Goal: Information Seeking & Learning: Learn about a topic

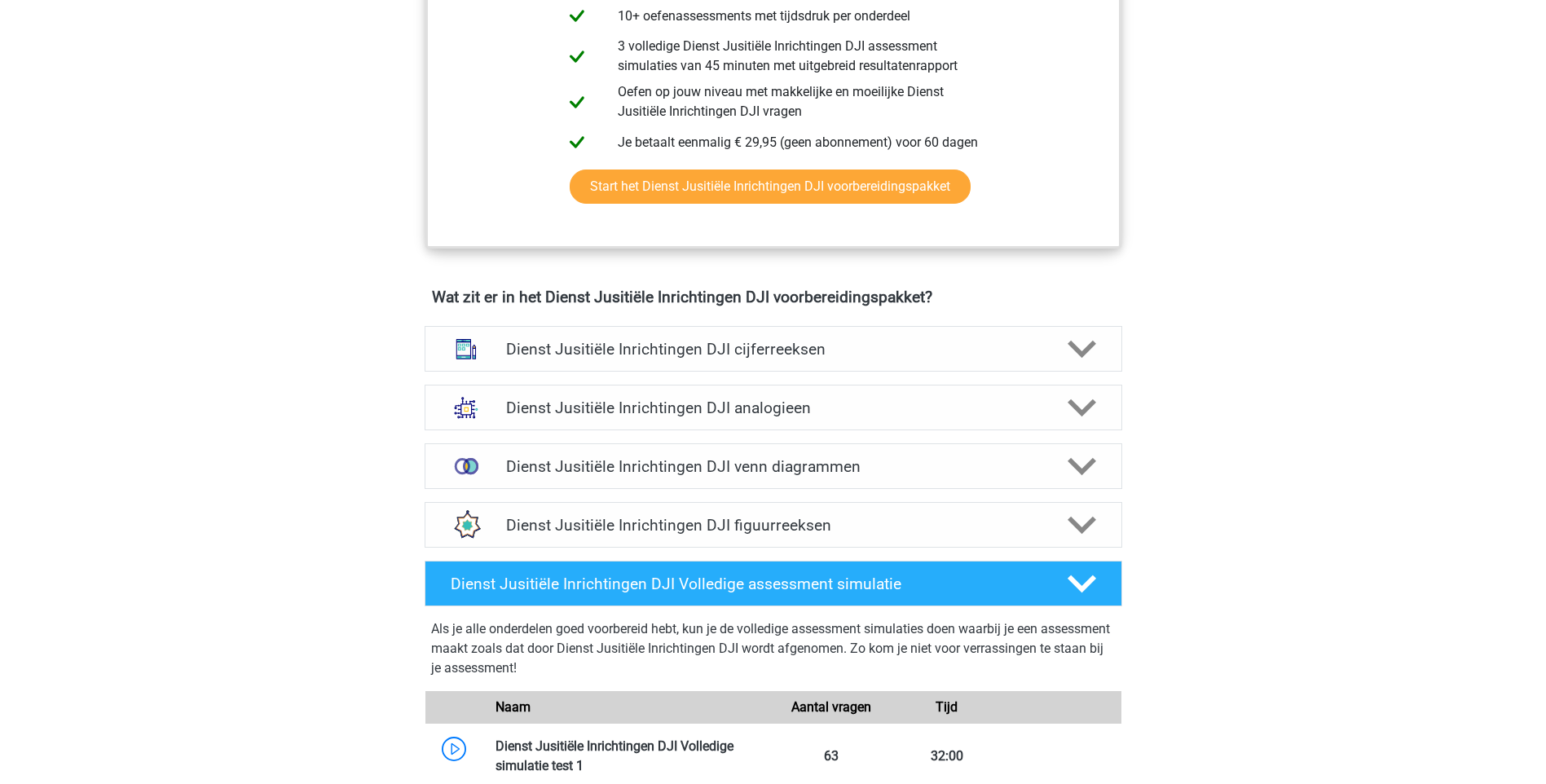
scroll to position [1059, 0]
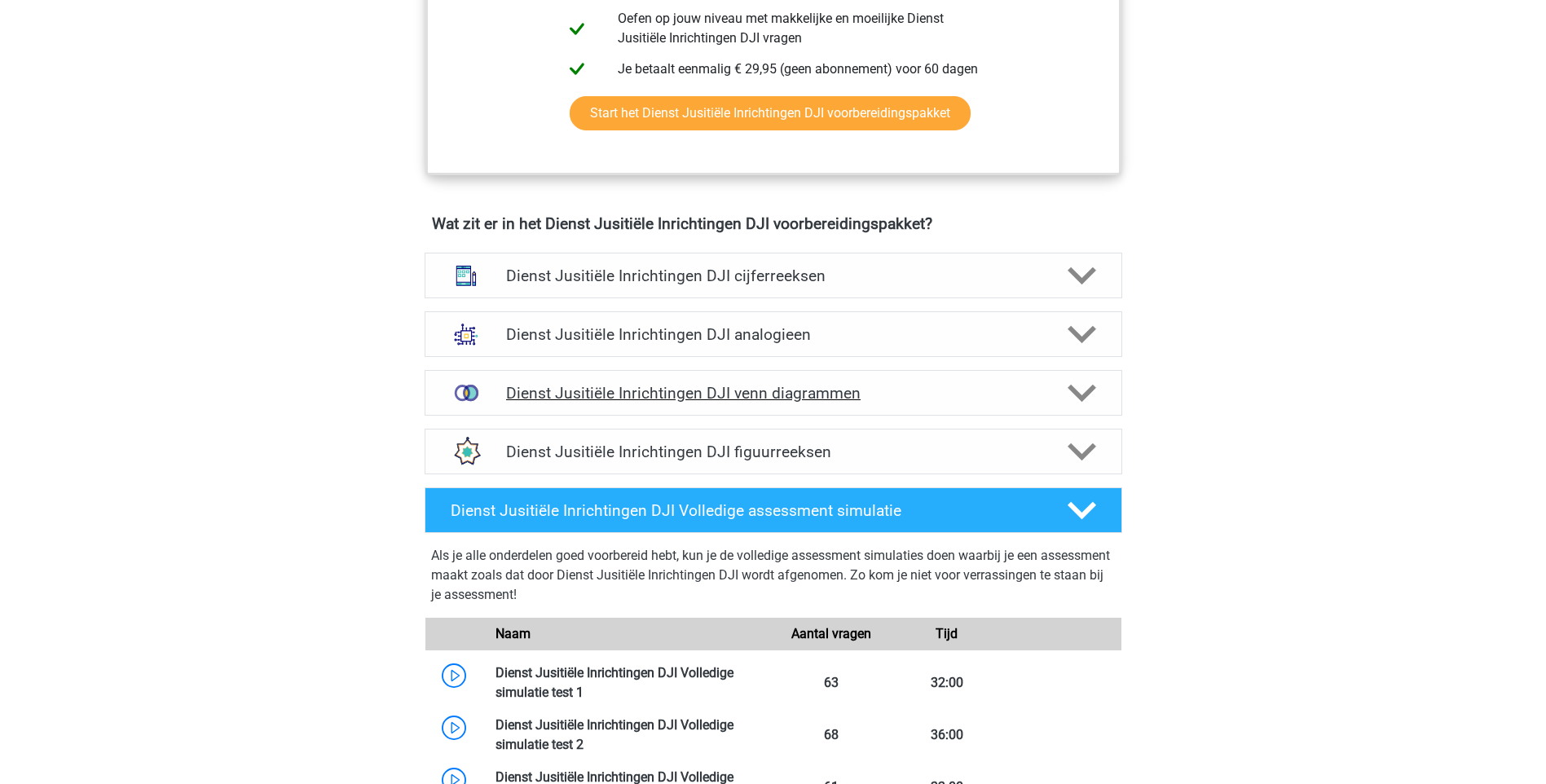
click at [945, 396] on h4 "Dienst Jusitiële Inrichtingen DJI venn diagrammen" at bounding box center [772, 393] width 533 height 18
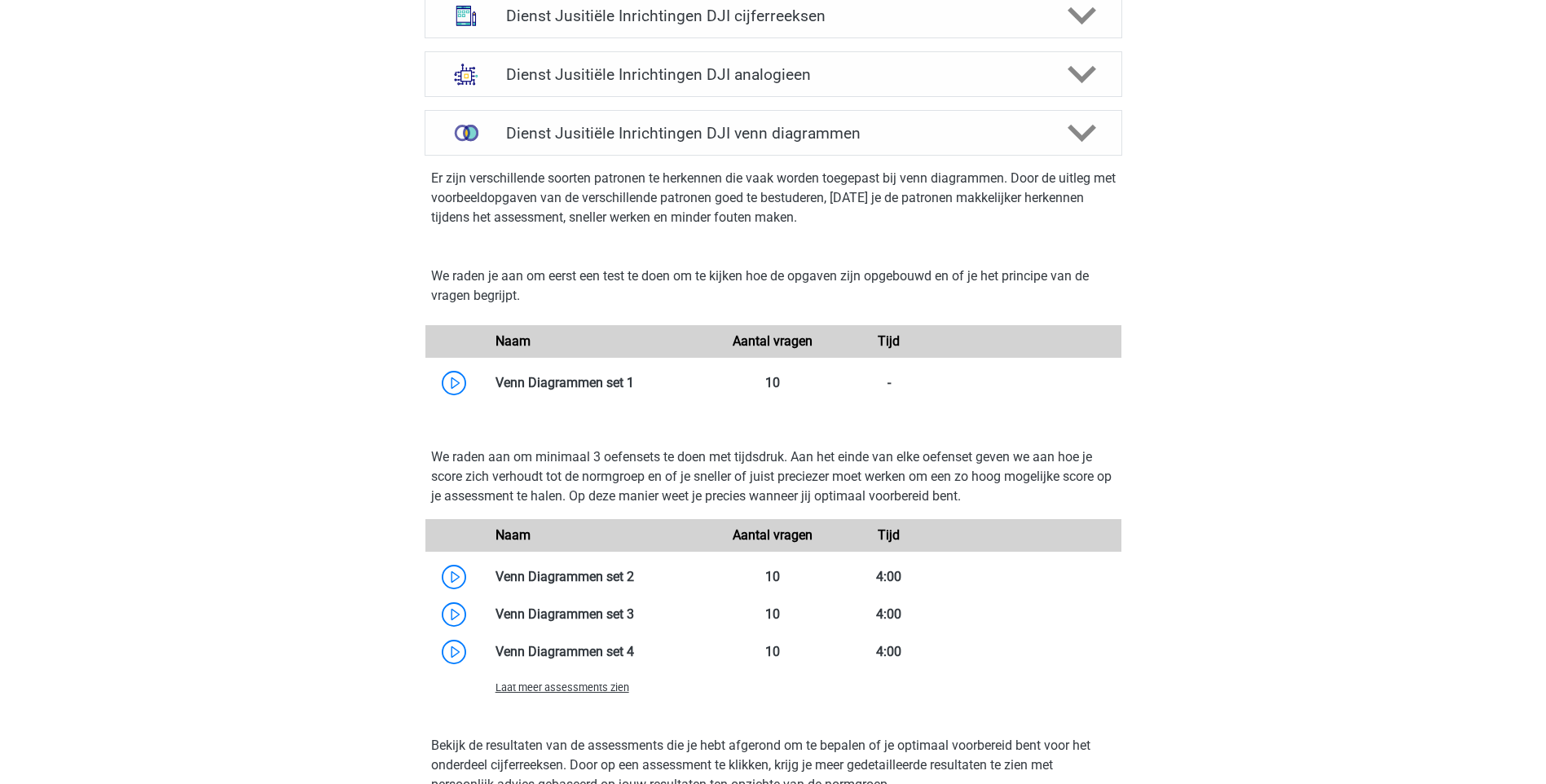
scroll to position [1385, 0]
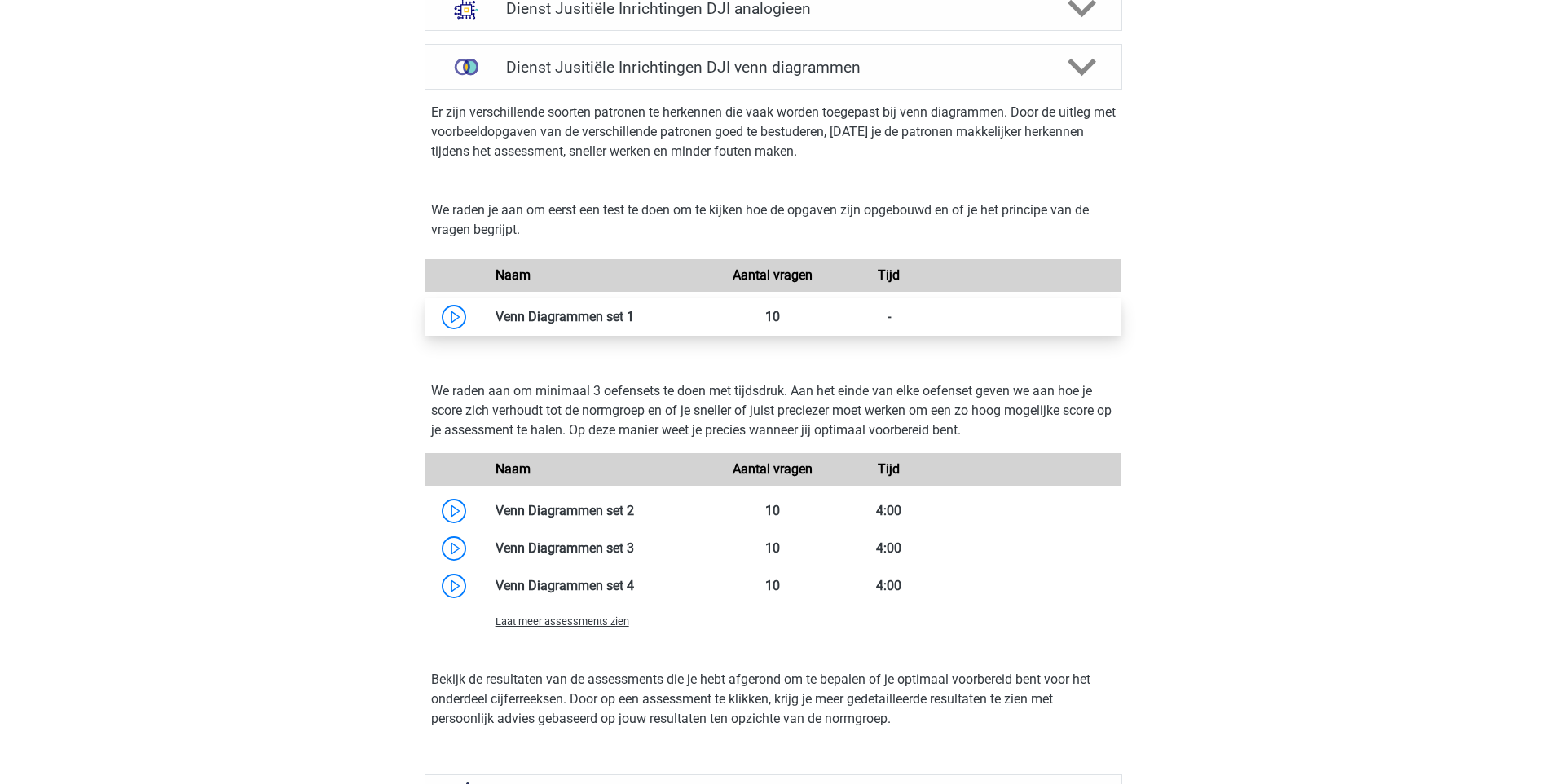
click at [633, 308] on link at bounding box center [633, 316] width 0 height 16
click at [582, 622] on span "Laat meer assessments zien" at bounding box center [563, 621] width 134 height 12
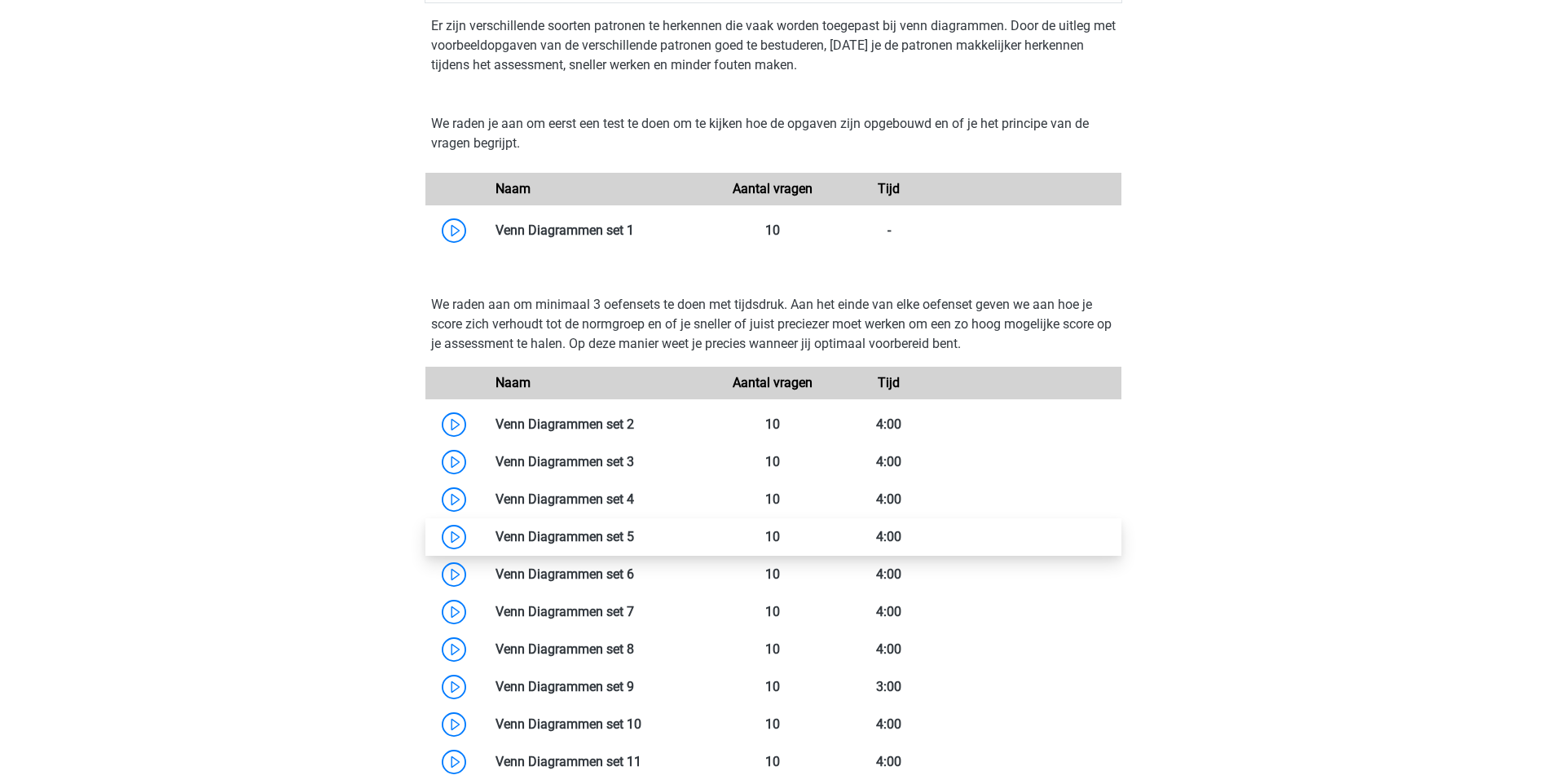
scroll to position [1466, 0]
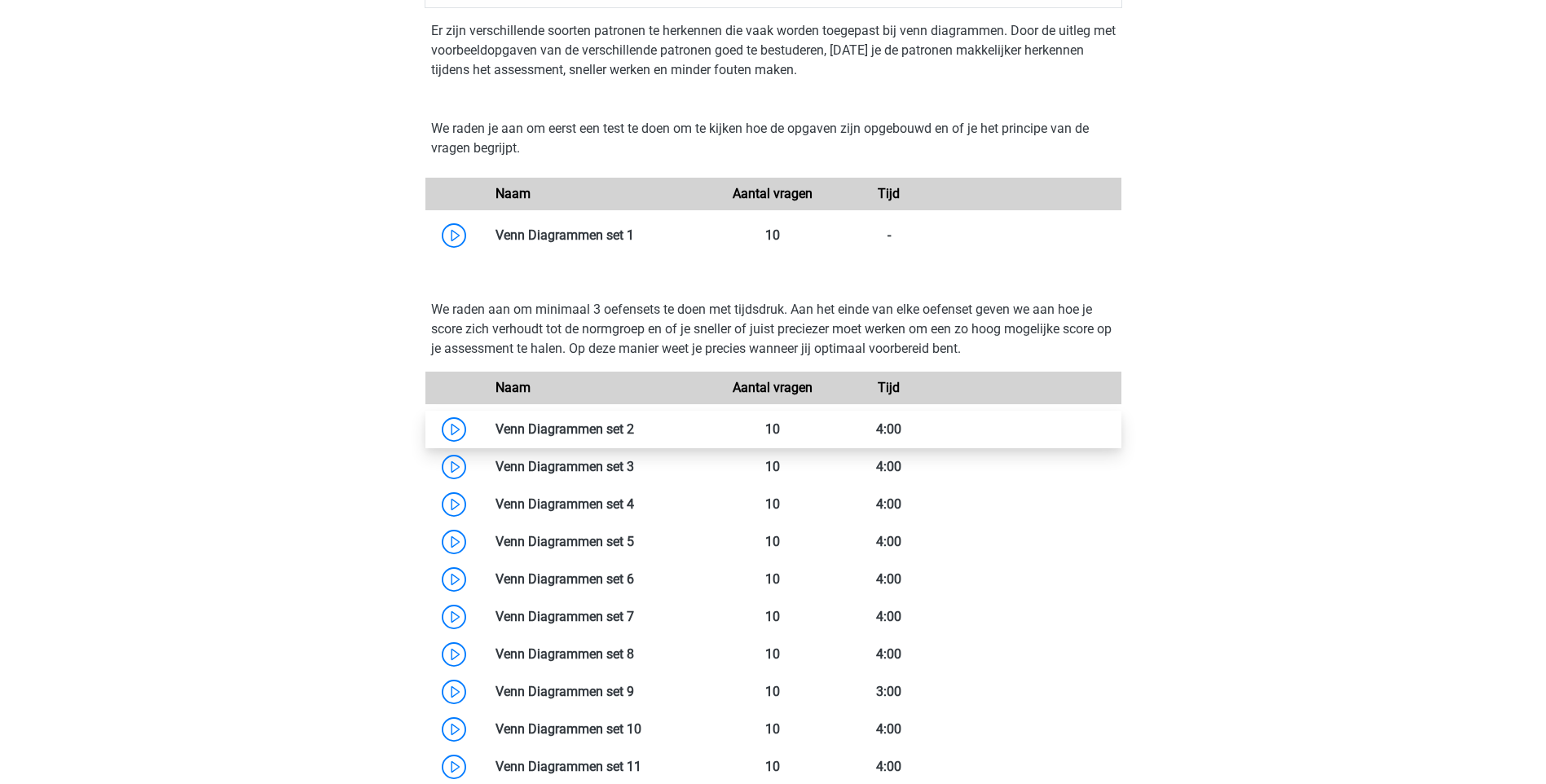
click at [633, 436] on link at bounding box center [633, 429] width 0 height 16
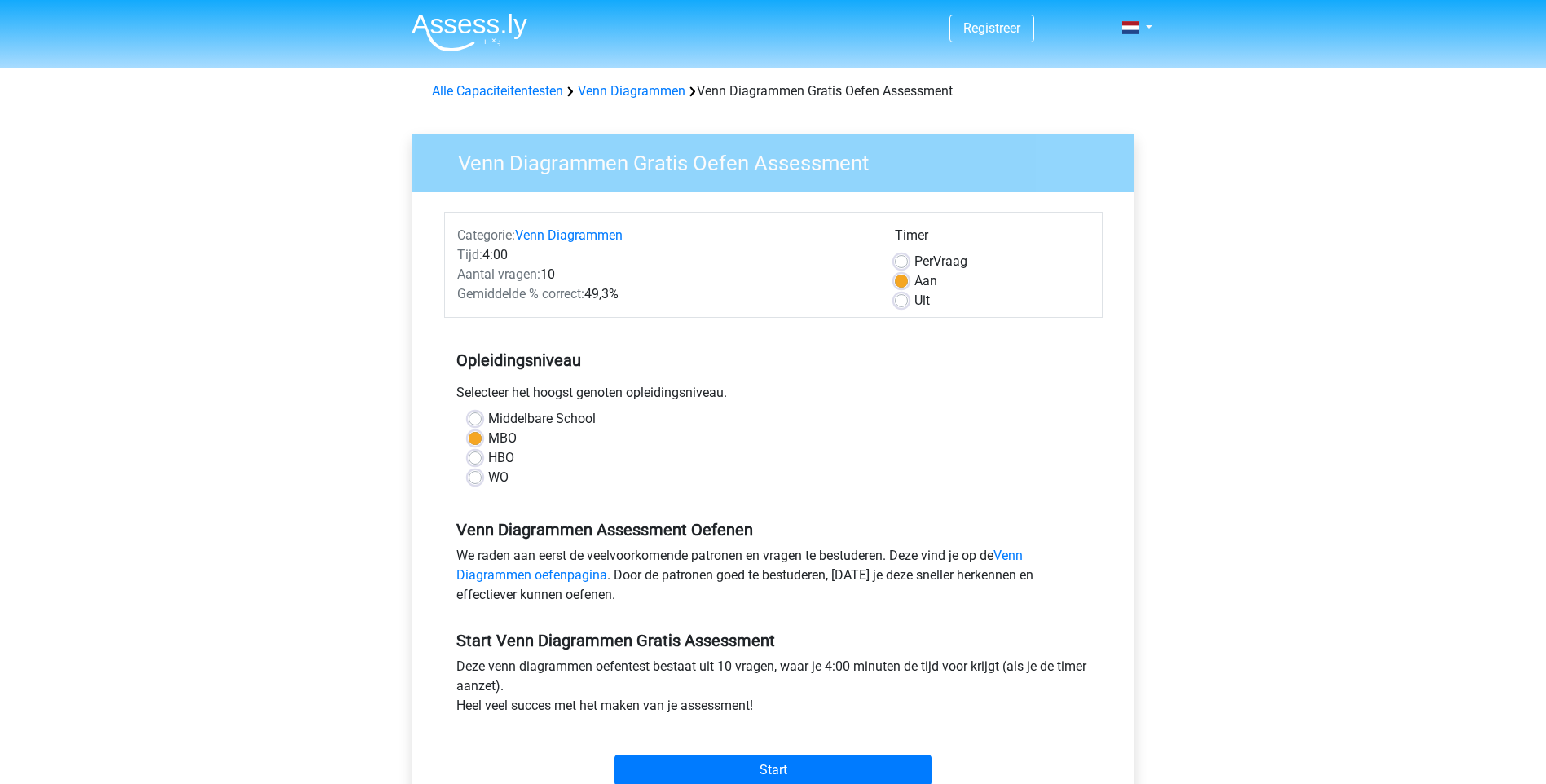
click at [562, 415] on label "Middelbare School" at bounding box center [542, 419] width 107 height 19
click at [482, 415] on input "Middelbare School" at bounding box center [475, 418] width 13 height 17
radio input "true"
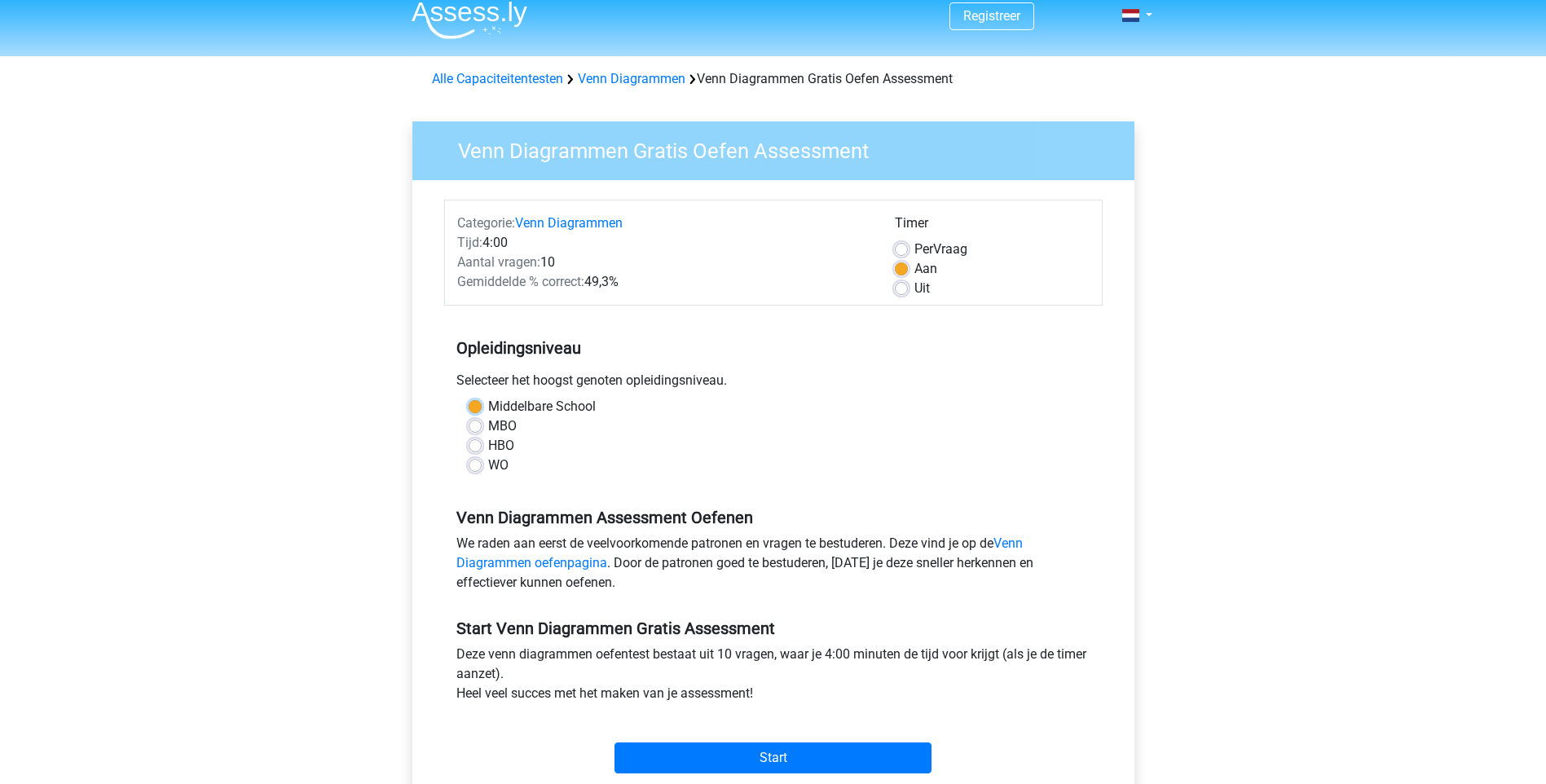
scroll to position [82, 0]
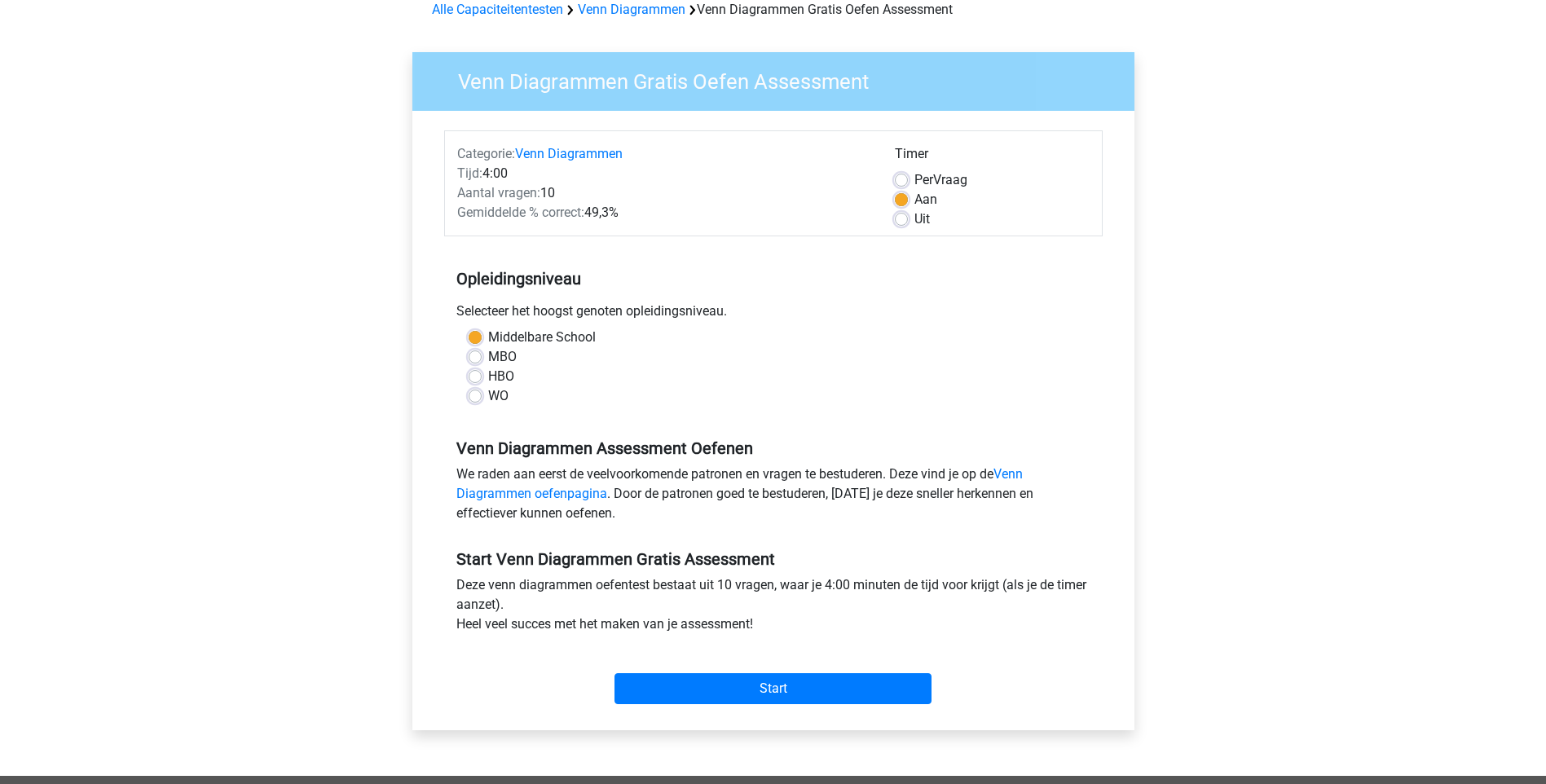
click at [929, 210] on label "Uit" at bounding box center [922, 218] width 16 height 19
click at [908, 210] on input "Uit" at bounding box center [901, 218] width 13 height 17
radio input "true"
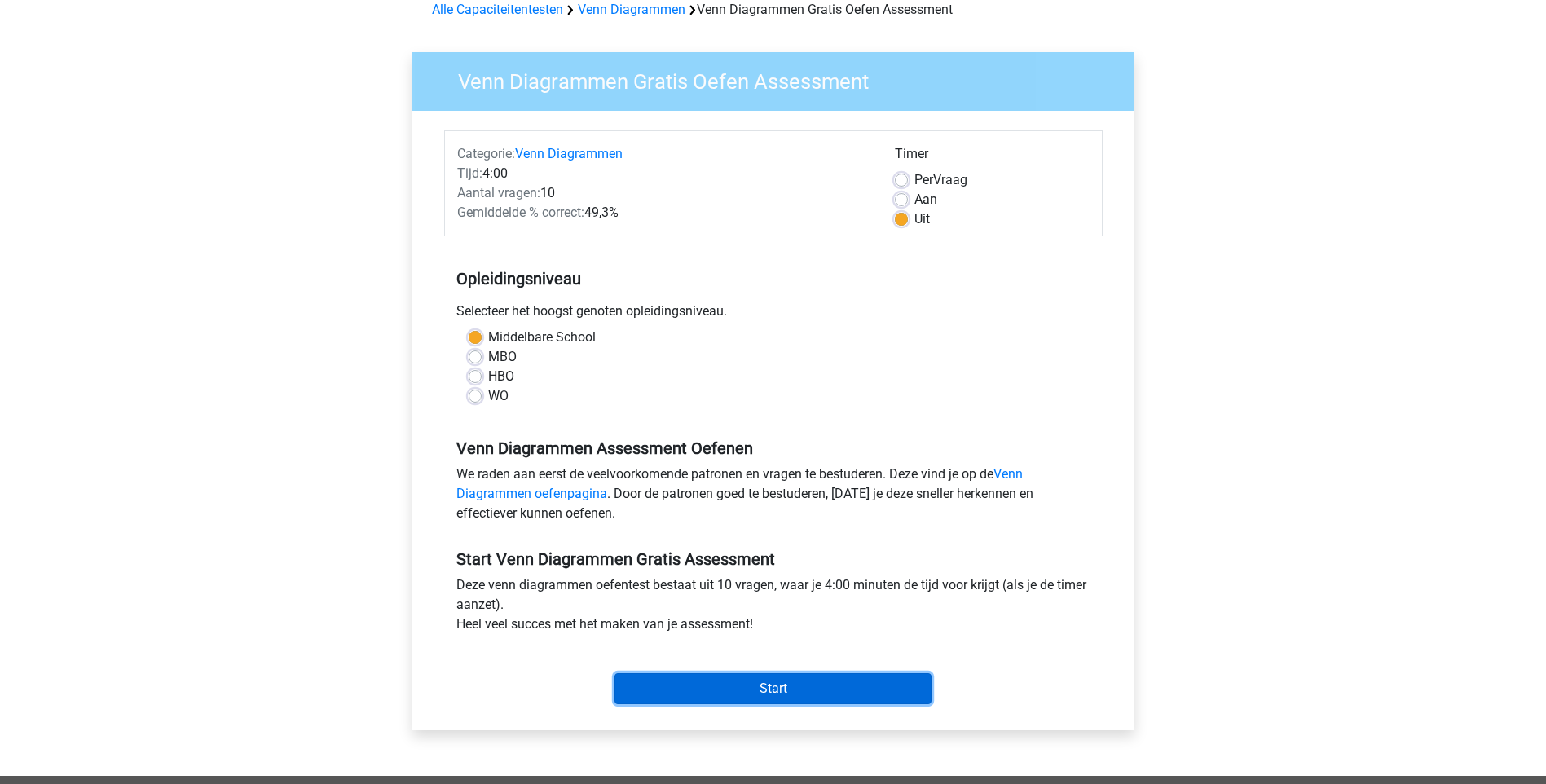
click at [803, 696] on input "Start" at bounding box center [772, 689] width 317 height 31
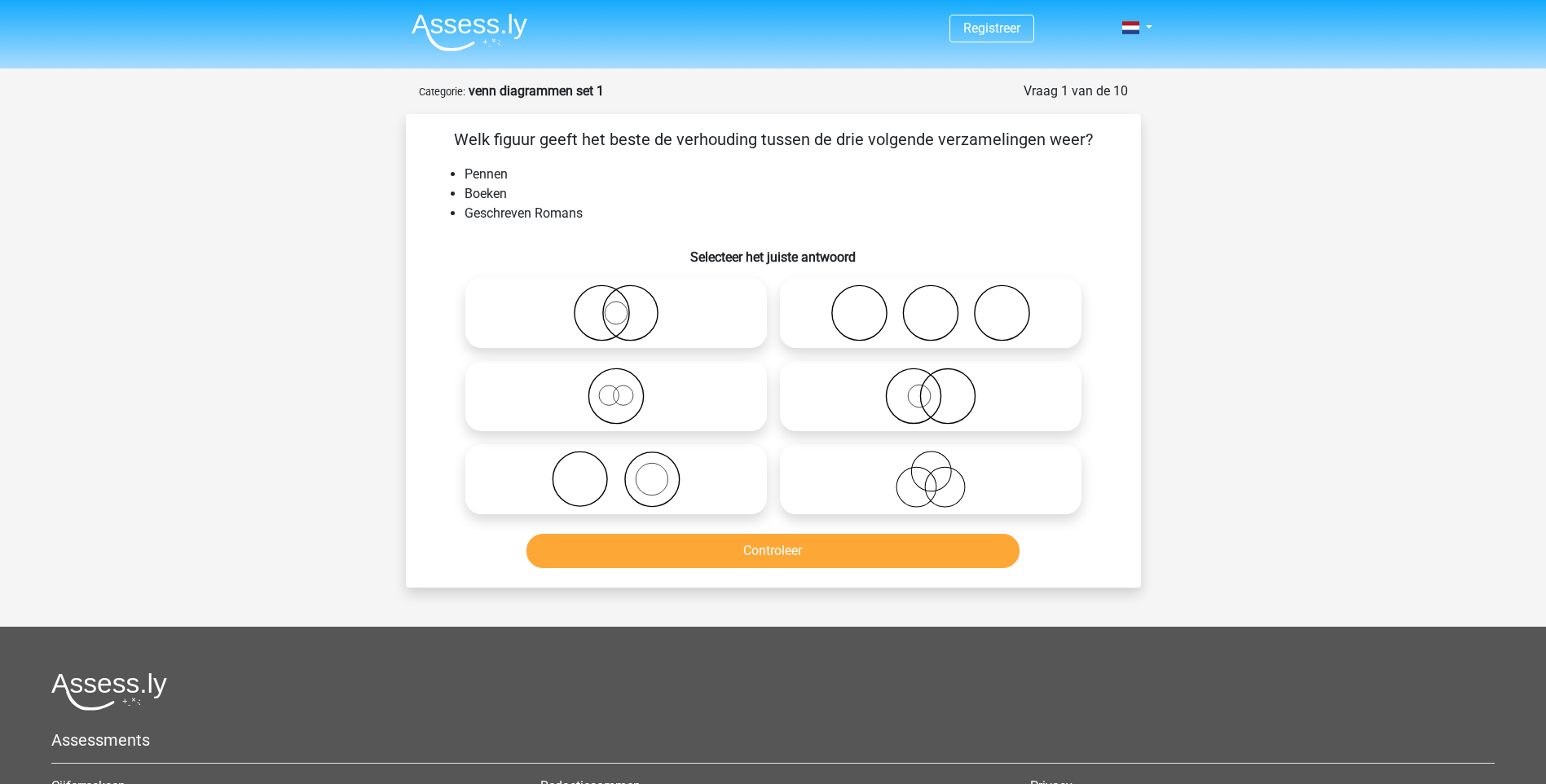
click at [971, 401] on icon at bounding box center [930, 396] width 288 height 57
click at [941, 387] on input "radio" at bounding box center [936, 383] width 11 height 11
radio input "true"
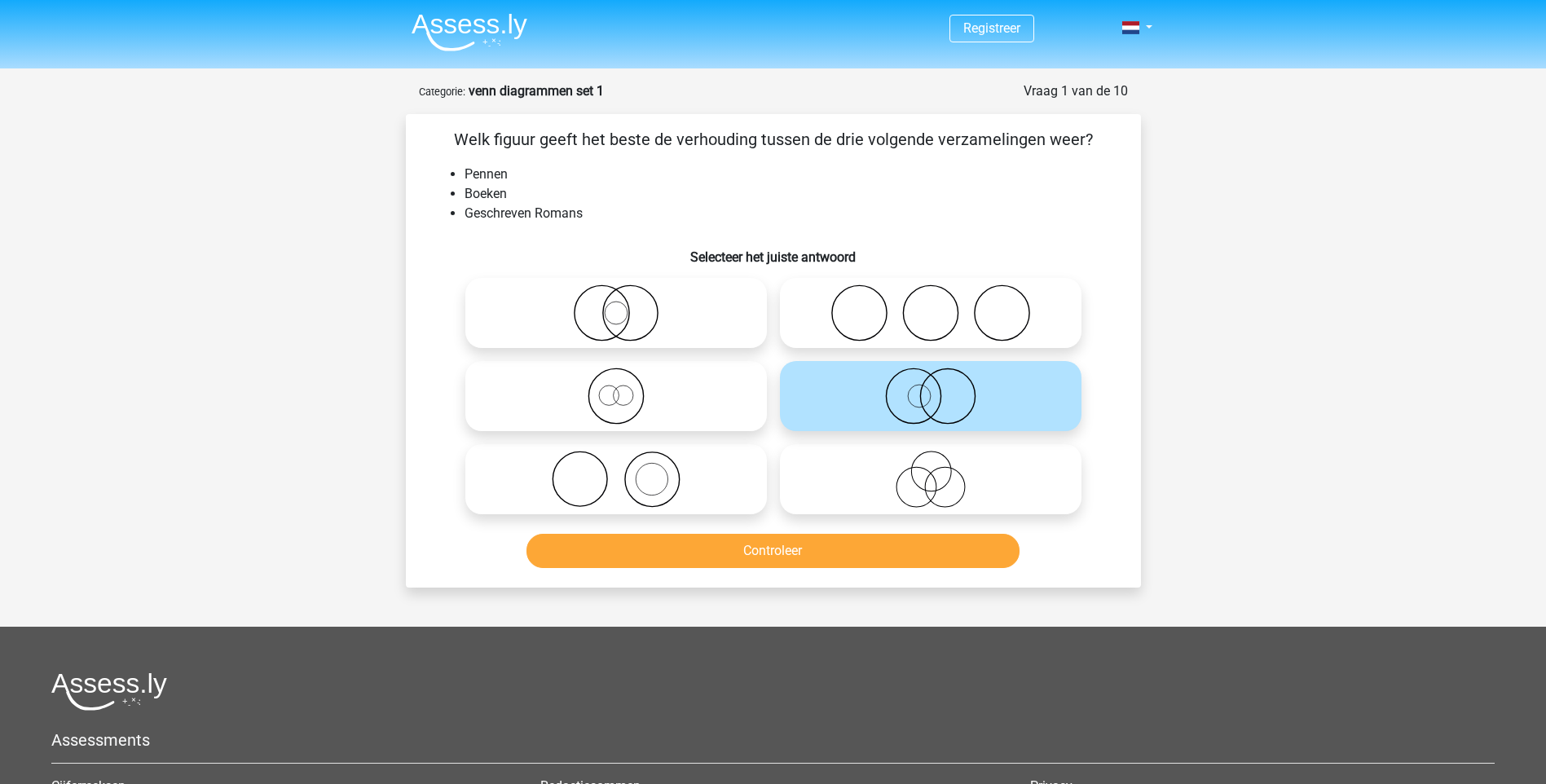
click at [971, 401] on icon at bounding box center [930, 396] width 288 height 57
click at [941, 387] on input "radio" at bounding box center [936, 383] width 11 height 11
click at [788, 551] on button "Controleer" at bounding box center [772, 550] width 493 height 34
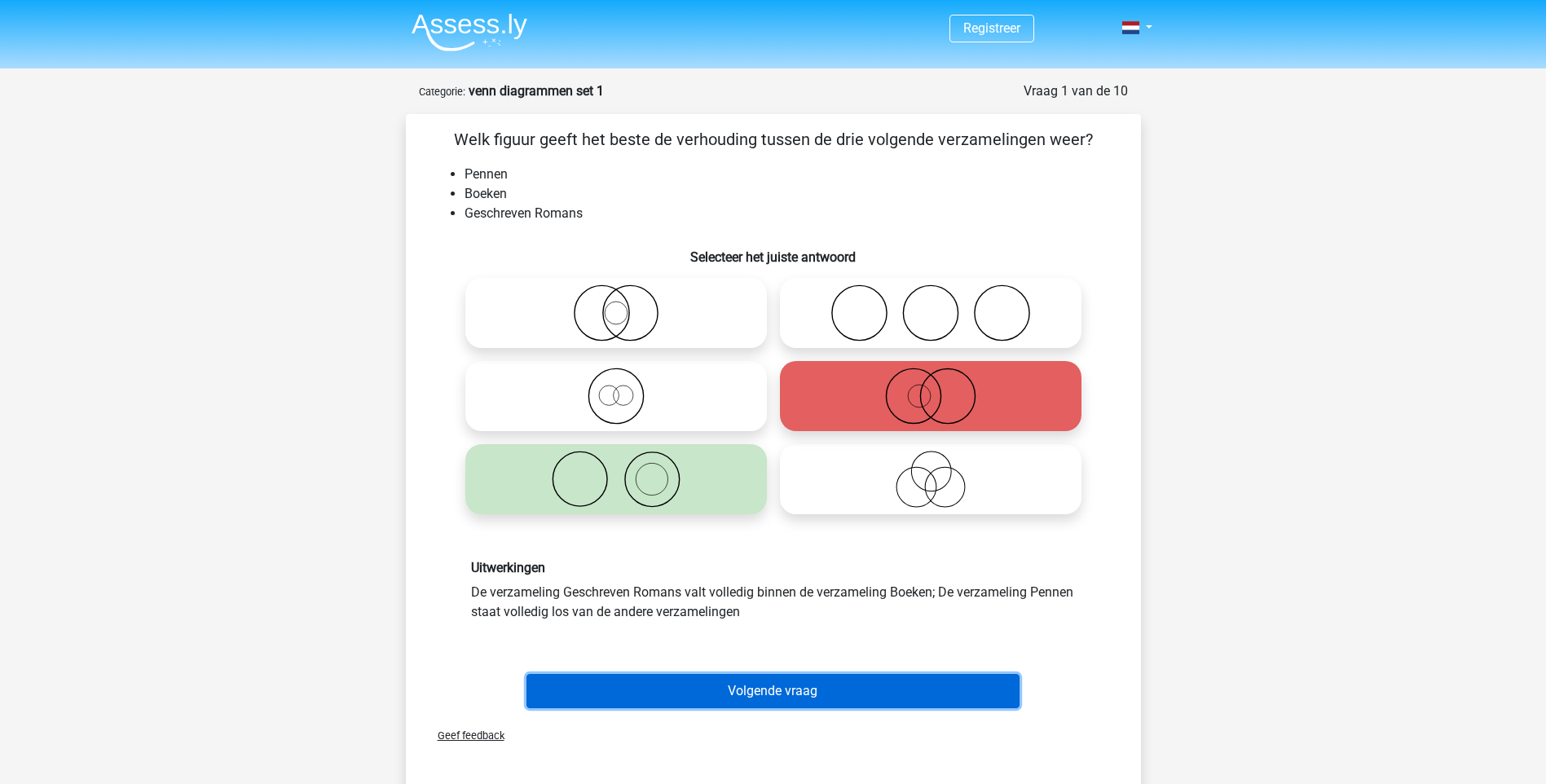
click at [770, 696] on button "Volgende vraag" at bounding box center [772, 690] width 493 height 34
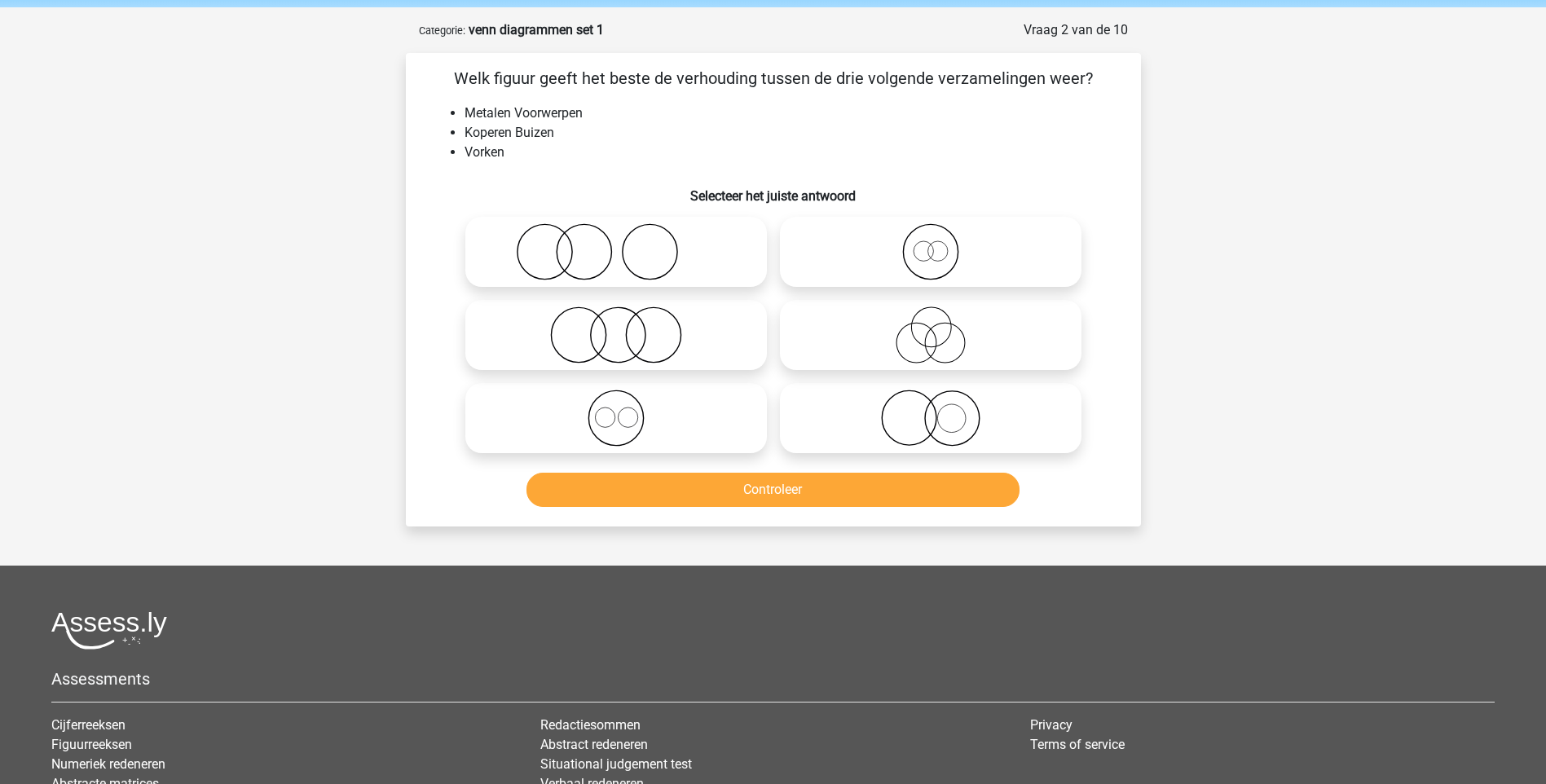
scroll to position [82, 0]
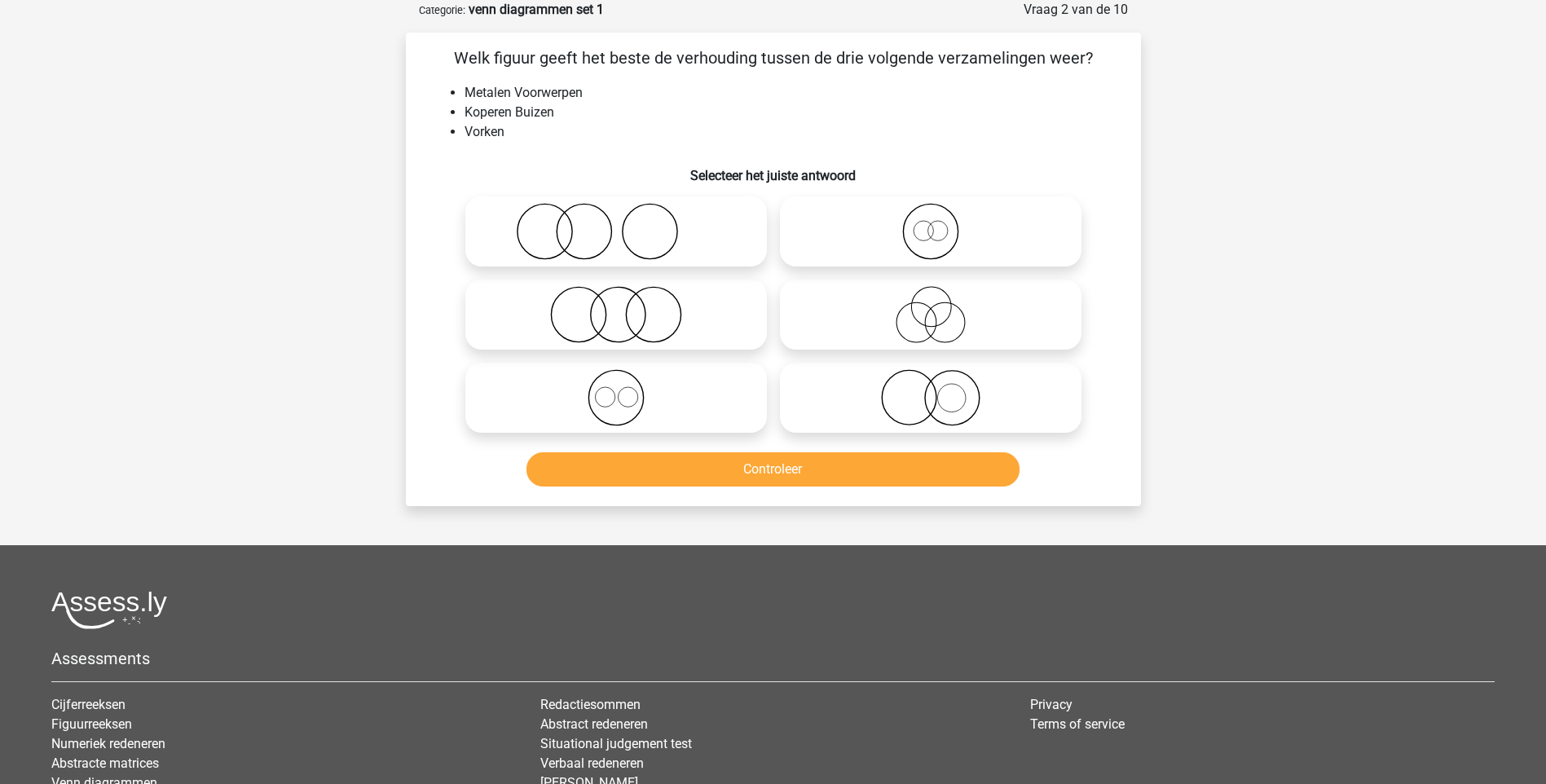
drag, startPoint x: 644, startPoint y: 210, endPoint x: 654, endPoint y: 206, distance: 10.8
click at [646, 209] on icon at bounding box center [616, 231] width 288 height 57
click at [626, 213] on input "radio" at bounding box center [622, 218] width 11 height 11
radio input "true"
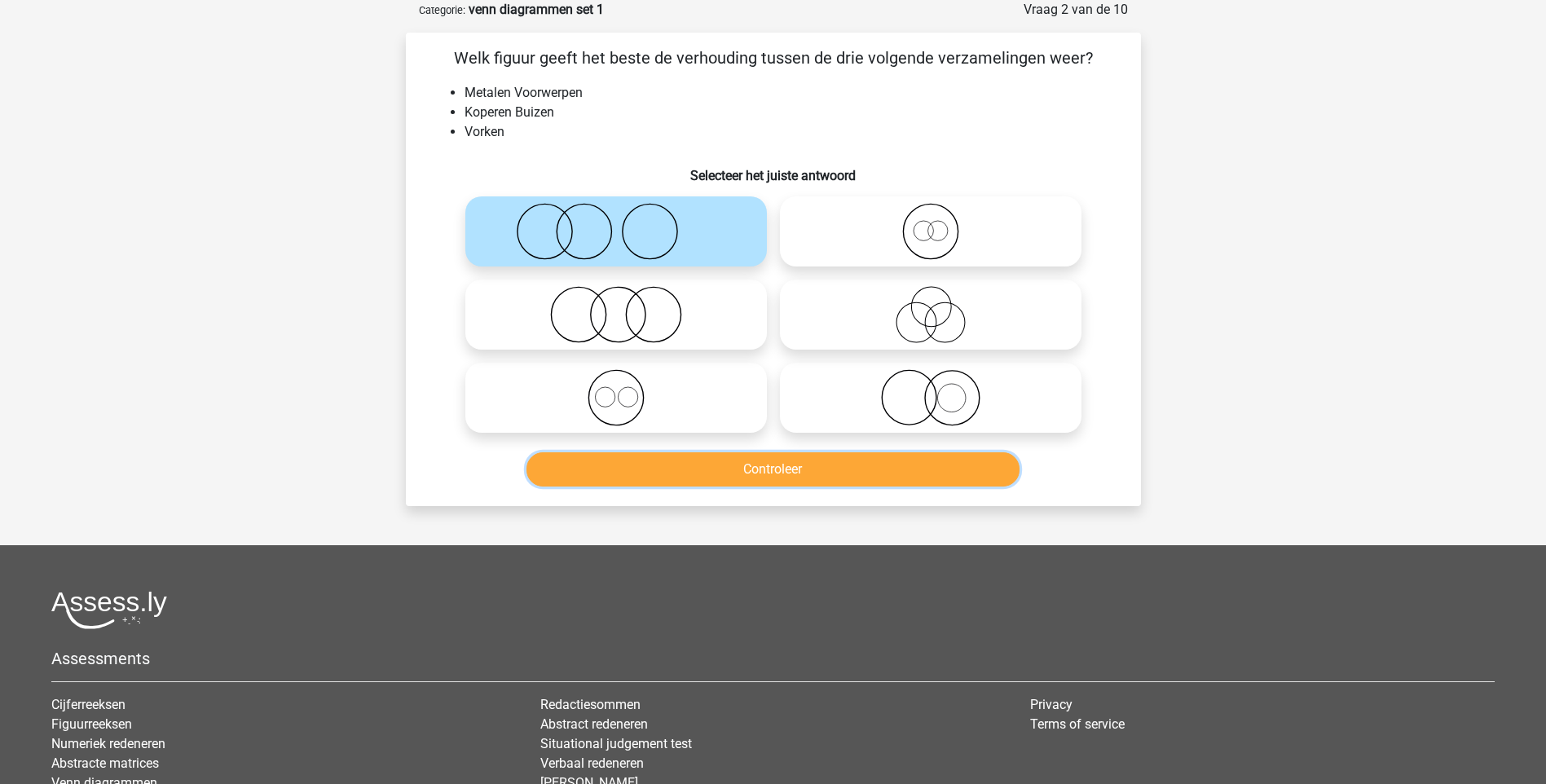
click at [810, 460] on button "Controleer" at bounding box center [772, 469] width 493 height 34
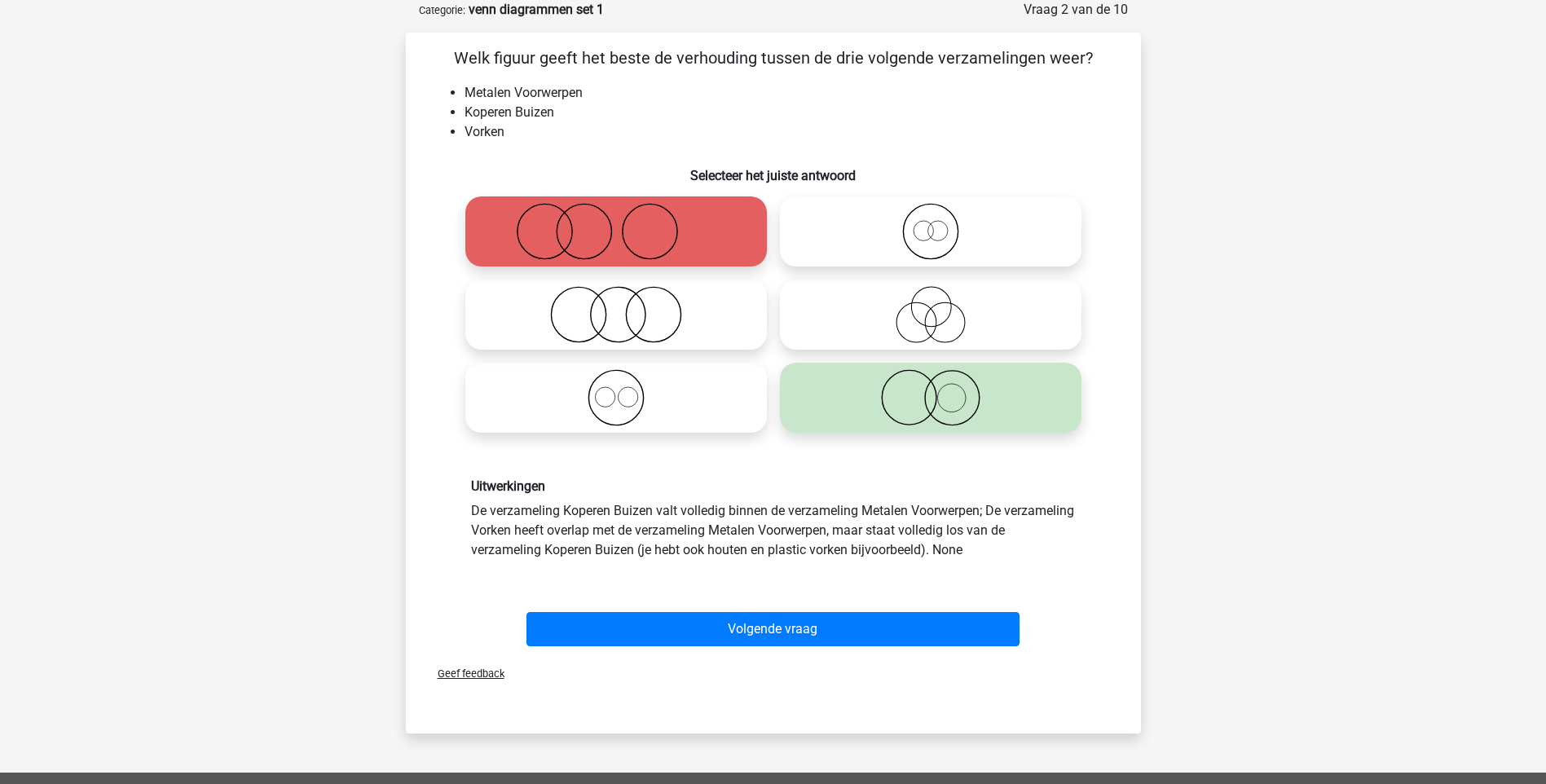
click at [810, 460] on div "Uitwerkingen De verzameling Koperen Buizen valt volledig binnen de verzameling …" at bounding box center [773, 518] width 683 height 159
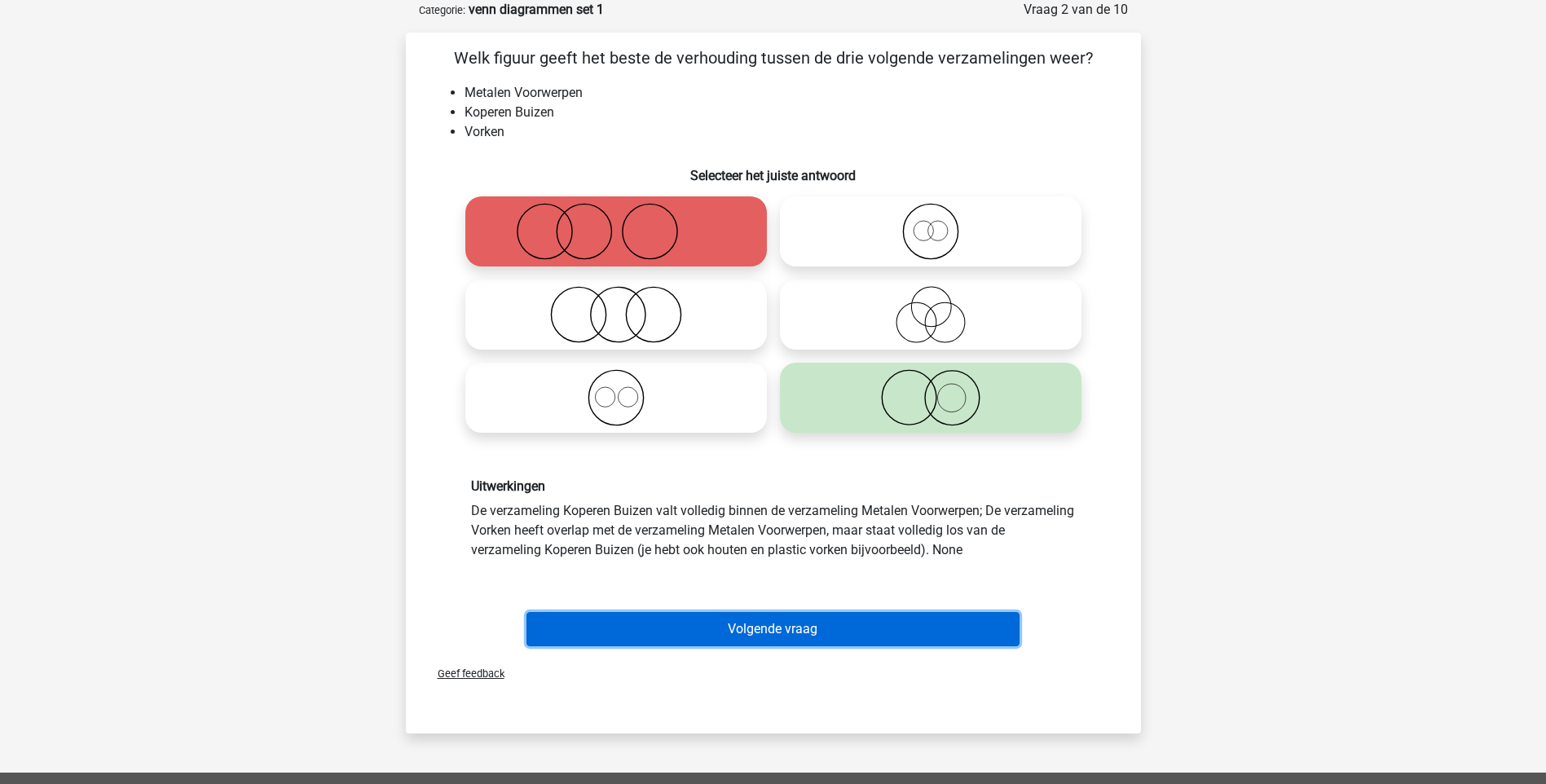
click at [831, 612] on button "Volgende vraag" at bounding box center [772, 629] width 493 height 34
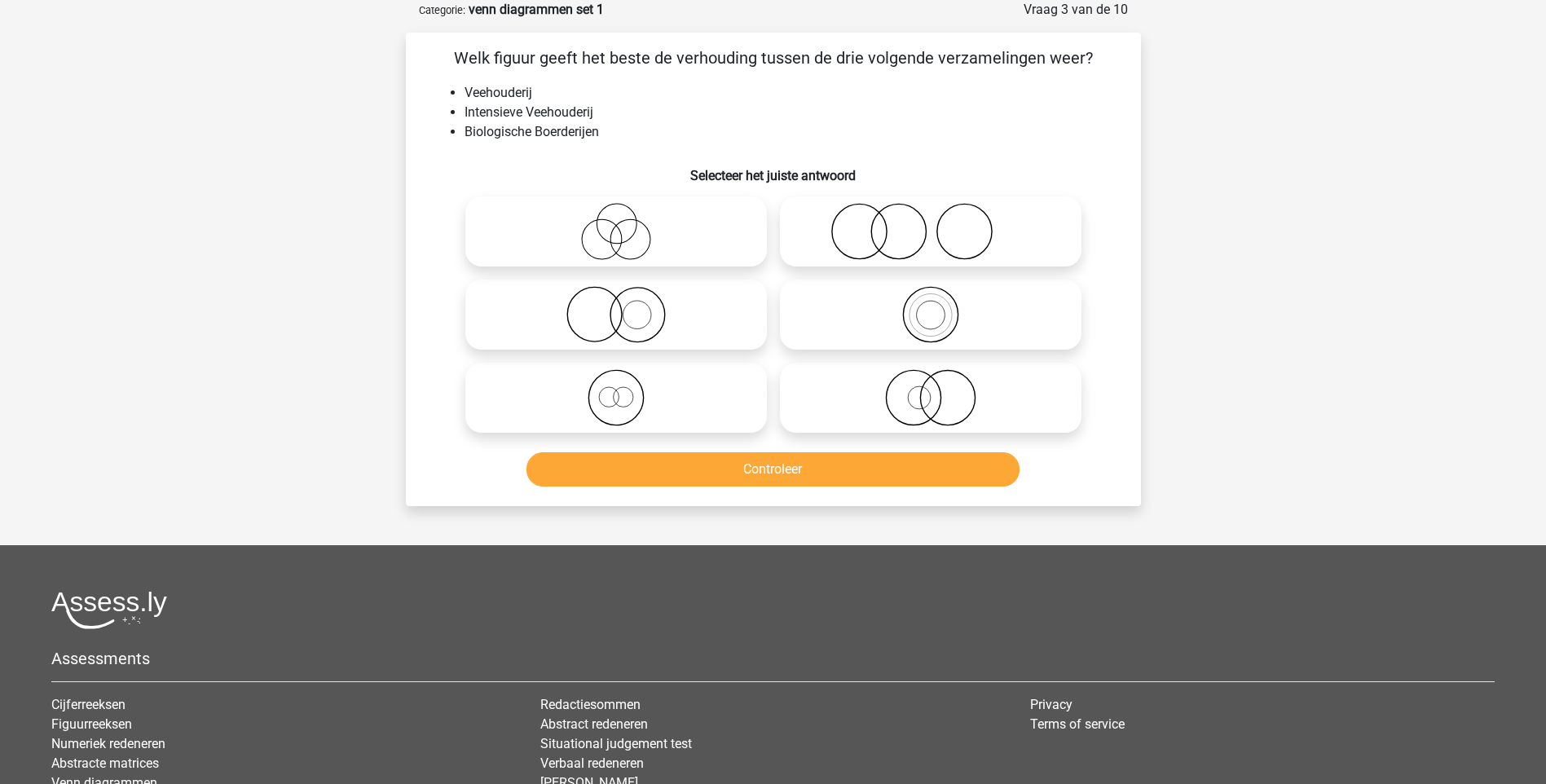
click at [629, 210] on icon at bounding box center [616, 231] width 288 height 57
click at [626, 213] on input "radio" at bounding box center [622, 218] width 11 height 11
radio input "true"
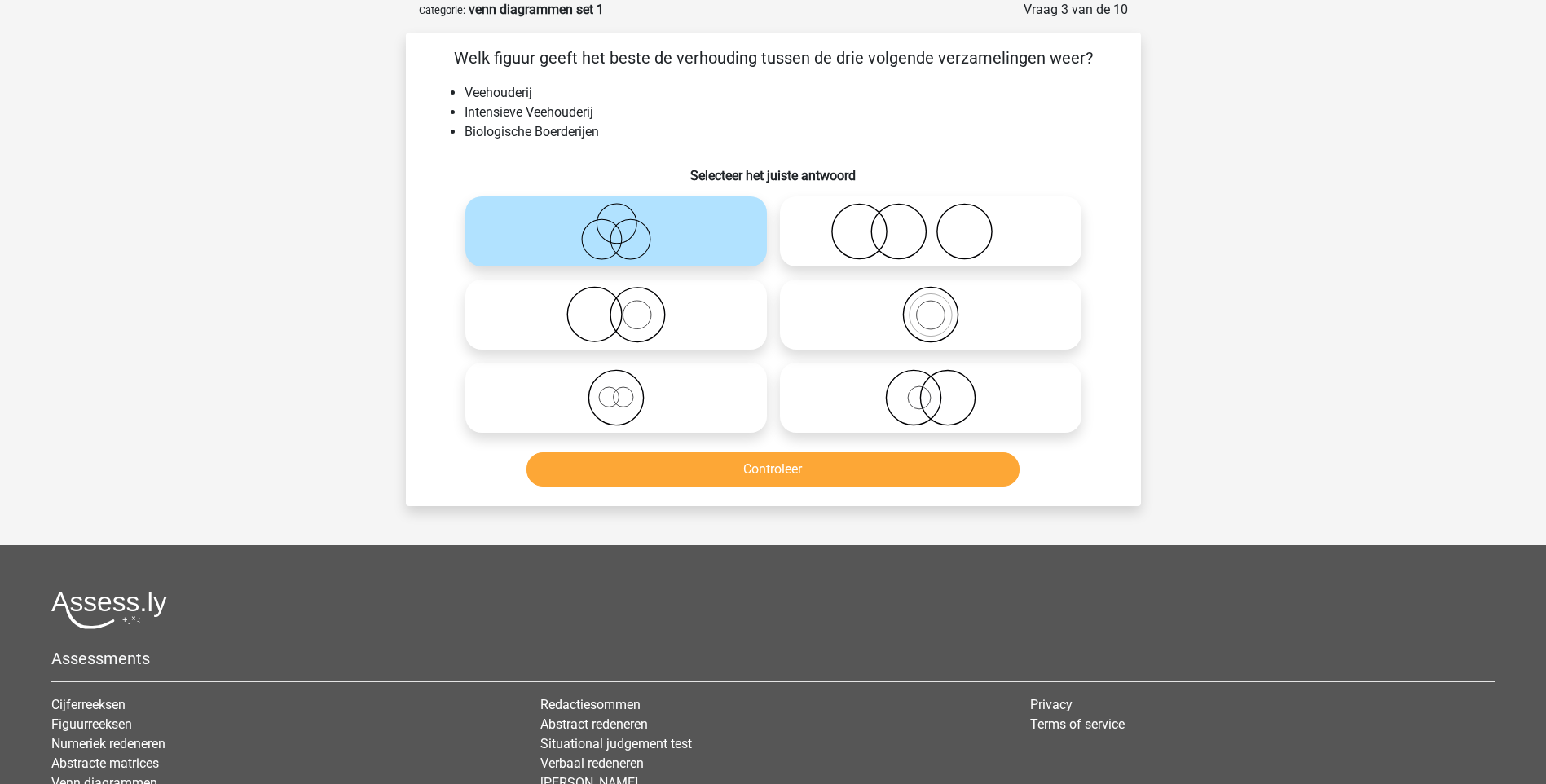
click at [834, 497] on div "Welk figuur geeft het beste de verhouding tussen de drie volgende verzamelingen…" at bounding box center [773, 269] width 735 height 474
click at [818, 467] on button "Controleer" at bounding box center [772, 469] width 493 height 34
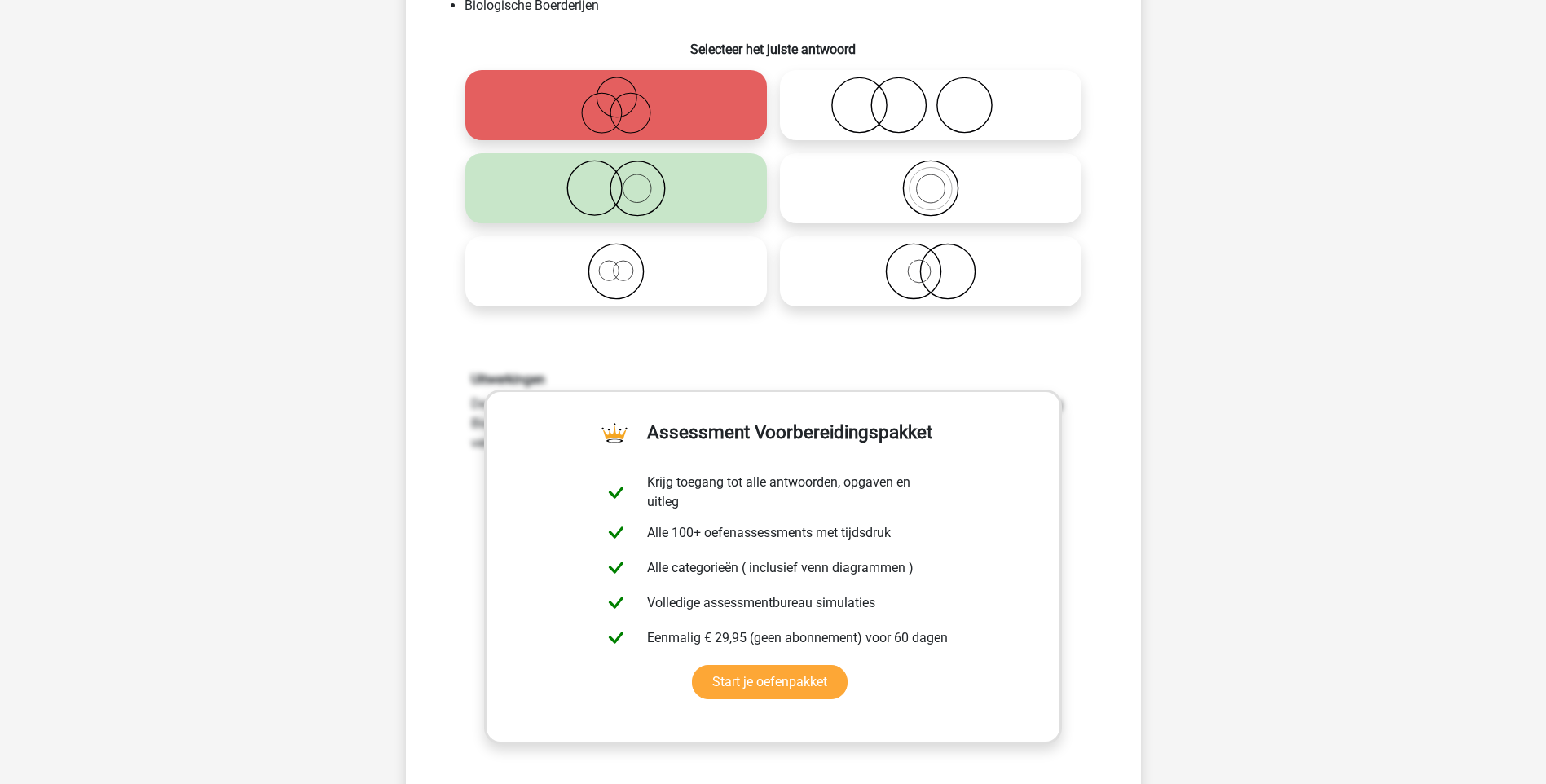
scroll to position [488, 0]
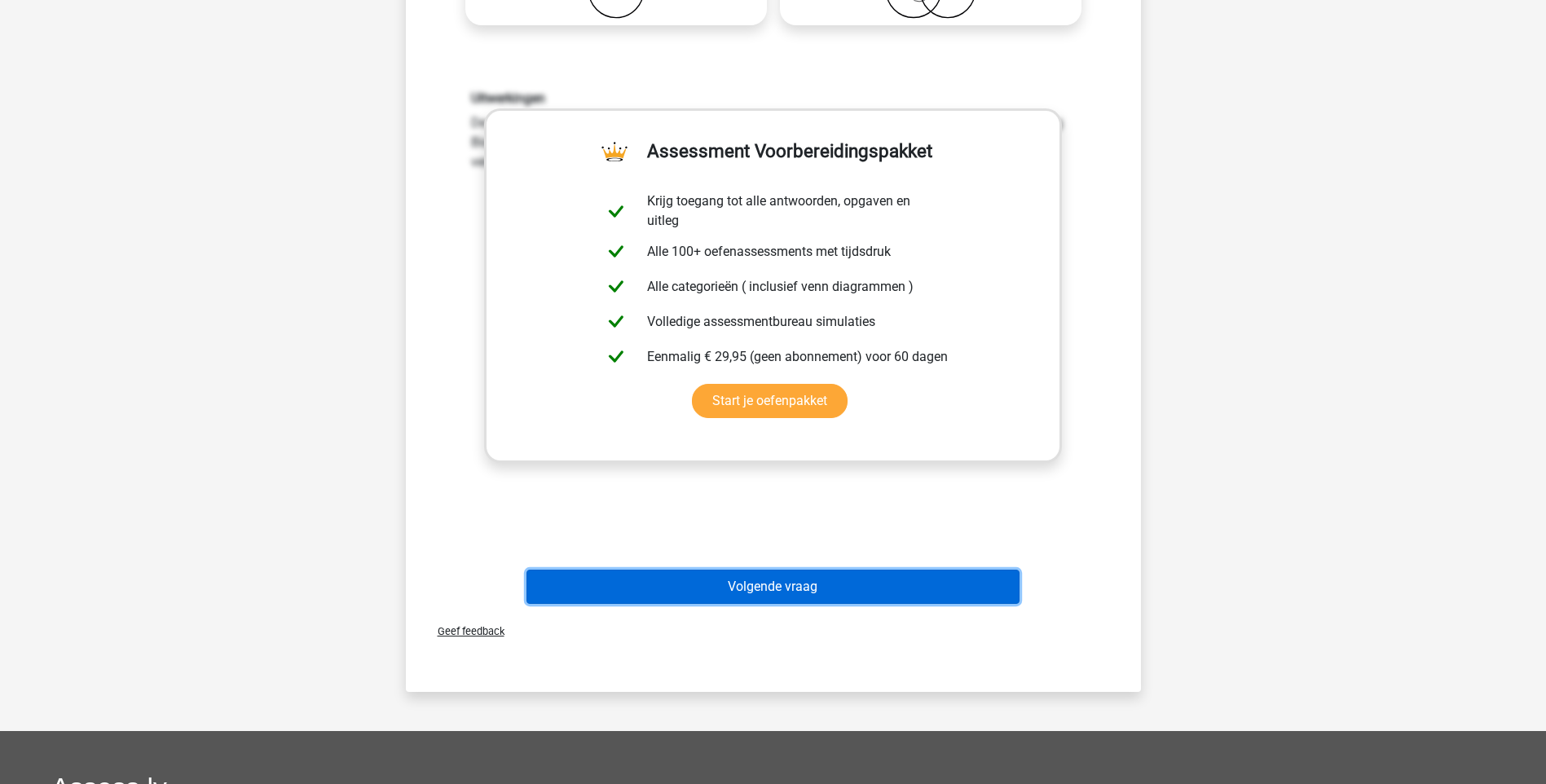
click at [626, 586] on button "Volgende vraag" at bounding box center [772, 586] width 493 height 34
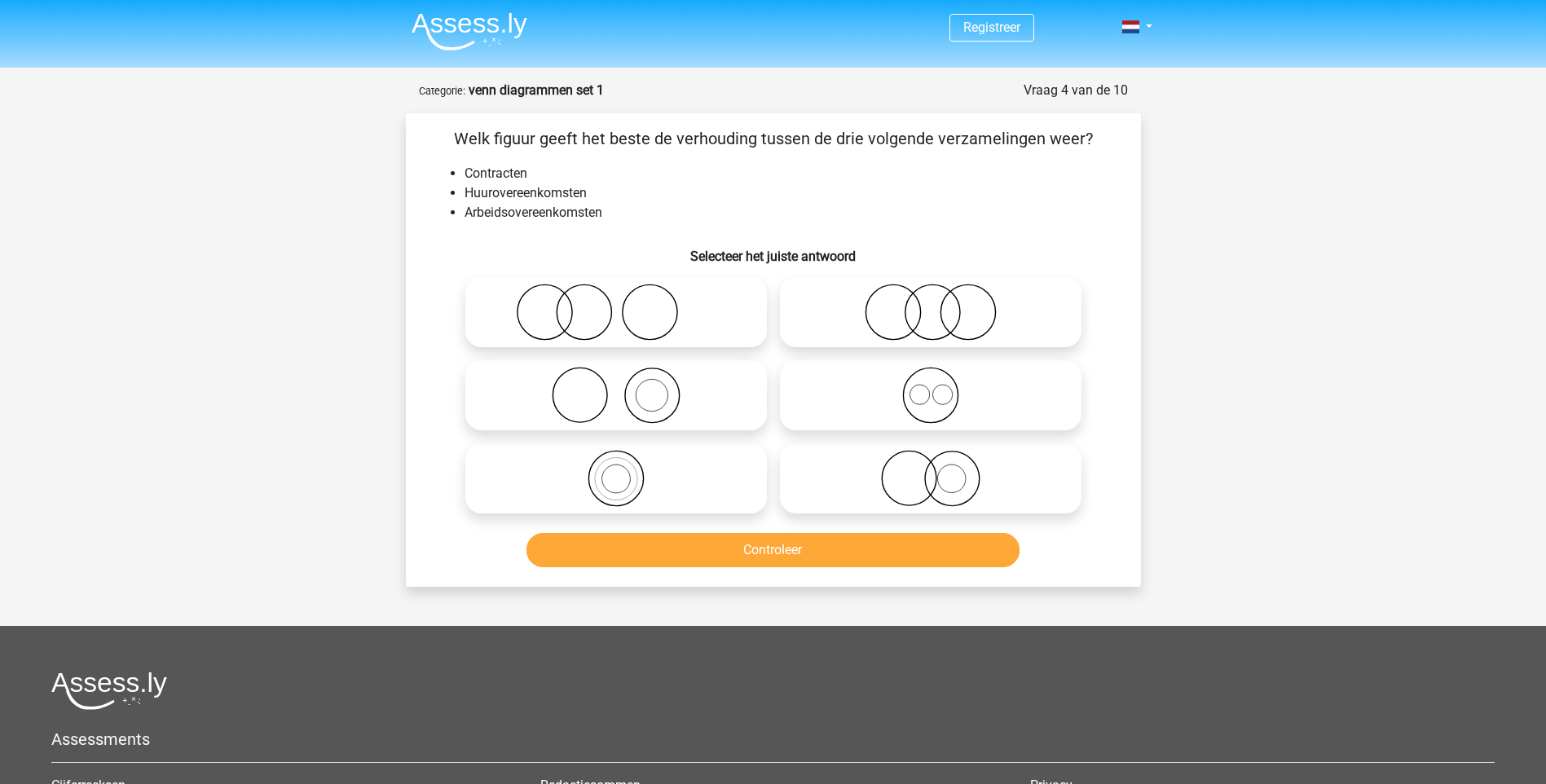
scroll to position [0, 0]
click at [574, 491] on div at bounding box center [616, 479] width 315 height 84
click at [611, 487] on icon at bounding box center [616, 479] width 288 height 57
click at [616, 471] on input "radio" at bounding box center [622, 465] width 11 height 11
radio input "true"
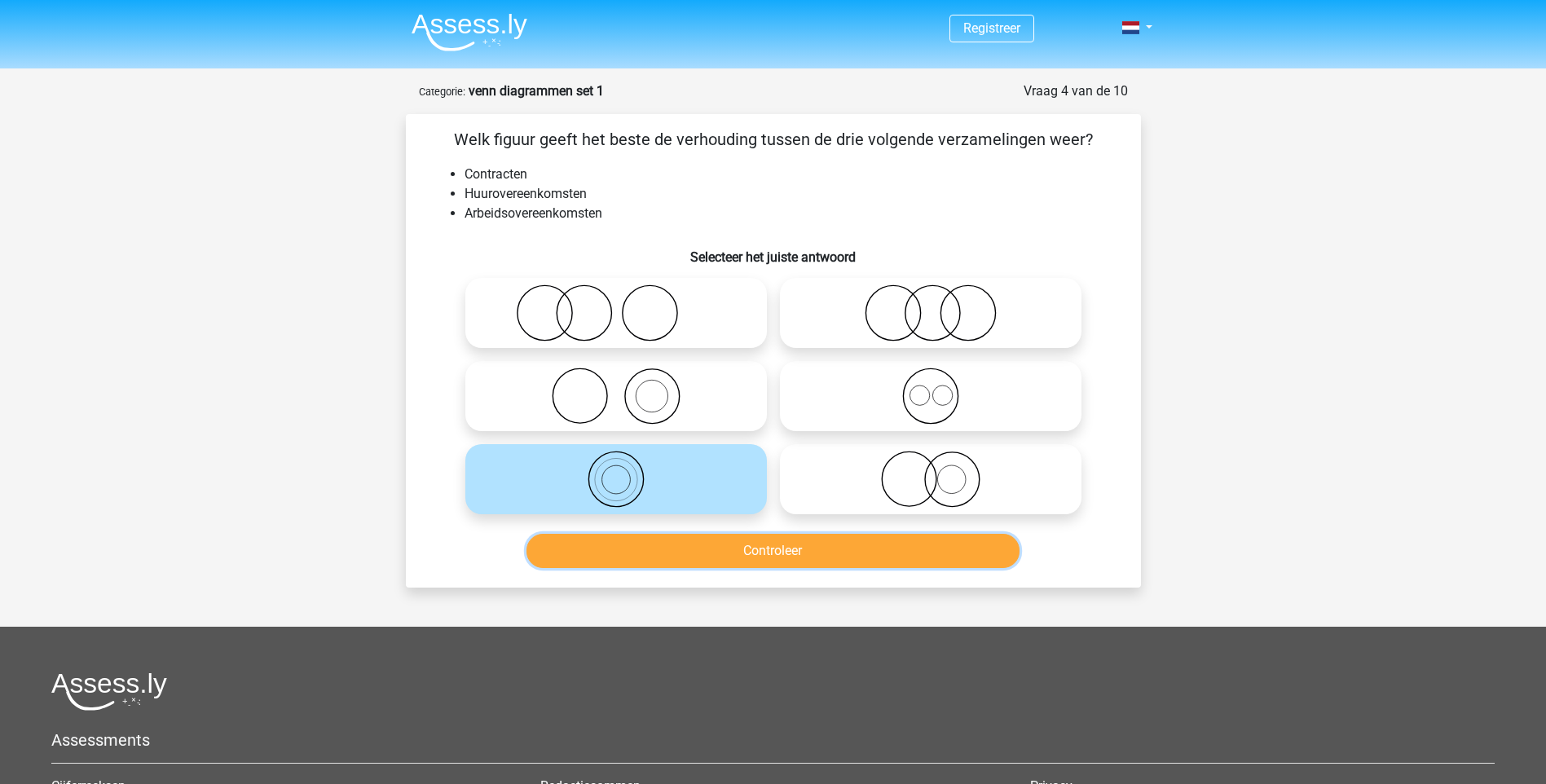
click at [778, 566] on button "Controleer" at bounding box center [772, 550] width 493 height 34
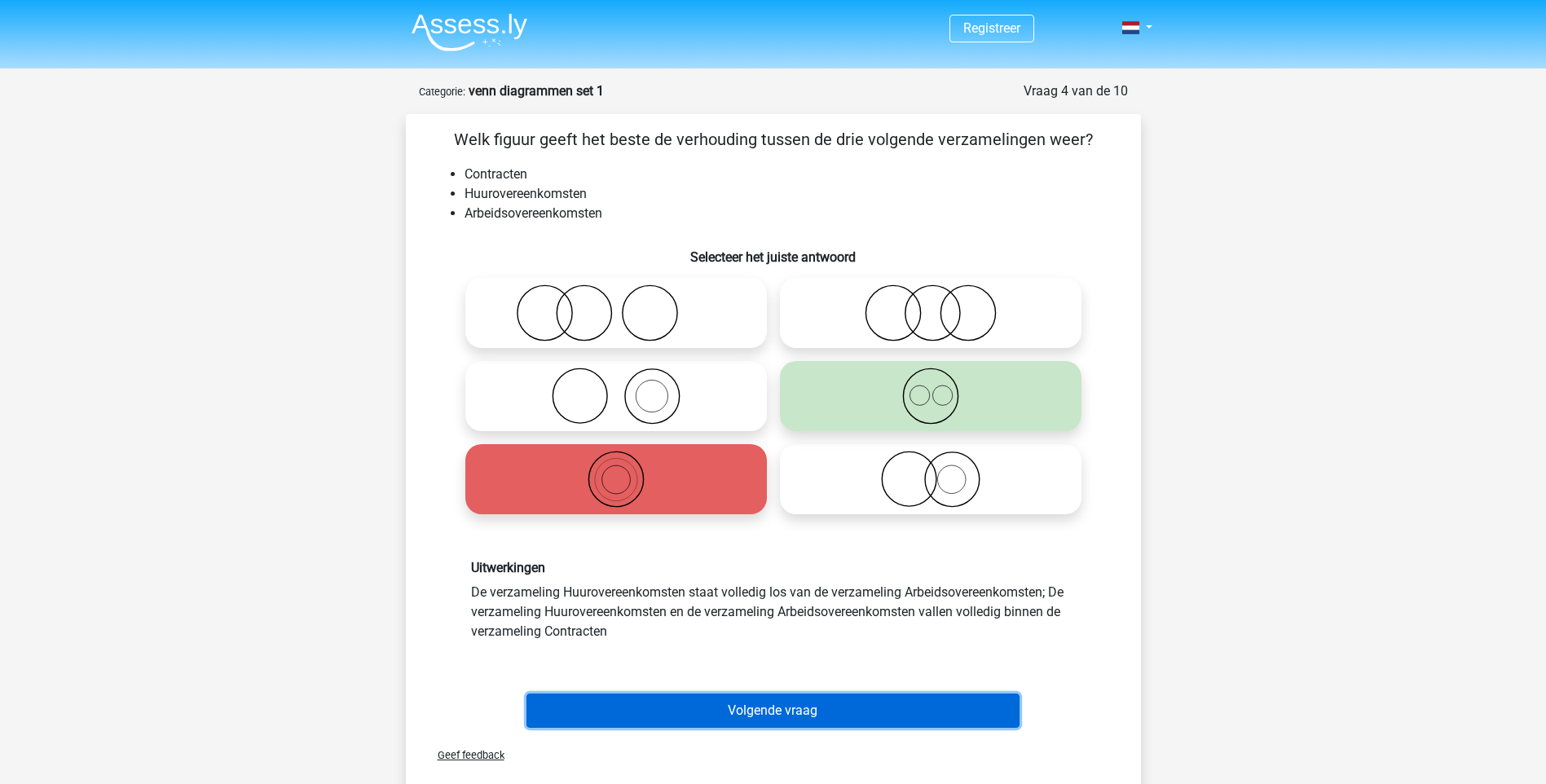
click at [688, 711] on button "Volgende vraag" at bounding box center [772, 710] width 493 height 34
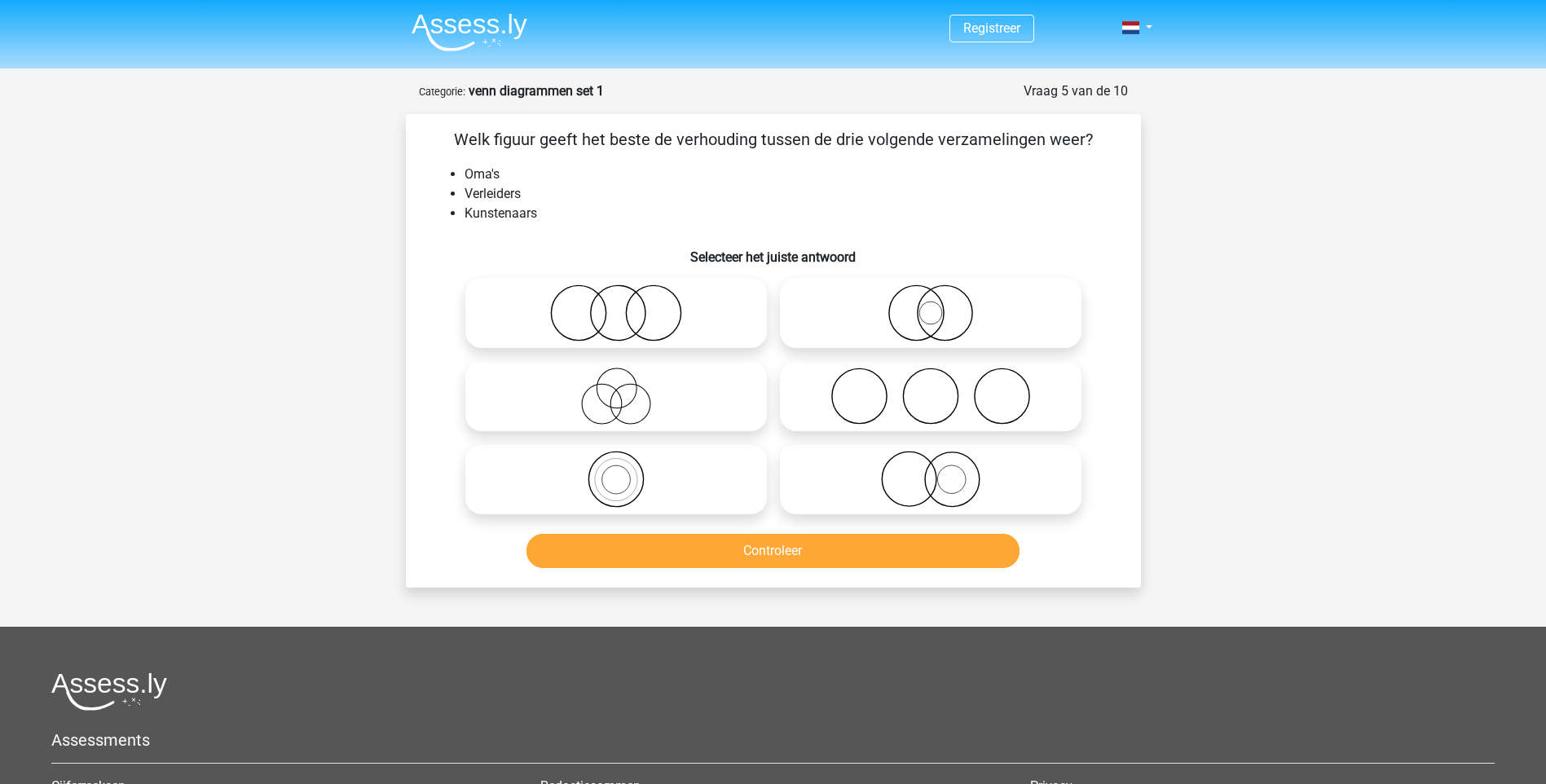
click at [946, 381] on icon at bounding box center [930, 396] width 288 height 57
click at [941, 381] on input "radio" at bounding box center [936, 383] width 11 height 11
radio input "true"
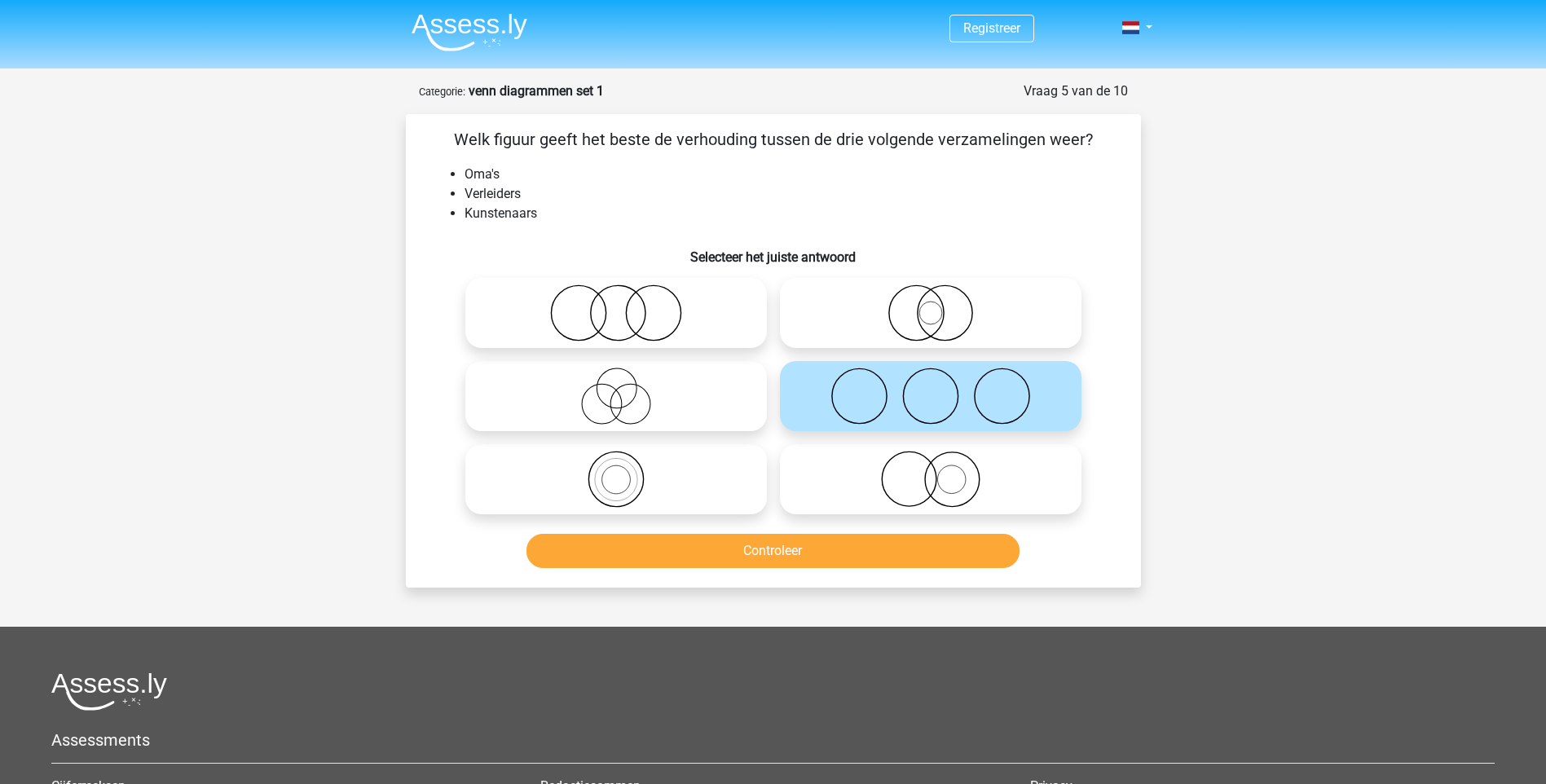
click at [822, 572] on div "Controleer" at bounding box center [773, 554] width 629 height 40
click at [839, 542] on button "Controleer" at bounding box center [772, 550] width 493 height 34
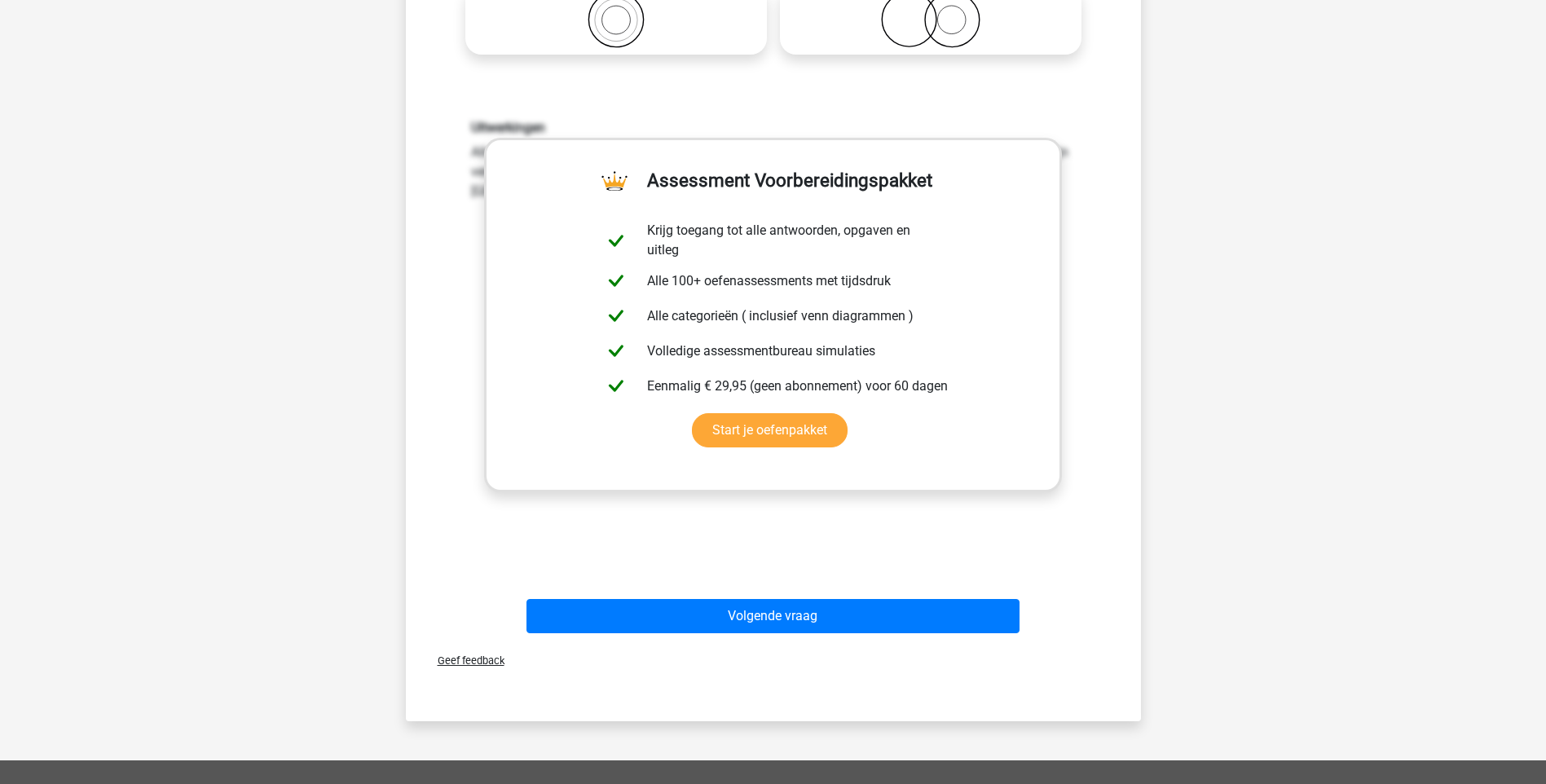
scroll to position [488, 0]
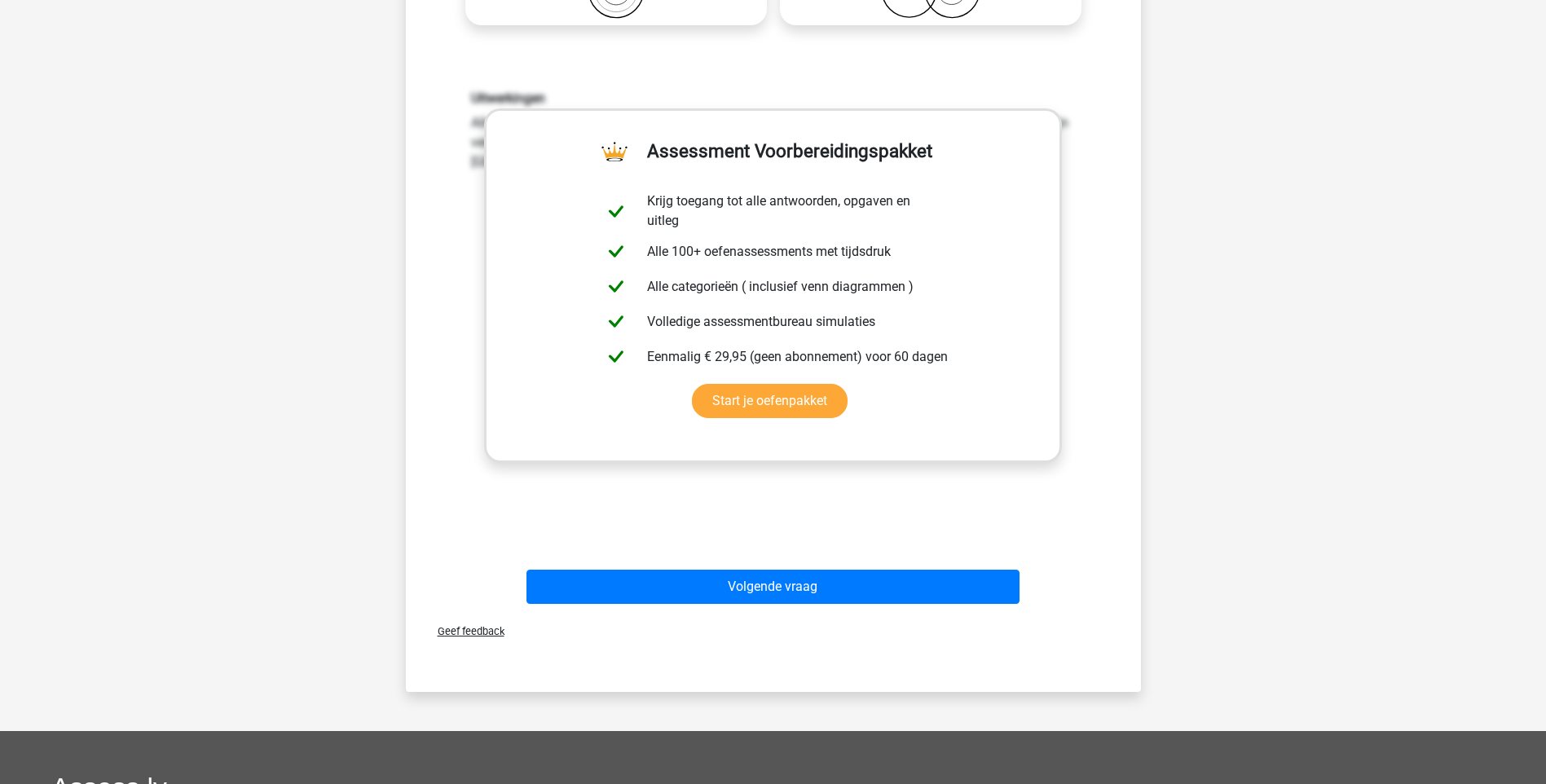
click at [701, 520] on div "Uitwerkingen Alle verzamelingen overlappen elkaar deels. Er zijn oma's die kuns…" at bounding box center [773, 304] width 683 height 505
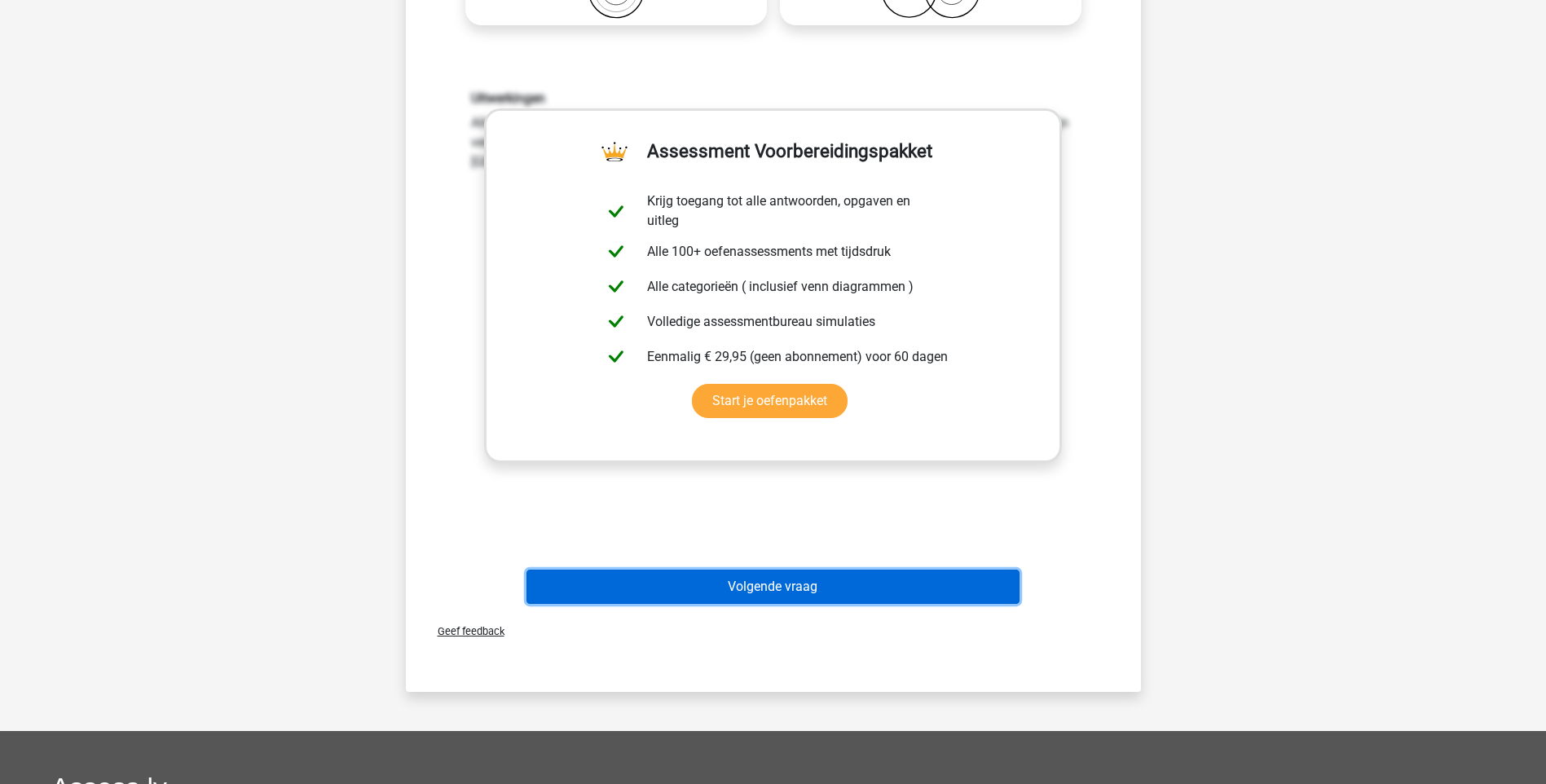
click at [760, 598] on button "Volgende vraag" at bounding box center [772, 586] width 493 height 34
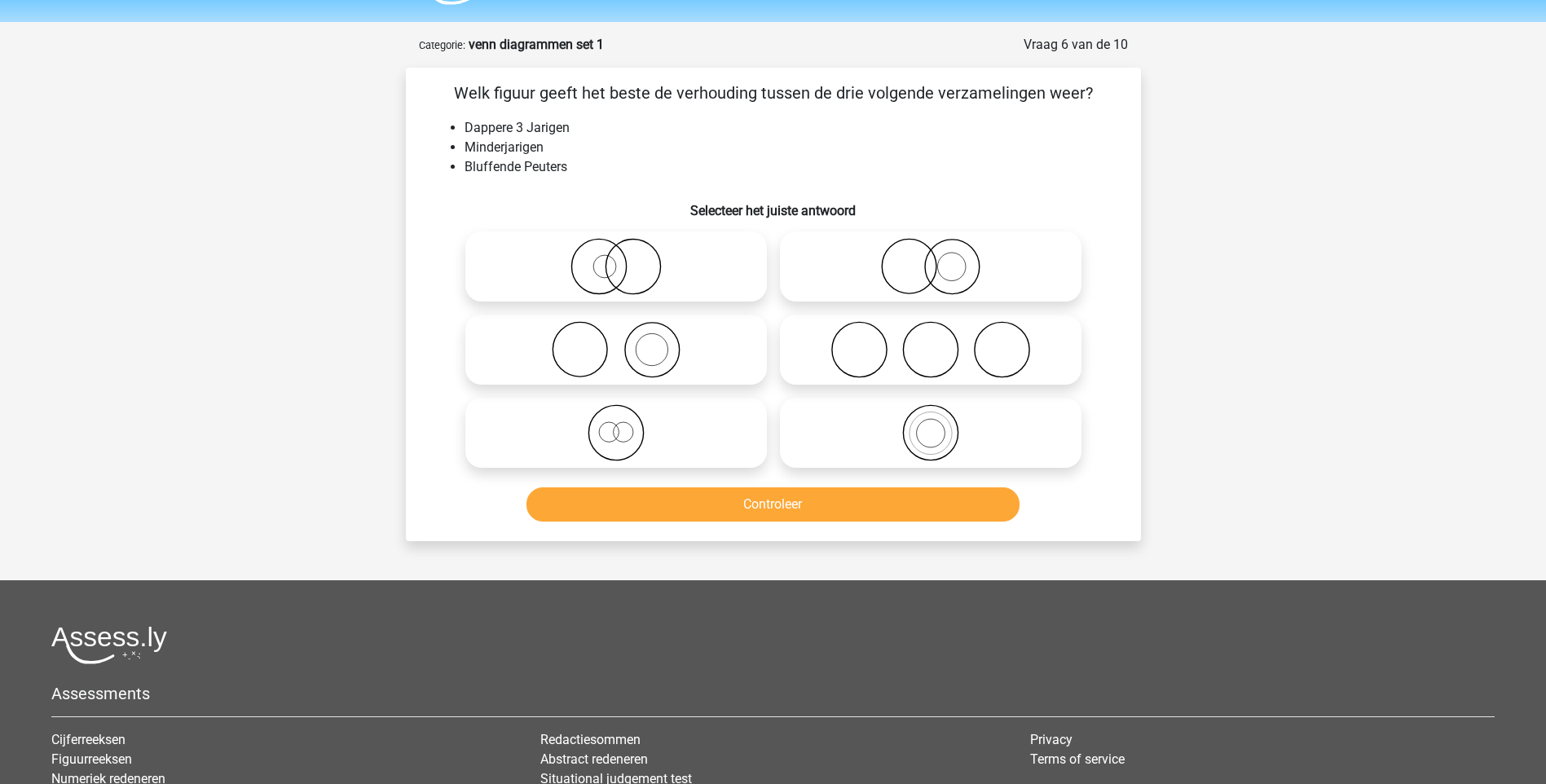
scroll to position [0, 0]
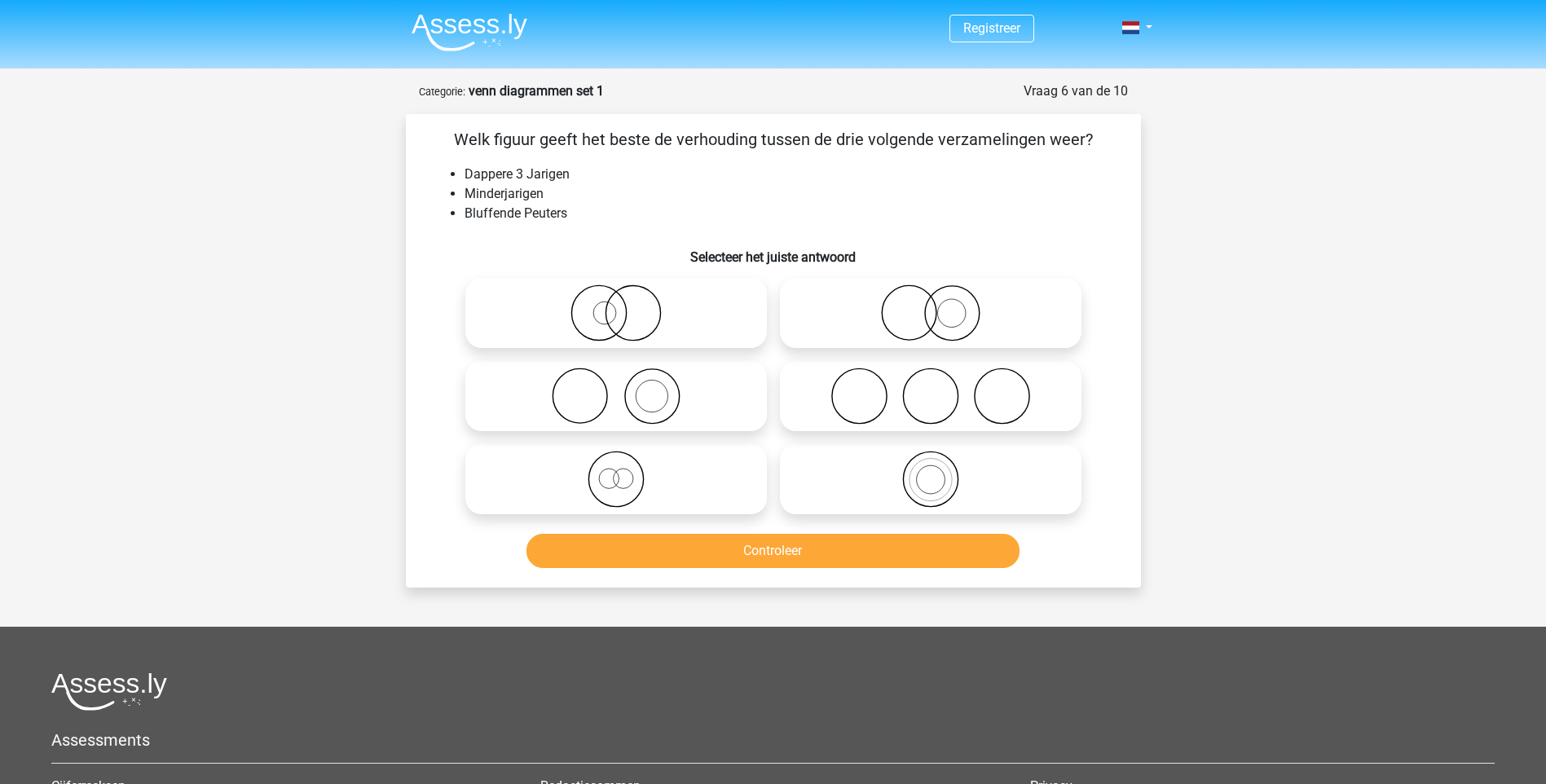
click at [659, 494] on icon at bounding box center [616, 479] width 288 height 57
click at [626, 471] on input "radio" at bounding box center [622, 465] width 11 height 11
radio input "true"
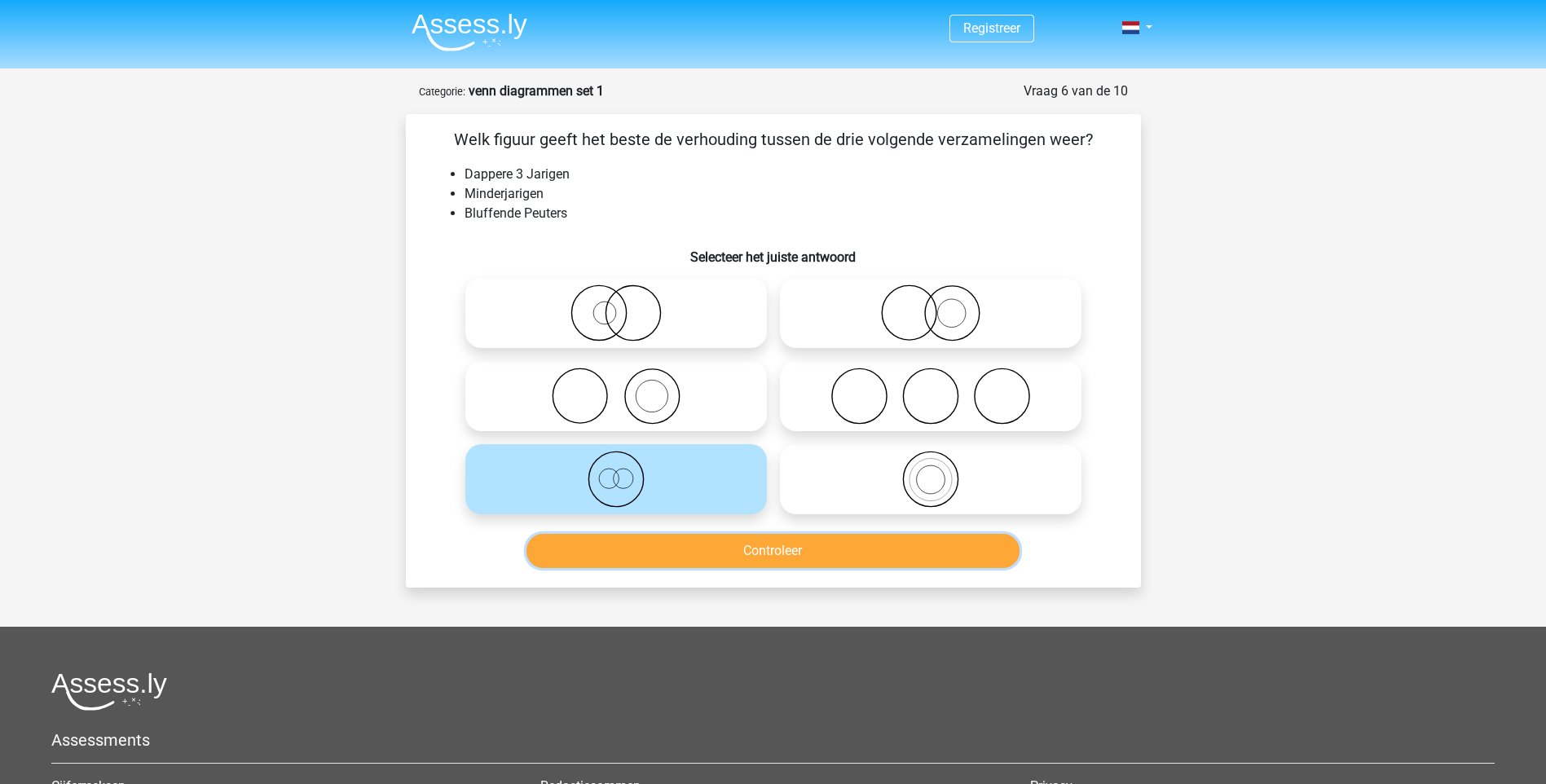
click at [717, 554] on button "Controleer" at bounding box center [772, 550] width 493 height 34
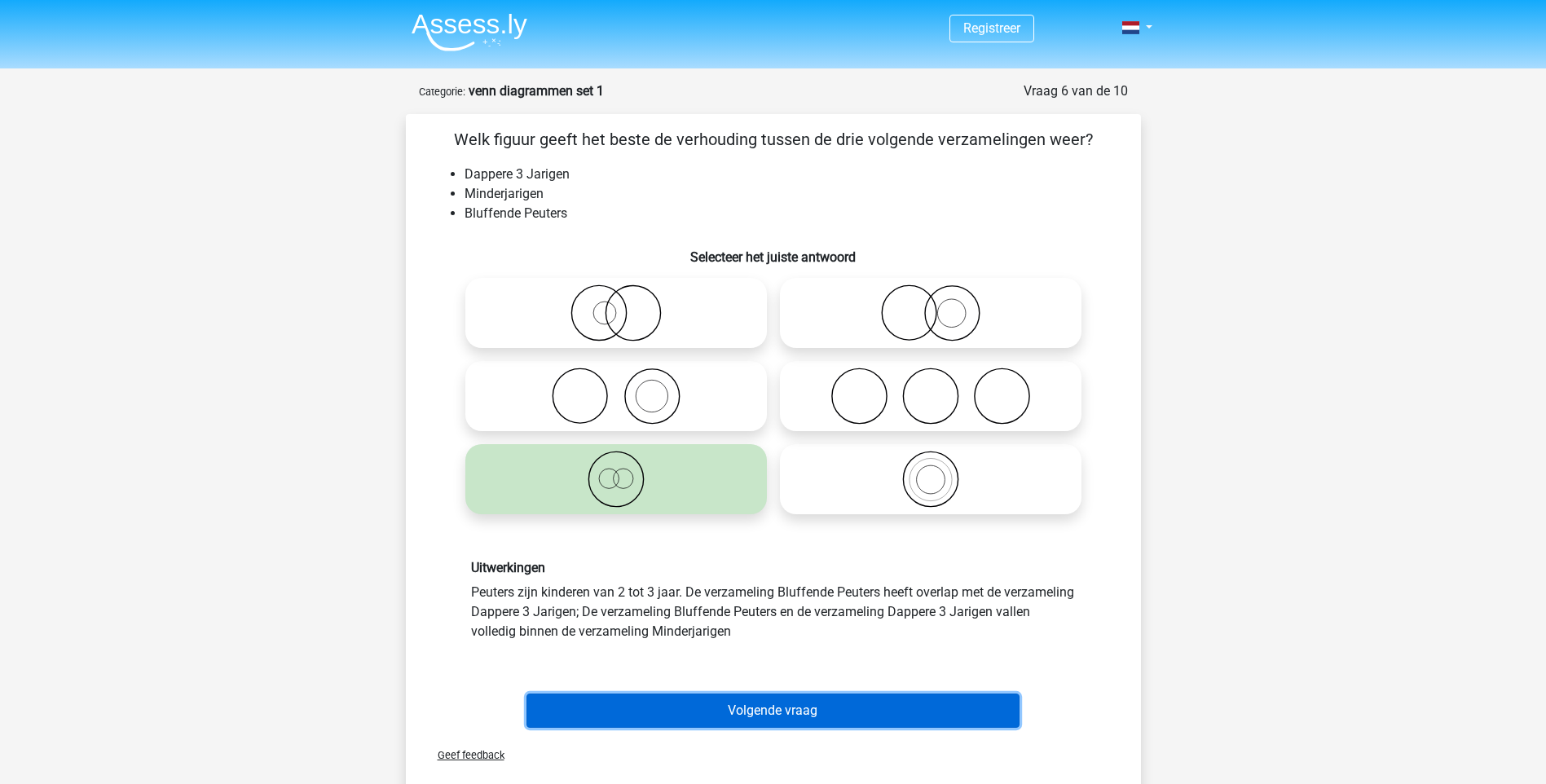
click at [769, 718] on button "Volgende vraag" at bounding box center [772, 710] width 493 height 34
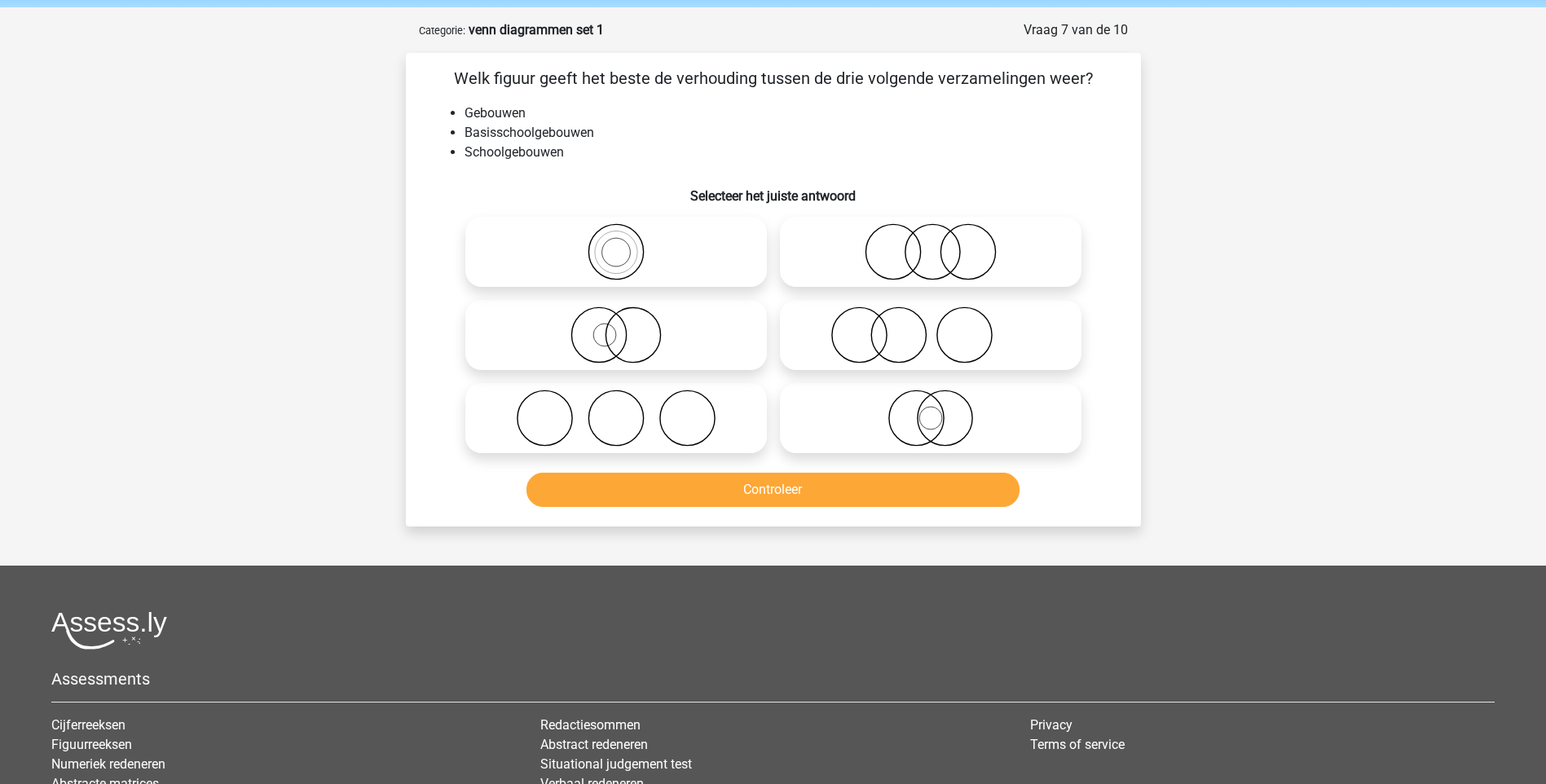
scroll to position [82, 0]
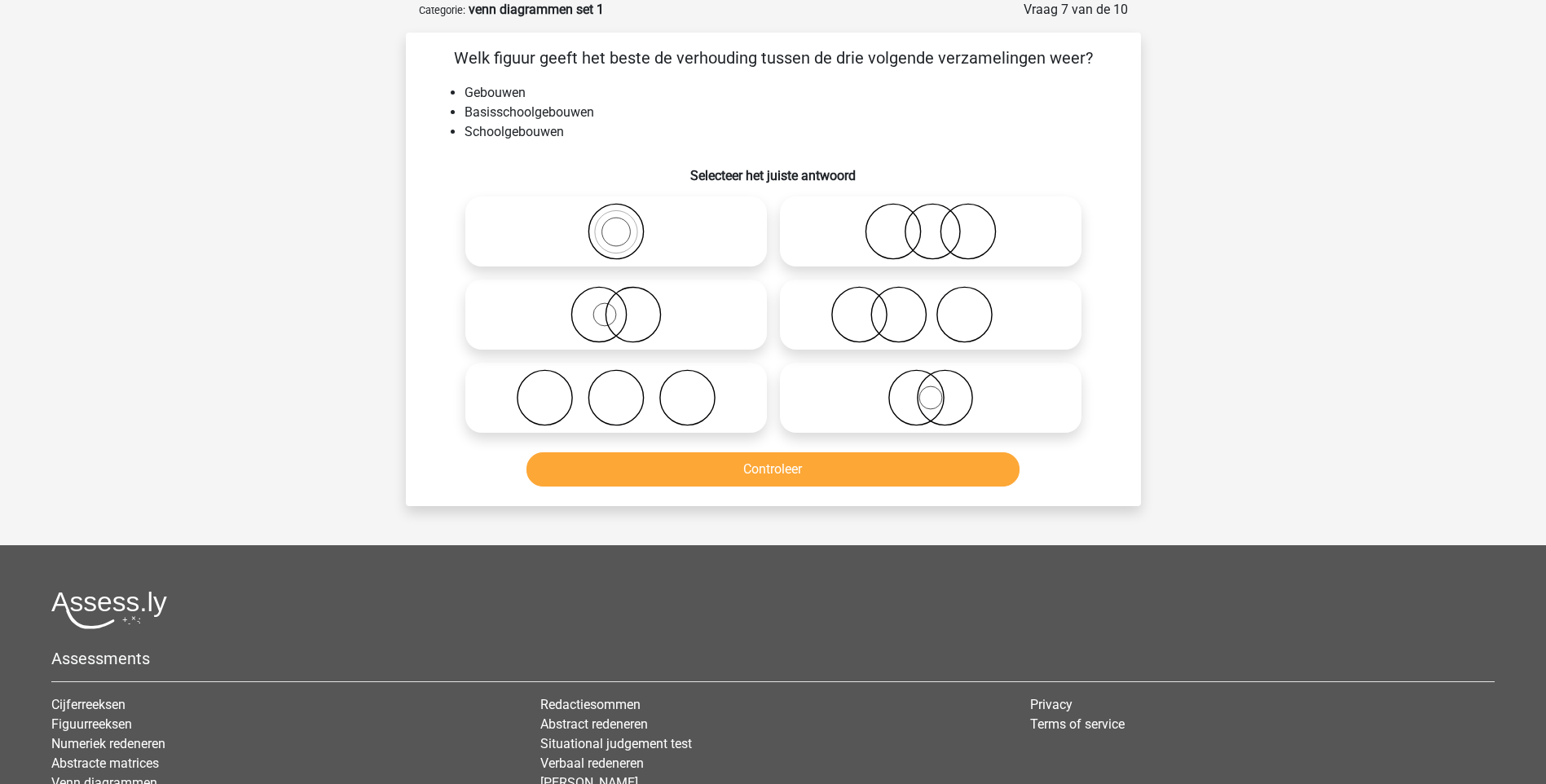
click at [598, 235] on icon at bounding box center [616, 231] width 288 height 57
click at [616, 223] on input "radio" at bounding box center [622, 218] width 11 height 11
radio input "true"
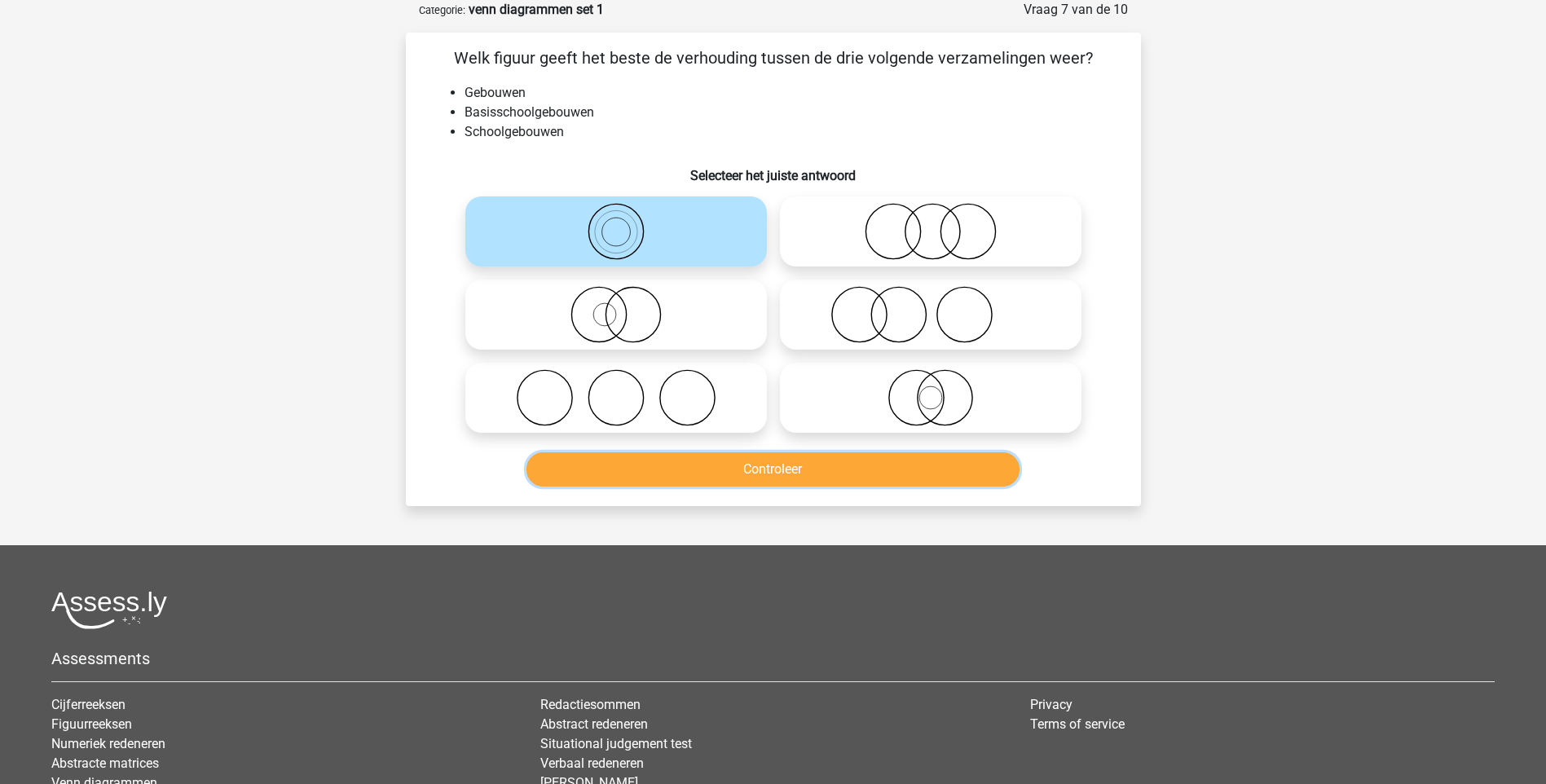
click at [738, 462] on button "Controleer" at bounding box center [772, 469] width 493 height 34
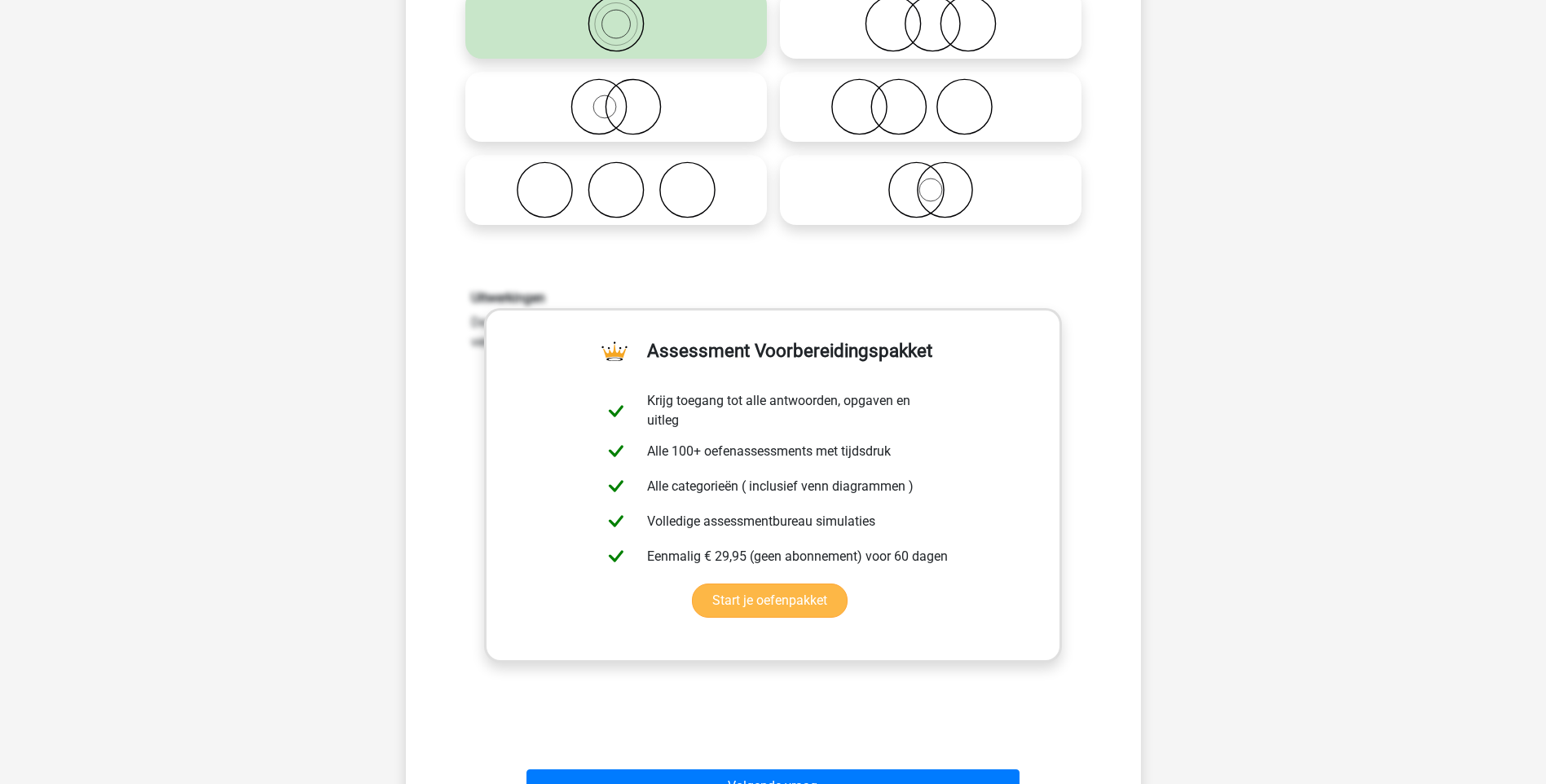
scroll to position [326, 0]
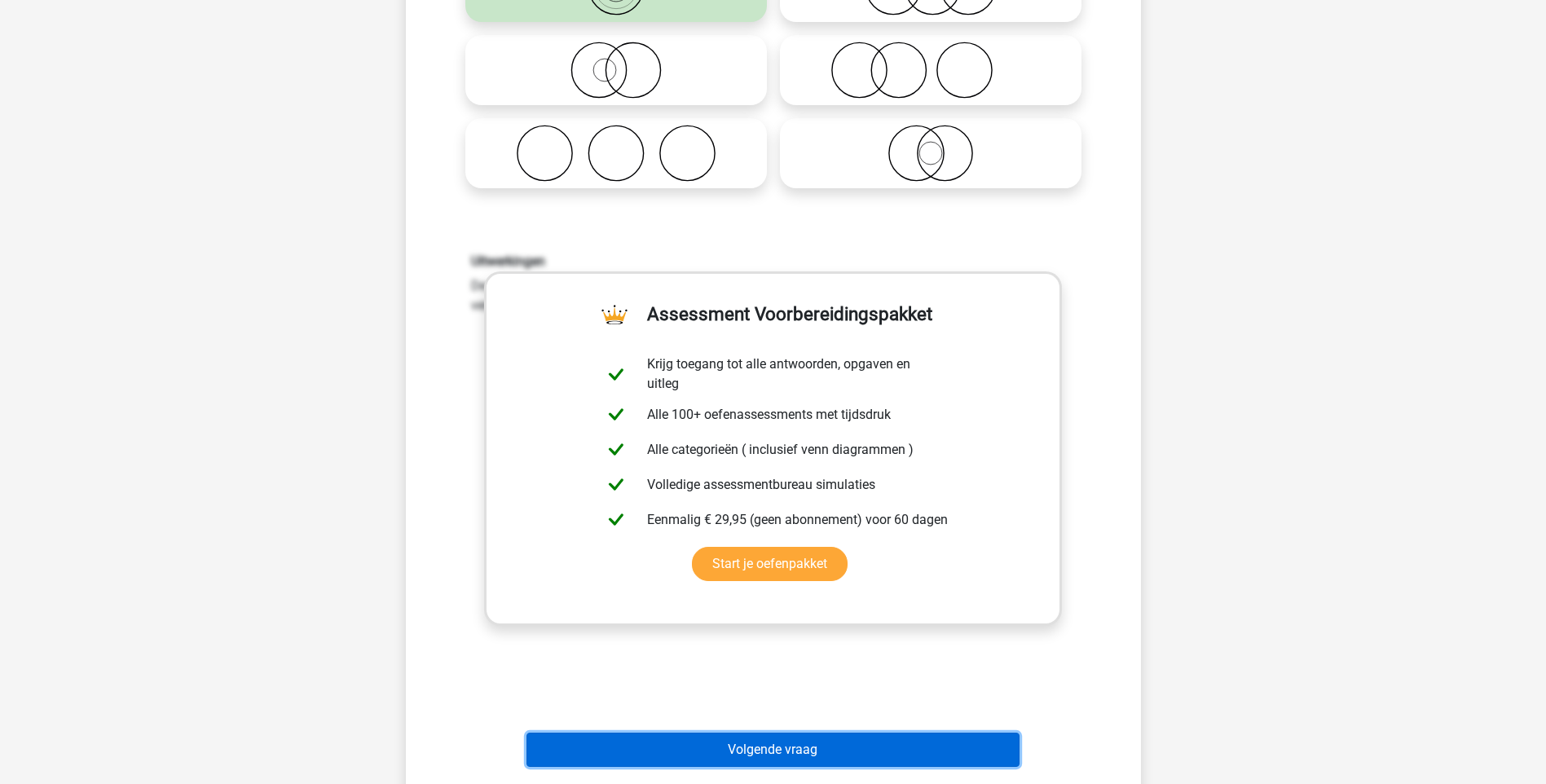
click at [771, 753] on button "Volgende vraag" at bounding box center [772, 749] width 493 height 34
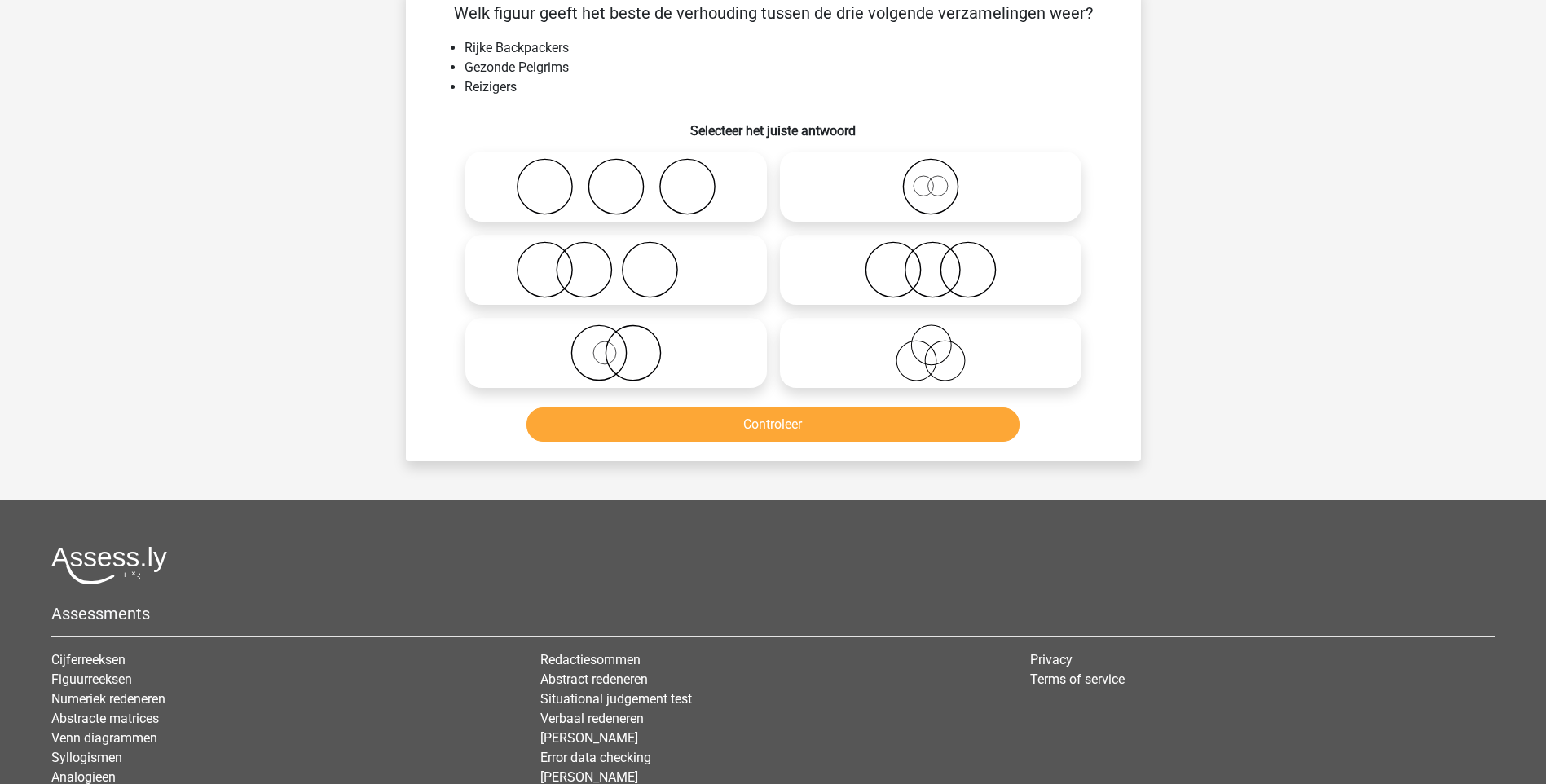
scroll to position [82, 0]
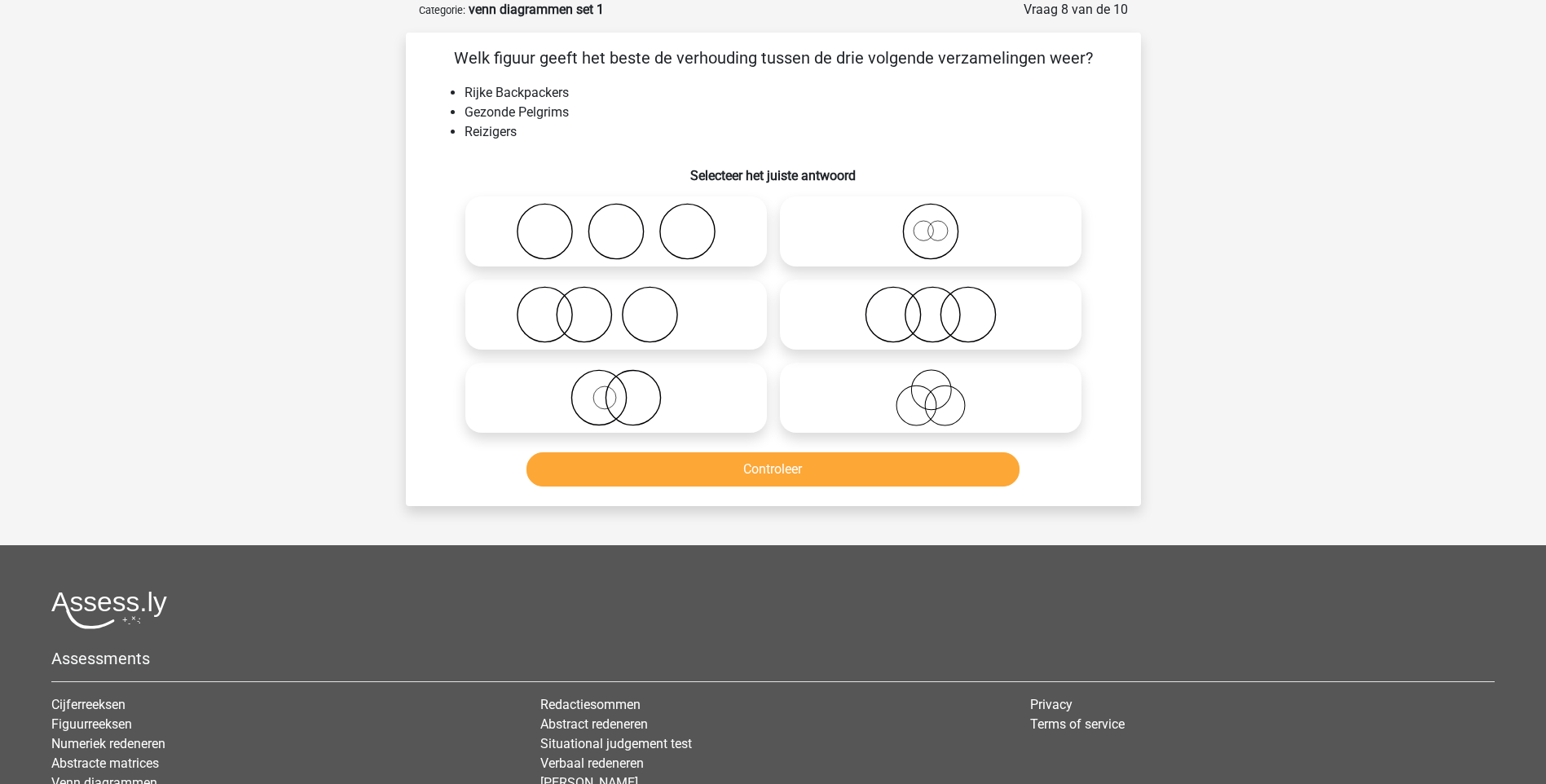
click at [994, 218] on icon at bounding box center [930, 231] width 288 height 57
click at [941, 218] on input "radio" at bounding box center [936, 218] width 11 height 11
radio input "true"
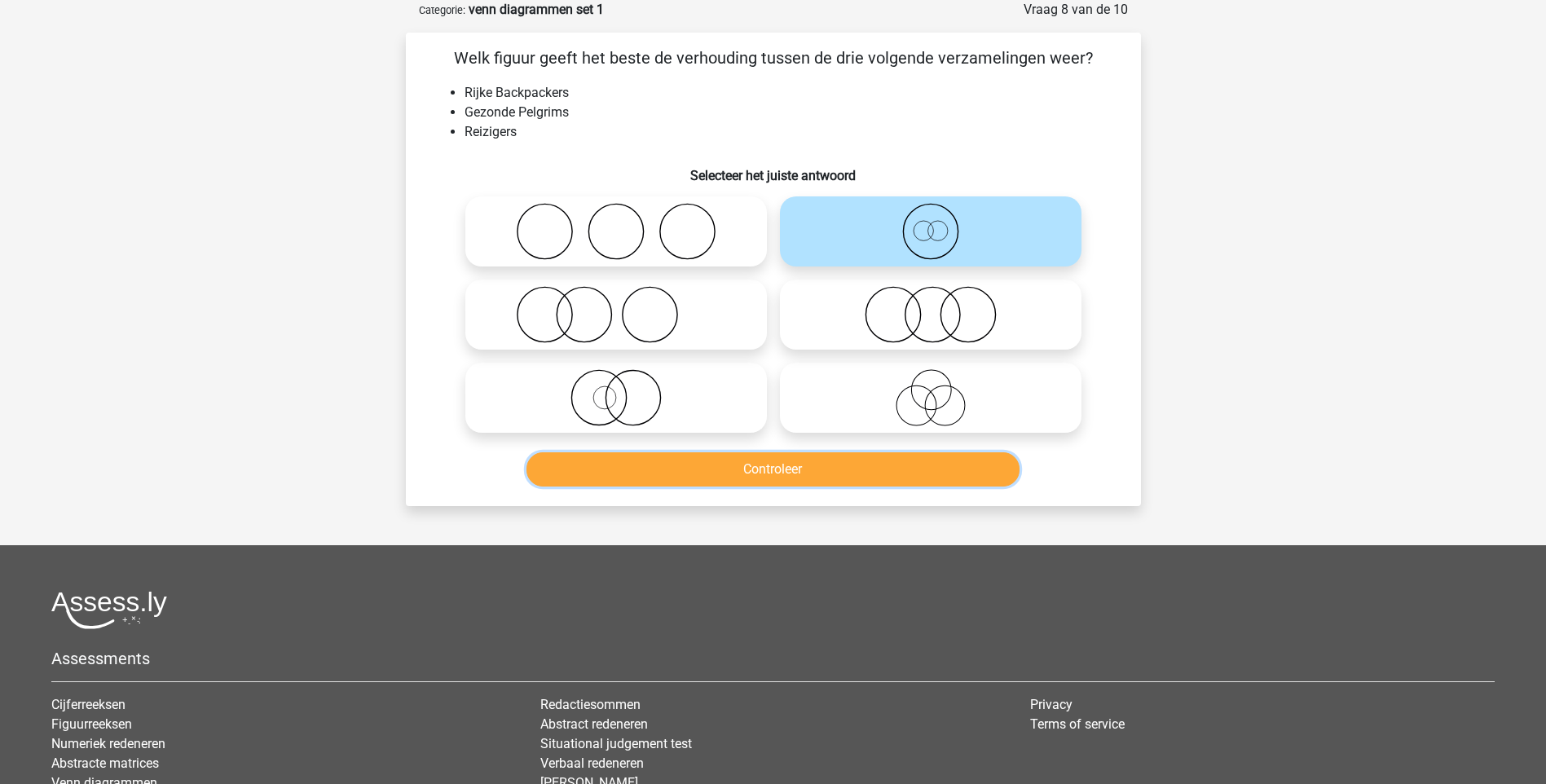
click at [883, 453] on button "Controleer" at bounding box center [772, 469] width 493 height 34
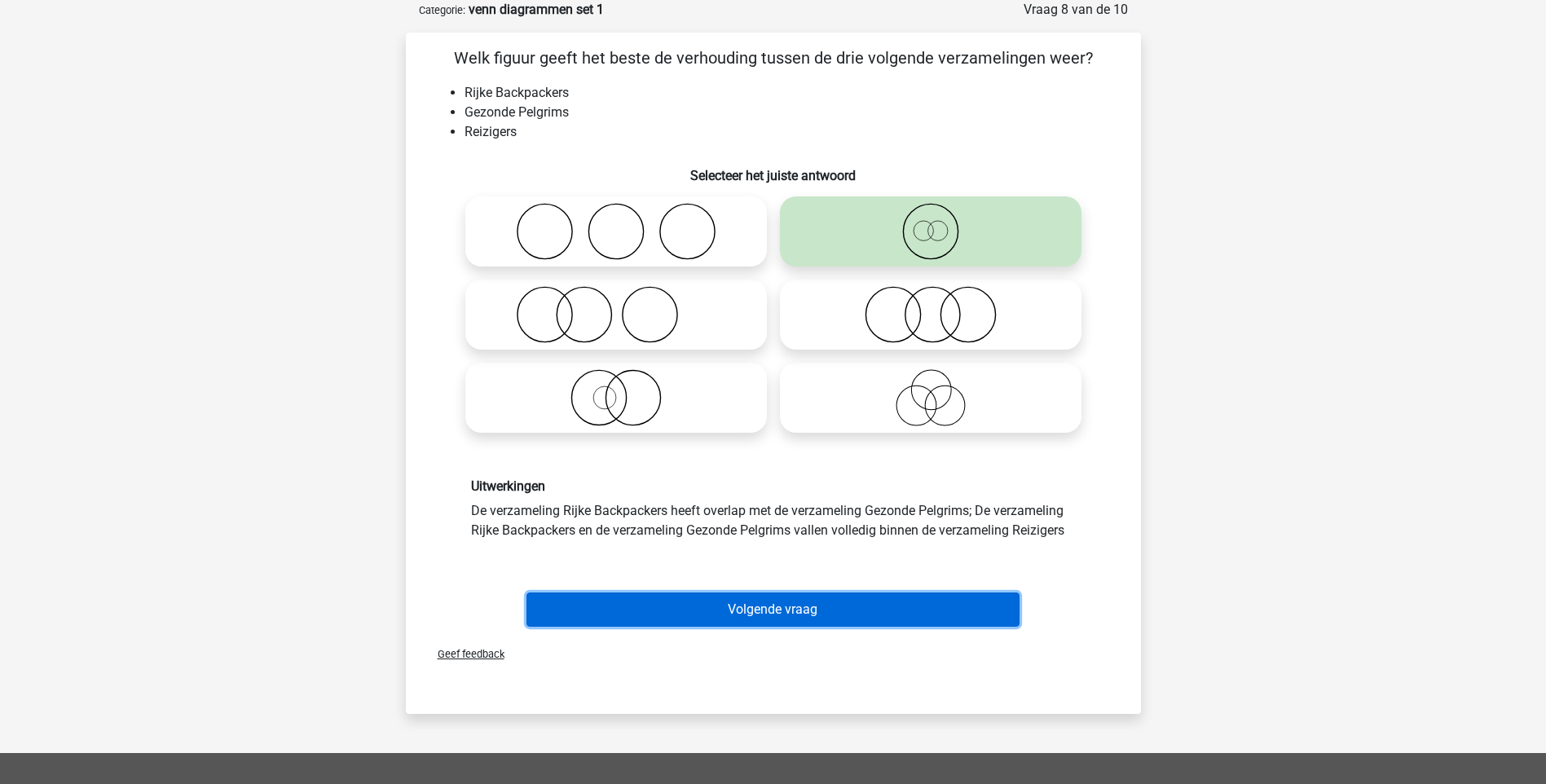
click at [731, 617] on button "Volgende vraag" at bounding box center [772, 609] width 493 height 34
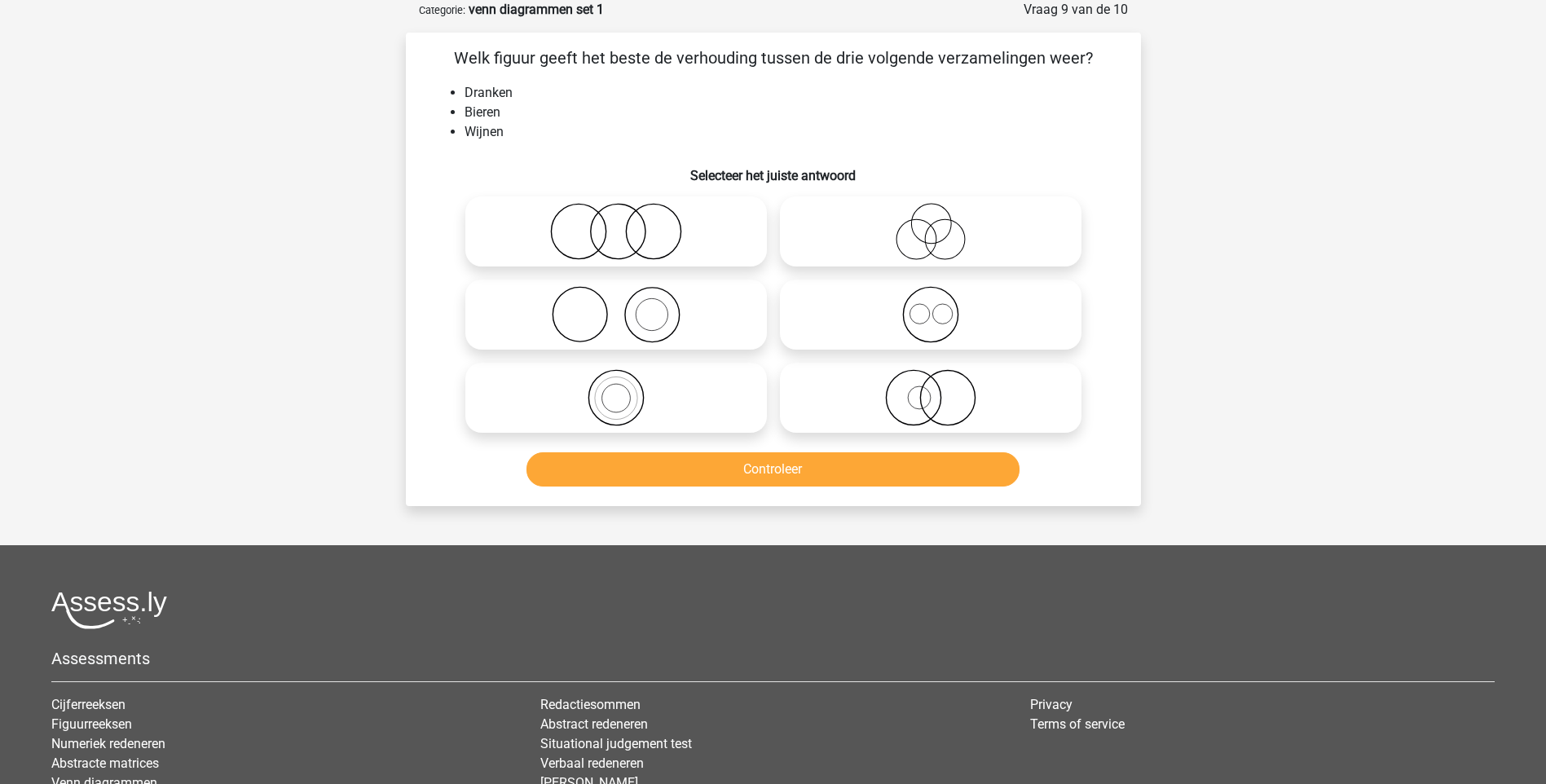
click at [909, 325] on icon at bounding box center [930, 315] width 288 height 57
click at [931, 307] on input "radio" at bounding box center [936, 301] width 11 height 11
radio input "true"
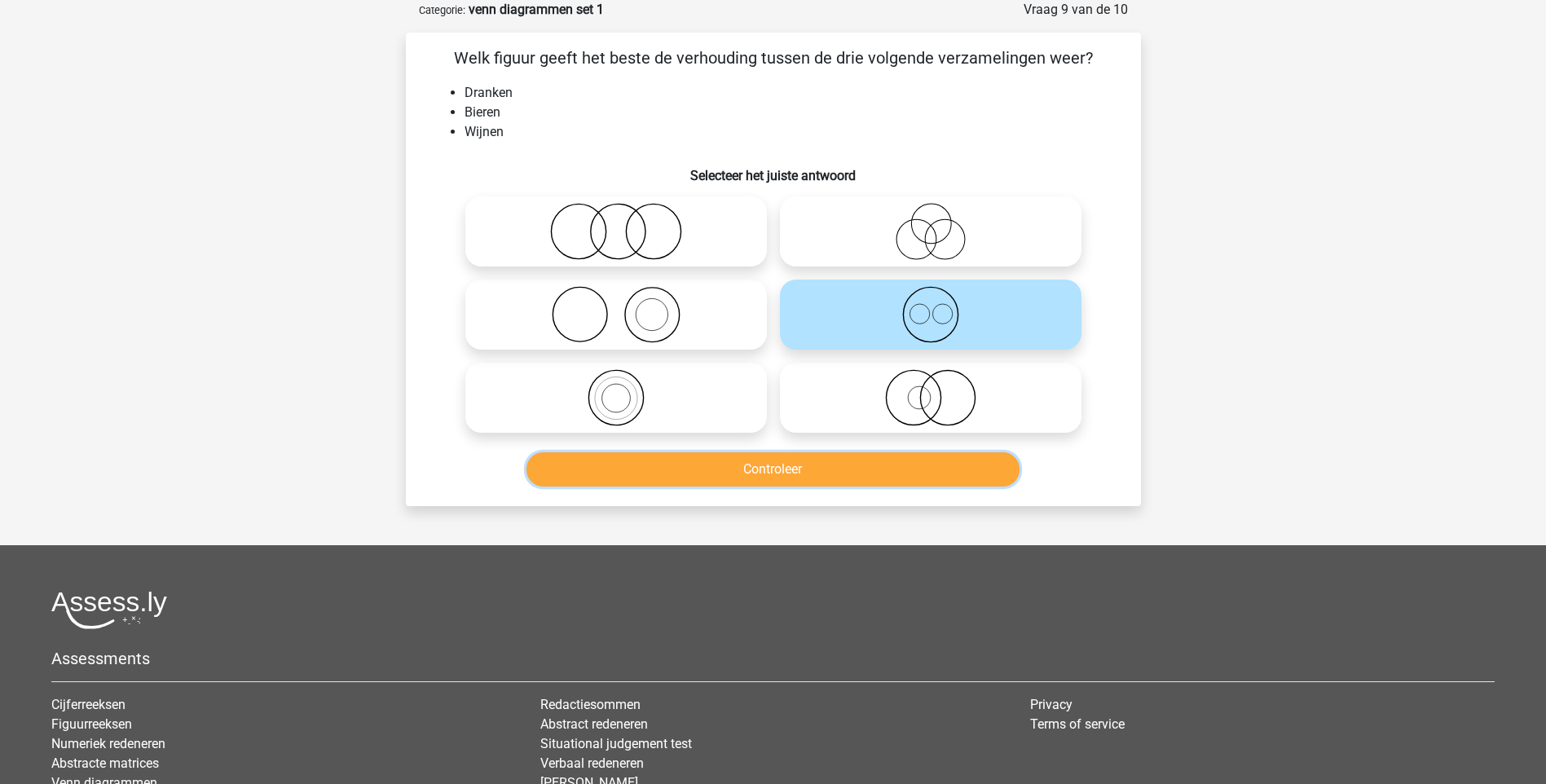
click at [791, 475] on button "Controleer" at bounding box center [772, 469] width 493 height 34
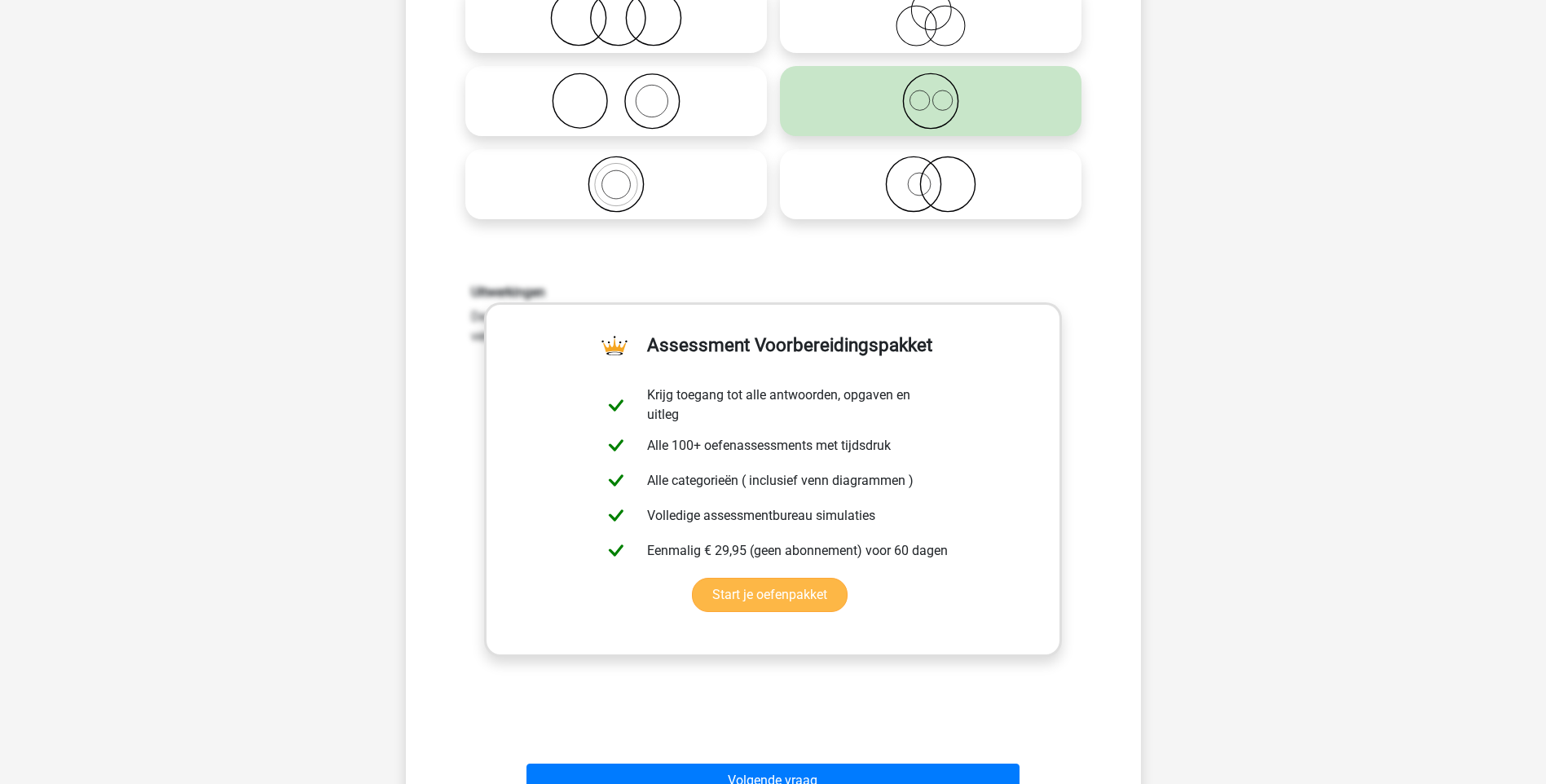
scroll to position [326, 0]
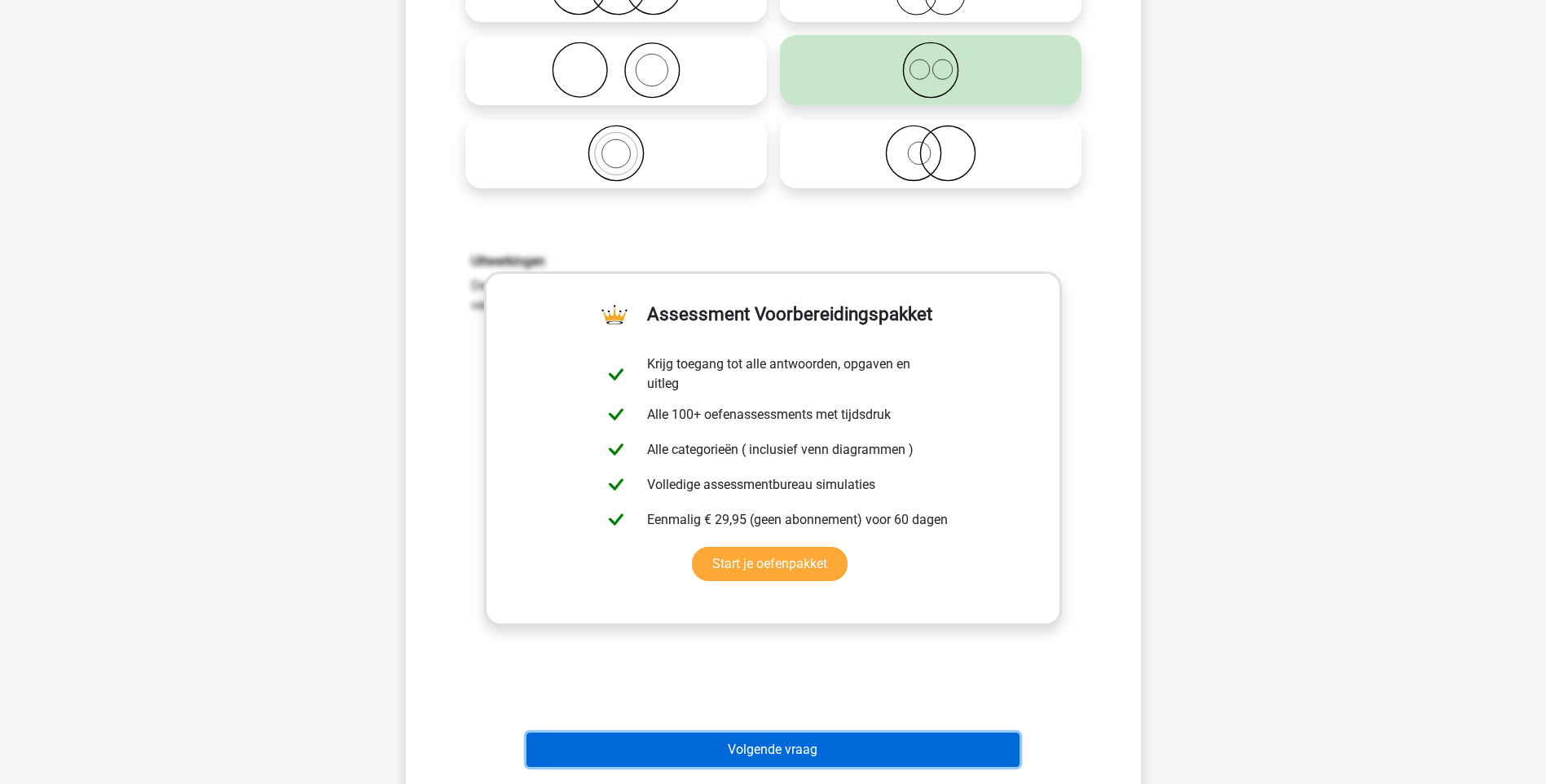
click at [777, 746] on button "Volgende vraag" at bounding box center [772, 749] width 493 height 34
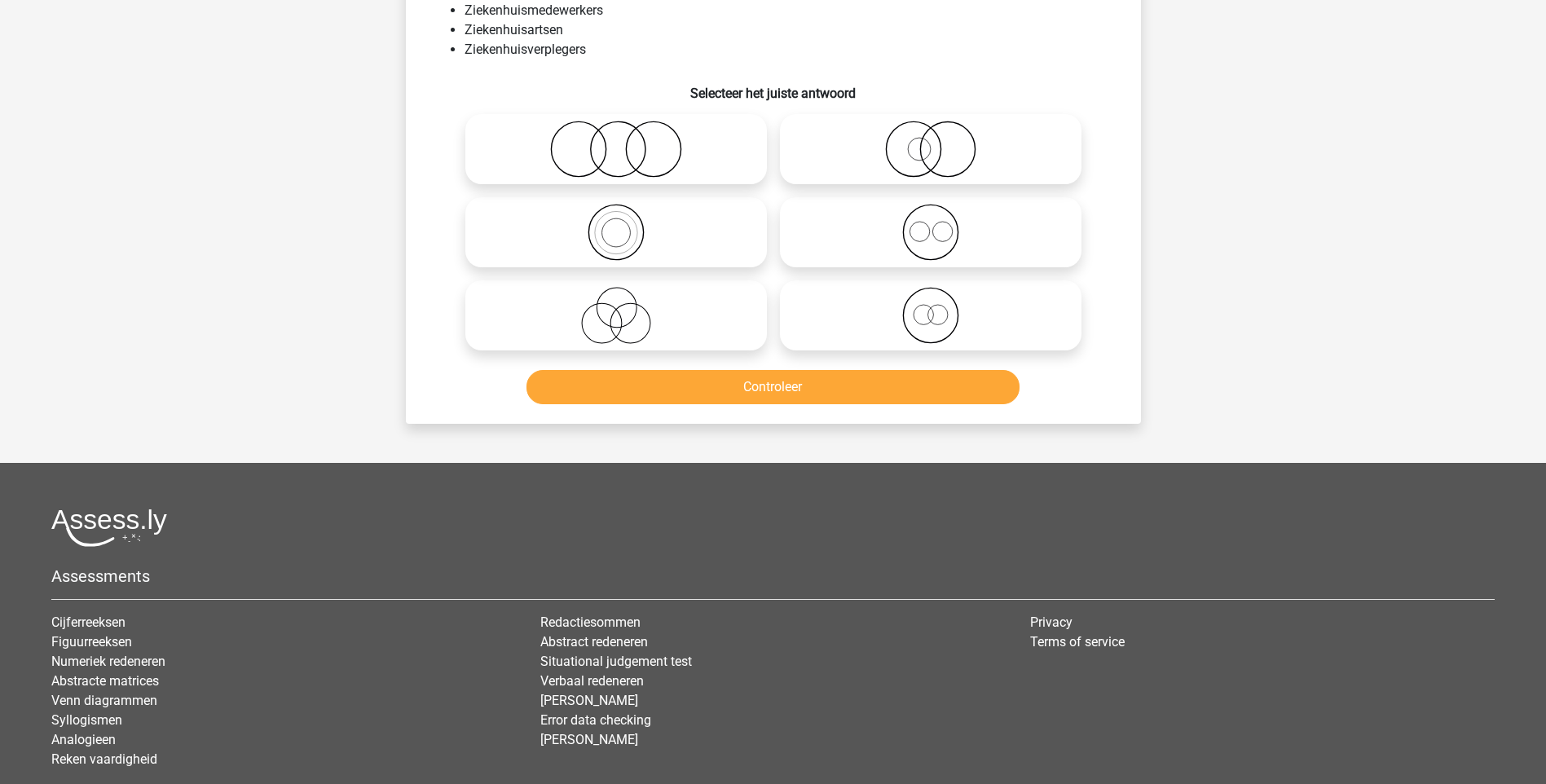
scroll to position [82, 0]
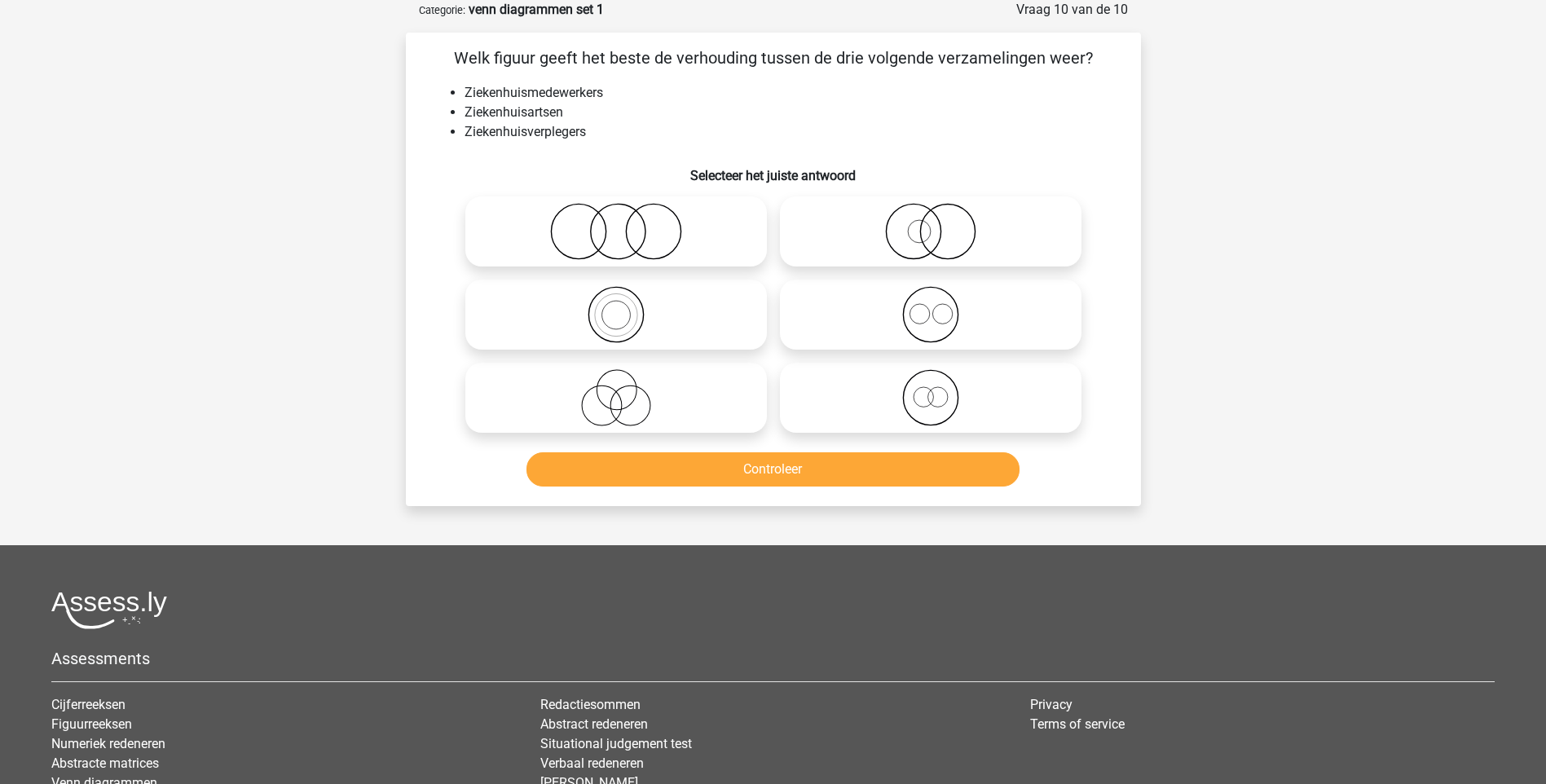
click at [655, 230] on icon at bounding box center [616, 231] width 288 height 57
click at [626, 223] on input "radio" at bounding box center [622, 218] width 11 height 11
radio input "true"
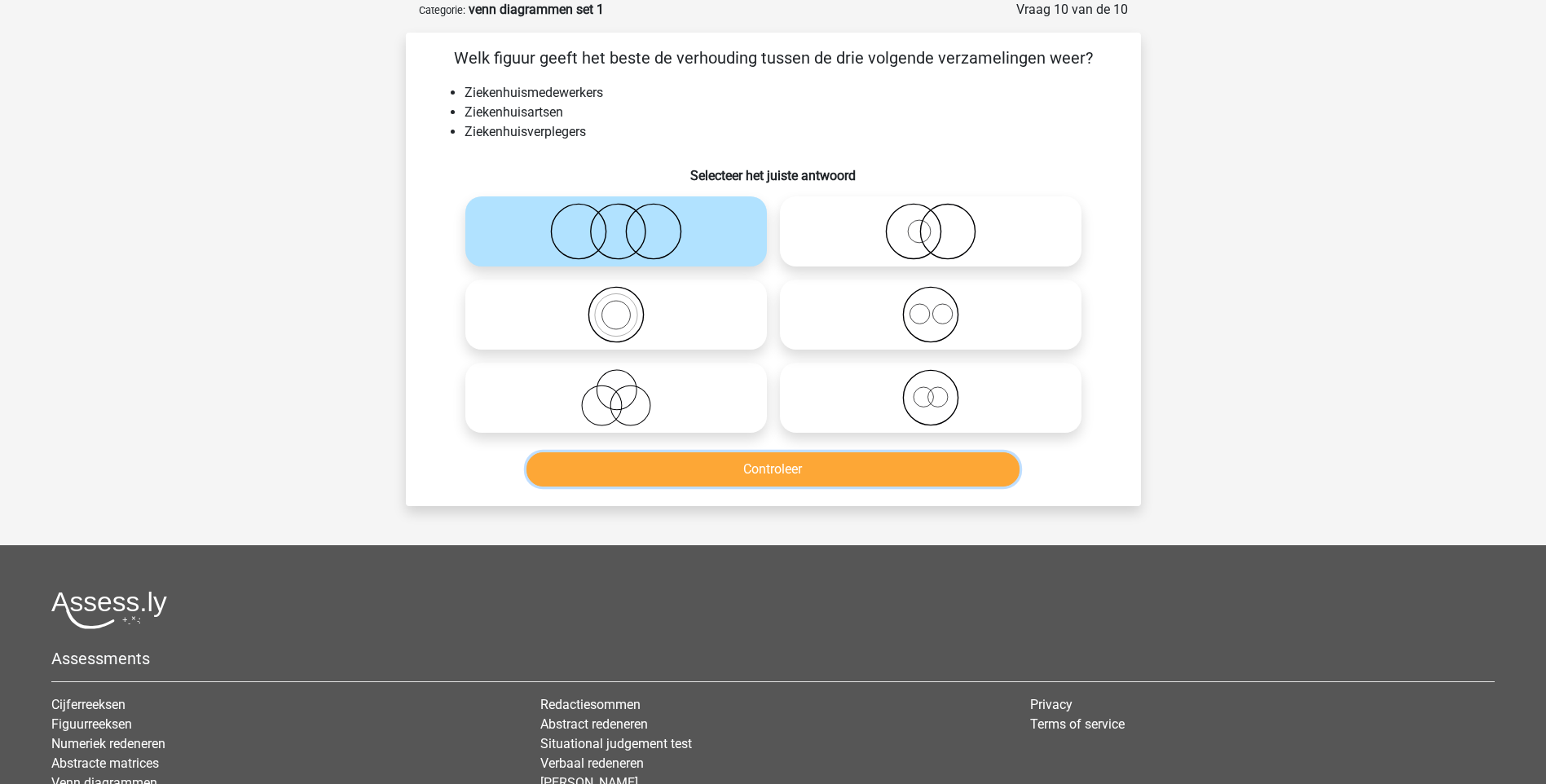
click at [727, 468] on button "Controleer" at bounding box center [772, 469] width 493 height 34
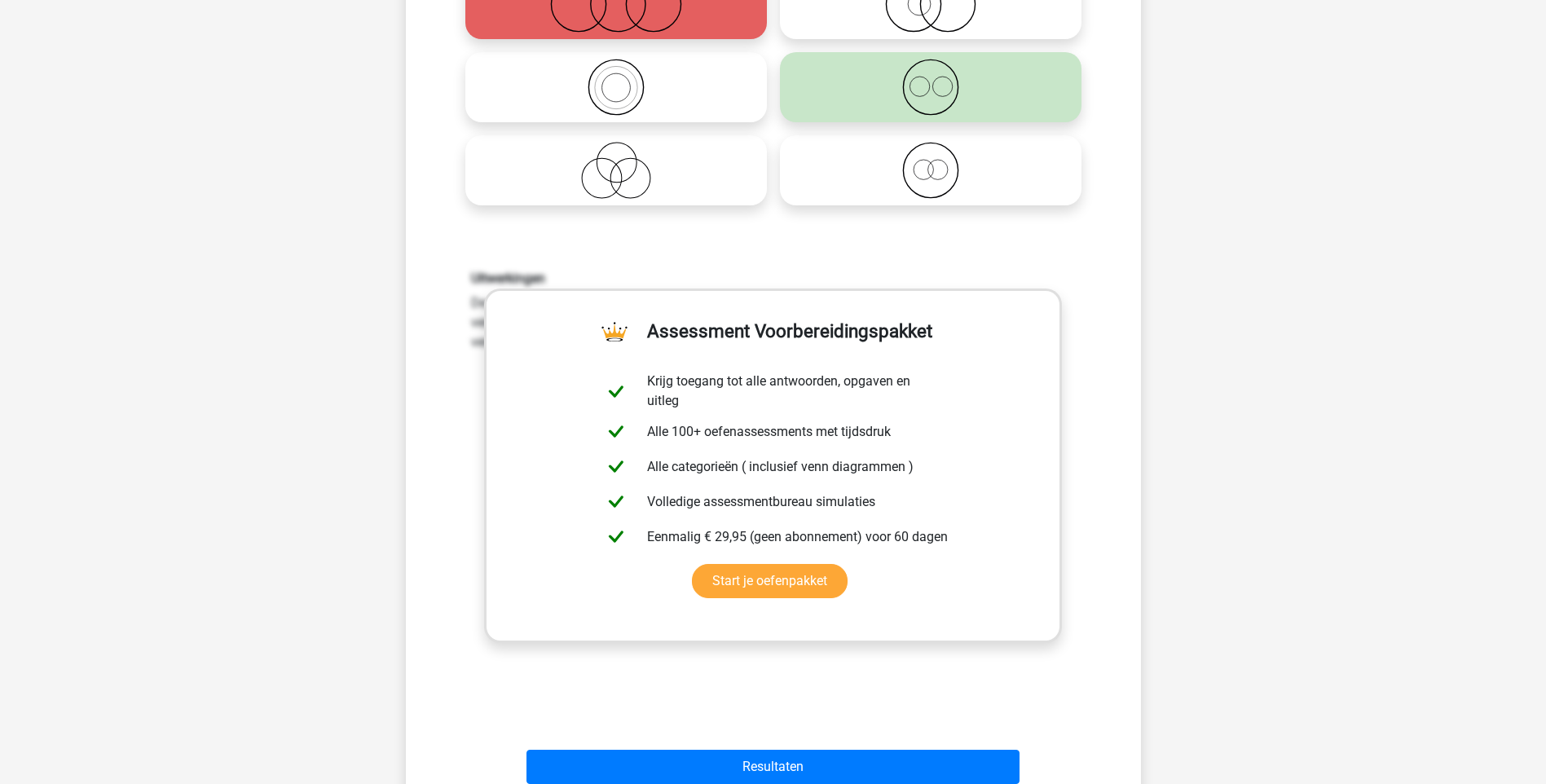
scroll to position [488, 0]
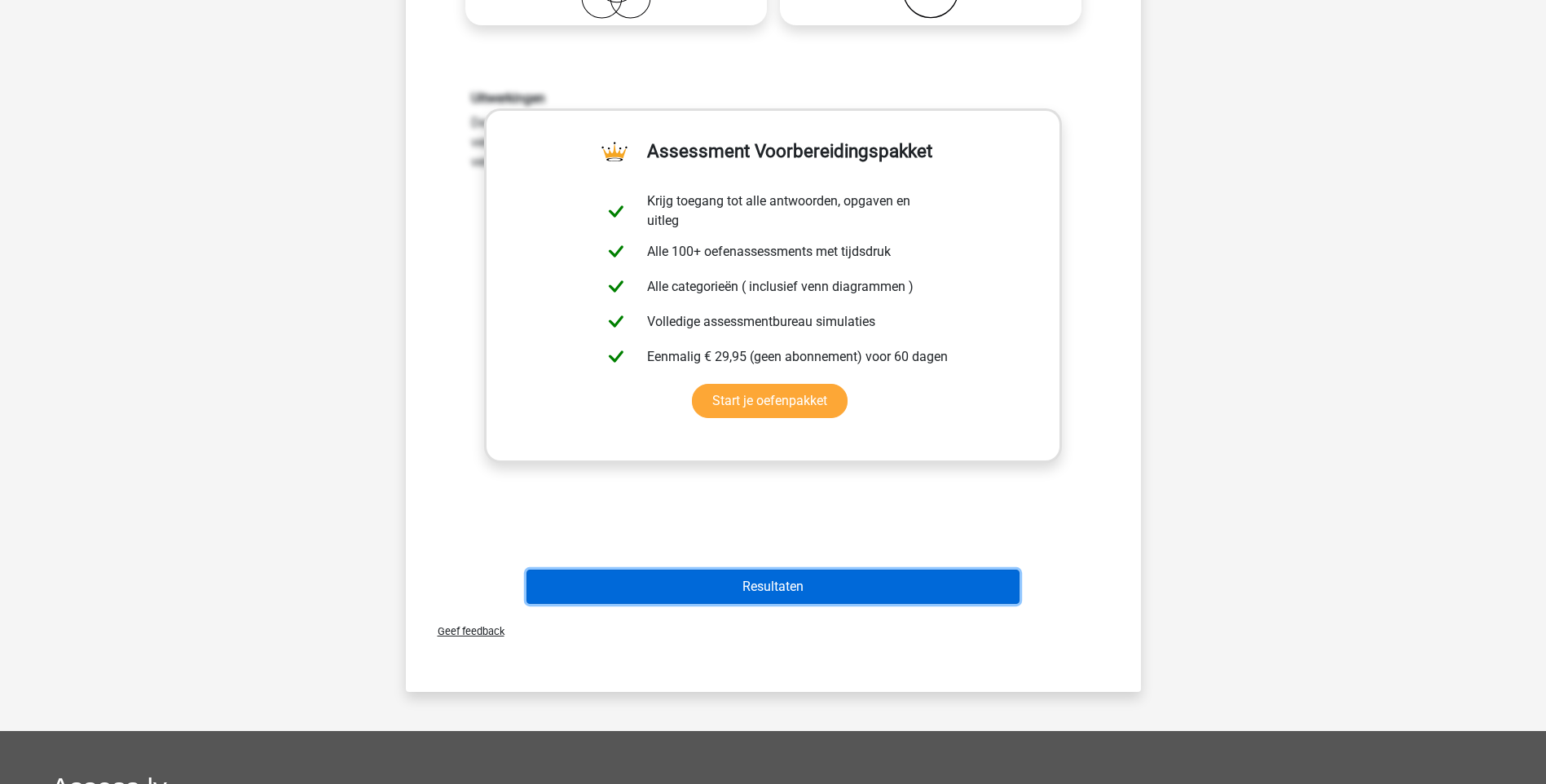
click at [764, 585] on button "Resultaten" at bounding box center [772, 586] width 493 height 34
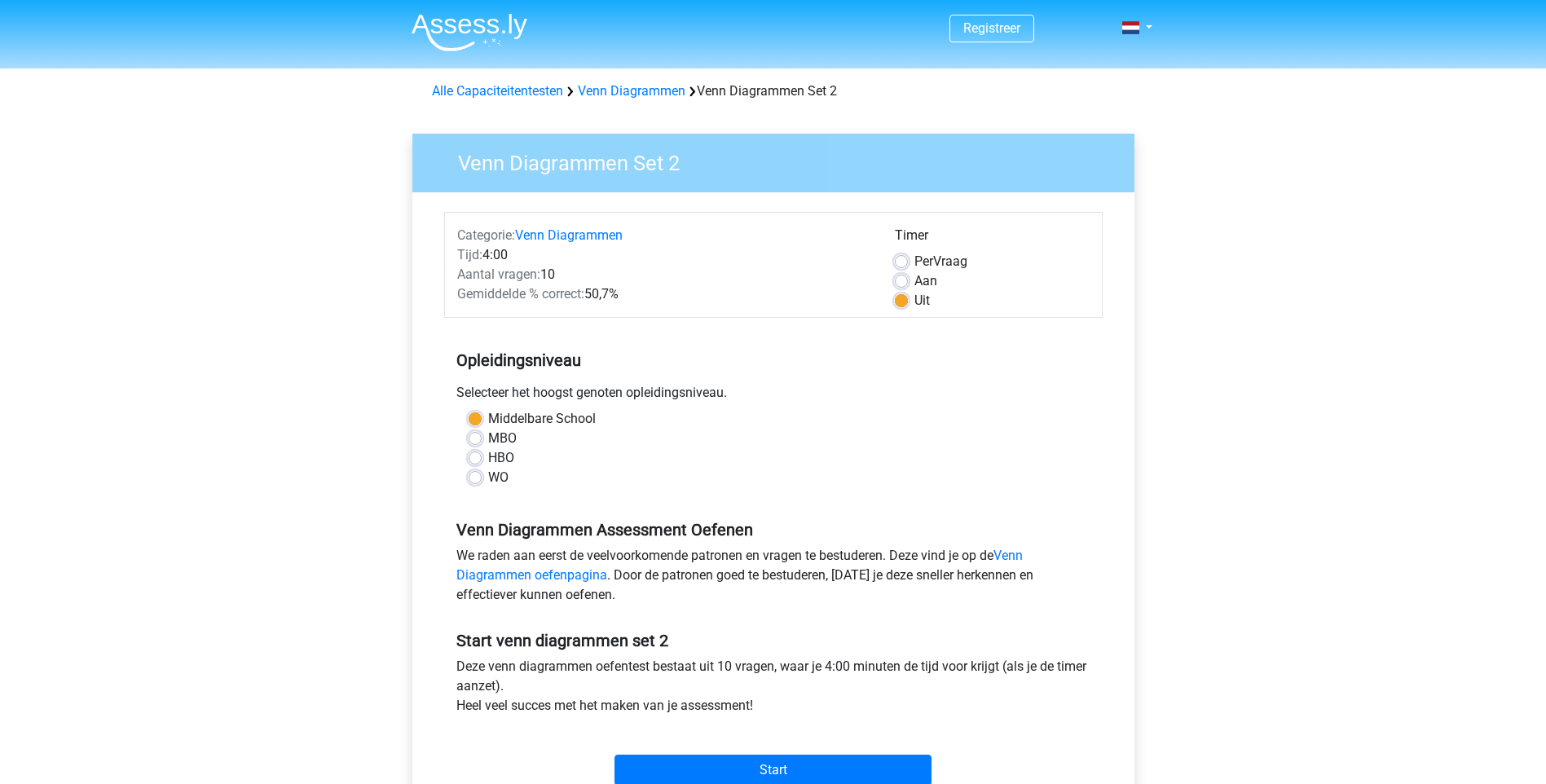
click at [920, 275] on label "Aan" at bounding box center [925, 281] width 23 height 19
click at [908, 275] on input "Aan" at bounding box center [901, 280] width 13 height 17
radio input "true"
click at [510, 431] on label "MBO" at bounding box center [502, 438] width 28 height 19
click at [482, 431] on input "MBO" at bounding box center [475, 437] width 13 height 17
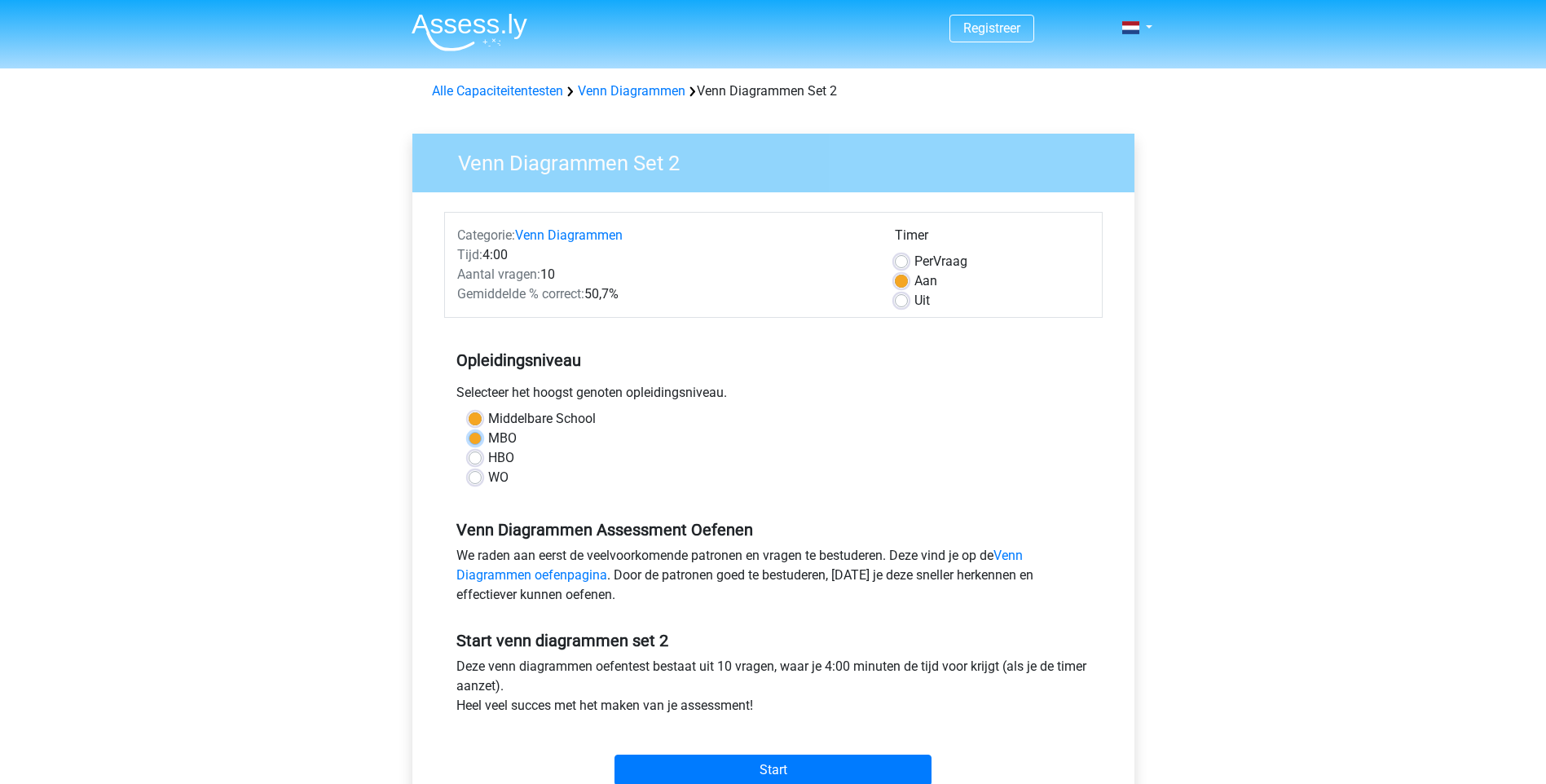
radio input "true"
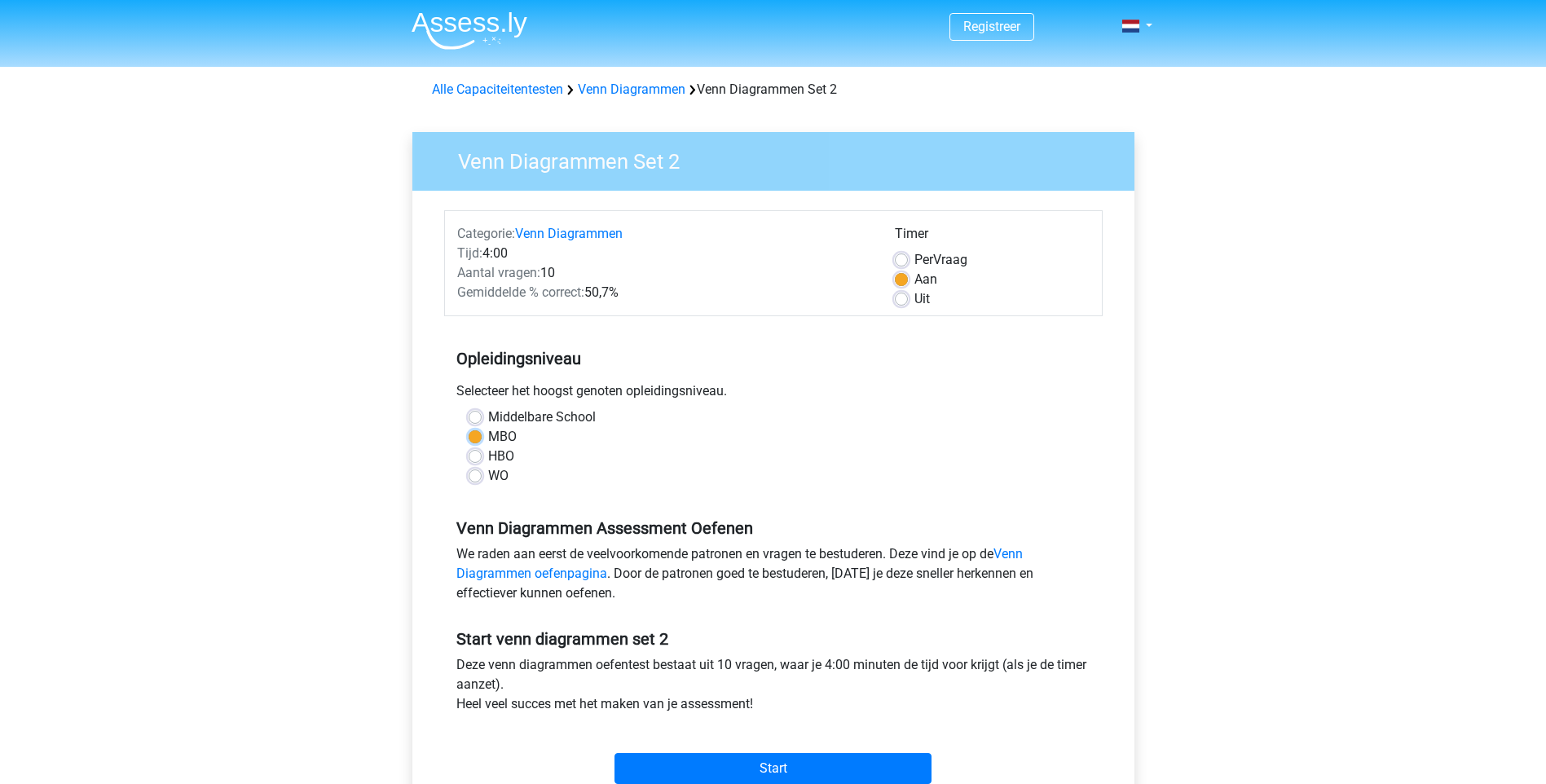
scroll to position [82, 0]
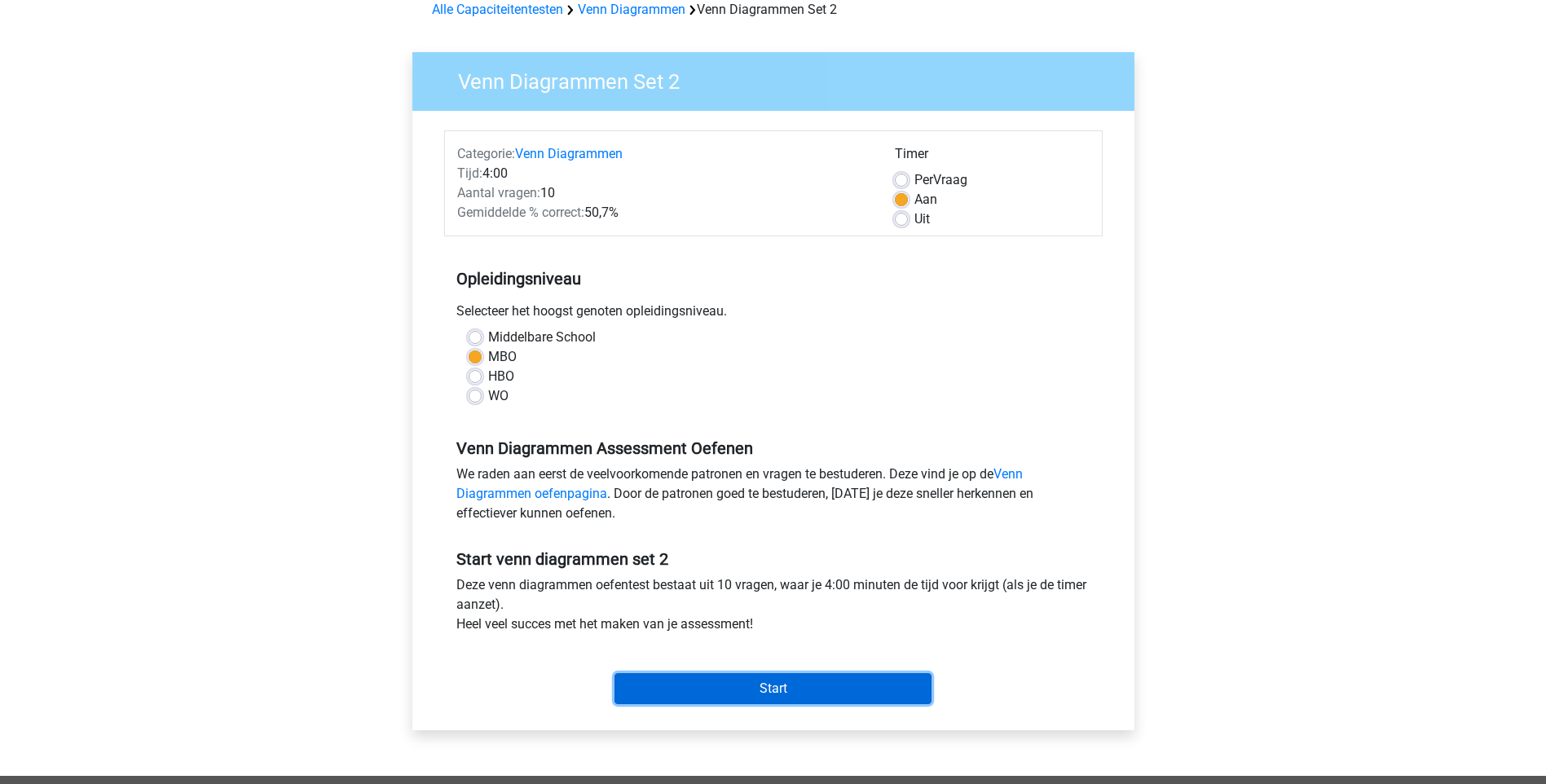
click at [783, 676] on input "Start" at bounding box center [772, 689] width 317 height 31
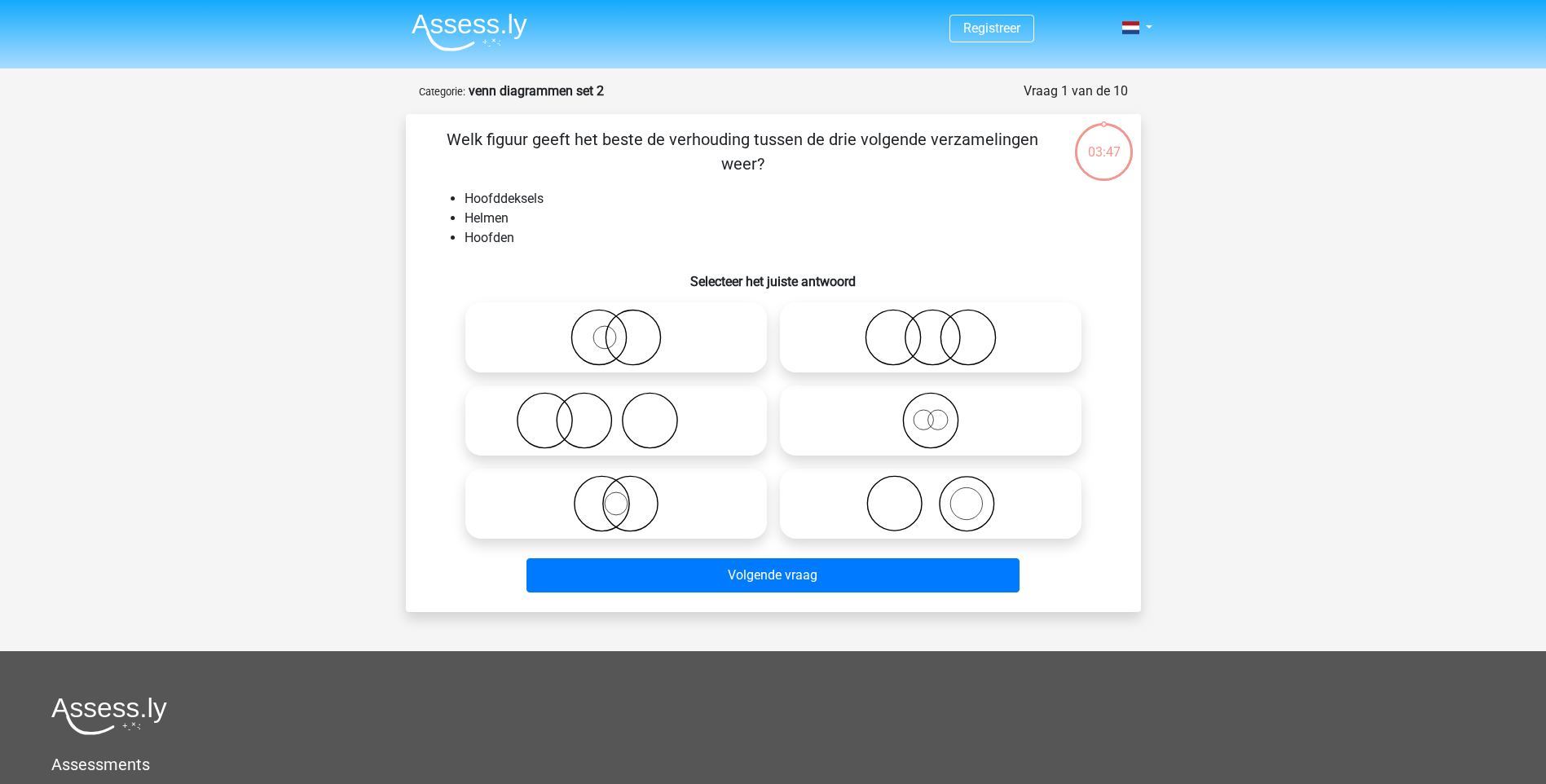
click at [924, 504] on icon at bounding box center [930, 503] width 288 height 57
click at [931, 496] on input "radio" at bounding box center [936, 490] width 11 height 11
radio input "true"
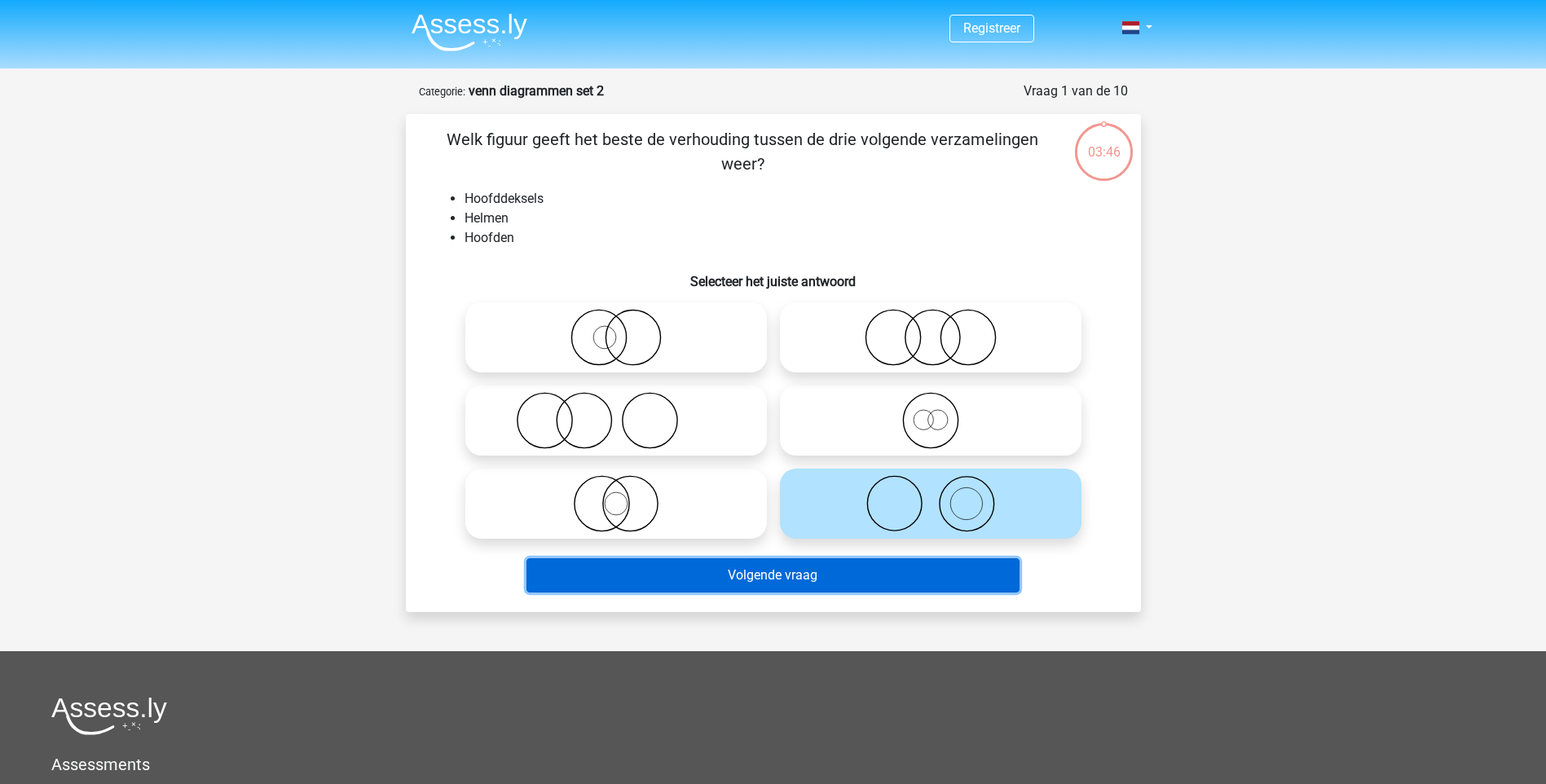
click at [813, 587] on button "Volgende vraag" at bounding box center [772, 575] width 493 height 34
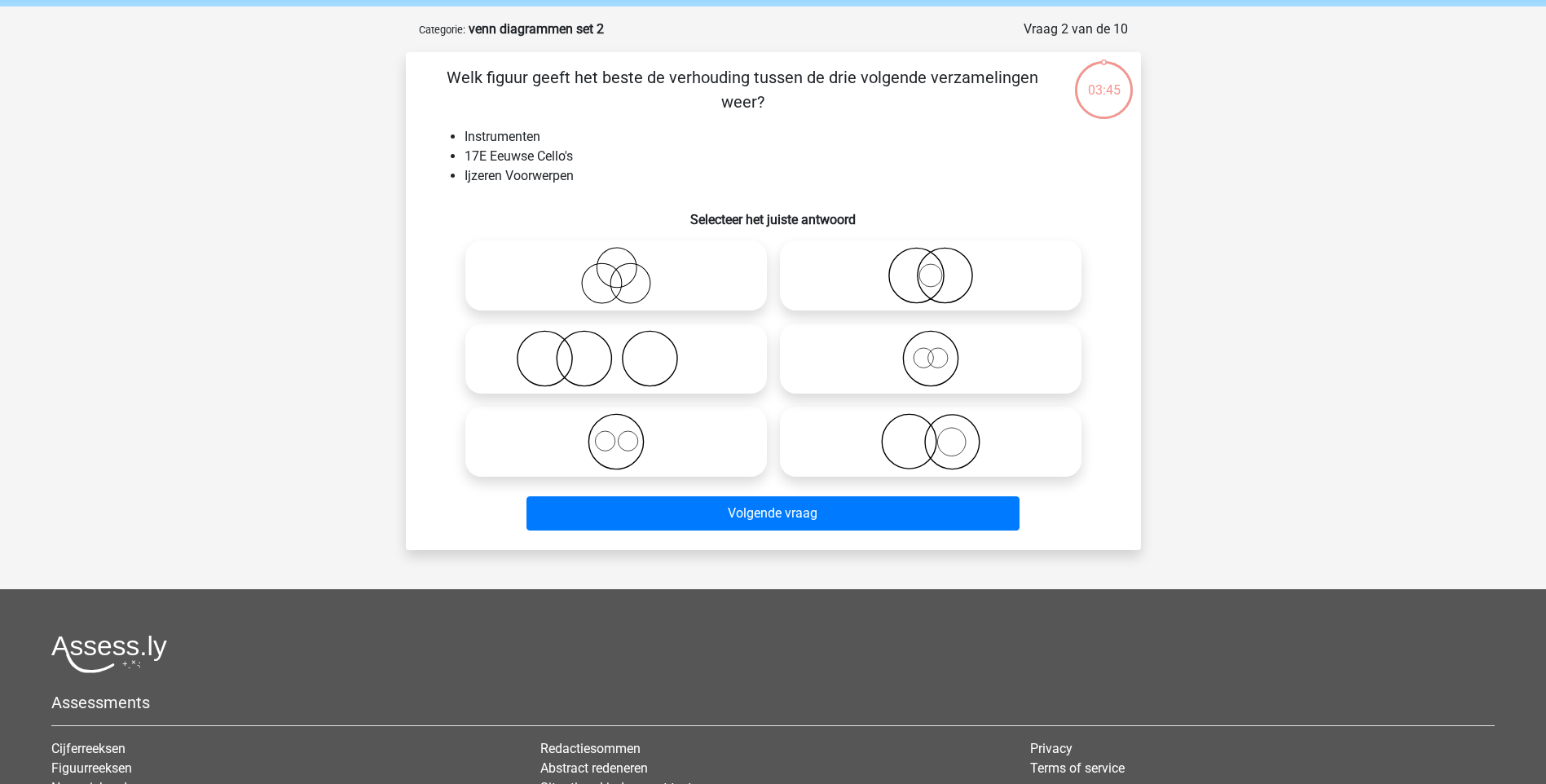
scroll to position [82, 0]
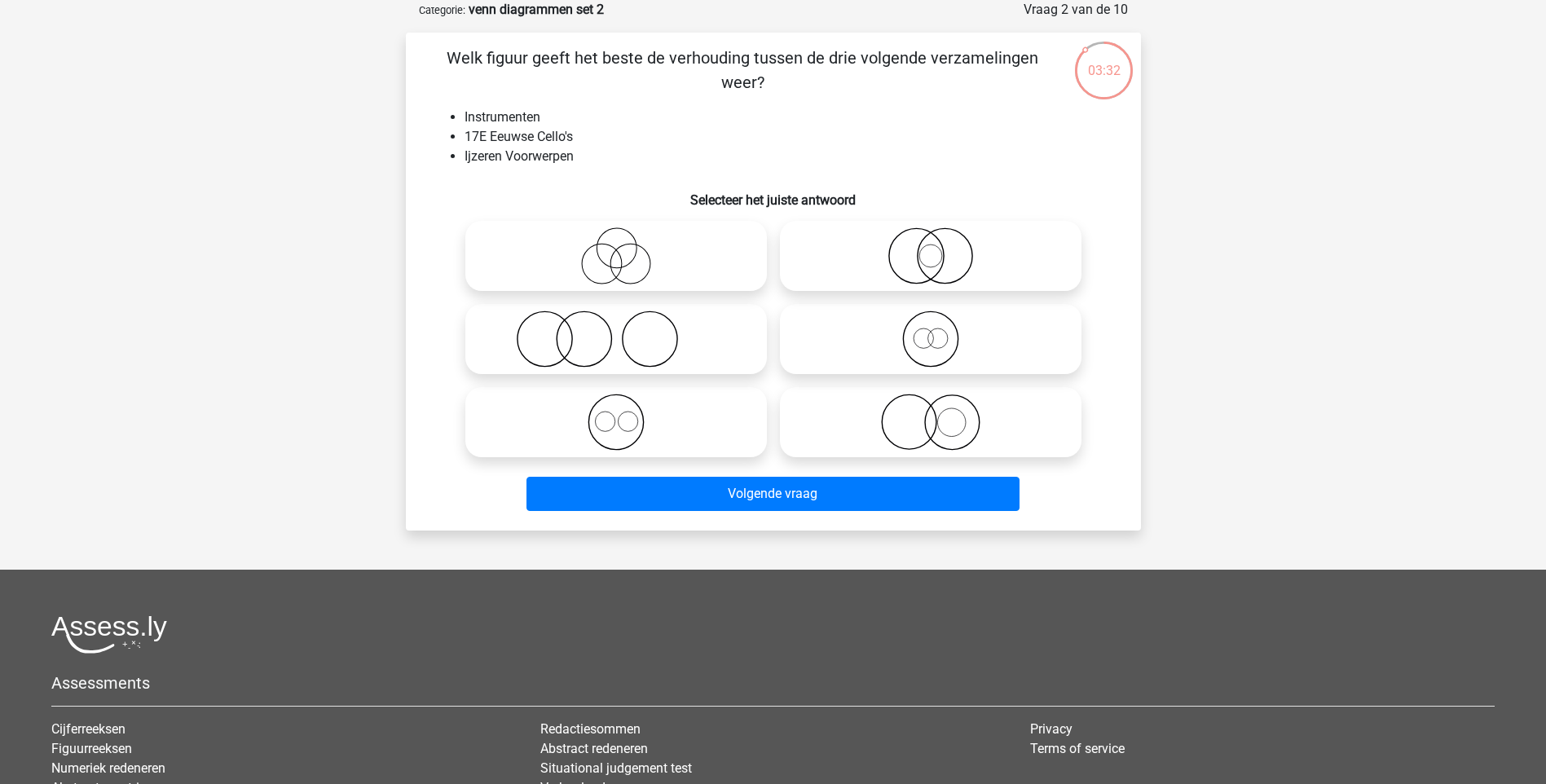
click at [520, 308] on label at bounding box center [616, 339] width 301 height 70
click at [616, 320] on input "radio" at bounding box center [622, 326] width 11 height 11
radio input "true"
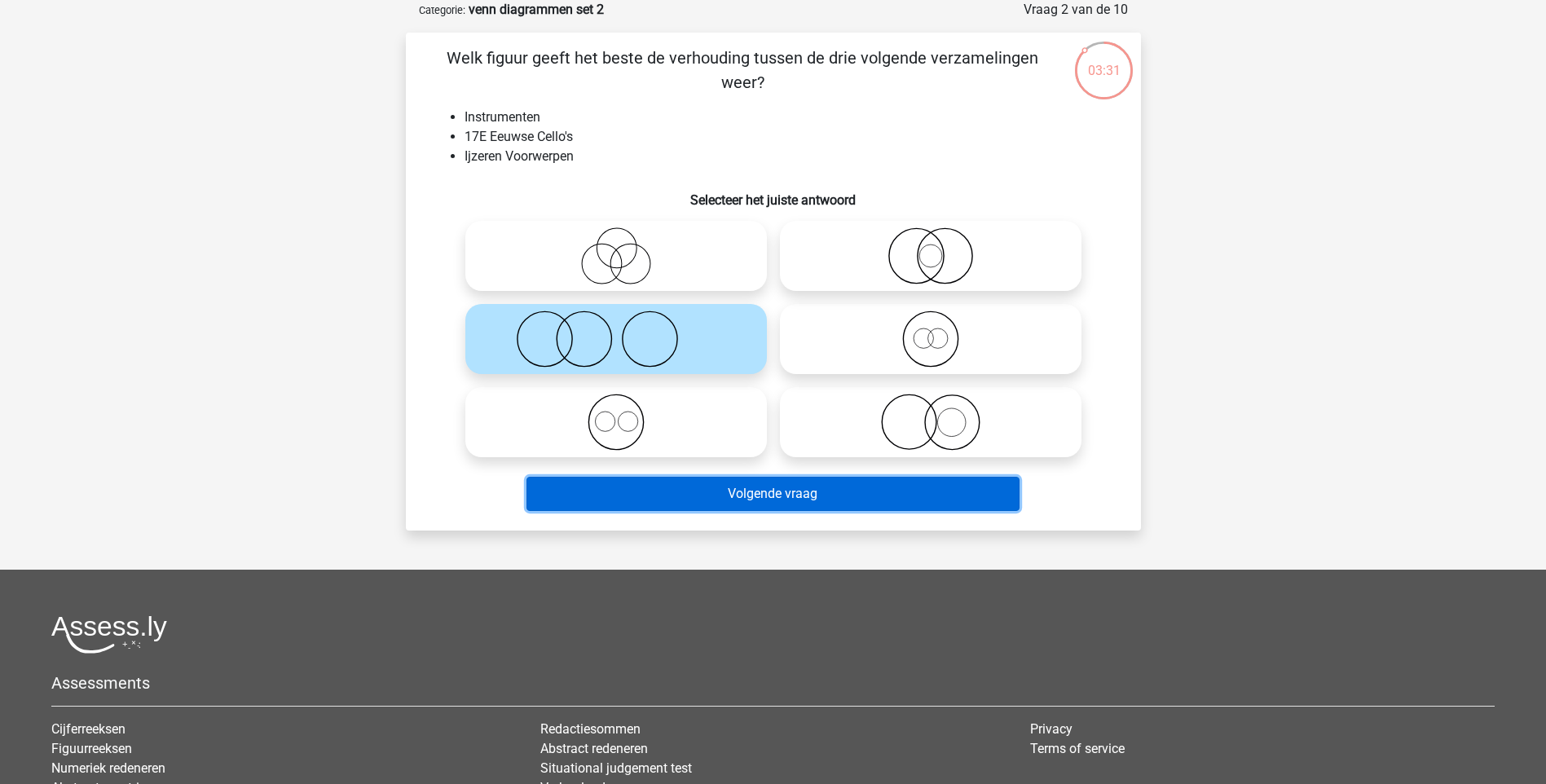
click at [753, 496] on button "Volgende vraag" at bounding box center [772, 493] width 493 height 34
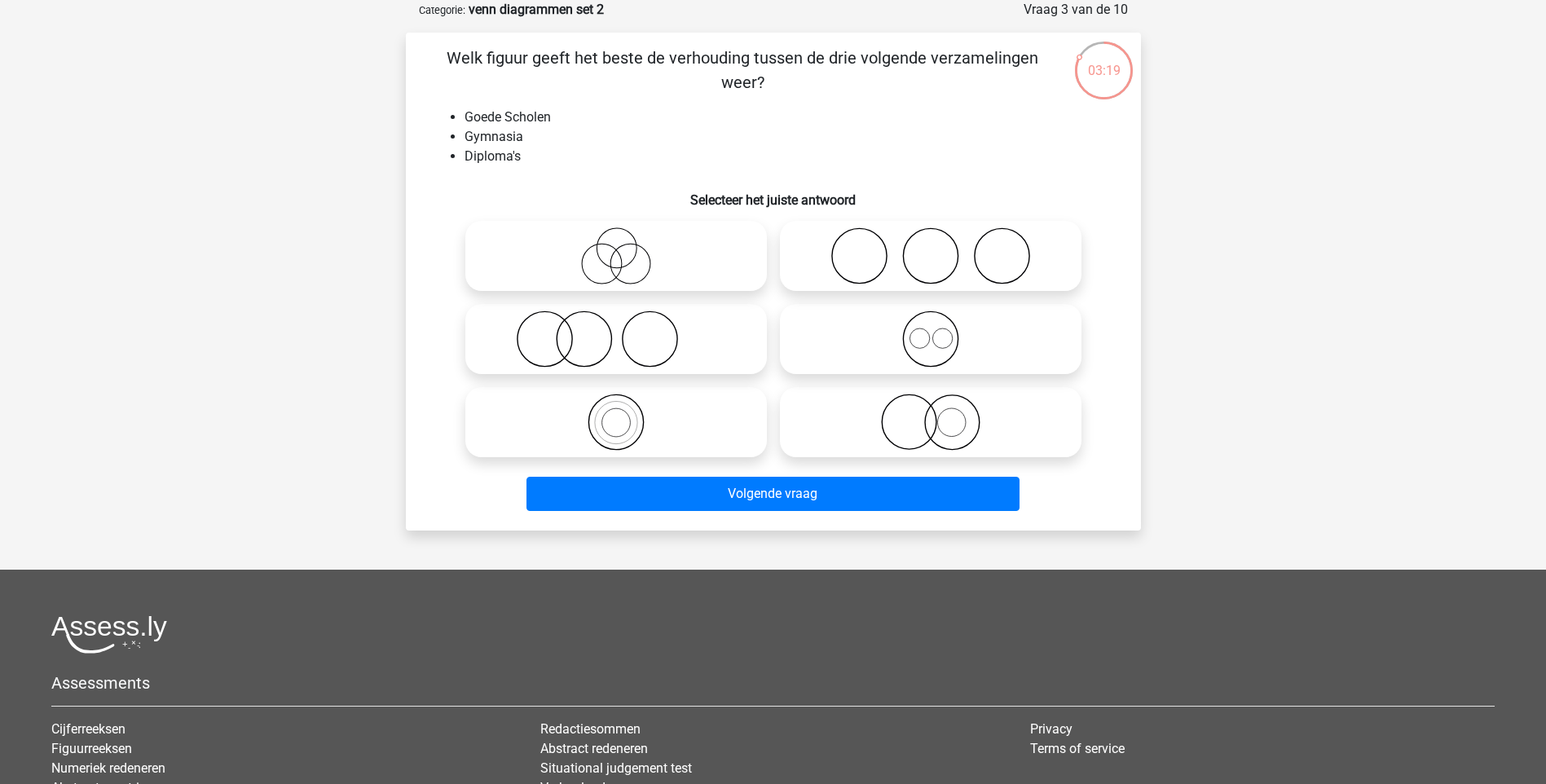
click at [931, 408] on input "radio" at bounding box center [936, 409] width 11 height 11
radio input "true"
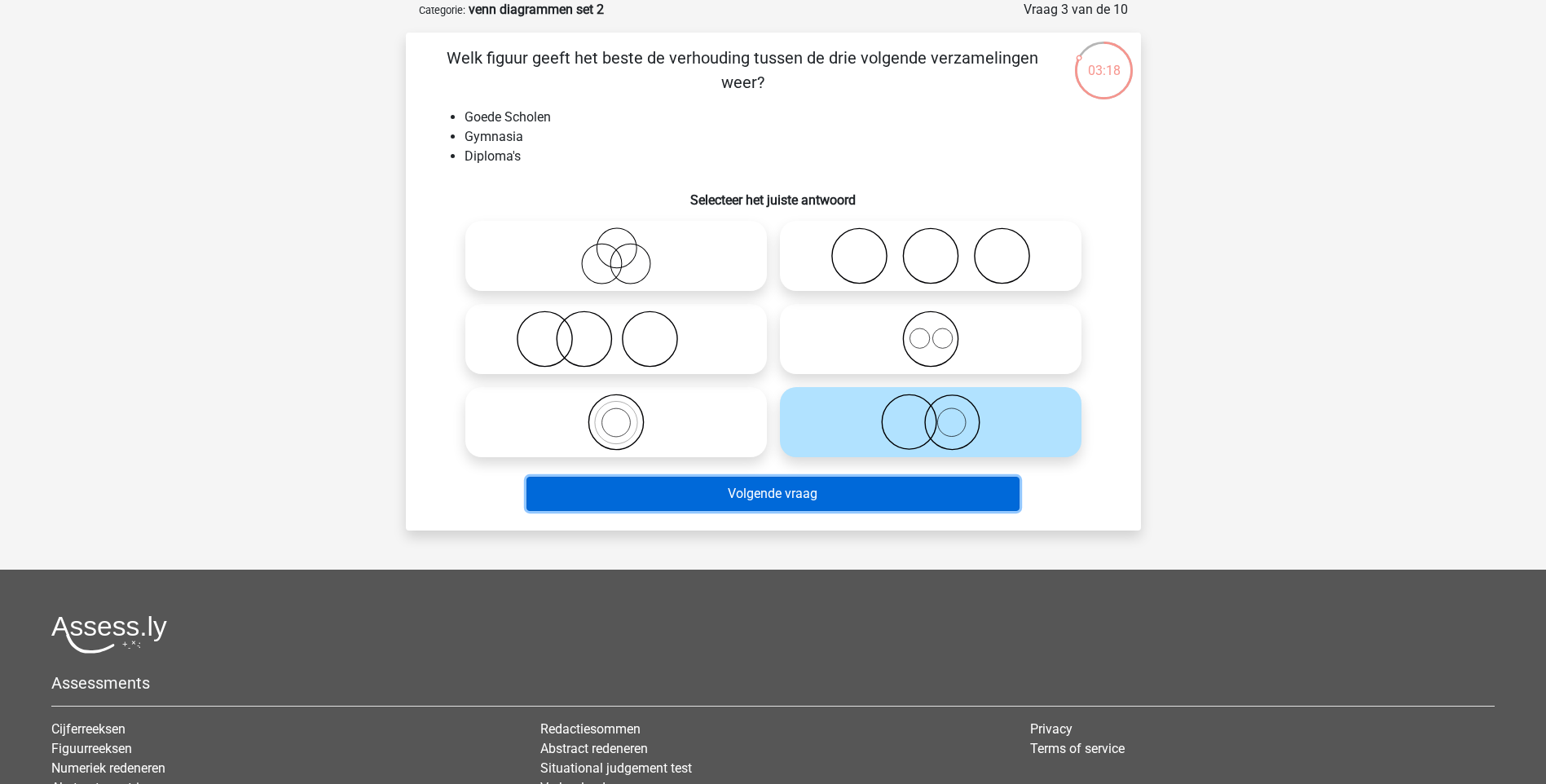
click at [883, 499] on button "Volgende vraag" at bounding box center [772, 493] width 493 height 34
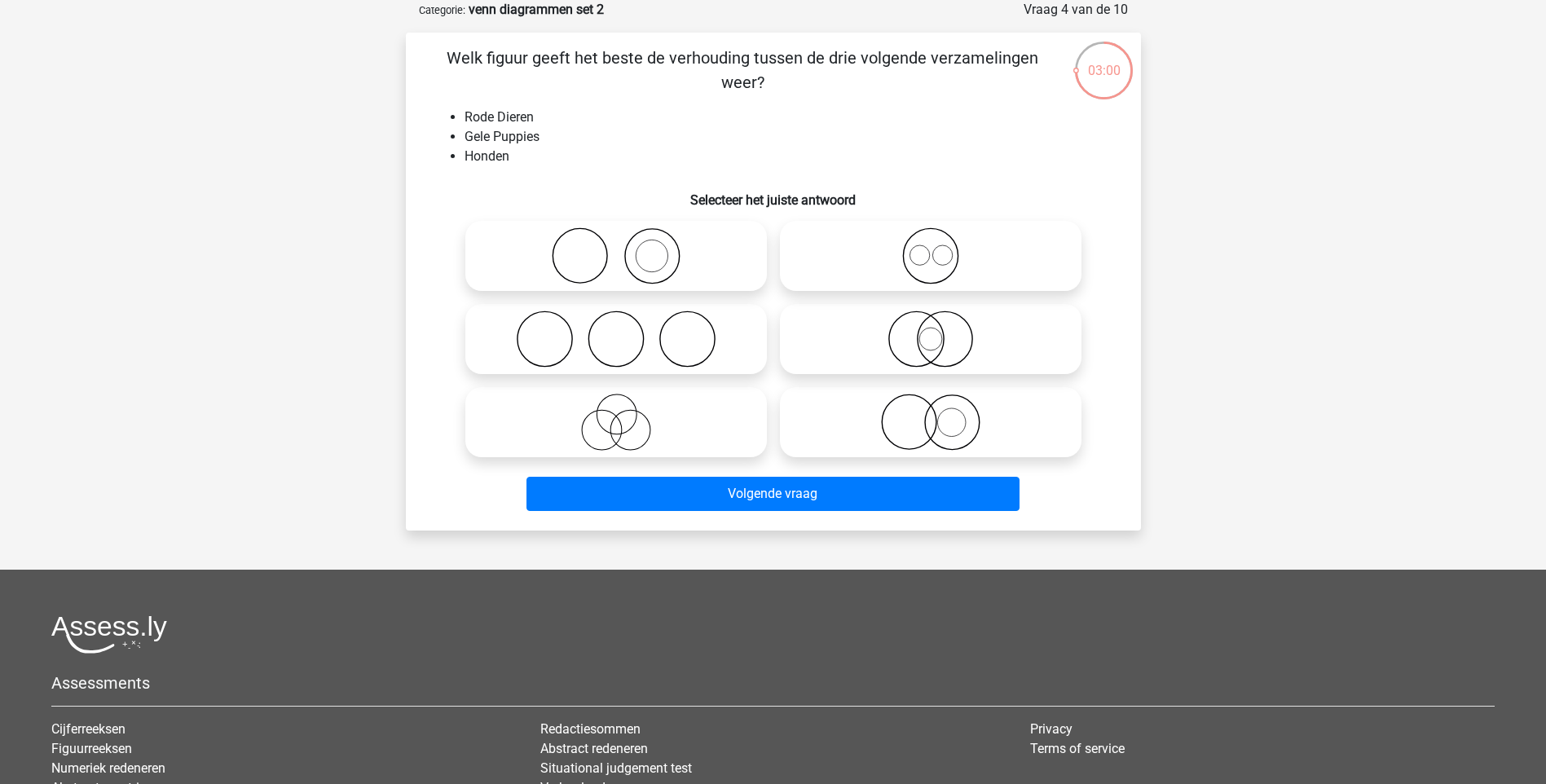
click at [609, 310] on icon at bounding box center [616, 339] width 288 height 57
click at [616, 320] on input "radio" at bounding box center [622, 326] width 11 height 11
radio input "true"
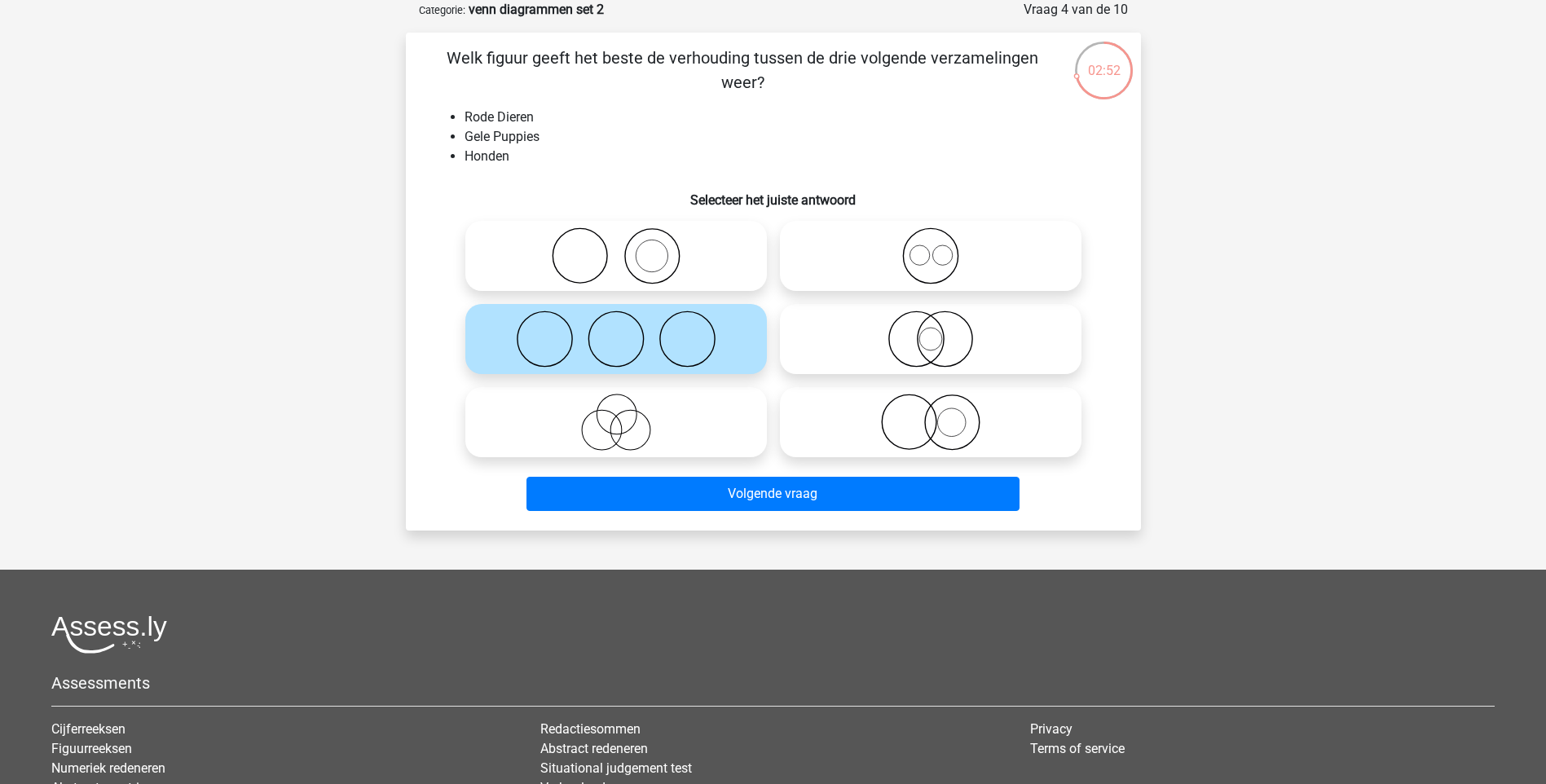
click at [633, 262] on icon at bounding box center [616, 256] width 288 height 57
click at [626, 248] on input "radio" at bounding box center [622, 242] width 11 height 11
radio input "true"
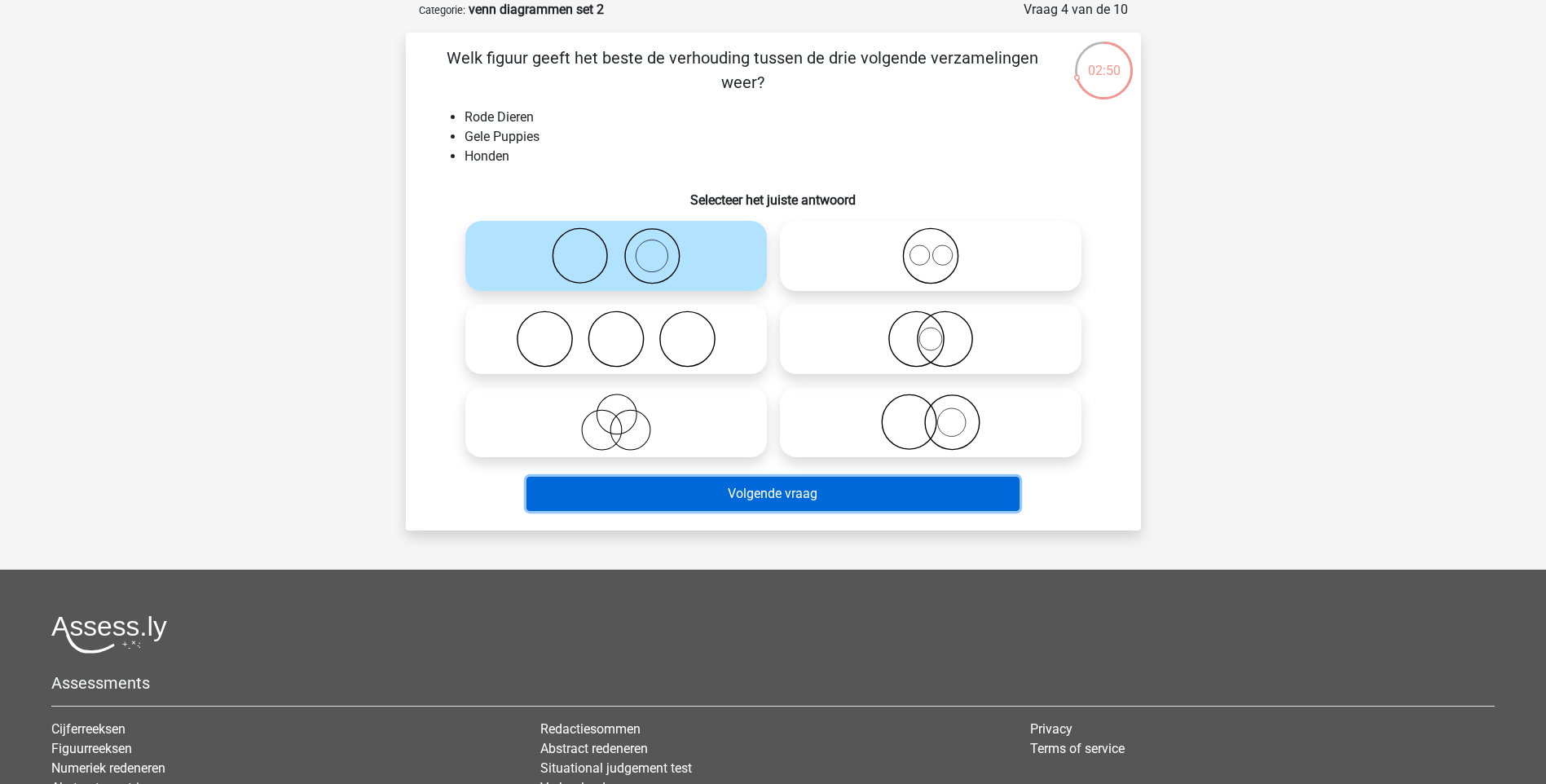
click at [799, 496] on button "Volgende vraag" at bounding box center [772, 493] width 493 height 34
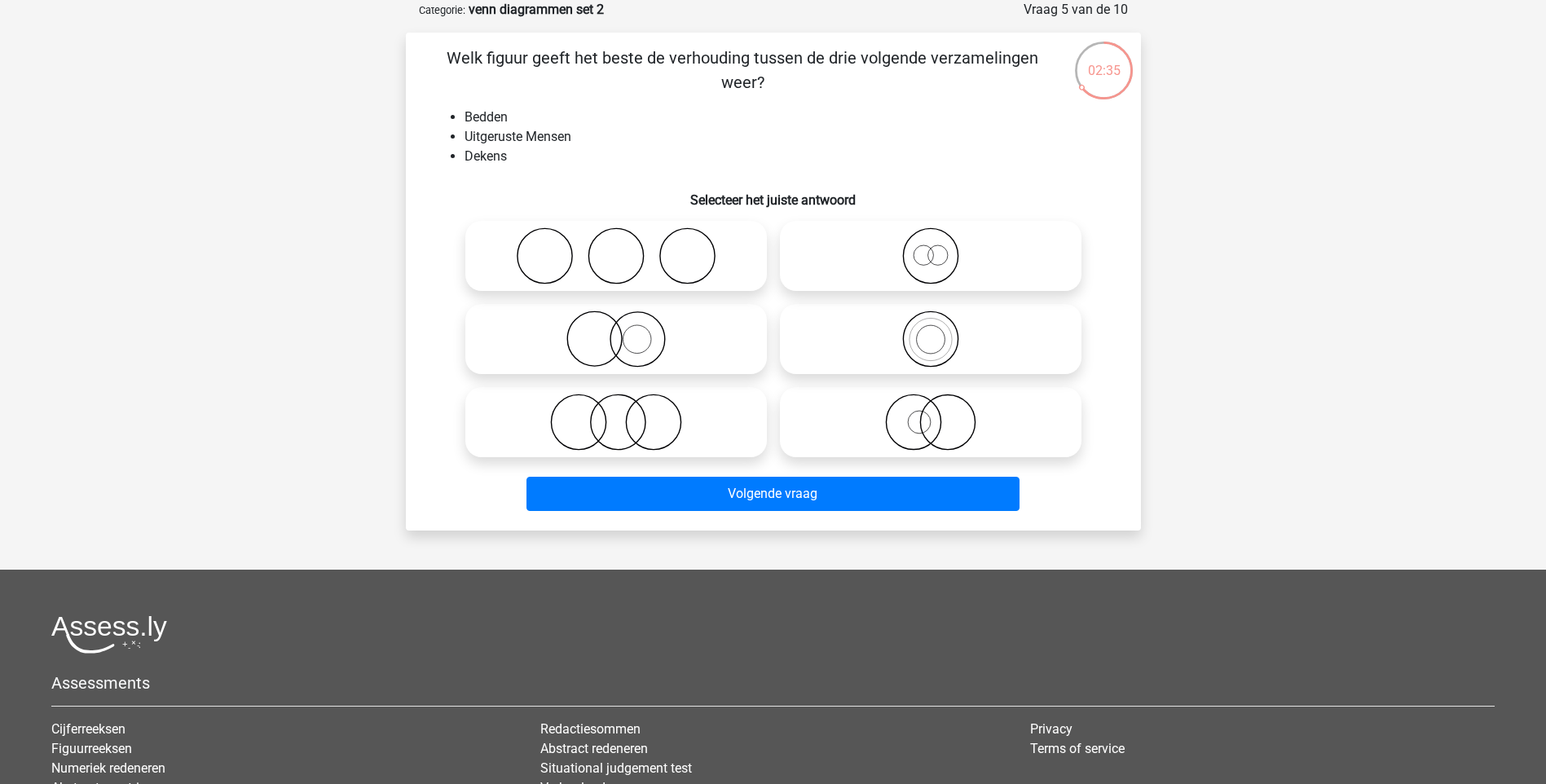
click at [655, 334] on icon at bounding box center [616, 339] width 288 height 57
click at [626, 330] on input "radio" at bounding box center [622, 326] width 11 height 11
radio input "true"
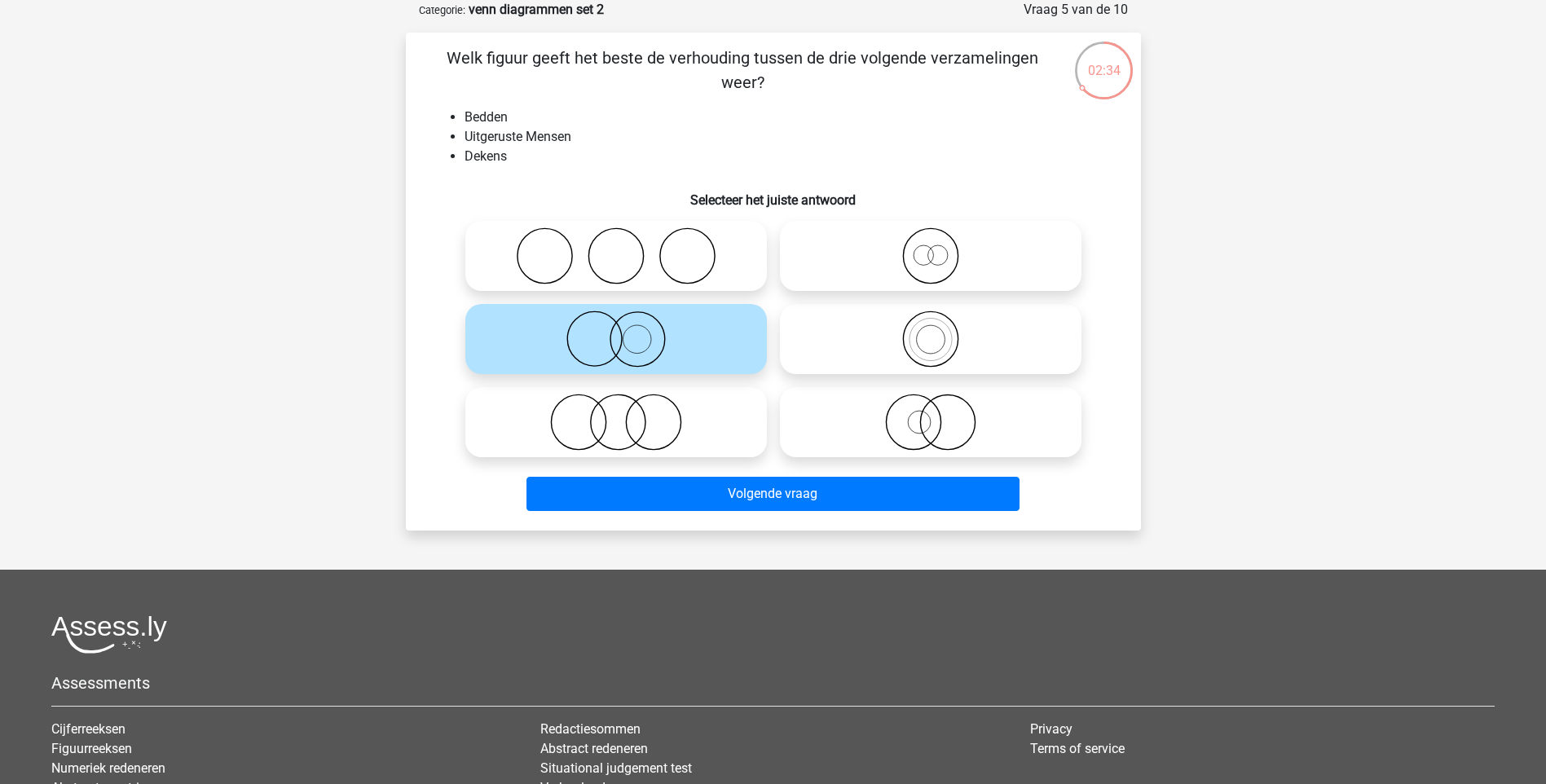
click at [744, 513] on div "Volgende vraag" at bounding box center [773, 497] width 629 height 40
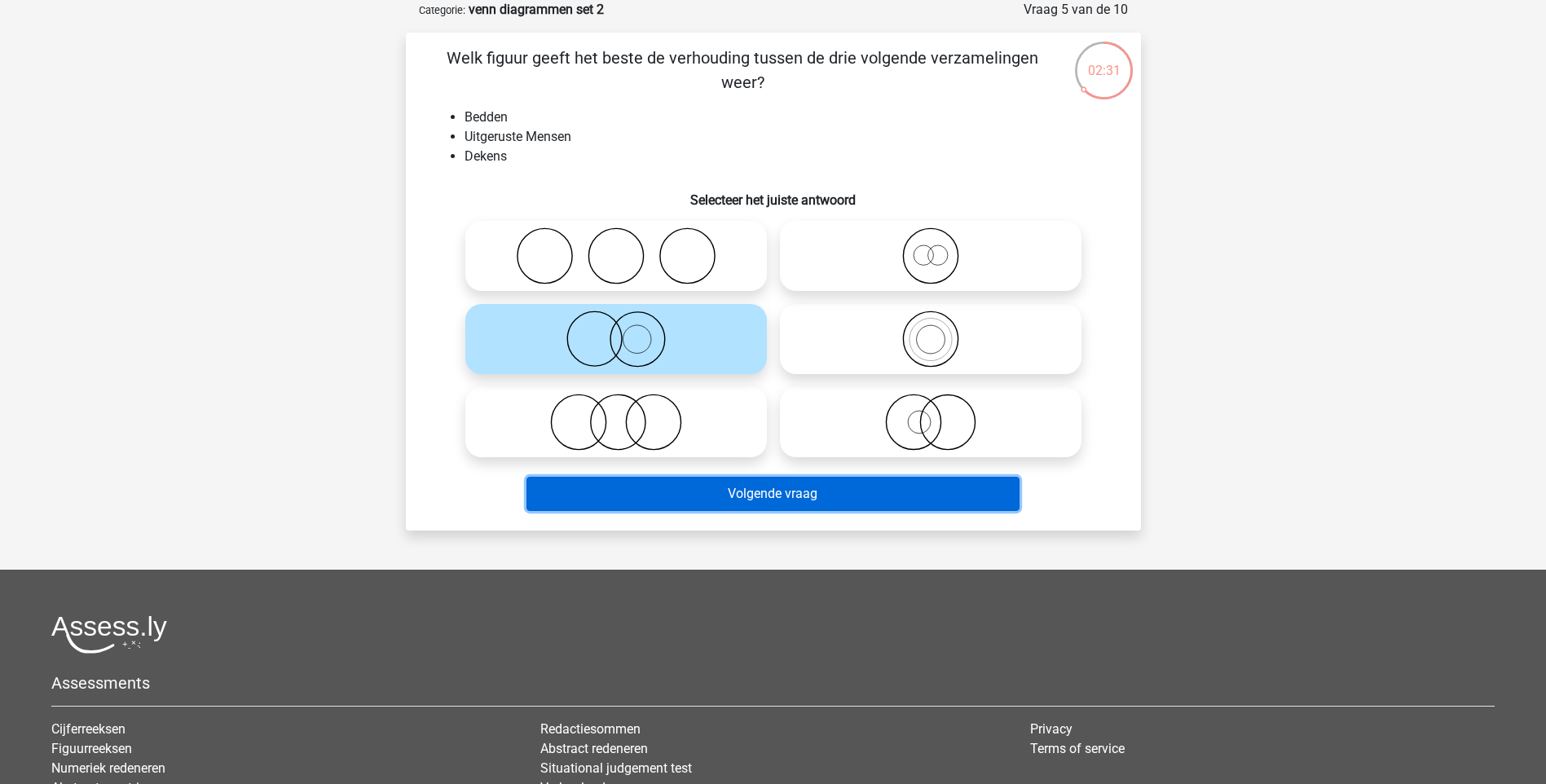
click at [749, 497] on button "Volgende vraag" at bounding box center [772, 493] width 493 height 34
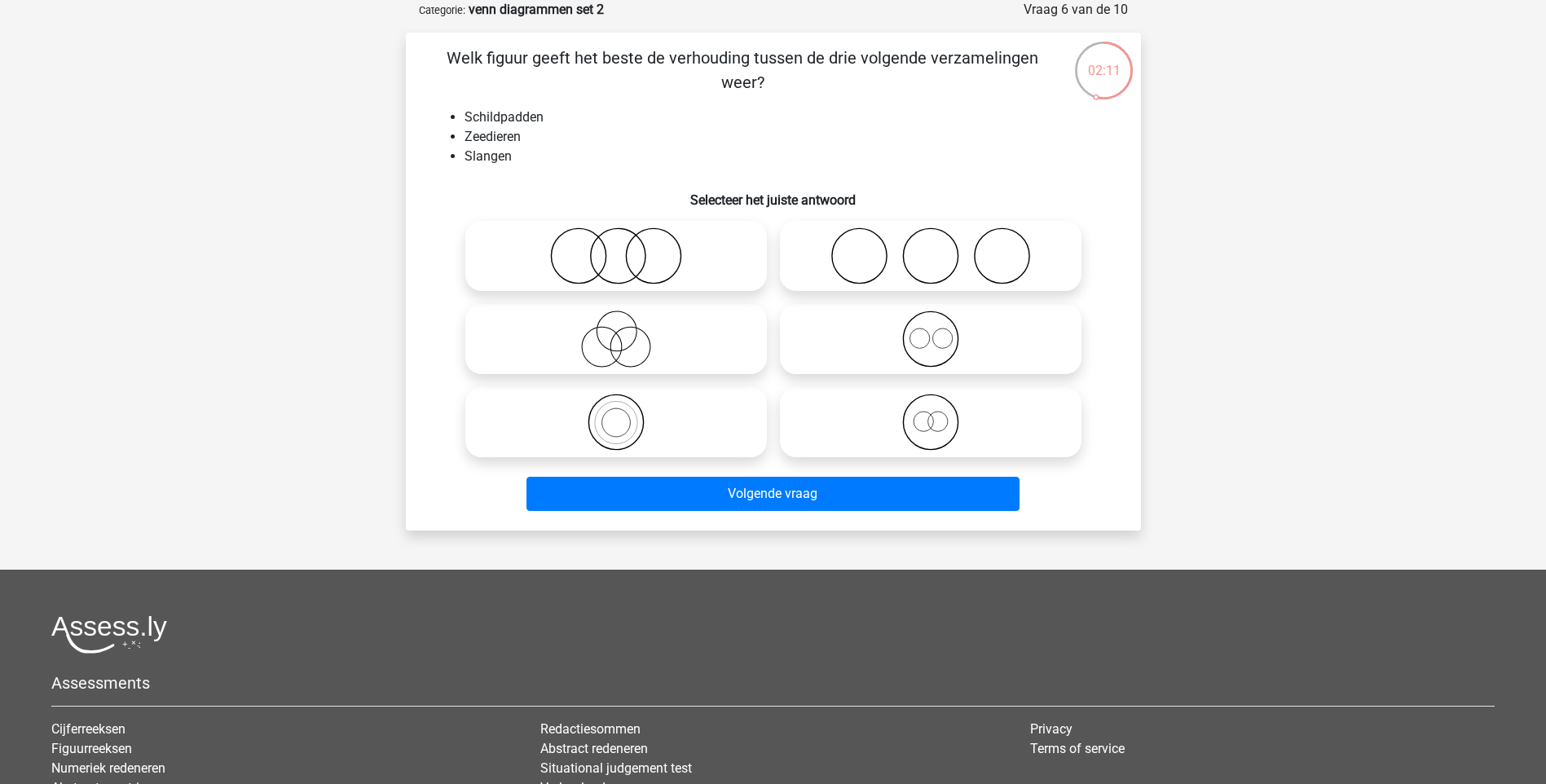
click at [925, 267] on icon at bounding box center [930, 256] width 288 height 57
click at [931, 248] on input "radio" at bounding box center [936, 242] width 11 height 11
radio input "true"
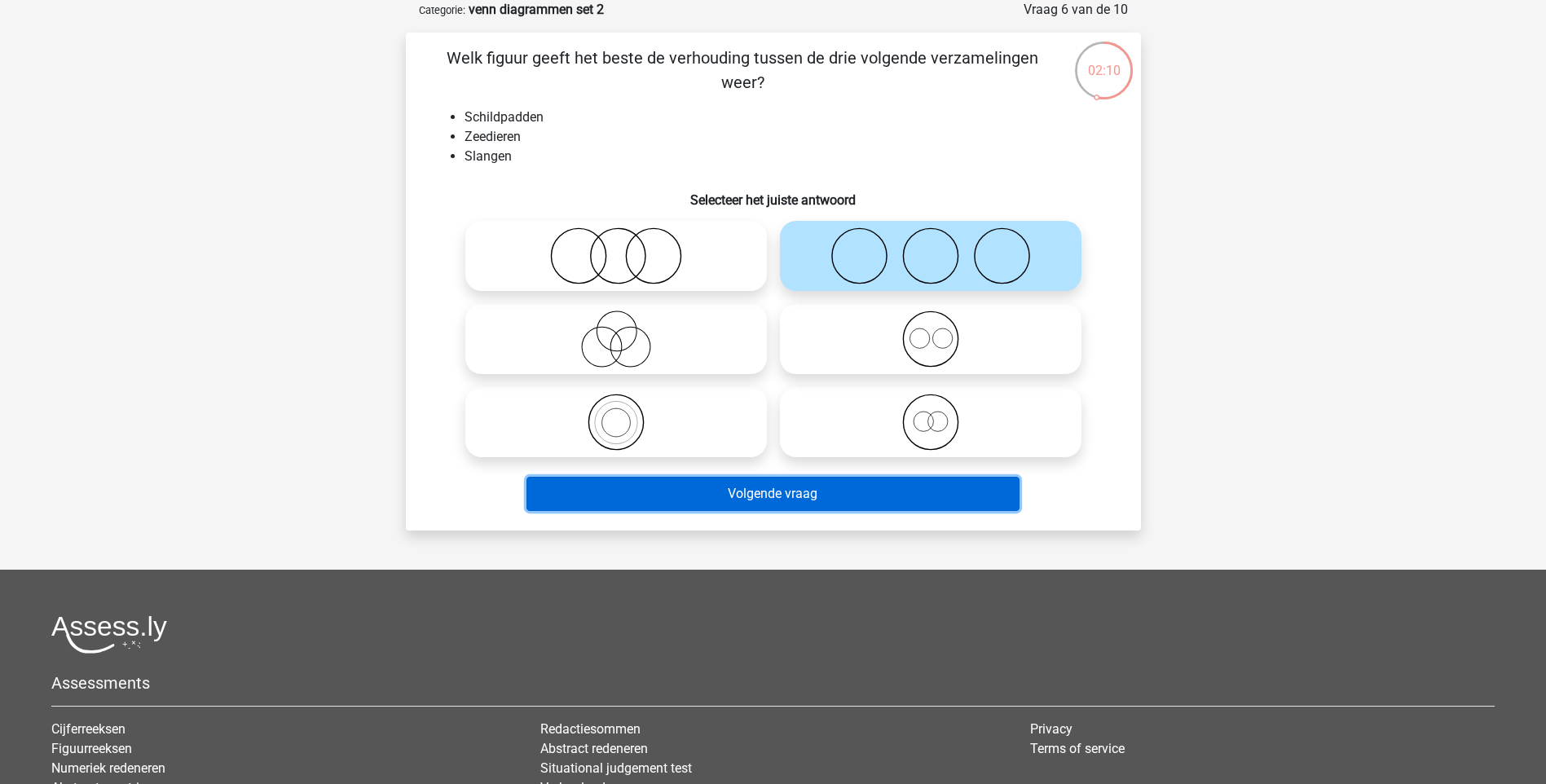
click at [765, 495] on button "Volgende vraag" at bounding box center [772, 493] width 493 height 34
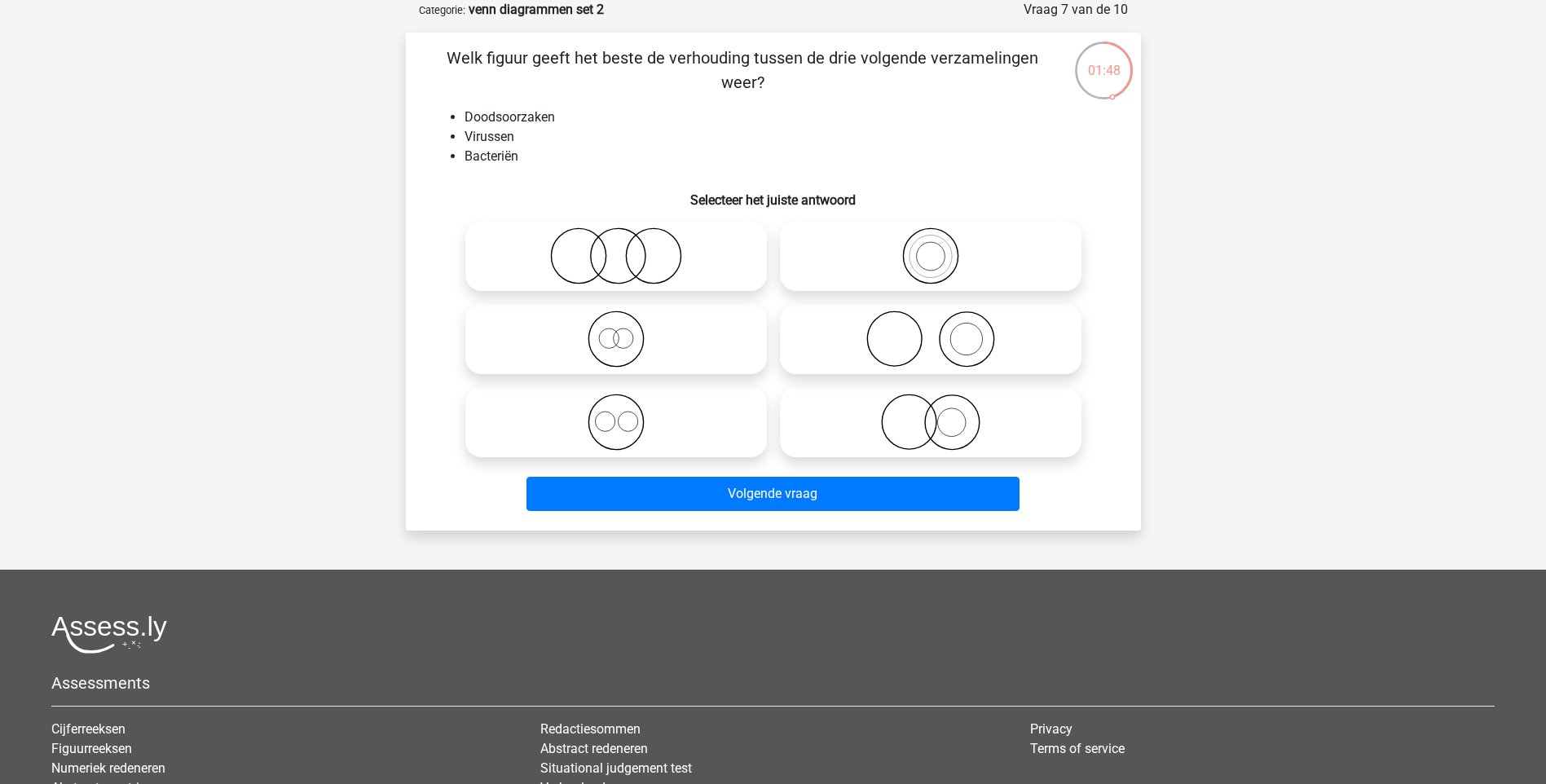
click at [670, 394] on icon at bounding box center [616, 422] width 288 height 57
click at [626, 403] on input "radio" at bounding box center [622, 409] width 11 height 11
radio input "true"
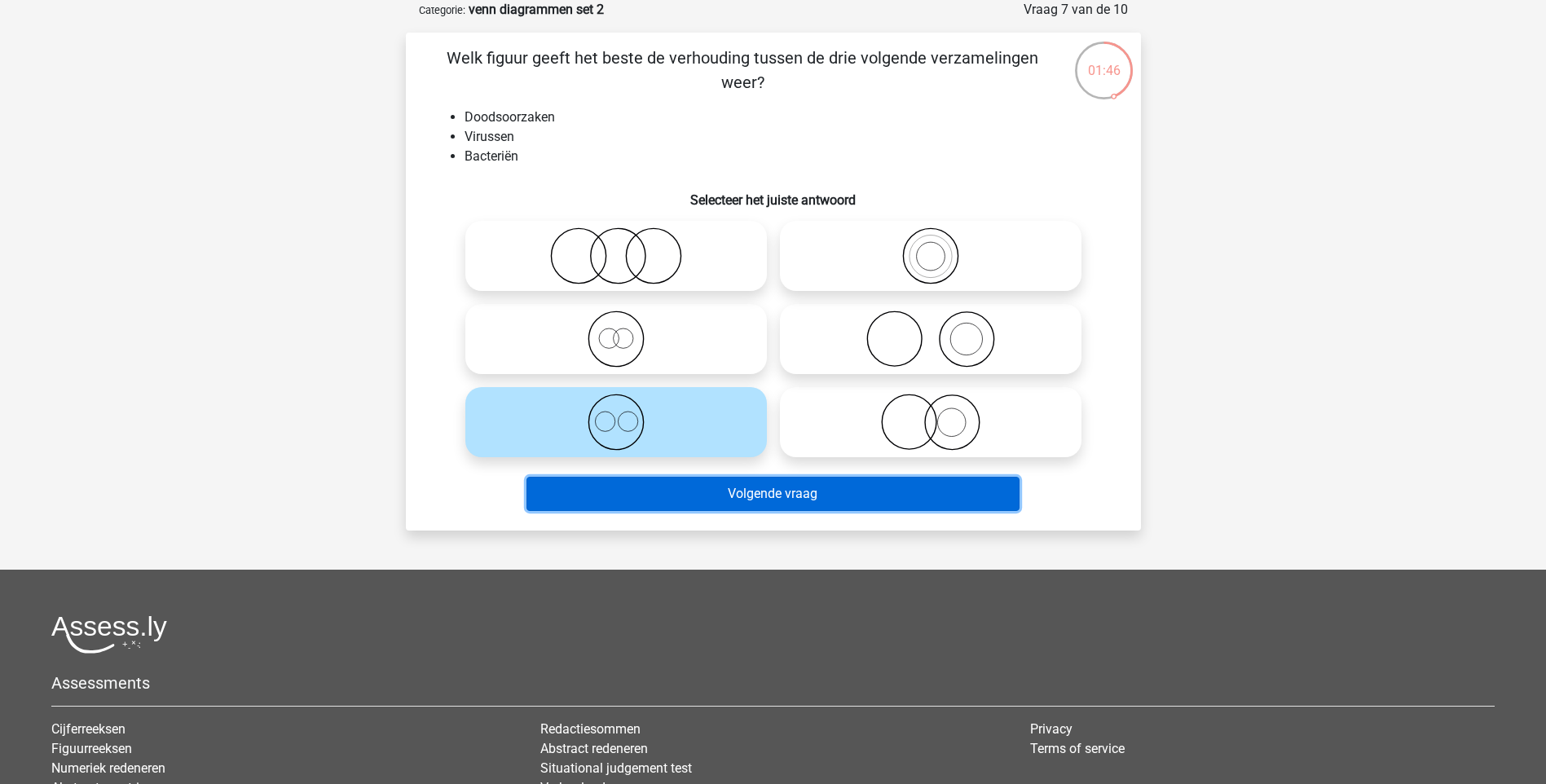
click at [764, 484] on button "Volgende vraag" at bounding box center [772, 493] width 493 height 34
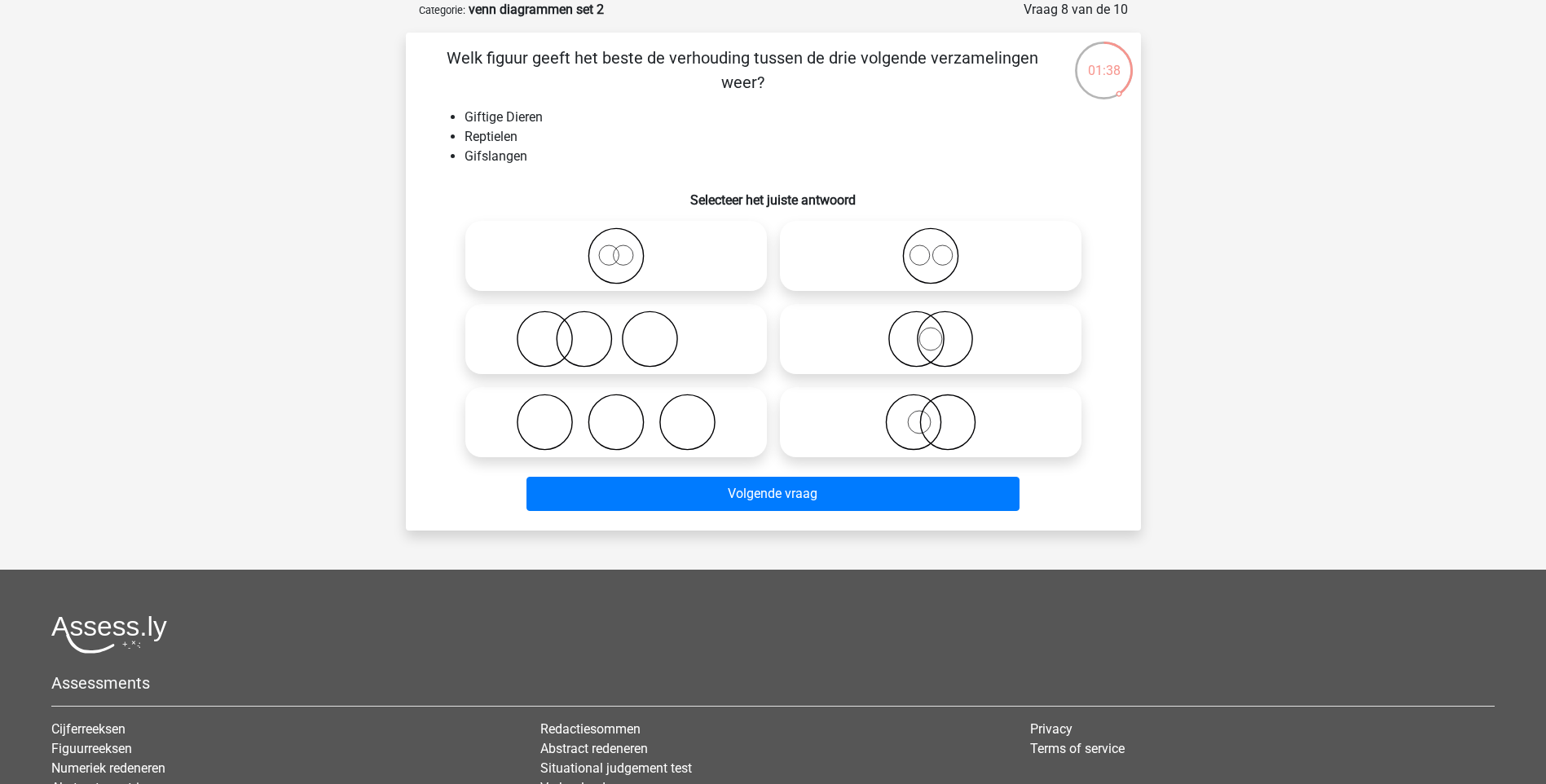
click at [871, 289] on label at bounding box center [930, 256] width 301 height 70
click at [931, 248] on input "radio" at bounding box center [936, 242] width 11 height 11
radio input "true"
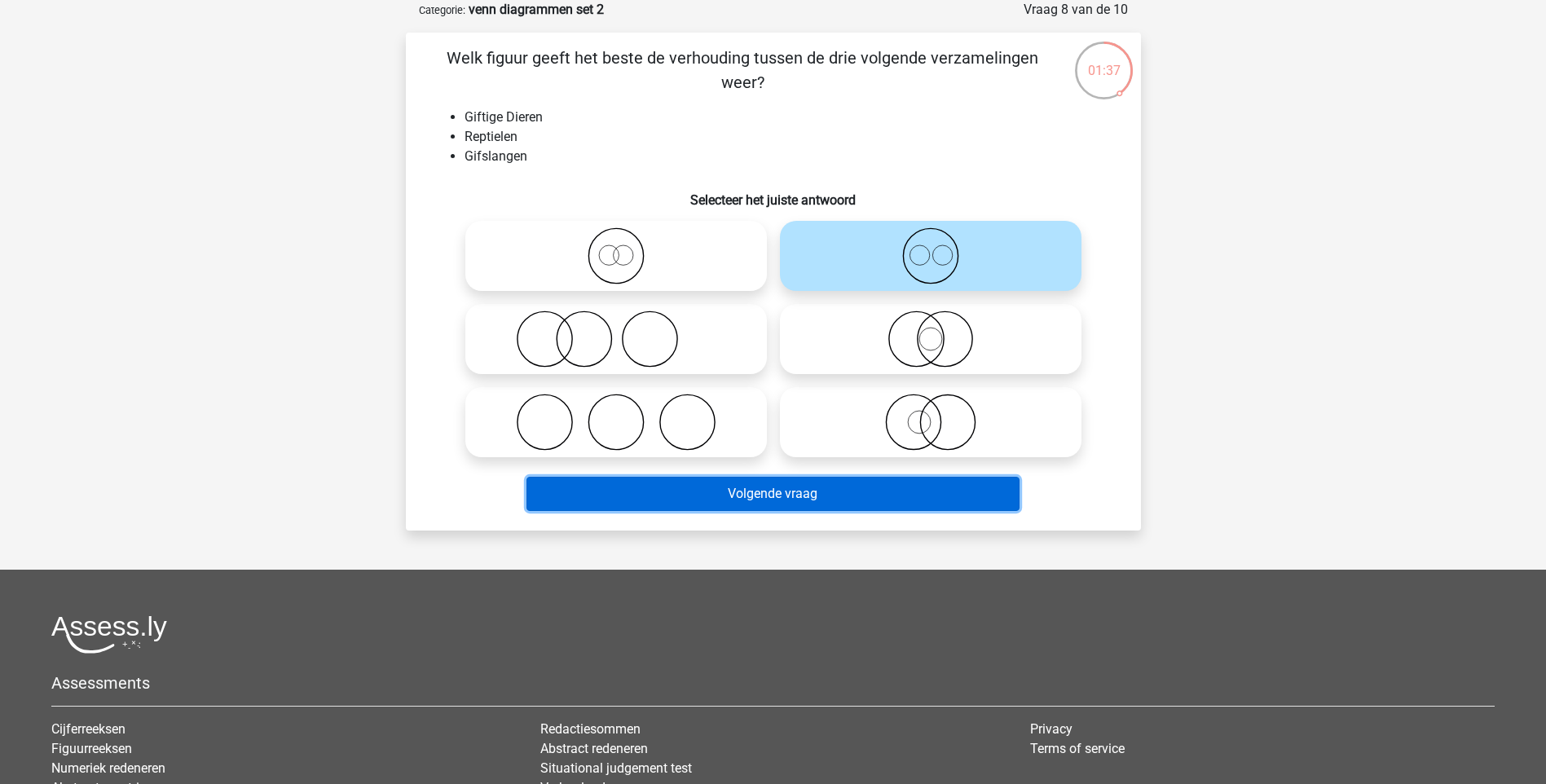
click at [809, 480] on button "Volgende vraag" at bounding box center [772, 493] width 493 height 34
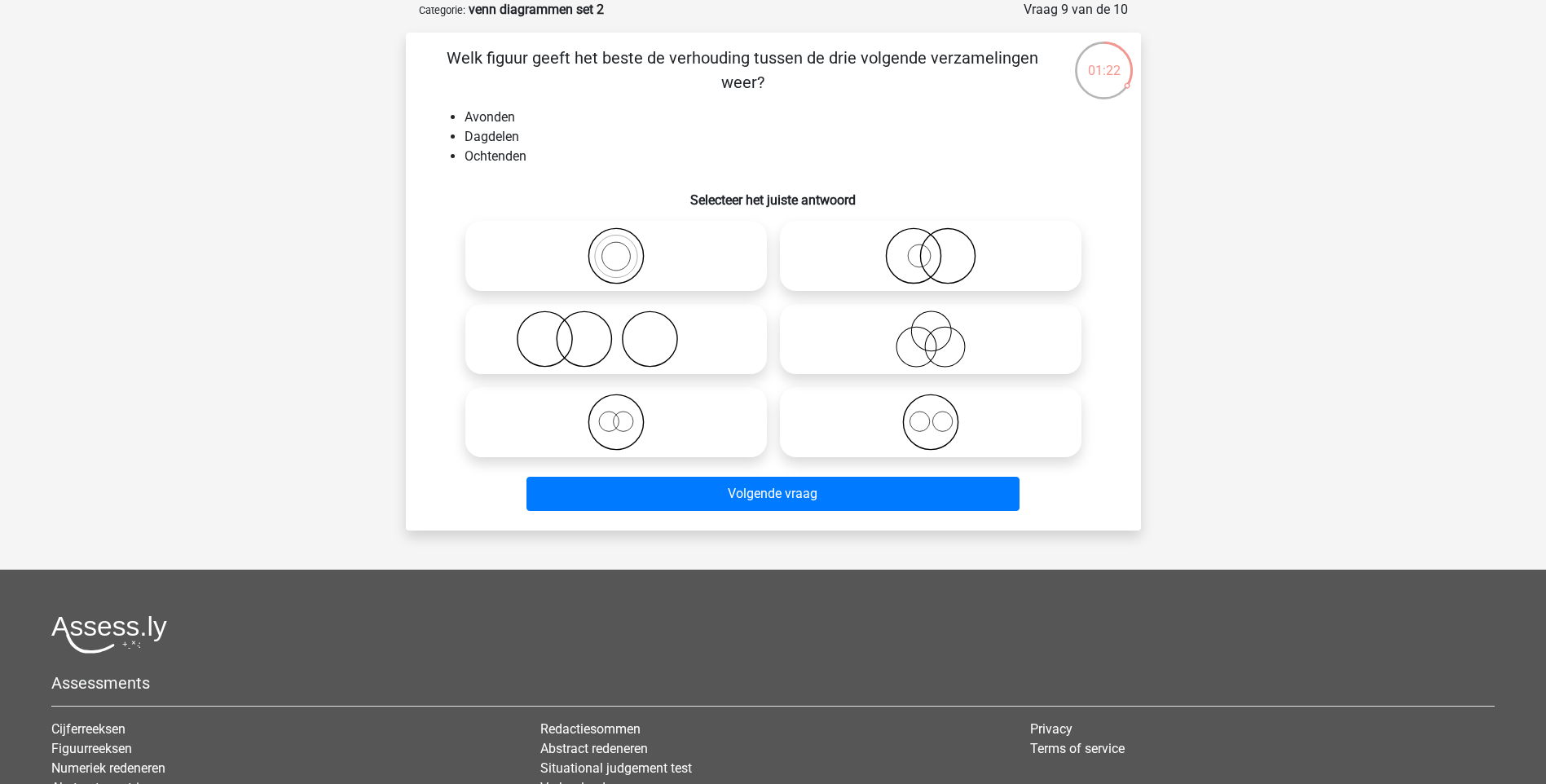
click at [899, 407] on icon at bounding box center [930, 422] width 288 height 57
click at [931, 407] on input "radio" at bounding box center [936, 409] width 11 height 11
radio input "true"
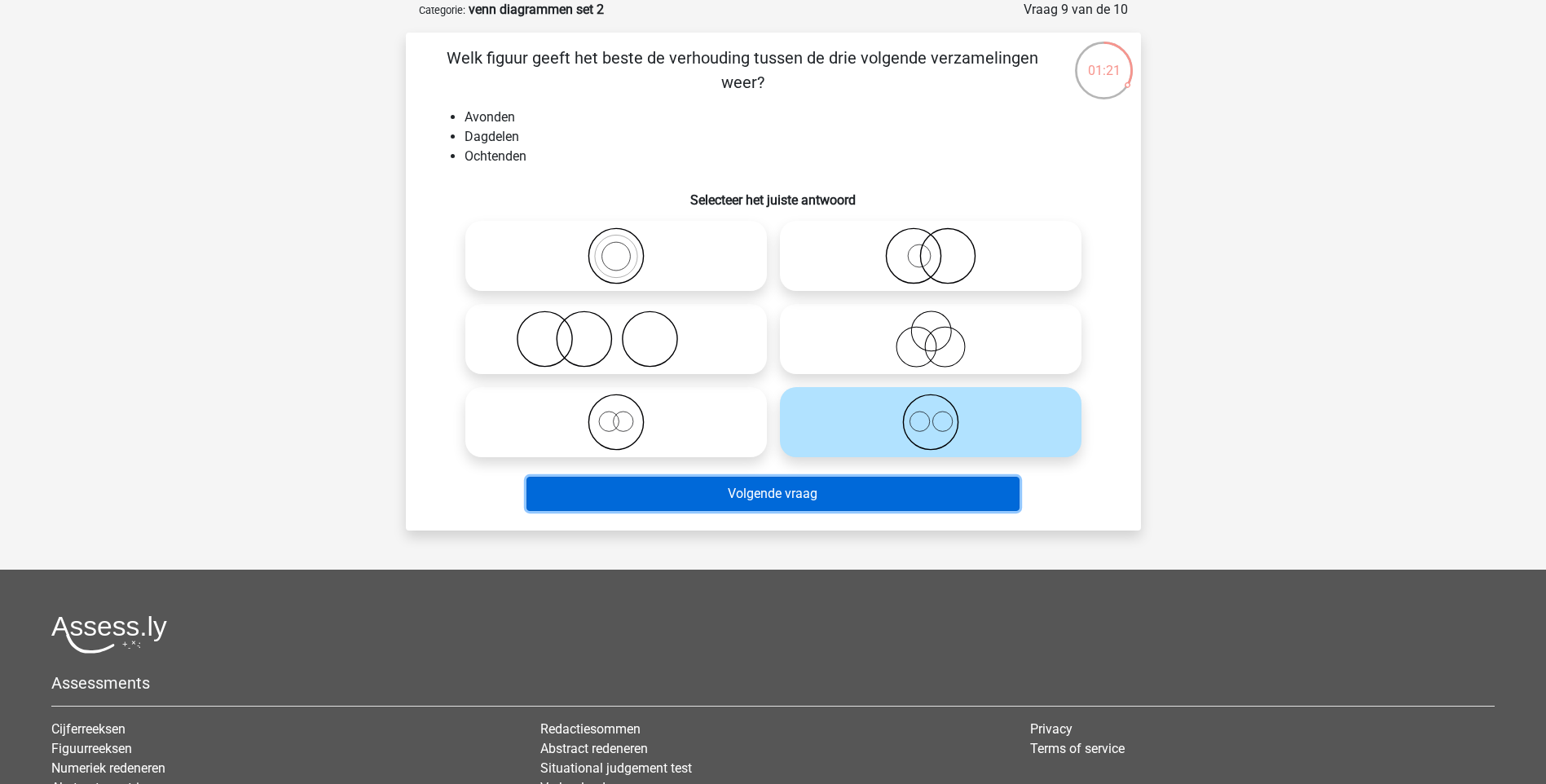
click at [814, 495] on button "Volgende vraag" at bounding box center [772, 493] width 493 height 34
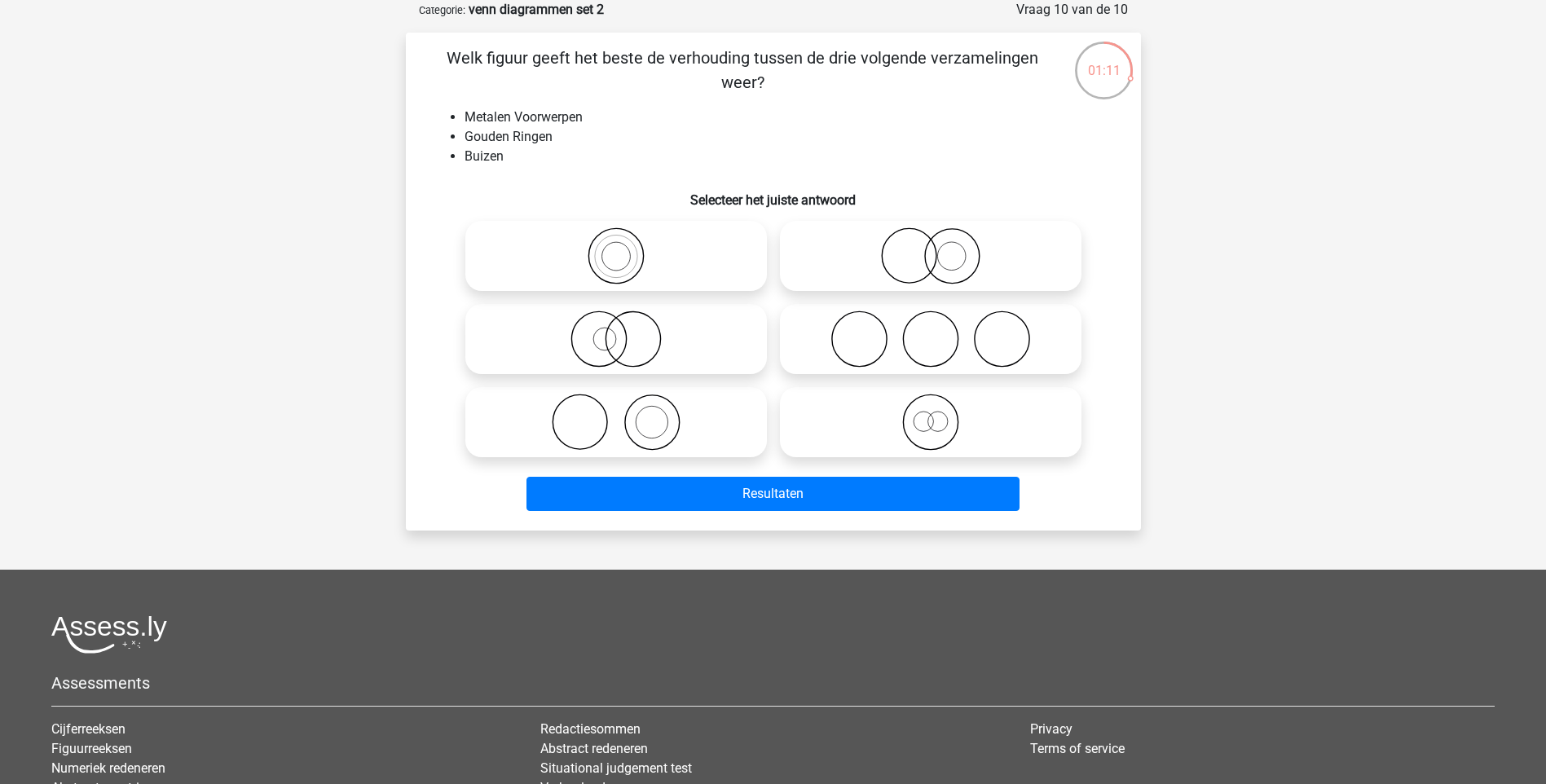
click at [935, 402] on icon at bounding box center [930, 422] width 288 height 57
click at [935, 403] on input "radio" at bounding box center [936, 409] width 11 height 11
radio input "true"
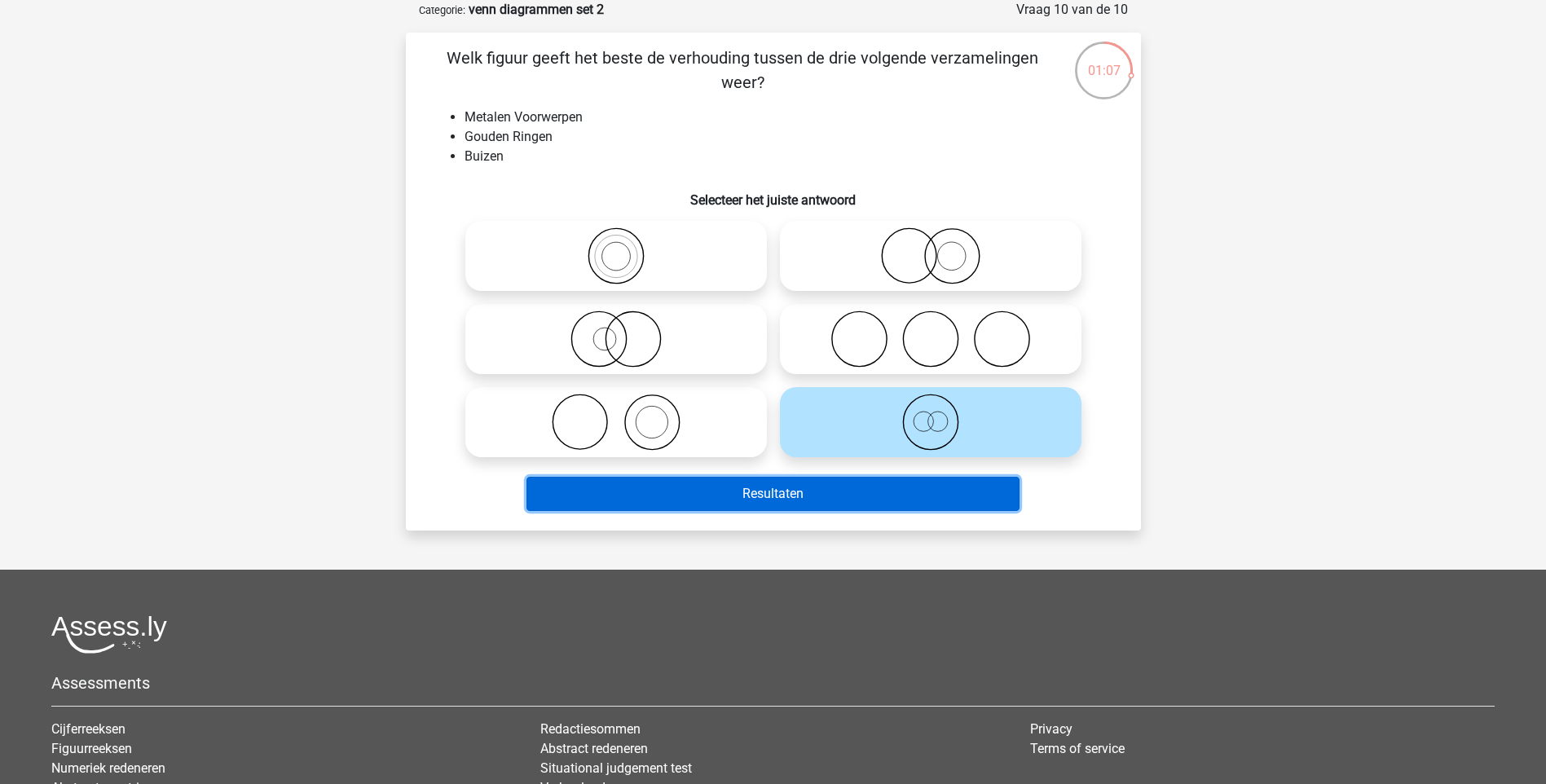
click at [742, 481] on button "Resultaten" at bounding box center [772, 493] width 493 height 34
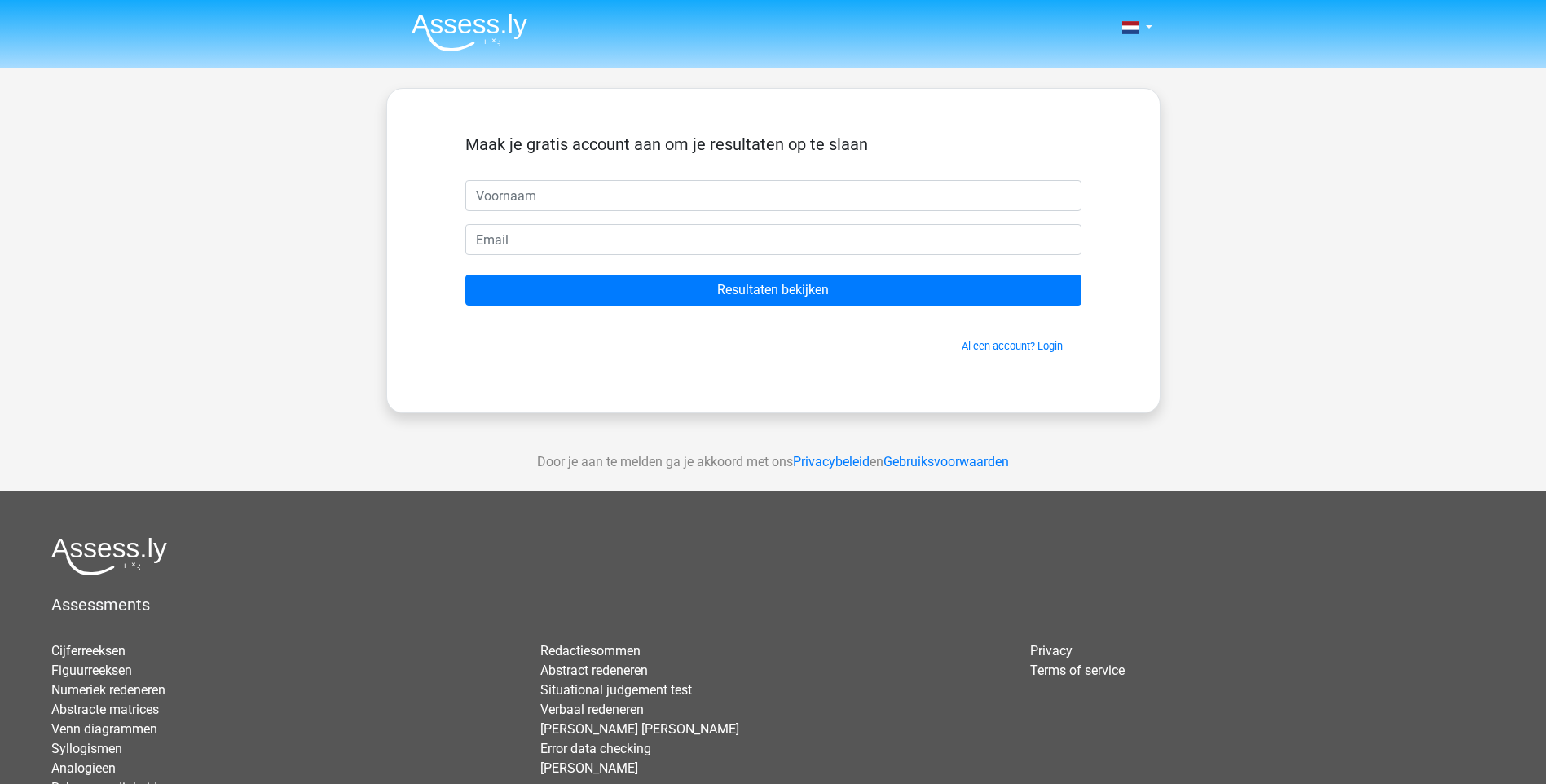
click at [603, 199] on input "text" at bounding box center [773, 196] width 616 height 31
type input "[PERSON_NAME]"
type input "r"
type input "[PERSON_NAME][EMAIL_ADDRESS][DOMAIN_NAME]"
click at [465, 274] on input "Resultaten bekijken" at bounding box center [773, 290] width 616 height 31
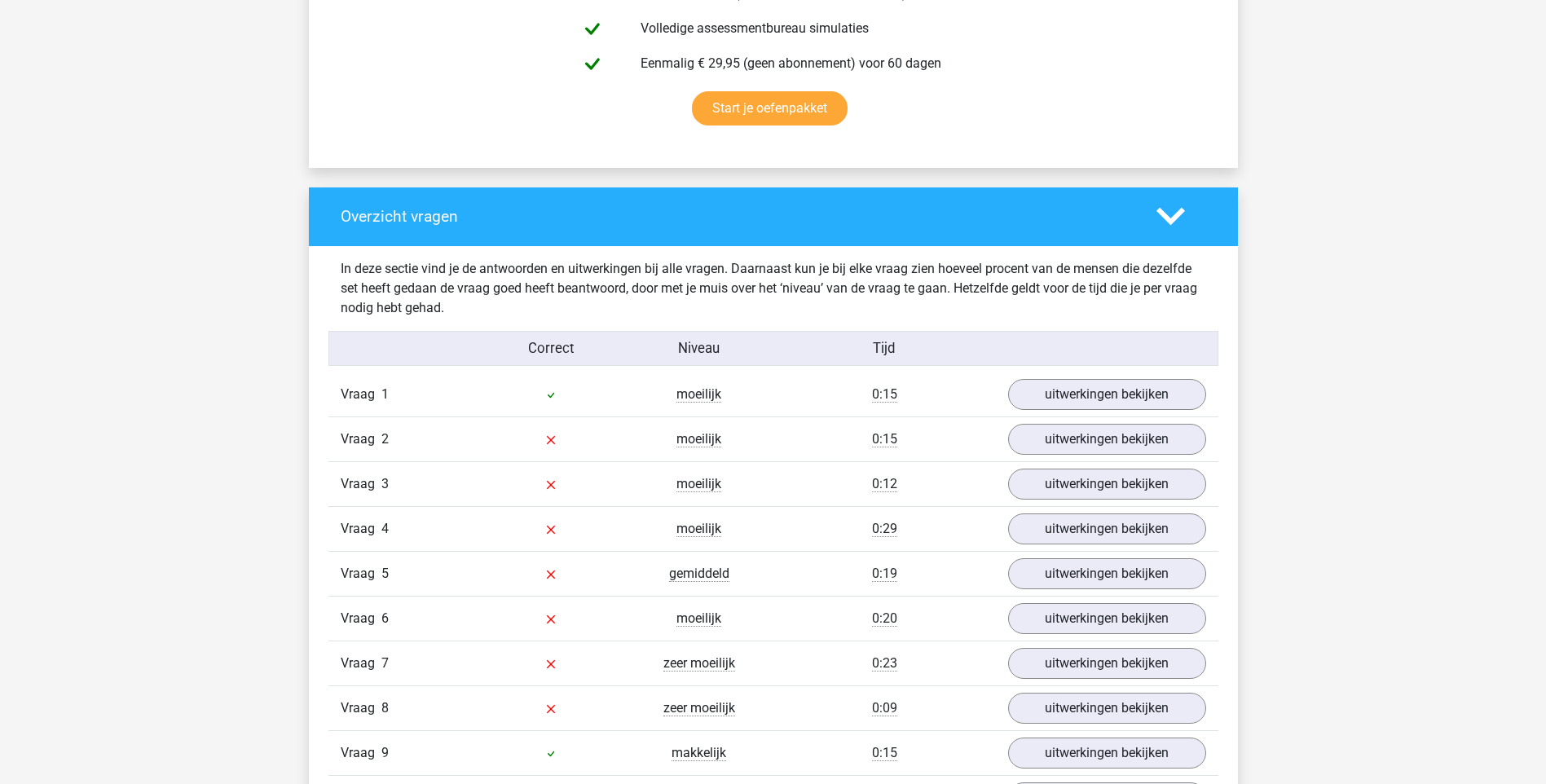
scroll to position [1140, 0]
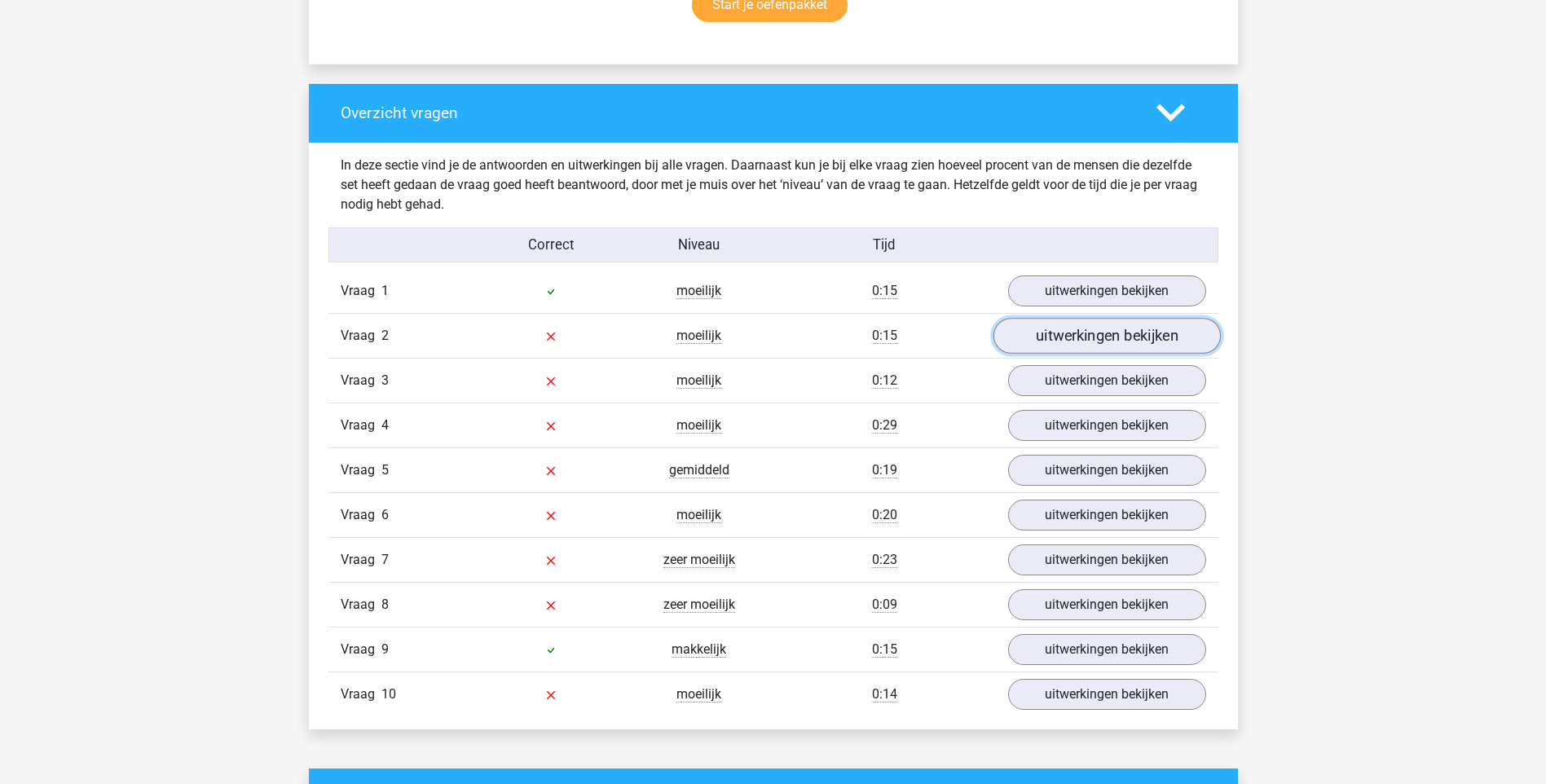
click at [1092, 335] on link "uitwerkingen bekijken" at bounding box center [1106, 335] width 228 height 36
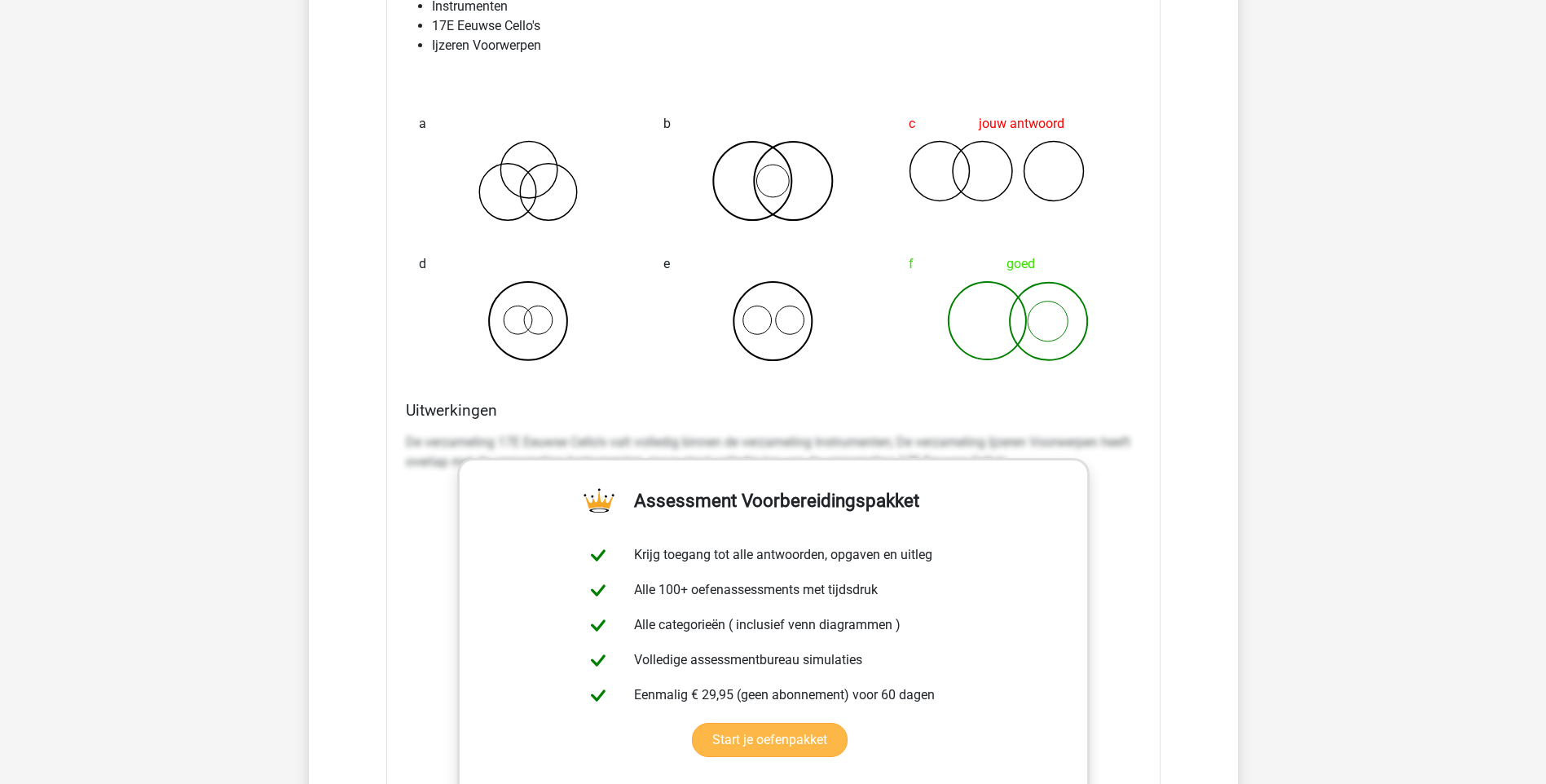
scroll to position [1792, 0]
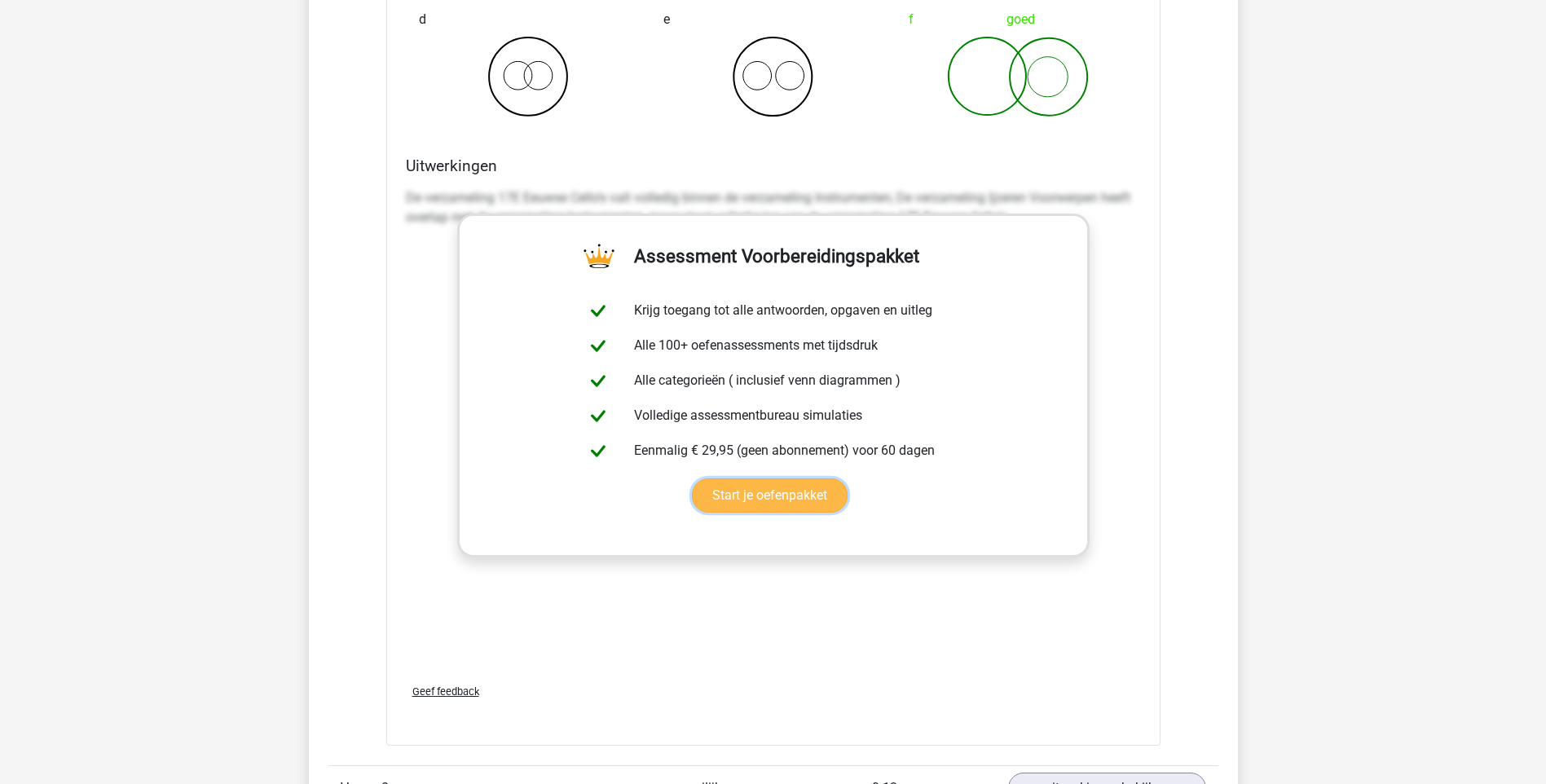
click at [809, 484] on link "Start je oefenpakket" at bounding box center [769, 495] width 156 height 34
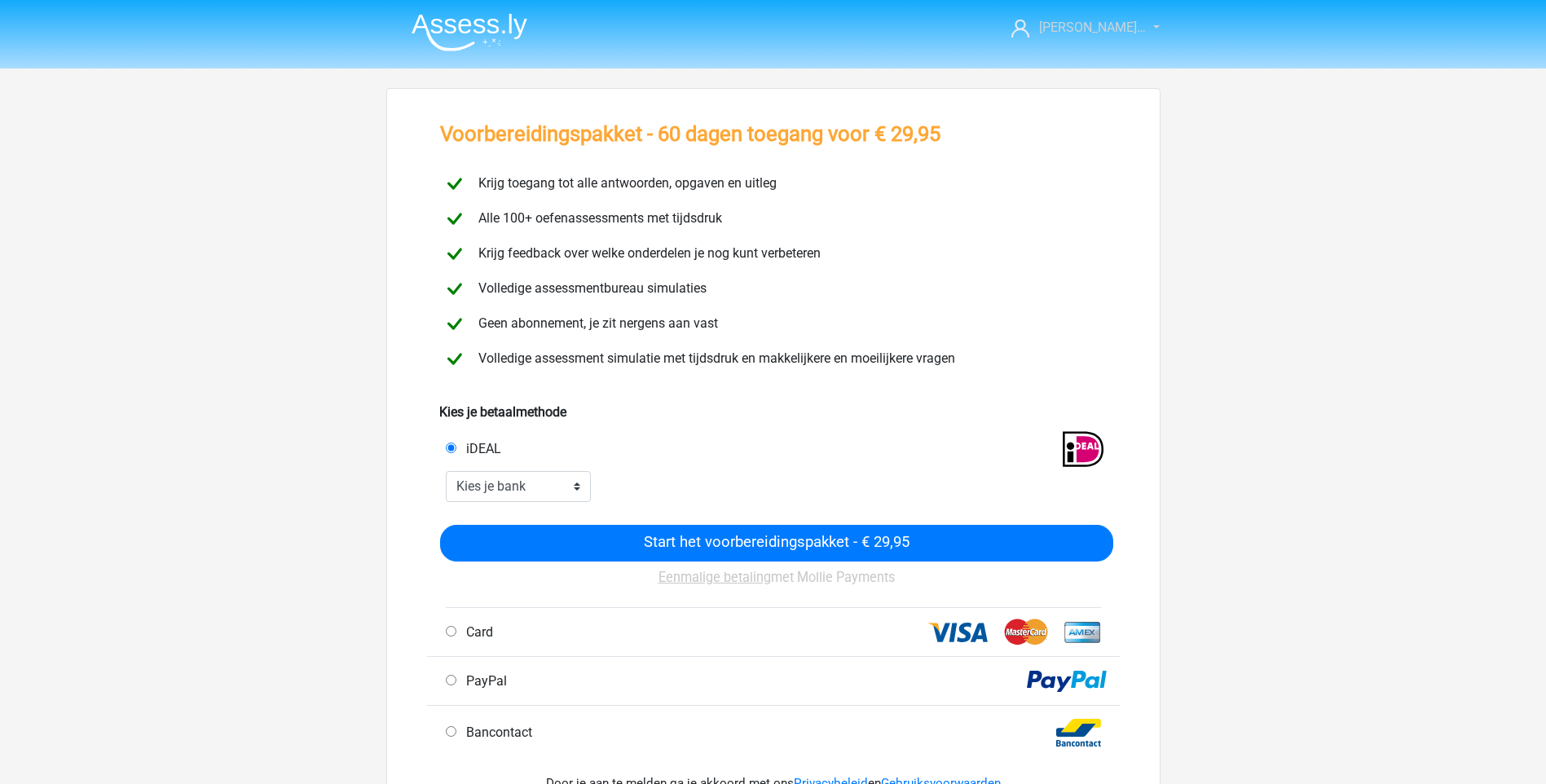
click at [1142, 18] on link "[PERSON_NAME]…" at bounding box center [1075, 28] width 142 height 19
click at [1140, 18] on link "ryan van osse…" at bounding box center [1075, 28] width 142 height 19
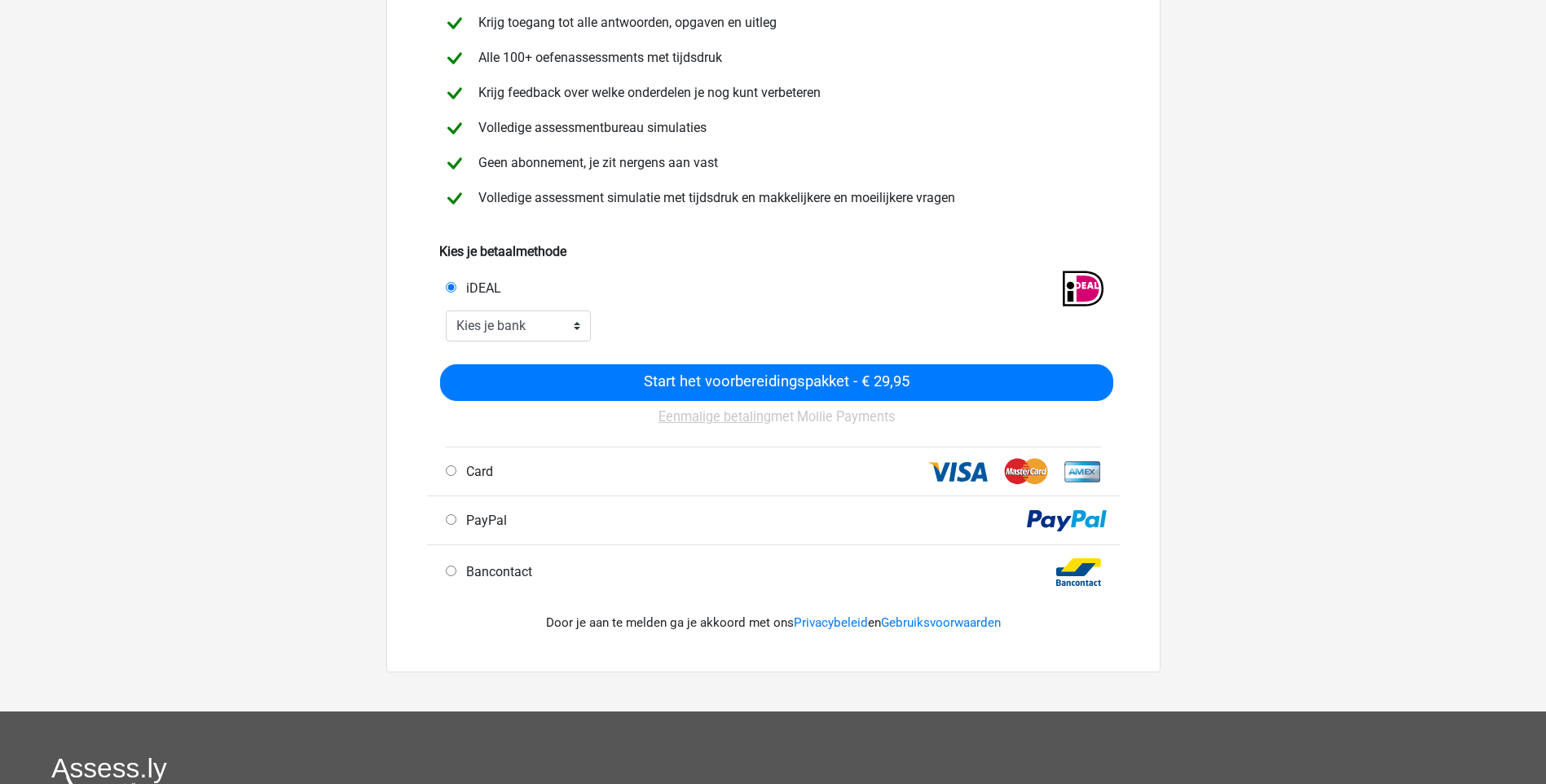
scroll to position [162, 0]
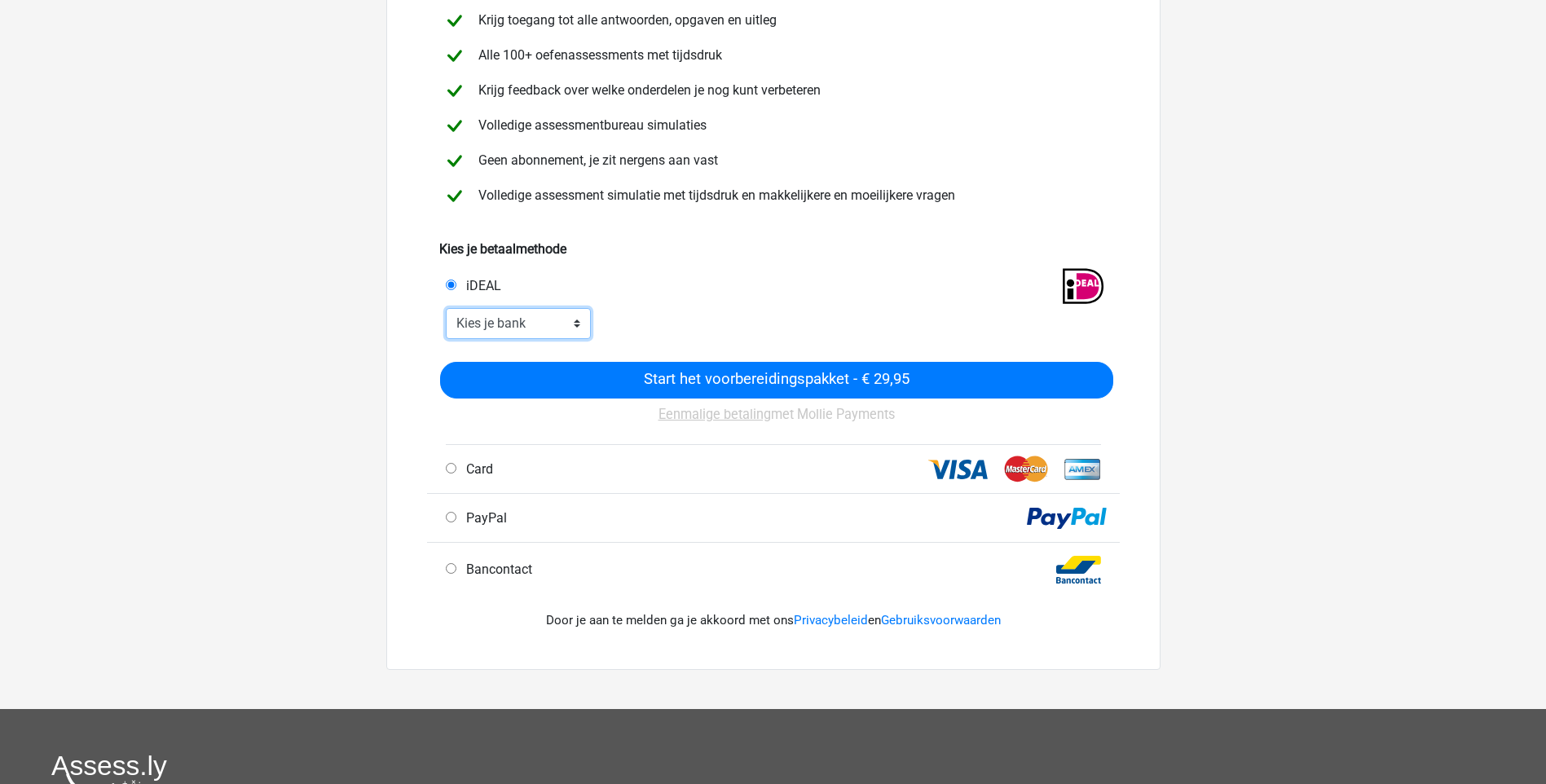
click at [515, 325] on select "Kies je bank ABN AMRO ING Rabobank ASN Bank bunq Knab N26 NN Regiobank Revolut …" at bounding box center [518, 323] width 146 height 31
select select "ideal_RABONL2U"
click at [445, 308] on select "Kies je bank ABN AMRO ING Rabobank ASN Bank bunq Knab N26 NN Regiobank Revolut …" at bounding box center [518, 323] width 146 height 31
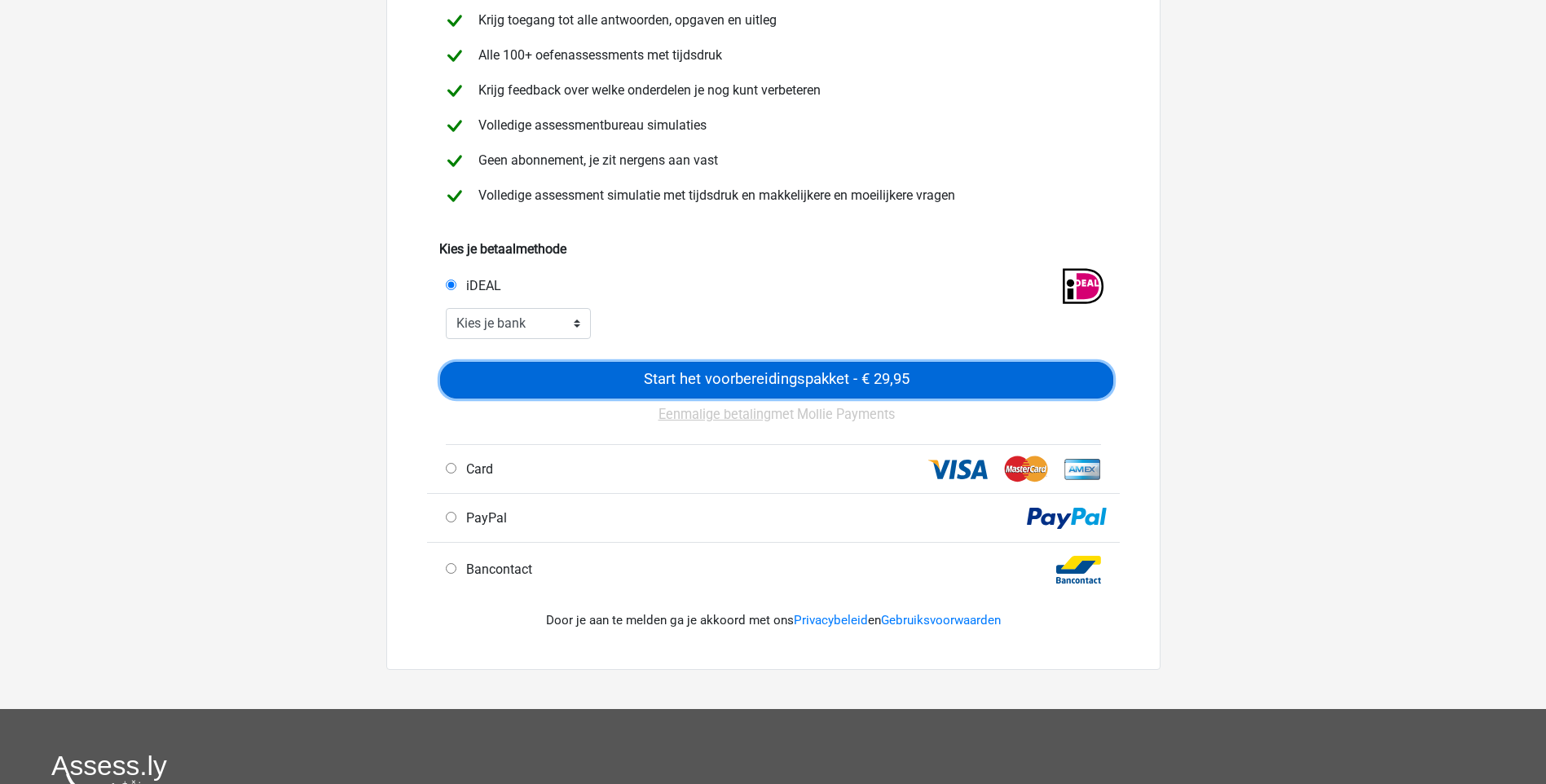
click at [553, 385] on input "Start het voorbereidingspakket - € 29,95" at bounding box center [776, 380] width 673 height 37
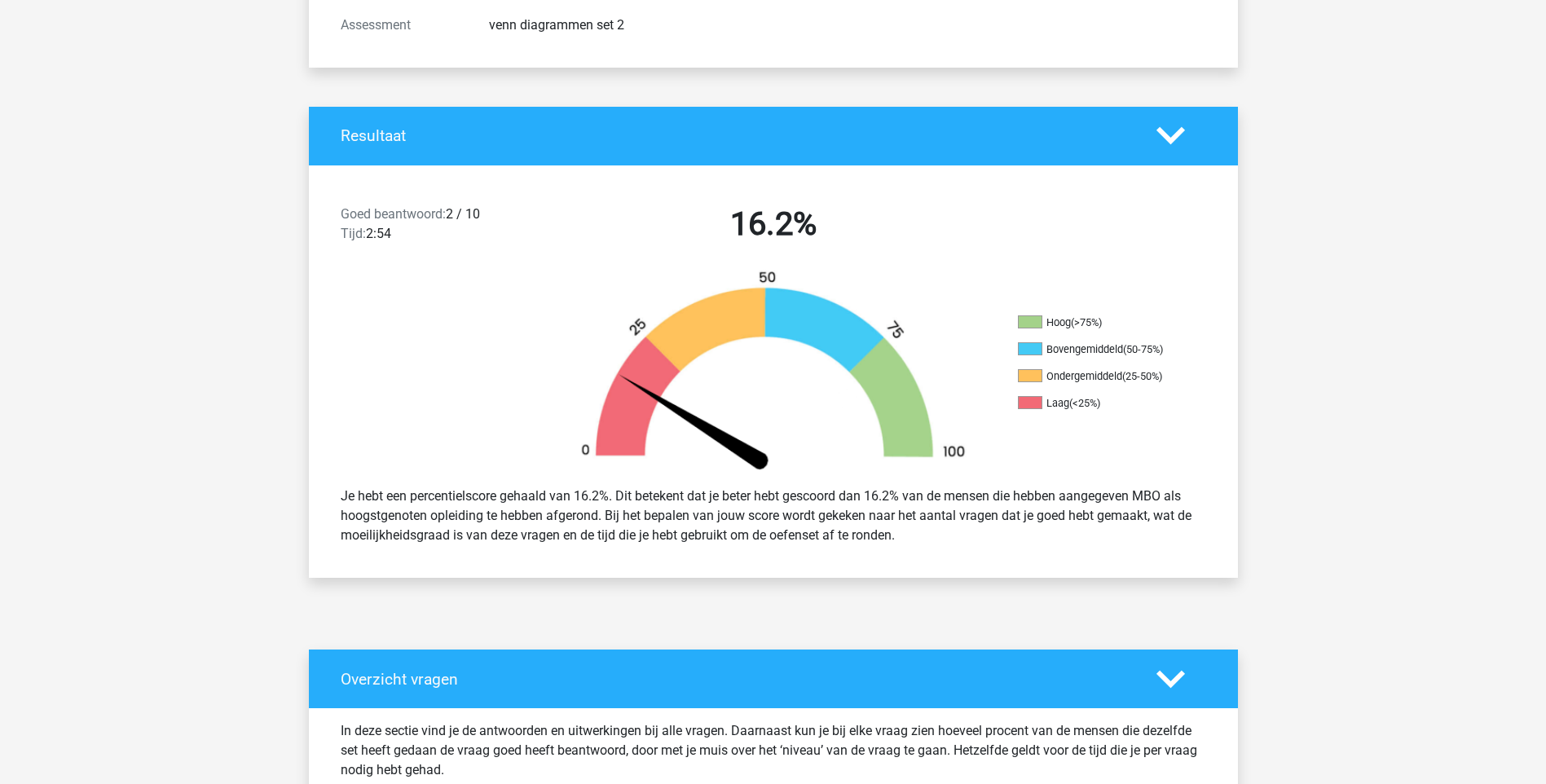
scroll to position [1140, 0]
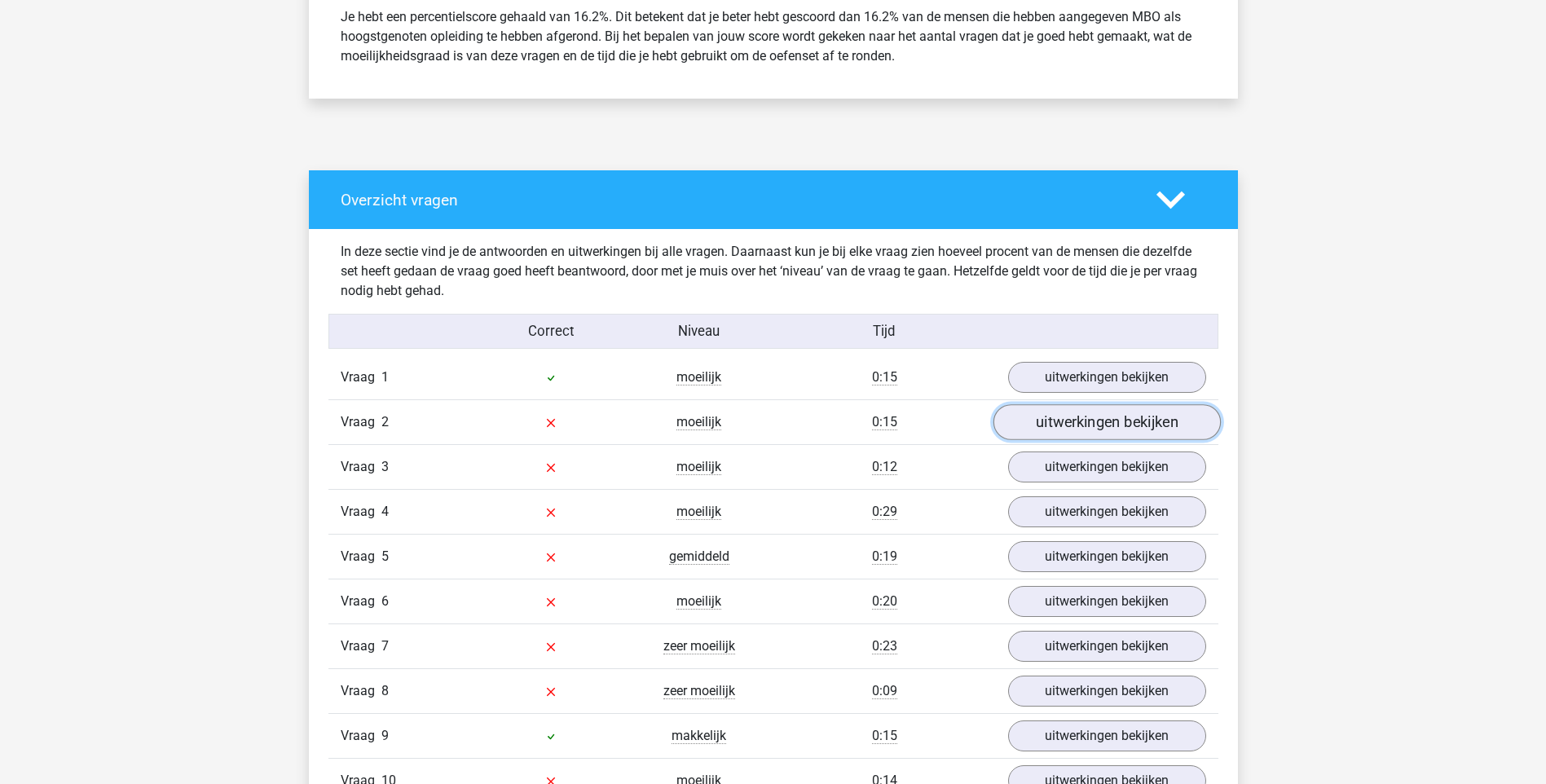
click at [1104, 415] on link "uitwerkingen bekijken" at bounding box center [1106, 421] width 228 height 36
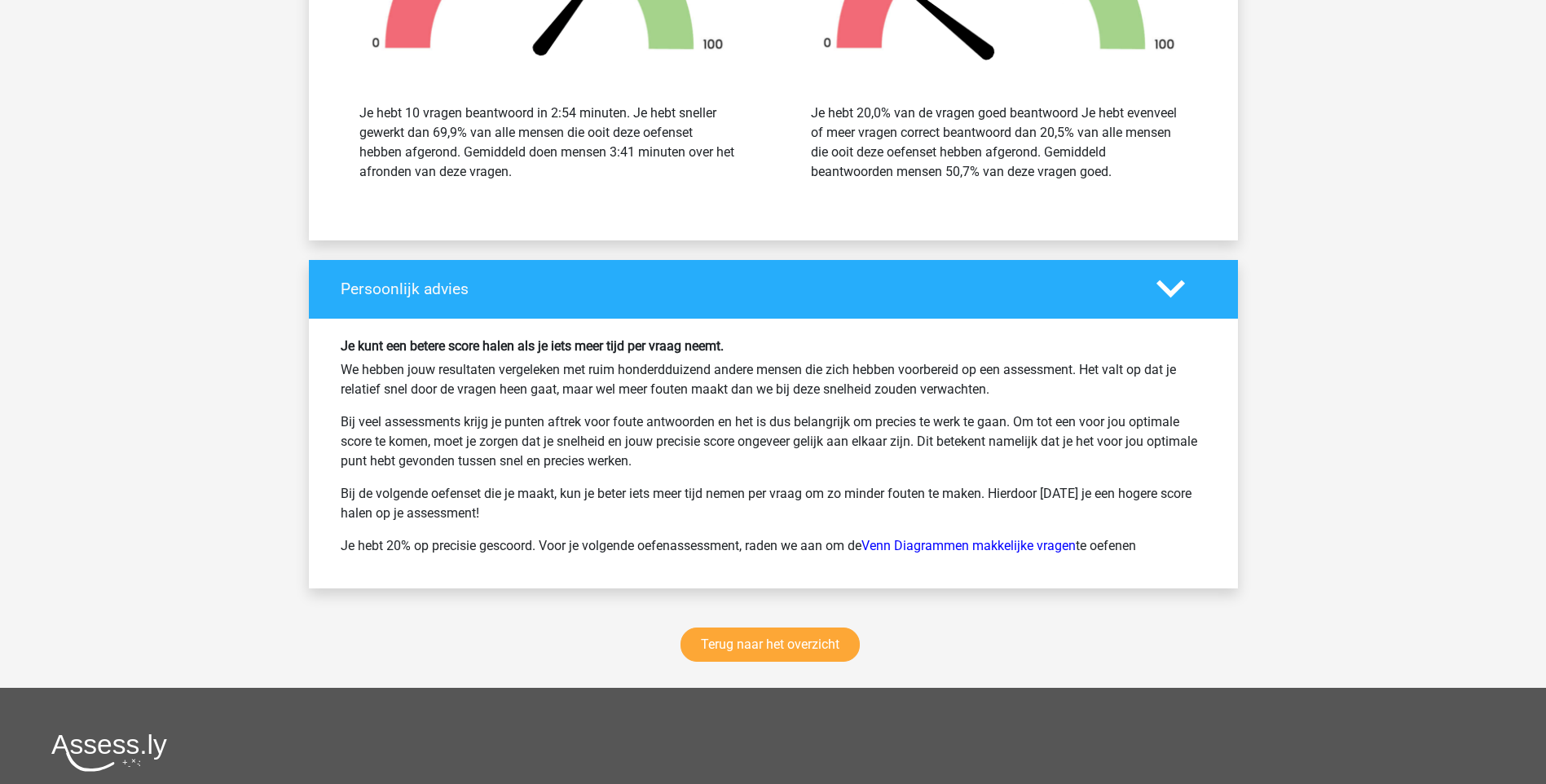
scroll to position [2933, 0]
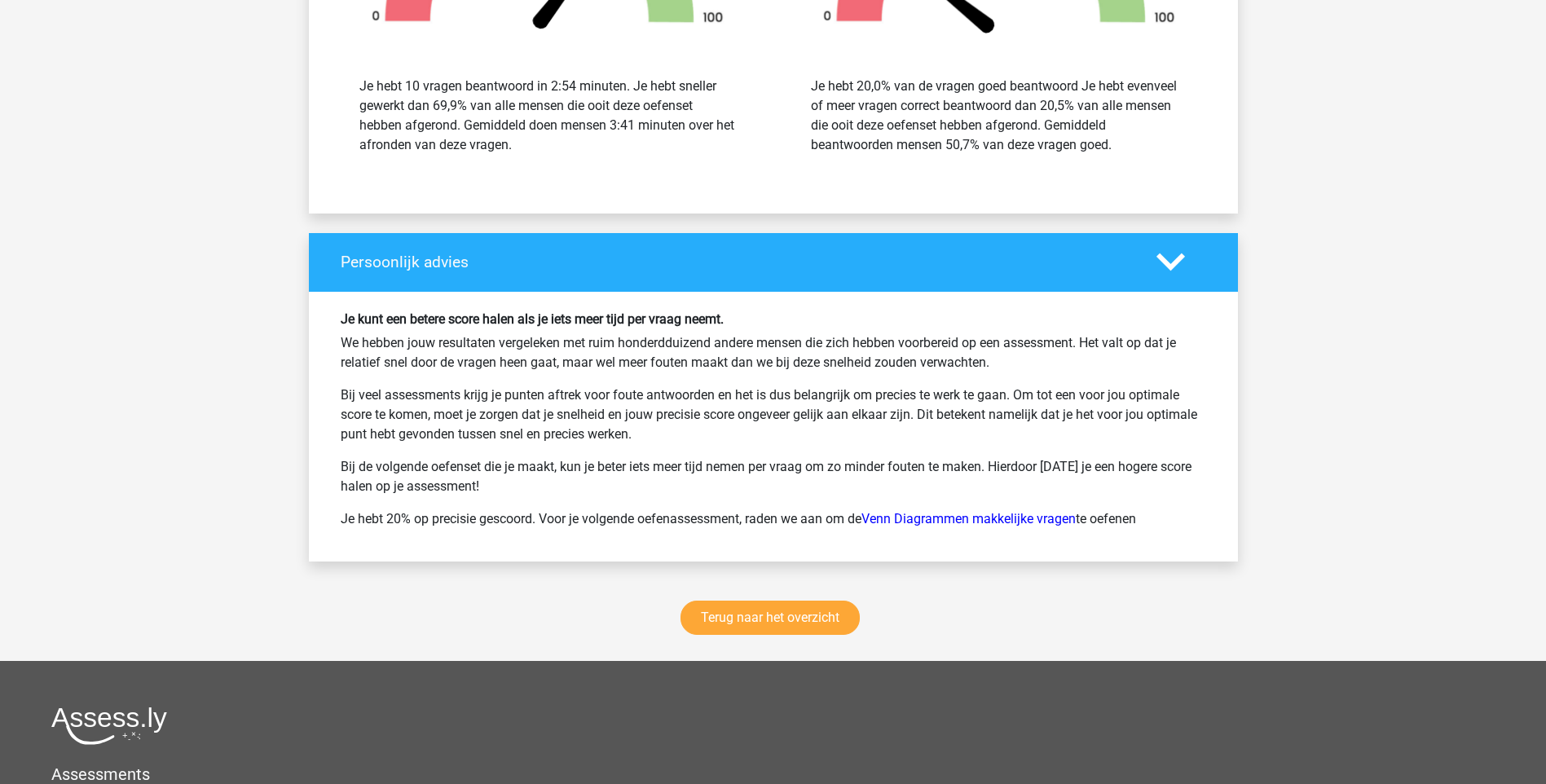
click at [713, 643] on div "Terug naar het overzicht" at bounding box center [773, 621] width 929 height 80
click at [722, 606] on link "Terug naar het overzicht" at bounding box center [769, 617] width 179 height 34
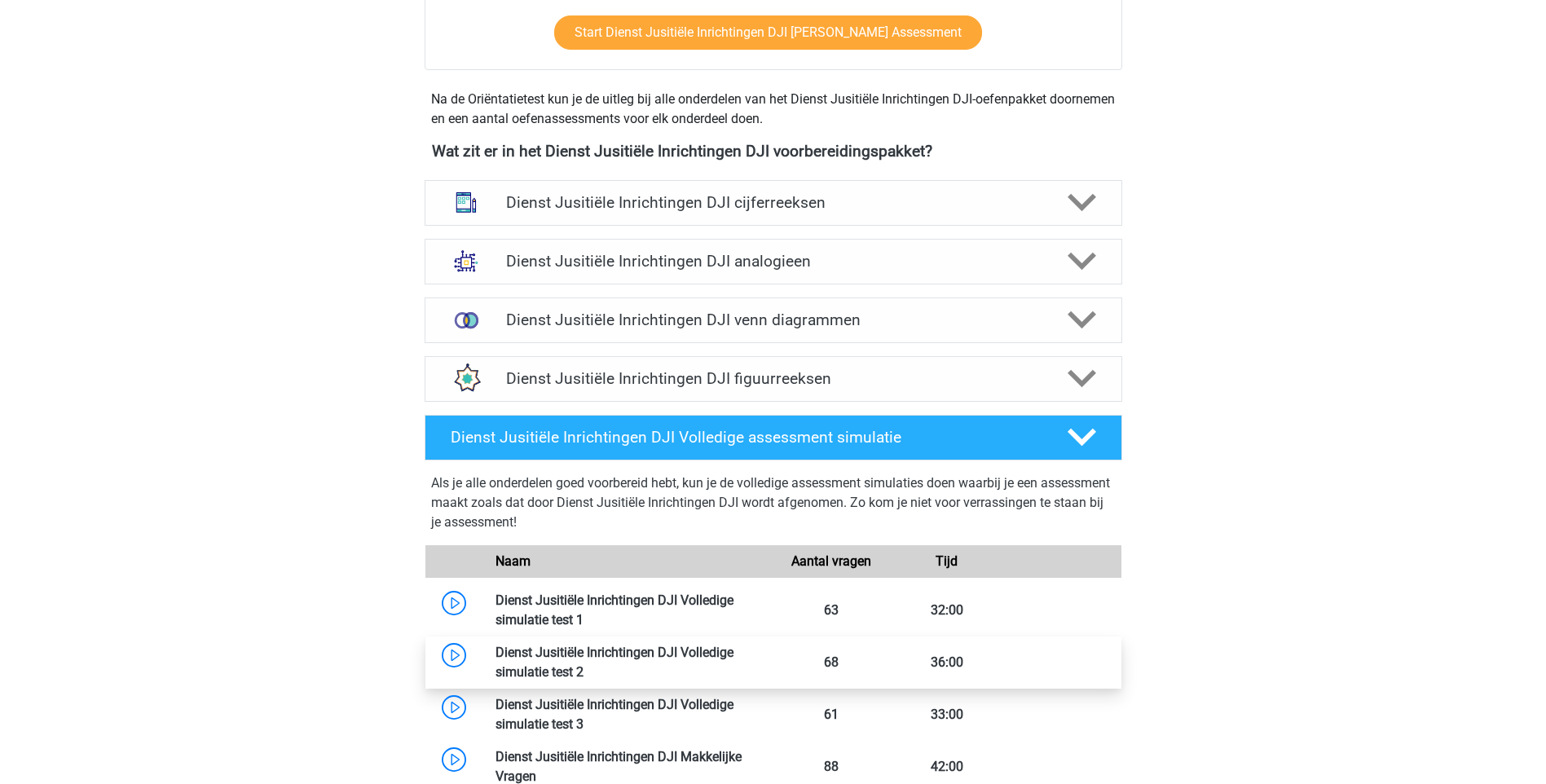
scroll to position [734, 0]
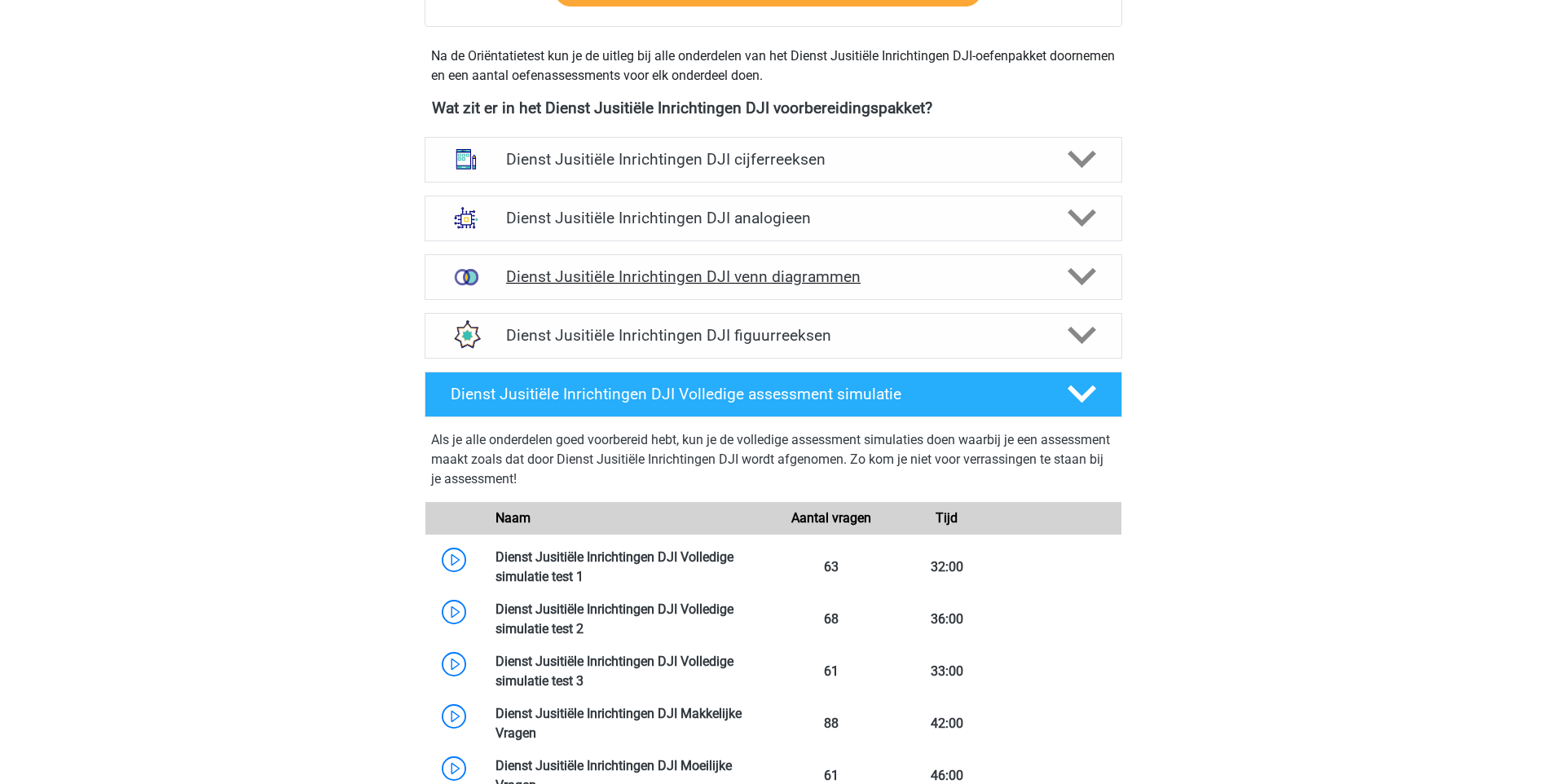
click at [1088, 276] on polygon at bounding box center [1081, 277] width 28 height 18
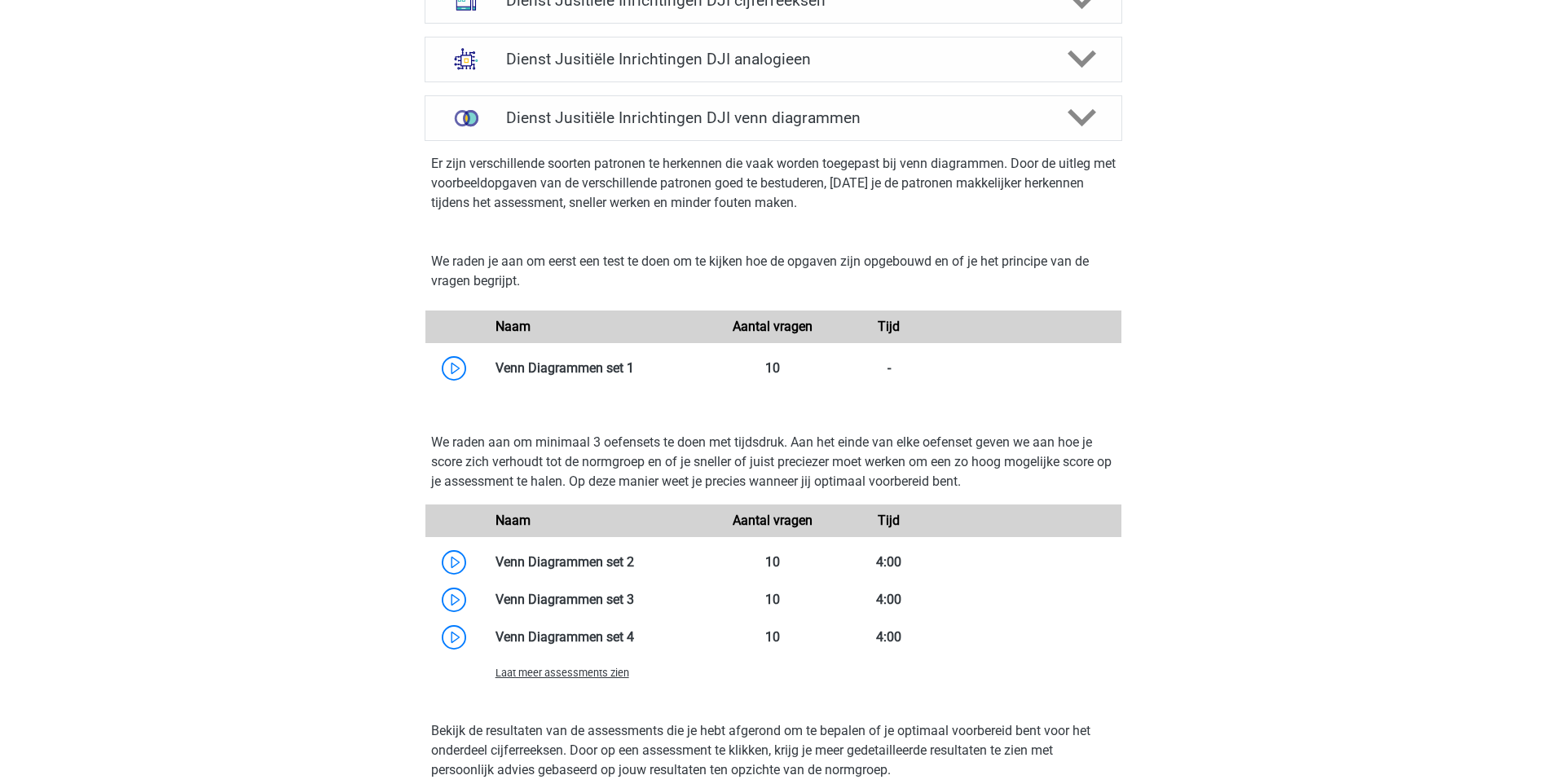
scroll to position [896, 0]
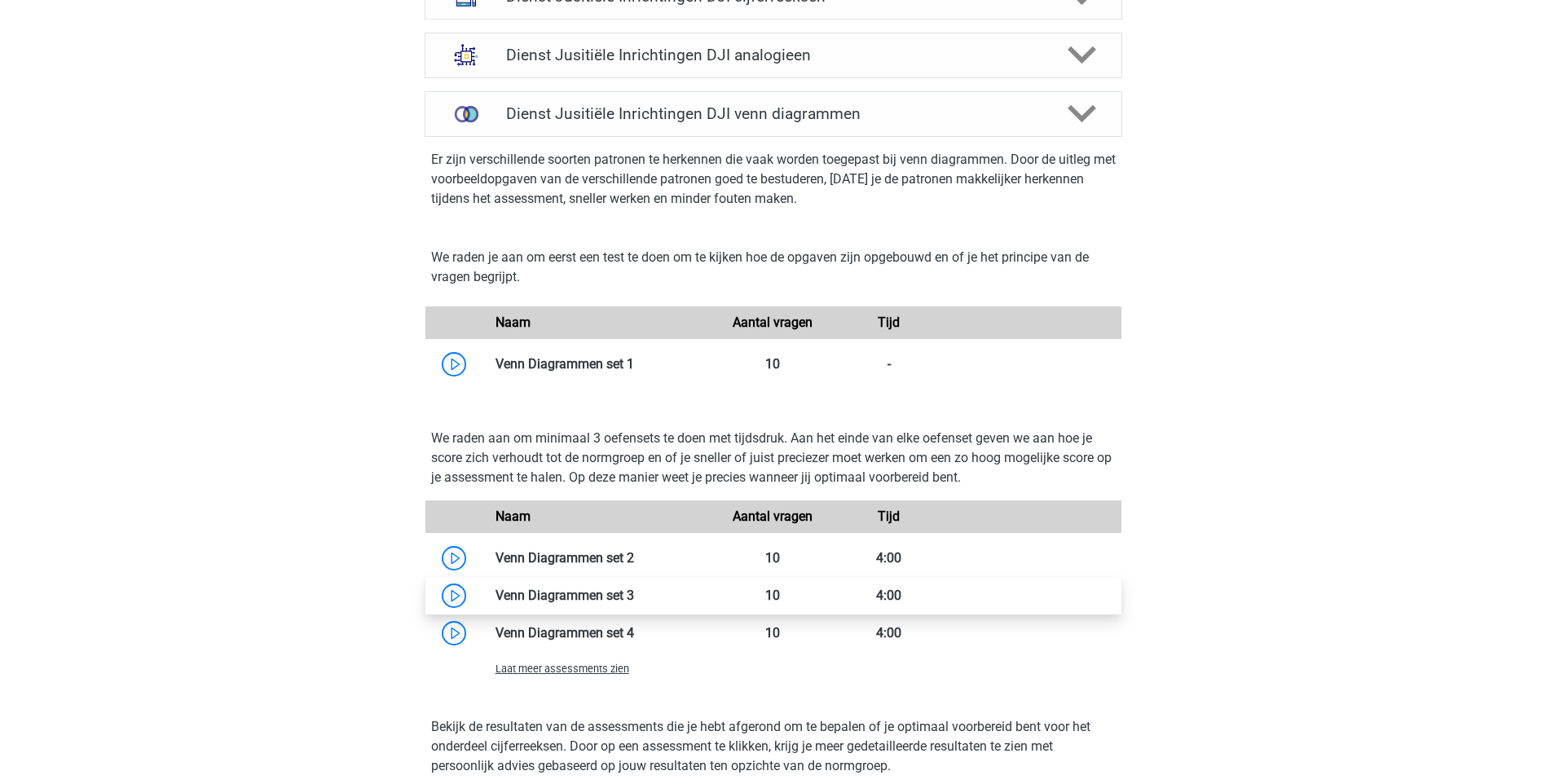
click at [633, 603] on link at bounding box center [633, 595] width 0 height 16
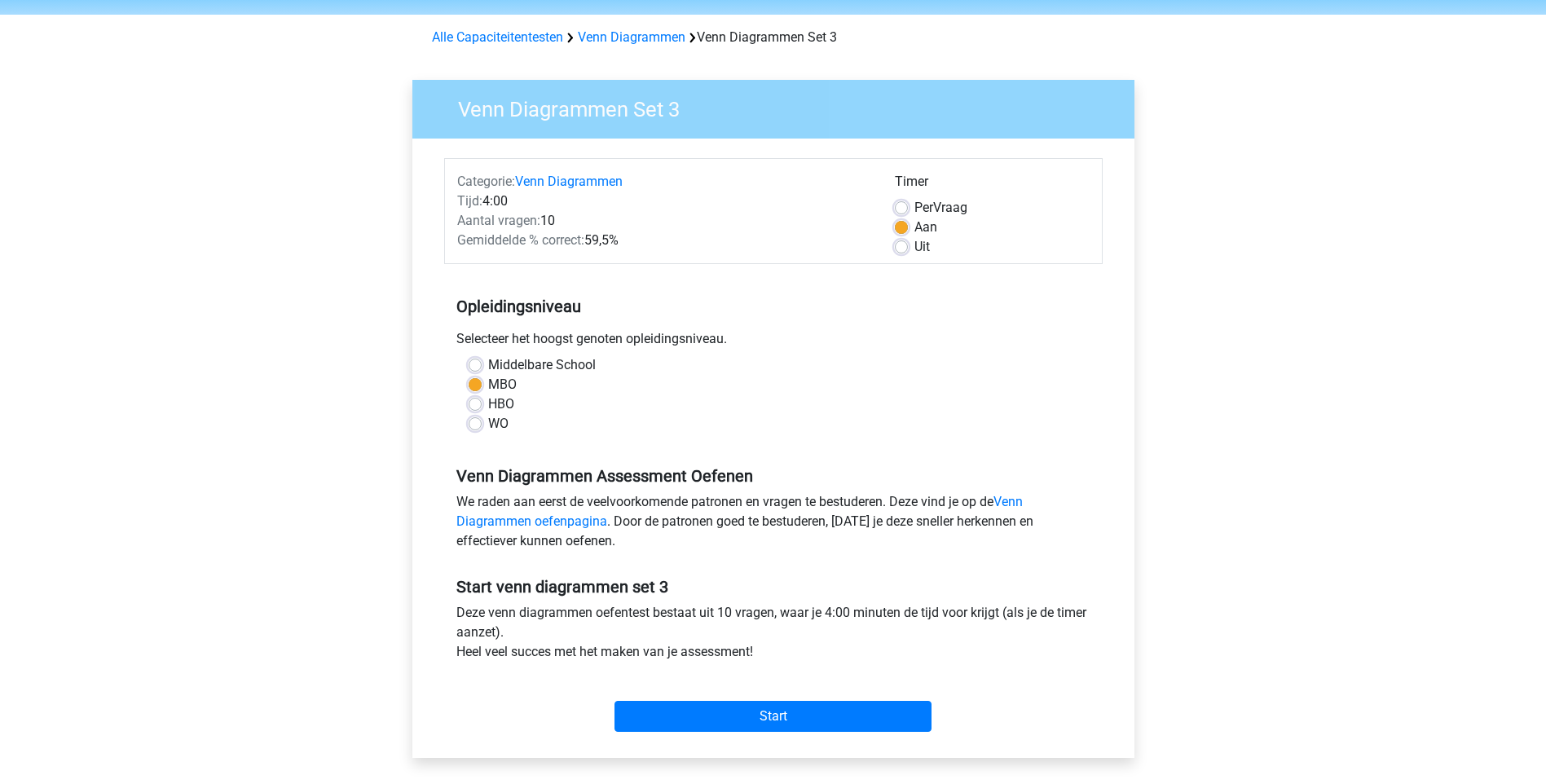
scroll to position [162, 0]
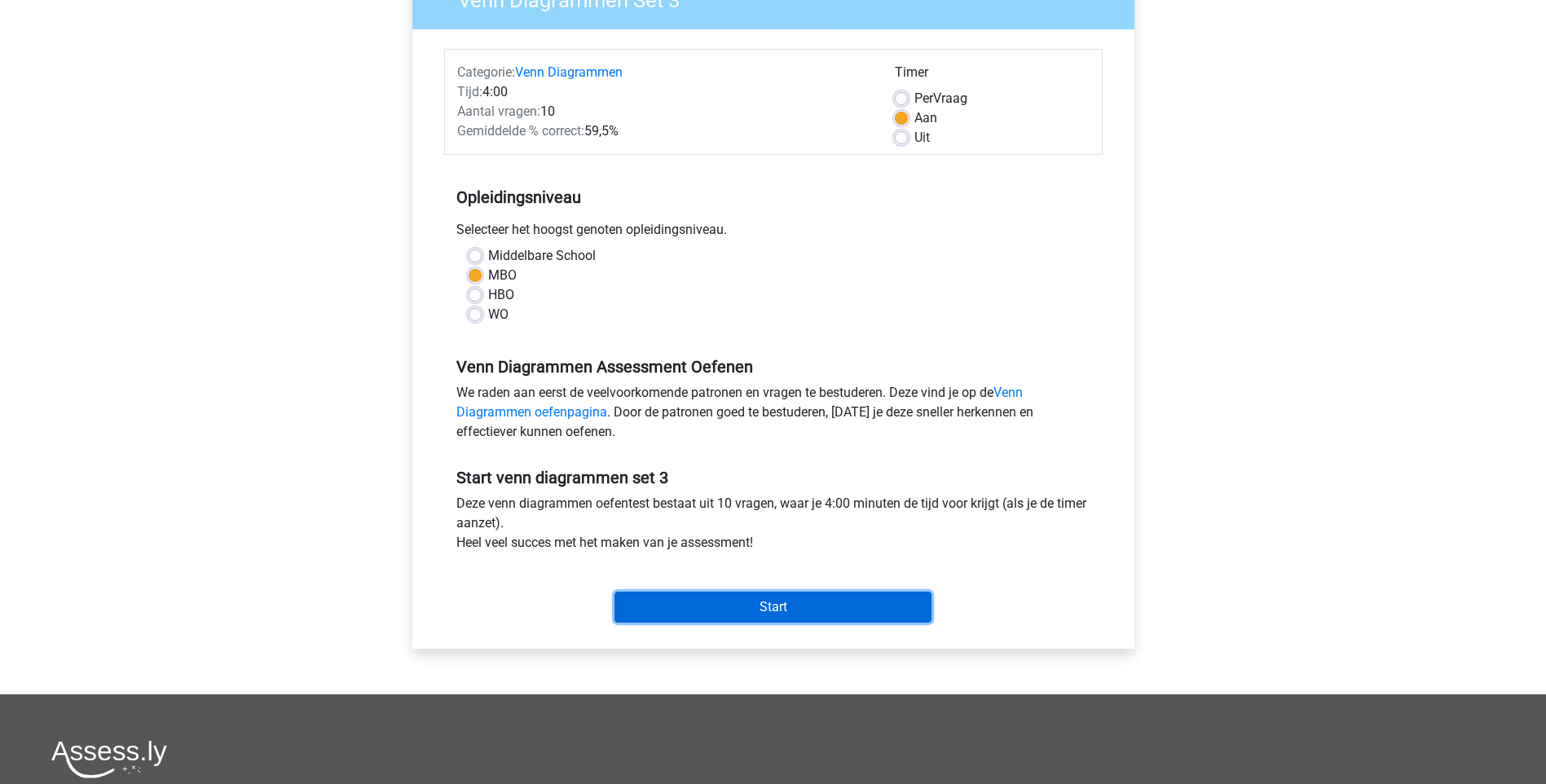
click at [765, 604] on input "Start" at bounding box center [772, 607] width 317 height 31
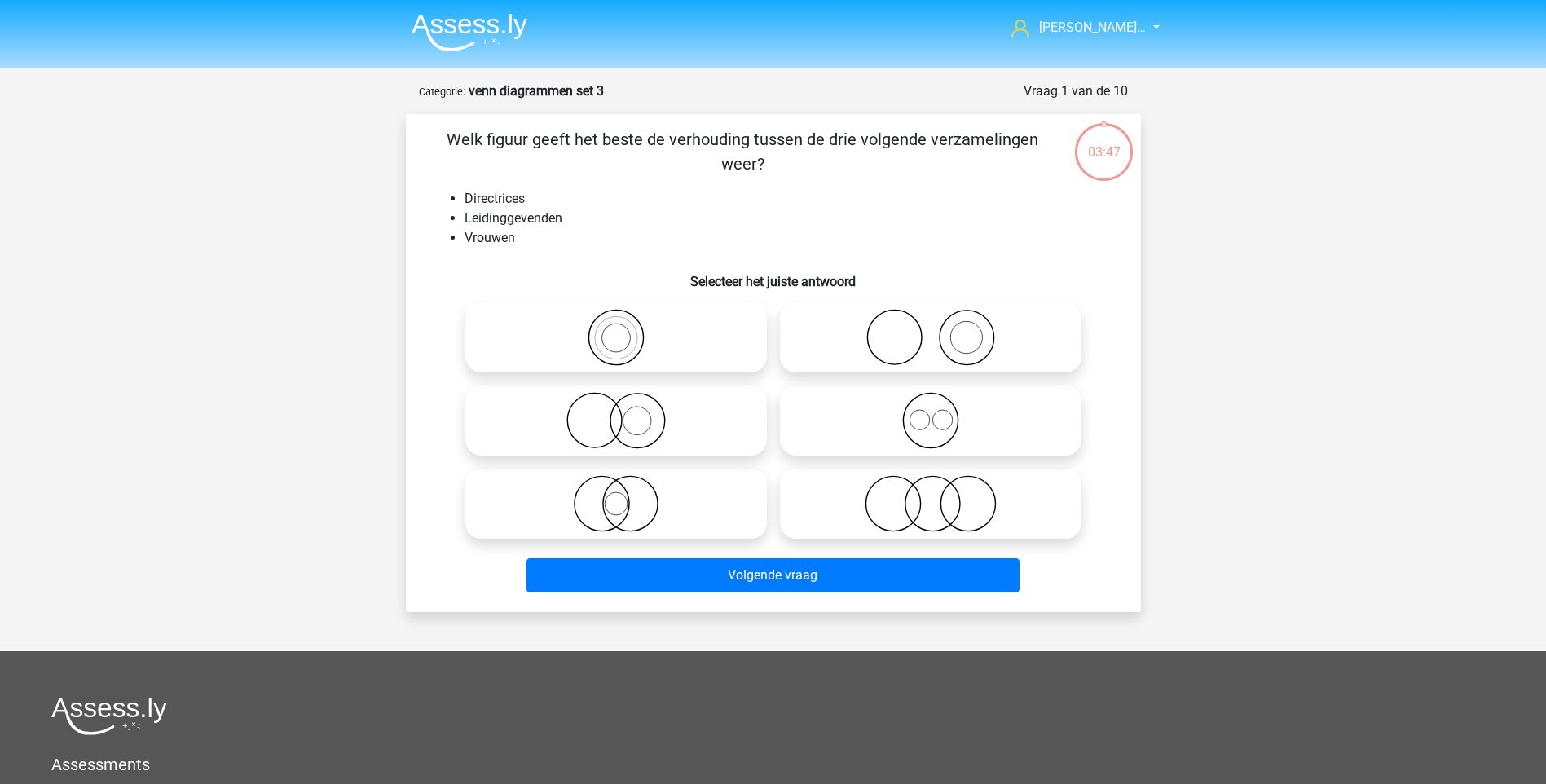
click at [614, 413] on icon at bounding box center [616, 420] width 288 height 57
click at [616, 412] on input "radio" at bounding box center [622, 408] width 11 height 11
radio input "true"
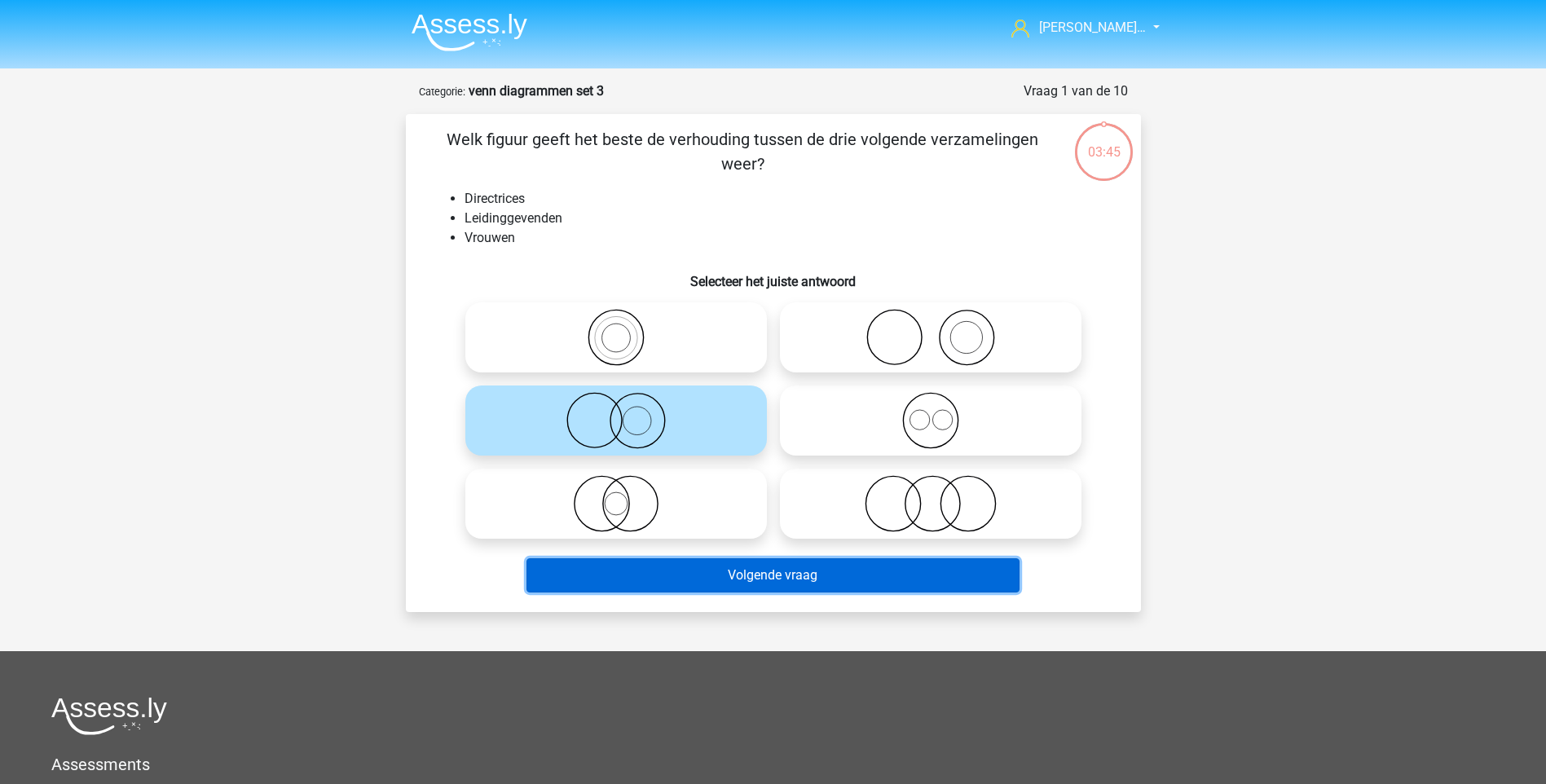
click at [787, 566] on button "Volgende vraag" at bounding box center [772, 575] width 493 height 34
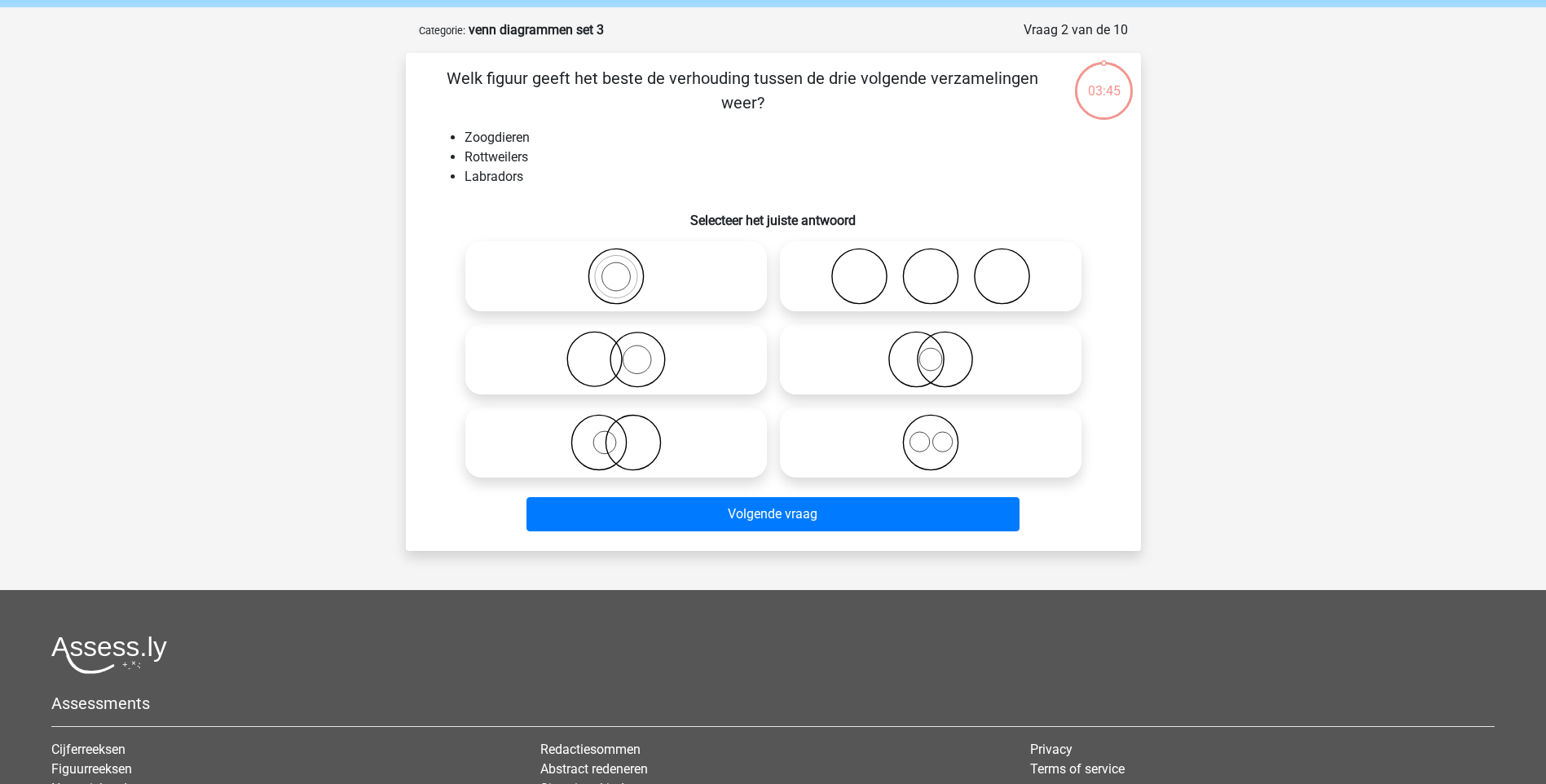
scroll to position [82, 0]
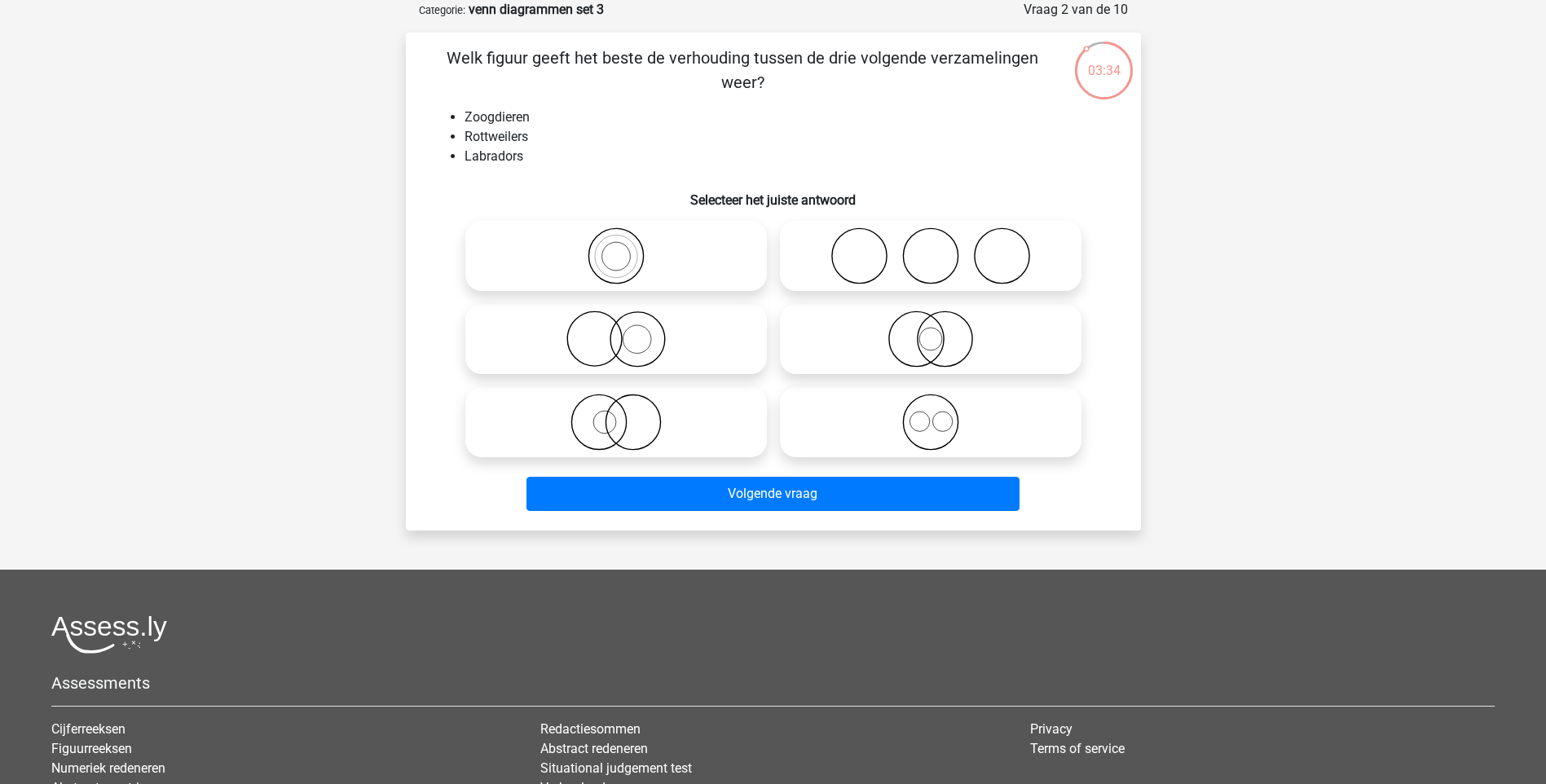
click at [656, 237] on icon at bounding box center [616, 256] width 288 height 57
click at [626, 237] on input "radio" at bounding box center [622, 242] width 11 height 11
radio input "true"
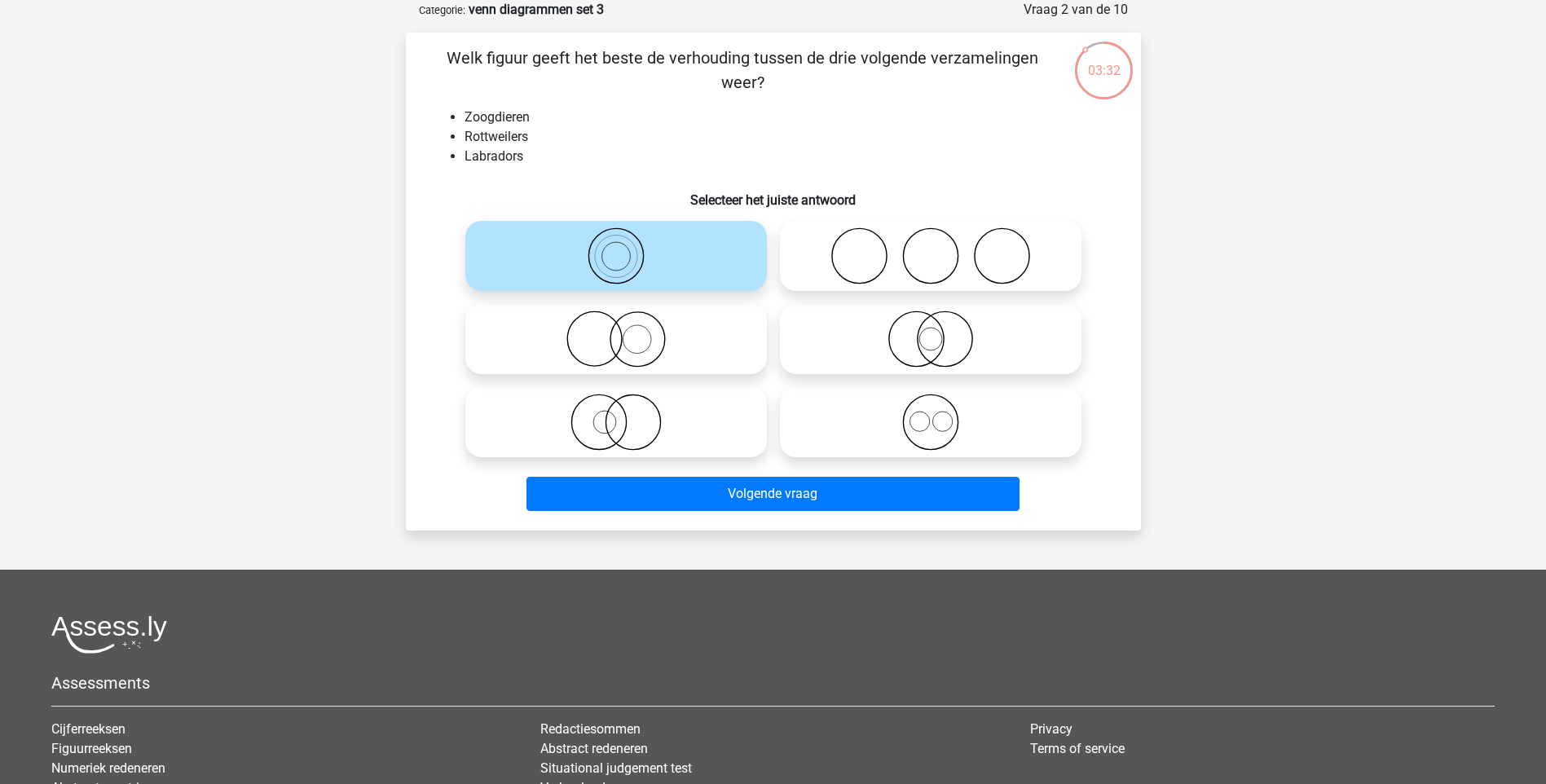
click at [674, 342] on icon at bounding box center [616, 339] width 288 height 57
click at [626, 330] on input "radio" at bounding box center [622, 326] width 11 height 11
radio input "true"
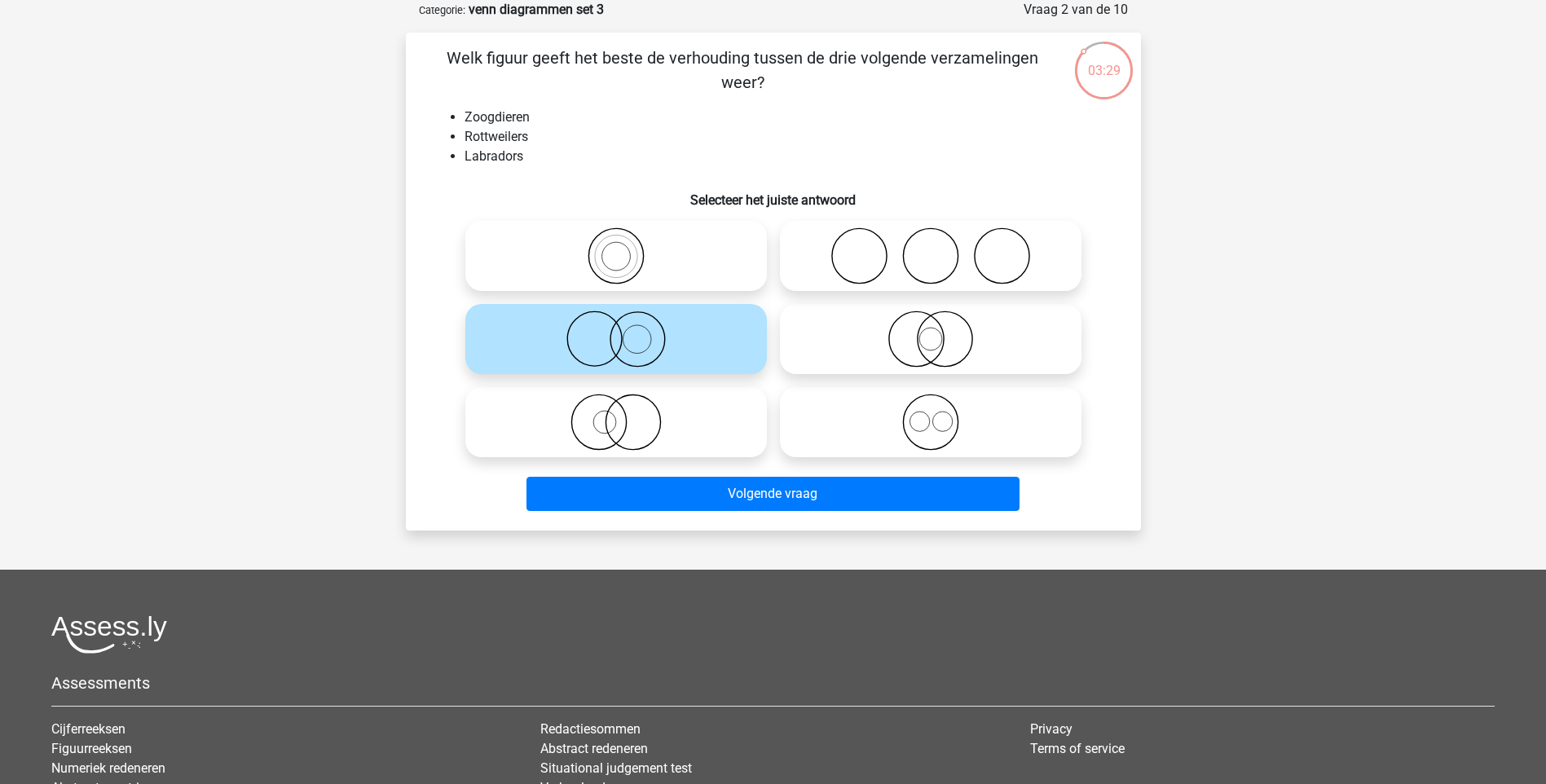
click at [991, 420] on icon at bounding box center [930, 422] width 288 height 57
click at [941, 414] on input "radio" at bounding box center [936, 409] width 11 height 11
radio input "true"
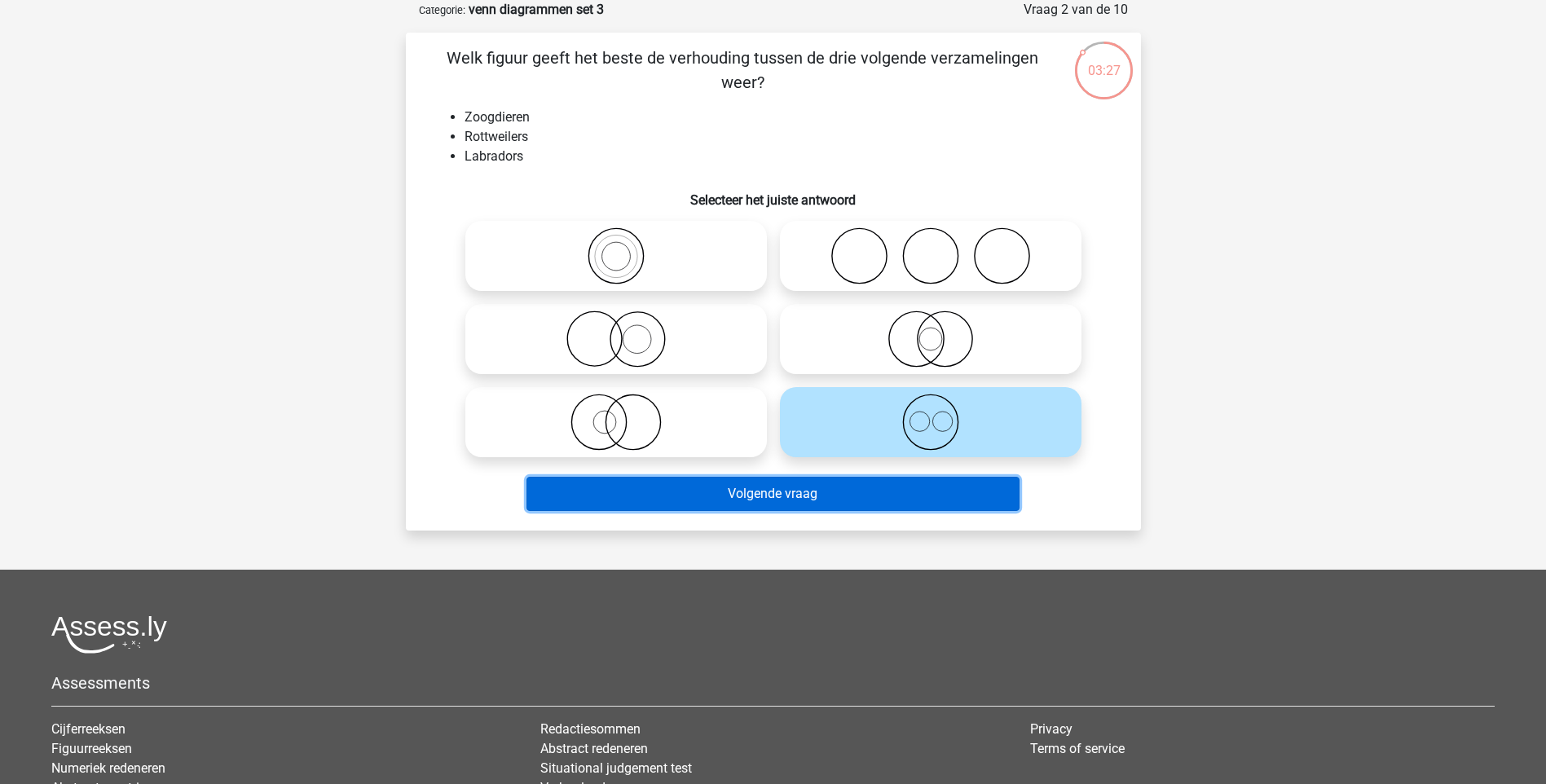
click at [814, 484] on button "Volgende vraag" at bounding box center [772, 493] width 493 height 34
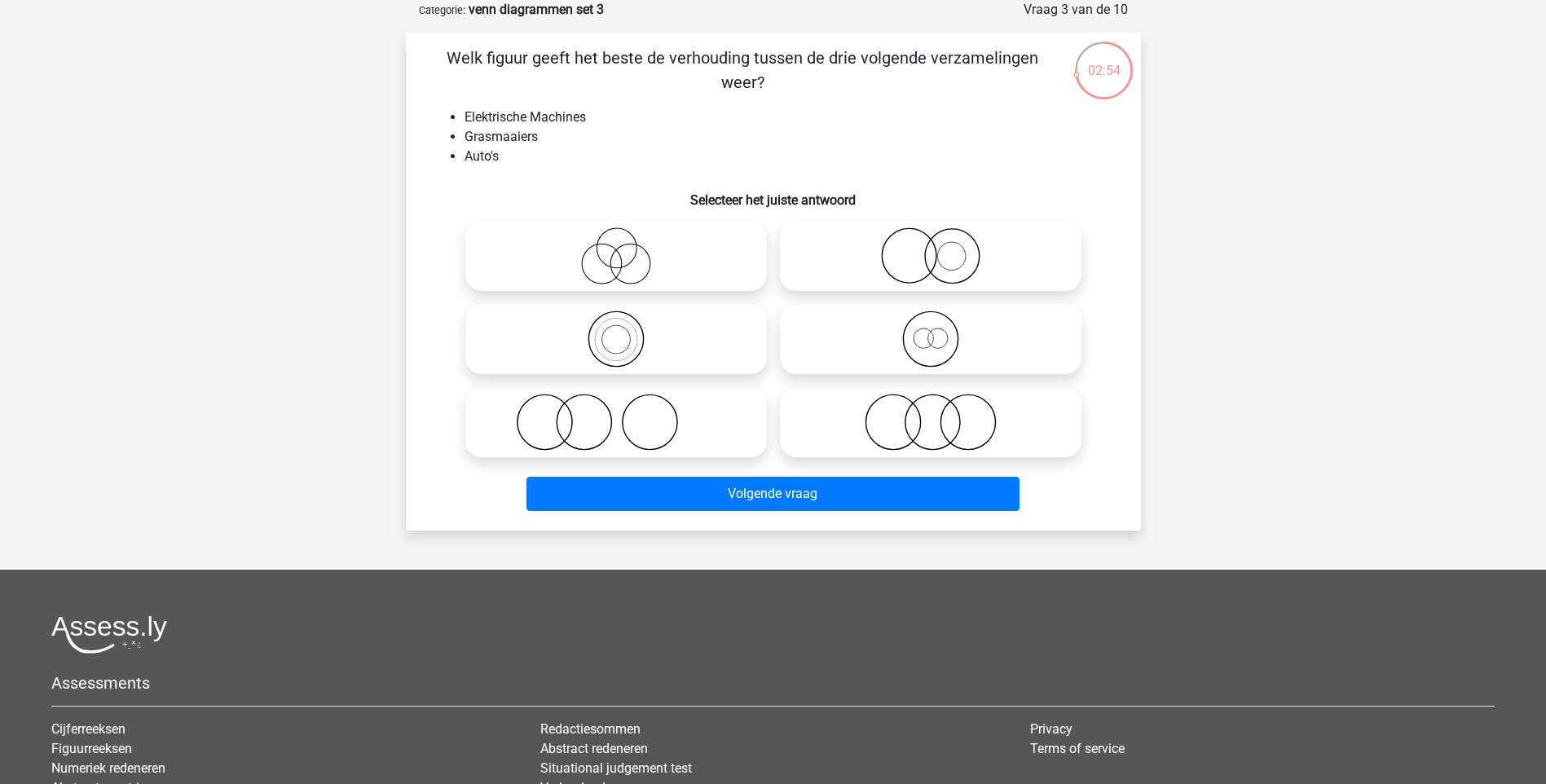
click at [689, 453] on label at bounding box center [616, 422] width 301 height 70
click at [626, 414] on input "radio" at bounding box center [622, 409] width 11 height 11
radio input "true"
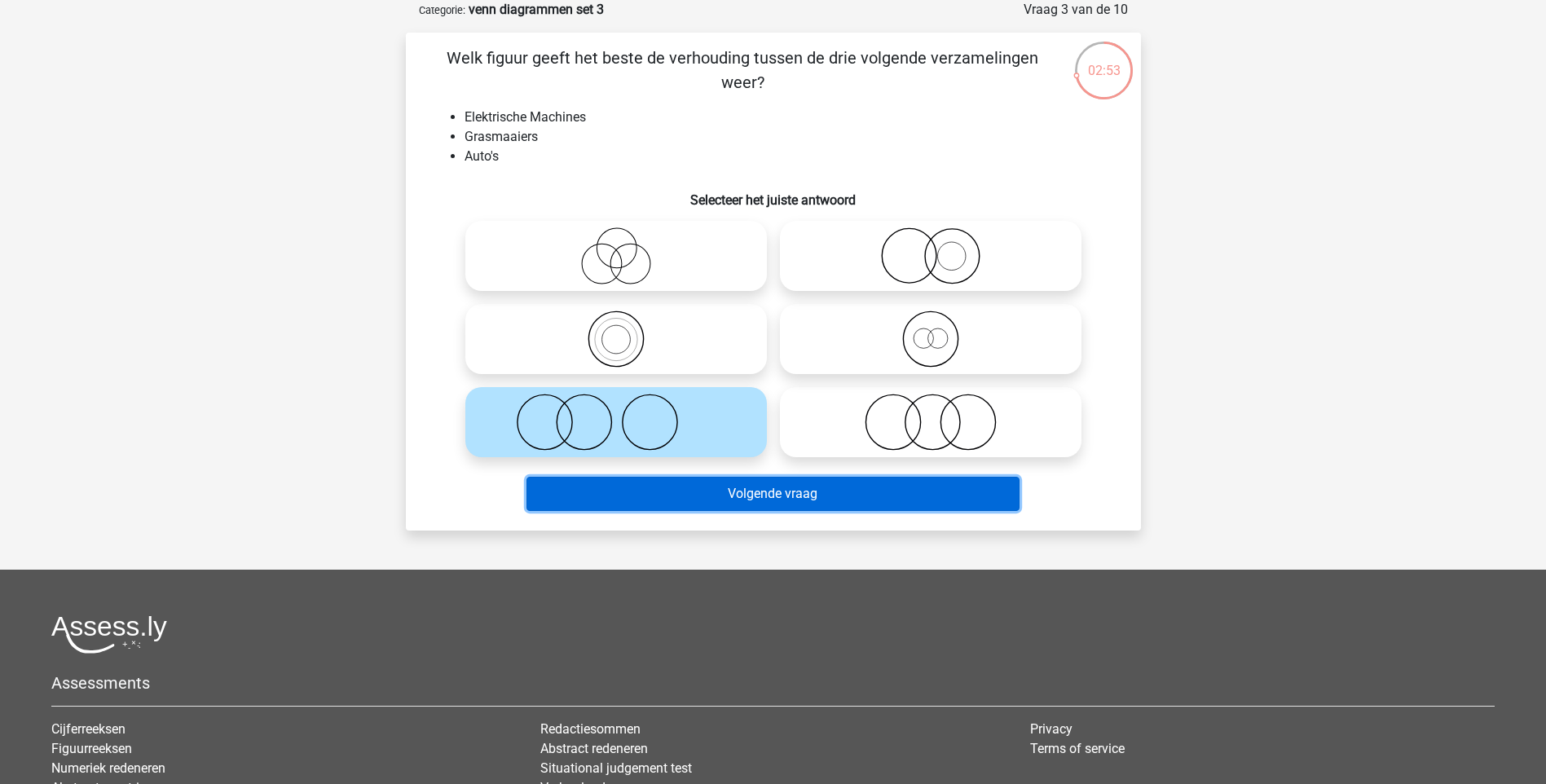
click at [702, 496] on button "Volgende vraag" at bounding box center [772, 493] width 493 height 34
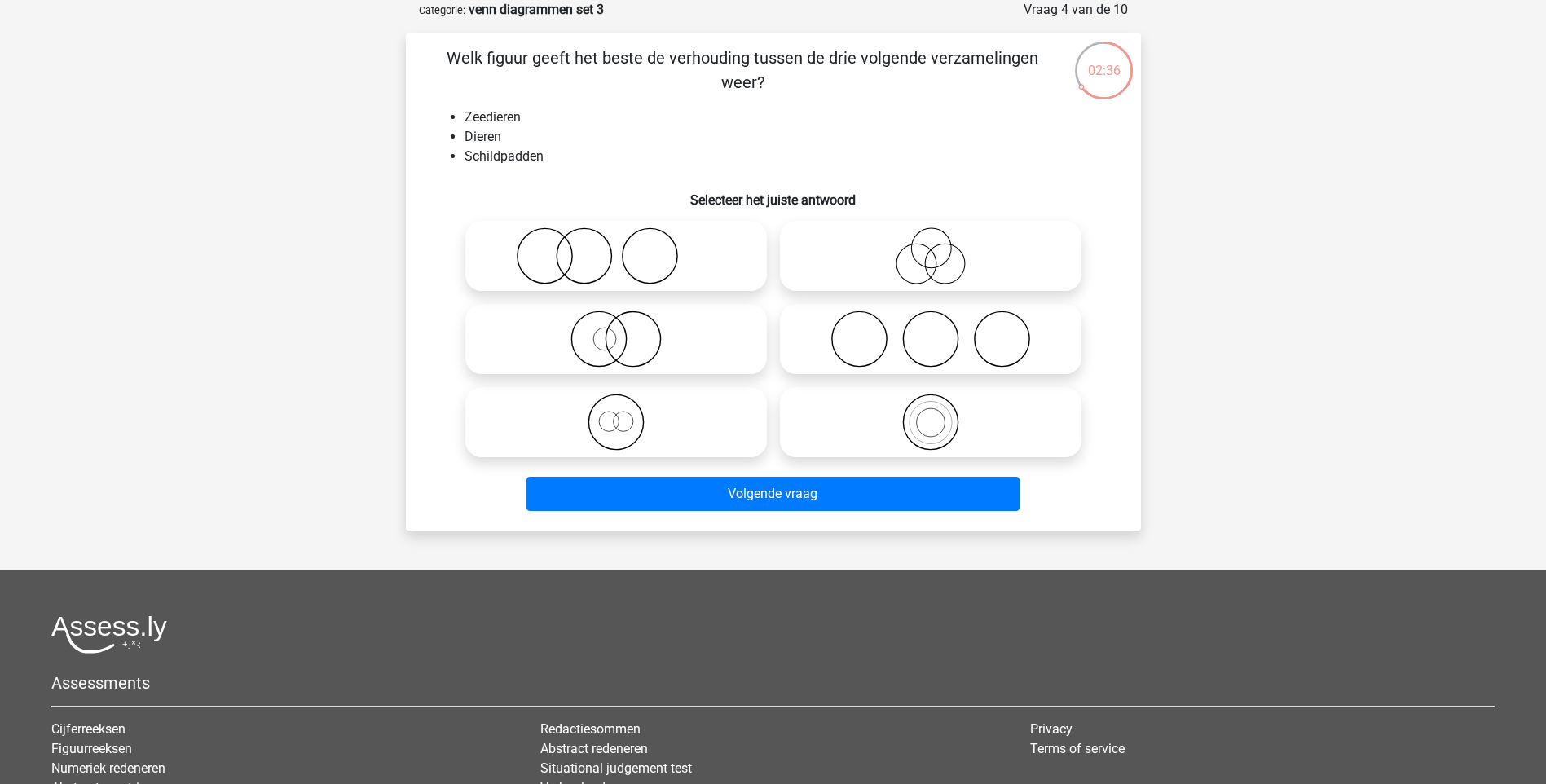
click at [643, 409] on icon at bounding box center [616, 422] width 288 height 57
click at [626, 409] on input "radio" at bounding box center [622, 409] width 11 height 11
radio input "true"
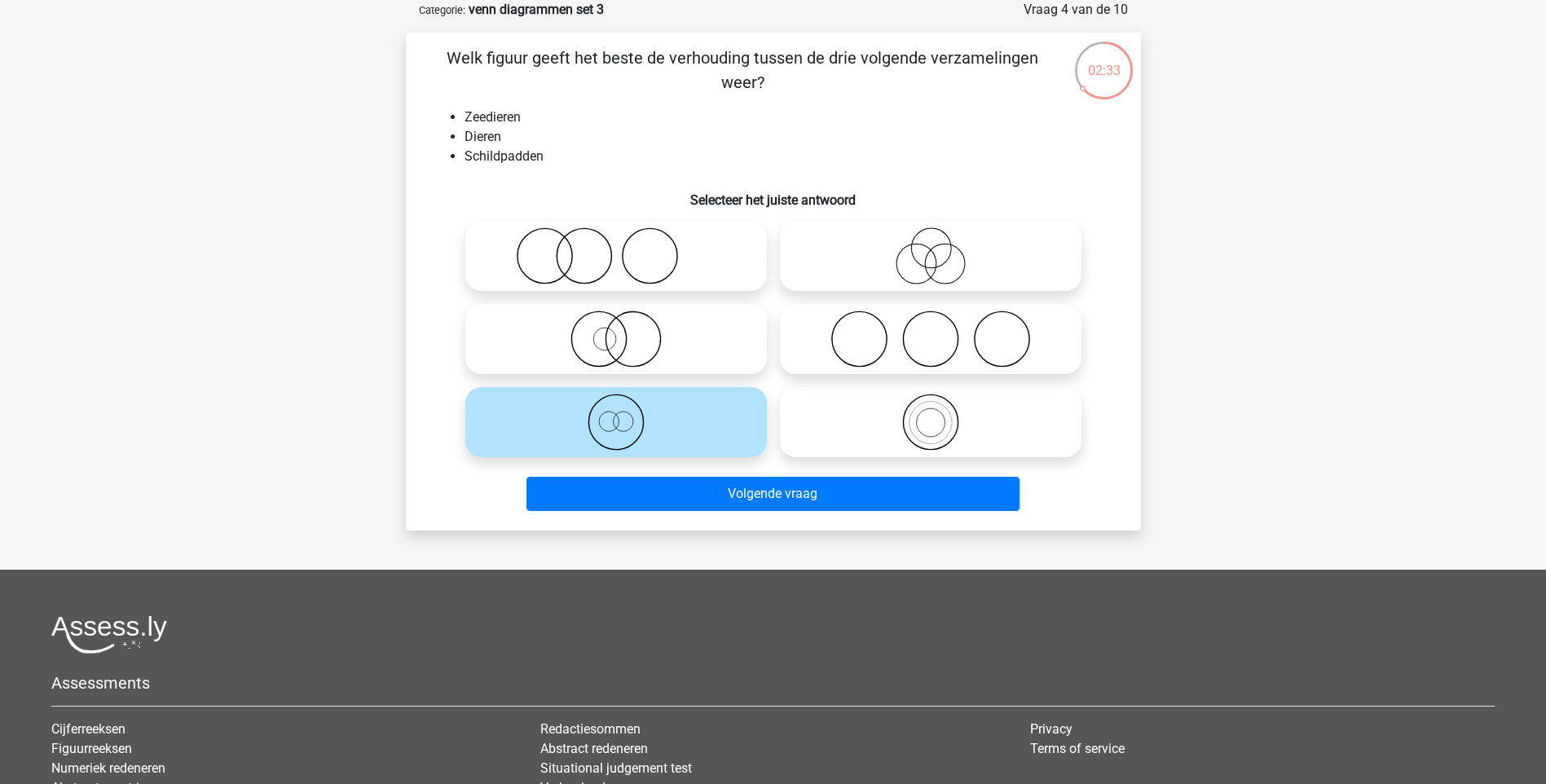
click at [608, 354] on icon at bounding box center [616, 339] width 288 height 57
click at [616, 330] on input "radio" at bounding box center [622, 326] width 11 height 11
radio input "true"
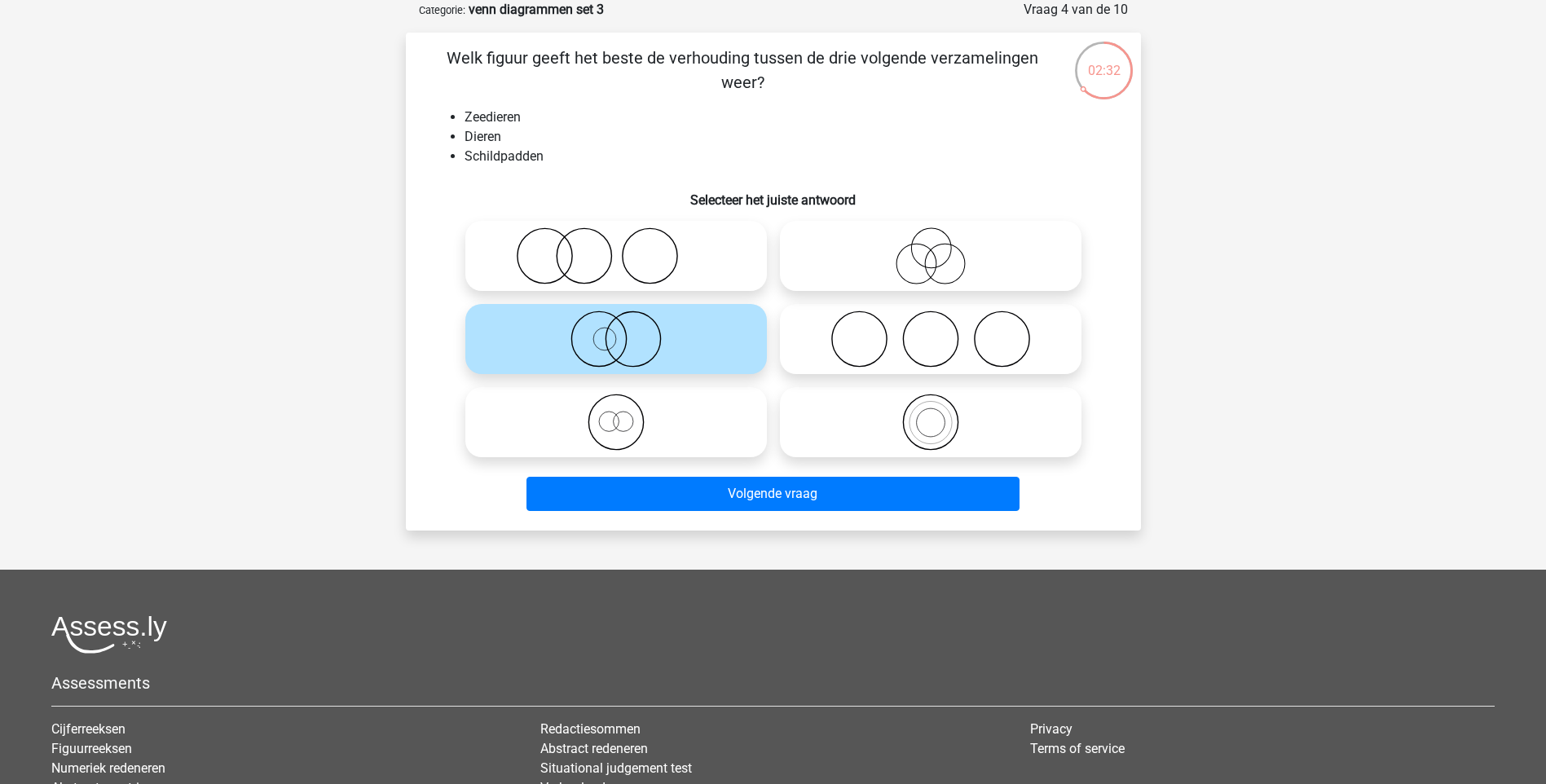
drag, startPoint x: 640, startPoint y: 429, endPoint x: 663, endPoint y: 427, distance: 23.1
click at [641, 428] on icon at bounding box center [616, 422] width 288 height 57
click at [626, 414] on input "radio" at bounding box center [622, 409] width 11 height 11
radio input "true"
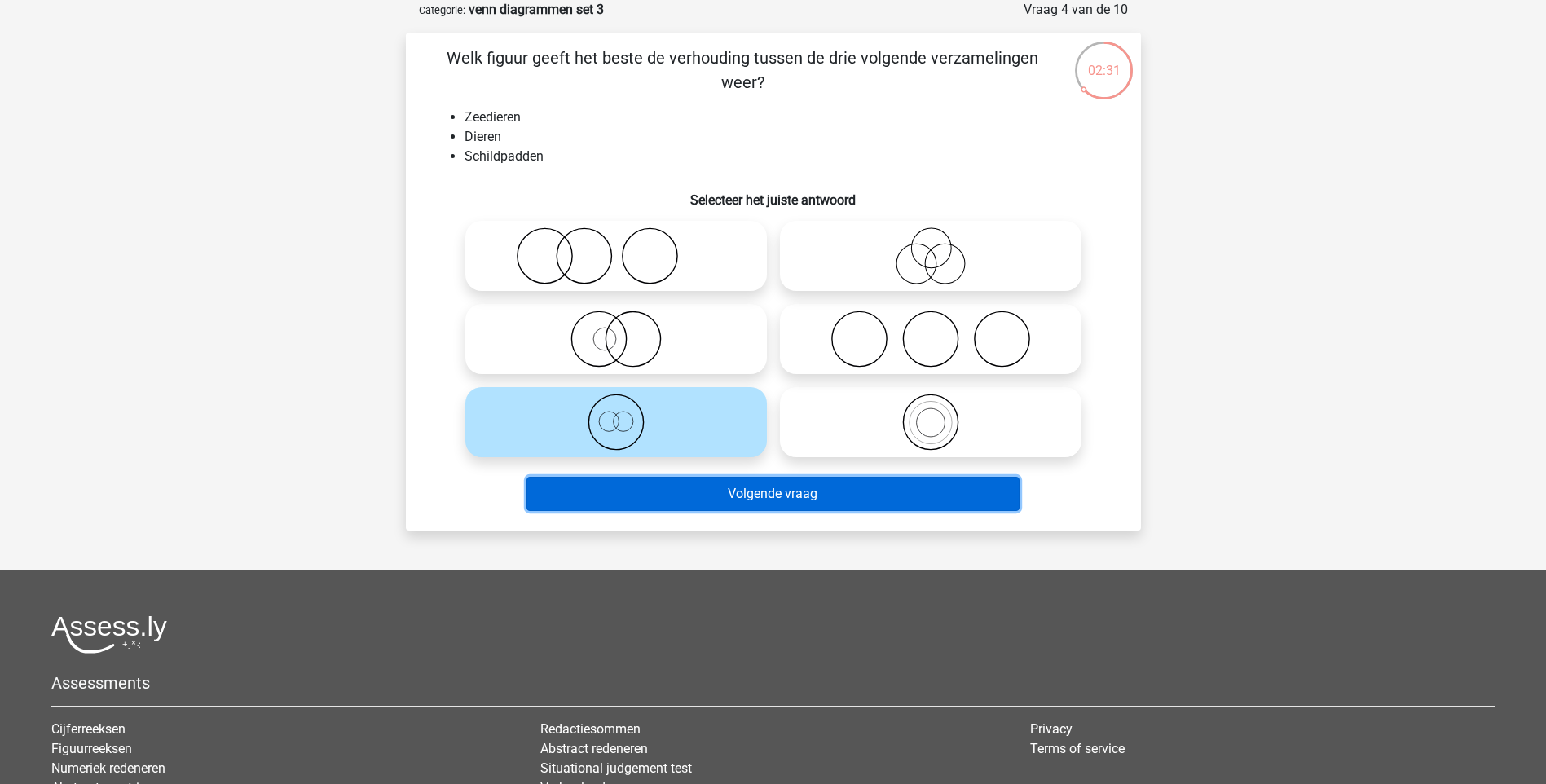
click at [704, 496] on button "Volgende vraag" at bounding box center [772, 493] width 493 height 34
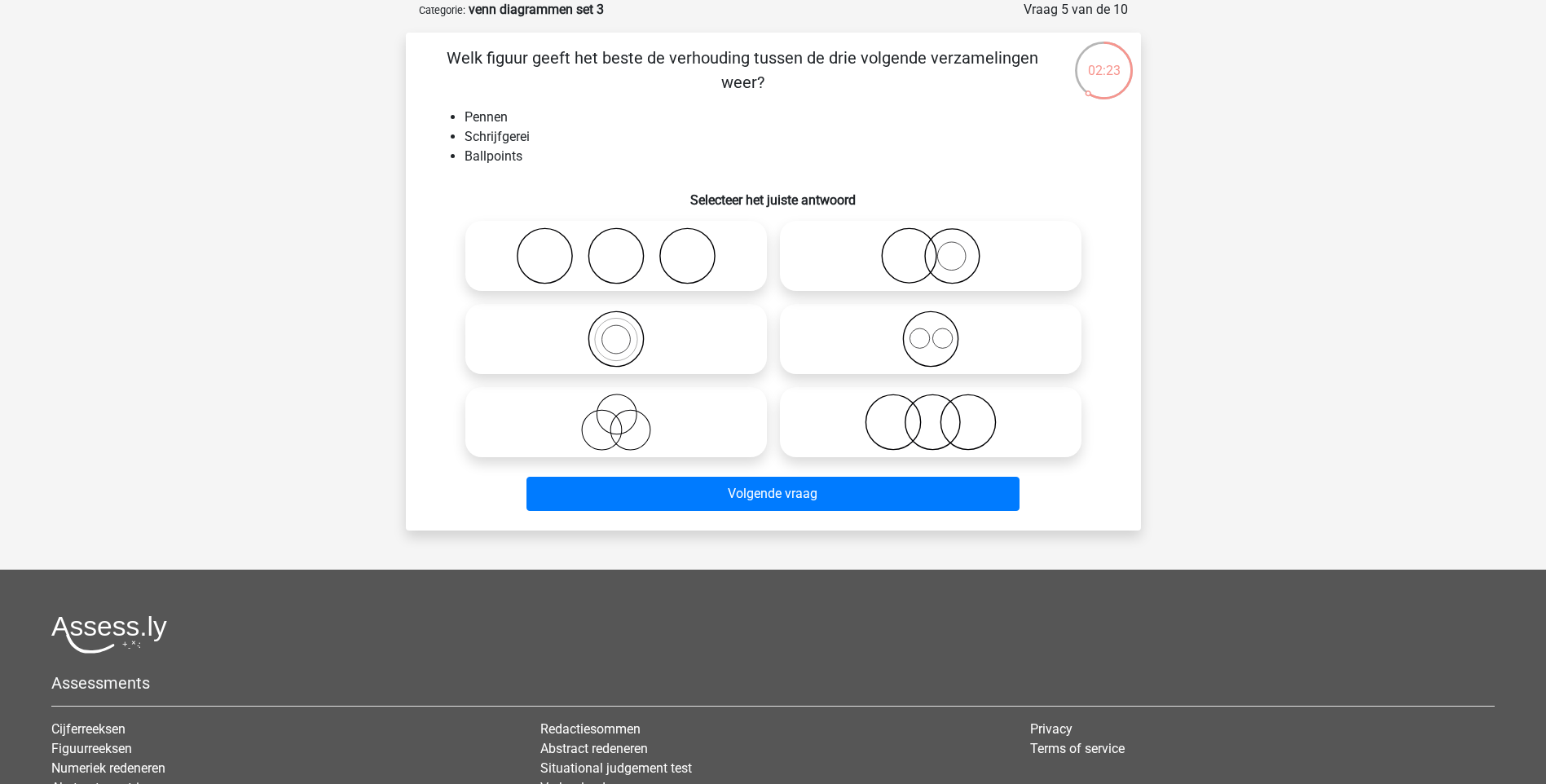
click at [940, 329] on input "radio" at bounding box center [936, 326] width 11 height 11
radio input "true"
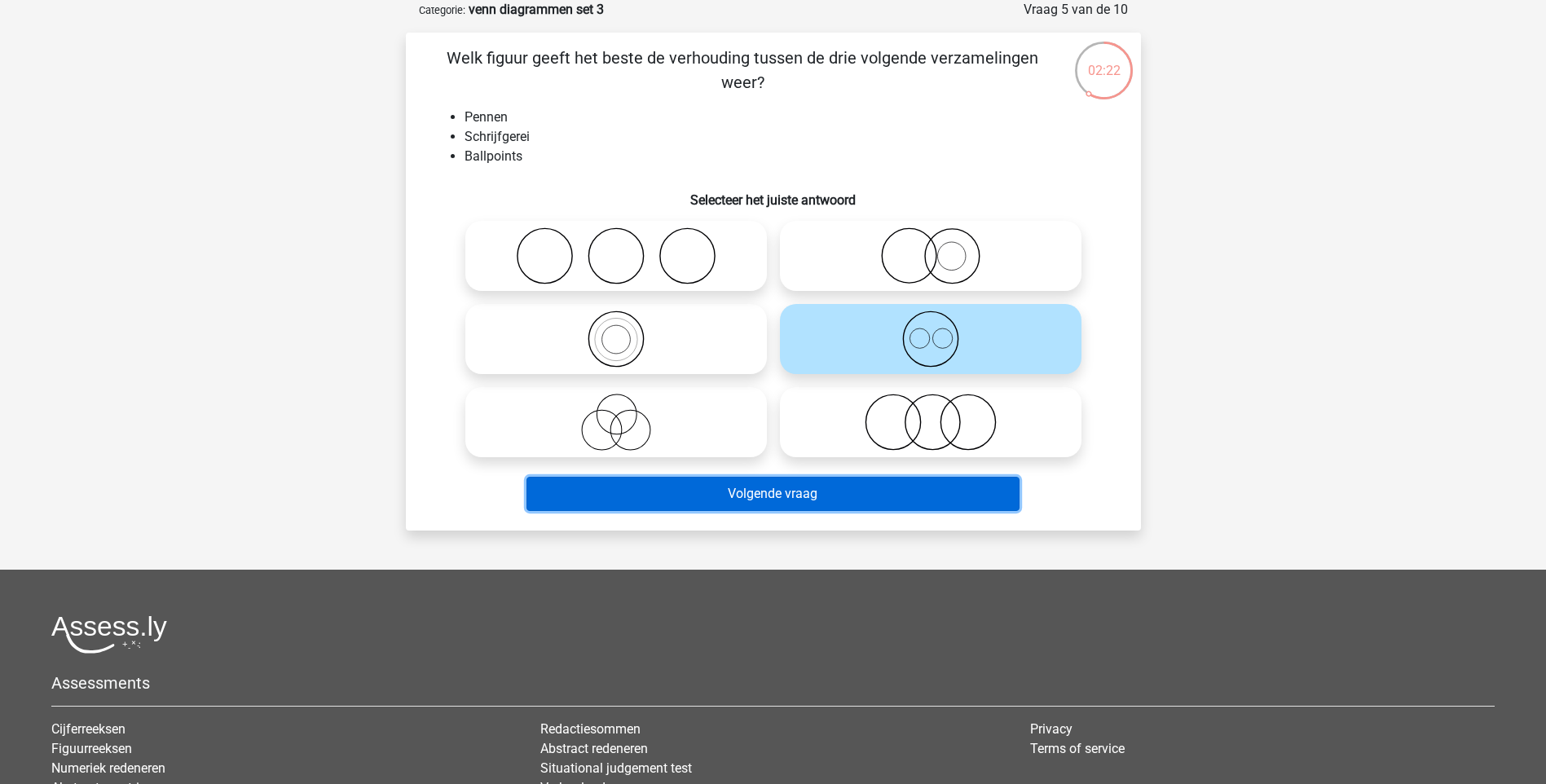
click at [748, 498] on button "Volgende vraag" at bounding box center [772, 493] width 493 height 34
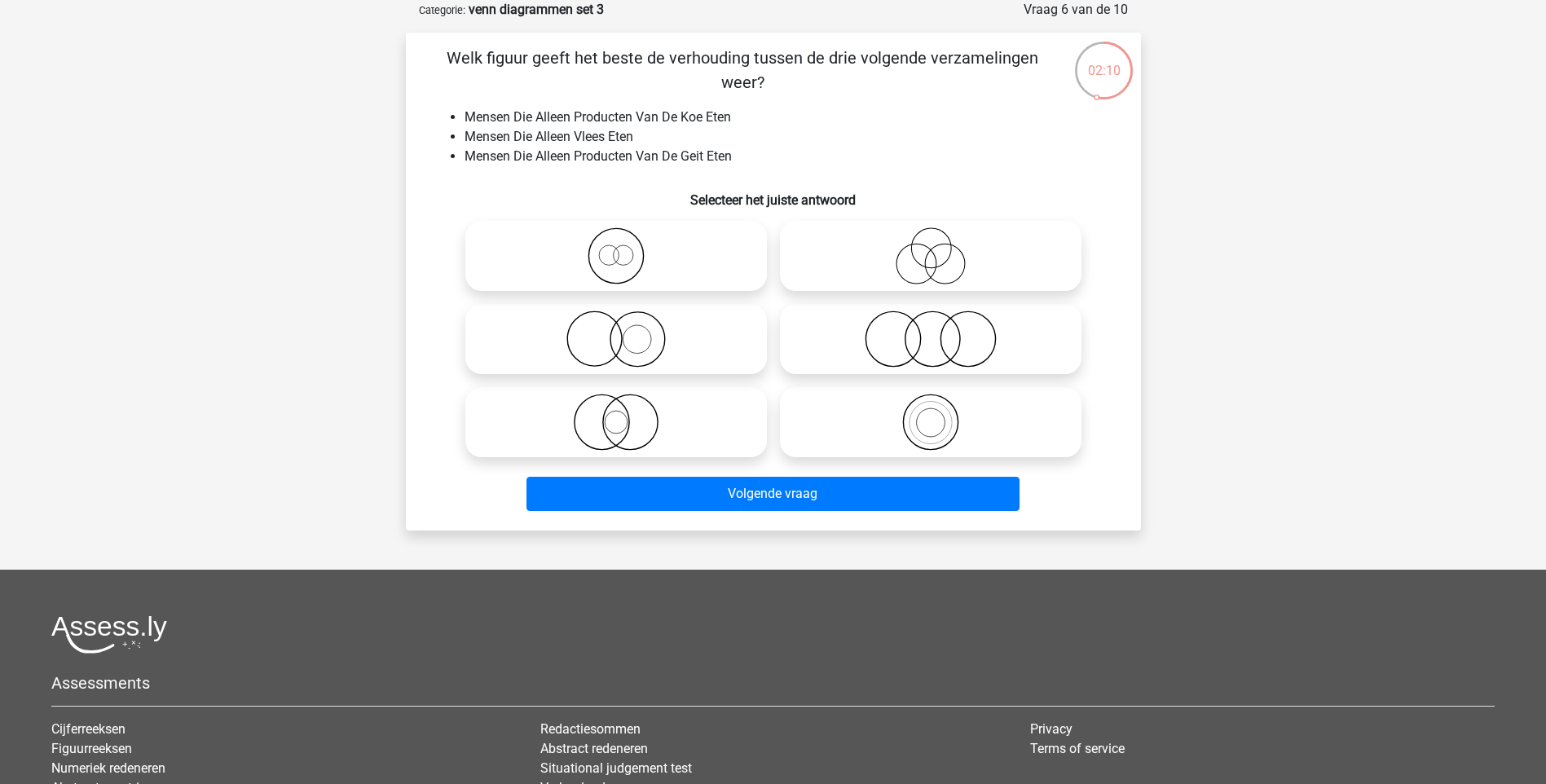
click at [976, 256] on icon at bounding box center [930, 256] width 288 height 57
click at [941, 248] on input "radio" at bounding box center [936, 242] width 11 height 11
radio input "true"
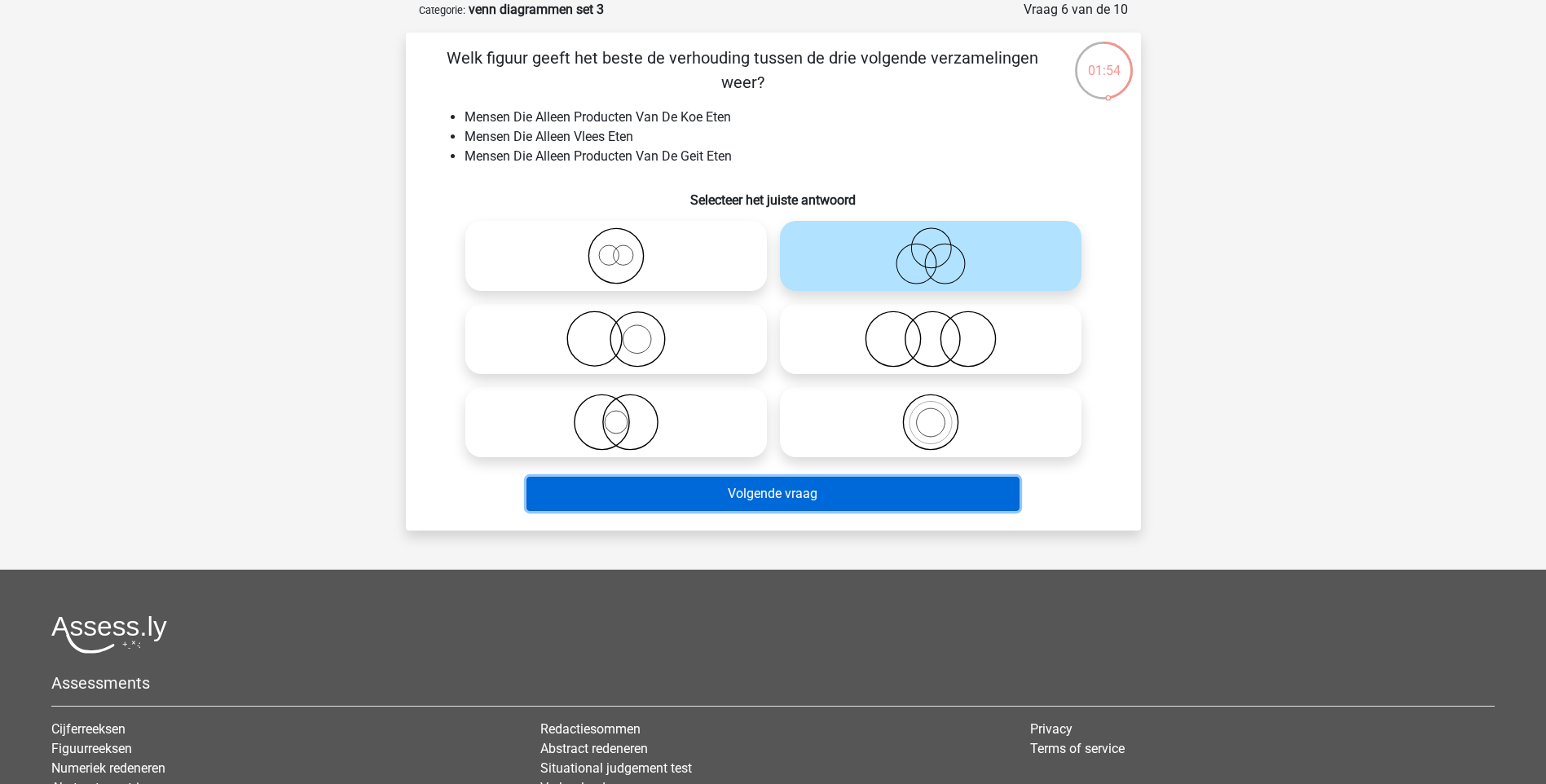
click at [833, 484] on button "Volgende vraag" at bounding box center [772, 493] width 493 height 34
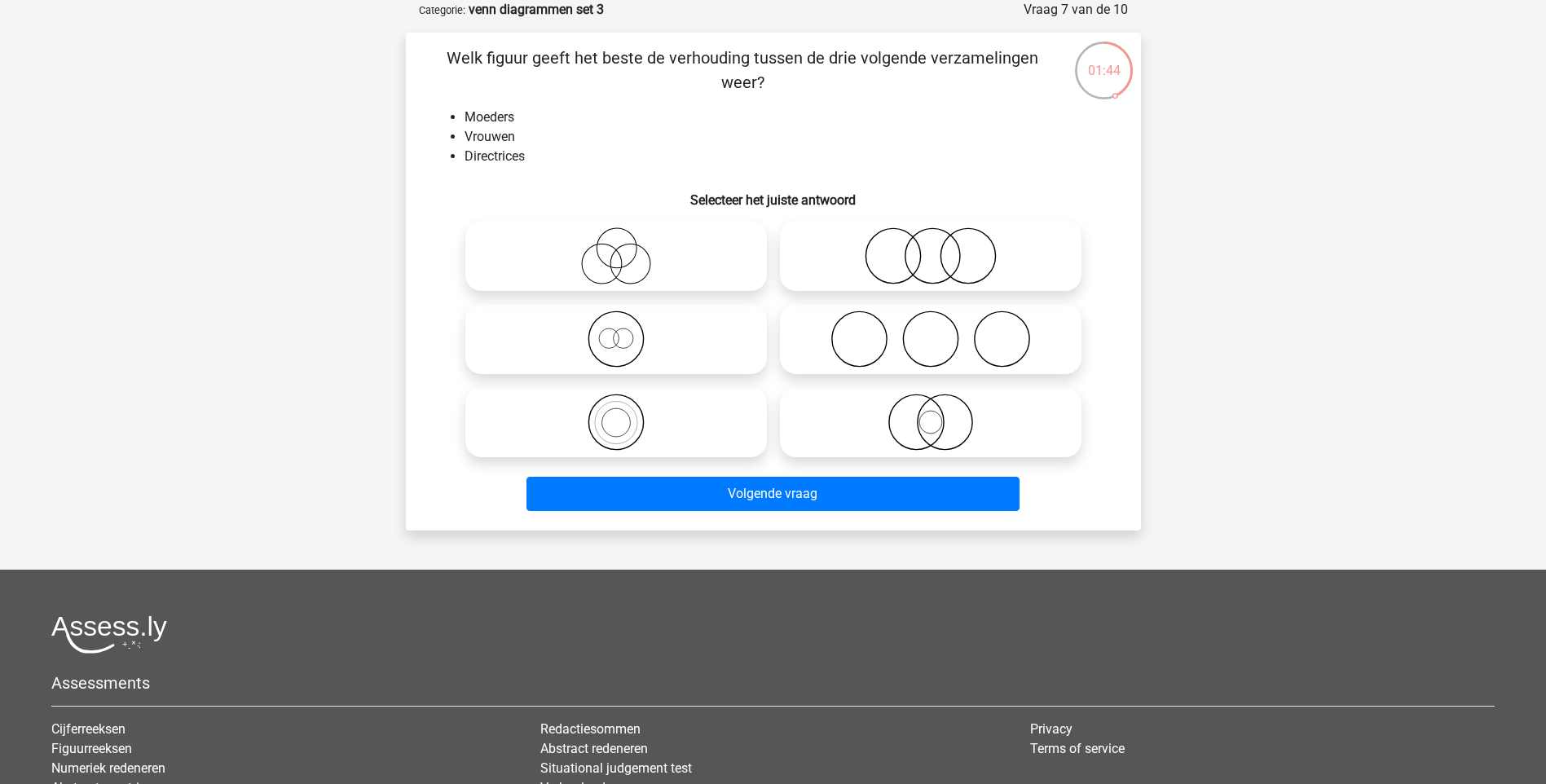
drag, startPoint x: 613, startPoint y: 423, endPoint x: 633, endPoint y: 423, distance: 20.0
click at [613, 422] on icon at bounding box center [616, 422] width 288 height 57
click at [616, 414] on input "radio" at bounding box center [622, 409] width 11 height 11
radio input "true"
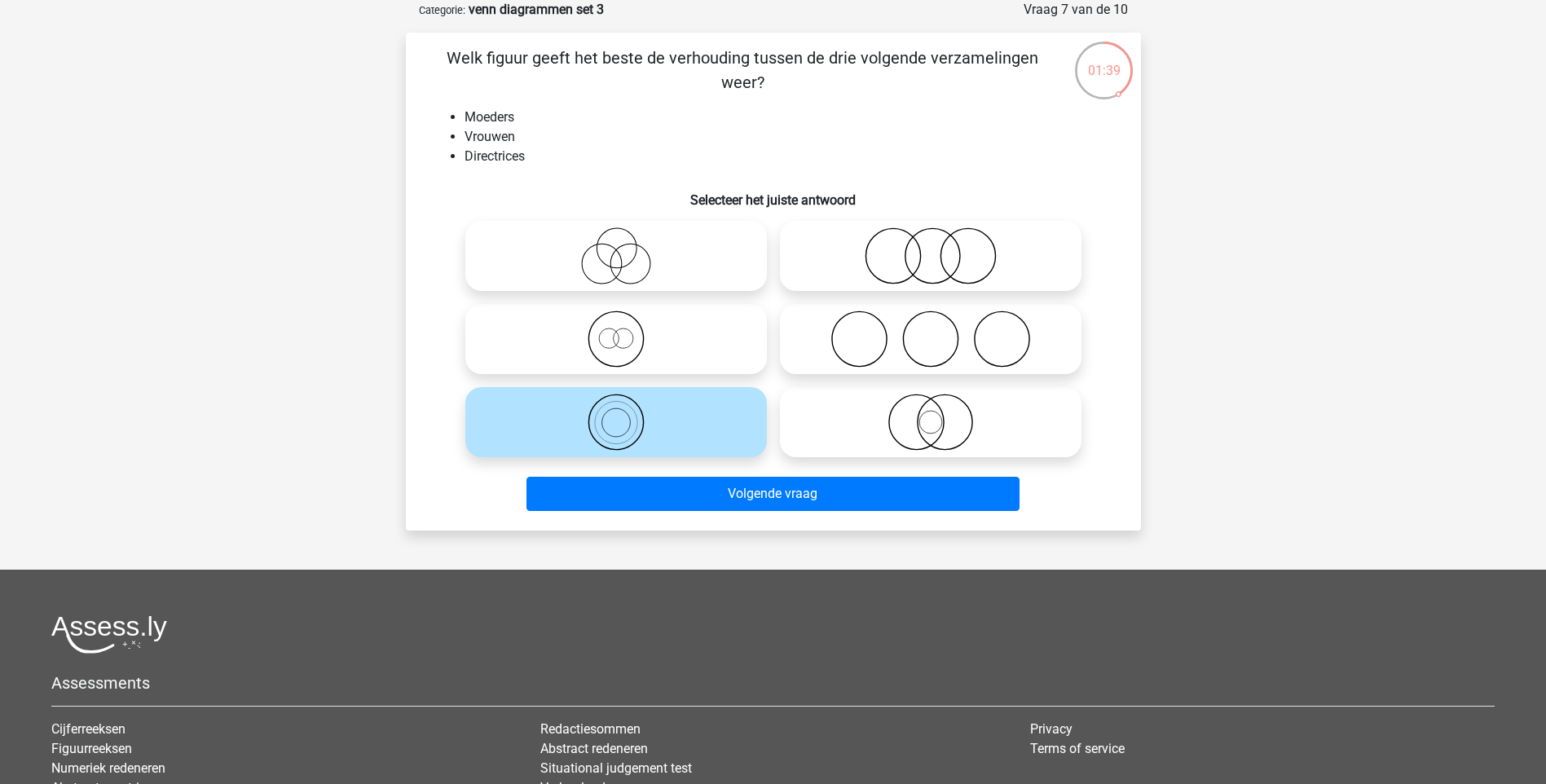
click at [616, 318] on icon at bounding box center [616, 339] width 288 height 57
click at [616, 320] on input "radio" at bounding box center [622, 326] width 11 height 11
radio input "true"
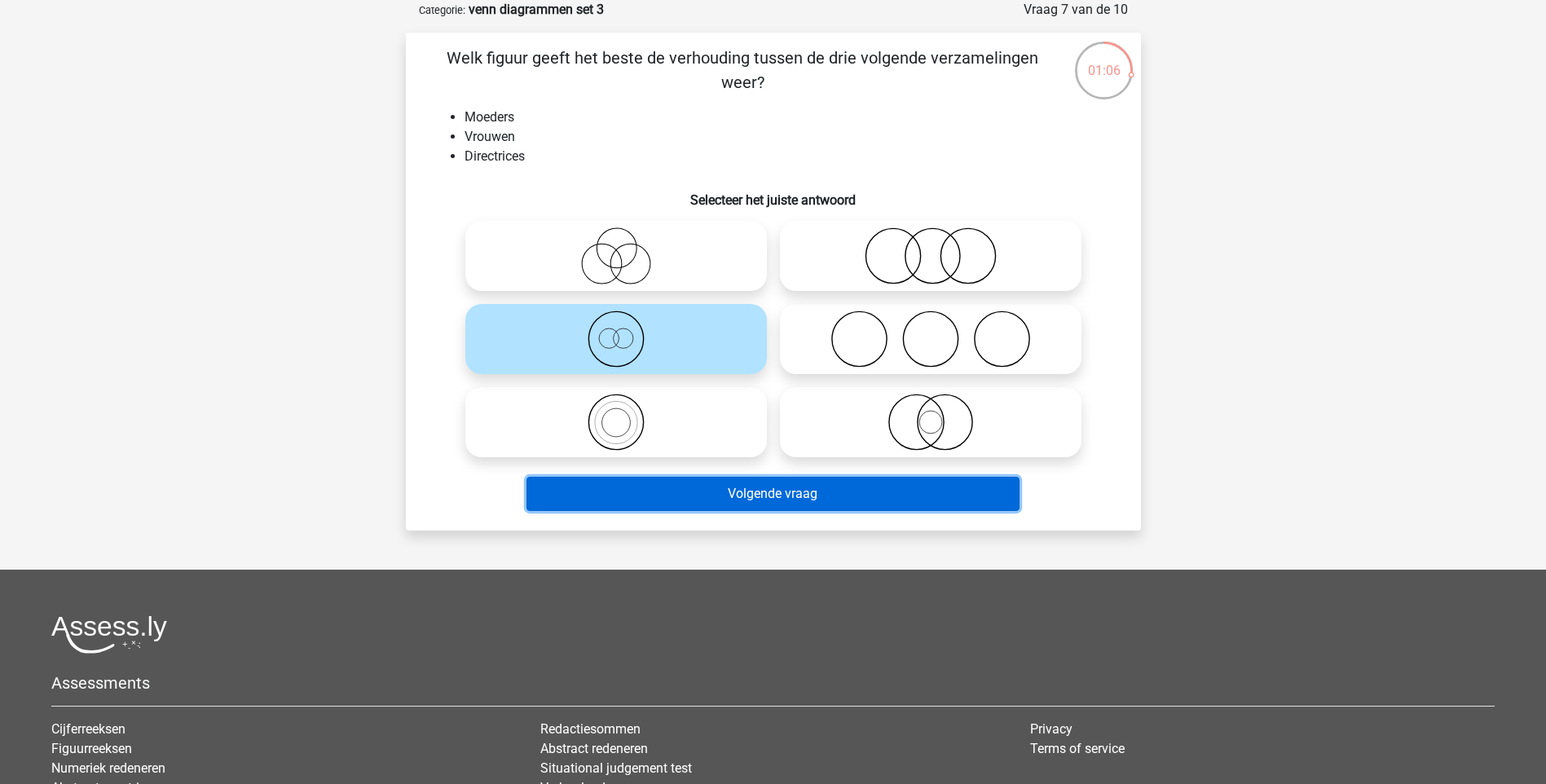
click at [787, 504] on button "Volgende vraag" at bounding box center [772, 493] width 493 height 34
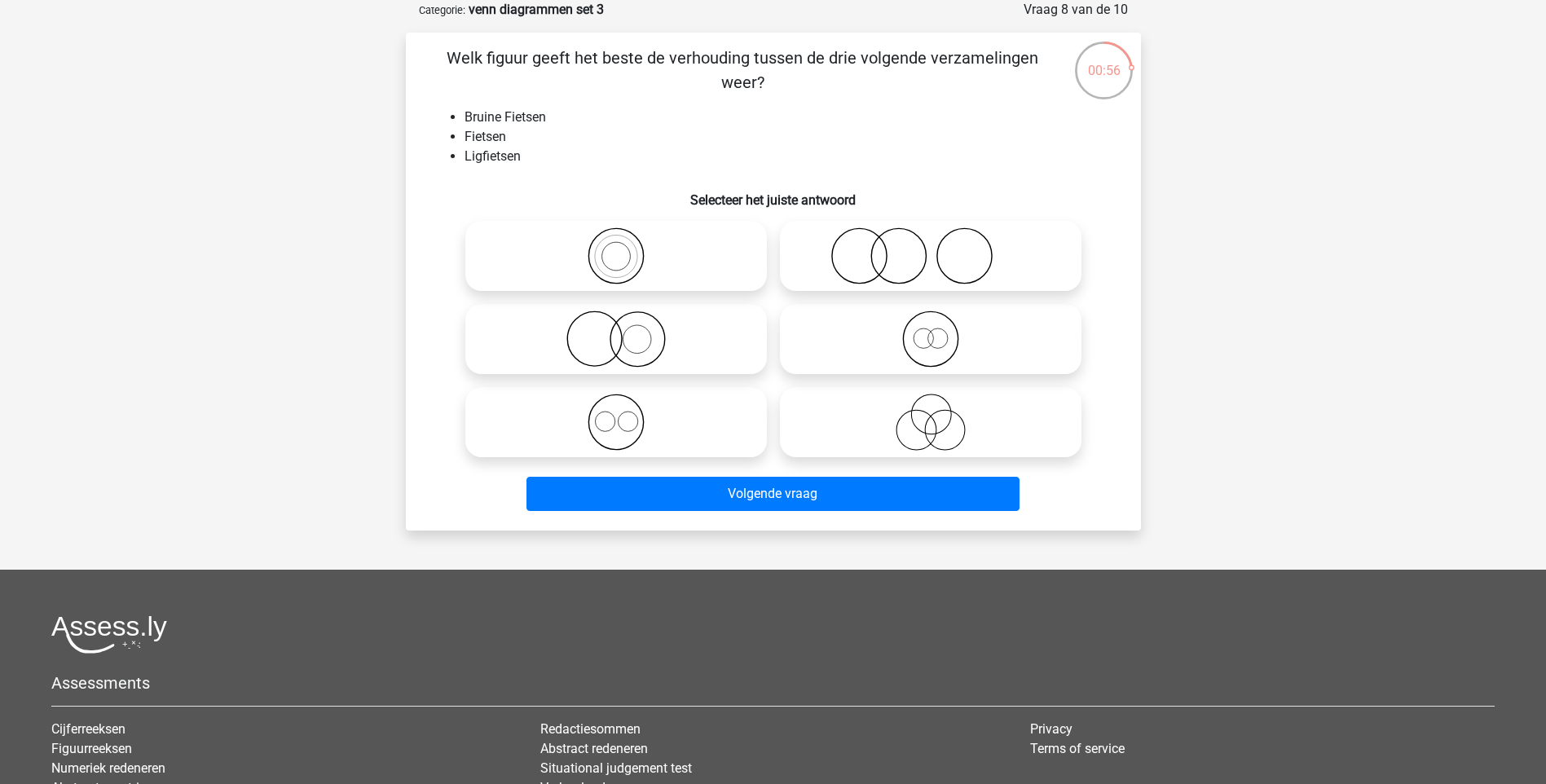
click at [611, 409] on icon at bounding box center [616, 422] width 288 height 57
click at [616, 409] on input "radio" at bounding box center [622, 409] width 11 height 11
radio input "true"
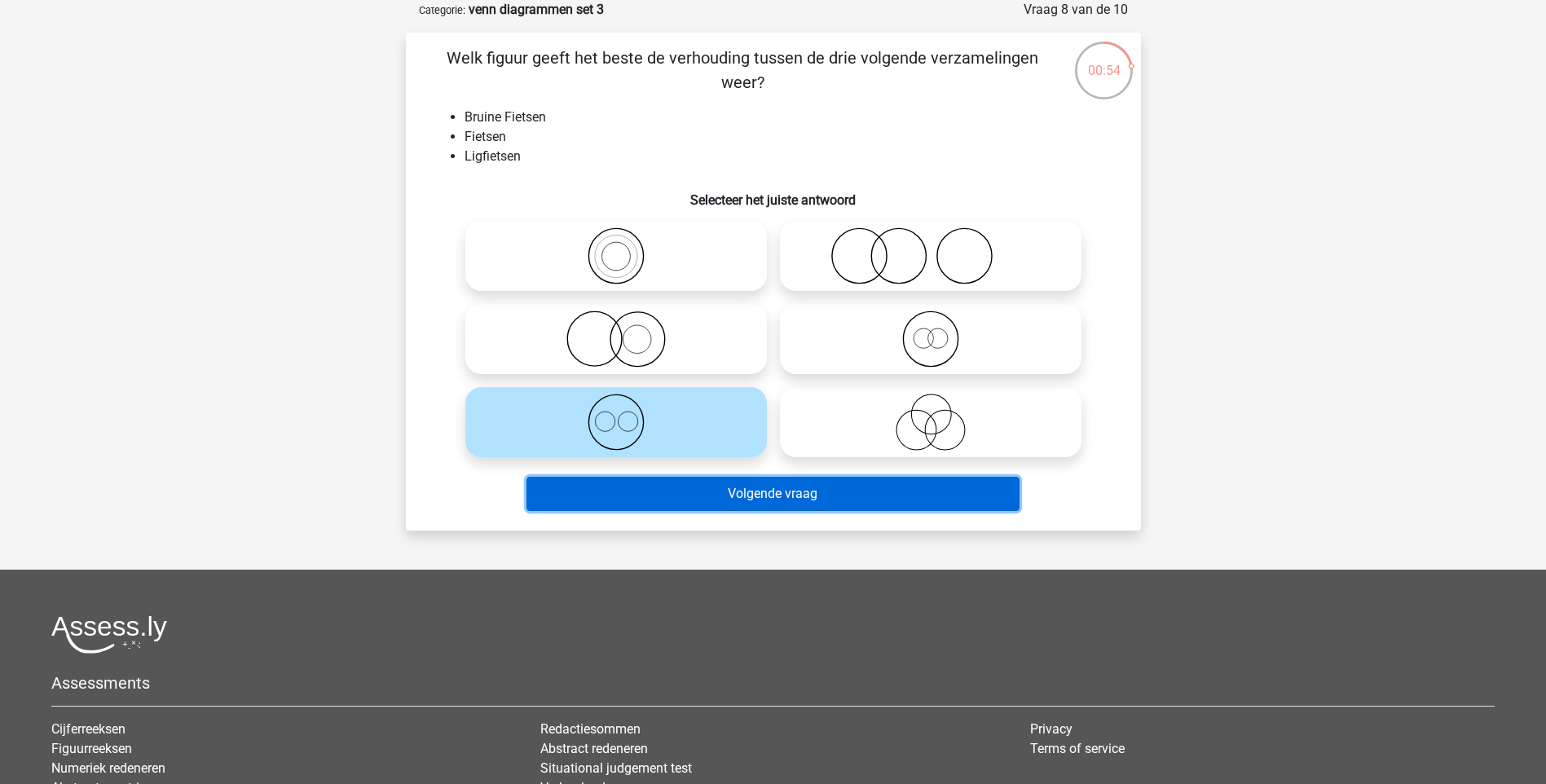
click at [819, 495] on button "Volgende vraag" at bounding box center [772, 493] width 493 height 34
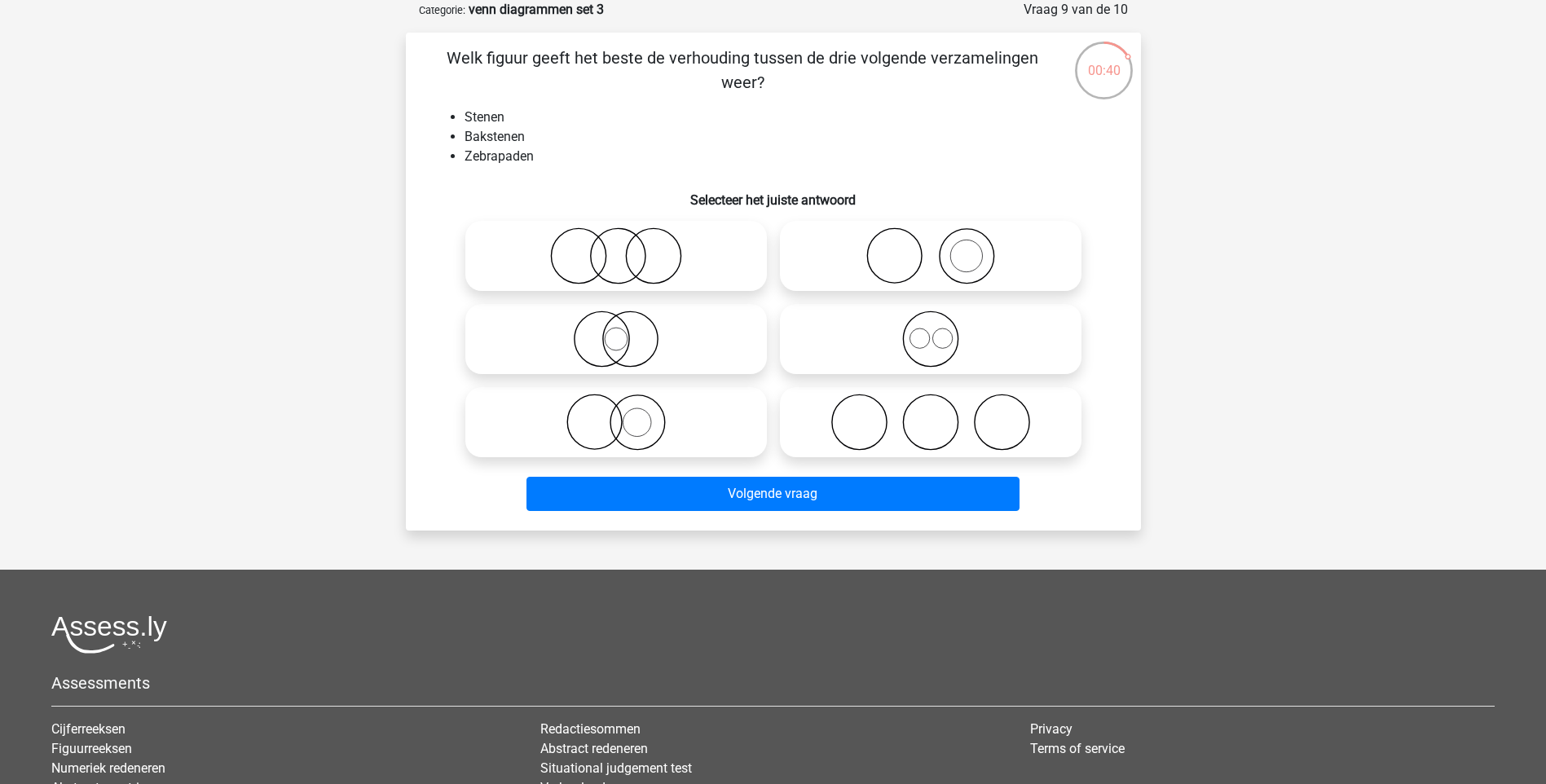
drag, startPoint x: 952, startPoint y: 257, endPoint x: 967, endPoint y: 260, distance: 15.3
click at [952, 254] on icon at bounding box center [930, 256] width 288 height 57
click at [941, 248] on input "radio" at bounding box center [936, 242] width 11 height 11
radio input "true"
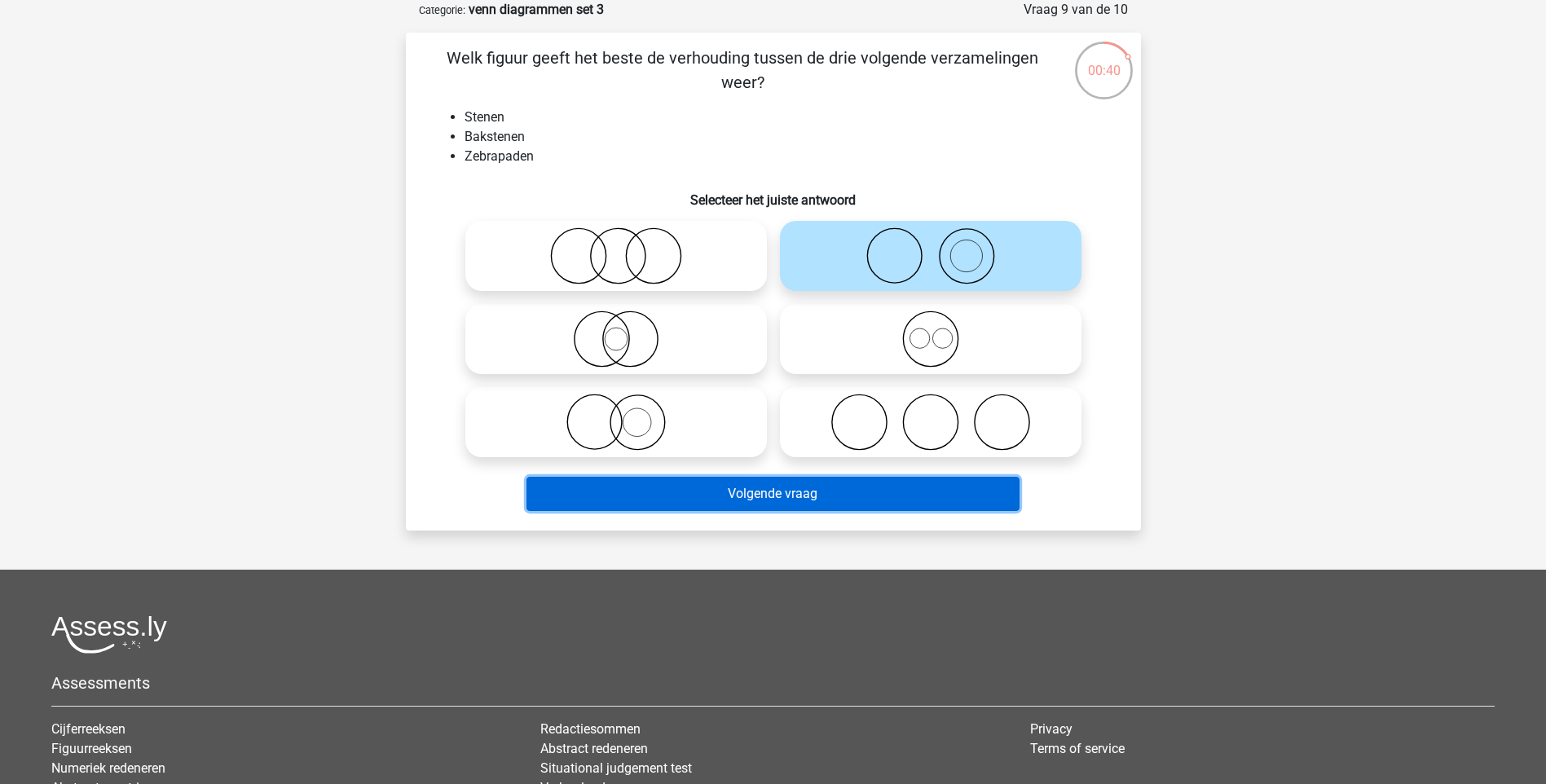
click at [750, 500] on button "Volgende vraag" at bounding box center [772, 493] width 493 height 34
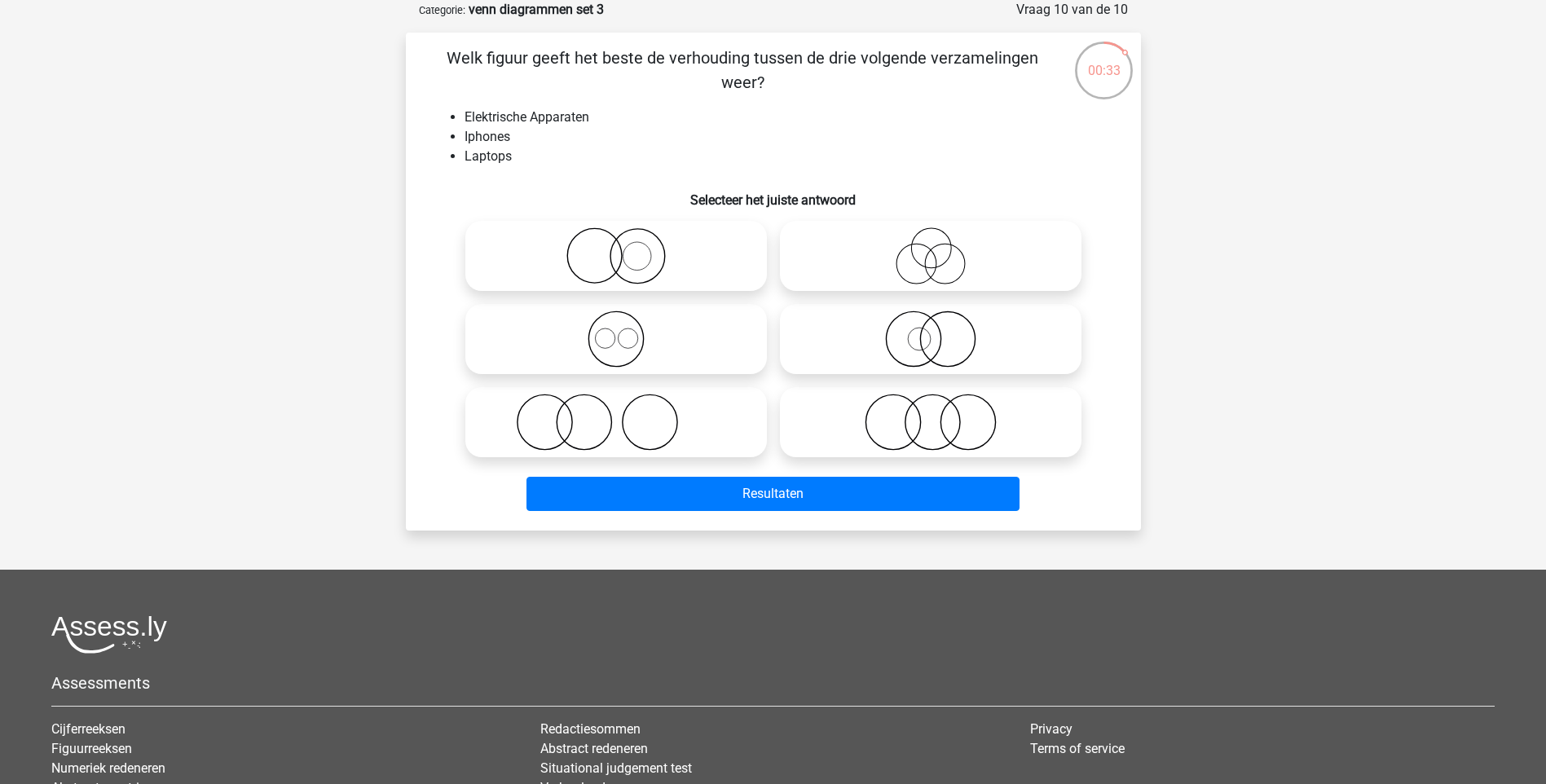
click at [613, 325] on icon at bounding box center [616, 339] width 288 height 57
click at [616, 325] on input "radio" at bounding box center [622, 326] width 11 height 11
radio input "true"
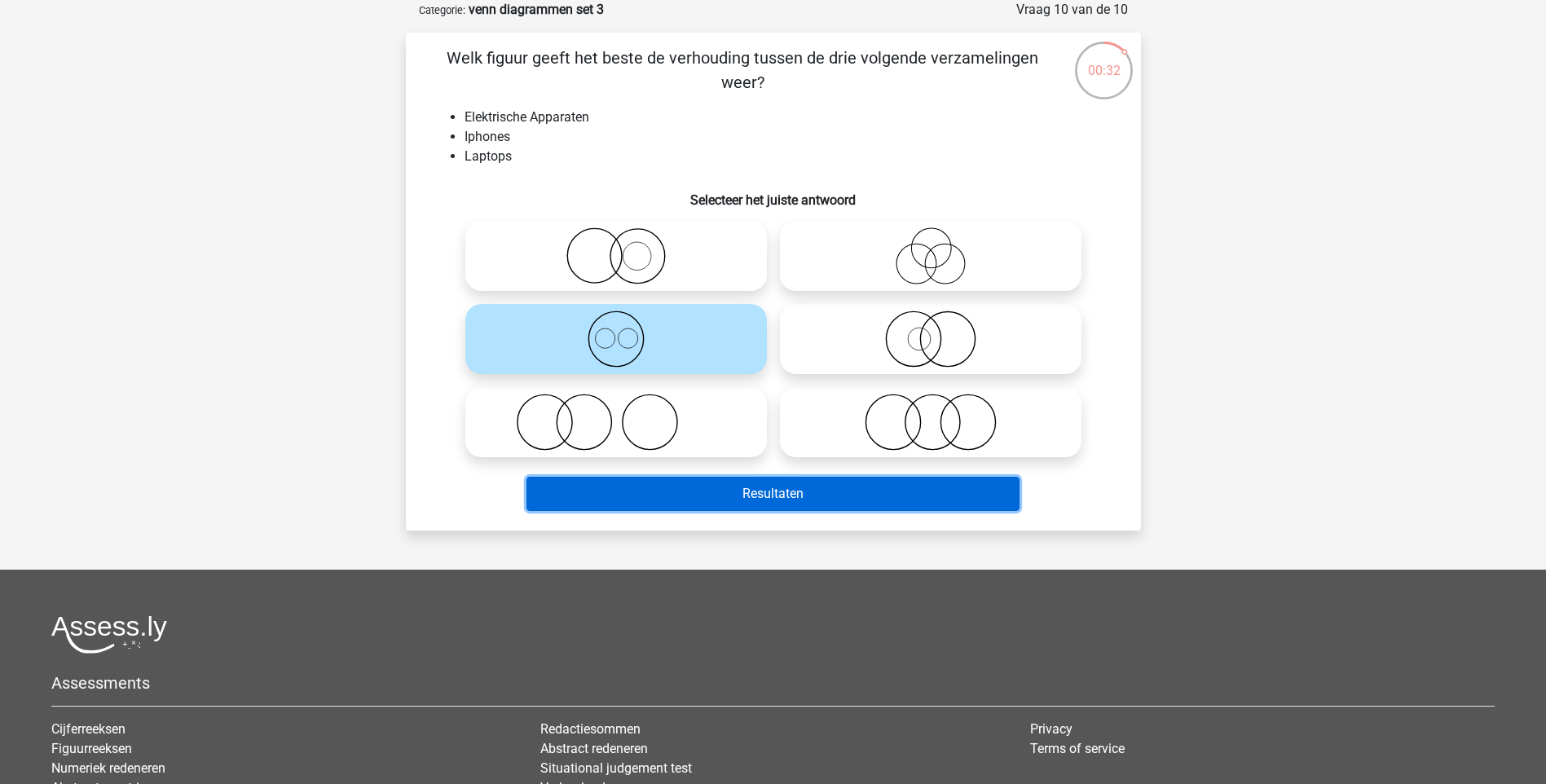
click at [776, 494] on button "Resultaten" at bounding box center [772, 493] width 493 height 34
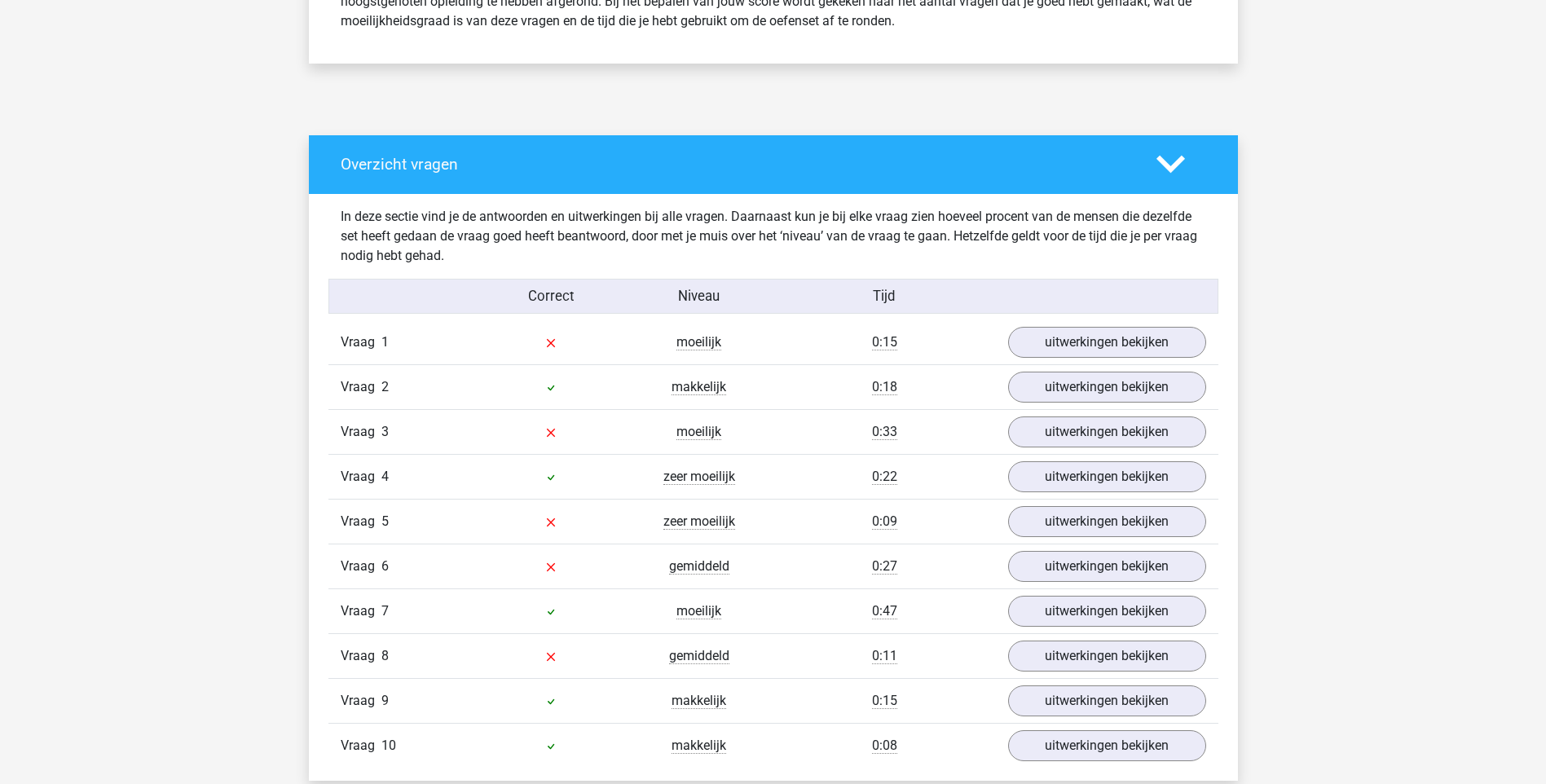
scroll to position [734, 0]
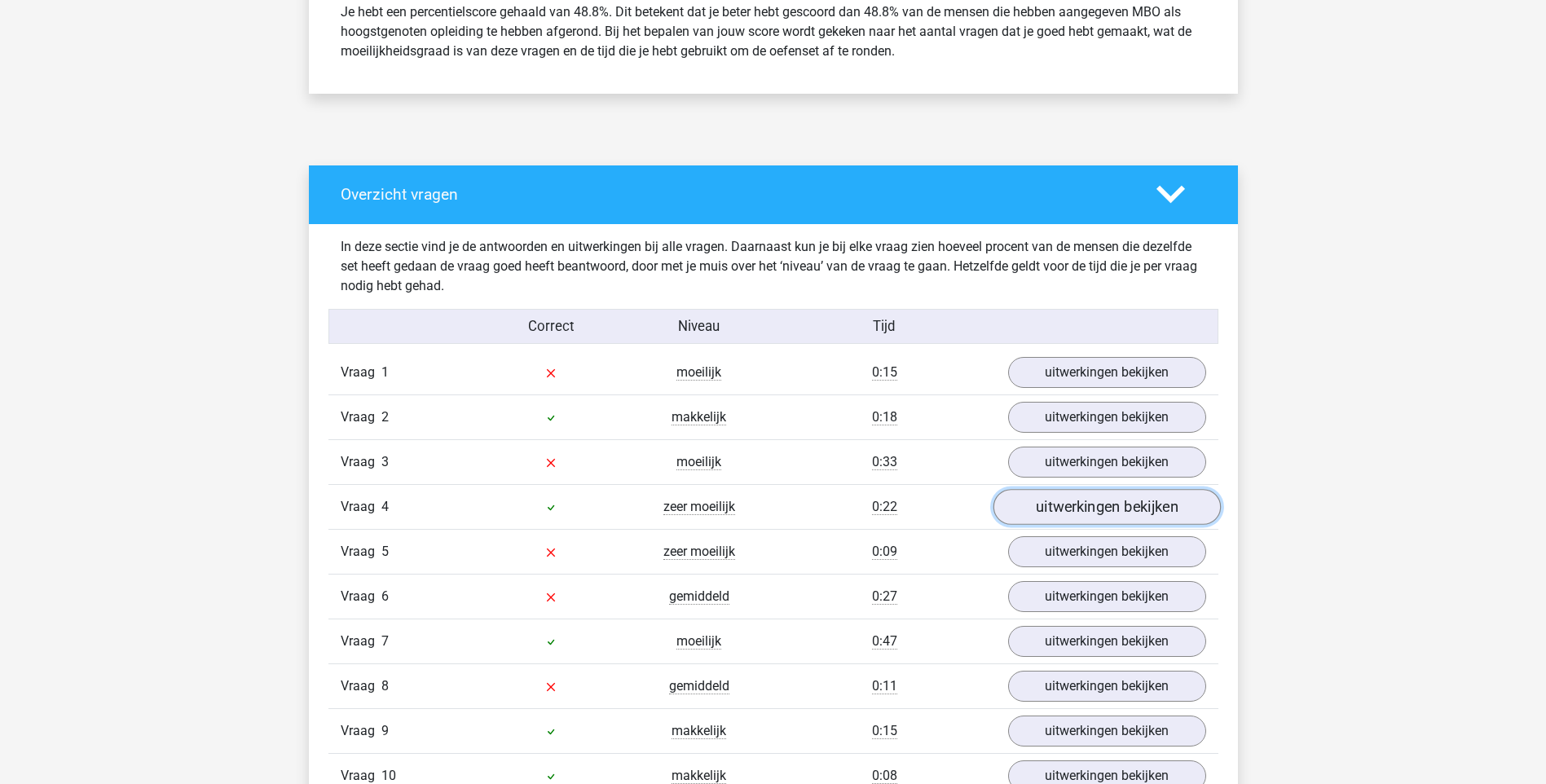
click at [1013, 507] on link "uitwerkingen bekijken" at bounding box center [1106, 506] width 228 height 36
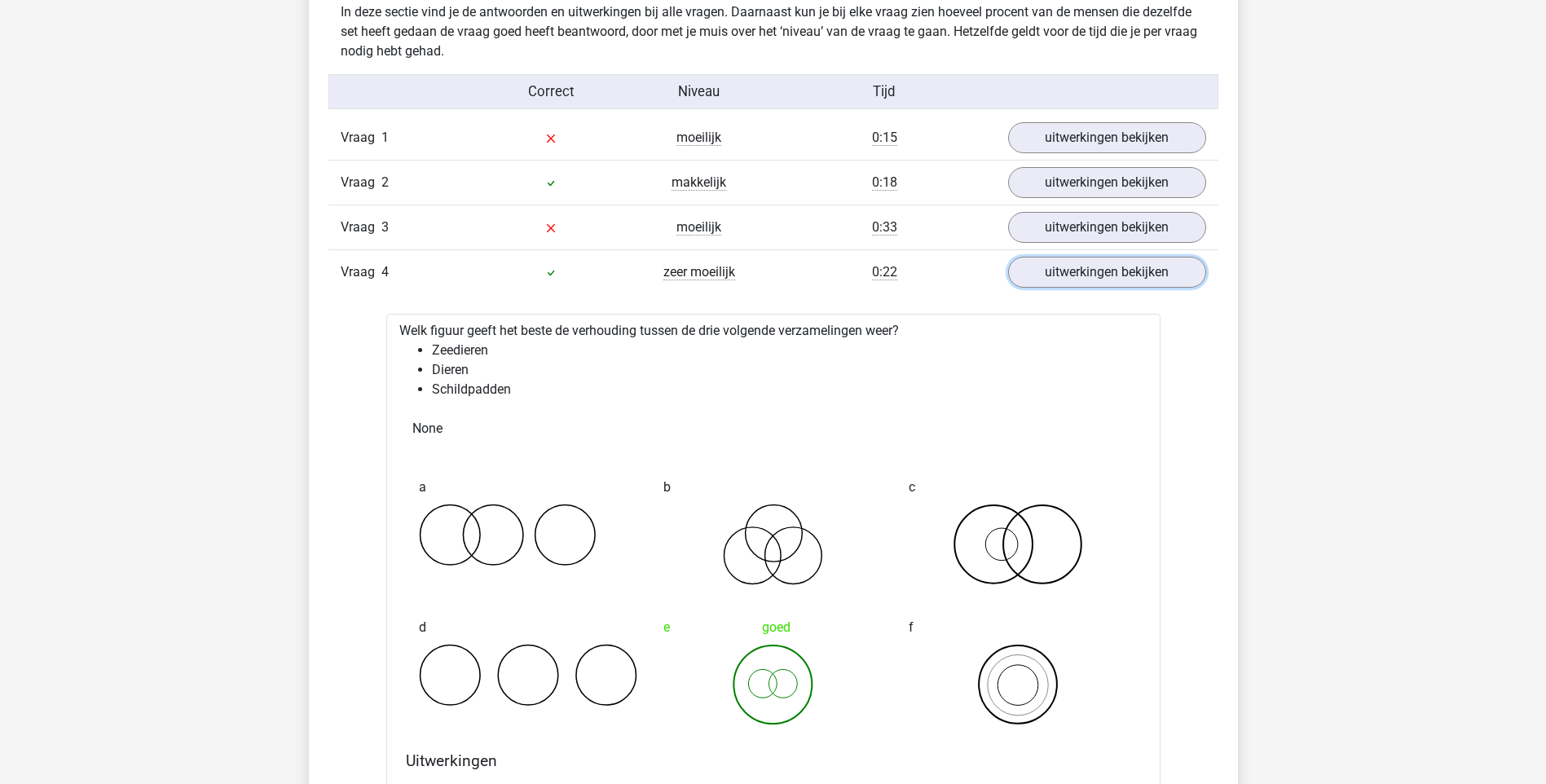
scroll to position [978, 0]
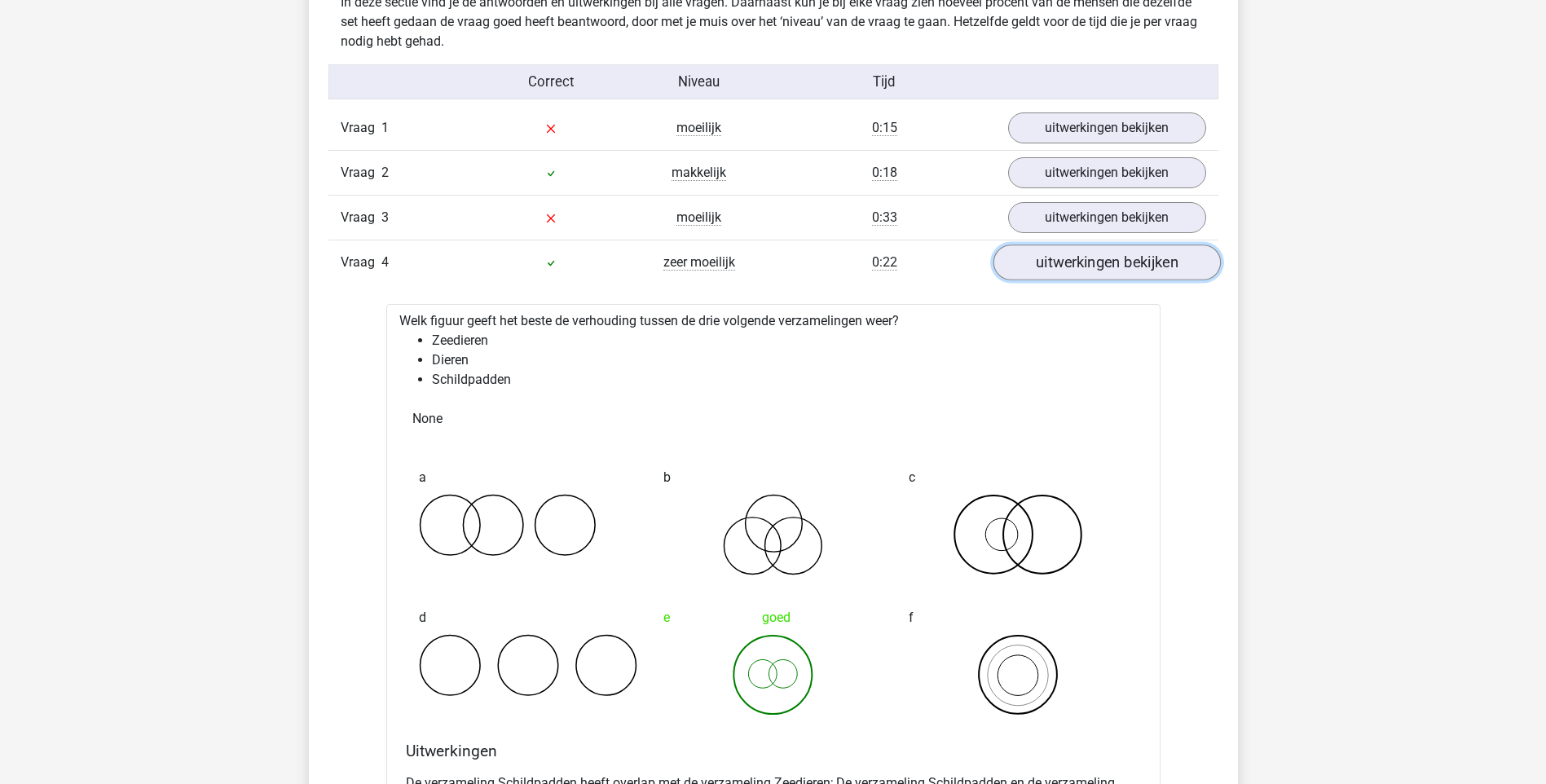
click at [1112, 263] on link "uitwerkingen bekijken" at bounding box center [1106, 262] width 228 height 36
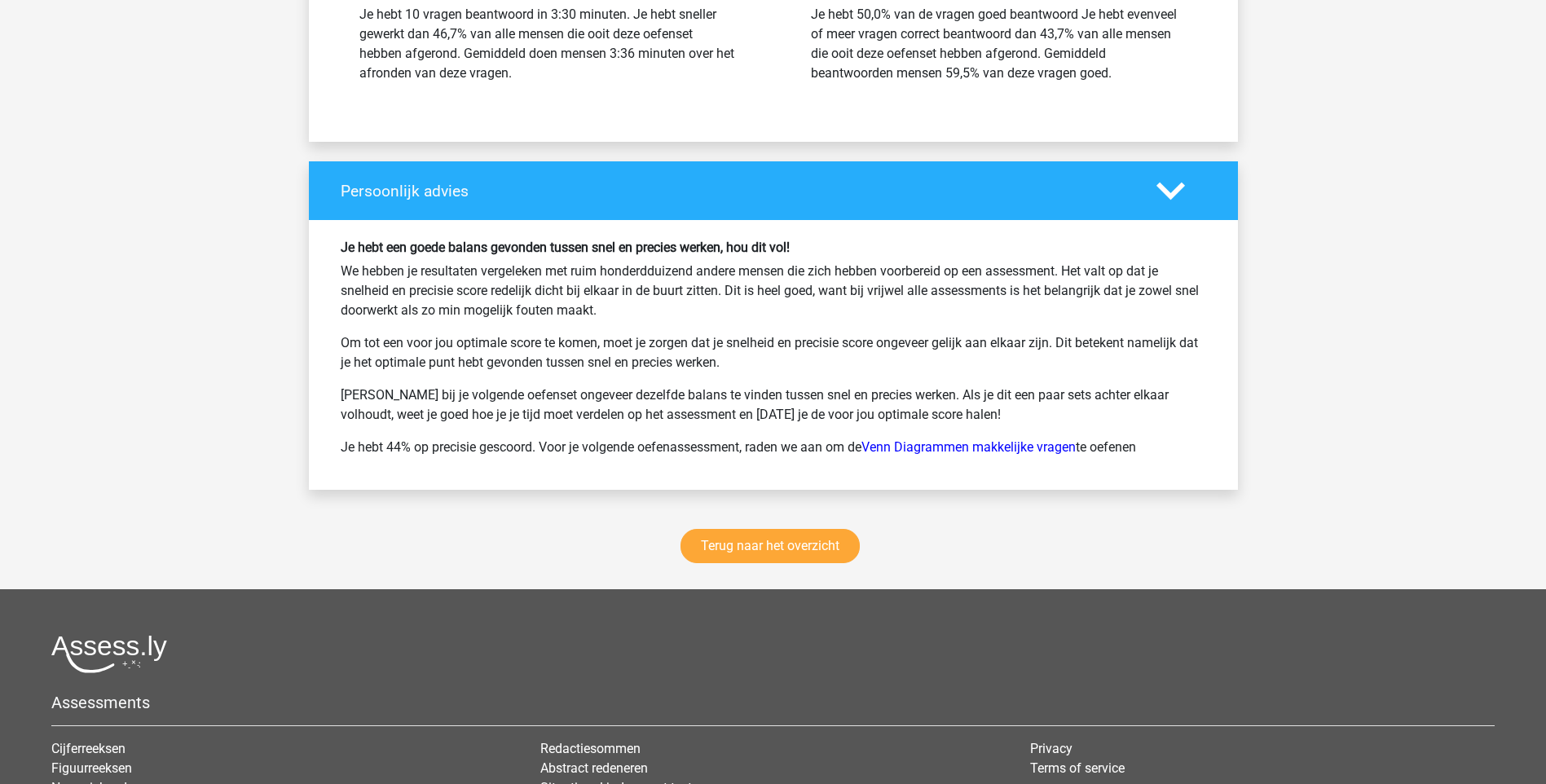
scroll to position [2118, 0]
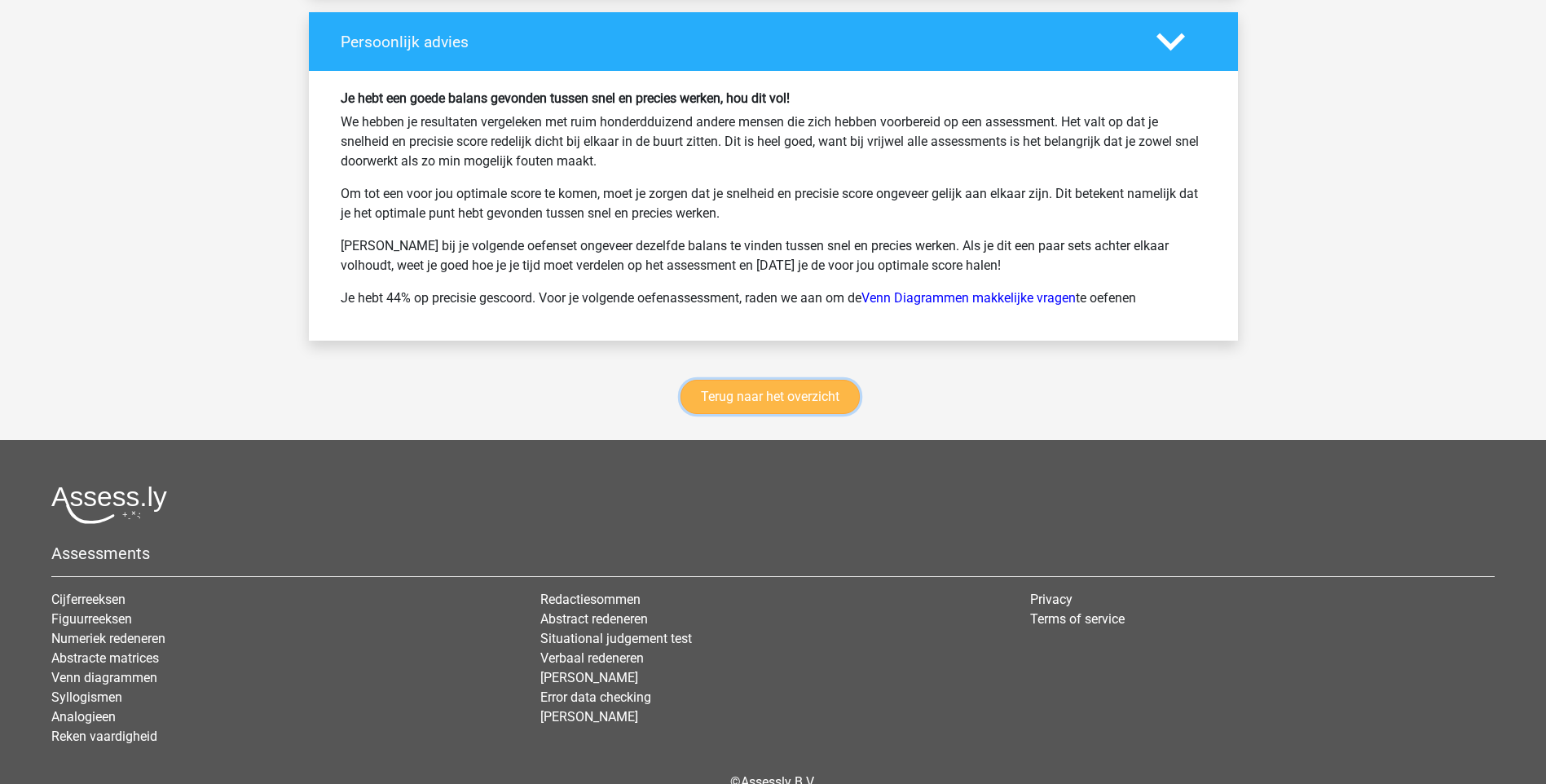
click at [815, 399] on link "Terug naar het overzicht" at bounding box center [769, 397] width 179 height 34
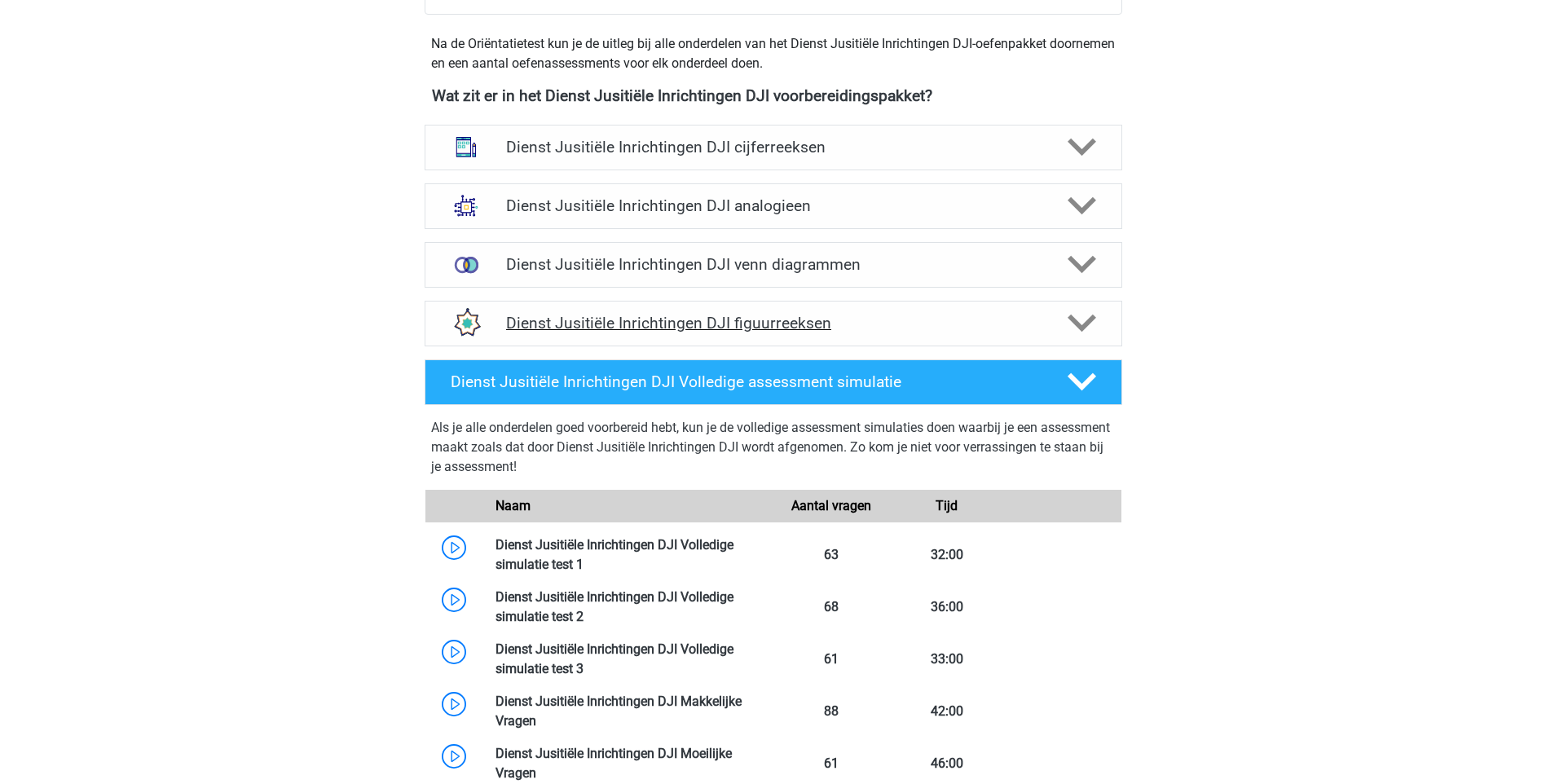
scroll to position [734, 0]
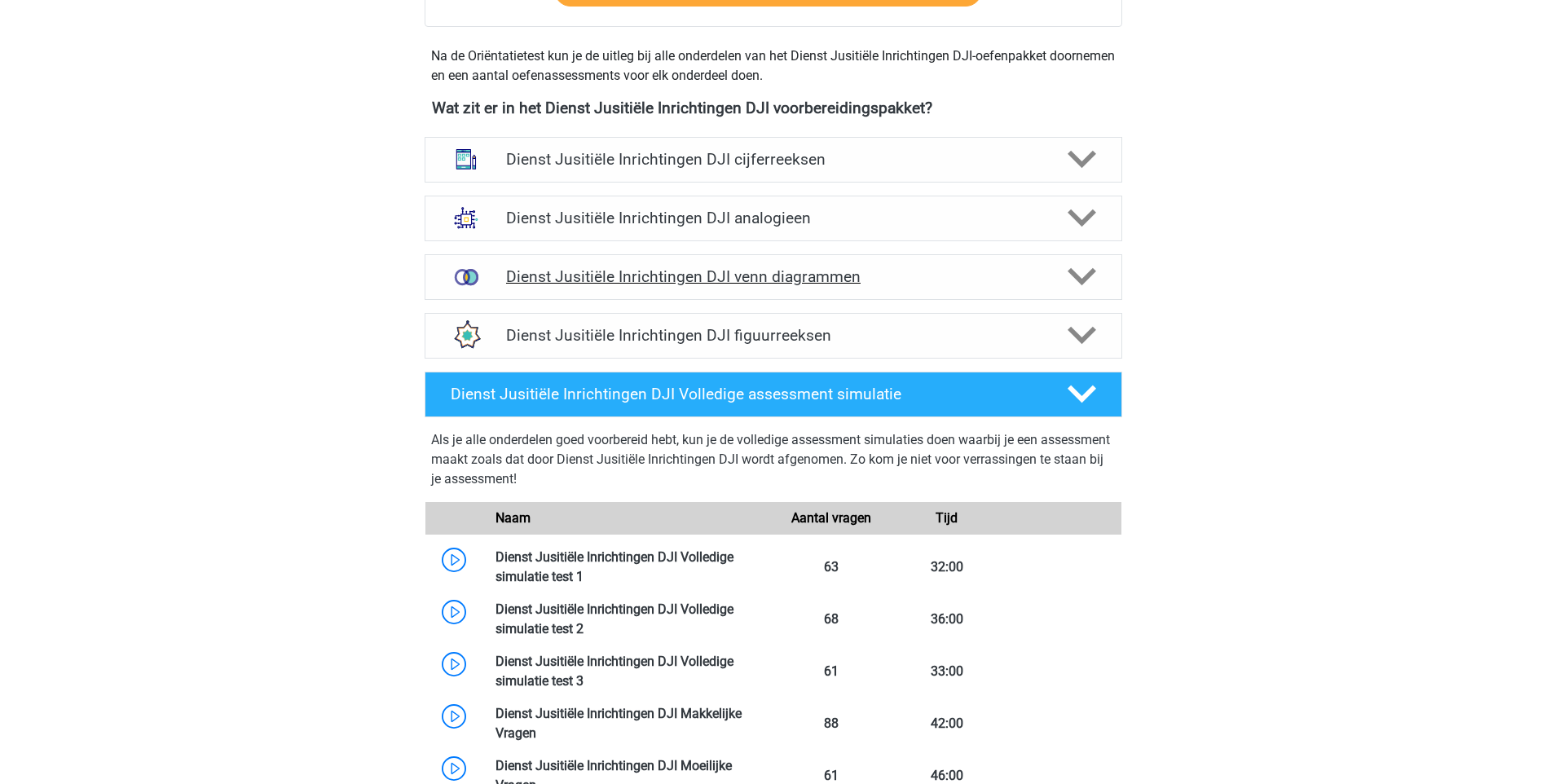
click at [1078, 287] on icon at bounding box center [1081, 276] width 28 height 28
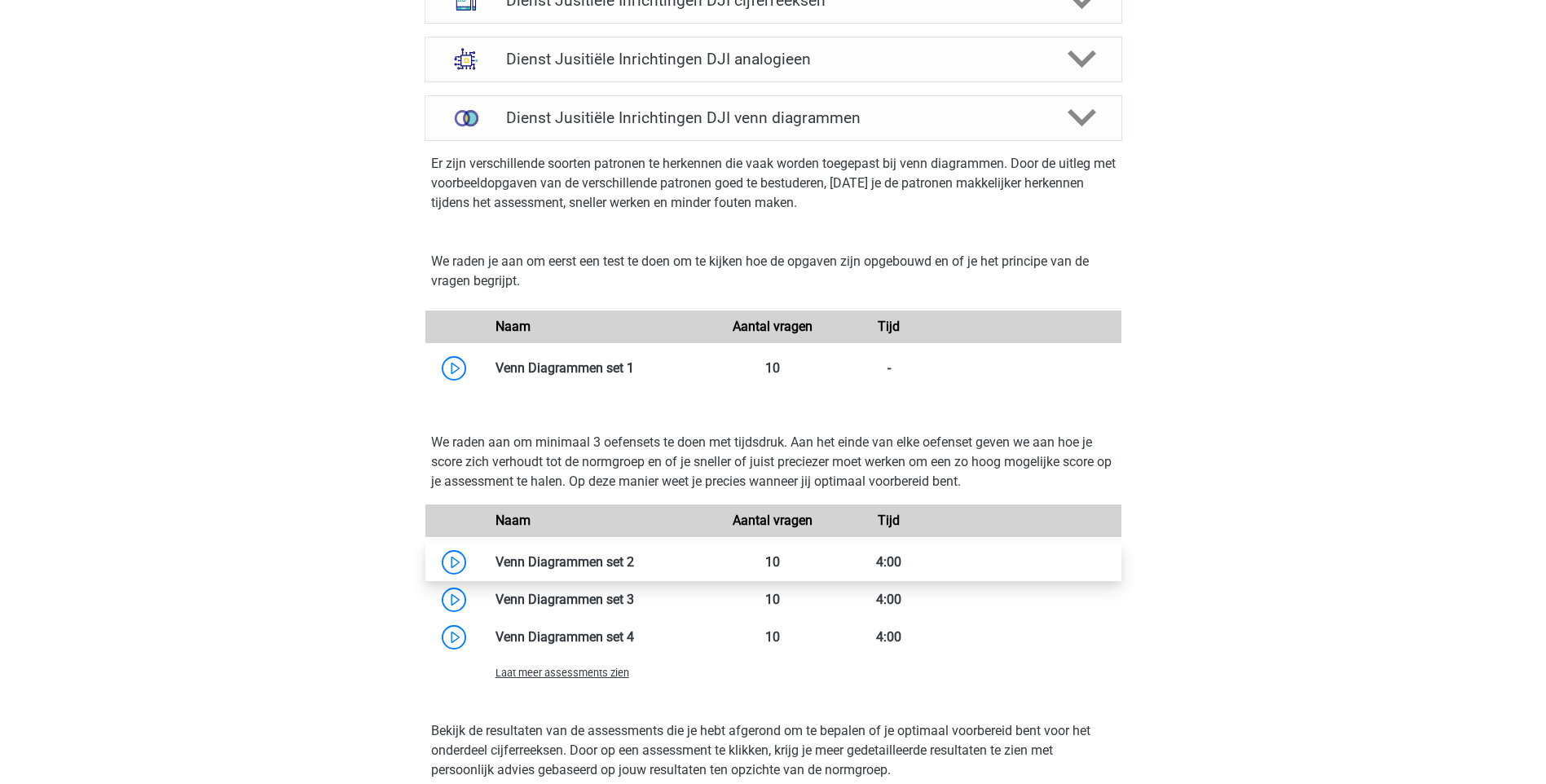
scroll to position [896, 0]
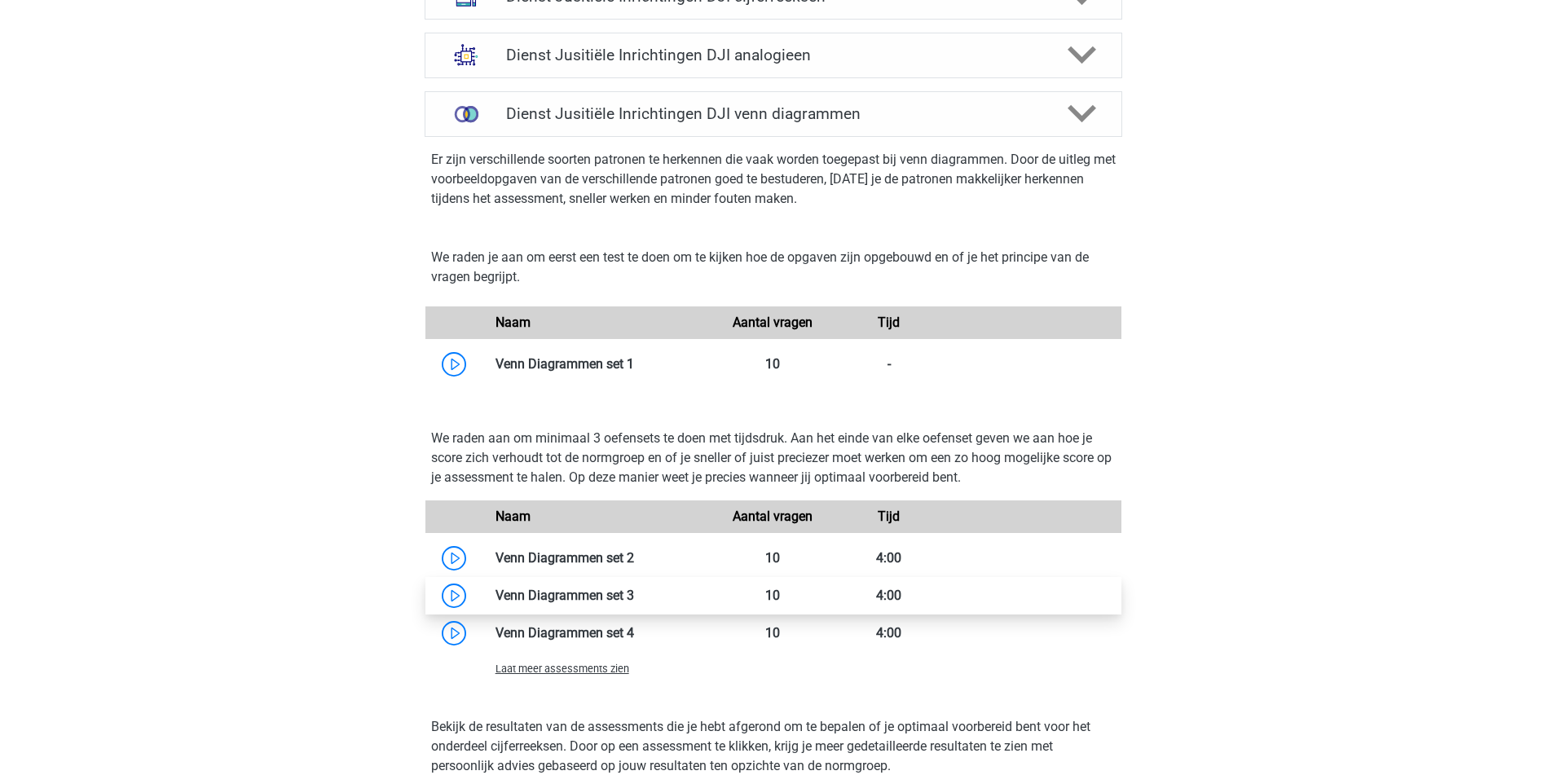
click at [633, 589] on link at bounding box center [633, 595] width 0 height 16
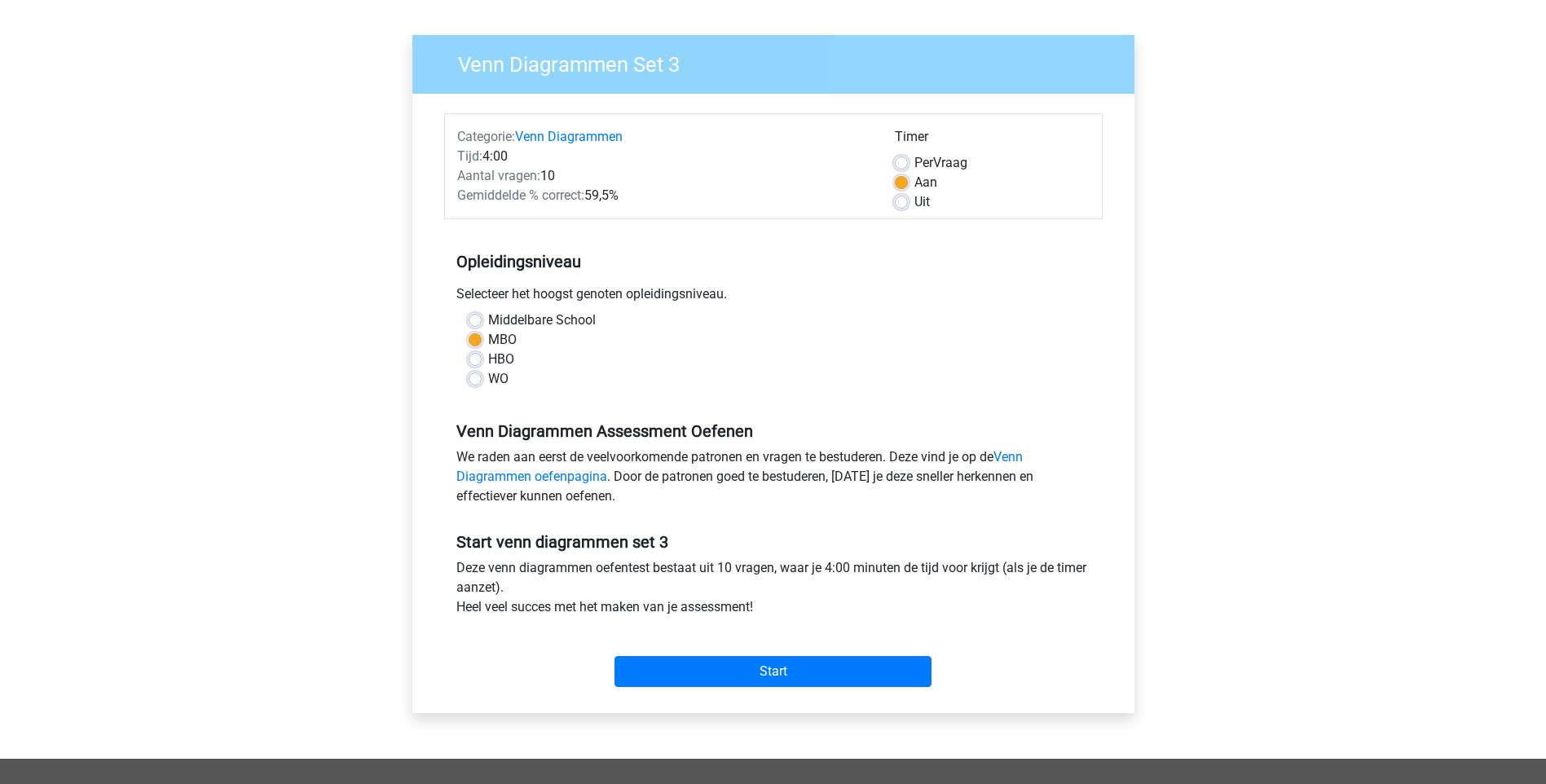
scroll to position [244, 0]
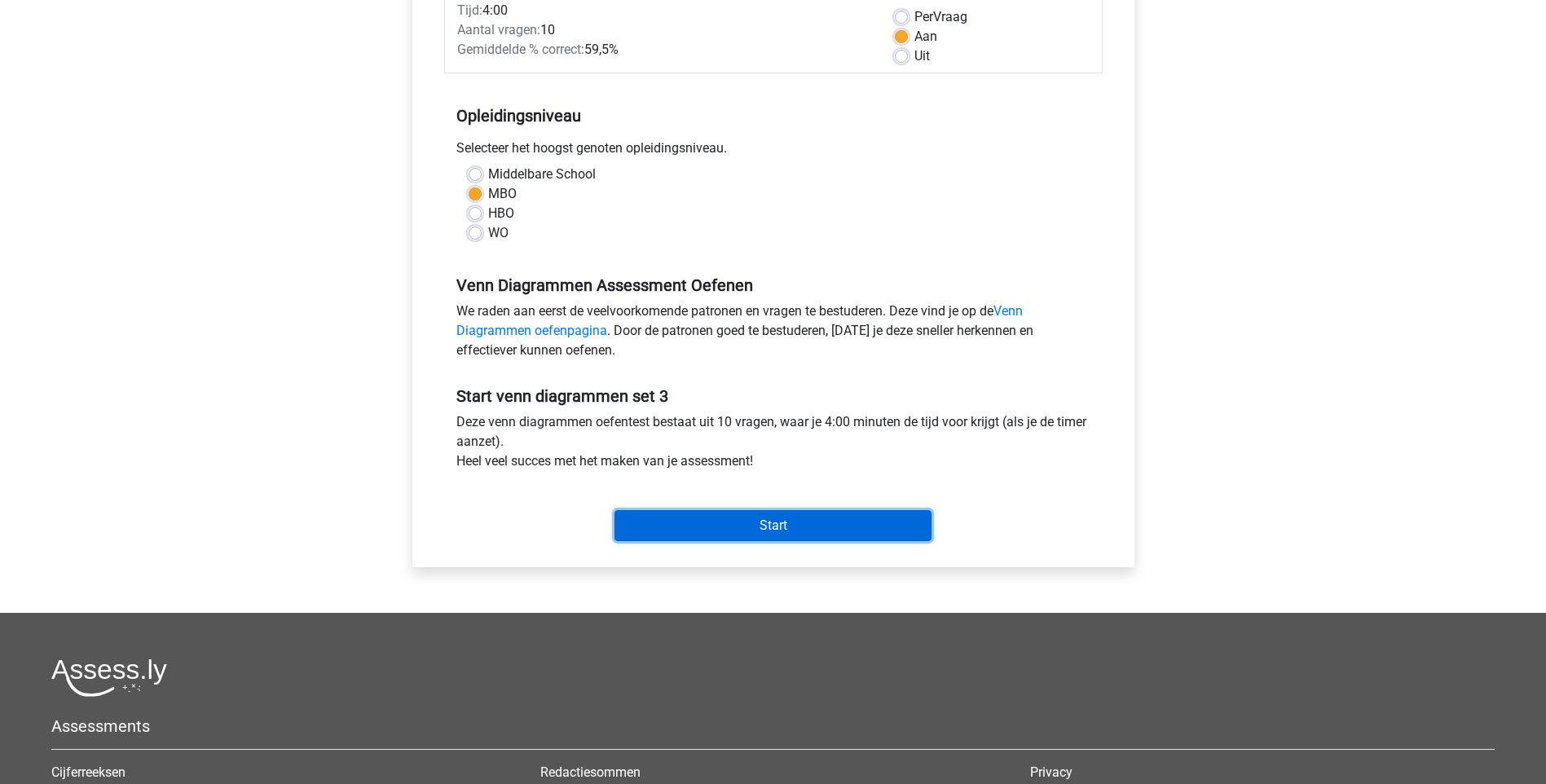
click at [765, 524] on input "Start" at bounding box center [772, 526] width 317 height 31
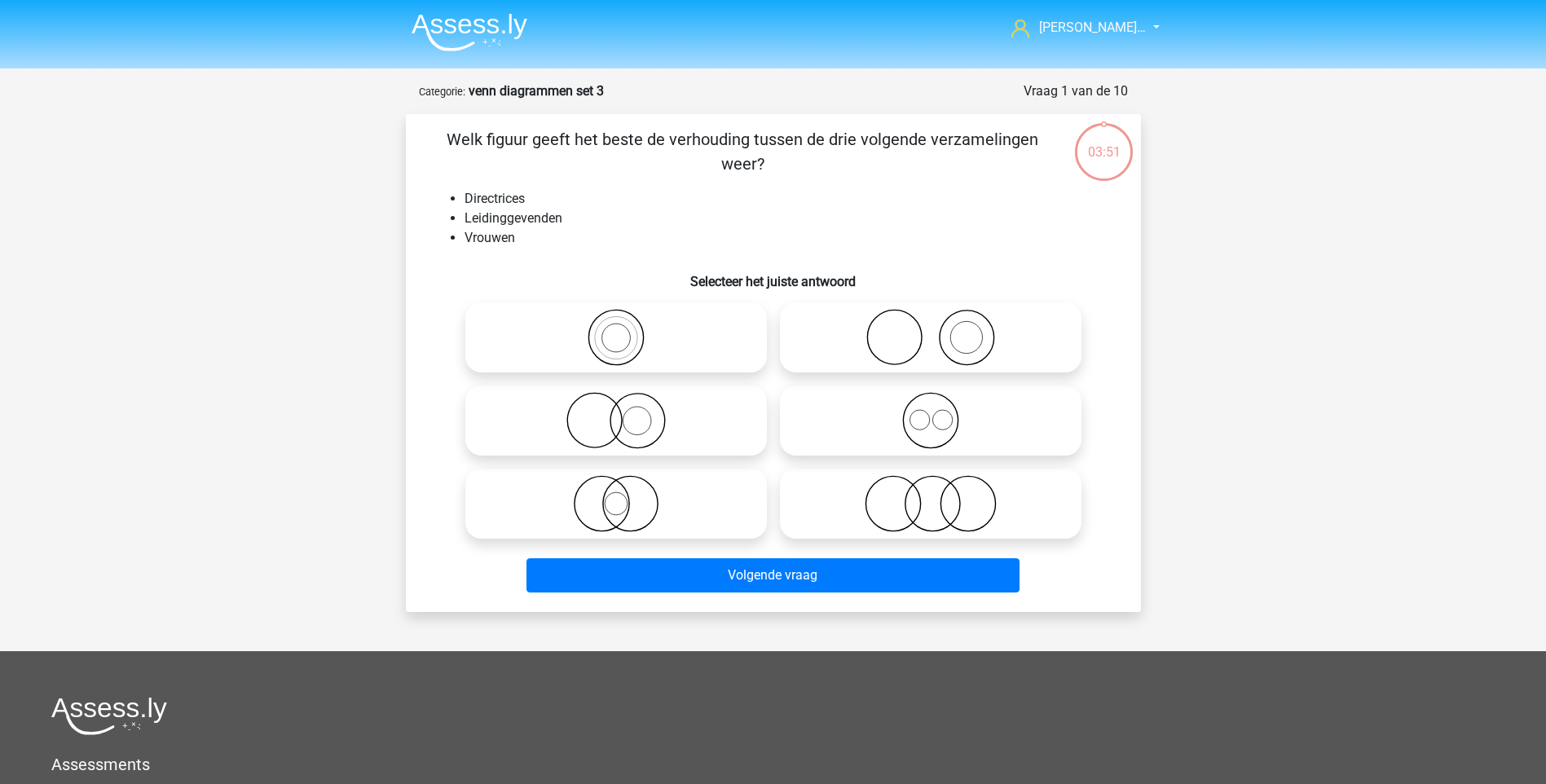
click at [928, 445] on icon at bounding box center [930, 420] width 288 height 57
click at [931, 412] on input "radio" at bounding box center [936, 408] width 11 height 11
radio input "true"
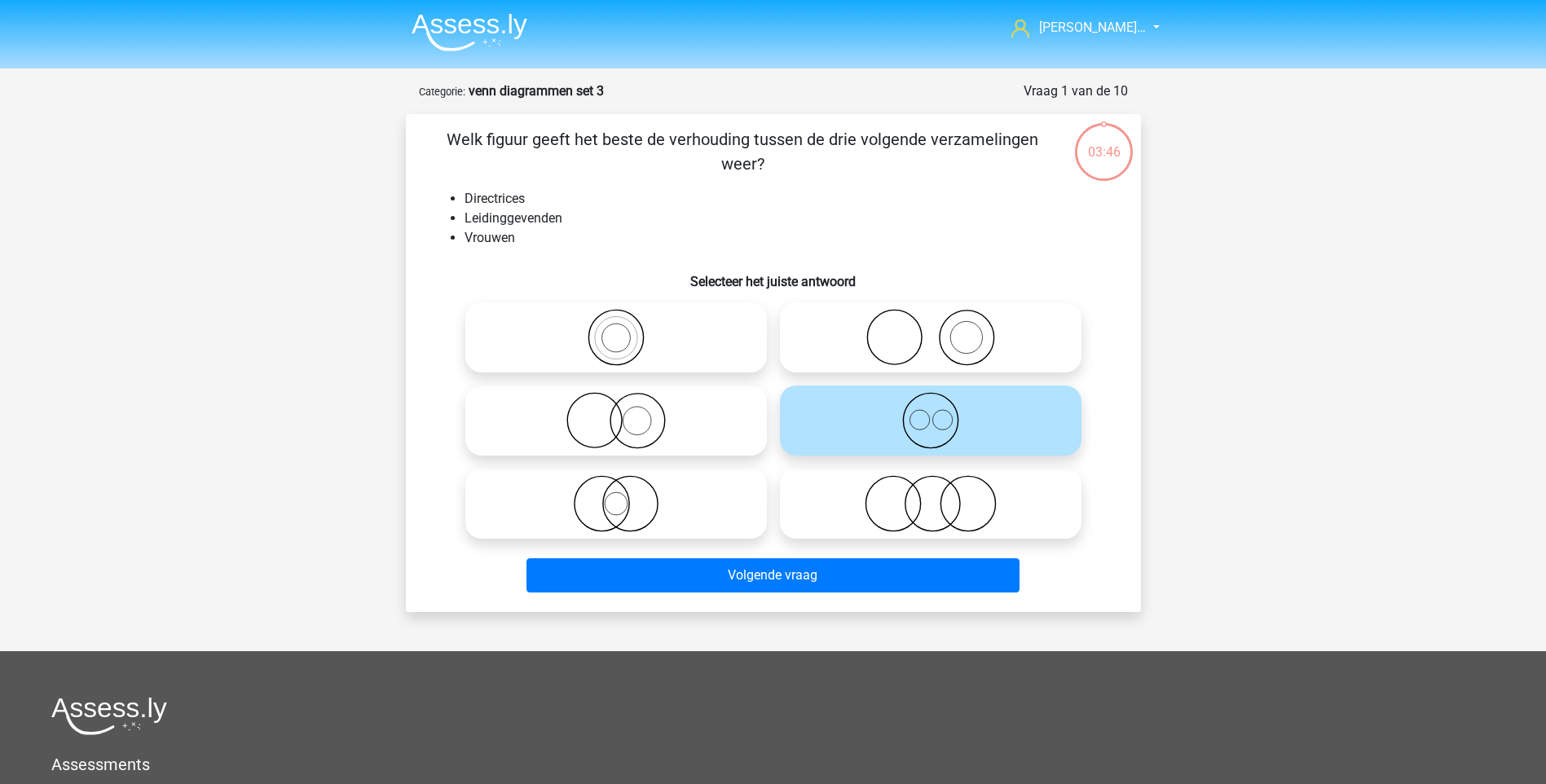
click at [615, 418] on icon at bounding box center [616, 420] width 288 height 57
click at [616, 412] on input "radio" at bounding box center [622, 408] width 11 height 11
radio input "true"
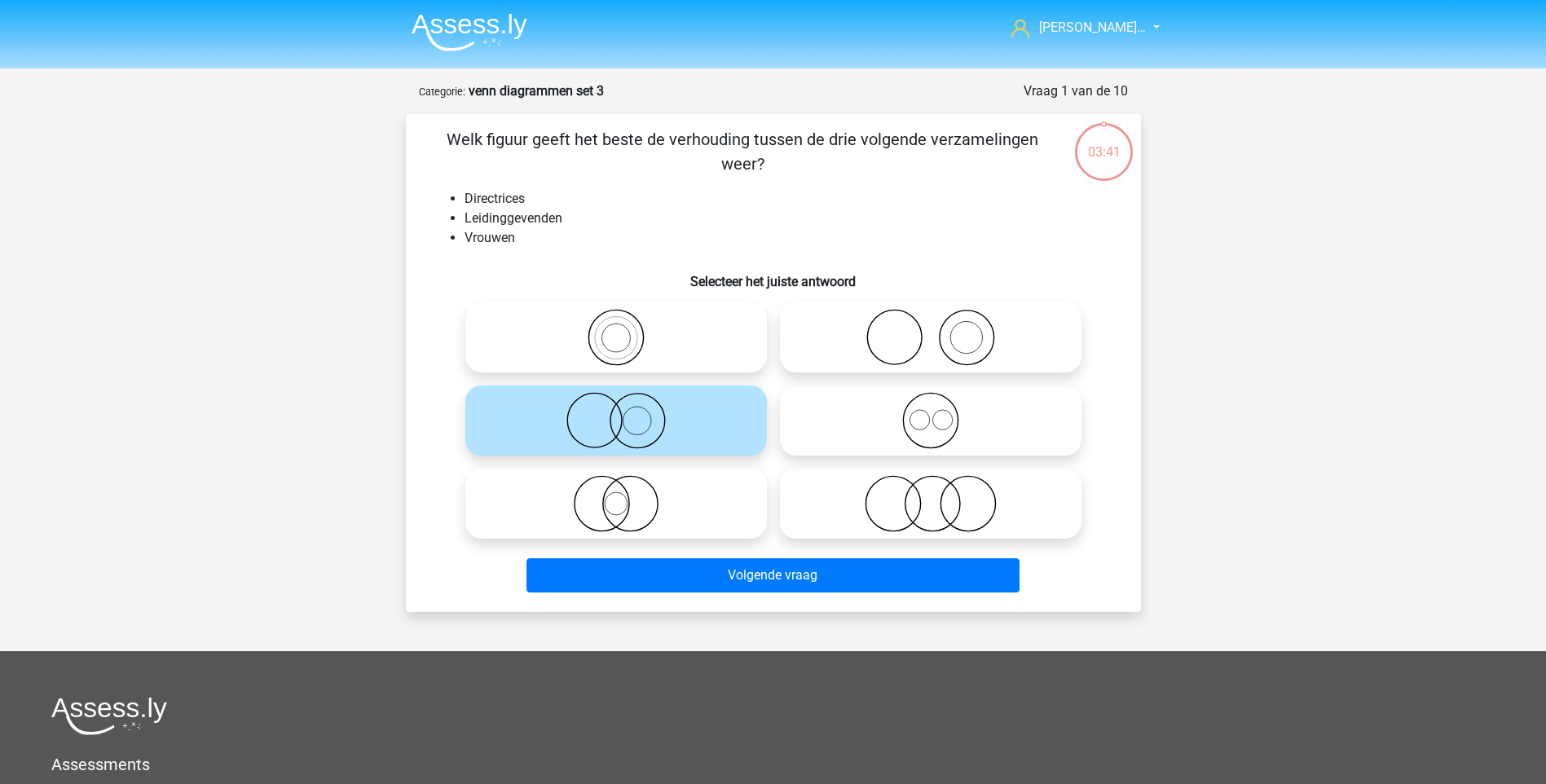
click at [920, 416] on icon at bounding box center [930, 420] width 288 height 57
click at [931, 412] on input "radio" at bounding box center [936, 408] width 11 height 11
radio input "true"
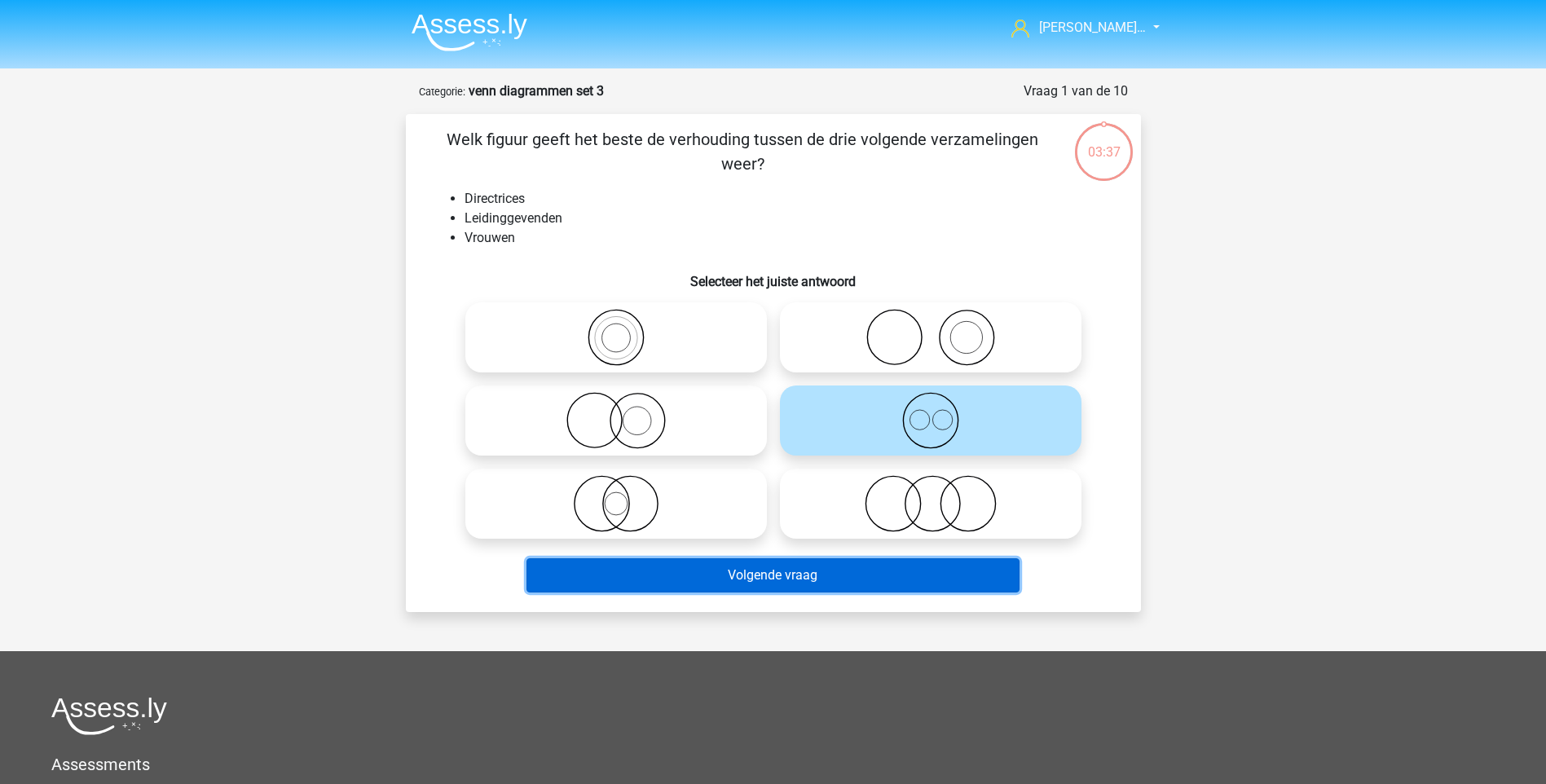
click at [796, 564] on button "Volgende vraag" at bounding box center [772, 575] width 493 height 34
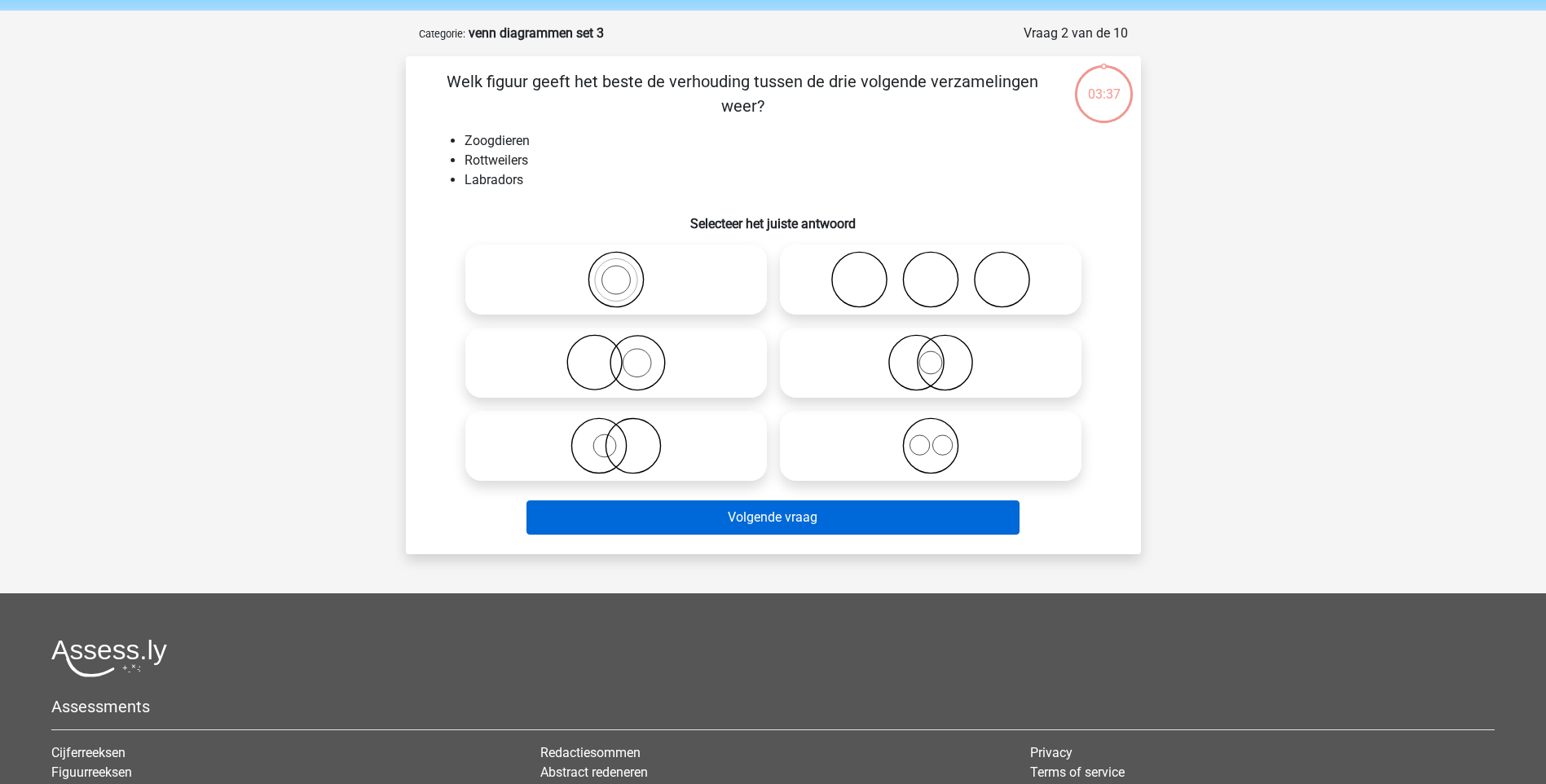
scroll to position [82, 0]
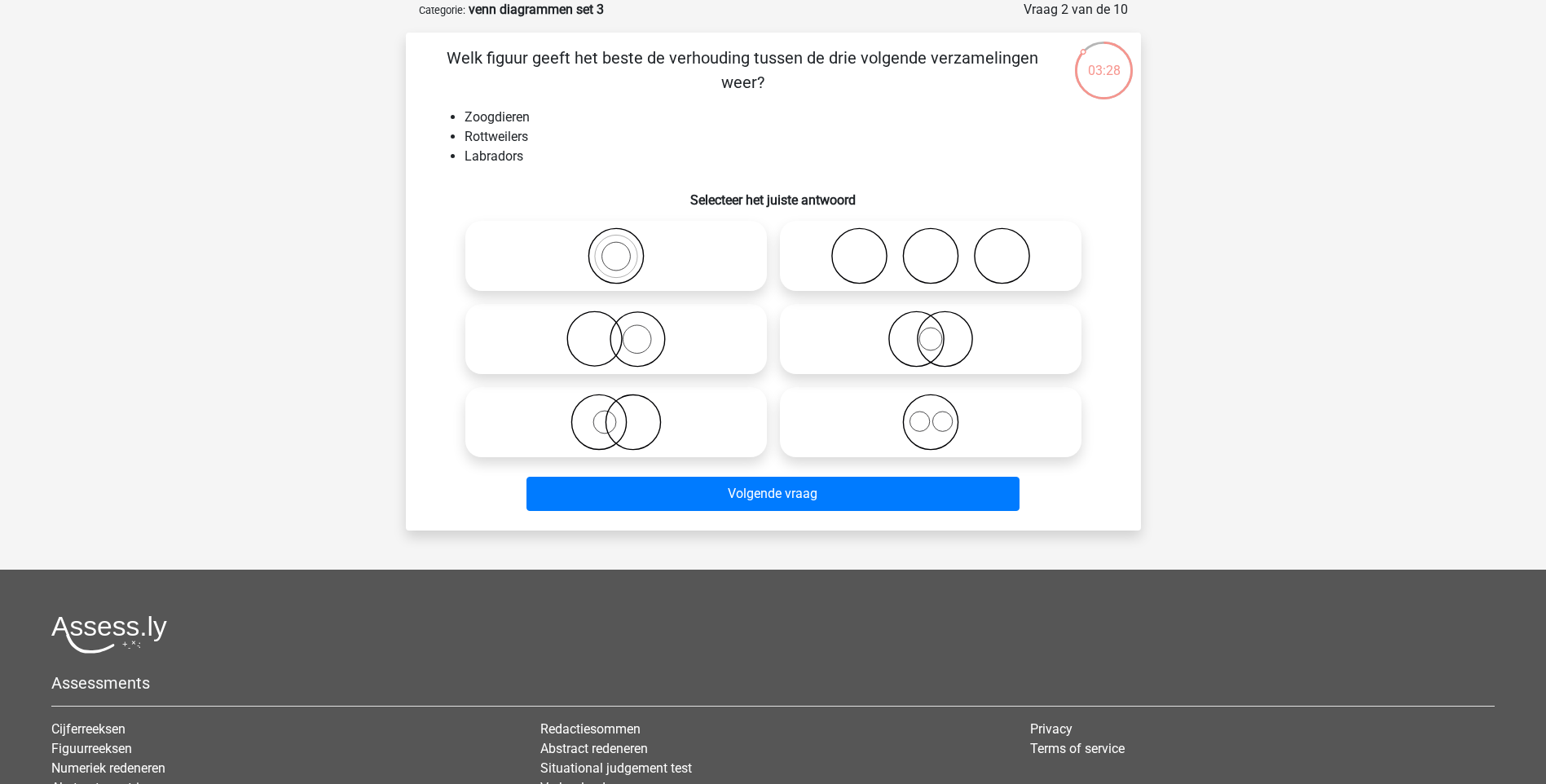
click at [936, 403] on input "radio" at bounding box center [936, 409] width 11 height 11
radio input "true"
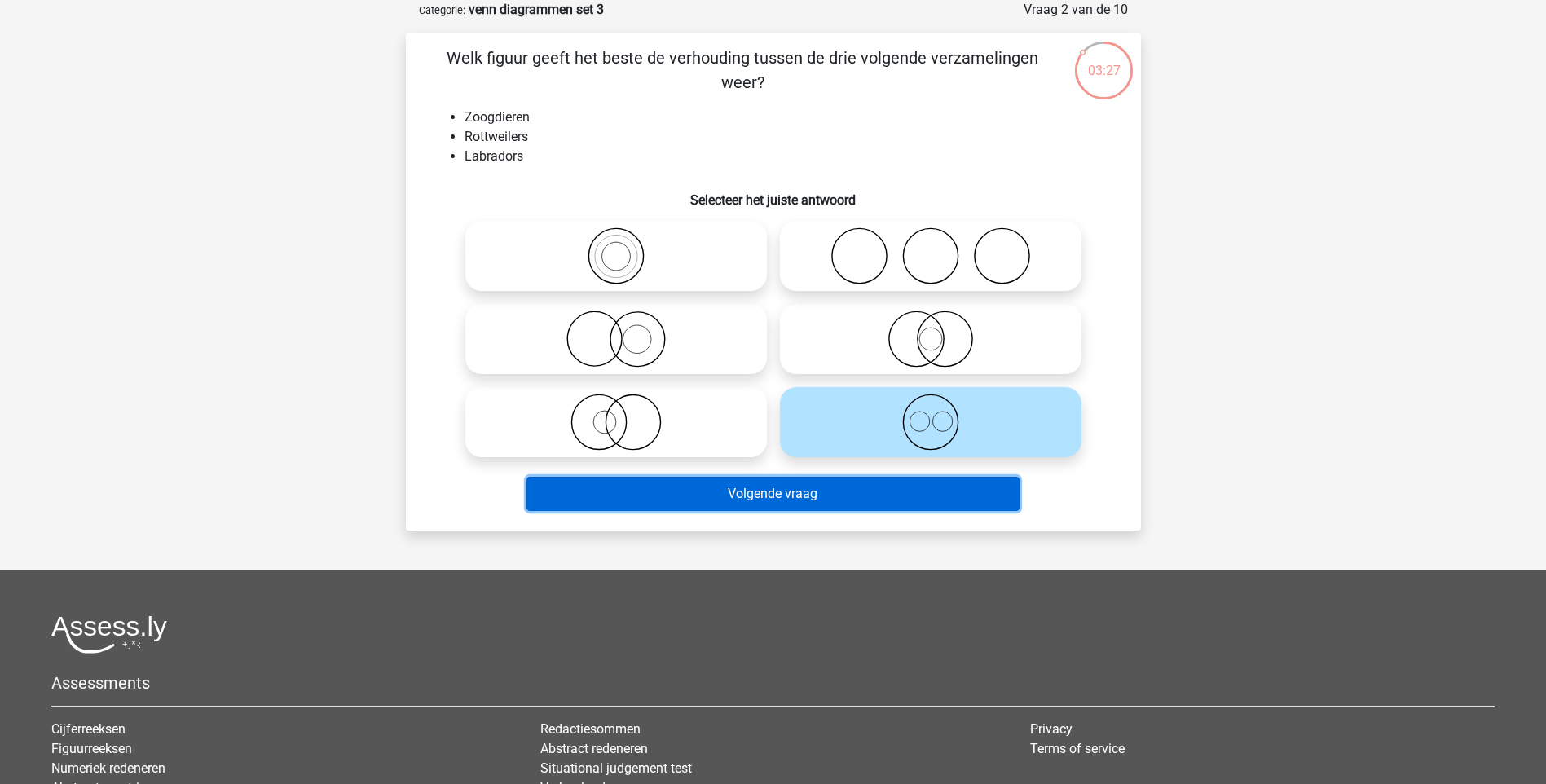
click at [764, 479] on button "Volgende vraag" at bounding box center [772, 493] width 493 height 34
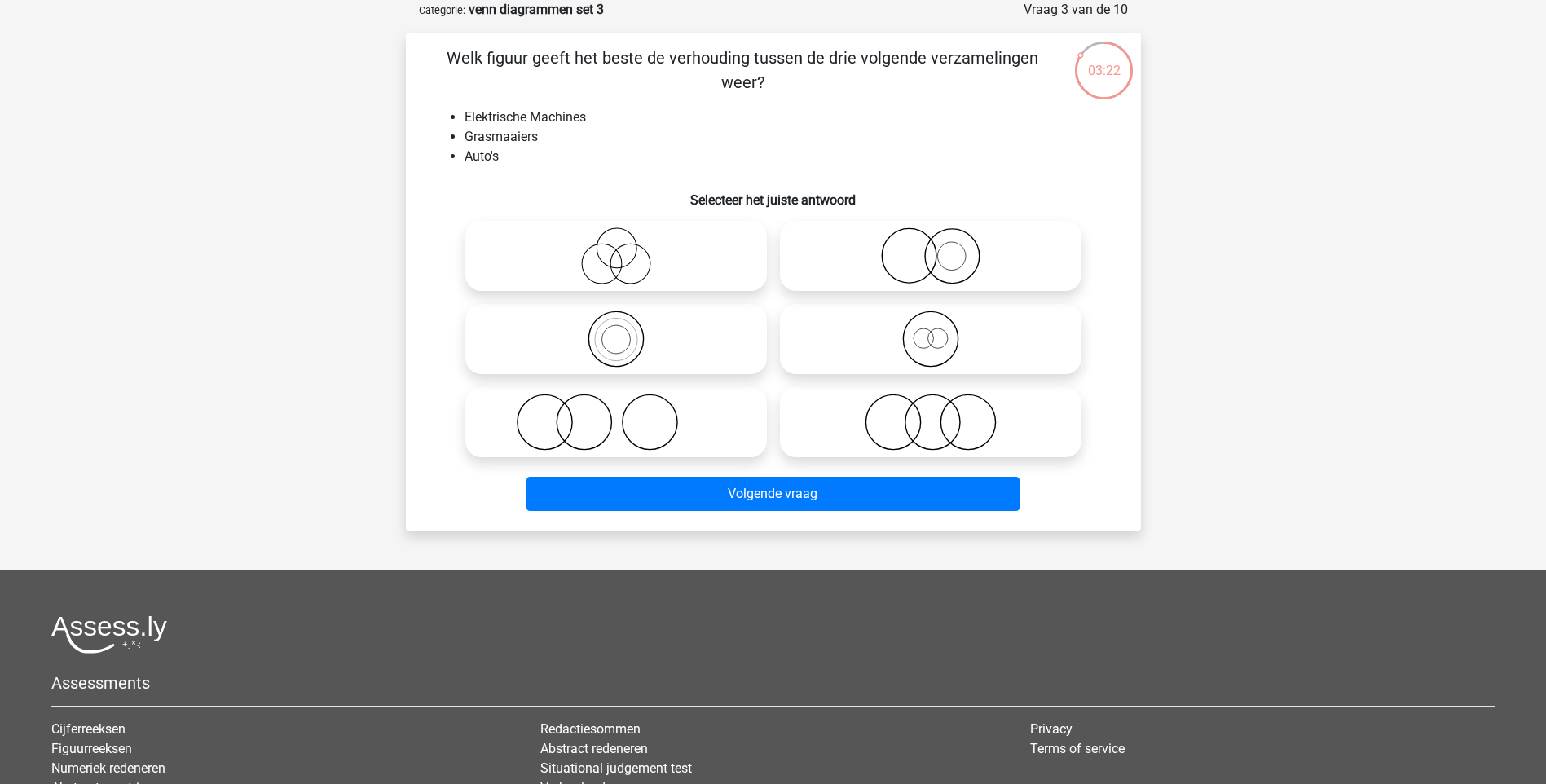
drag, startPoint x: 933, startPoint y: 265, endPoint x: 943, endPoint y: 341, distance: 76.7
click at [936, 264] on icon at bounding box center [930, 256] width 288 height 57
click at [936, 248] on input "radio" at bounding box center [936, 242] width 11 height 11
radio input "true"
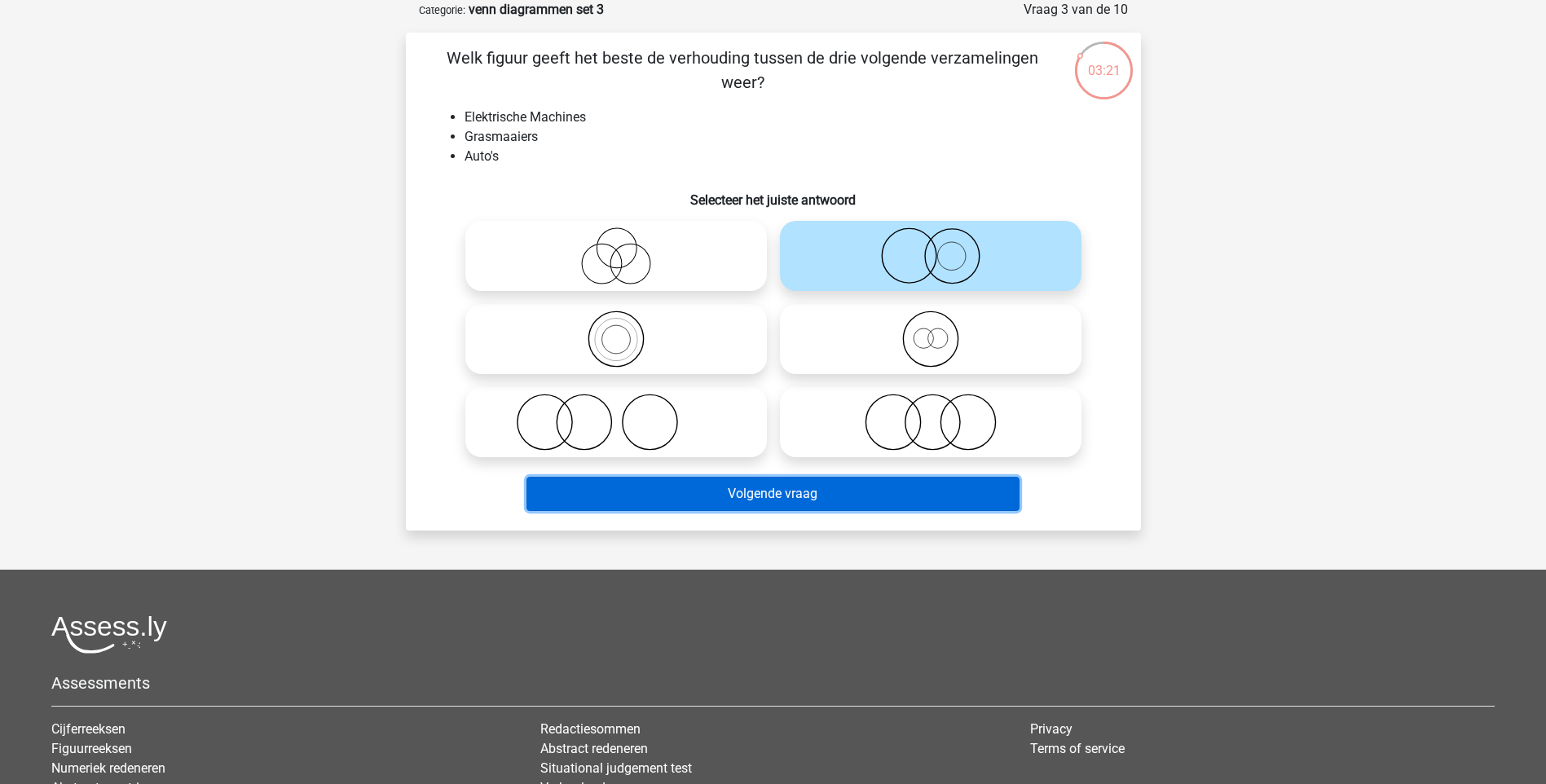
click at [861, 495] on button "Volgende vraag" at bounding box center [772, 493] width 493 height 34
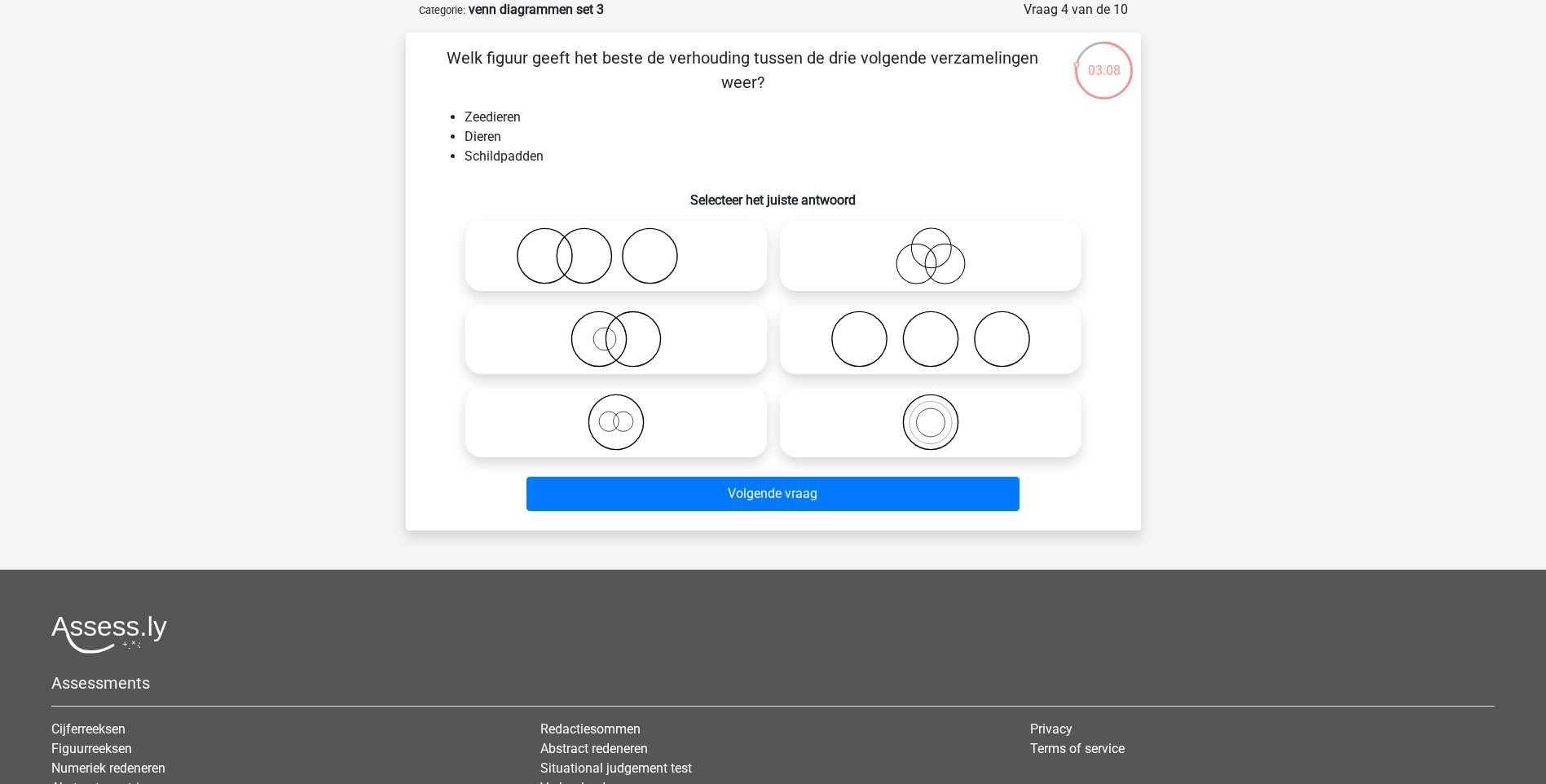
click at [597, 427] on icon at bounding box center [616, 422] width 288 height 57
click at [616, 414] on input "radio" at bounding box center [622, 409] width 11 height 11
radio input "true"
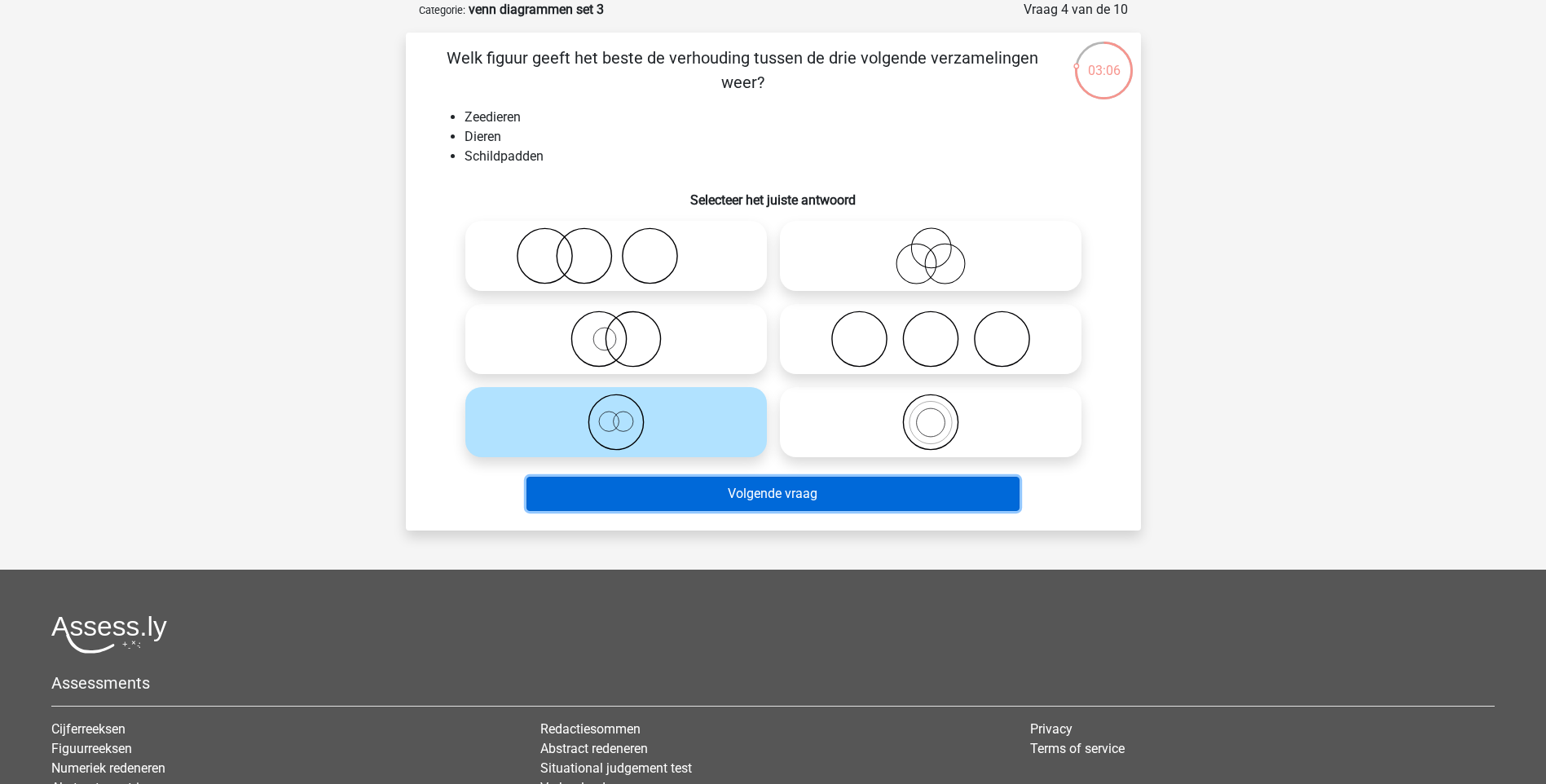
click at [824, 510] on button "Volgende vraag" at bounding box center [772, 493] width 493 height 34
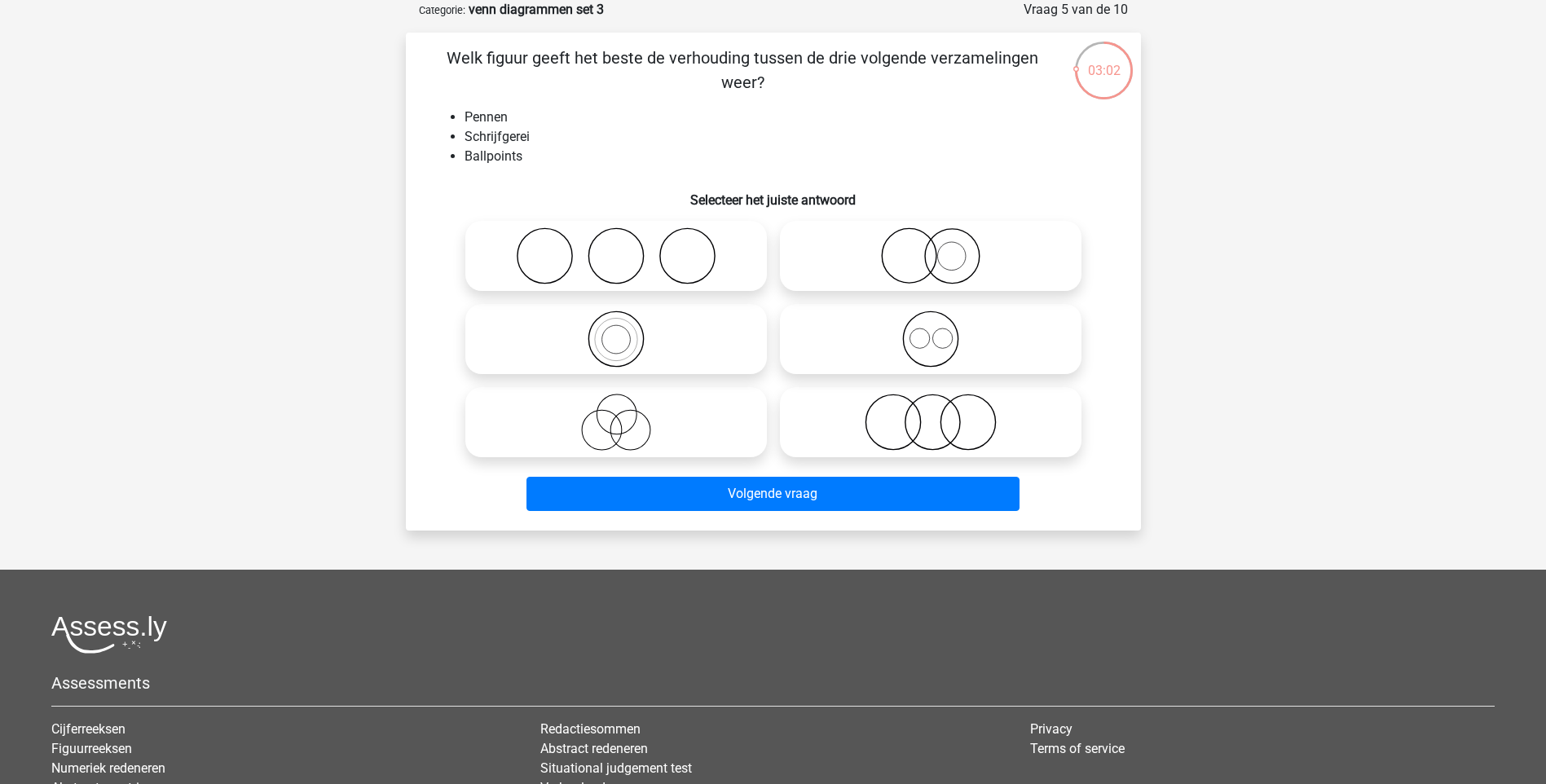
click at [871, 325] on icon at bounding box center [930, 339] width 288 height 57
click at [931, 325] on input "radio" at bounding box center [936, 326] width 11 height 11
radio input "true"
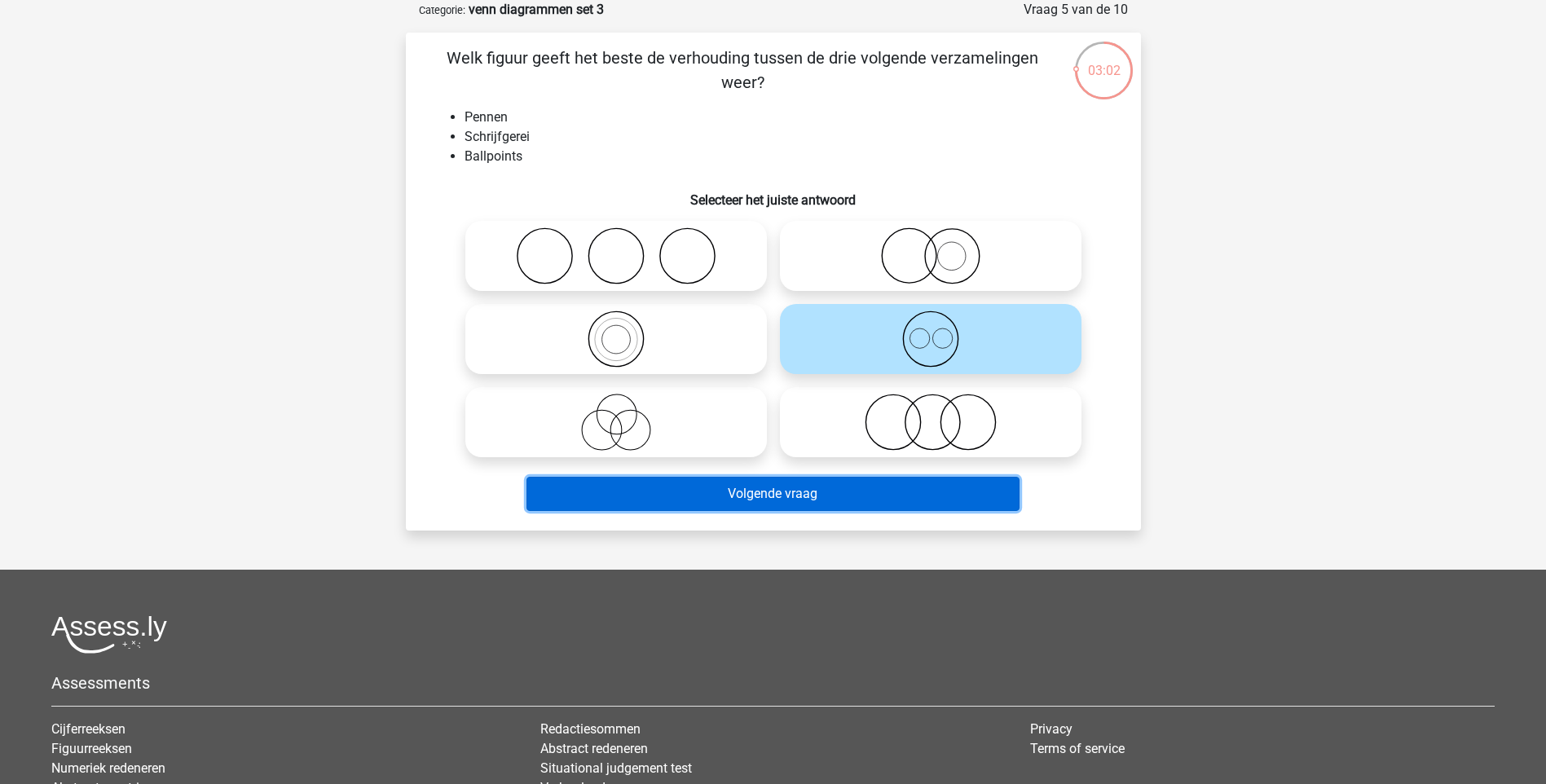
click at [872, 487] on button "Volgende vraag" at bounding box center [772, 493] width 493 height 34
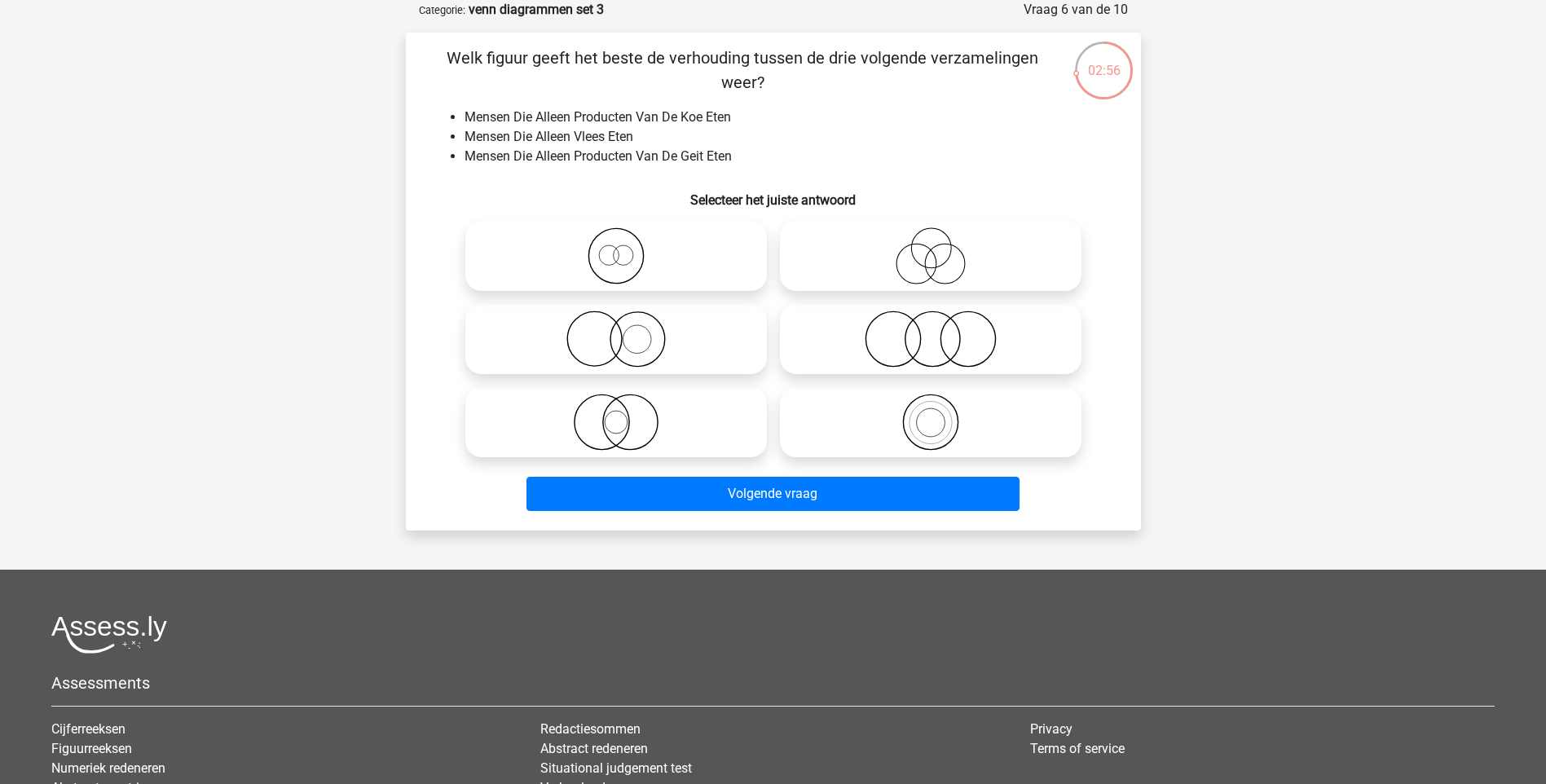
click at [949, 260] on icon at bounding box center [930, 256] width 288 height 57
click at [941, 248] on input "radio" at bounding box center [936, 242] width 11 height 11
radio input "true"
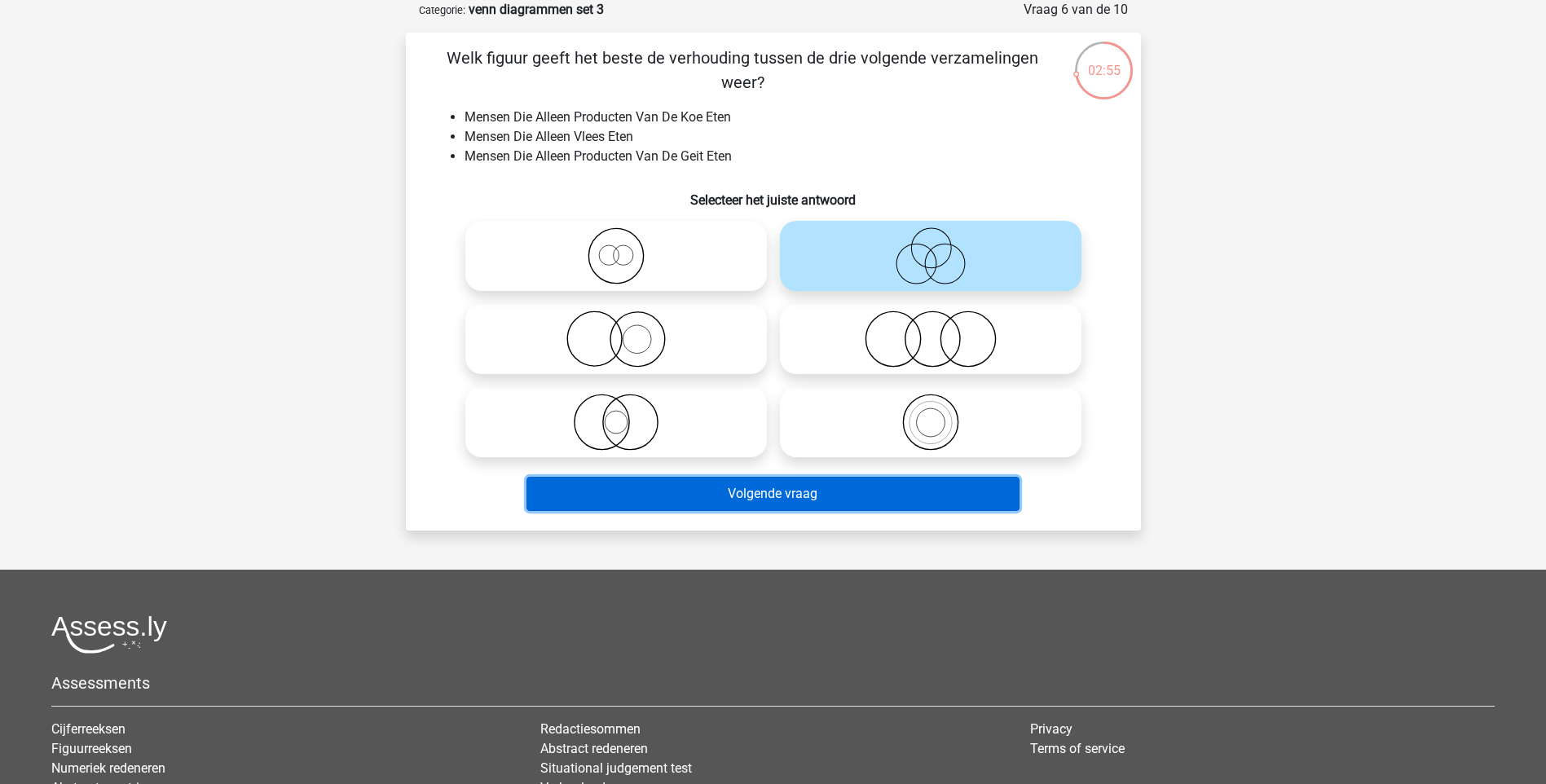
click at [742, 488] on button "Volgende vraag" at bounding box center [772, 493] width 493 height 34
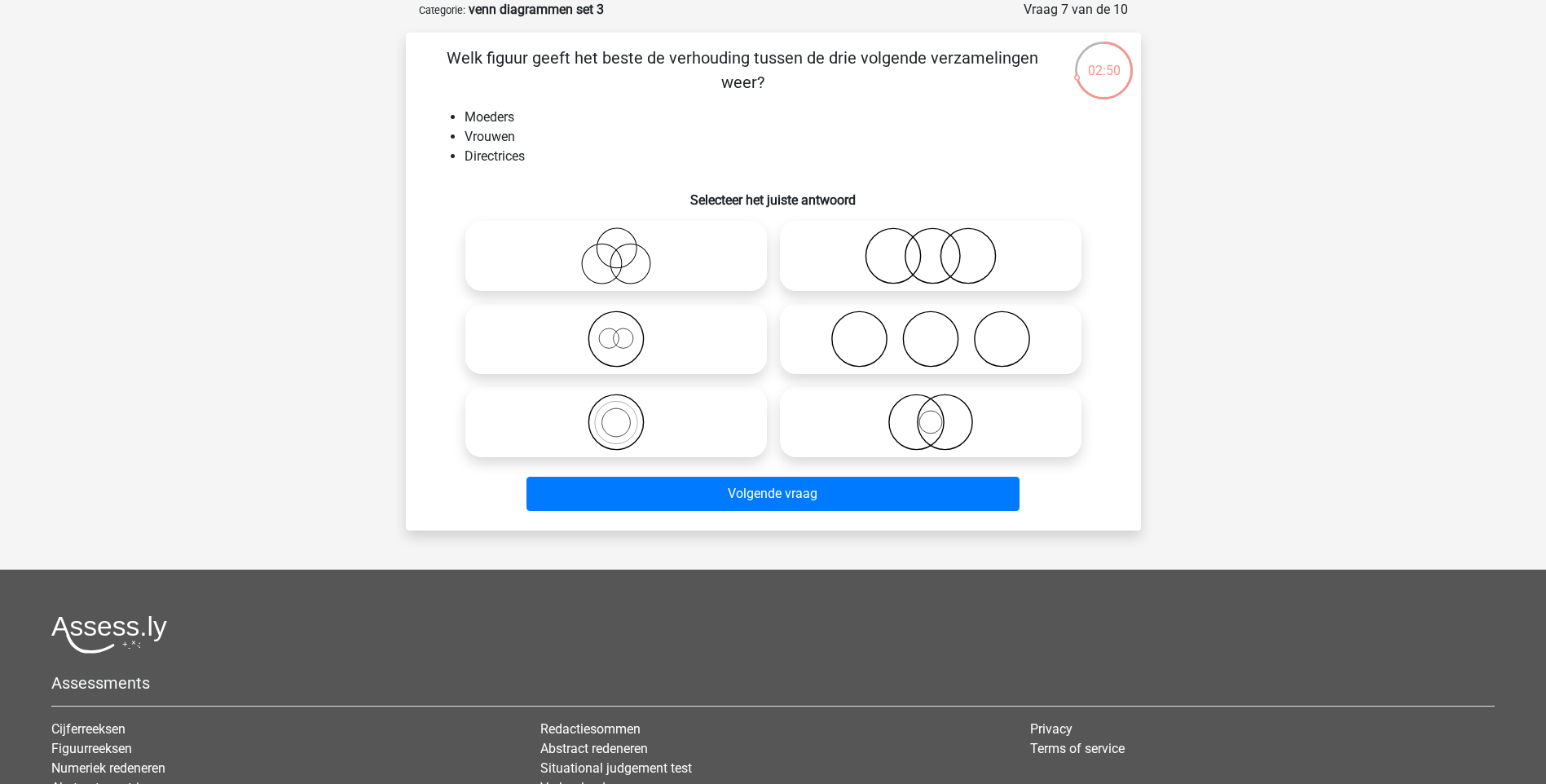
click at [627, 347] on circle at bounding box center [622, 338] width 19 height 19
click at [626, 330] on input "radio" at bounding box center [622, 326] width 11 height 11
radio input "true"
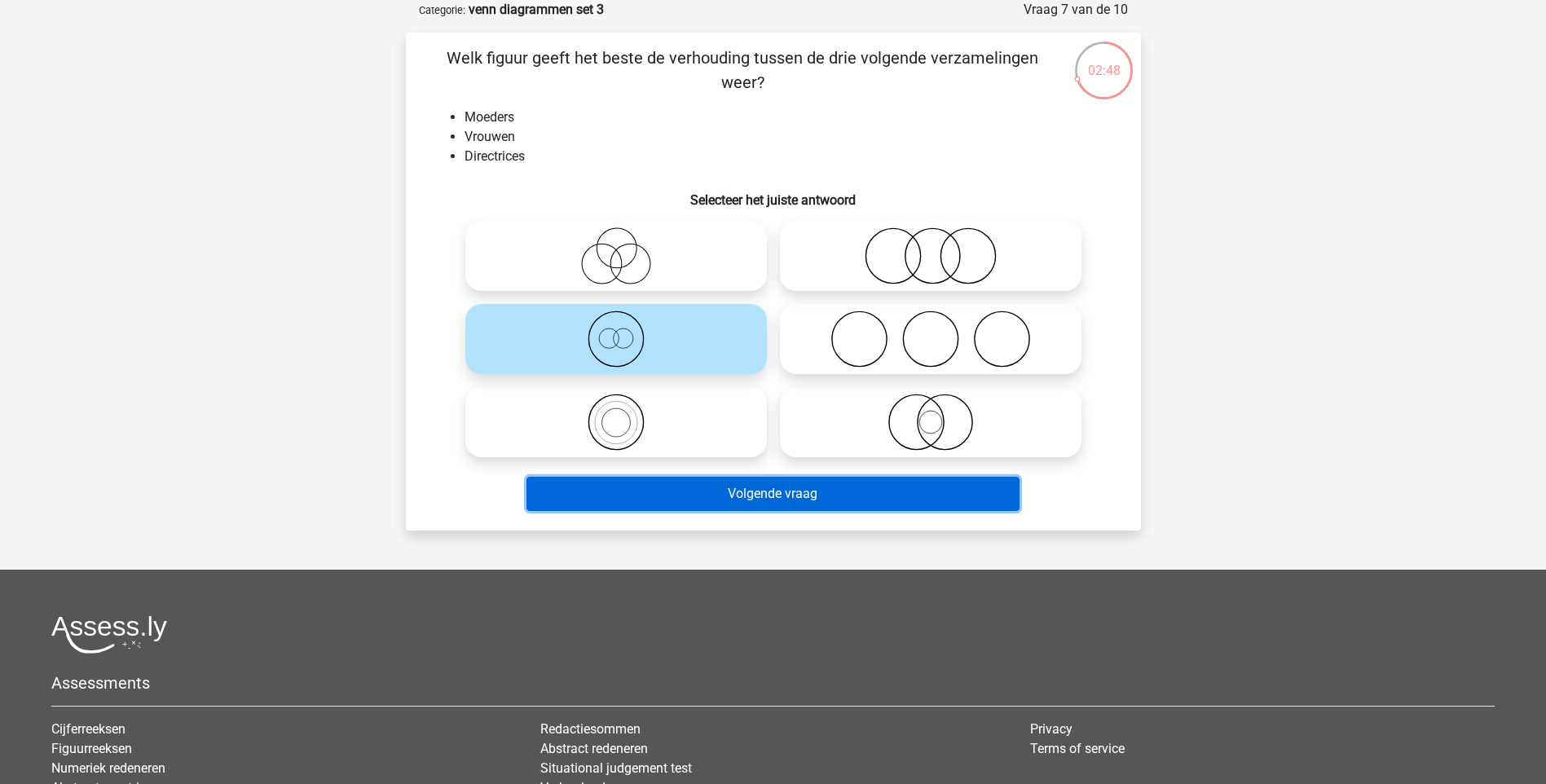
click at [877, 500] on button "Volgende vraag" at bounding box center [772, 493] width 493 height 34
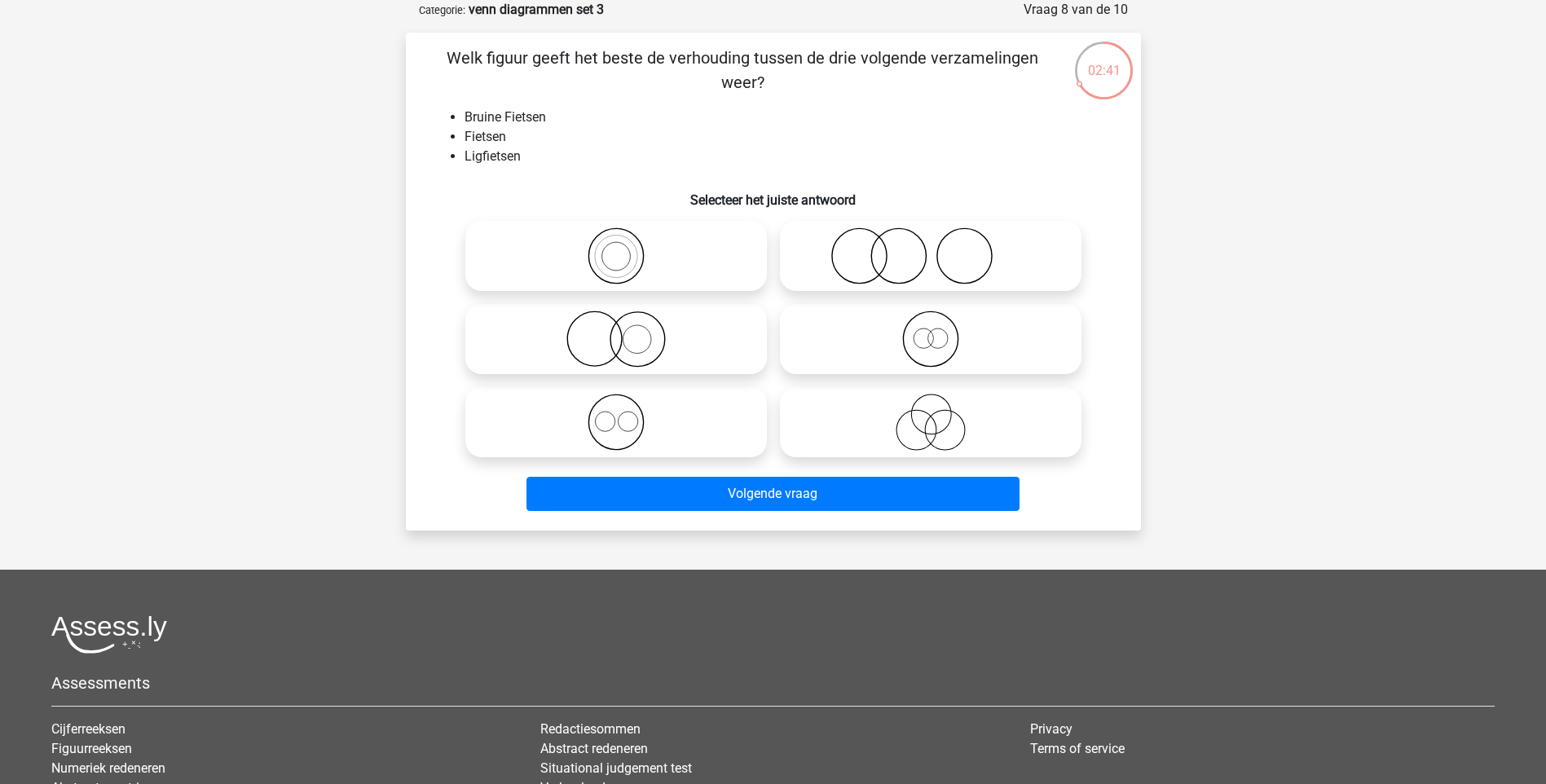
click at [644, 407] on icon at bounding box center [616, 422] width 288 height 57
click at [626, 407] on input "radio" at bounding box center [622, 409] width 11 height 11
radio input "true"
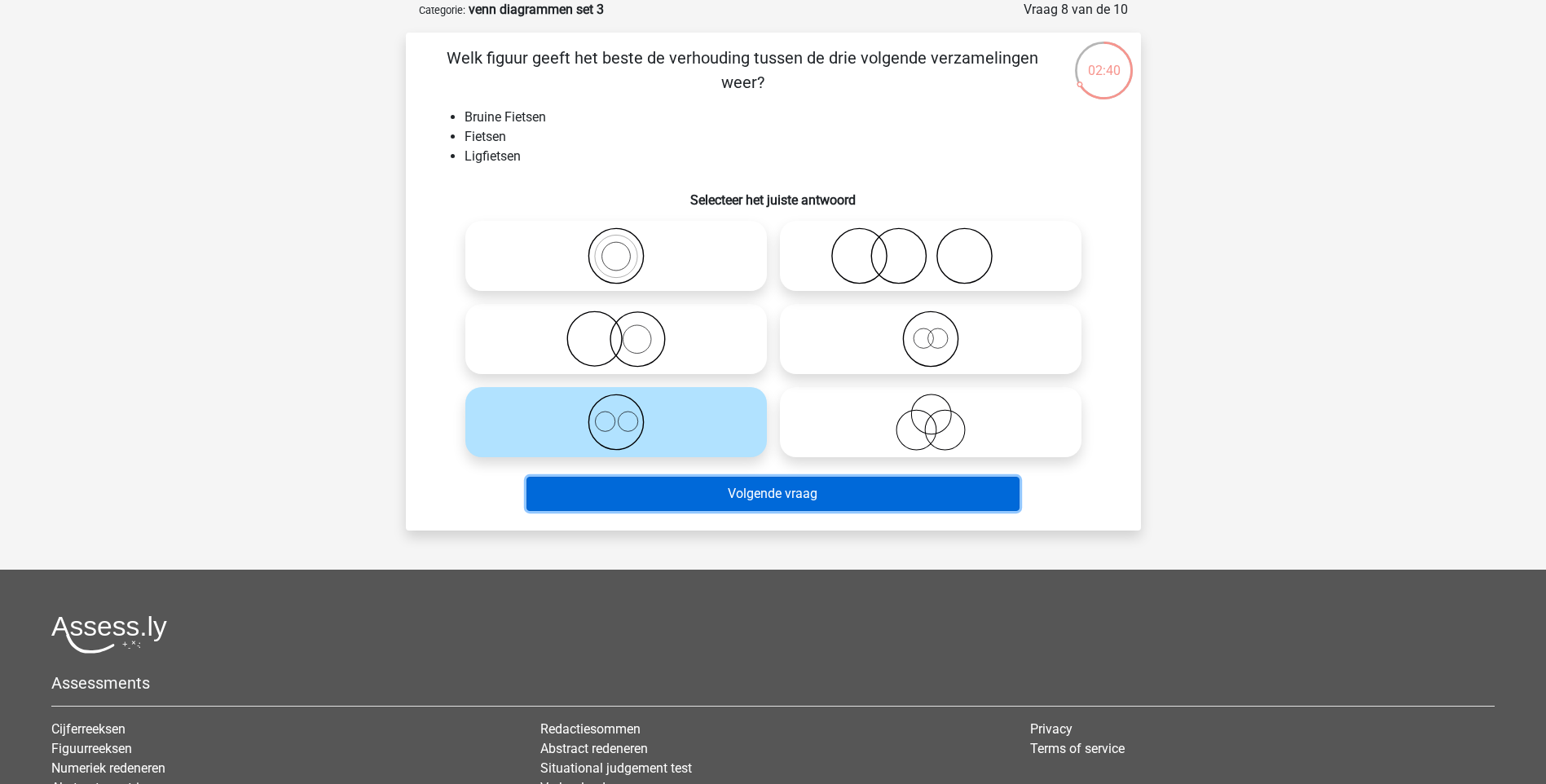
click at [846, 487] on button "Volgende vraag" at bounding box center [772, 493] width 493 height 34
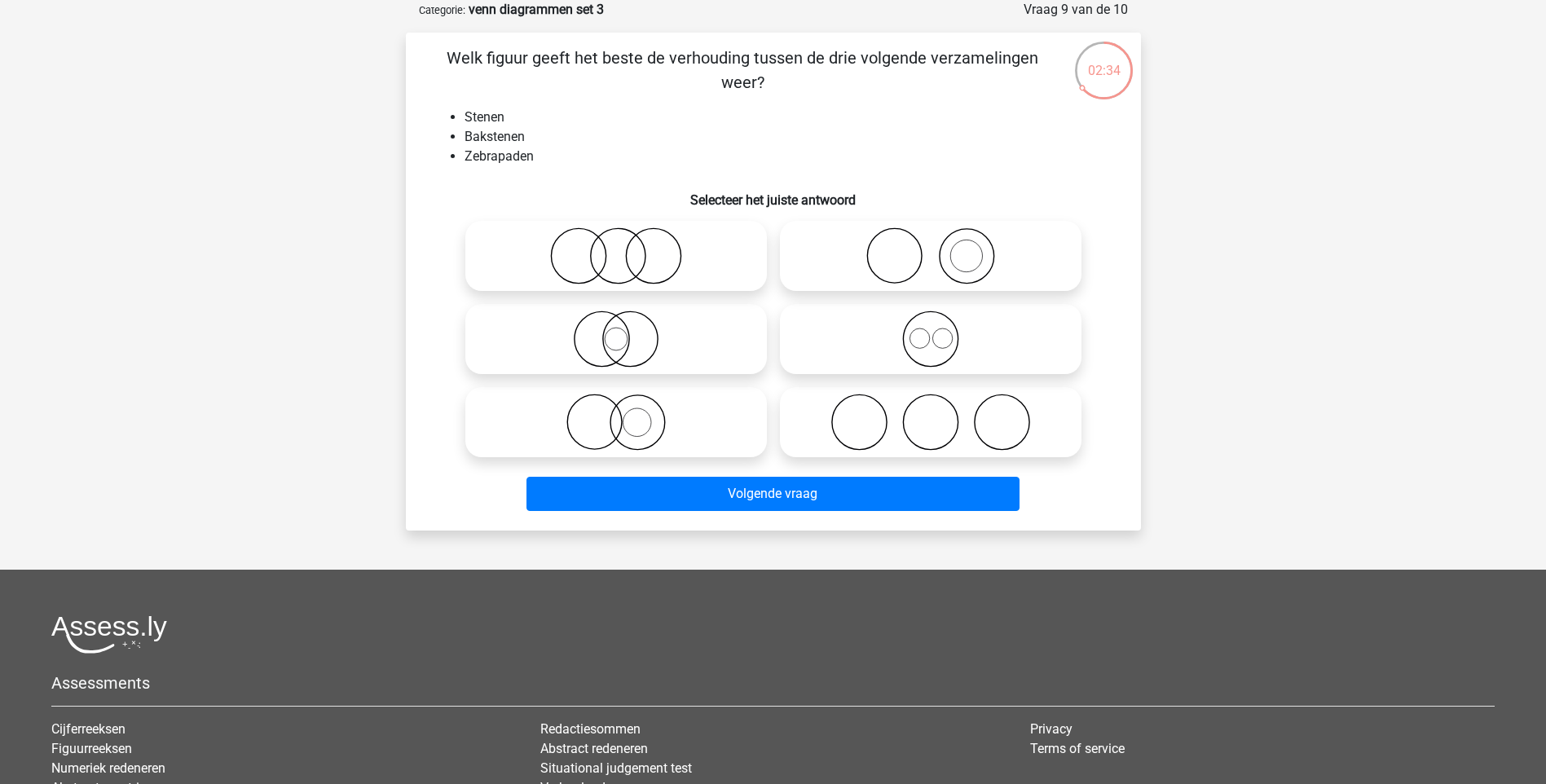
click at [587, 387] on label at bounding box center [616, 422] width 301 height 70
click at [616, 403] on input "radio" at bounding box center [622, 409] width 11 height 11
radio input "true"
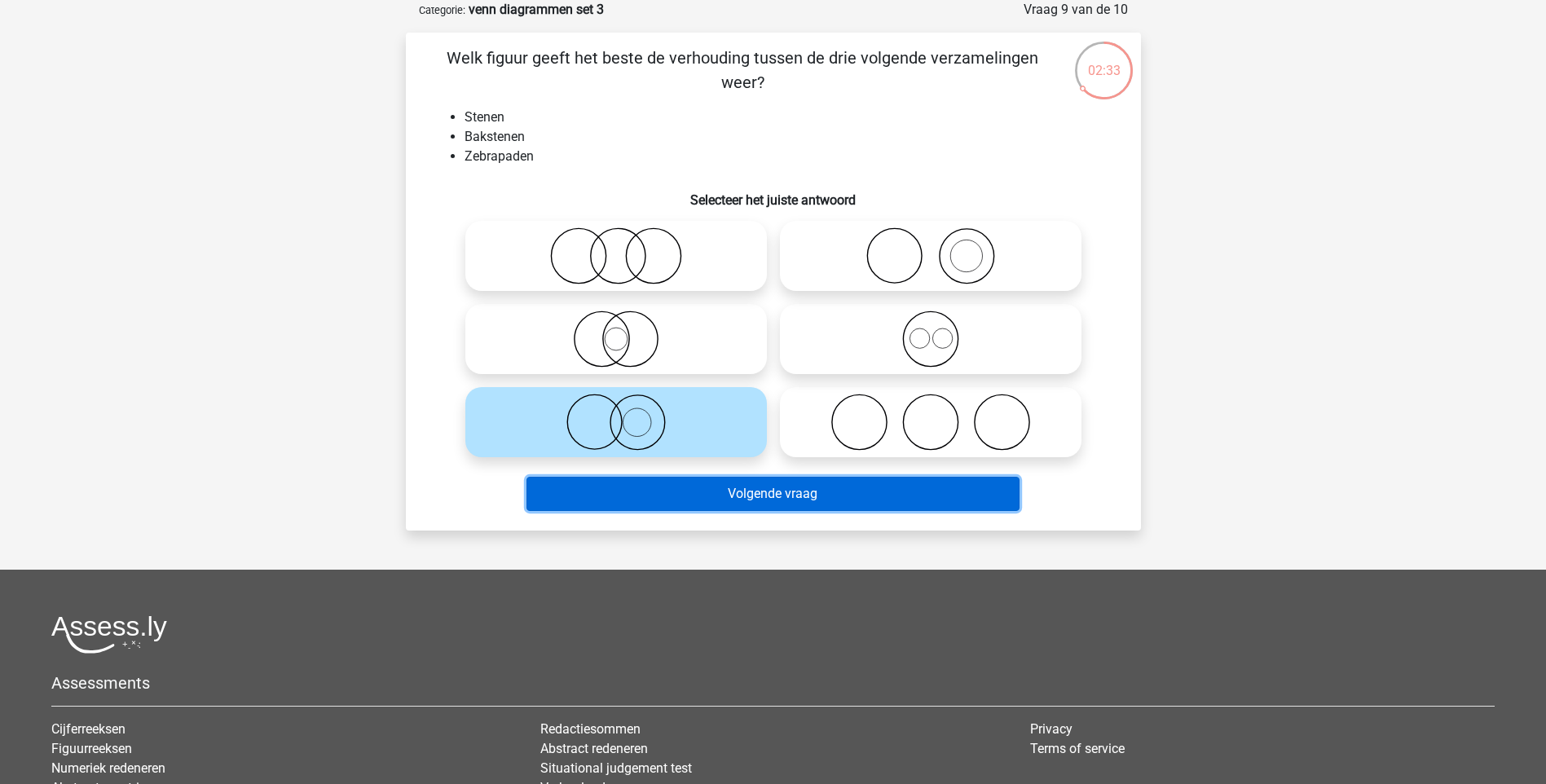
click at [804, 508] on button "Volgende vraag" at bounding box center [772, 493] width 493 height 34
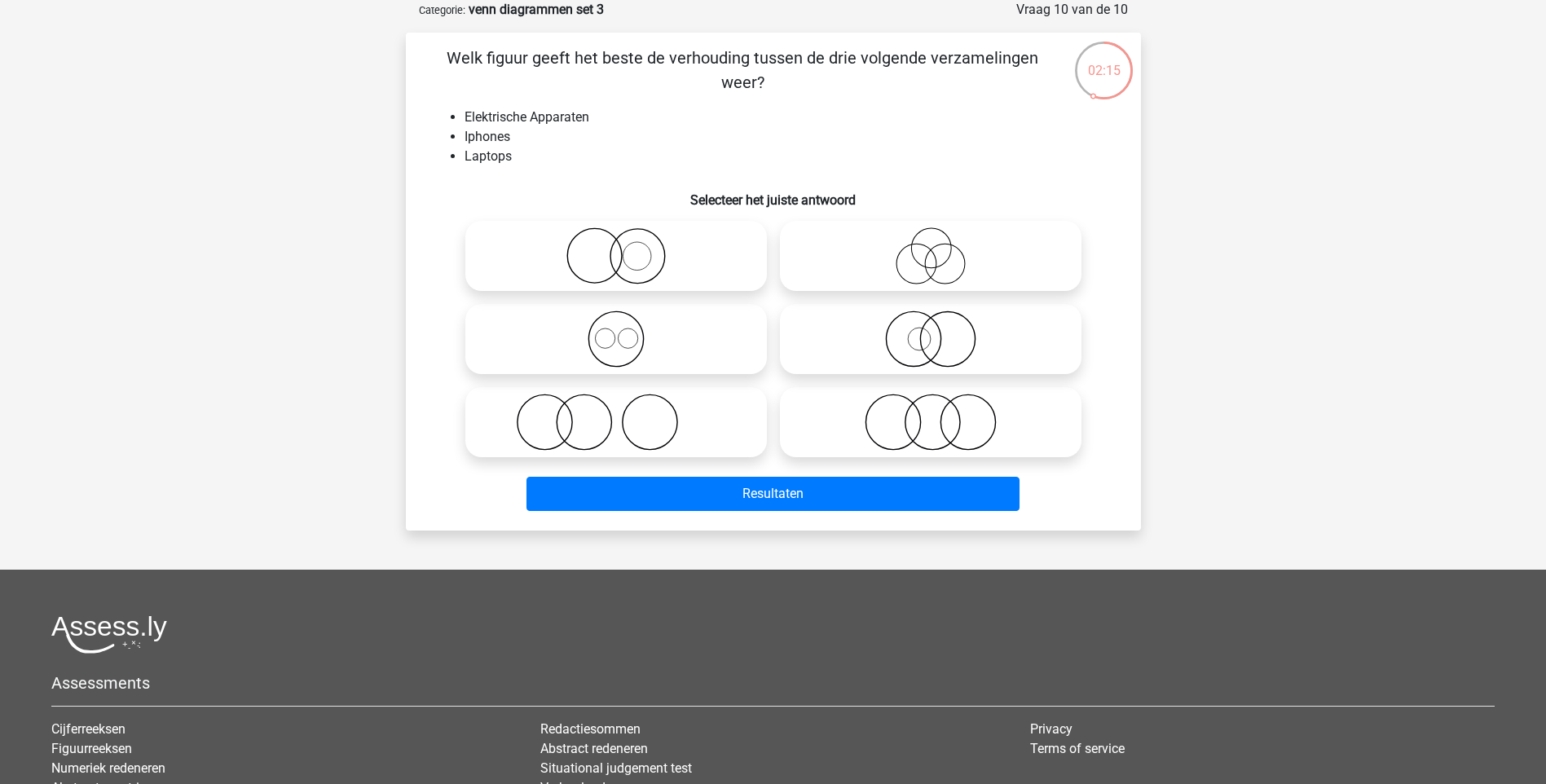
click at [602, 312] on icon at bounding box center [616, 339] width 288 height 57
click at [616, 320] on input "radio" at bounding box center [622, 326] width 11 height 11
radio input "true"
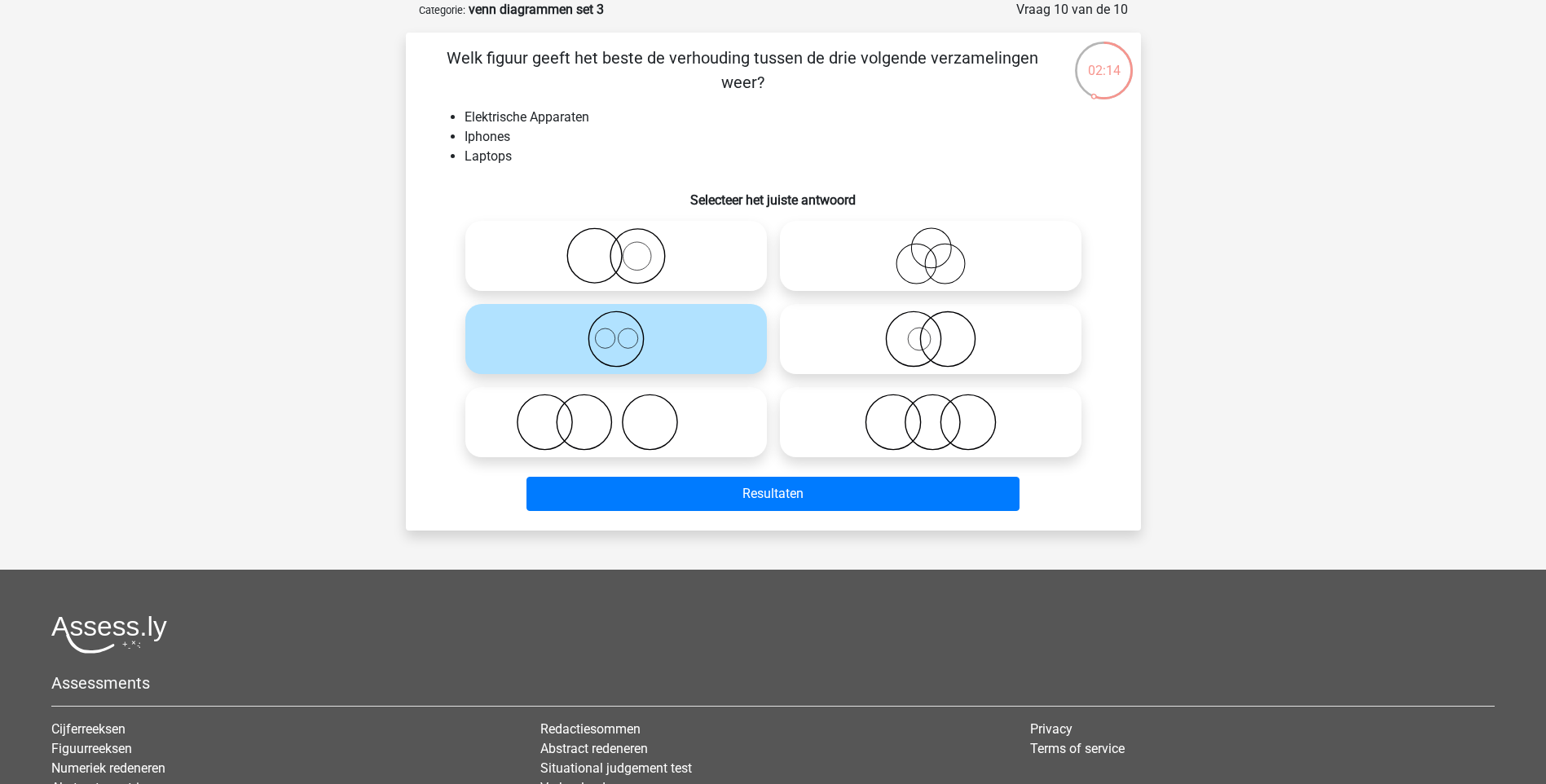
click at [771, 520] on div "Welk figuur geeft het beste de verhouding tussen de drie volgende verzamelingen…" at bounding box center [773, 281] width 735 height 498
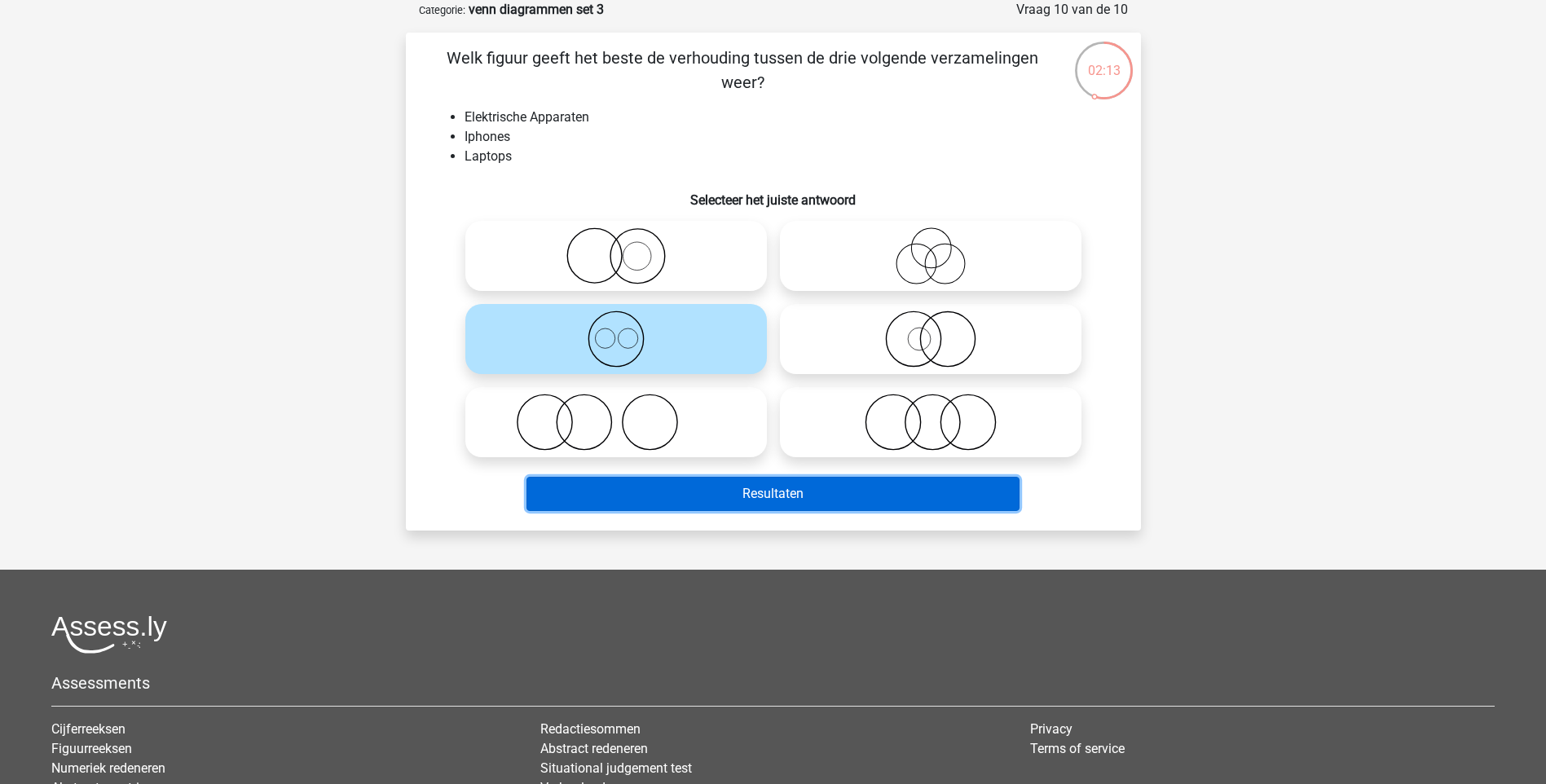
click at [772, 489] on button "Resultaten" at bounding box center [772, 493] width 493 height 34
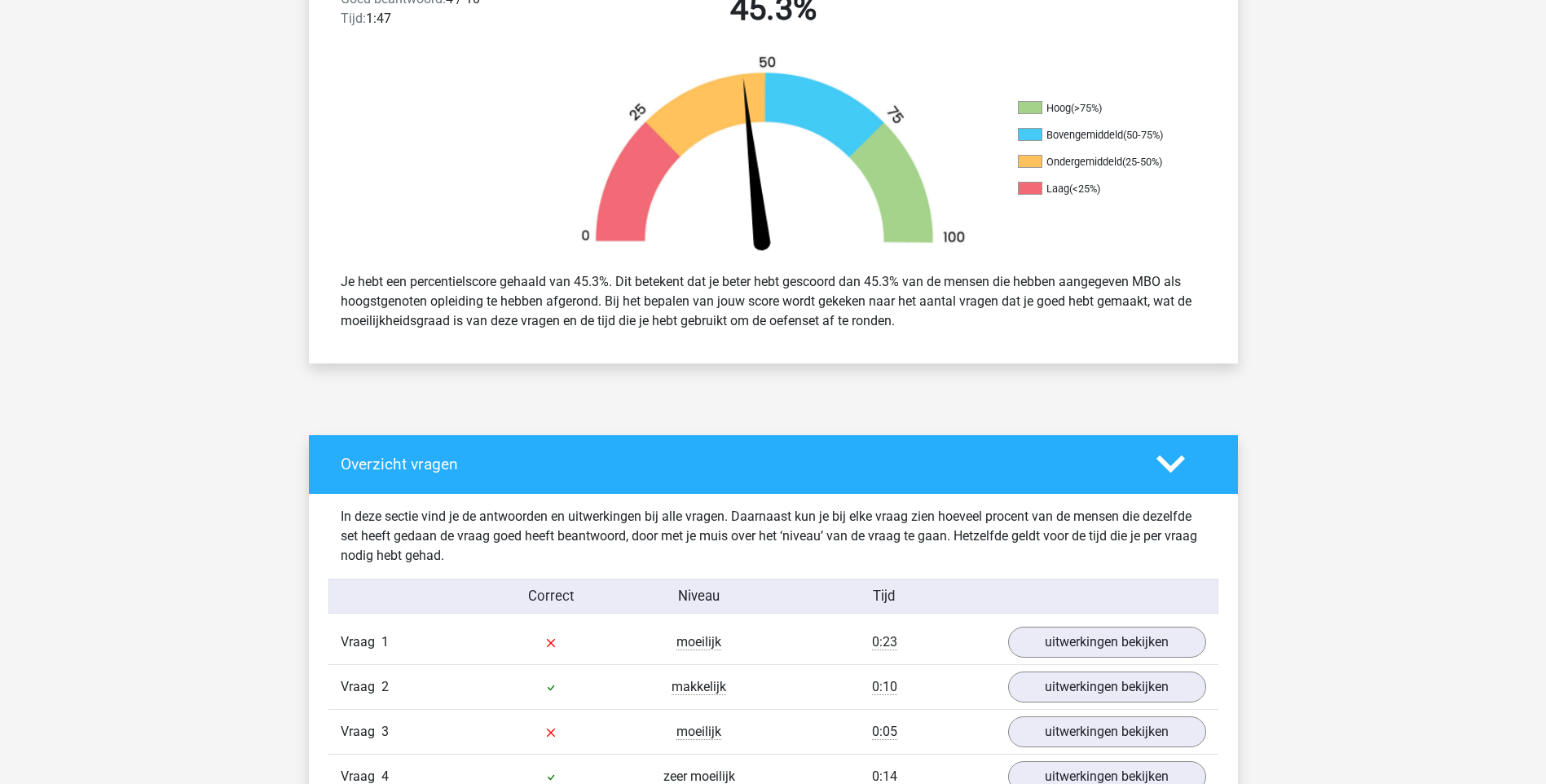
scroll to position [652, 0]
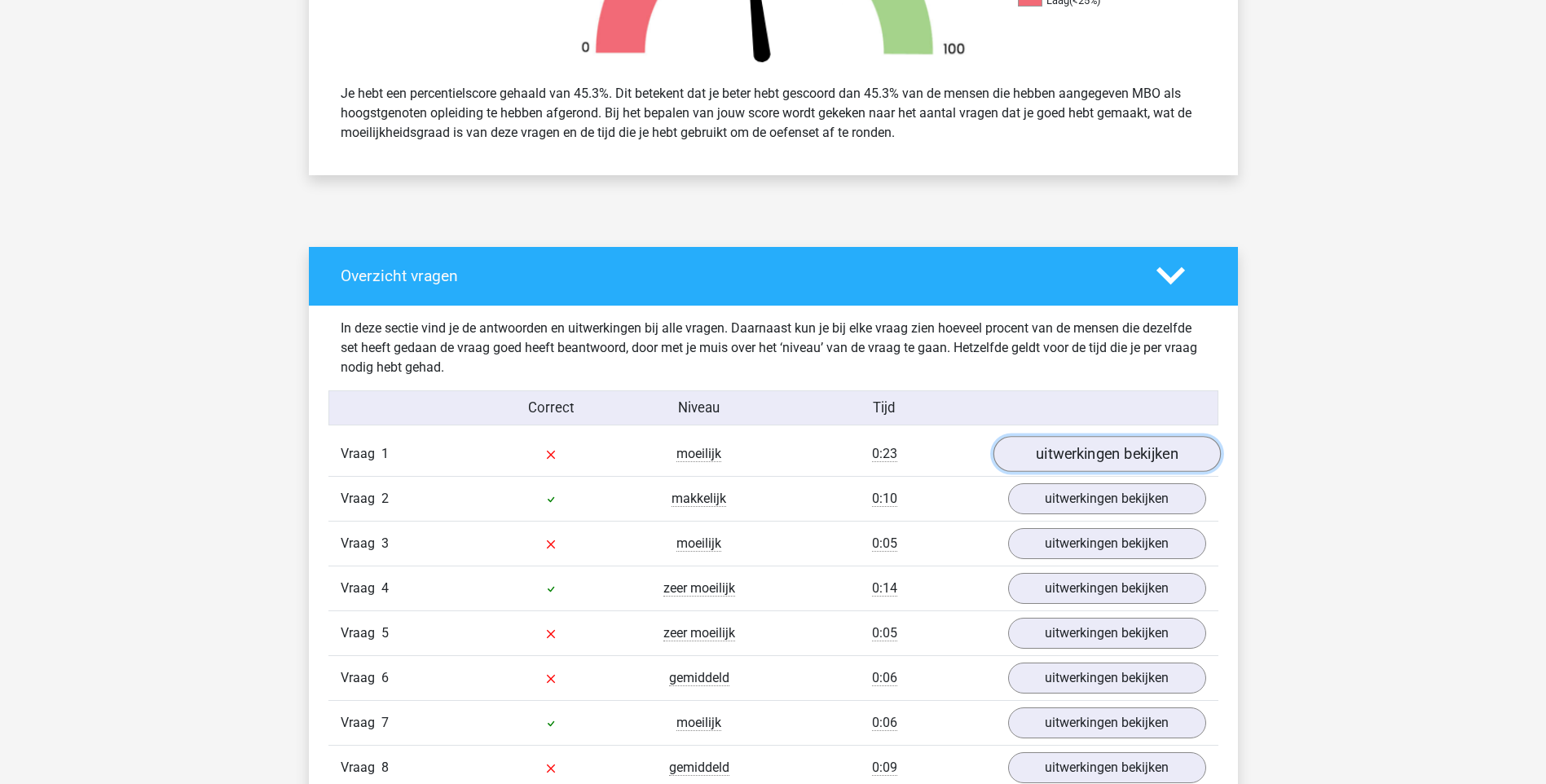
click at [1120, 460] on link "uitwerkingen bekijken" at bounding box center [1106, 454] width 228 height 36
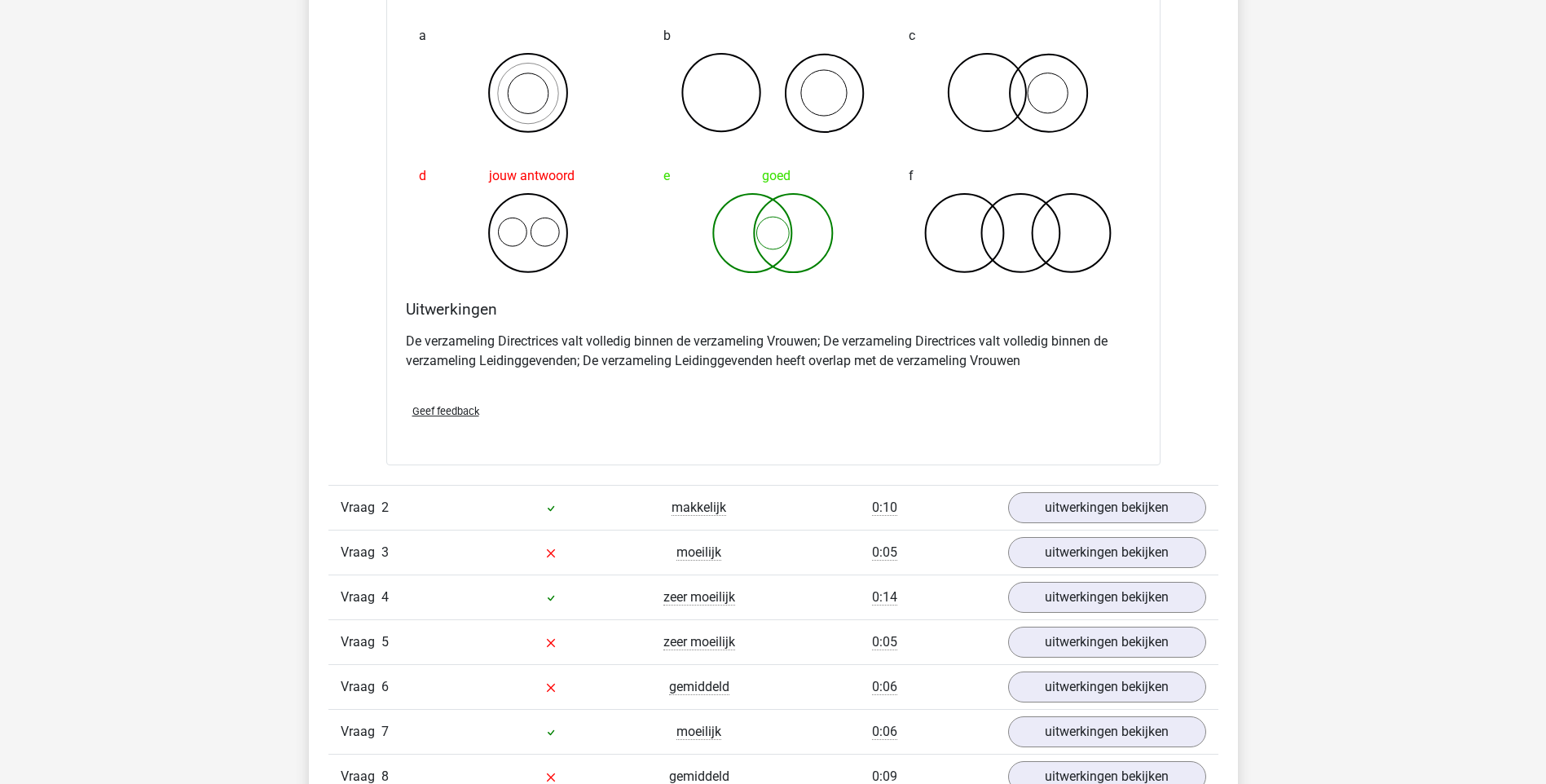
scroll to position [1304, 0]
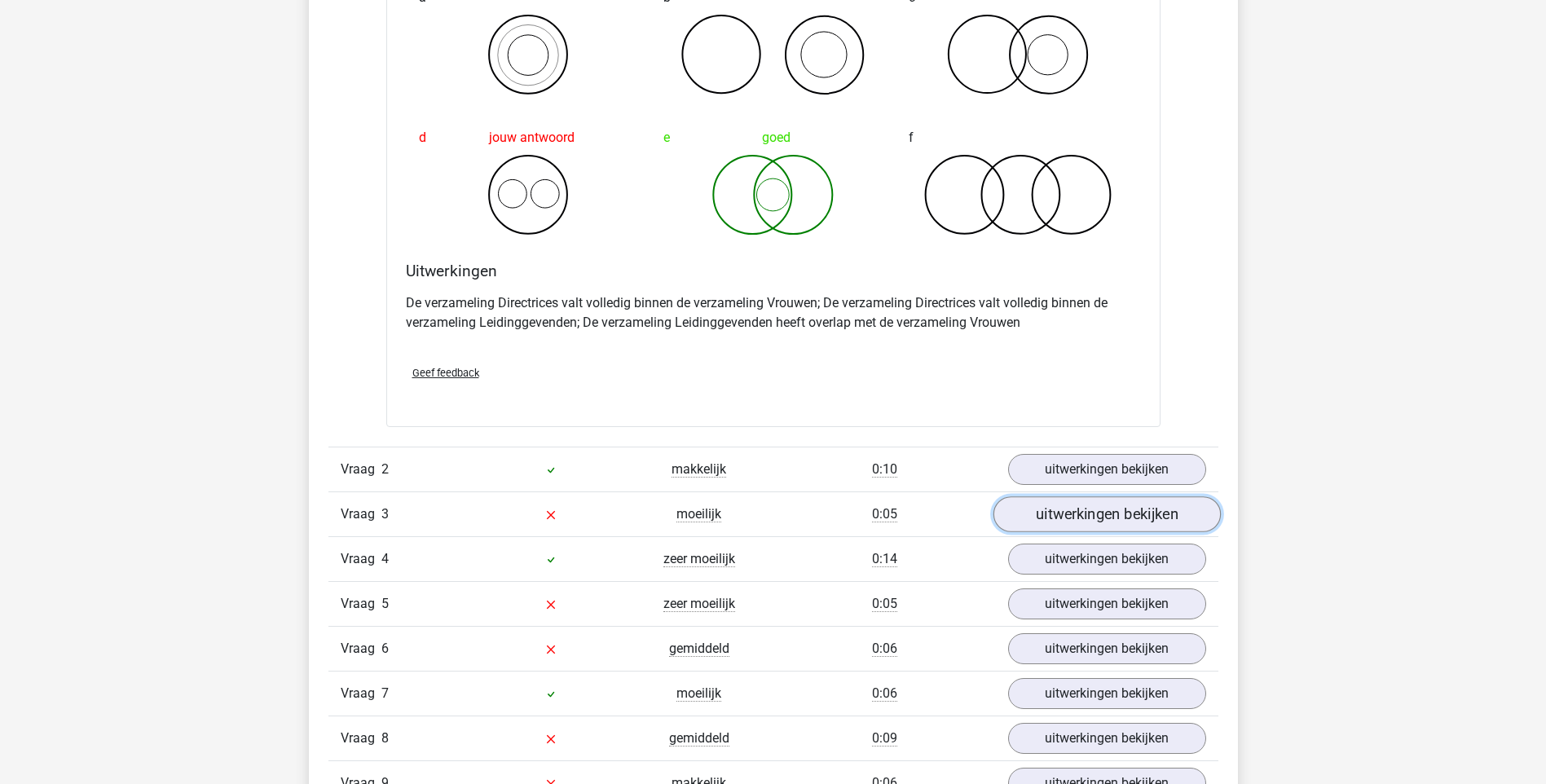
click at [1069, 499] on link "uitwerkingen bekijken" at bounding box center [1106, 513] width 228 height 36
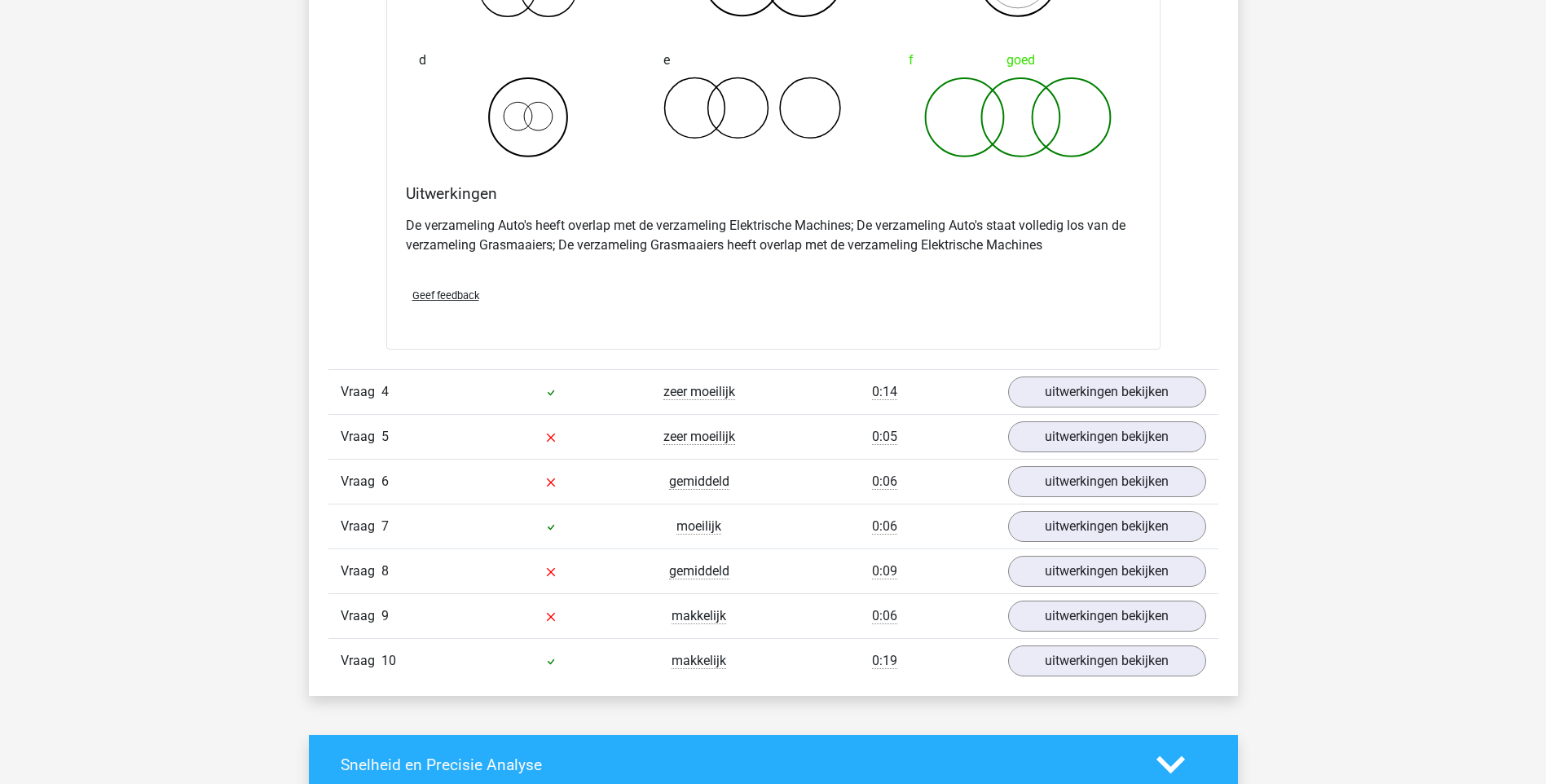
scroll to position [2200, 0]
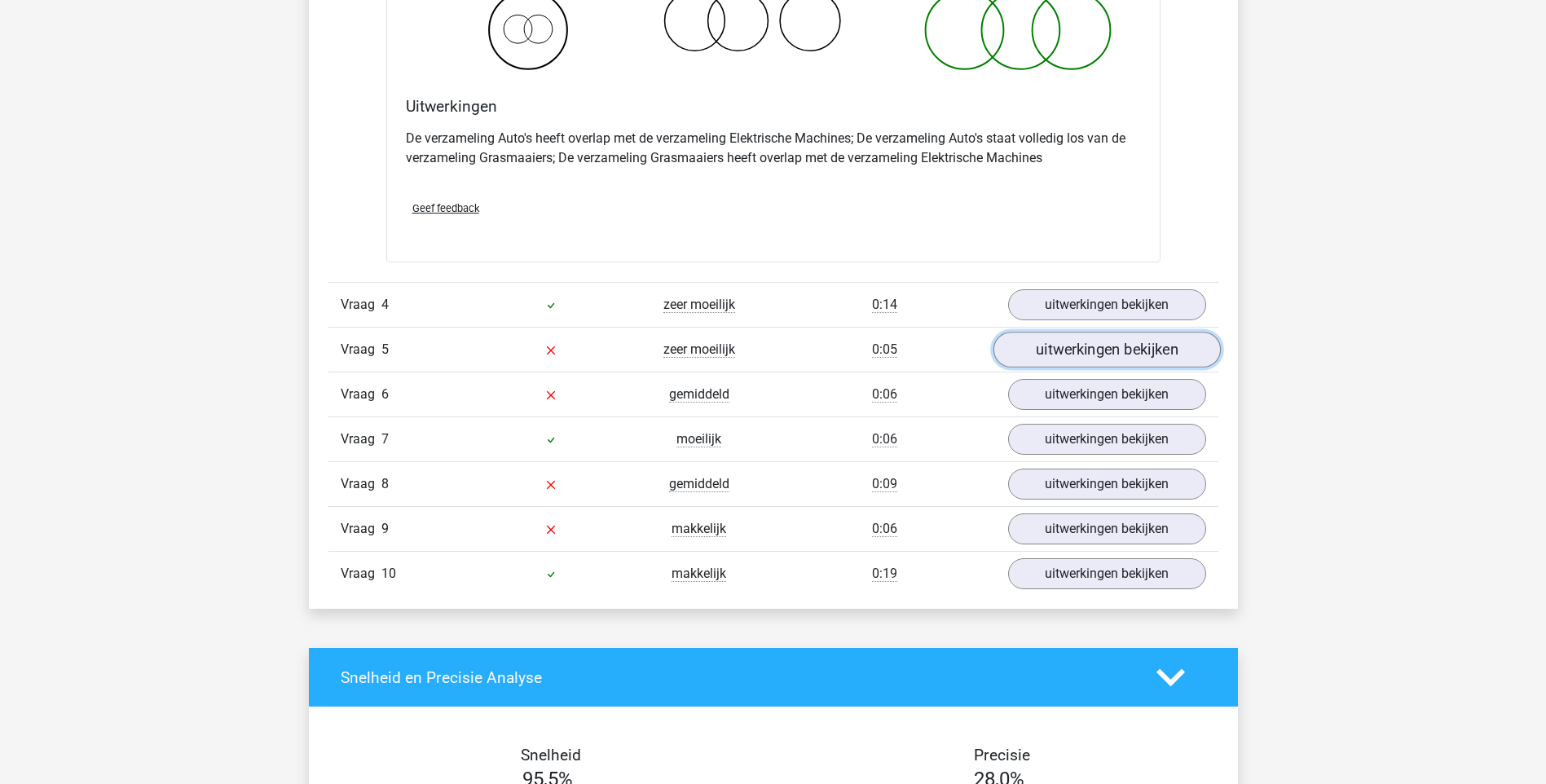
click at [1075, 359] on link "uitwerkingen bekijken" at bounding box center [1106, 349] width 228 height 36
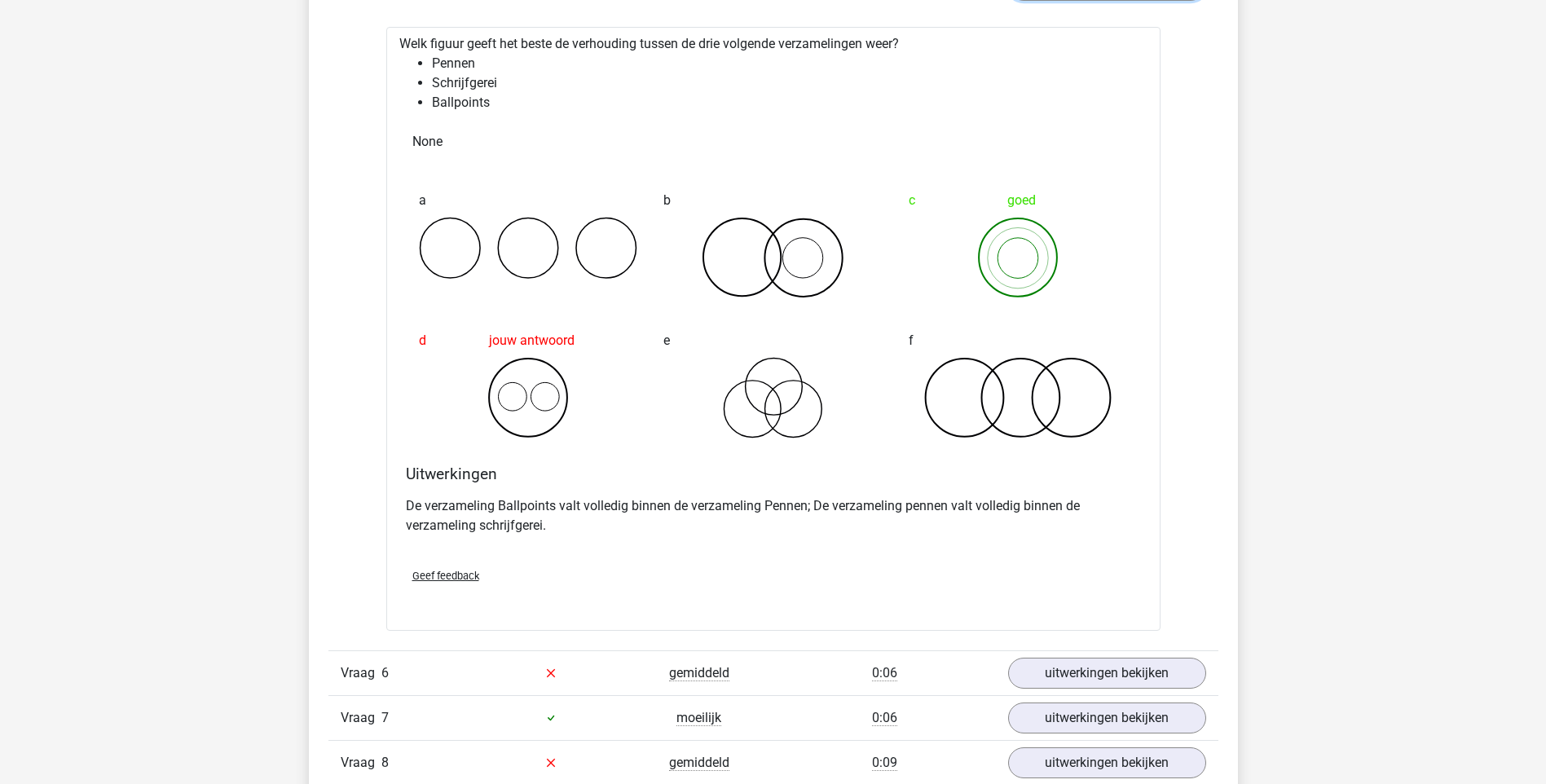
scroll to position [2689, 0]
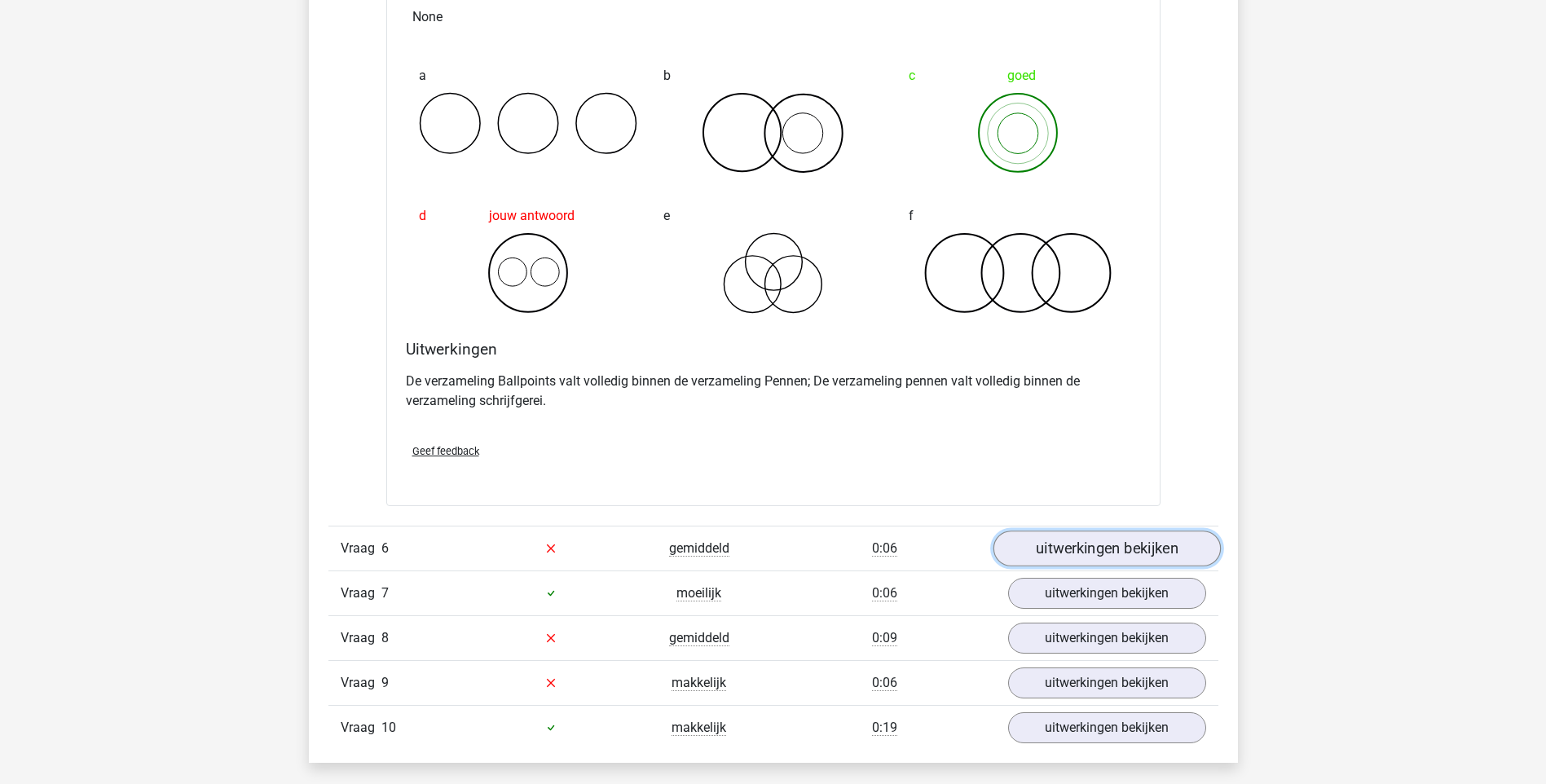
click at [1110, 543] on link "uitwerkingen bekijken" at bounding box center [1106, 548] width 228 height 36
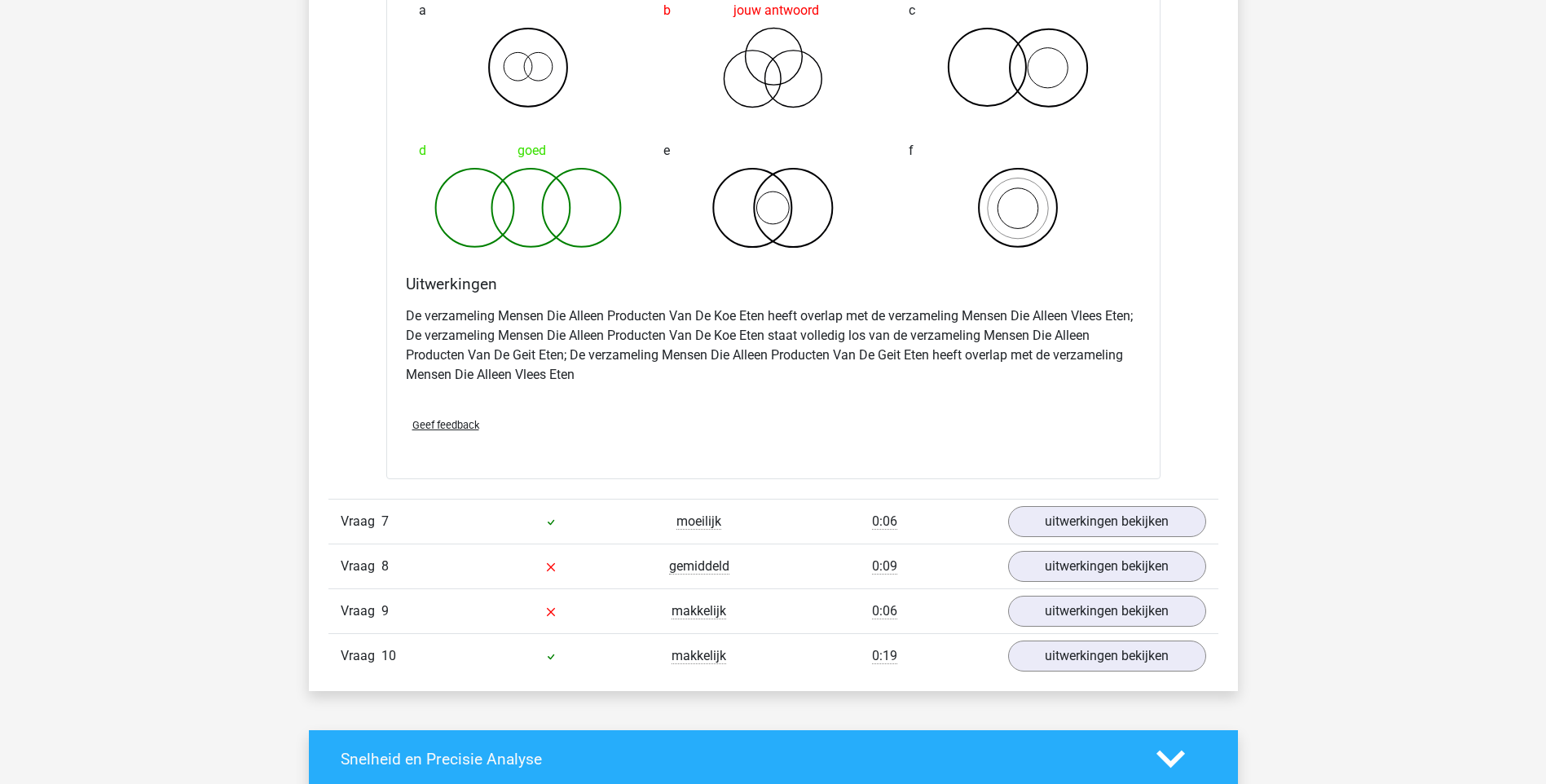
scroll to position [3585, 0]
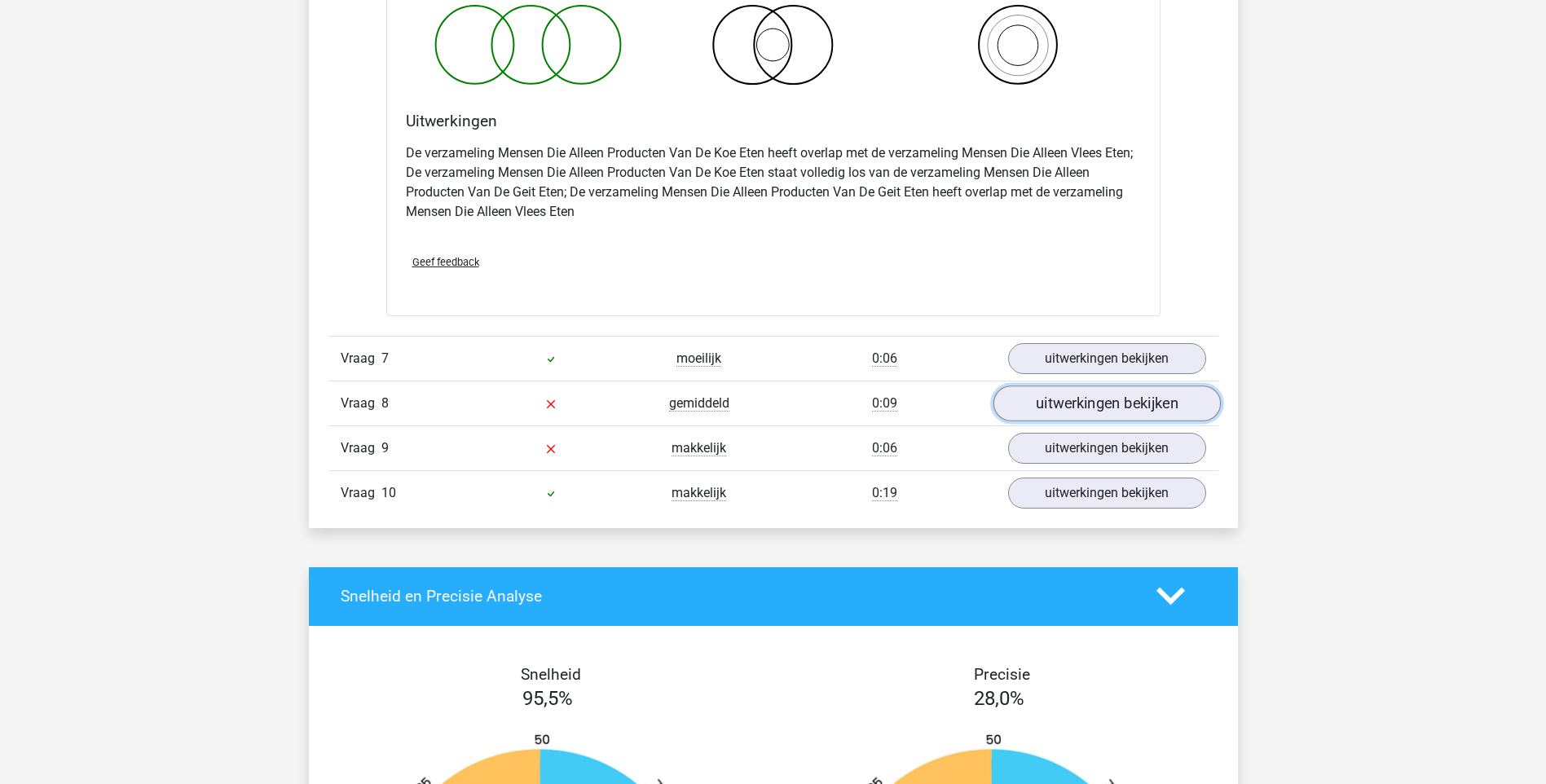
click at [1157, 396] on link "uitwerkingen bekijken" at bounding box center [1106, 403] width 228 height 36
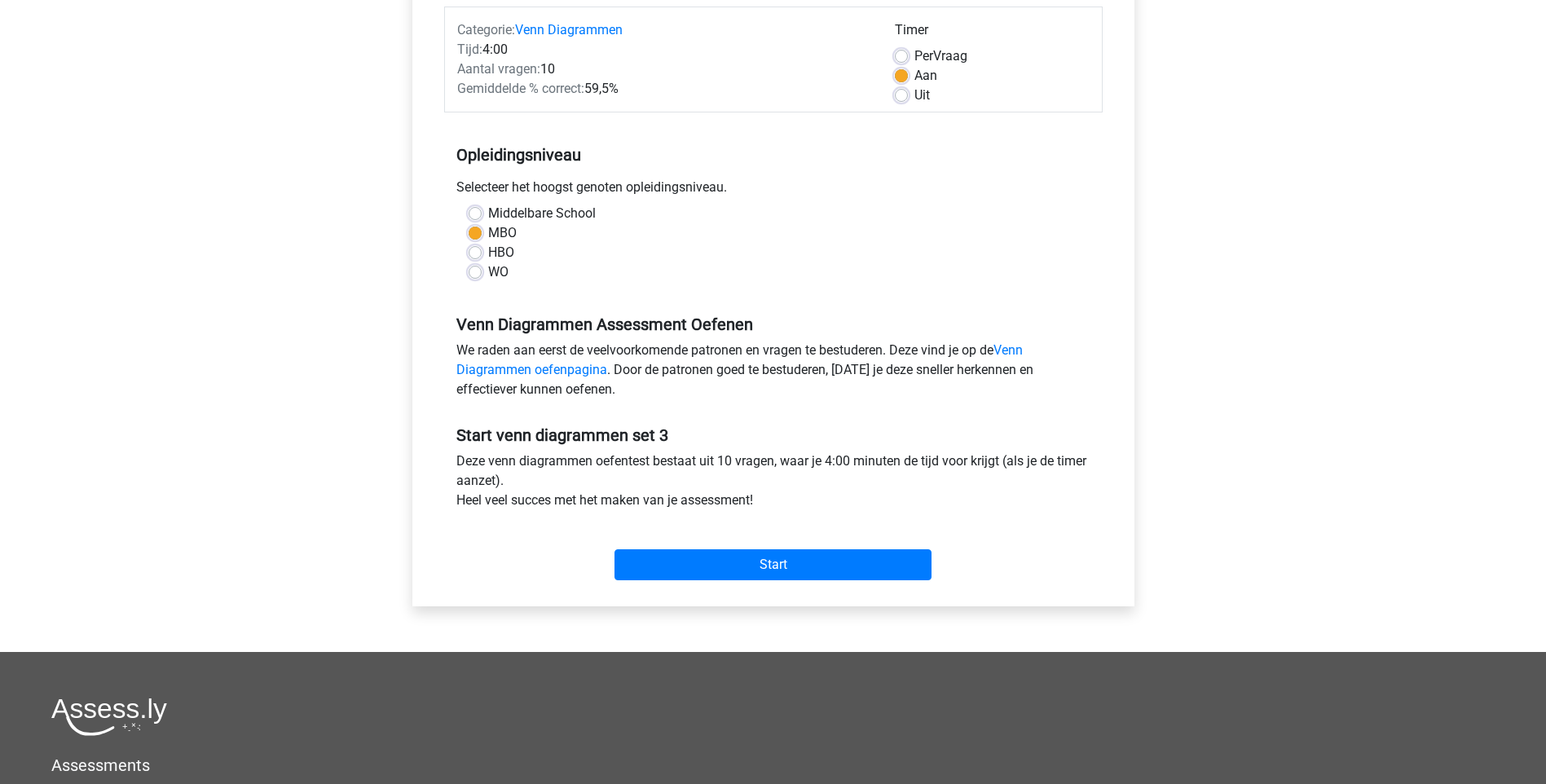
scroll to position [162, 0]
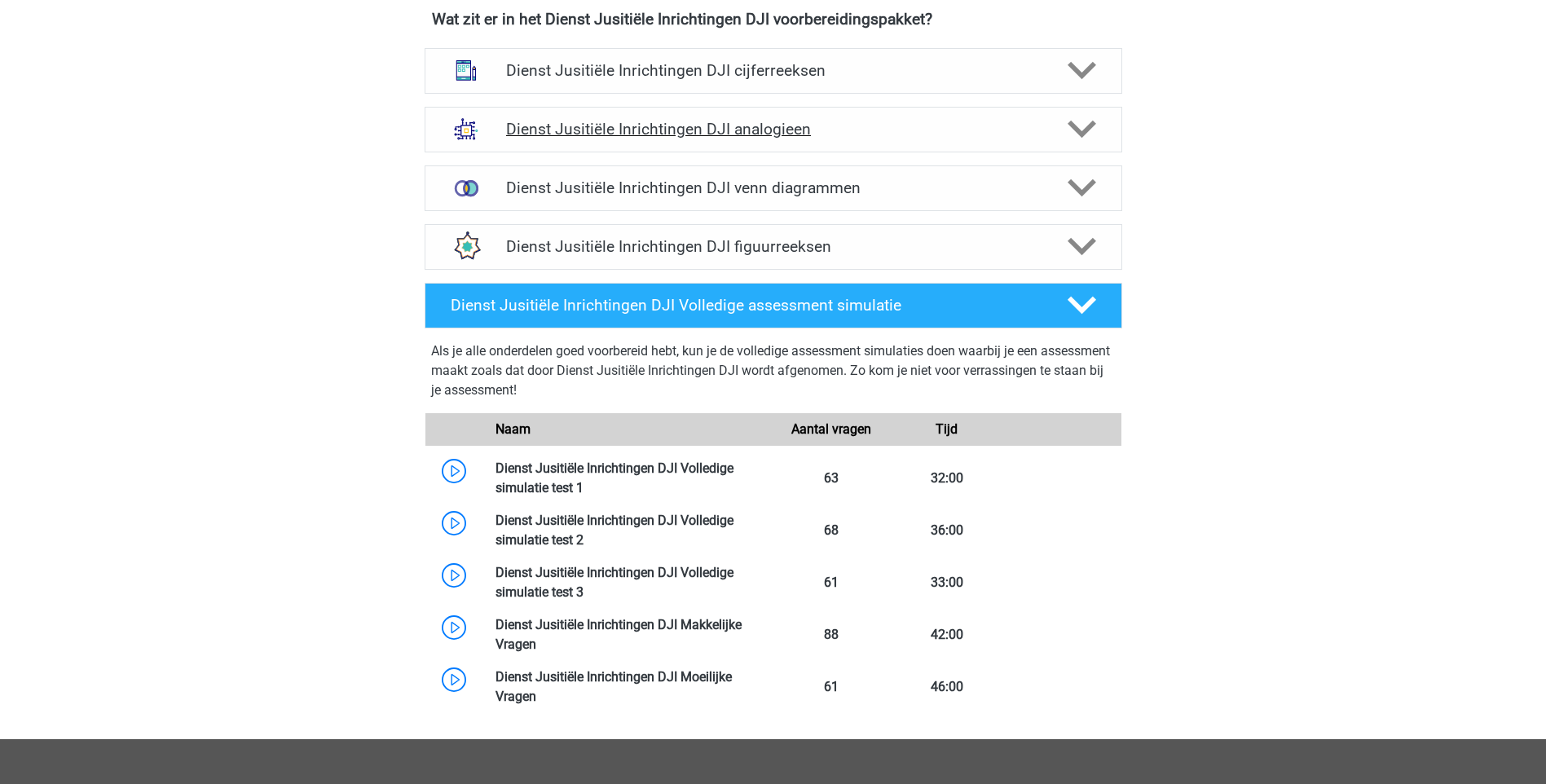
scroll to position [734, 0]
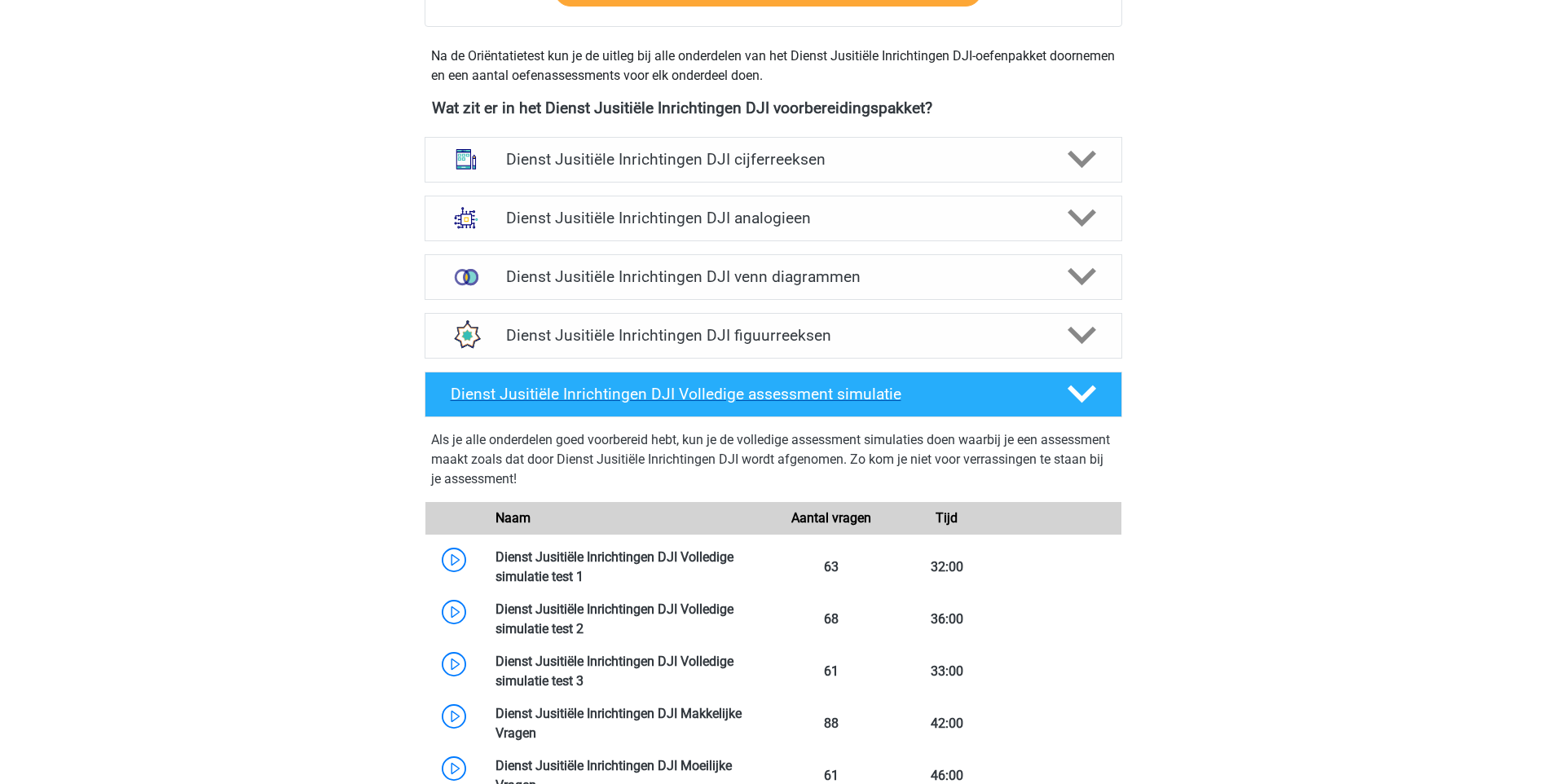
click at [1097, 399] on div at bounding box center [1080, 394] width 55 height 28
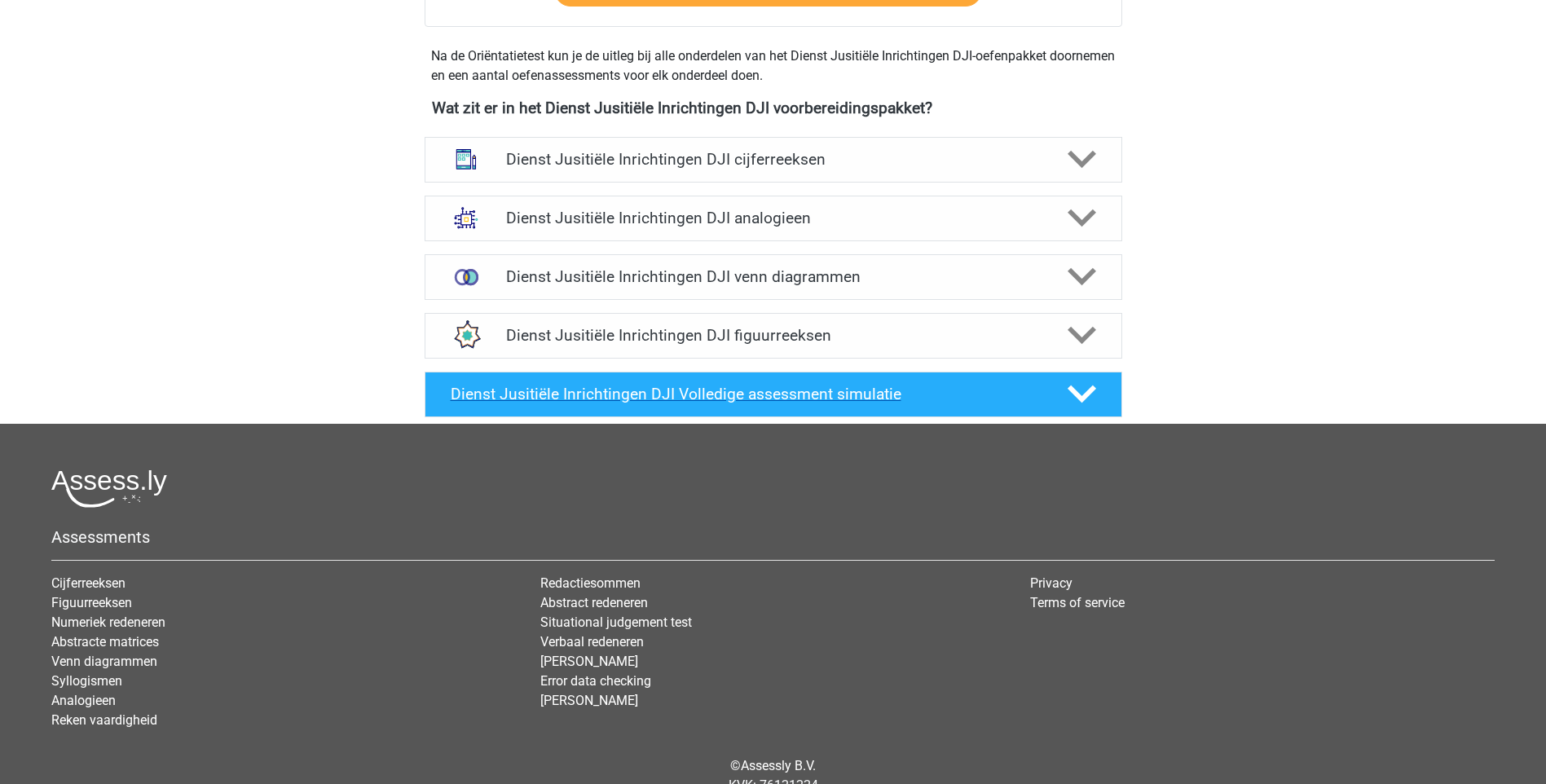
click at [1095, 384] on icon at bounding box center [1081, 394] width 28 height 28
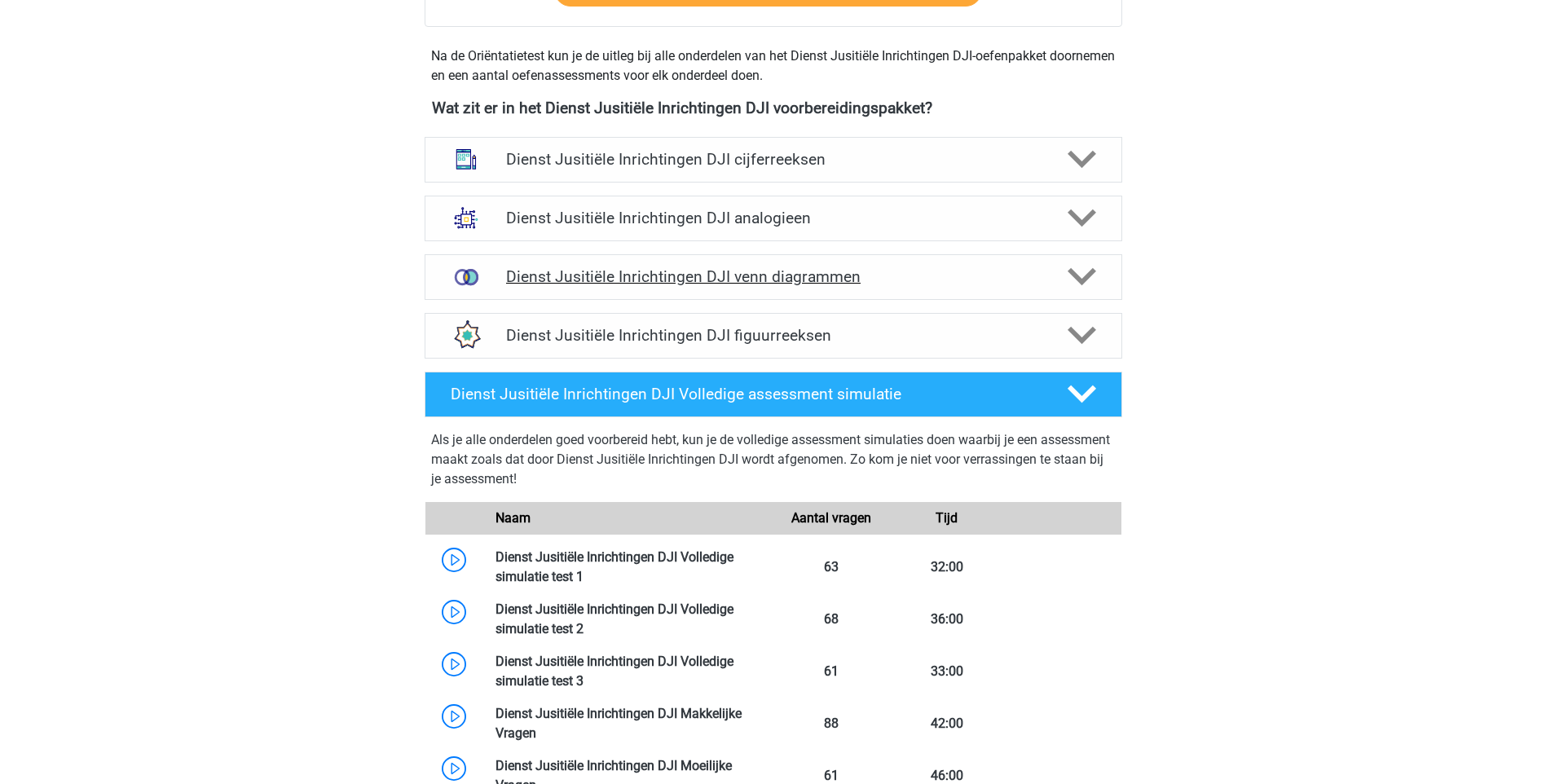
click at [901, 273] on h4 "Dienst Jusitiële Inrichtingen DJI venn diagrammen" at bounding box center [772, 276] width 533 height 18
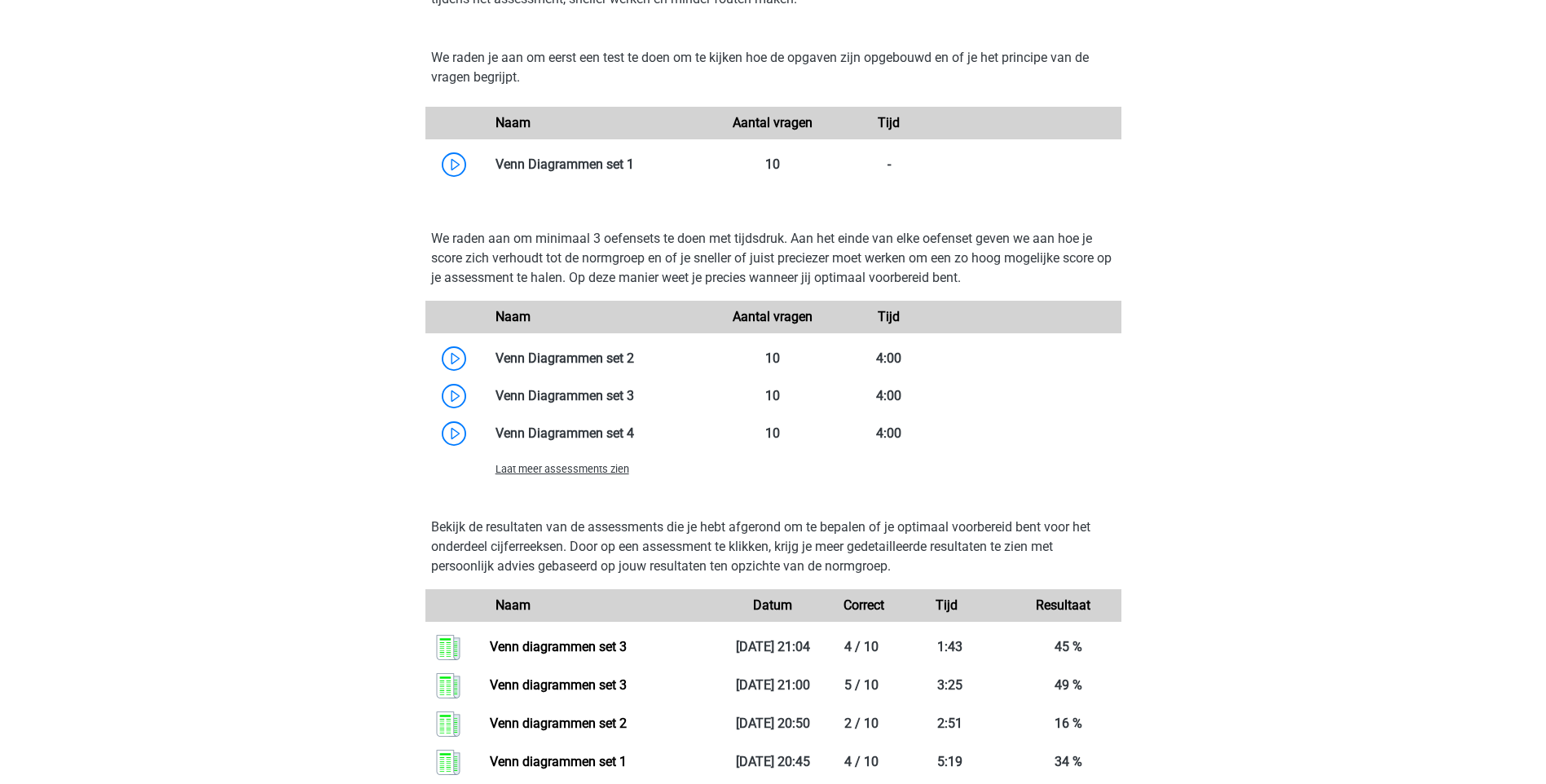
scroll to position [1140, 0]
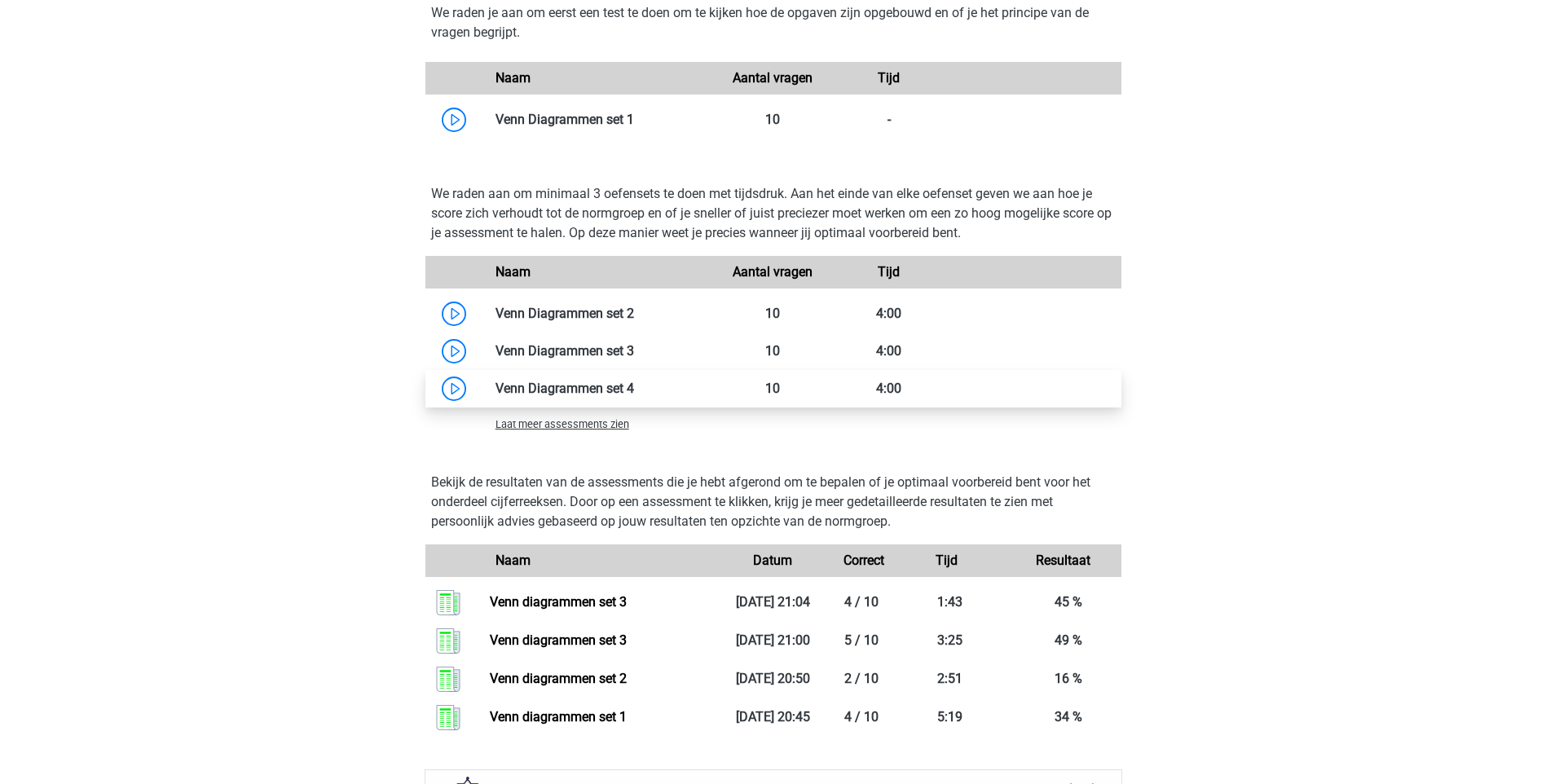
click at [633, 384] on link at bounding box center [633, 387] width 0 height 16
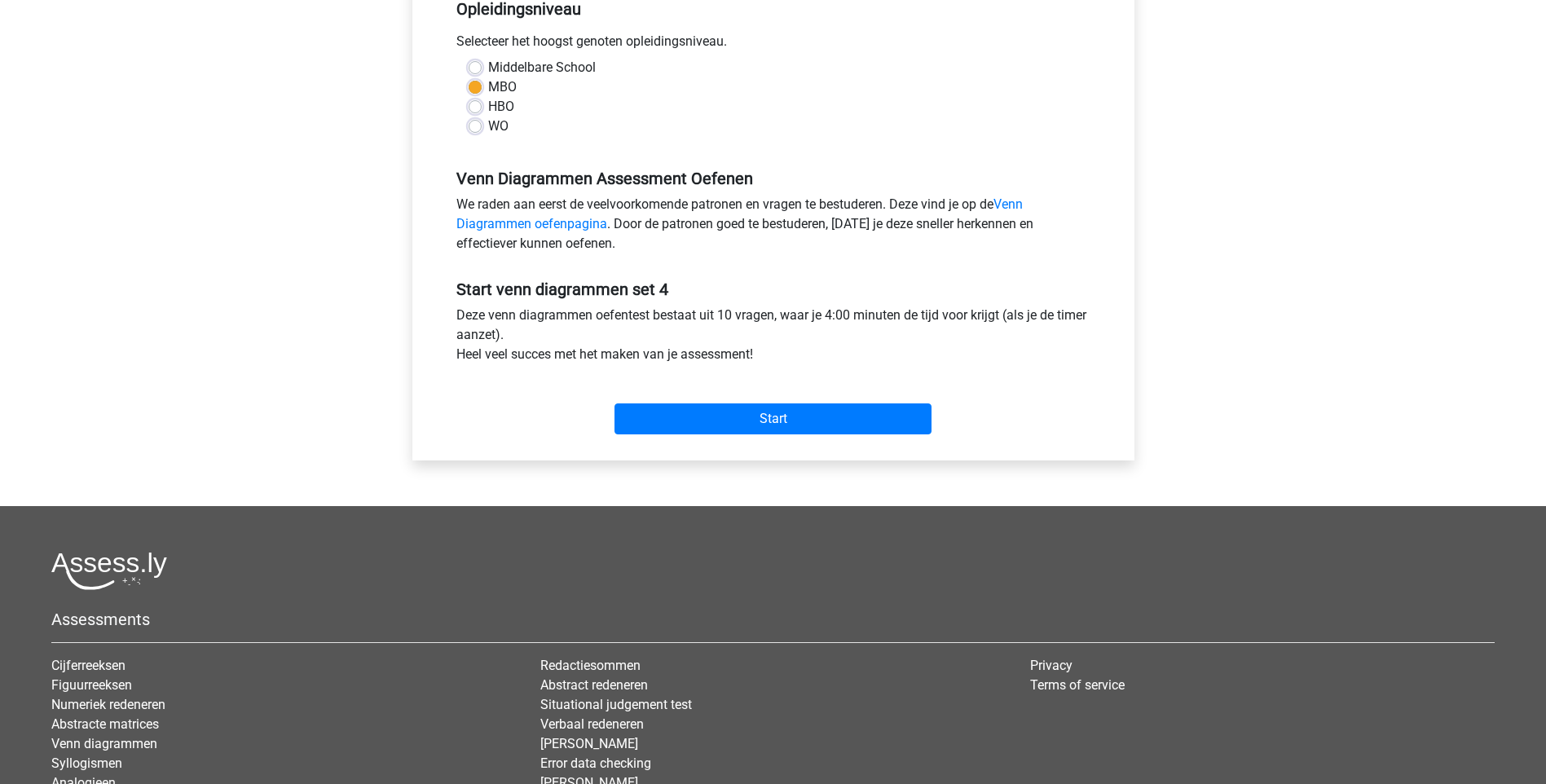
scroll to position [408, 0]
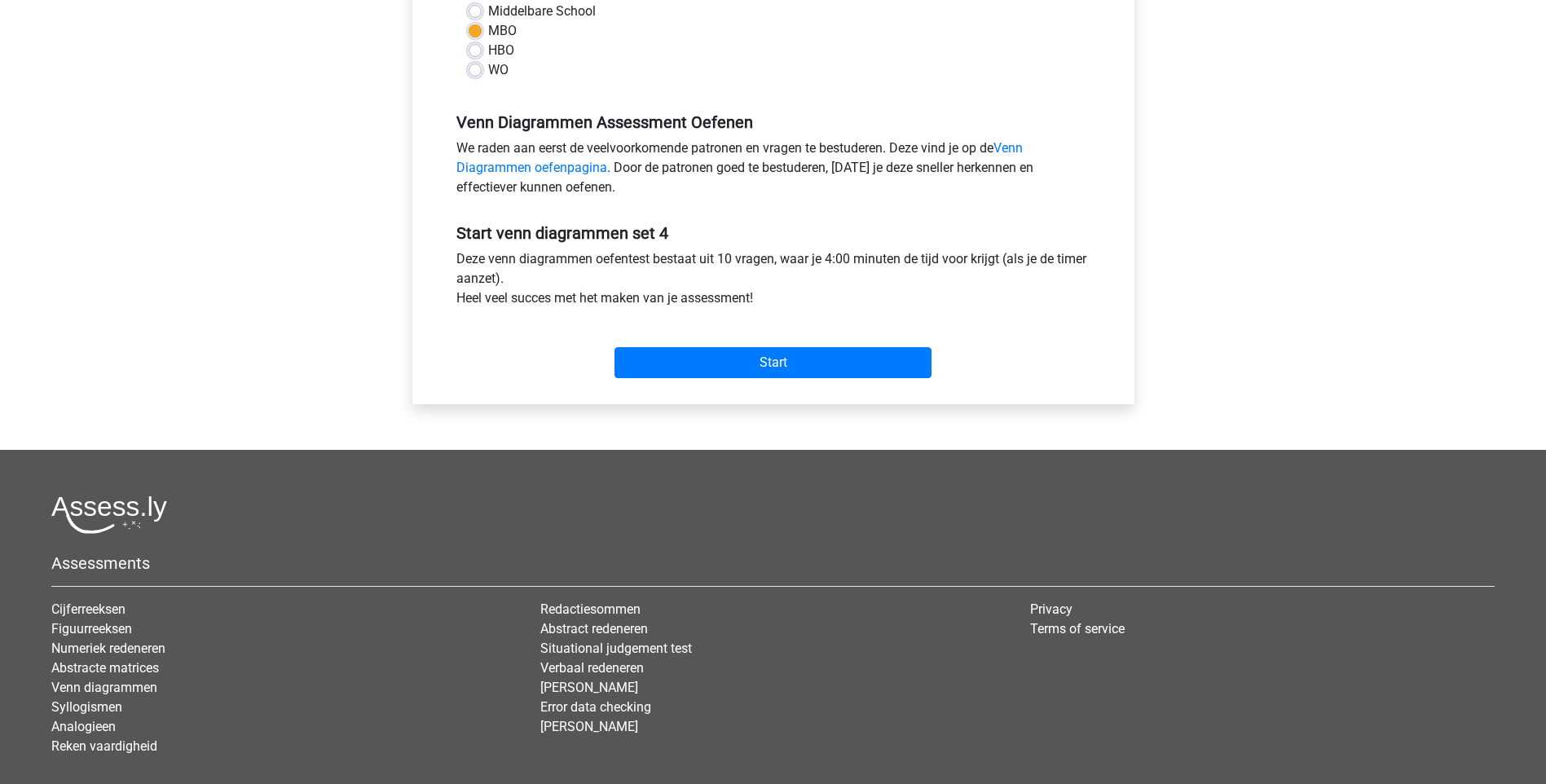
click at [765, 380] on div "Start" at bounding box center [773, 350] width 658 height 70
click at [760, 356] on input "Start" at bounding box center [772, 363] width 317 height 31
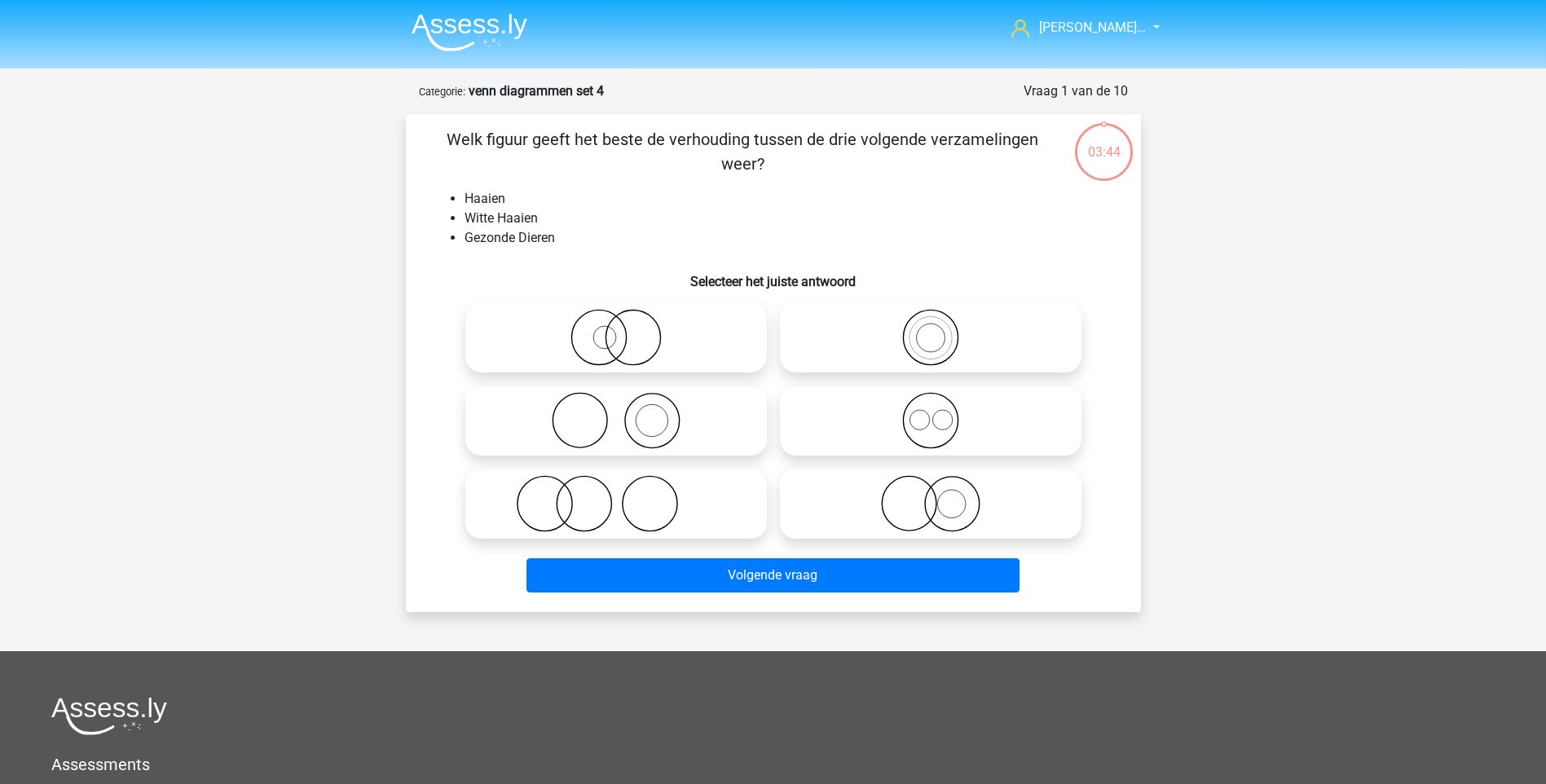
click at [982, 485] on icon at bounding box center [930, 503] width 288 height 57
click at [941, 485] on input "radio" at bounding box center [936, 490] width 11 height 11
radio input "true"
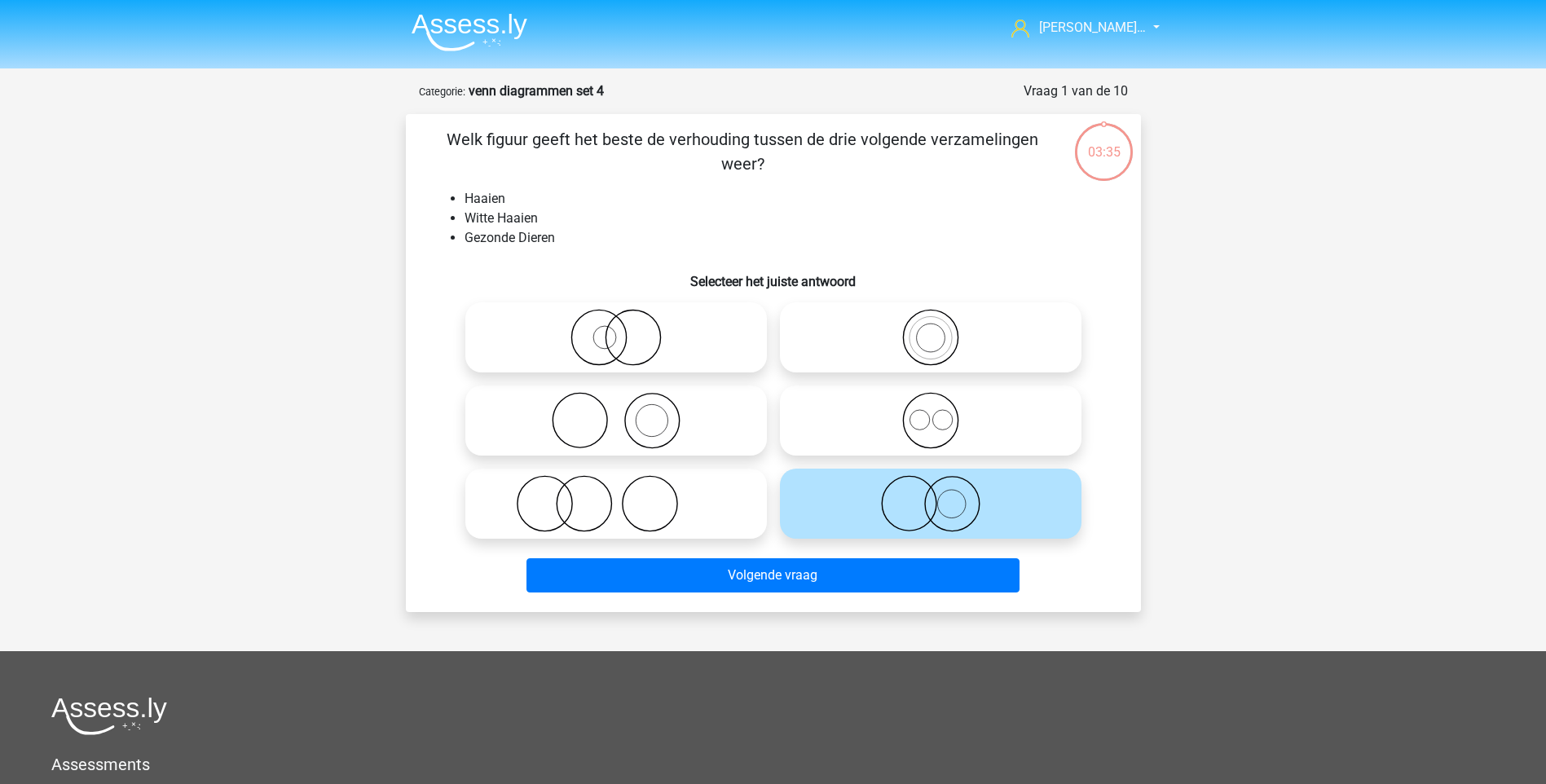
click at [678, 354] on icon at bounding box center [616, 337] width 288 height 57
click at [626, 330] on input "radio" at bounding box center [622, 324] width 11 height 11
radio input "true"
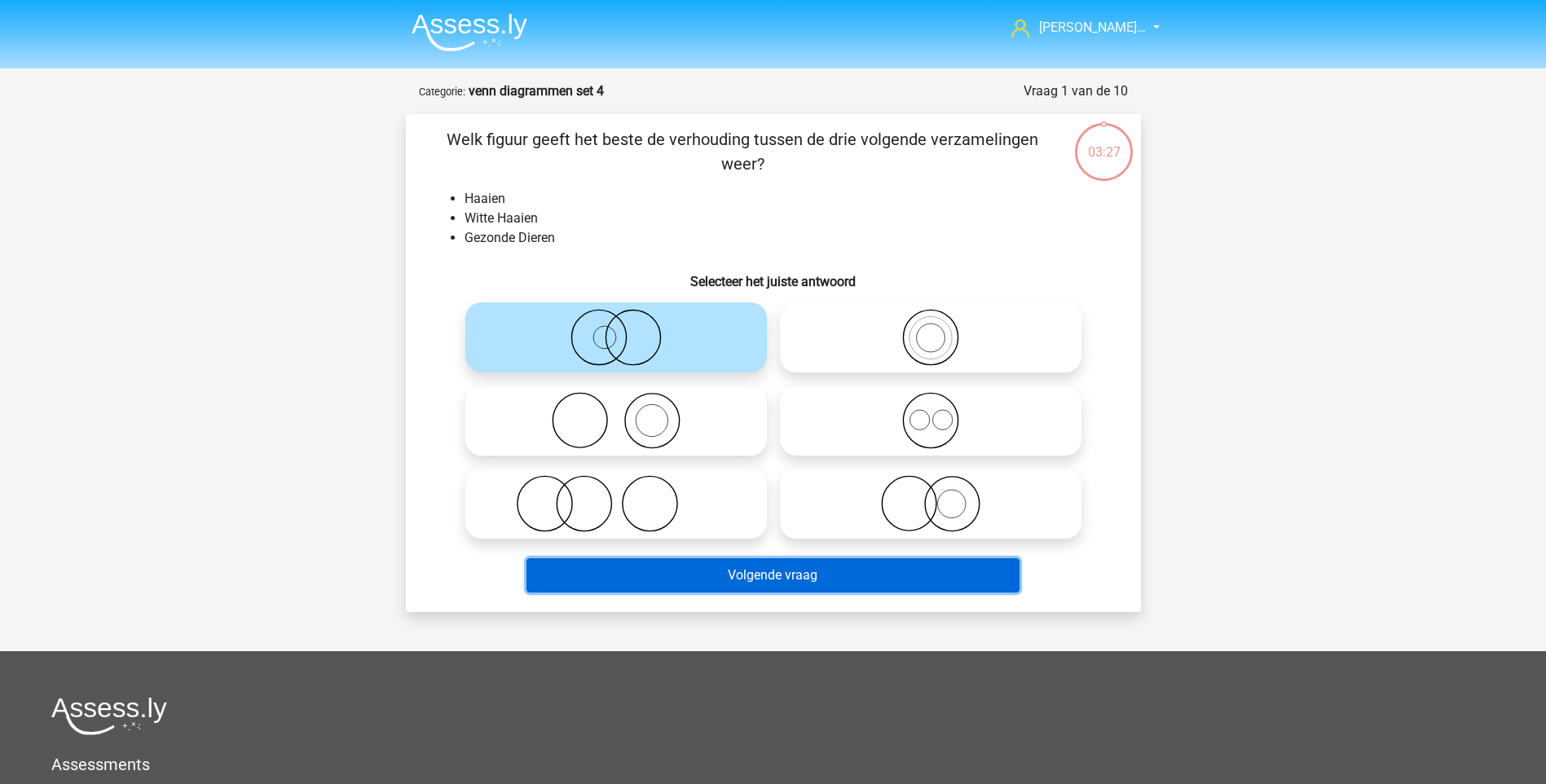
click at [806, 576] on button "Volgende vraag" at bounding box center [772, 575] width 493 height 34
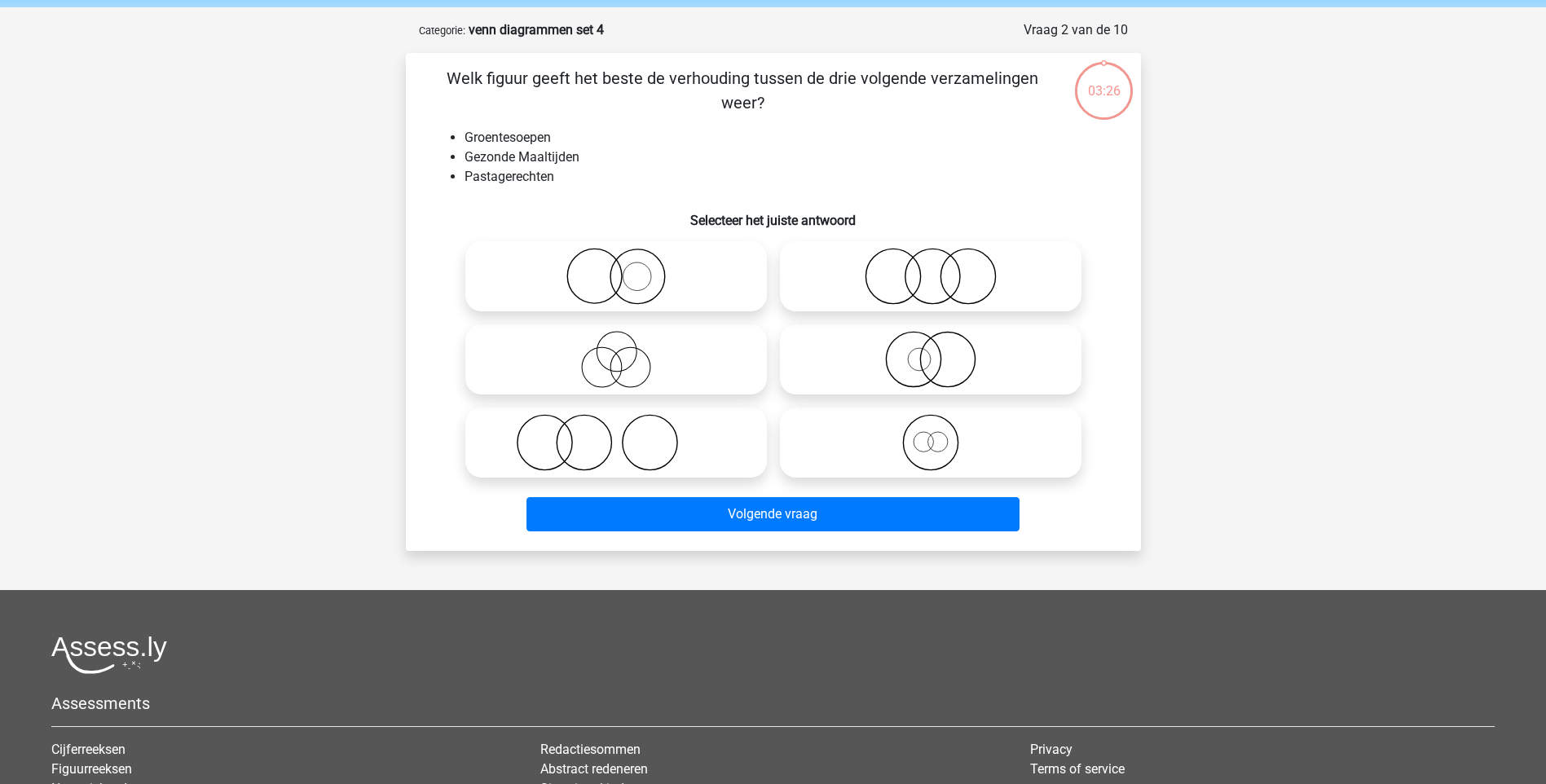
scroll to position [82, 0]
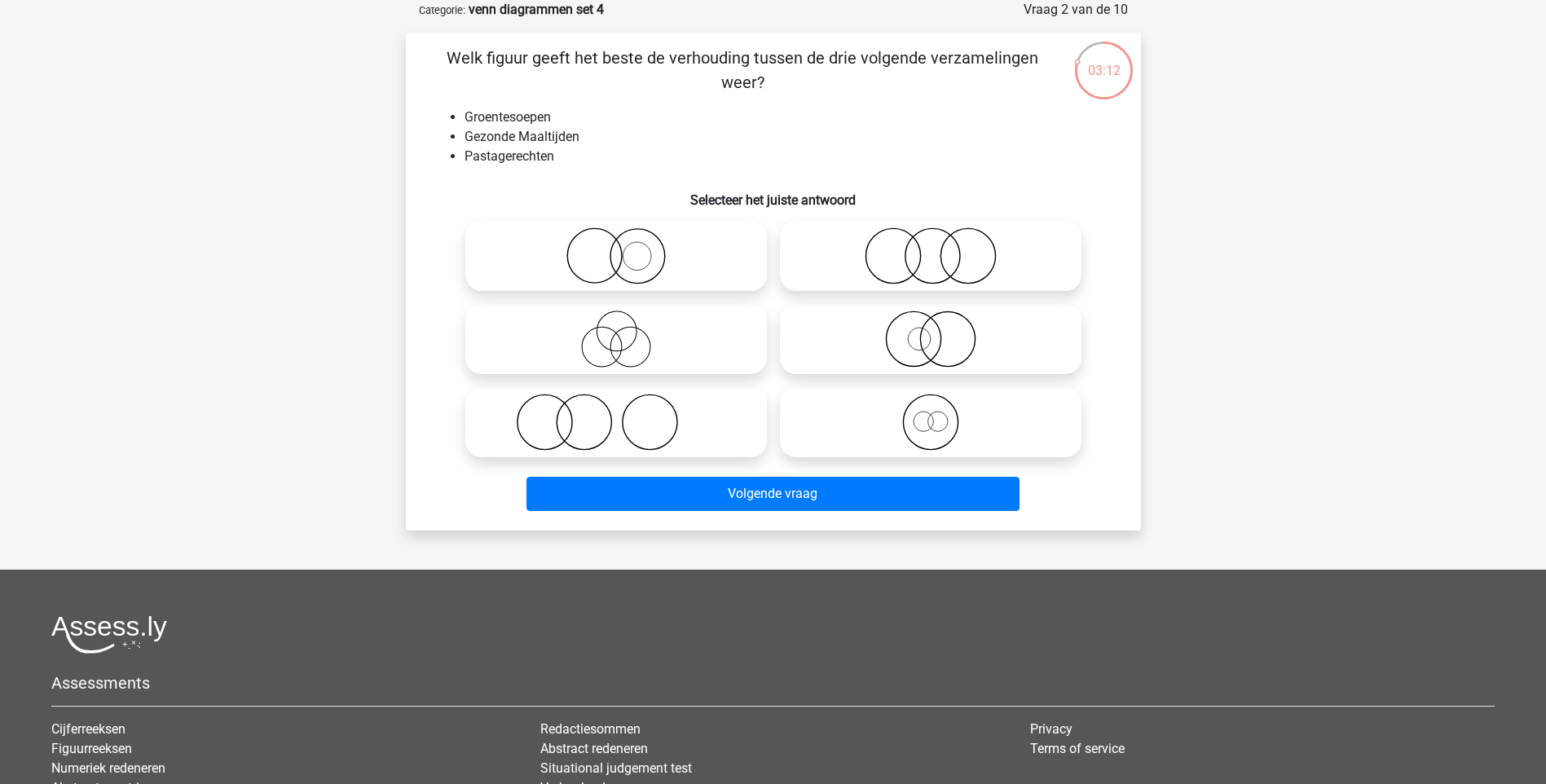
click at [647, 262] on icon at bounding box center [616, 256] width 288 height 57
click at [626, 248] on input "radio" at bounding box center [622, 242] width 11 height 11
radio input "true"
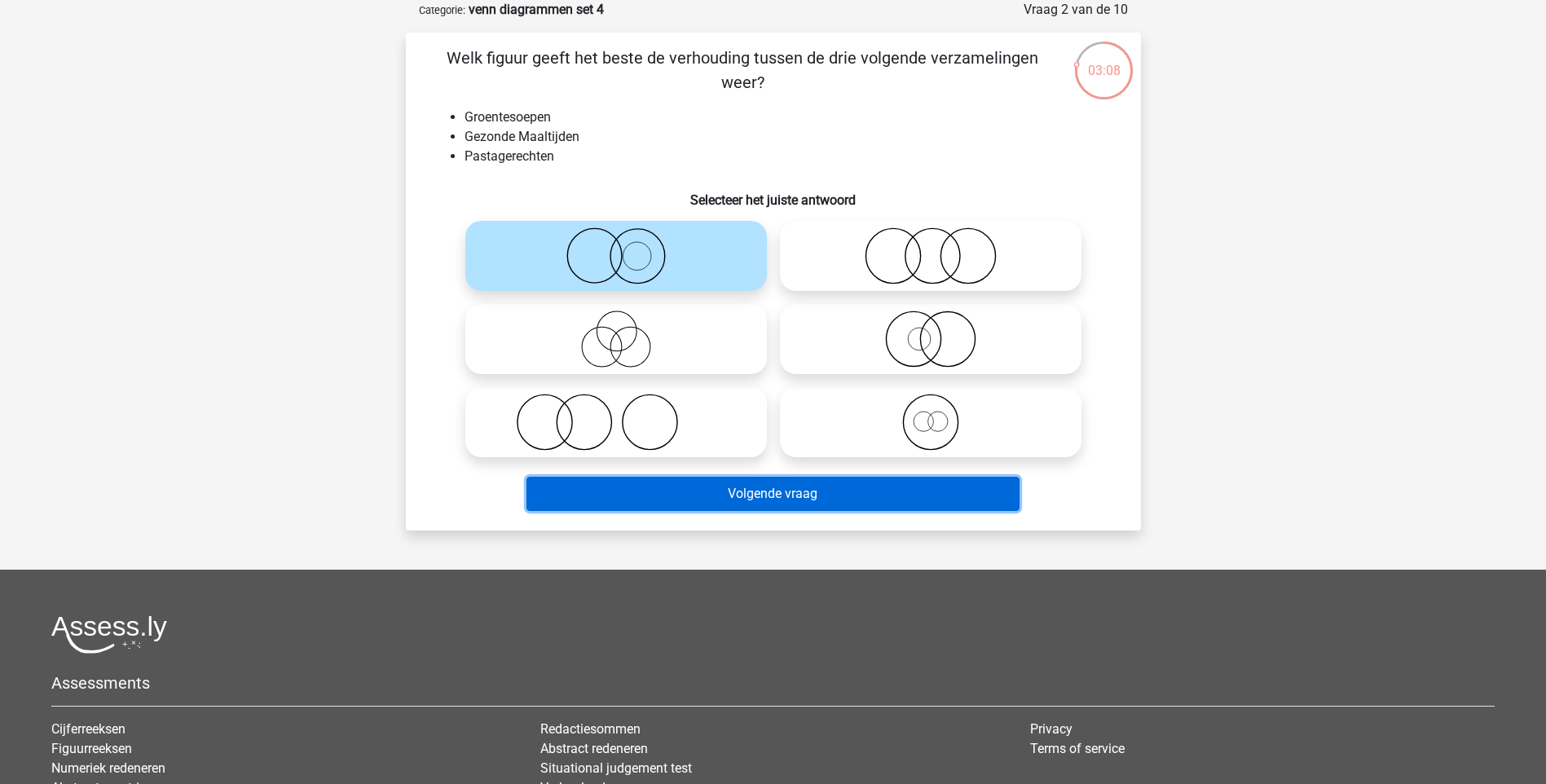
click at [826, 492] on button "Volgende vraag" at bounding box center [772, 493] width 493 height 34
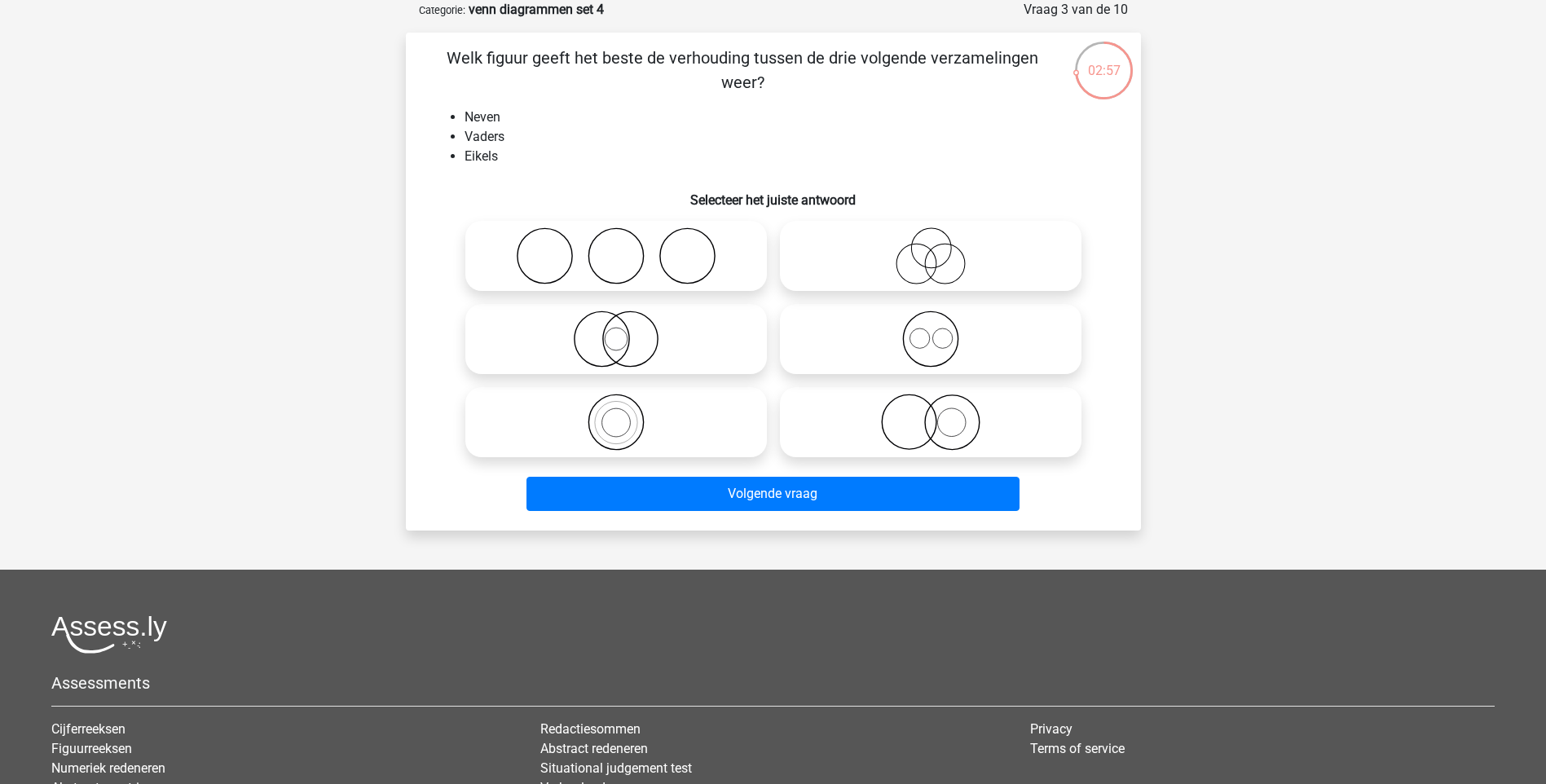
click at [622, 251] on icon at bounding box center [616, 256] width 288 height 57
click at [622, 248] on input "radio" at bounding box center [622, 242] width 11 height 11
radio input "true"
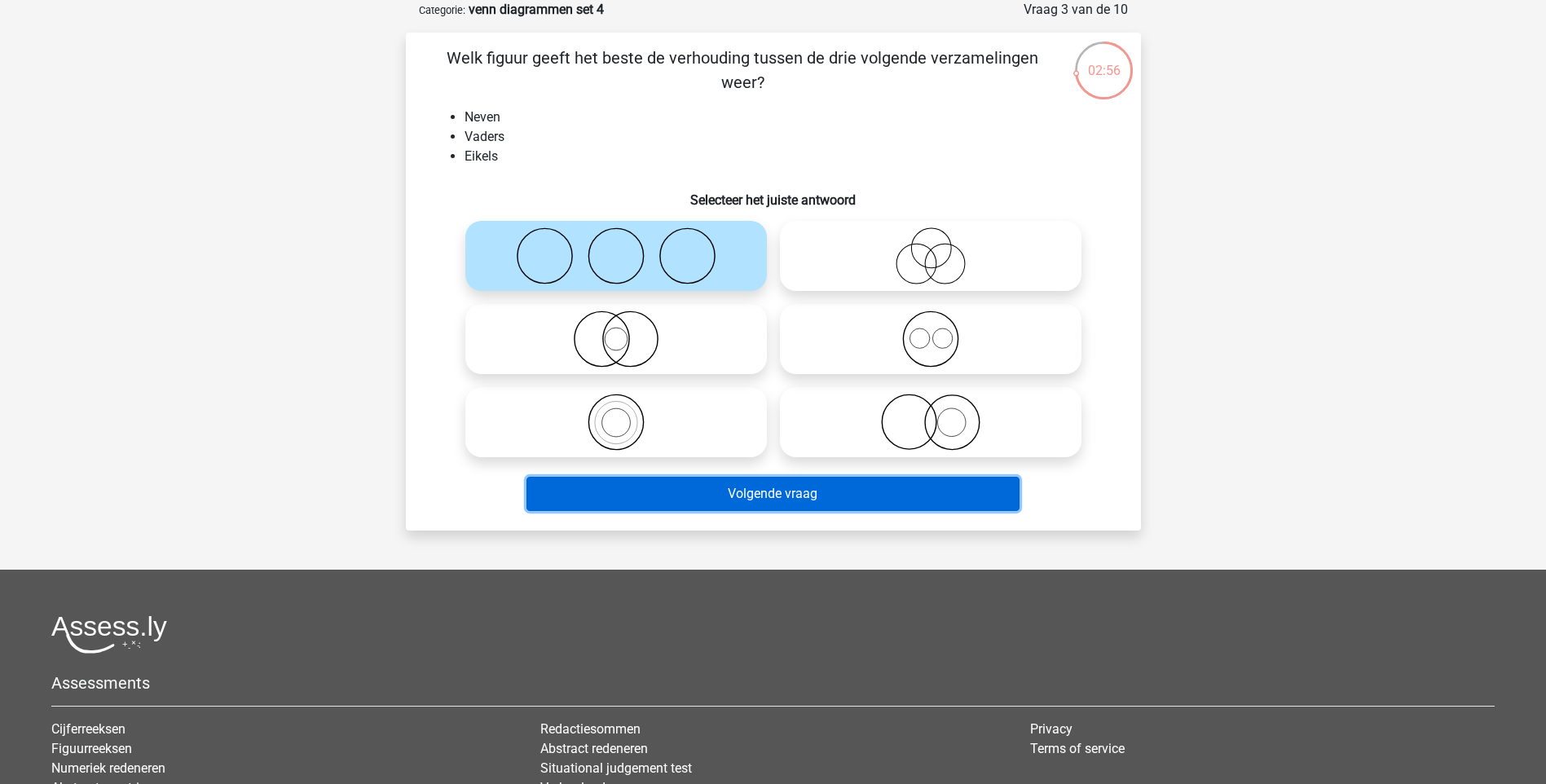
click at [780, 503] on button "Volgende vraag" at bounding box center [772, 493] width 493 height 34
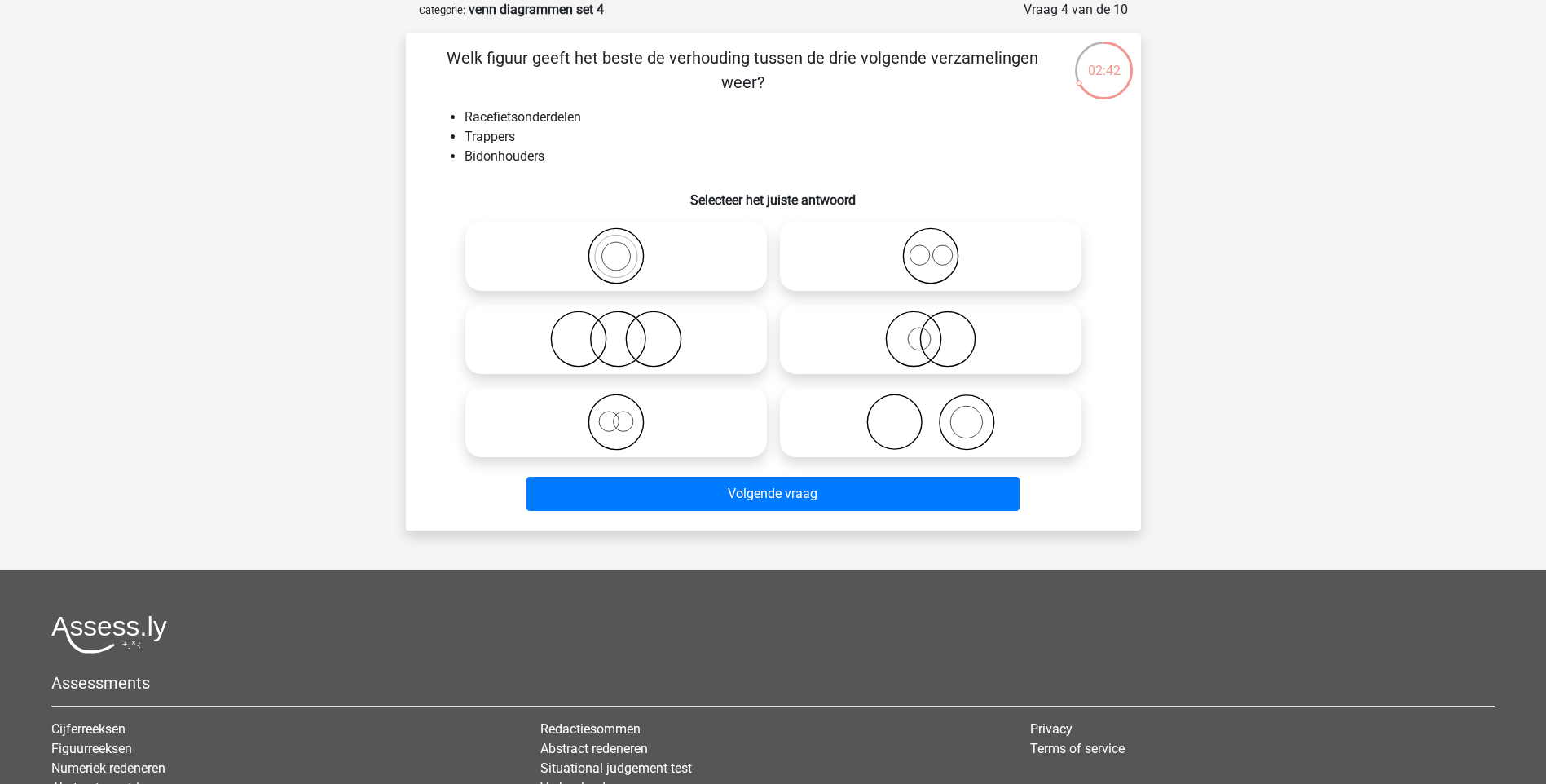
click at [594, 262] on icon at bounding box center [616, 256] width 288 height 57
click at [616, 248] on input "radio" at bounding box center [622, 242] width 11 height 11
radio input "true"
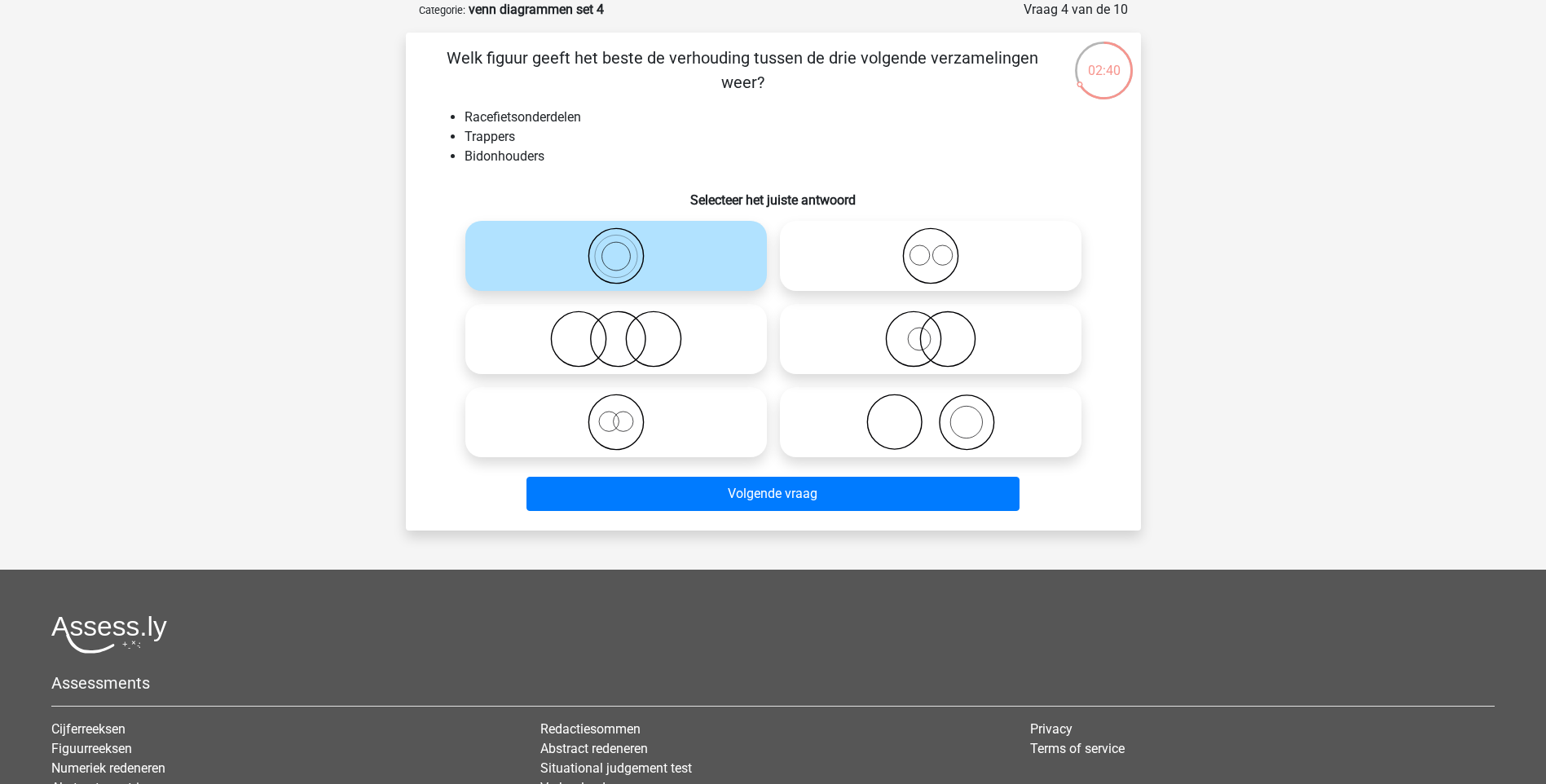
click at [939, 342] on icon at bounding box center [930, 339] width 288 height 57
click at [939, 330] on input "radio" at bounding box center [936, 326] width 11 height 11
radio input "true"
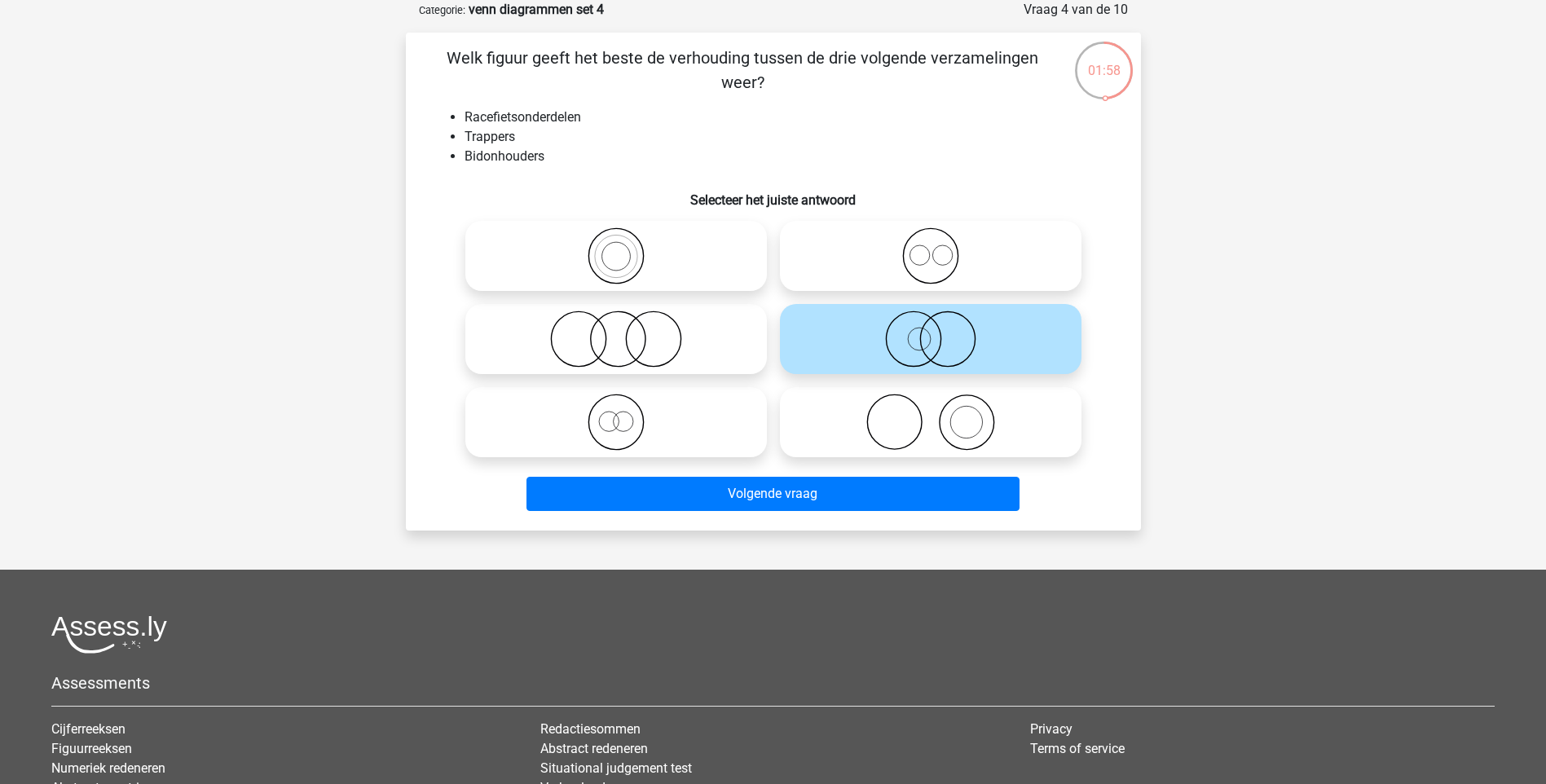
drag, startPoint x: 936, startPoint y: 240, endPoint x: 924, endPoint y: 243, distance: 12.4
click at [935, 239] on input "radio" at bounding box center [936, 242] width 11 height 11
radio input "true"
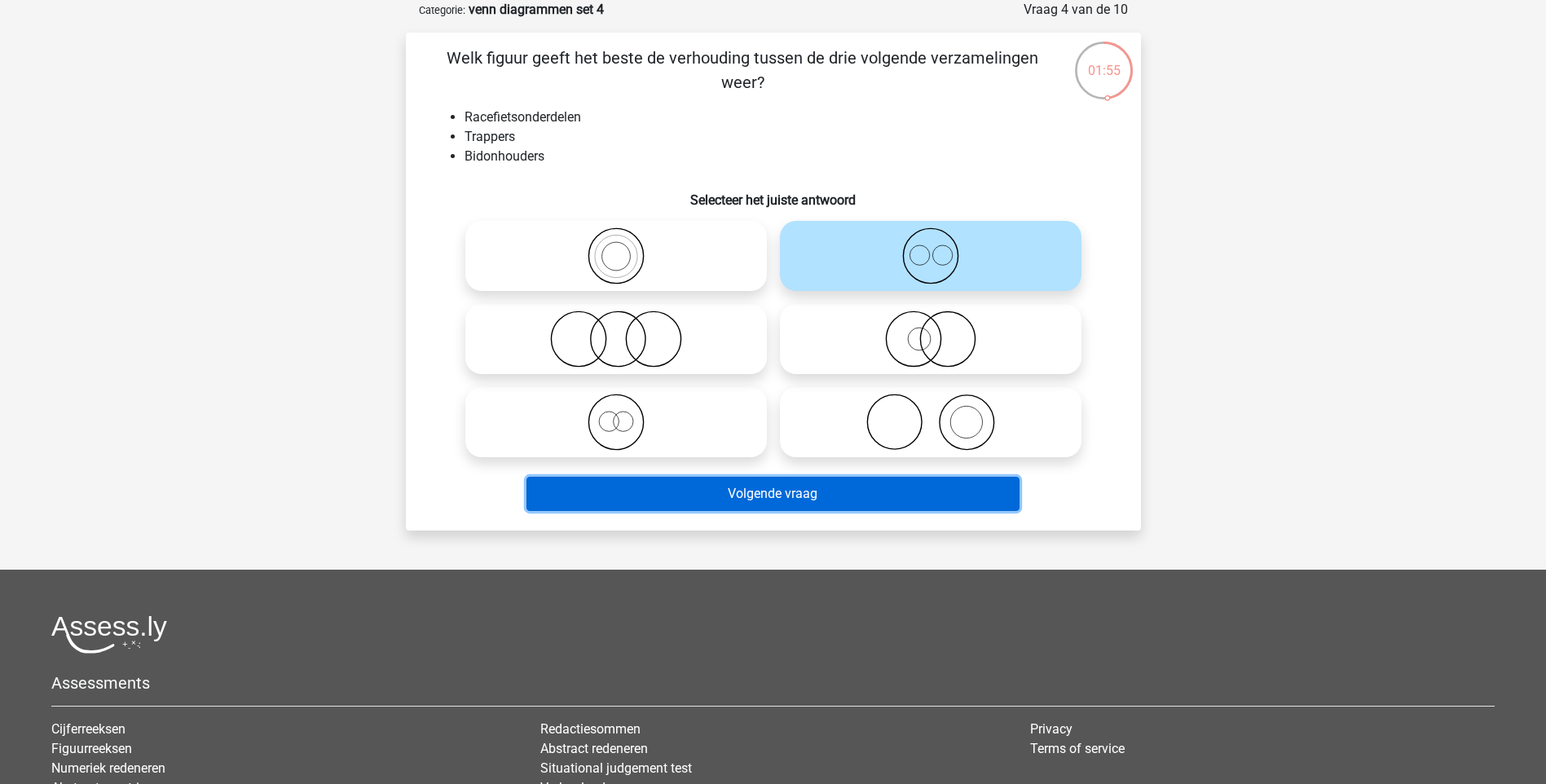
click at [772, 497] on button "Volgende vraag" at bounding box center [772, 493] width 493 height 34
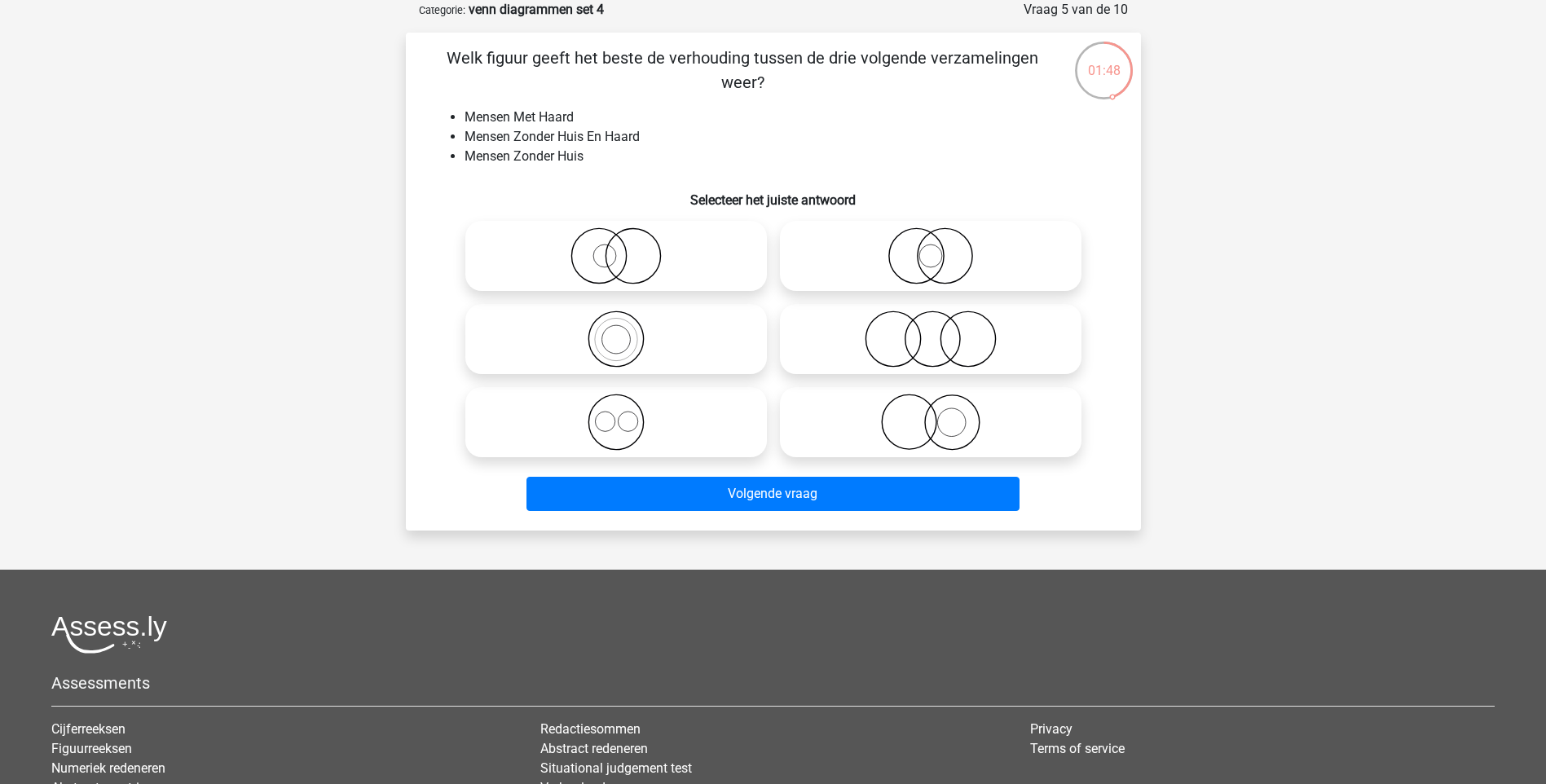
click at [929, 317] on icon at bounding box center [930, 339] width 288 height 57
click at [931, 320] on input "radio" at bounding box center [936, 326] width 11 height 11
radio input "true"
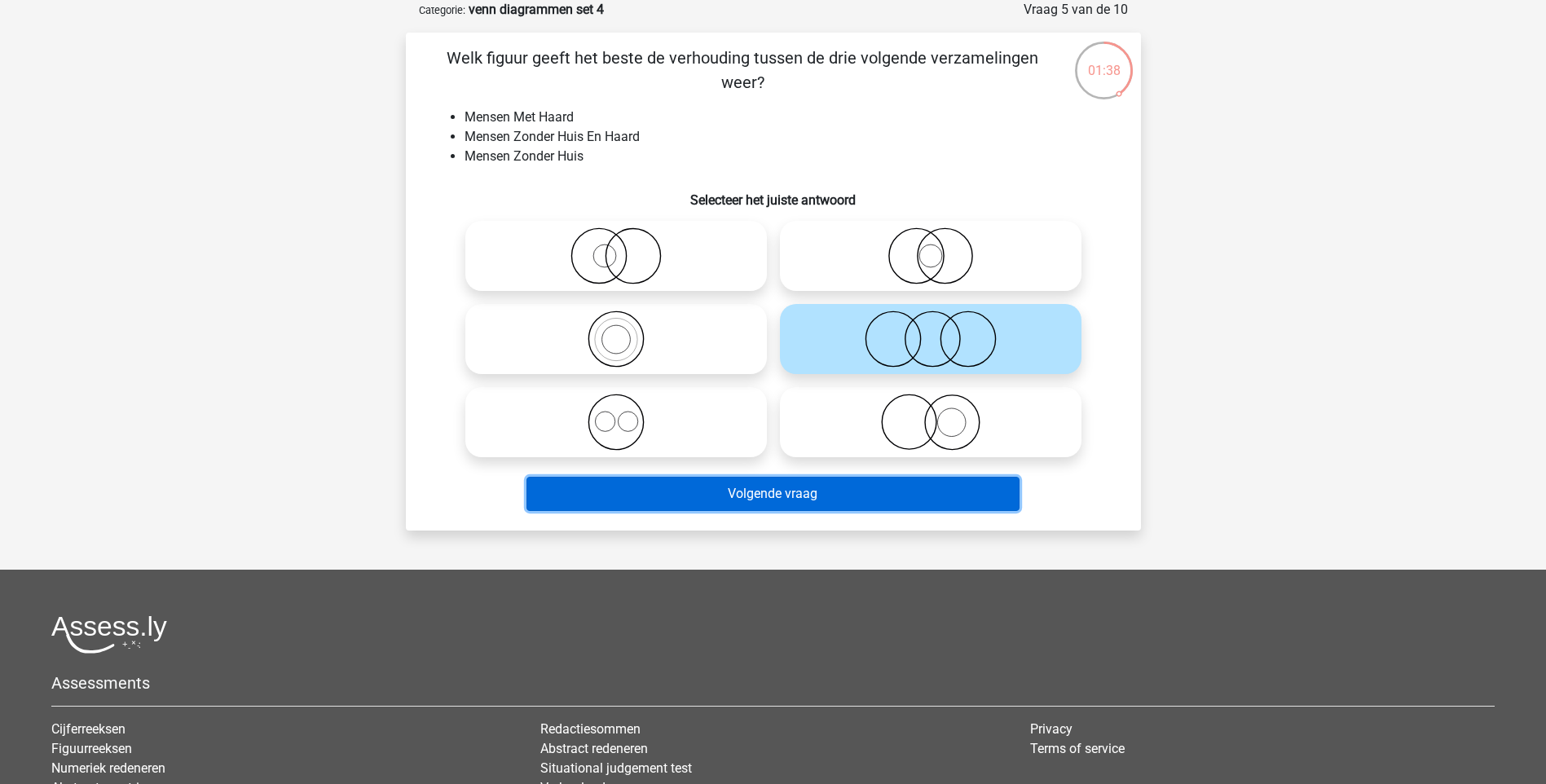
click at [701, 489] on button "Volgende vraag" at bounding box center [772, 493] width 493 height 34
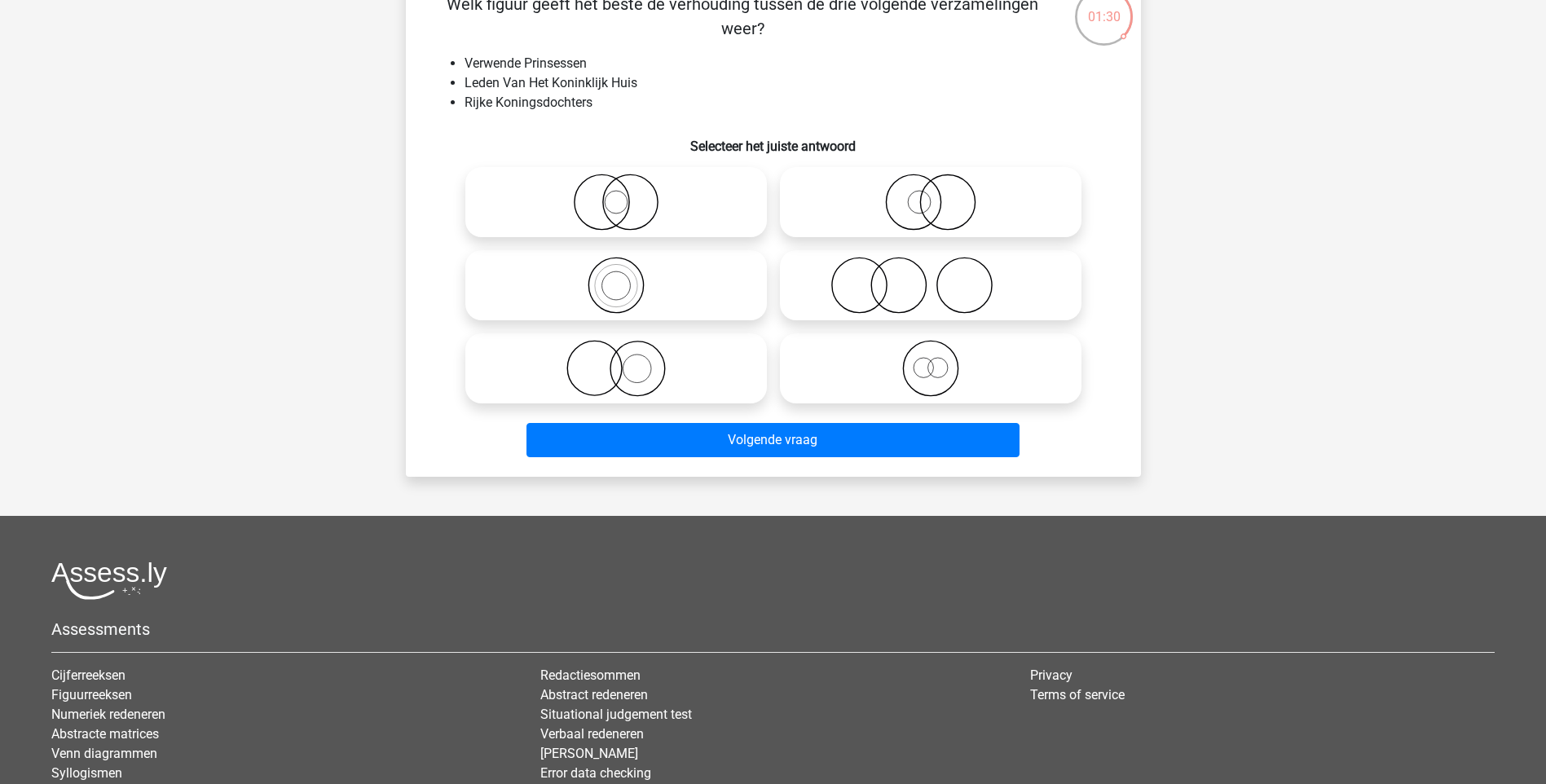
scroll to position [162, 0]
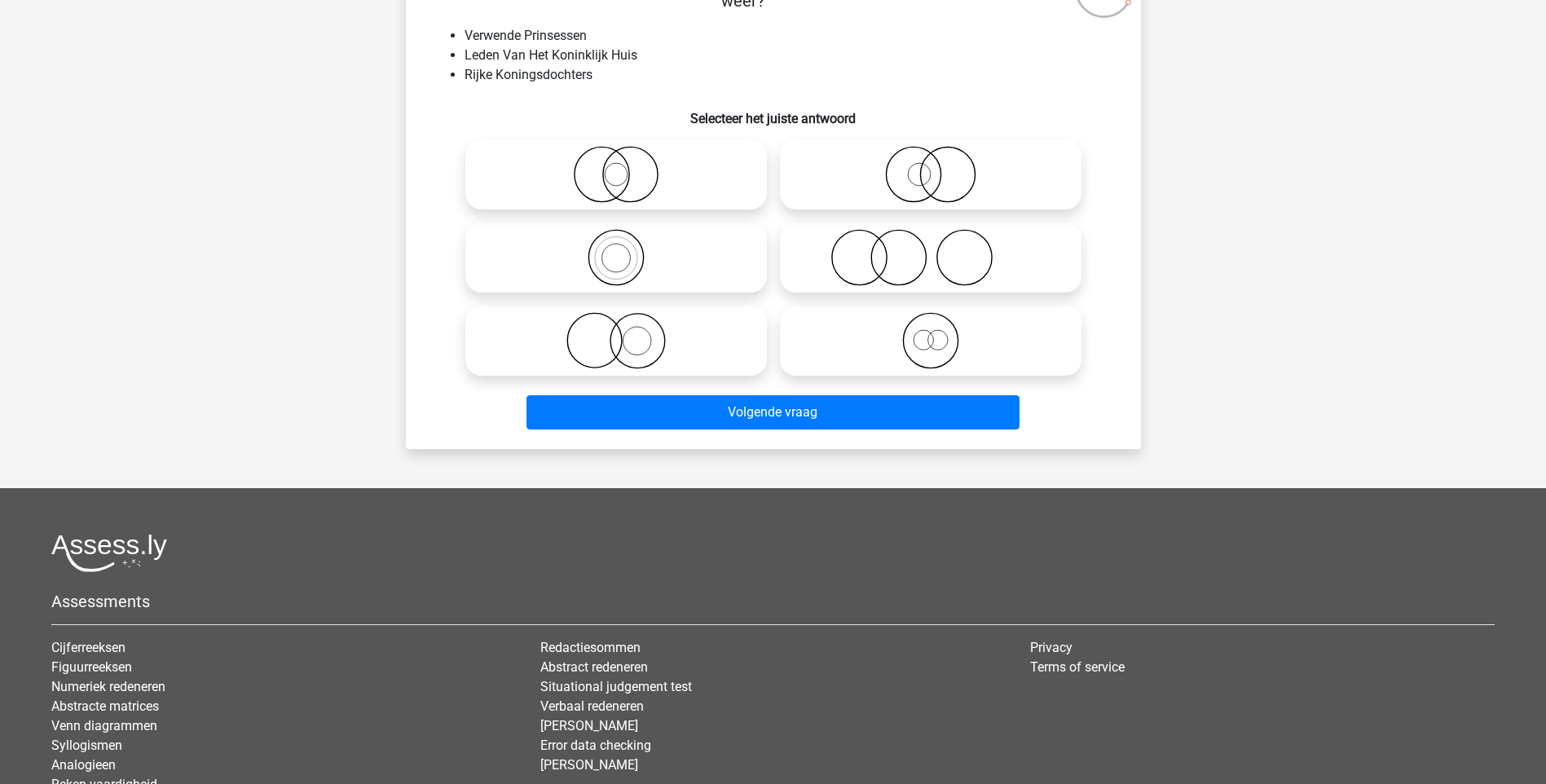
click at [650, 320] on icon at bounding box center [616, 341] width 288 height 57
click at [626, 322] on input "radio" at bounding box center [622, 328] width 11 height 11
radio input "true"
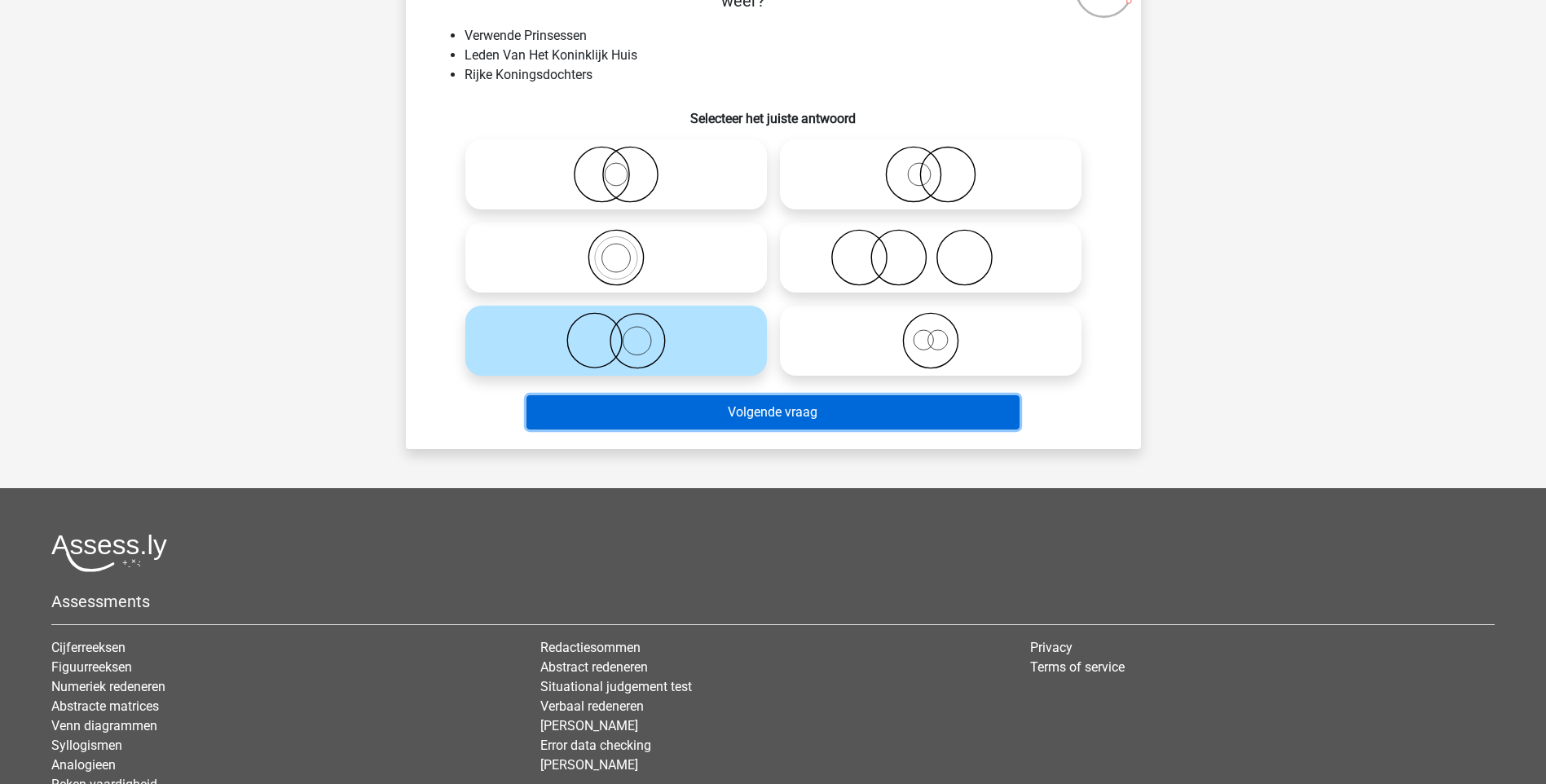
click at [758, 409] on button "Volgende vraag" at bounding box center [772, 411] width 493 height 34
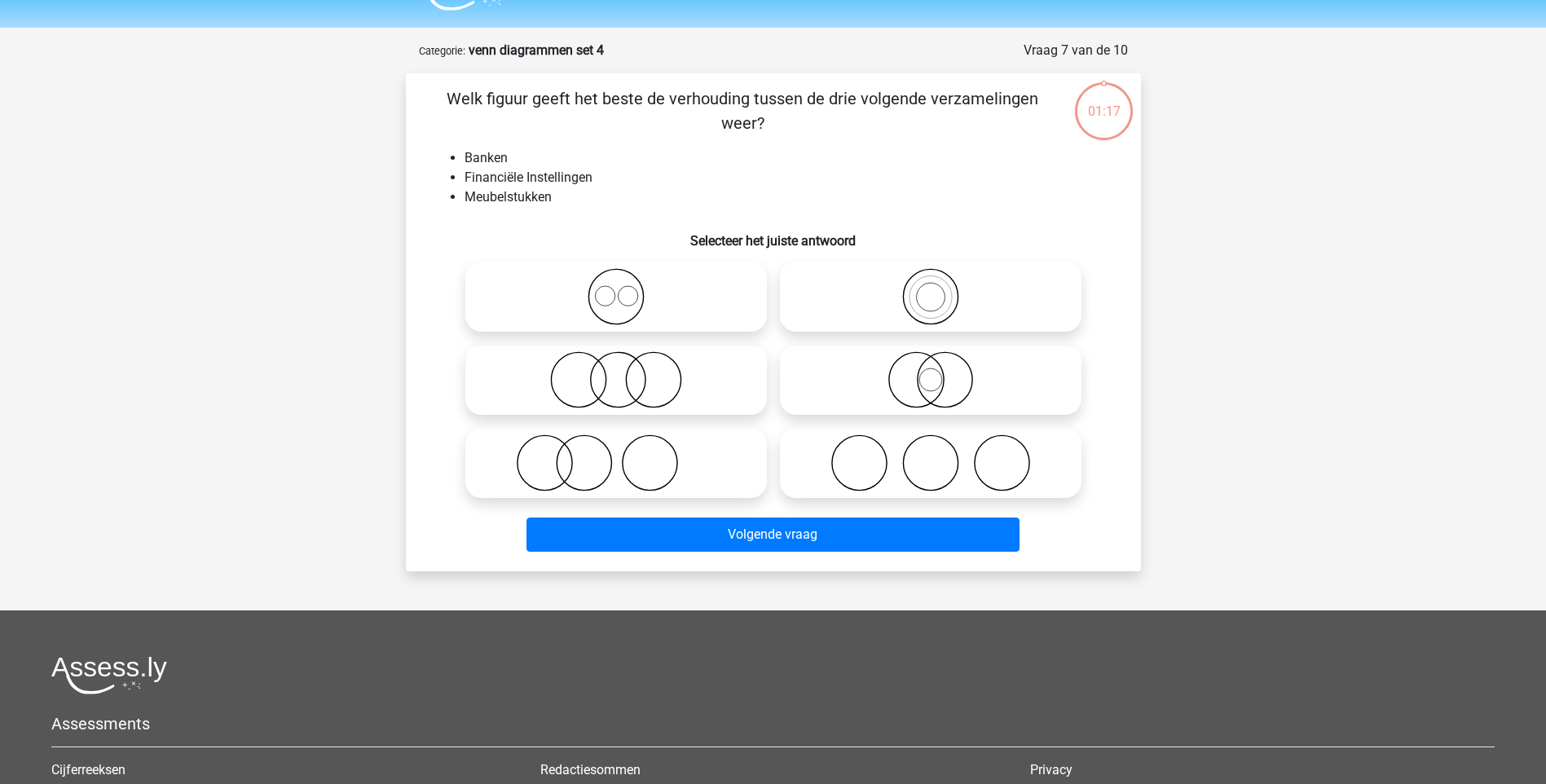
scroll to position [0, 0]
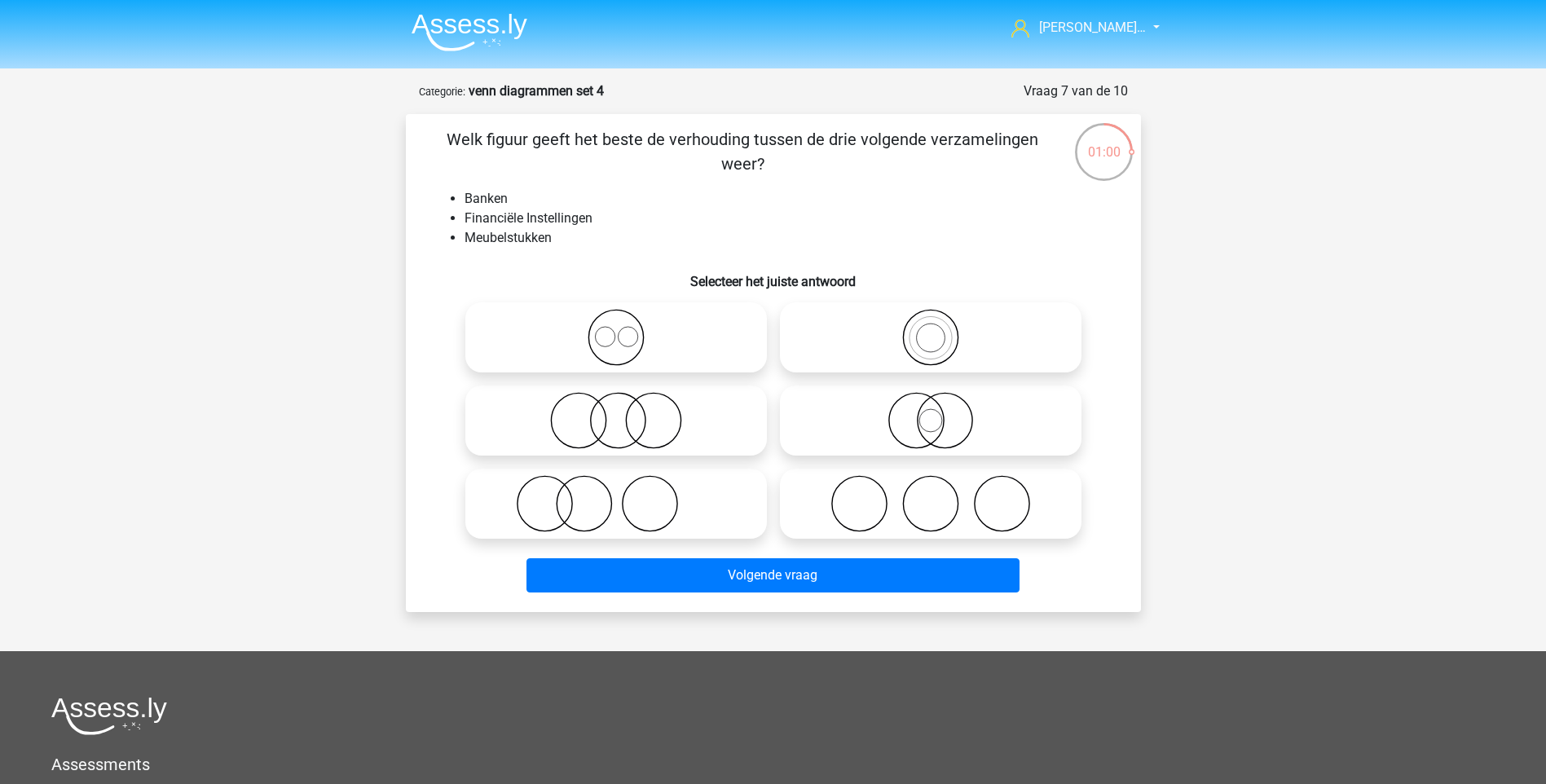
click at [630, 344] on icon at bounding box center [616, 337] width 288 height 57
click at [626, 330] on input "radio" at bounding box center [622, 324] width 11 height 11
radio input "true"
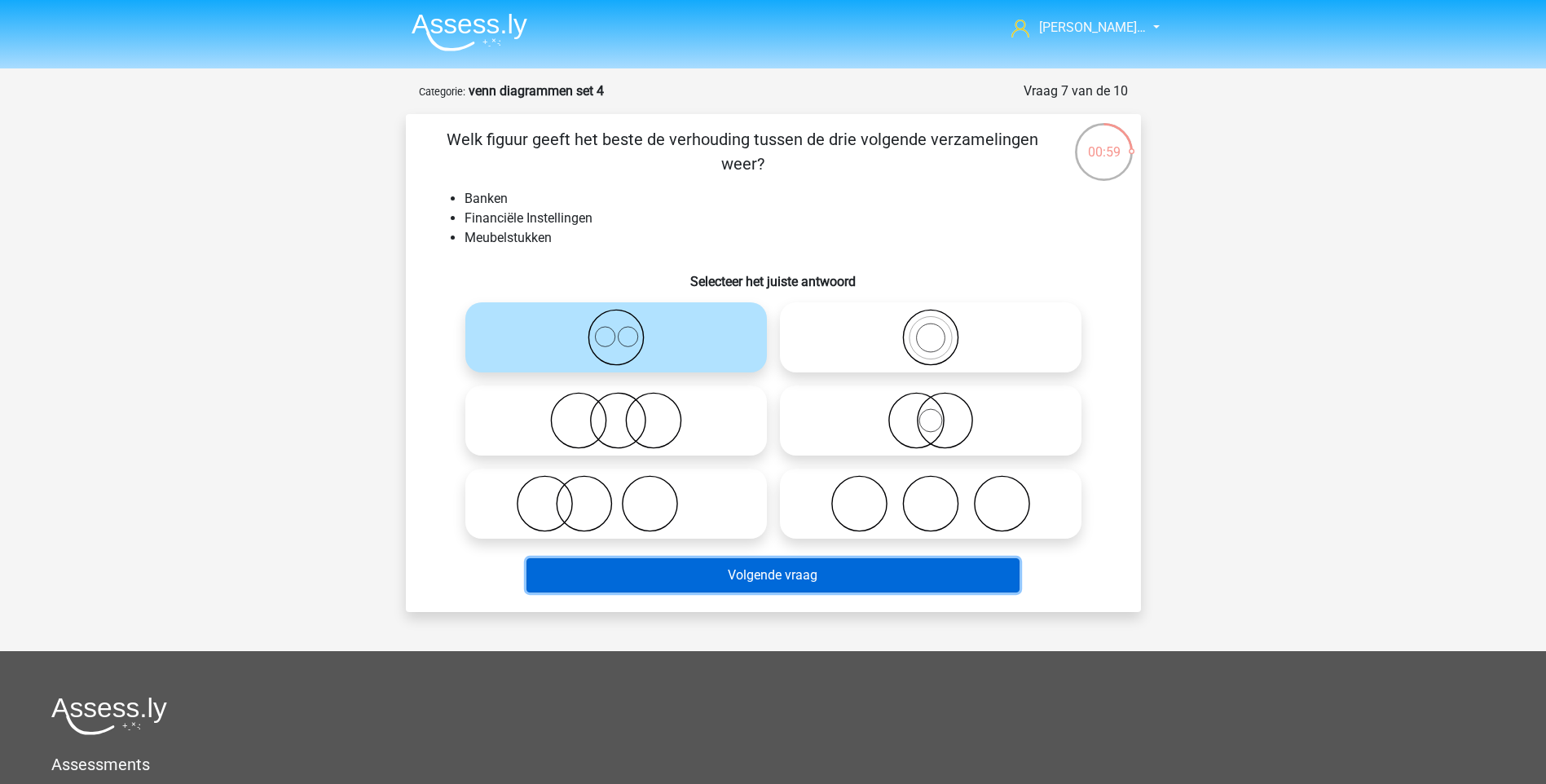
click at [837, 586] on button "Volgende vraag" at bounding box center [772, 575] width 493 height 34
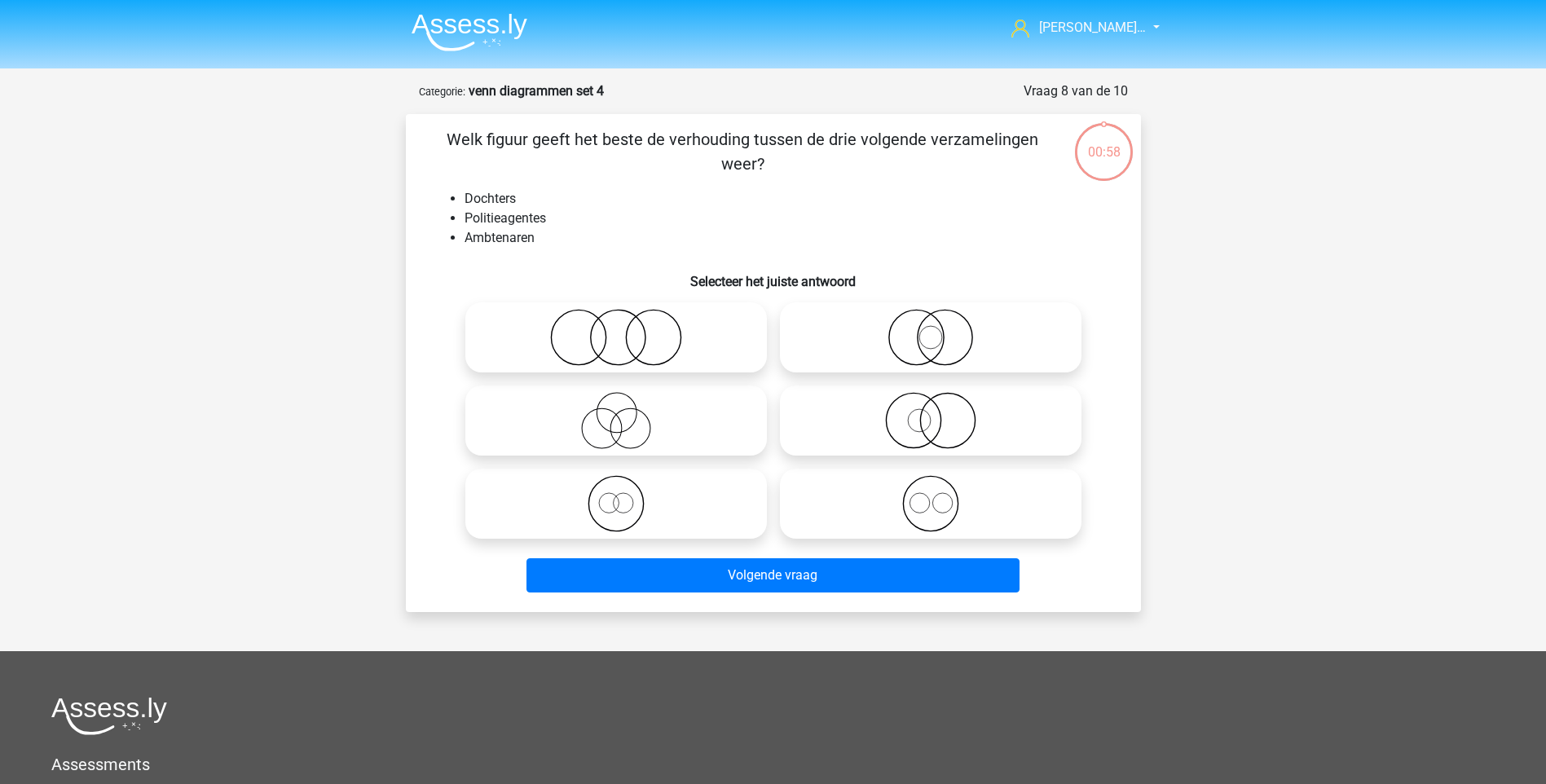
scroll to position [82, 0]
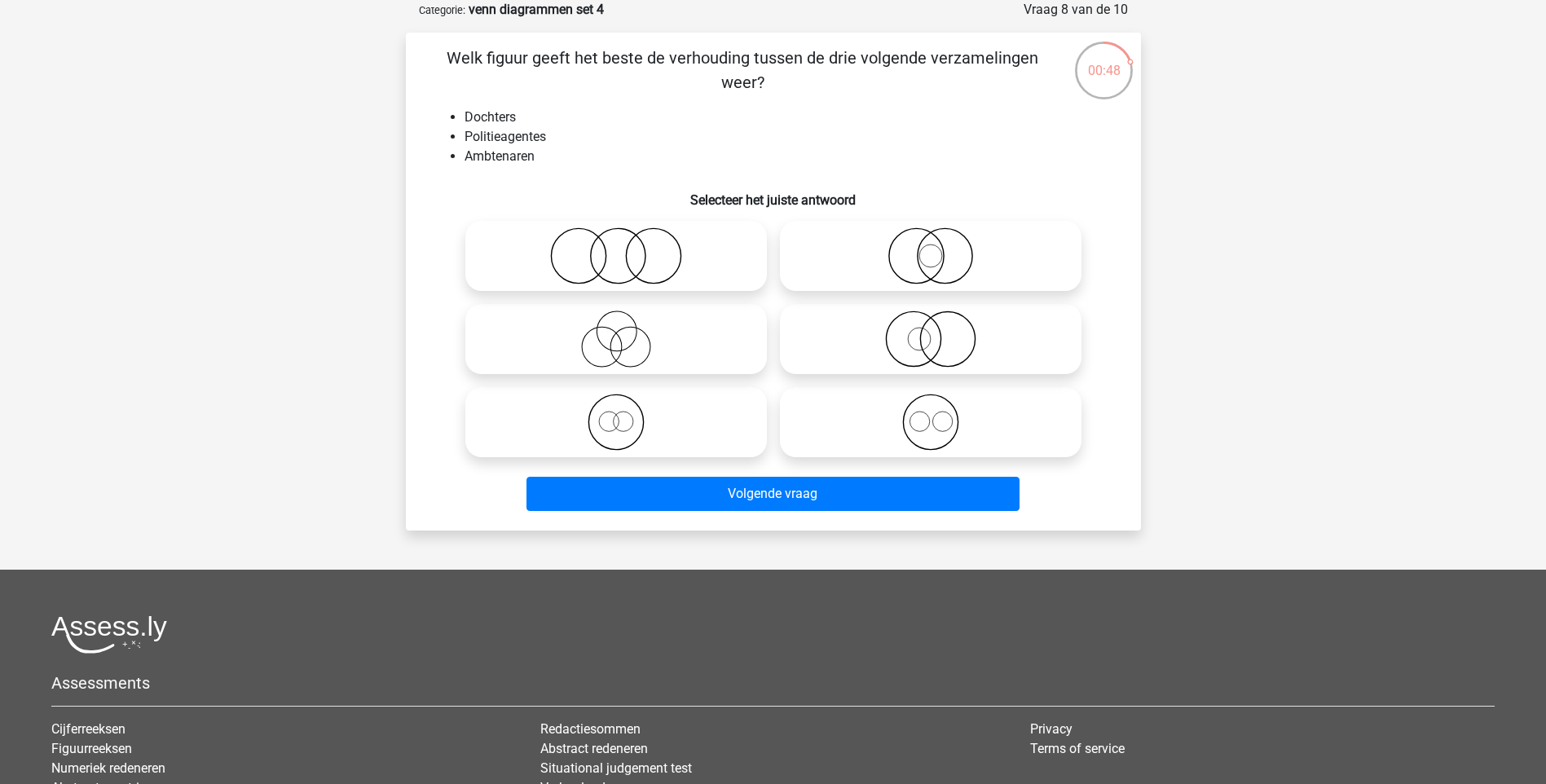
click at [944, 376] on div at bounding box center [930, 339] width 315 height 84
click at [930, 419] on icon at bounding box center [930, 422] width 288 height 57
click at [931, 414] on input "radio" at bounding box center [936, 409] width 11 height 11
radio input "true"
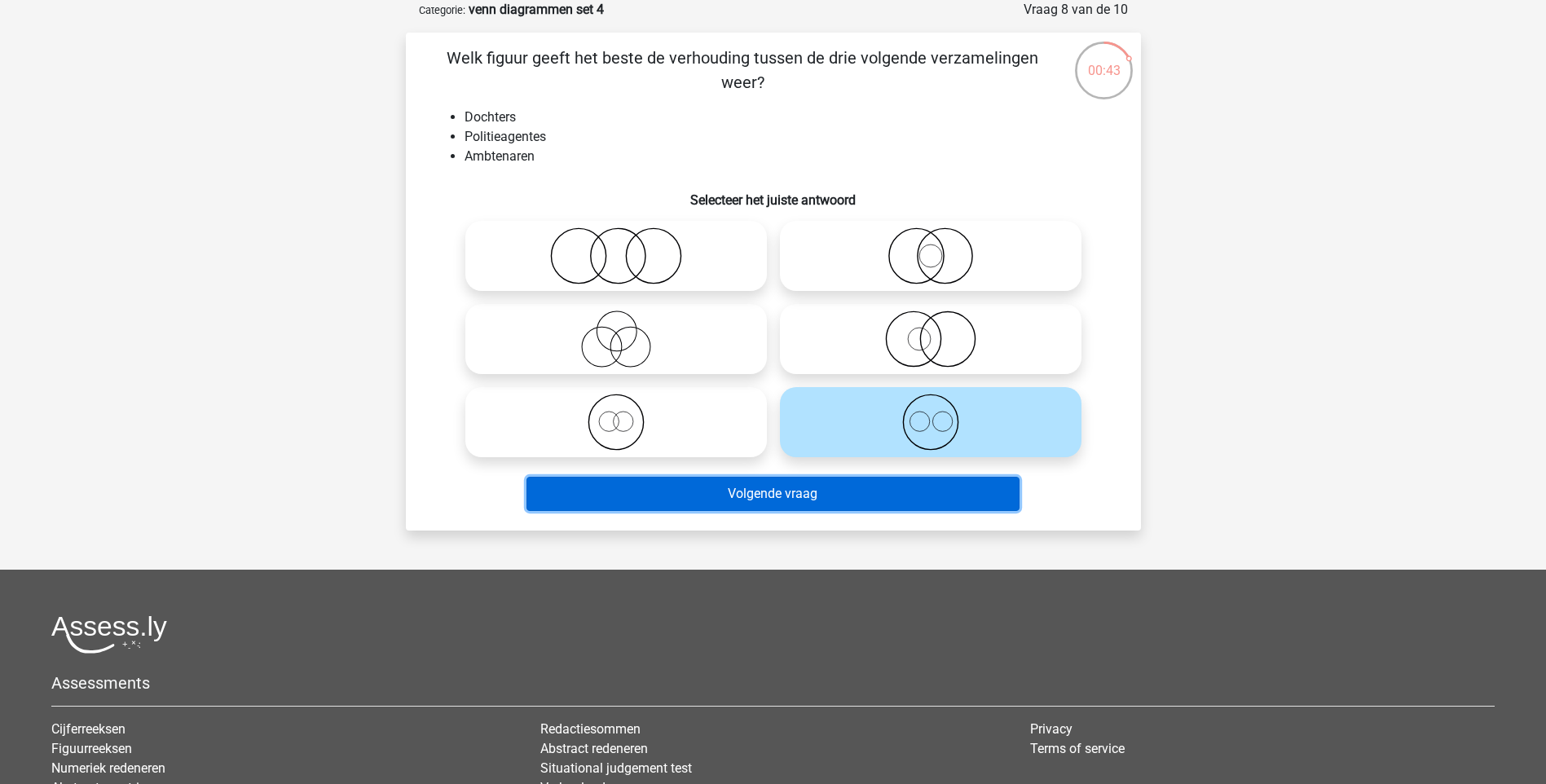
click at [875, 500] on button "Volgende vraag" at bounding box center [772, 493] width 493 height 34
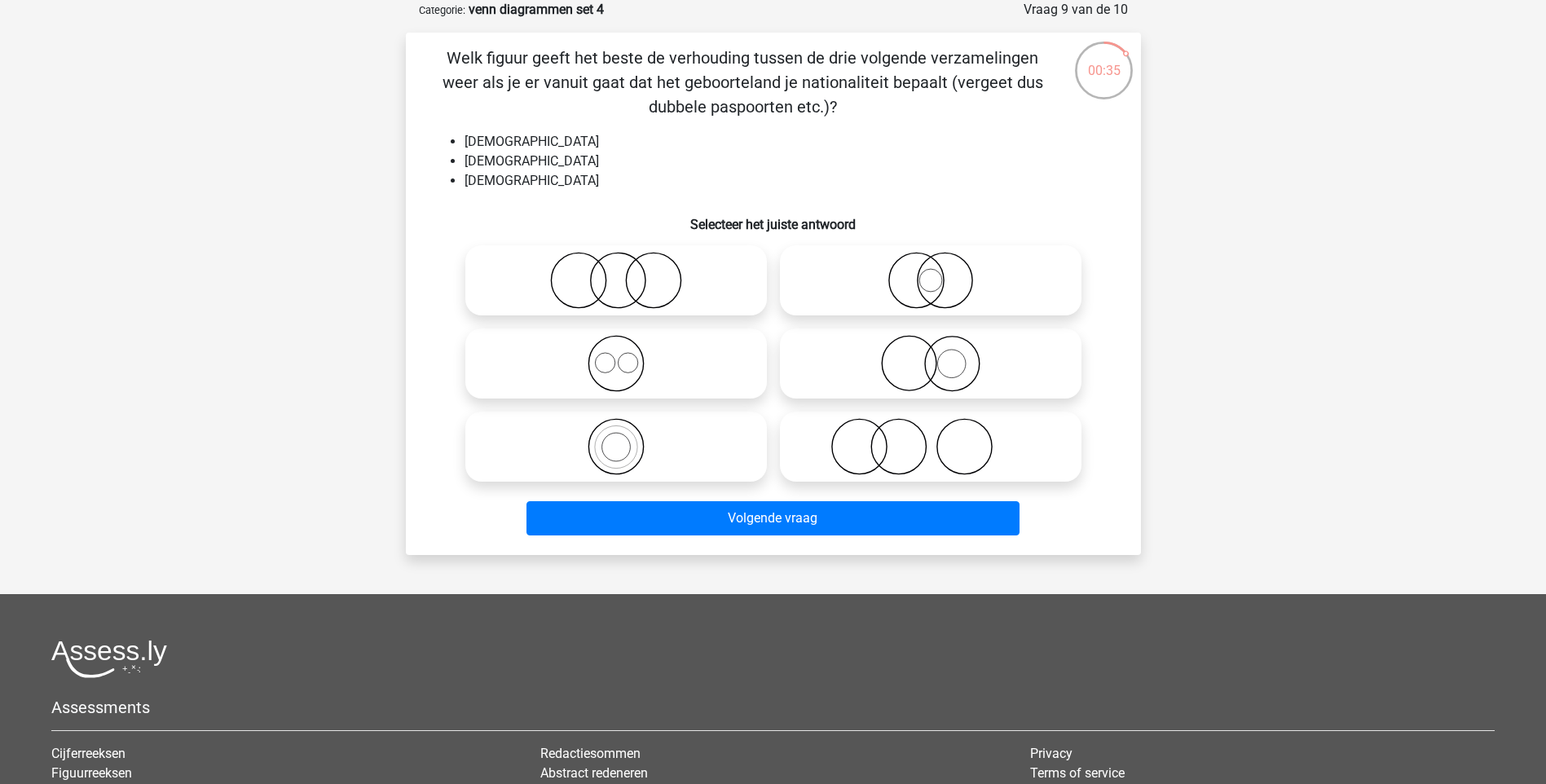
drag, startPoint x: 616, startPoint y: 345, endPoint x: 646, endPoint y: 467, distance: 125.6
click at [616, 352] on input "radio" at bounding box center [622, 350] width 11 height 11
radio input "true"
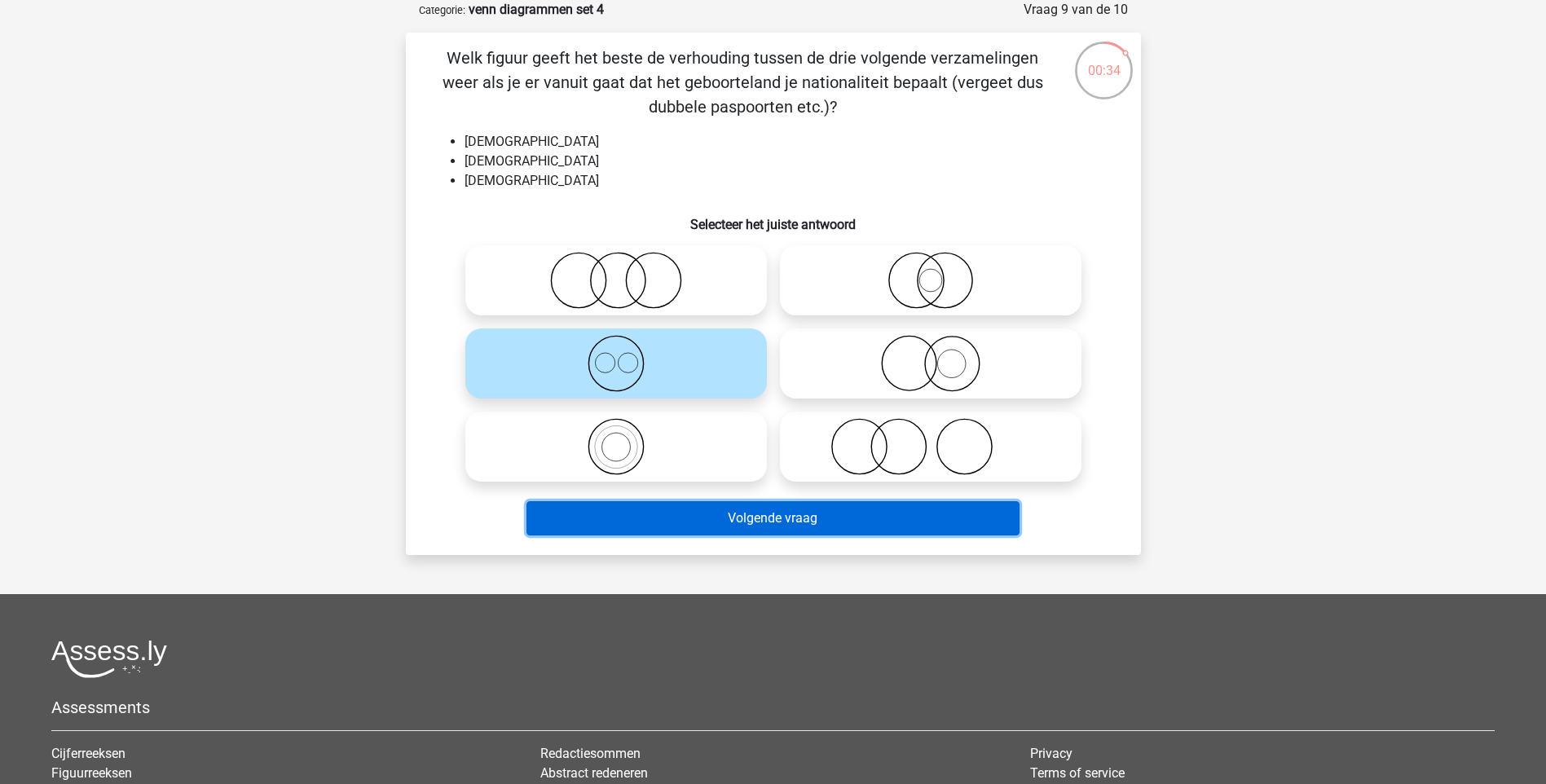
click at [836, 520] on button "Volgende vraag" at bounding box center [772, 518] width 493 height 34
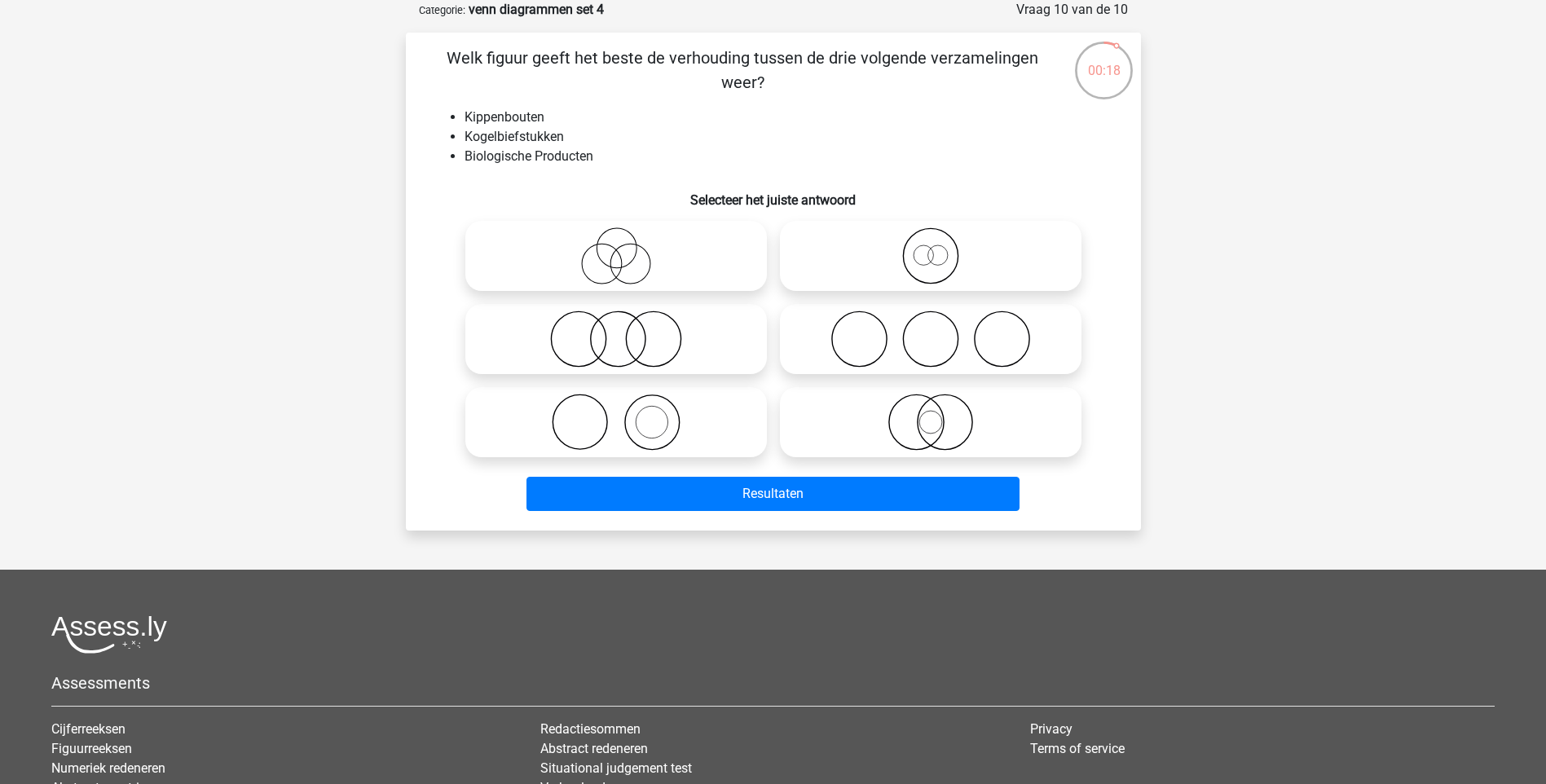
click at [593, 327] on circle at bounding box center [617, 339] width 54 height 54
click at [616, 327] on input "radio" at bounding box center [622, 326] width 11 height 11
radio input "true"
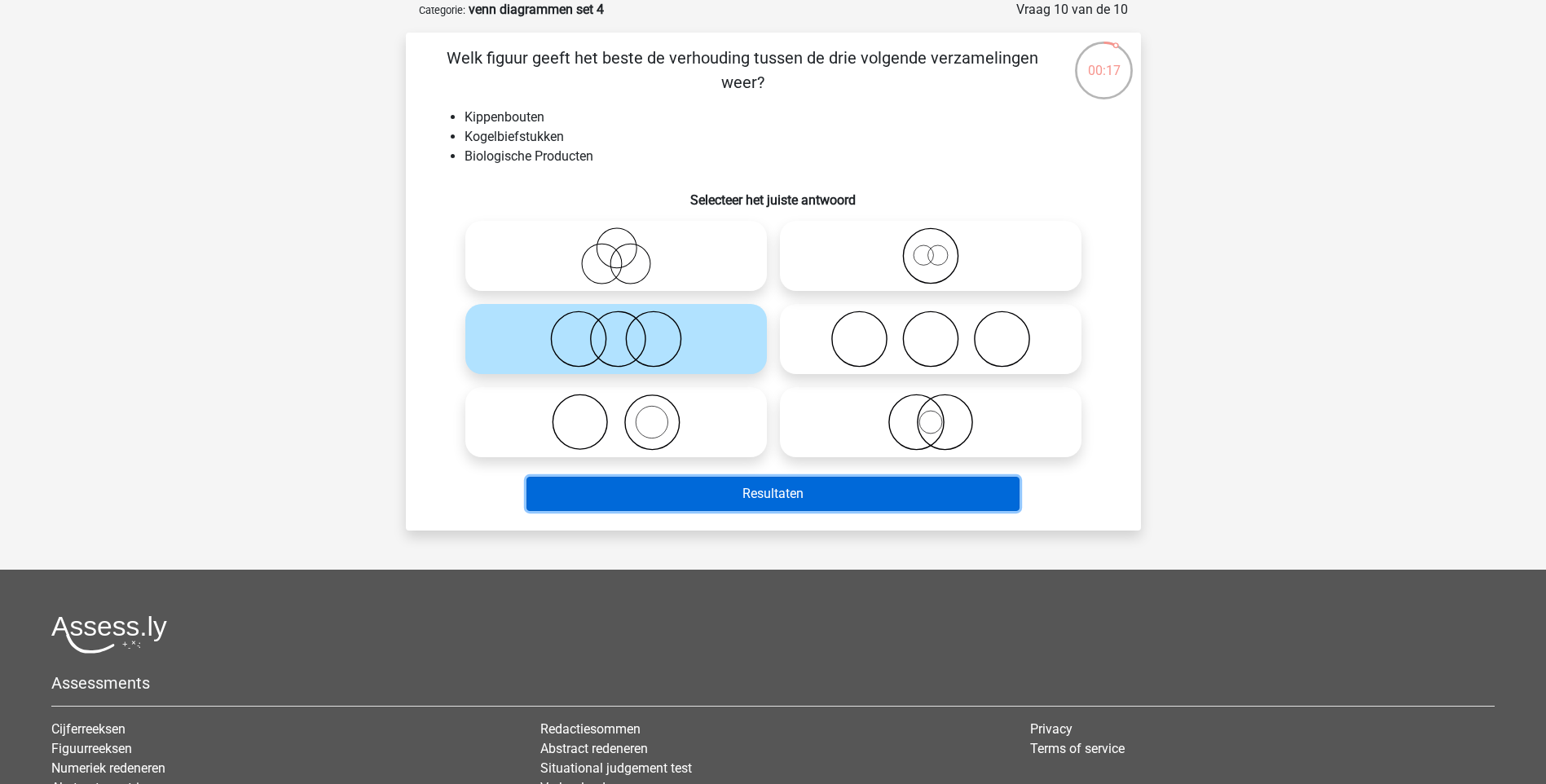
click at [802, 498] on button "Resultaten" at bounding box center [772, 493] width 493 height 34
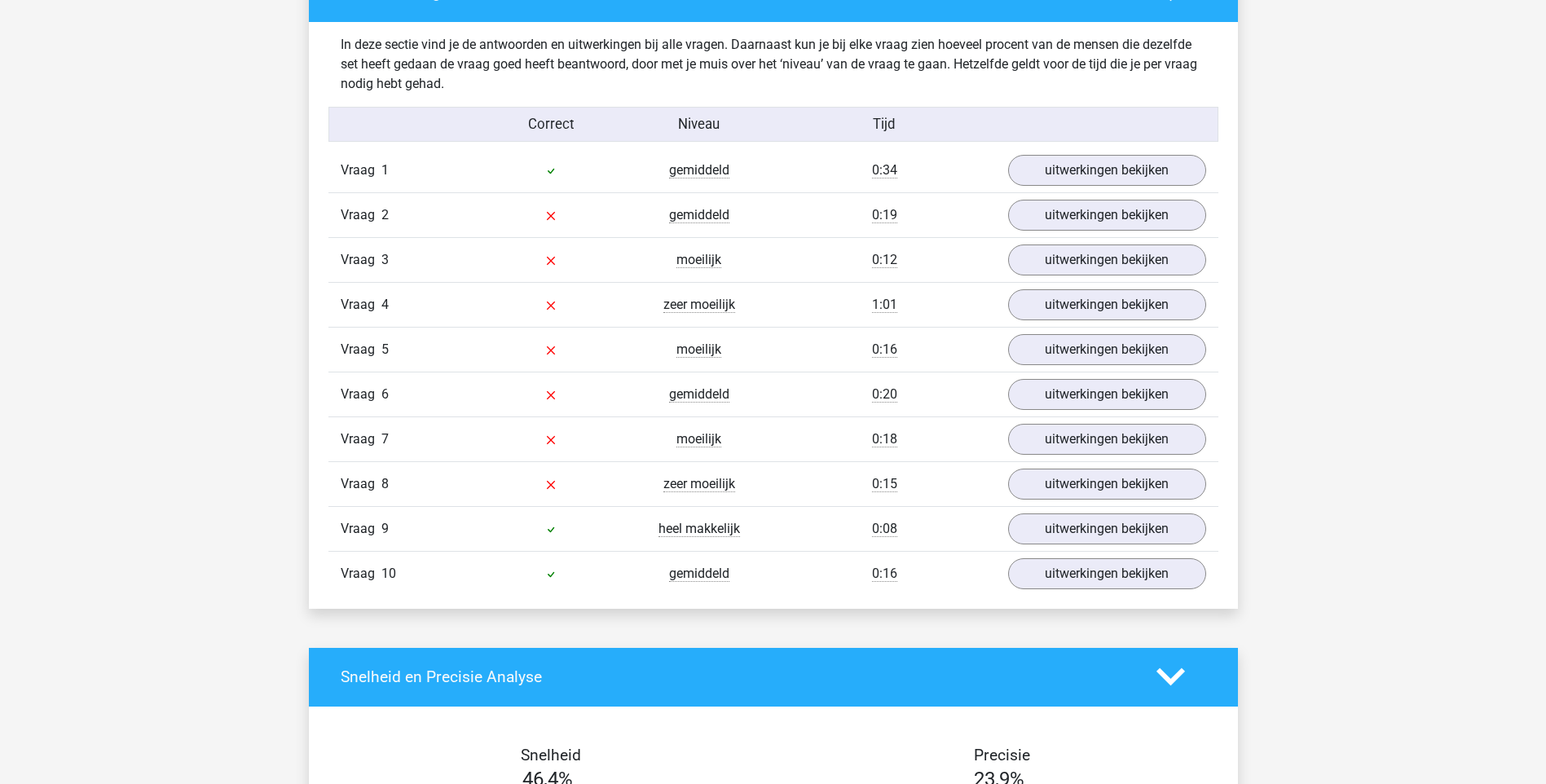
scroll to position [978, 0]
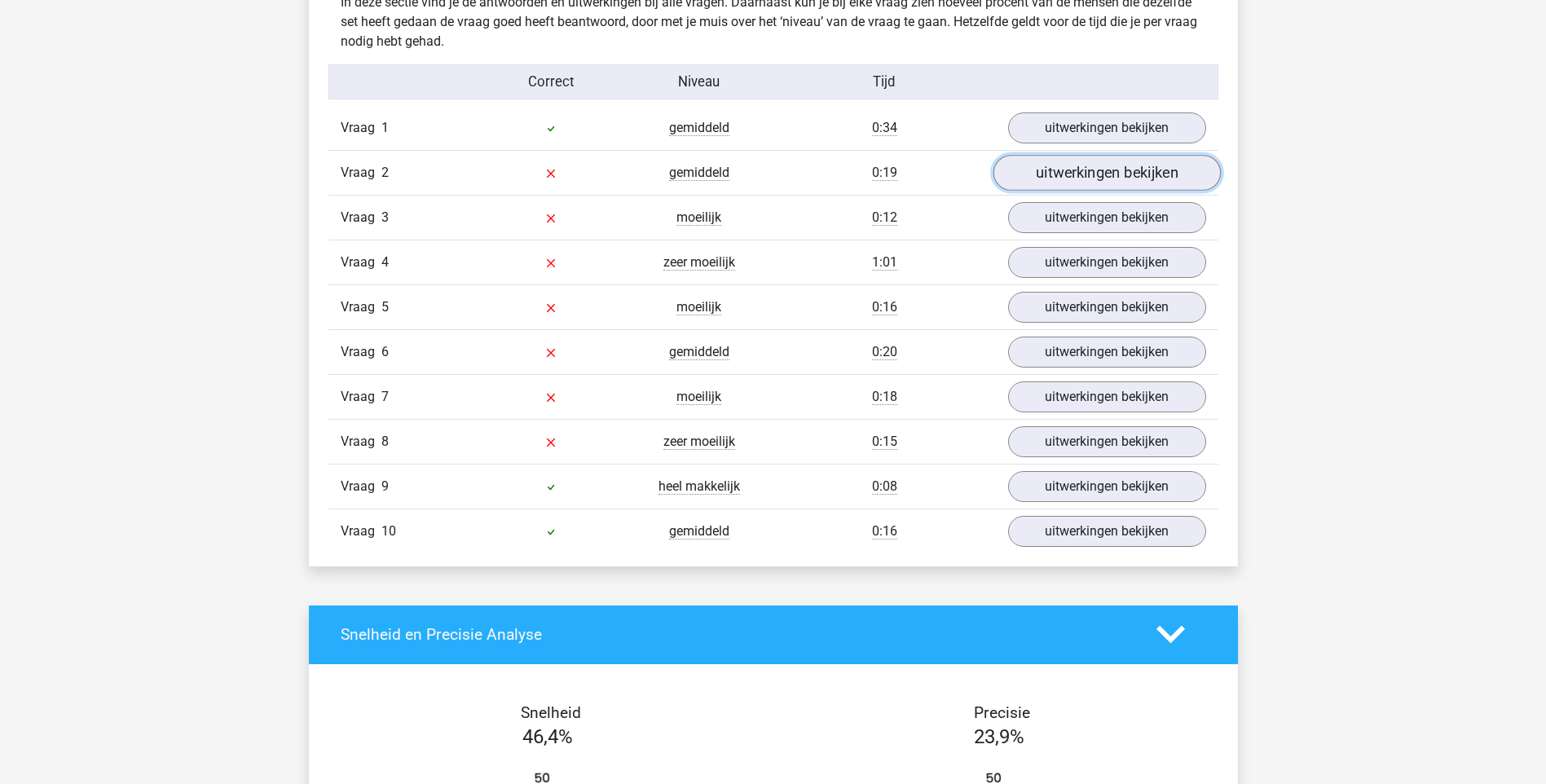
click at [1087, 181] on link "uitwerkingen bekijken" at bounding box center [1106, 173] width 228 height 36
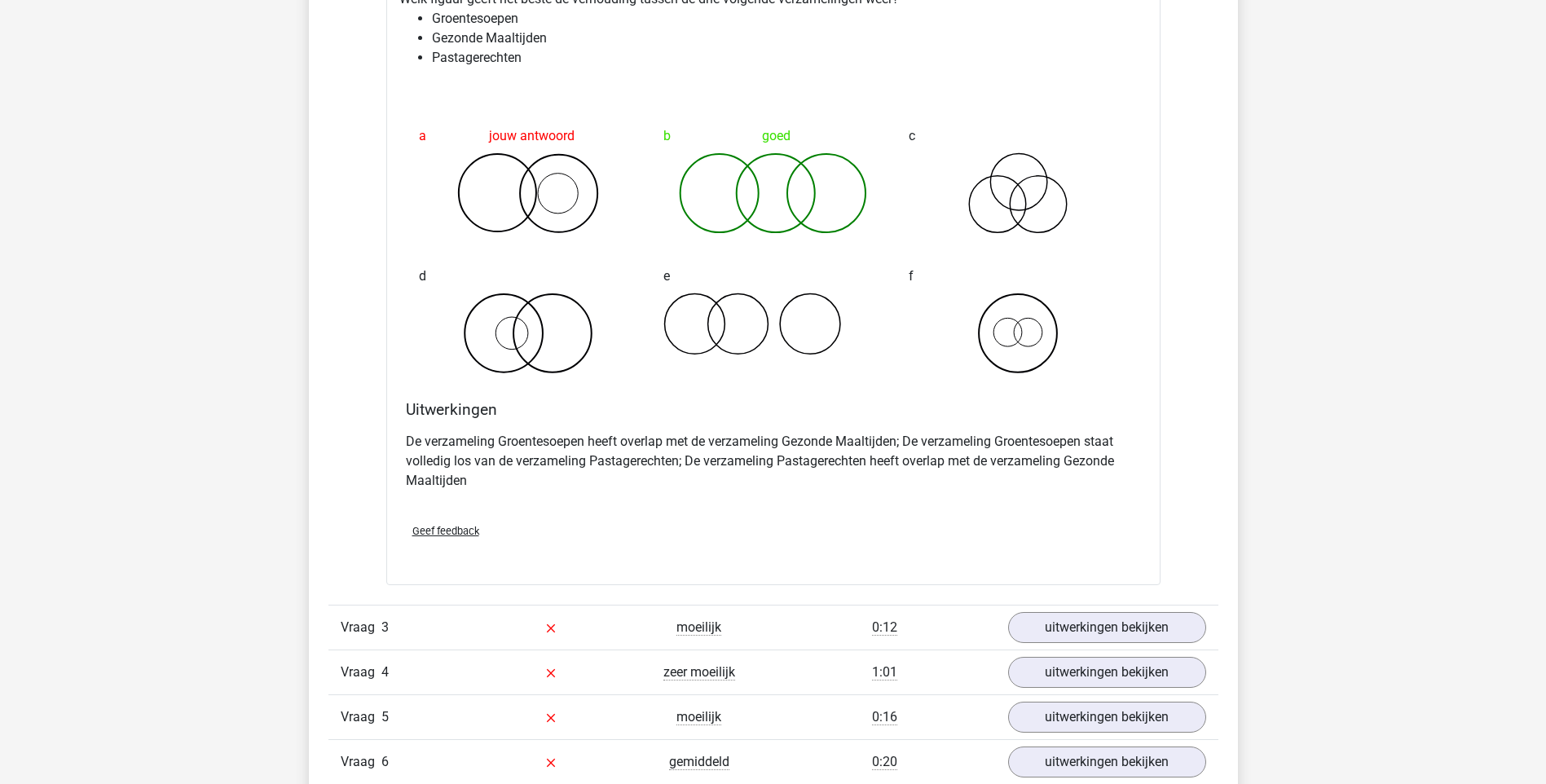
scroll to position [1222, 0]
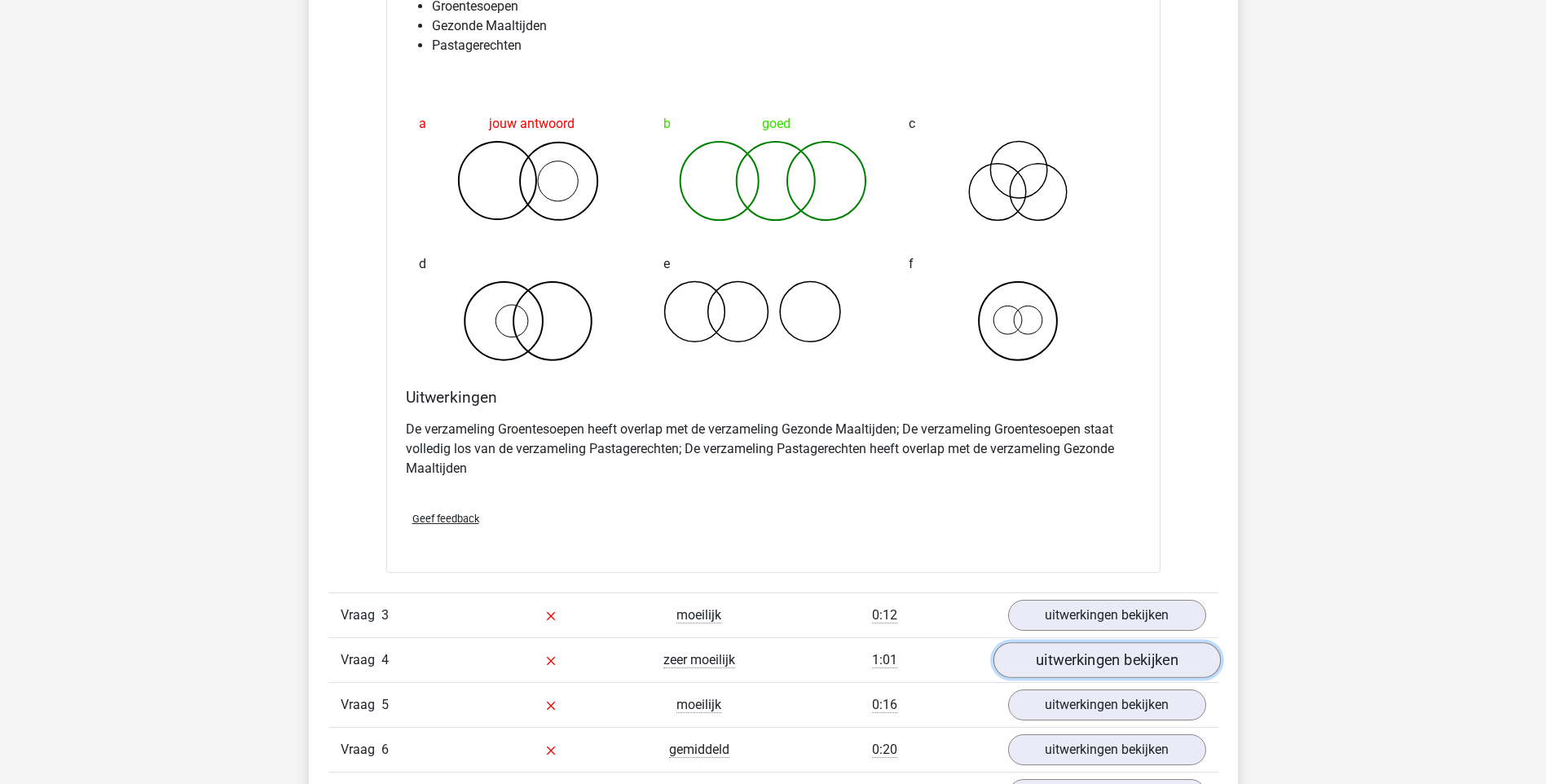
click at [1067, 675] on link "uitwerkingen bekijken" at bounding box center [1106, 659] width 228 height 36
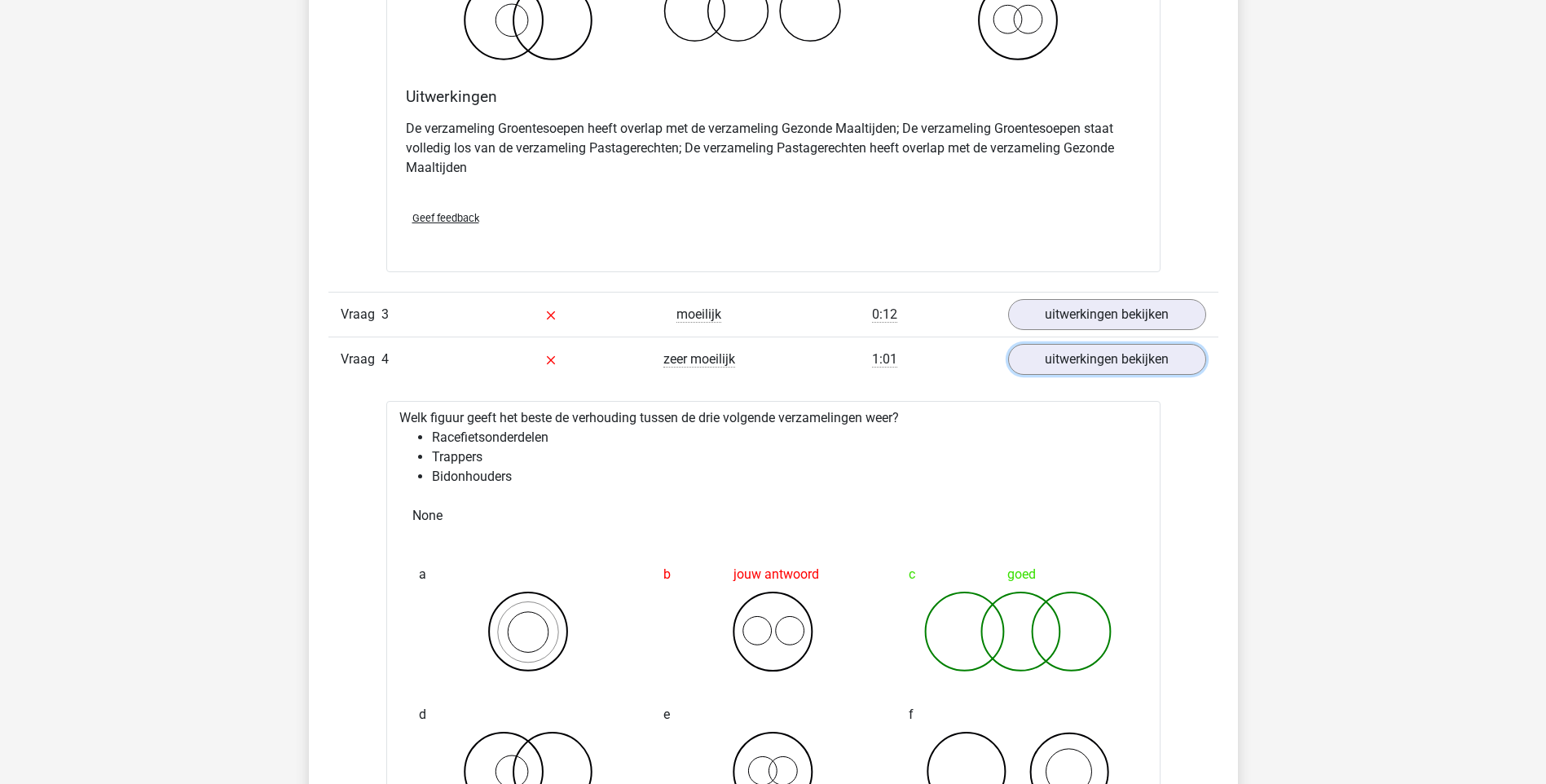
scroll to position [1548, 0]
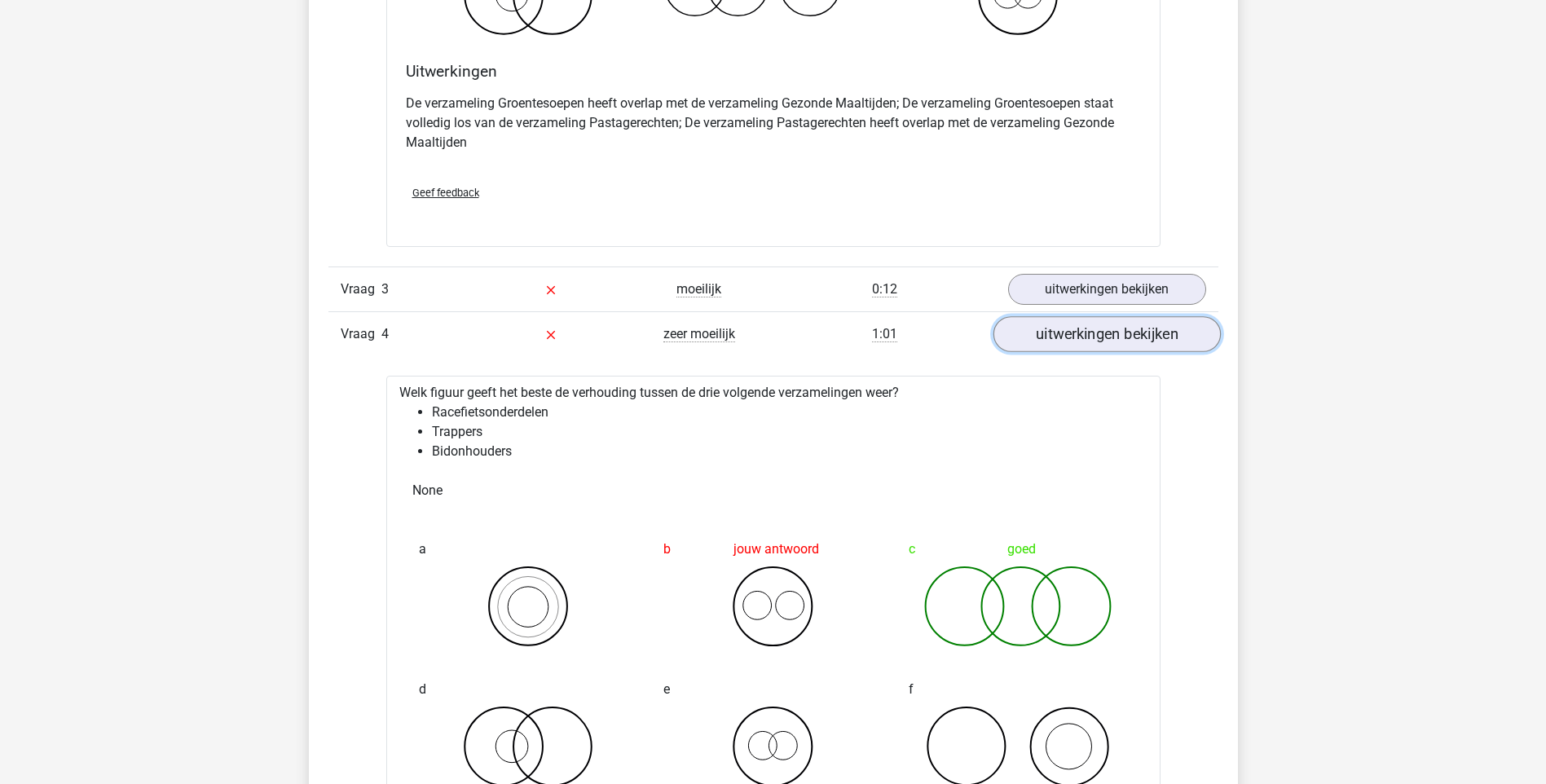
click at [1144, 330] on link "uitwerkingen bekijken" at bounding box center [1106, 333] width 228 height 36
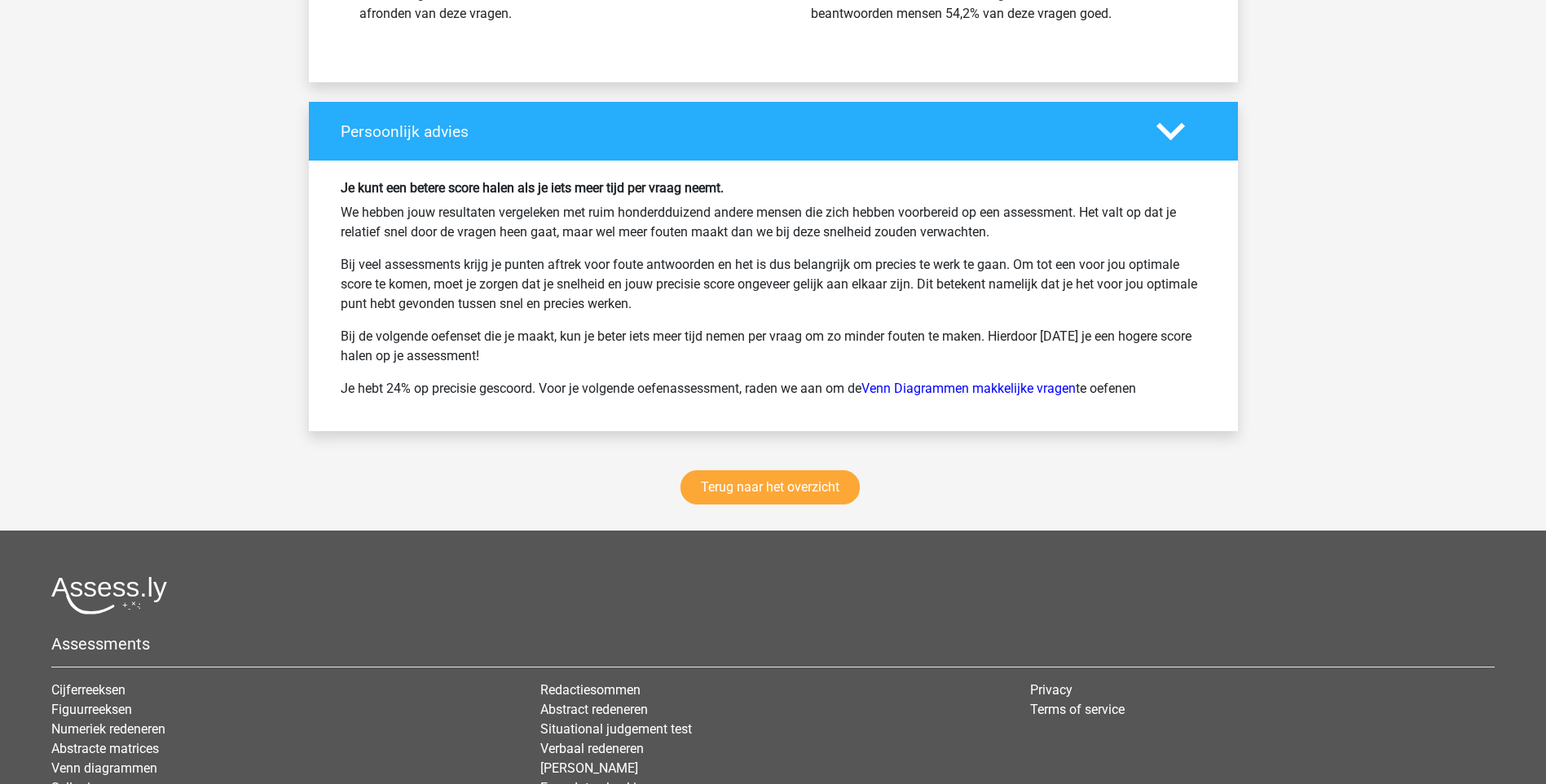
scroll to position [2689, 0]
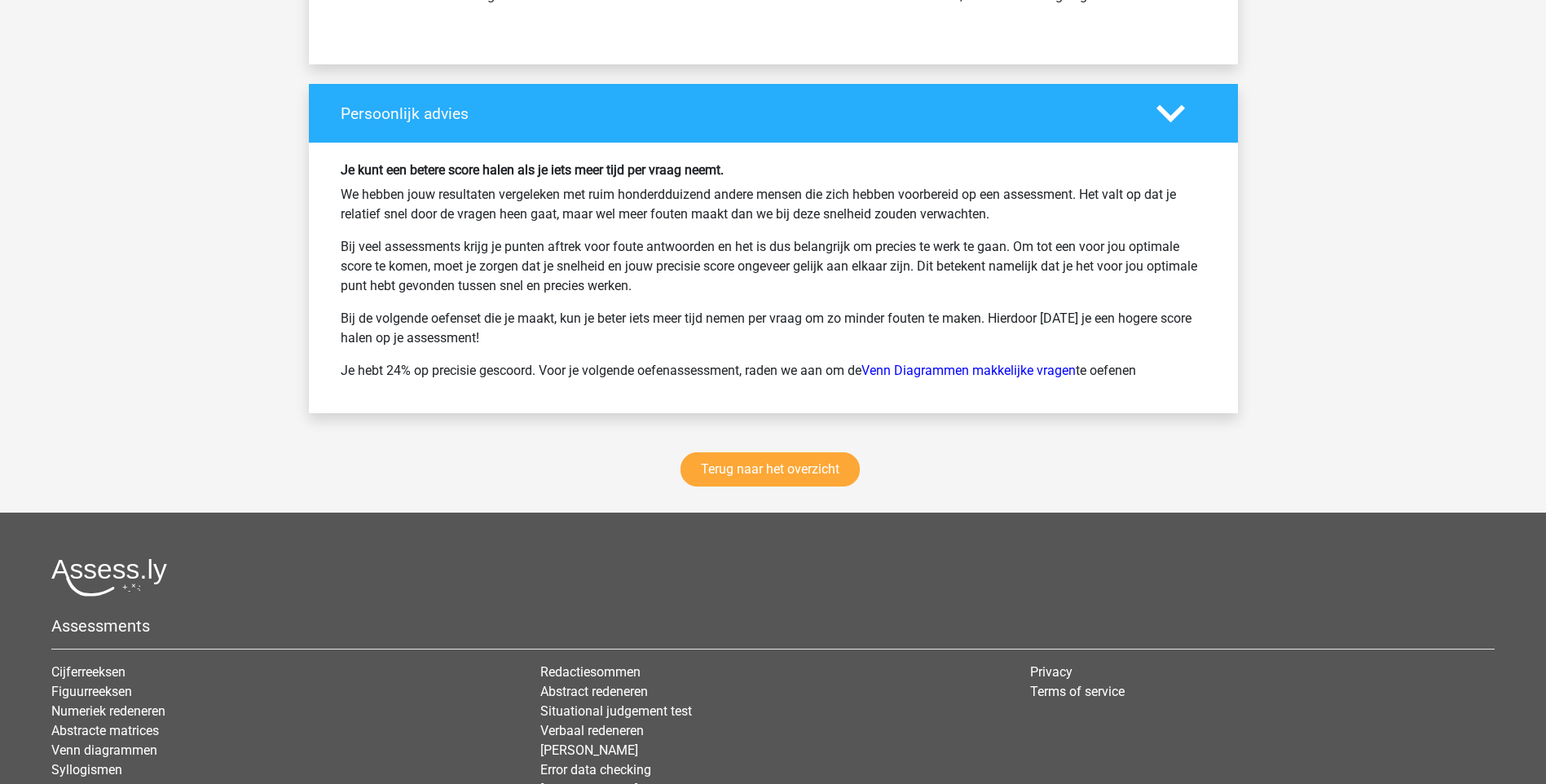
click at [816, 495] on div "Terug naar het overzicht" at bounding box center [773, 472] width 929 height 80
click at [831, 454] on link "Terug naar het overzicht" at bounding box center [769, 469] width 179 height 34
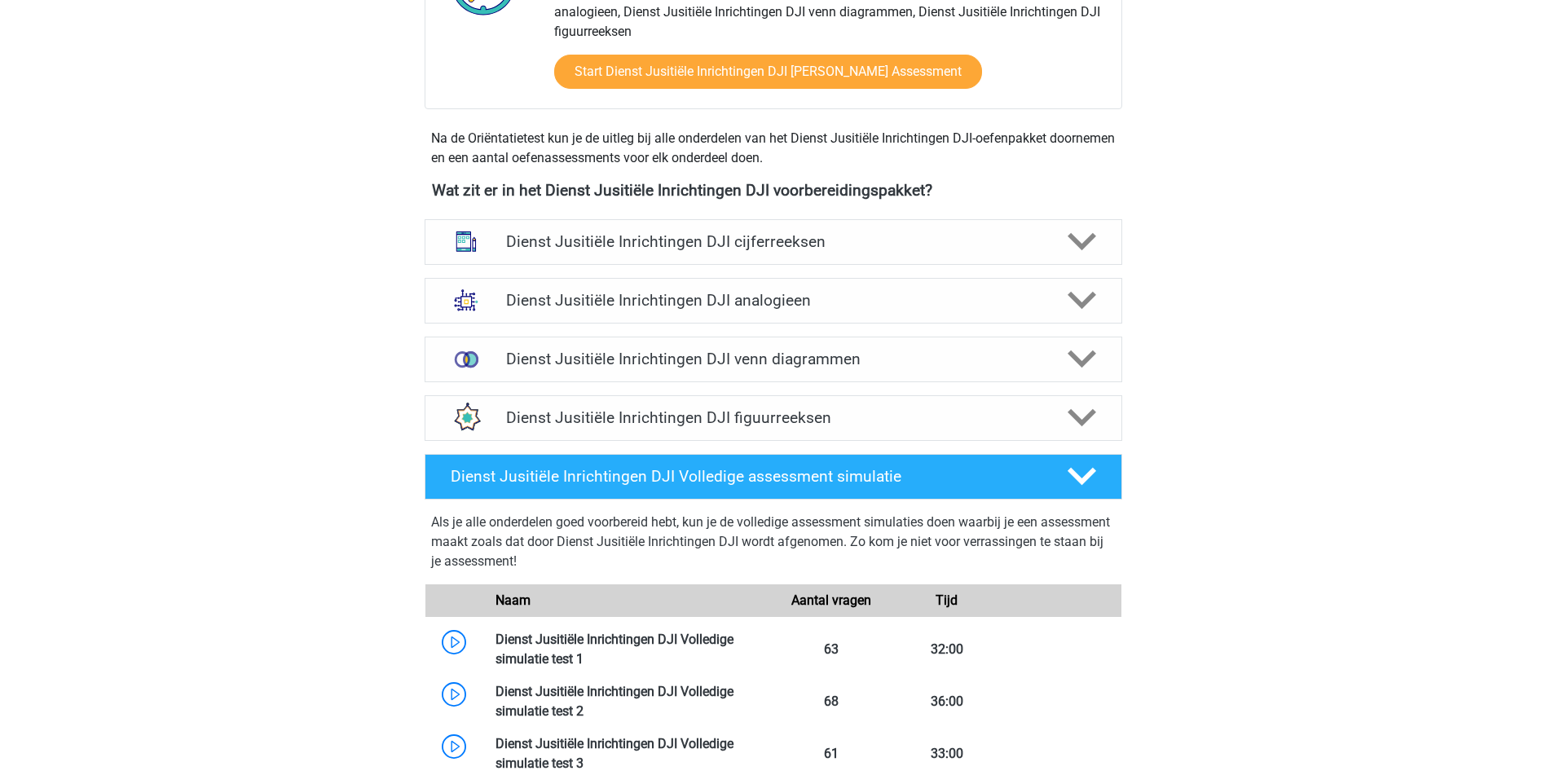
scroll to position [652, 0]
click at [902, 364] on h4 "Dienst Jusitiële Inrichtingen DJI venn diagrammen" at bounding box center [772, 358] width 533 height 18
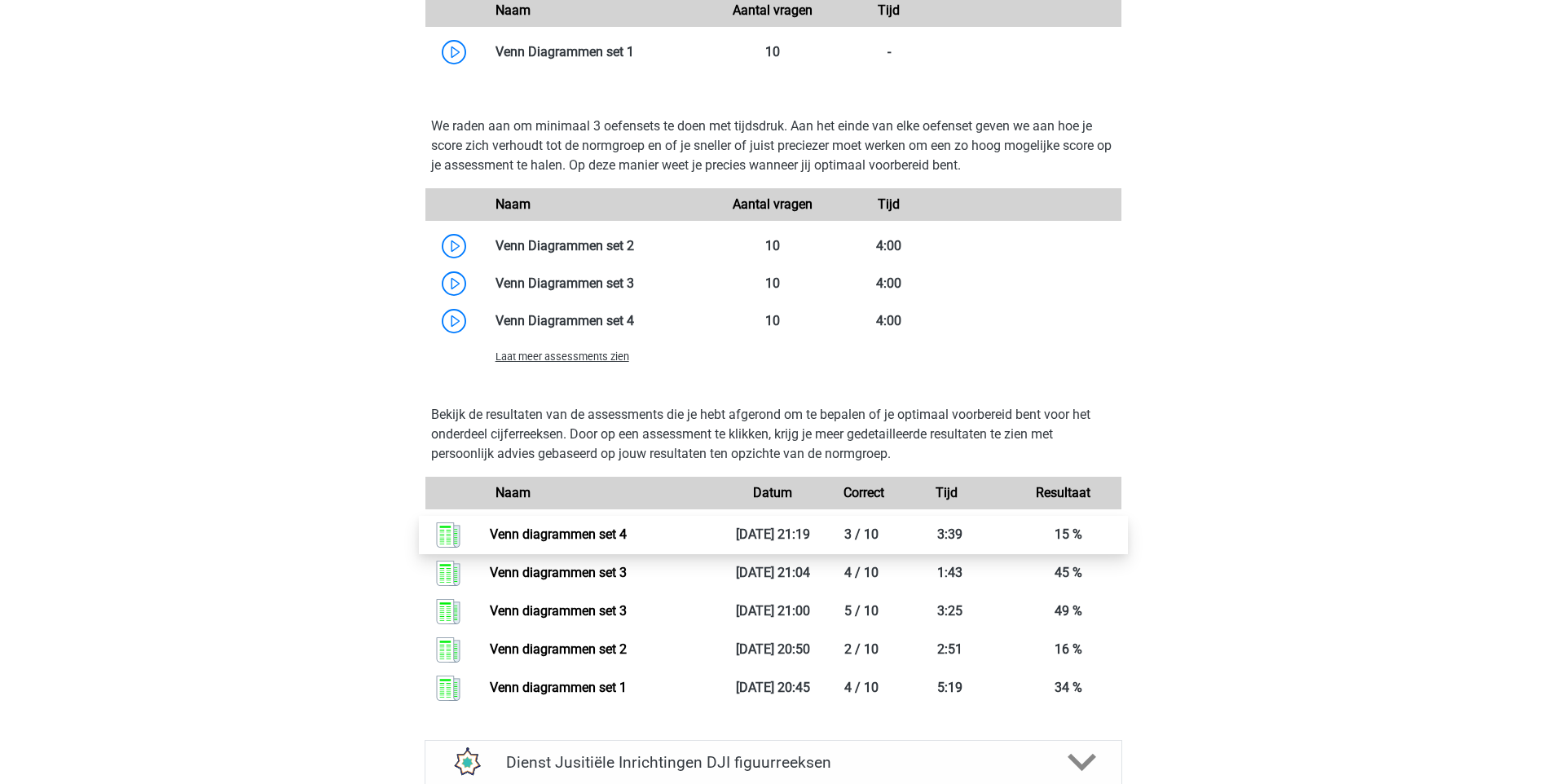
scroll to position [1222, 0]
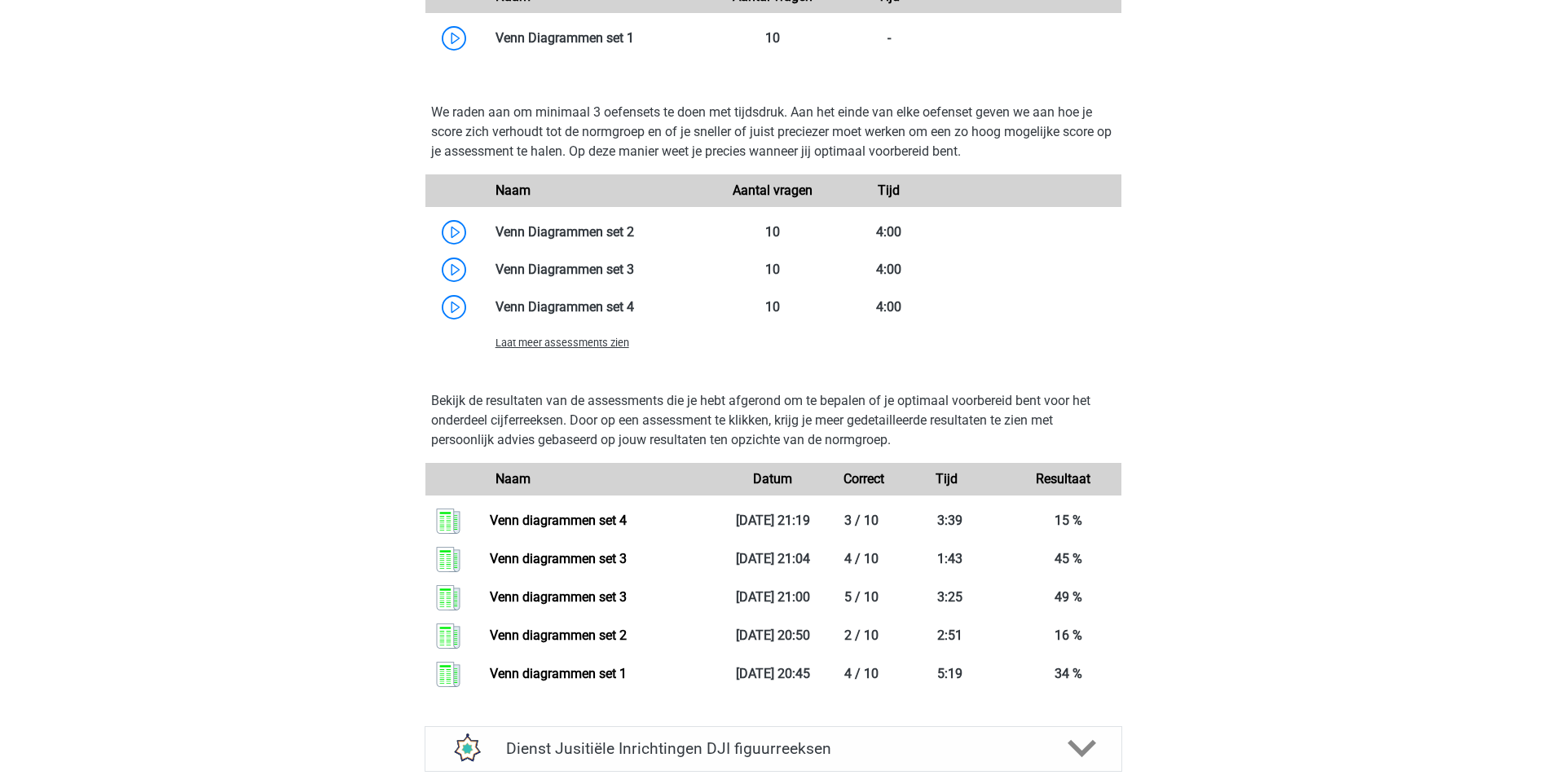
click at [590, 342] on span "Laat meer assessments zien" at bounding box center [563, 342] width 134 height 12
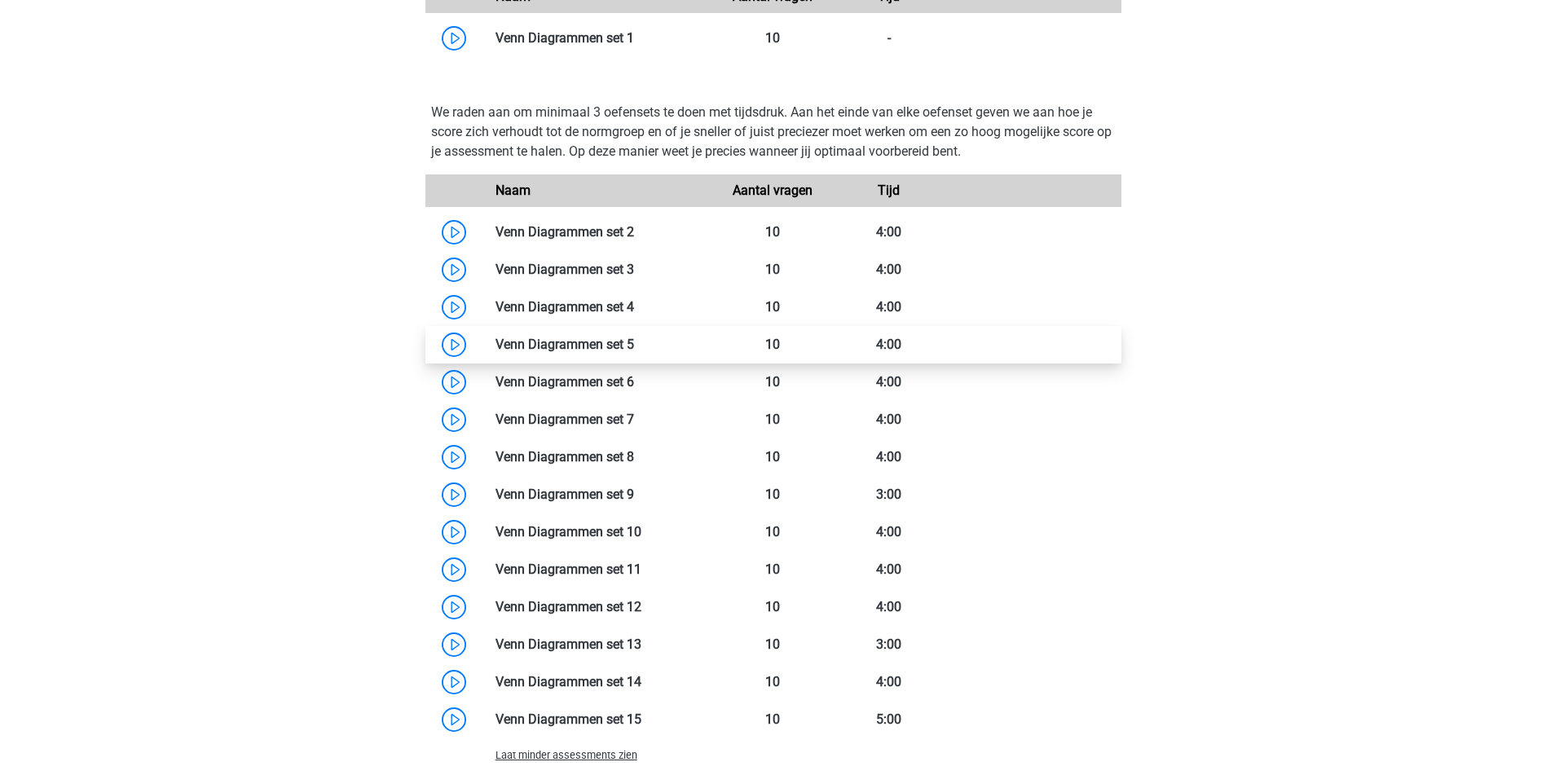
click at [633, 345] on link at bounding box center [633, 344] width 0 height 16
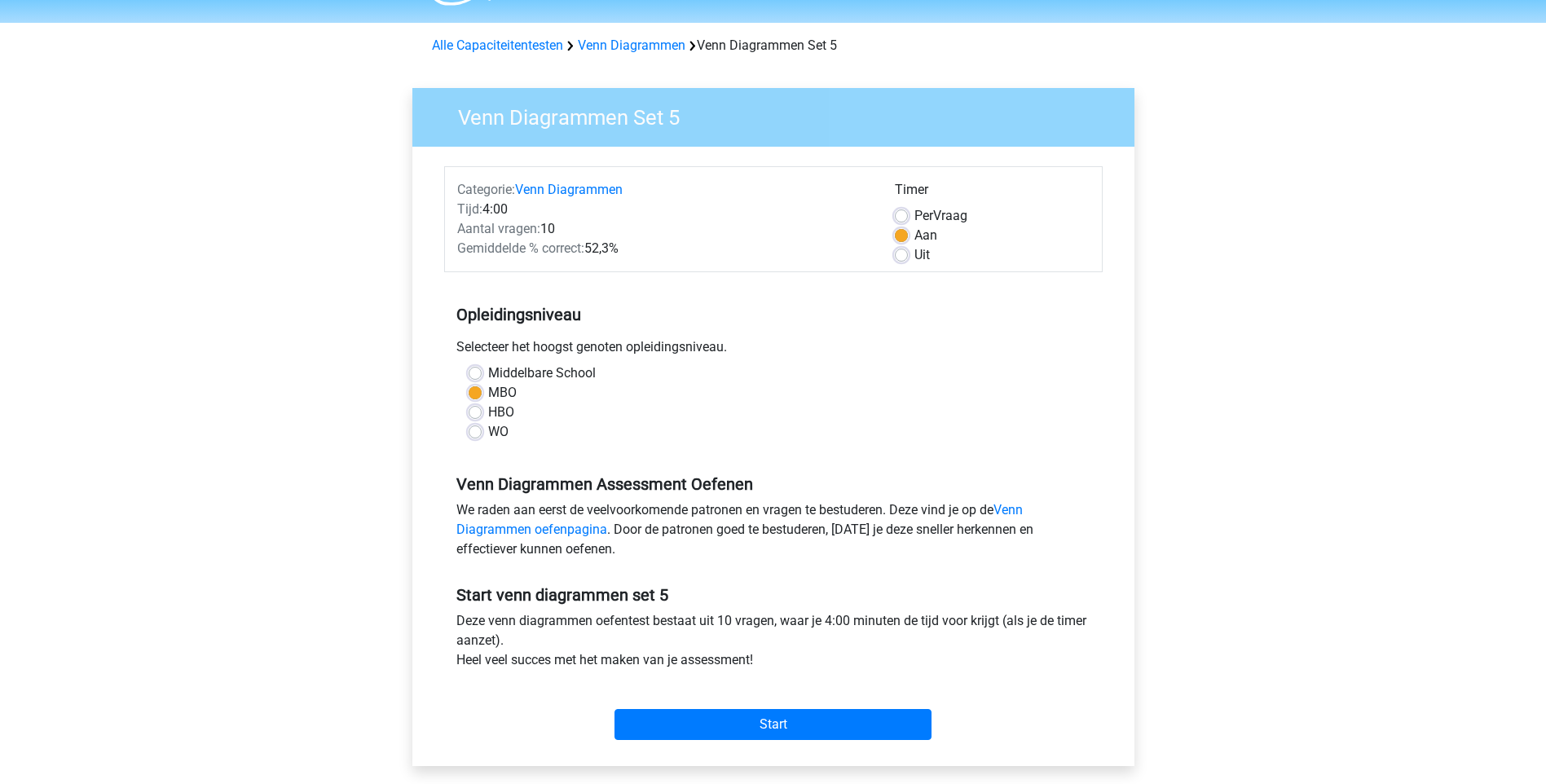
scroll to position [82, 0]
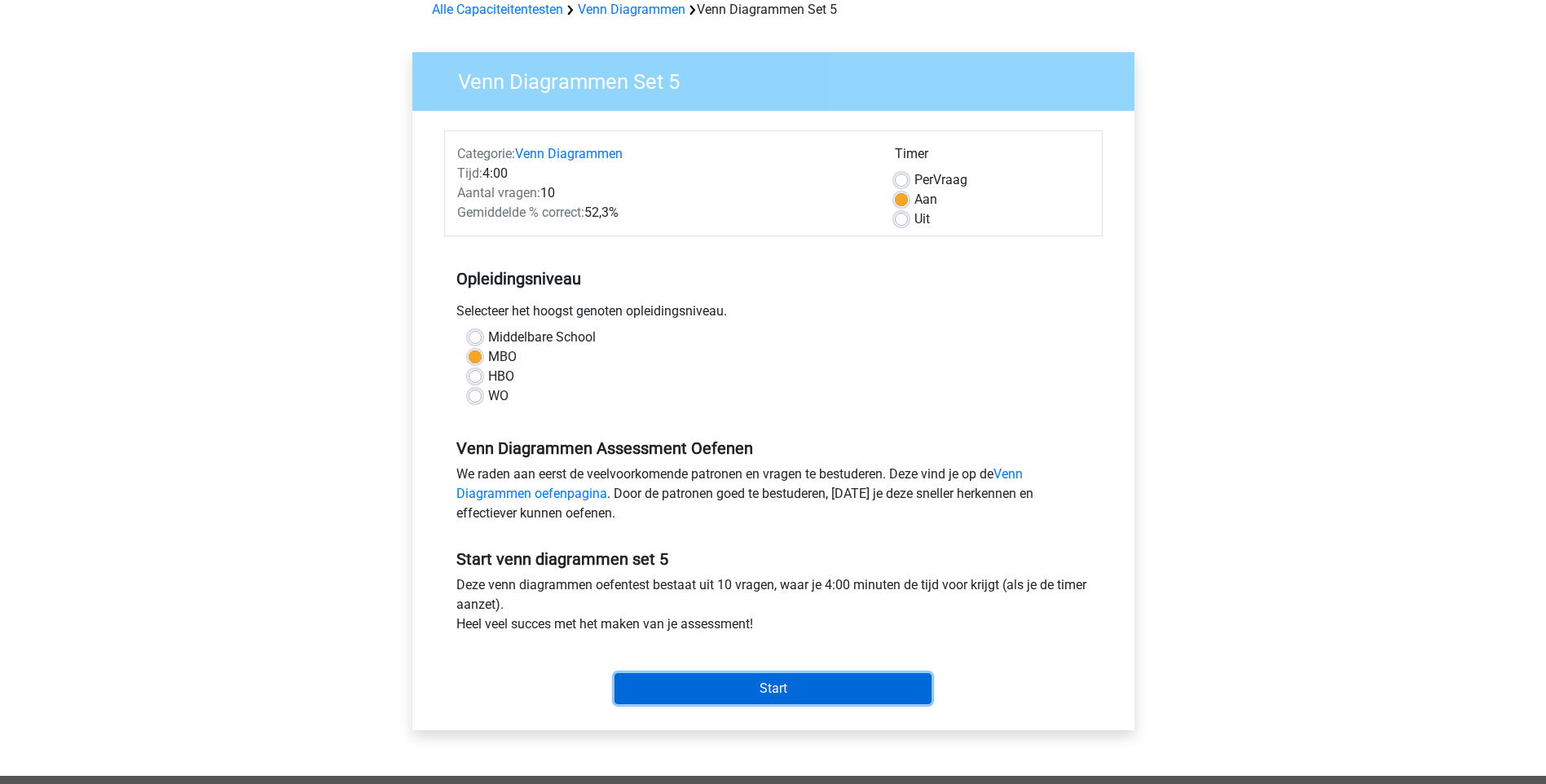
click at [800, 691] on input "Start" at bounding box center [772, 689] width 317 height 31
click at [759, 693] on input "Start" at bounding box center [772, 689] width 317 height 31
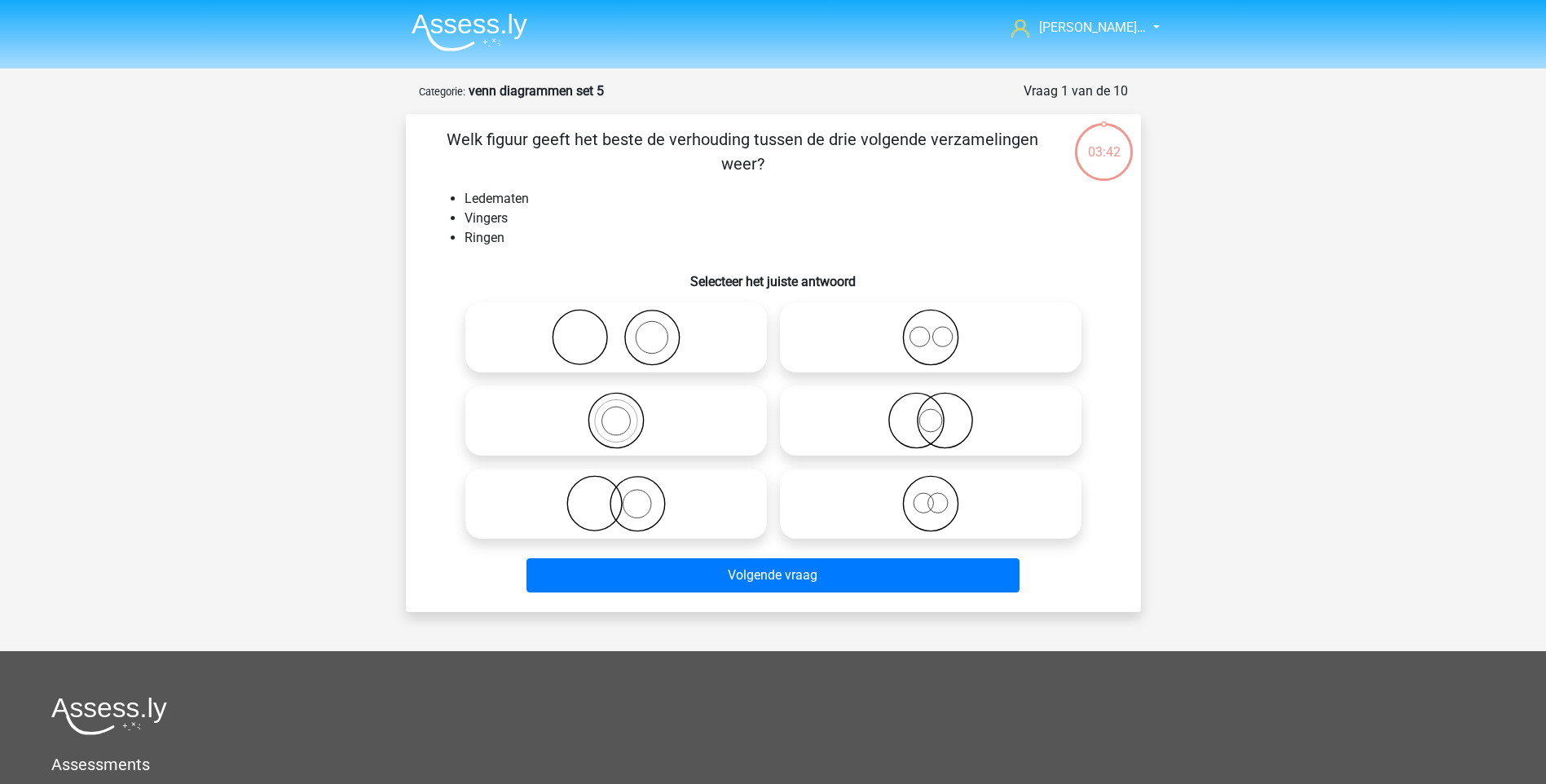
click at [644, 516] on circle at bounding box center [636, 503] width 28 height 28
click at [626, 496] on input "radio" at bounding box center [622, 490] width 11 height 11
radio input "true"
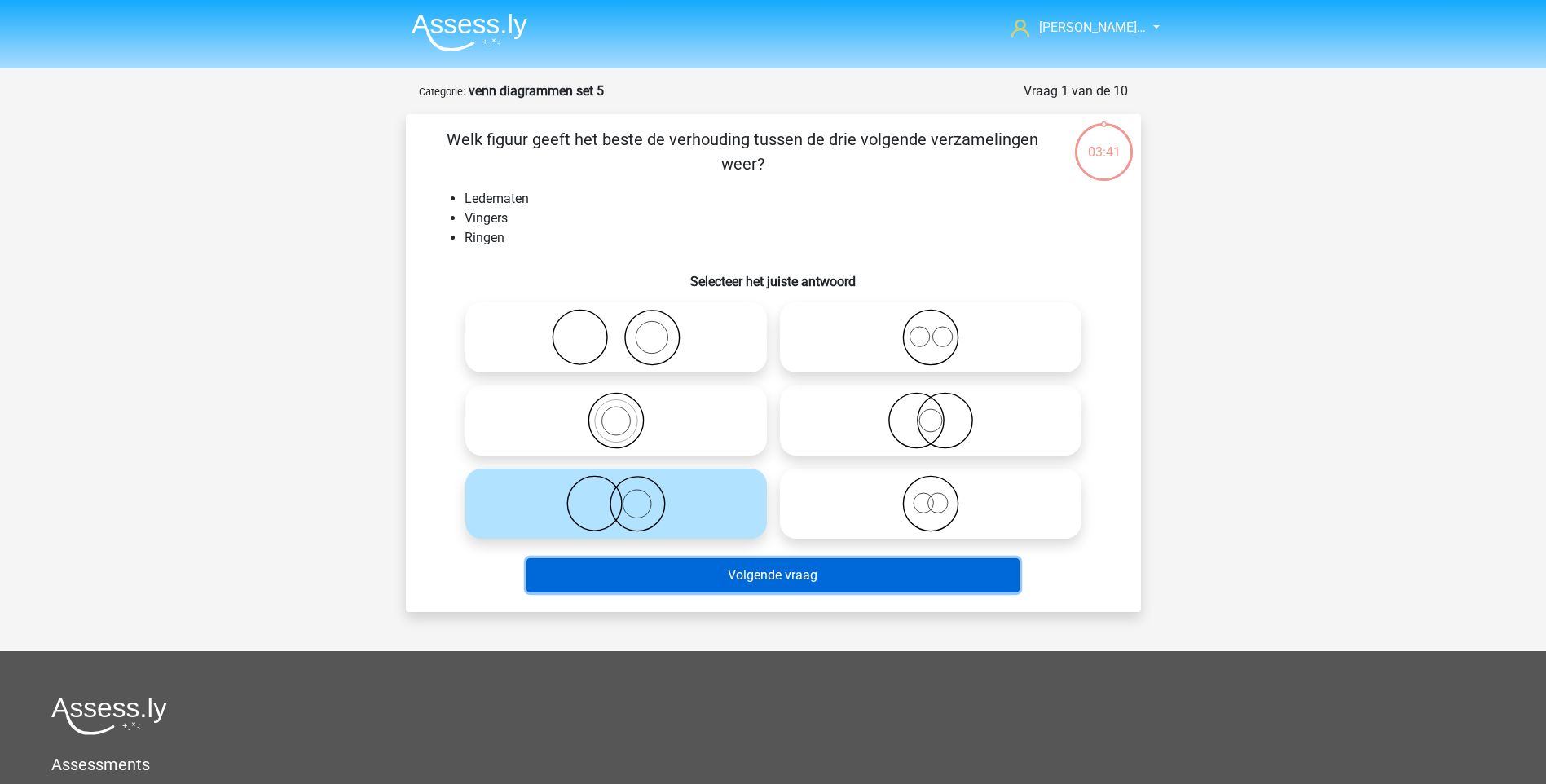
click at [699, 575] on button "Volgende vraag" at bounding box center [772, 575] width 493 height 34
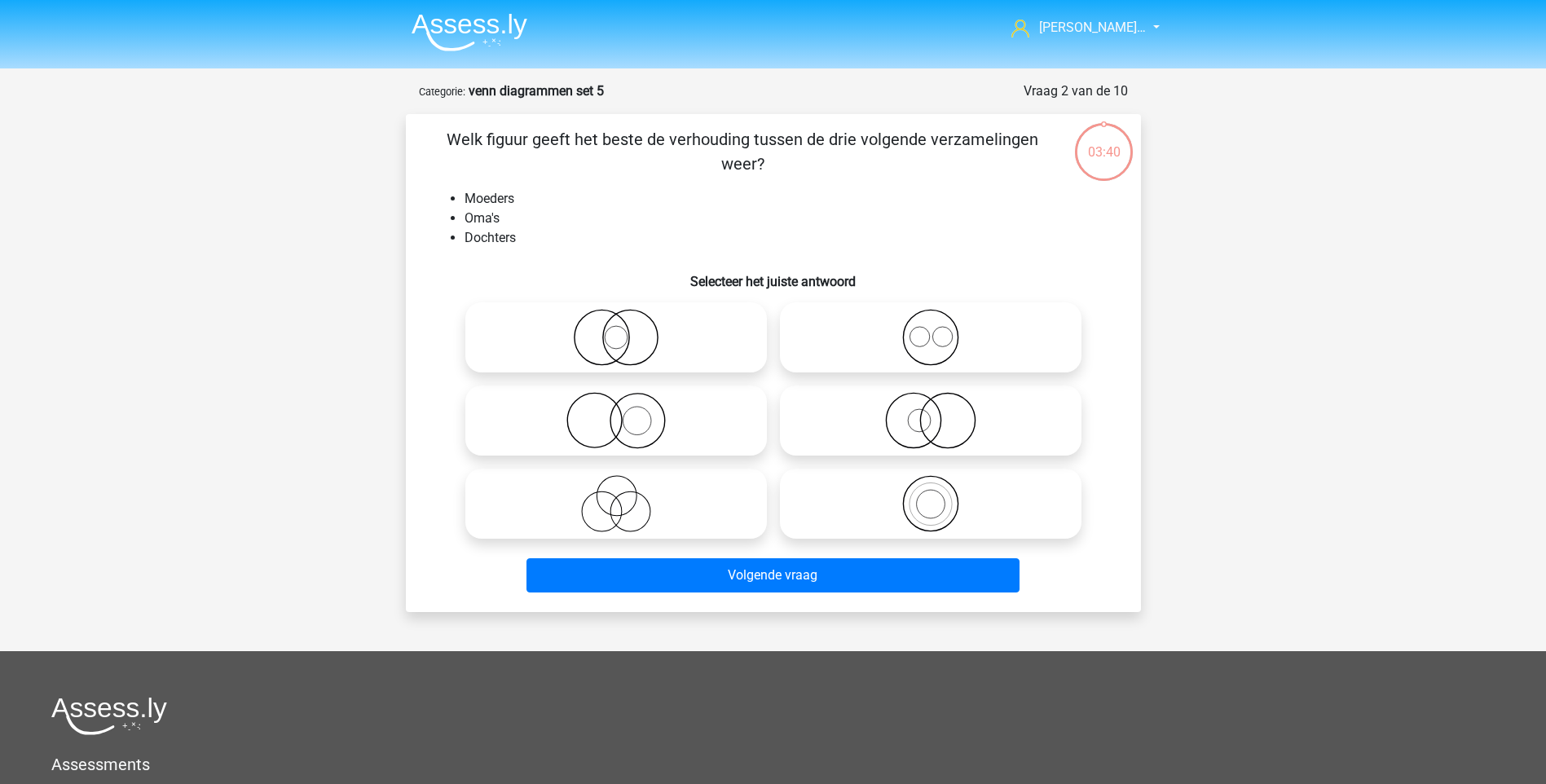
scroll to position [82, 0]
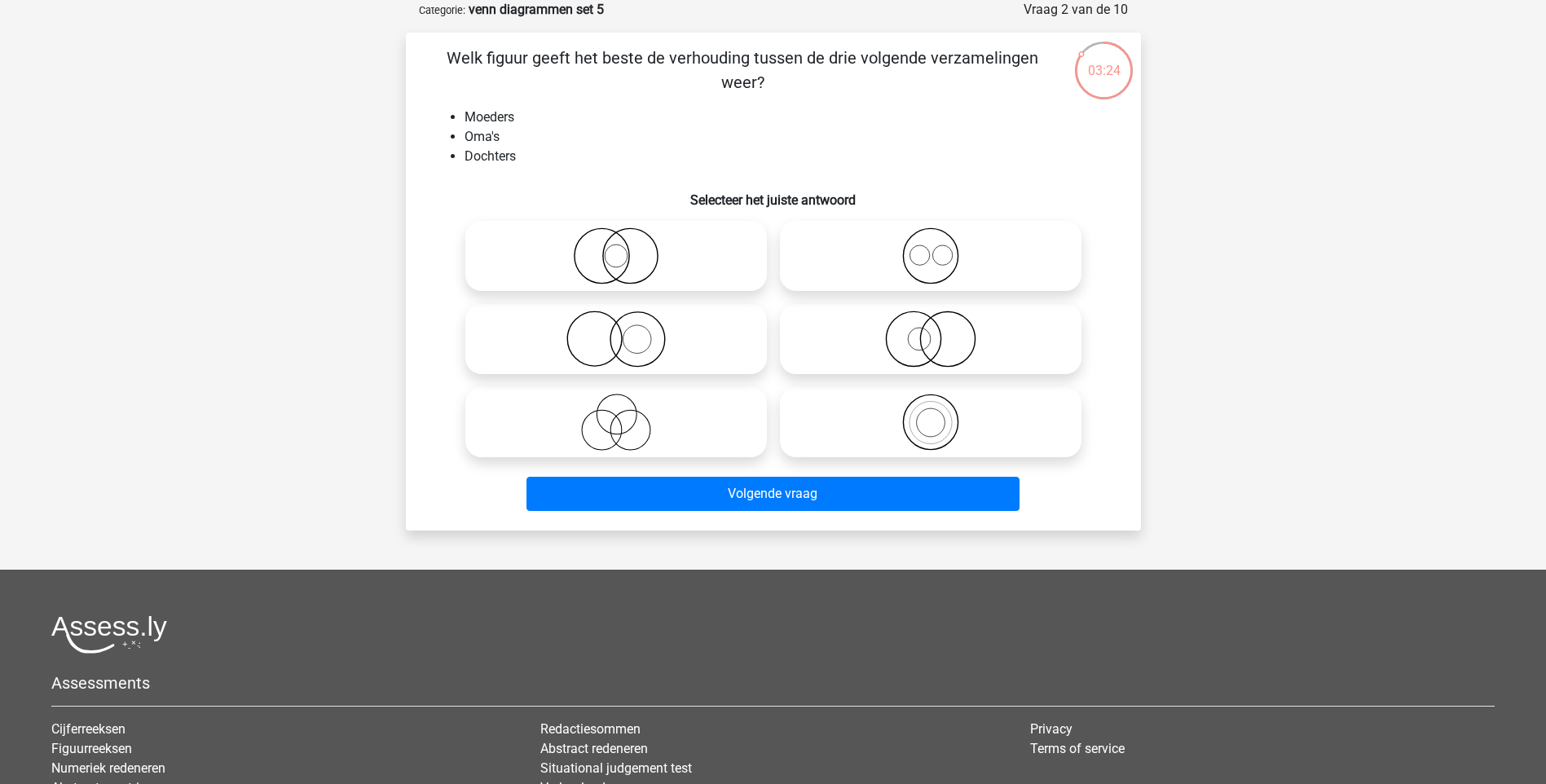
click at [958, 423] on circle at bounding box center [929, 421] width 54 height 54
click at [941, 414] on input "radio" at bounding box center [936, 409] width 11 height 11
radio input "true"
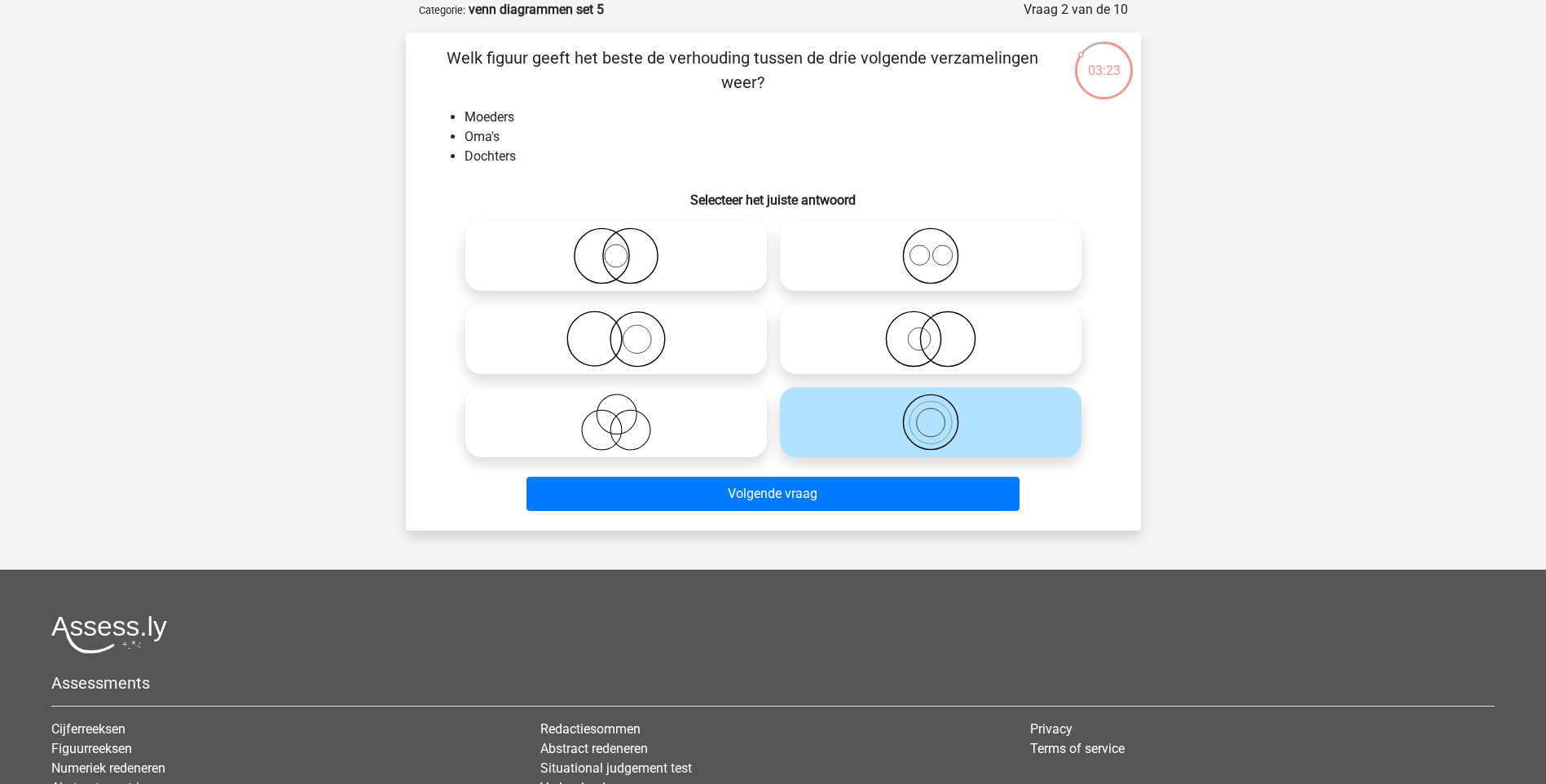
click at [844, 453] on label at bounding box center [930, 422] width 301 height 70
click at [931, 414] on input "radio" at bounding box center [936, 409] width 11 height 11
click at [830, 524] on div "Welk figuur geeft het beste de verhouding tussen de drie volgende verzamelingen…" at bounding box center [773, 281] width 735 height 498
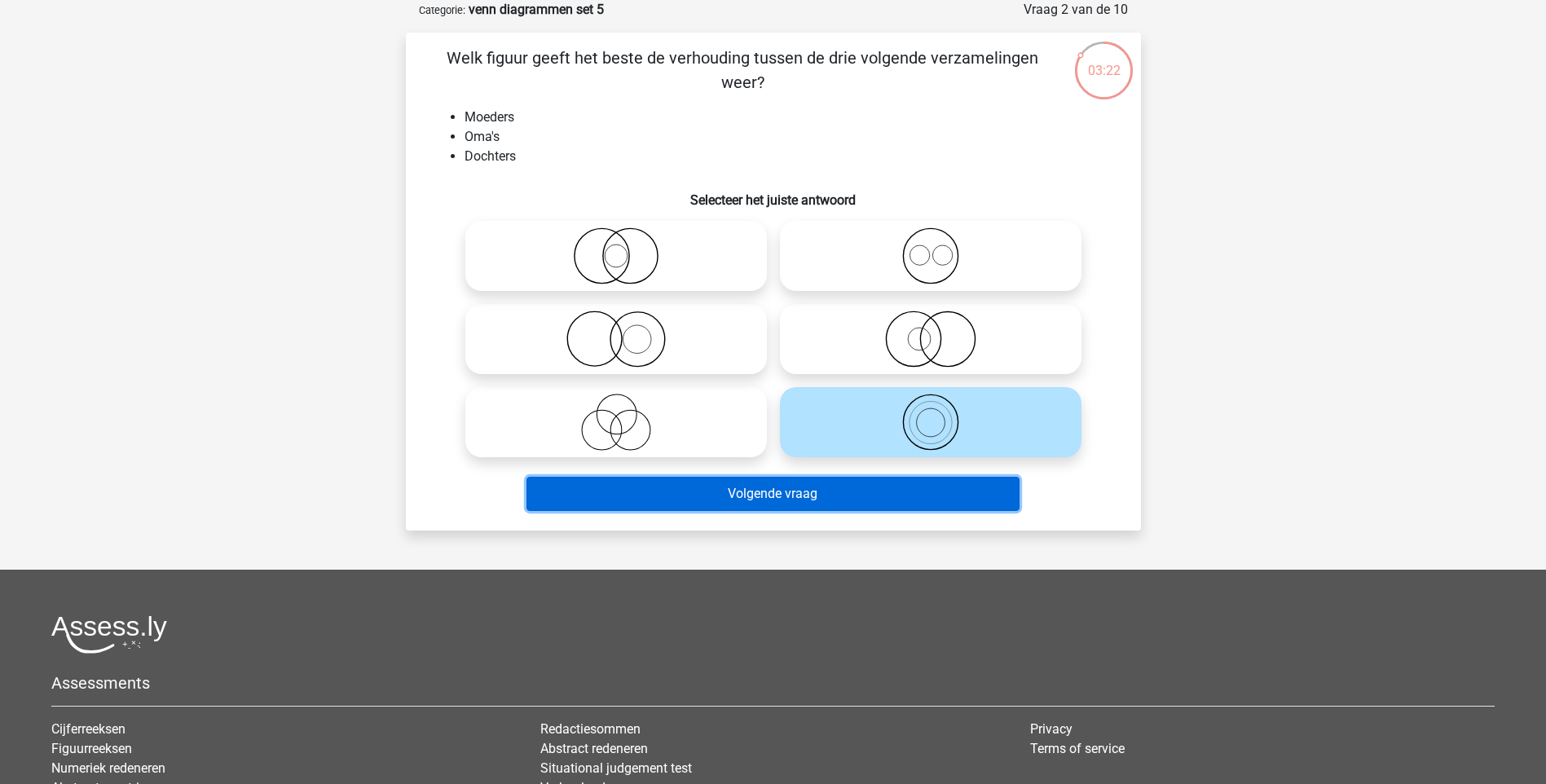
click at [835, 489] on button "Volgende vraag" at bounding box center [772, 493] width 493 height 34
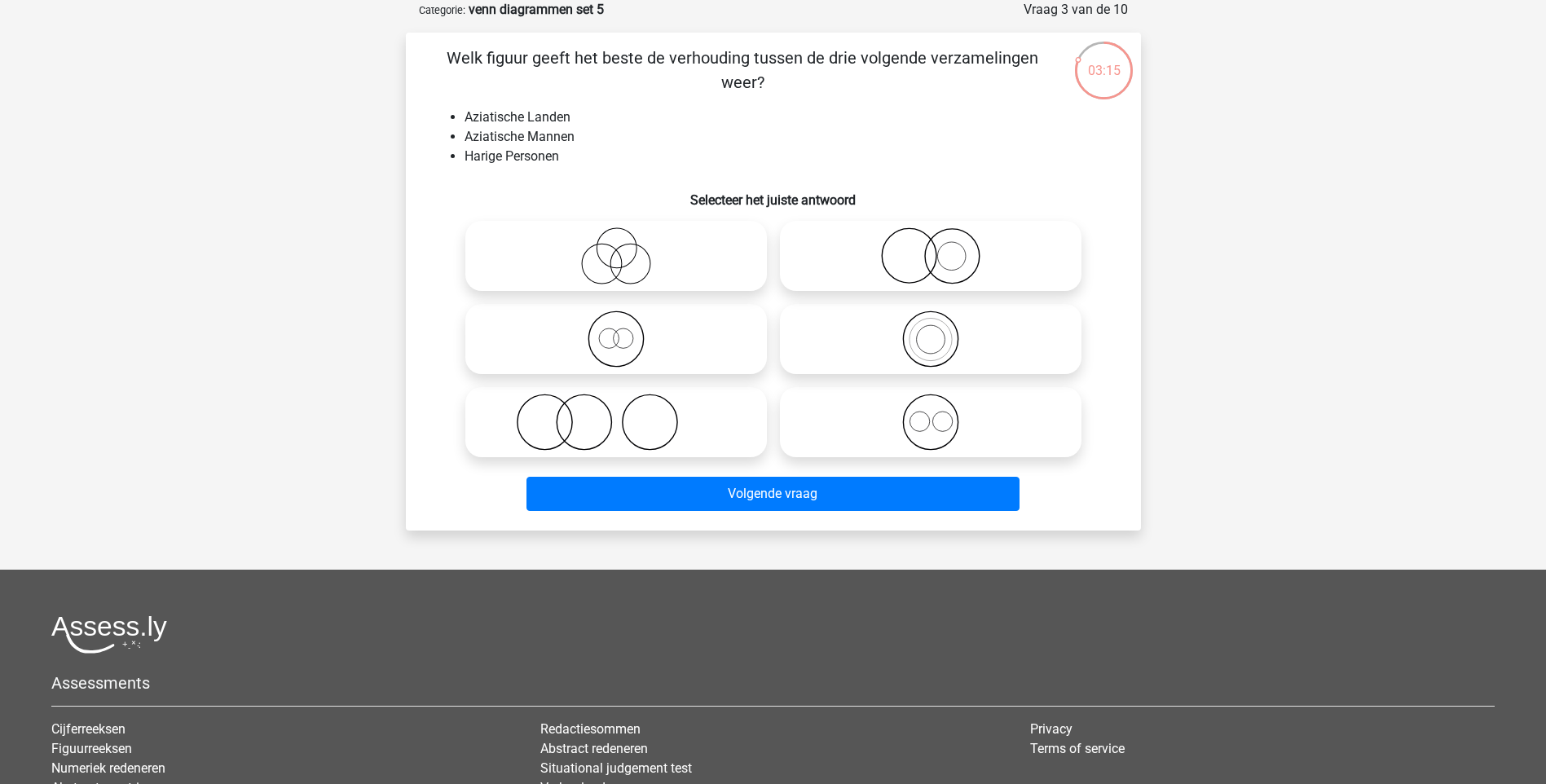
click at [562, 417] on icon at bounding box center [616, 422] width 288 height 57
click at [616, 414] on input "radio" at bounding box center [622, 409] width 11 height 11
radio input "true"
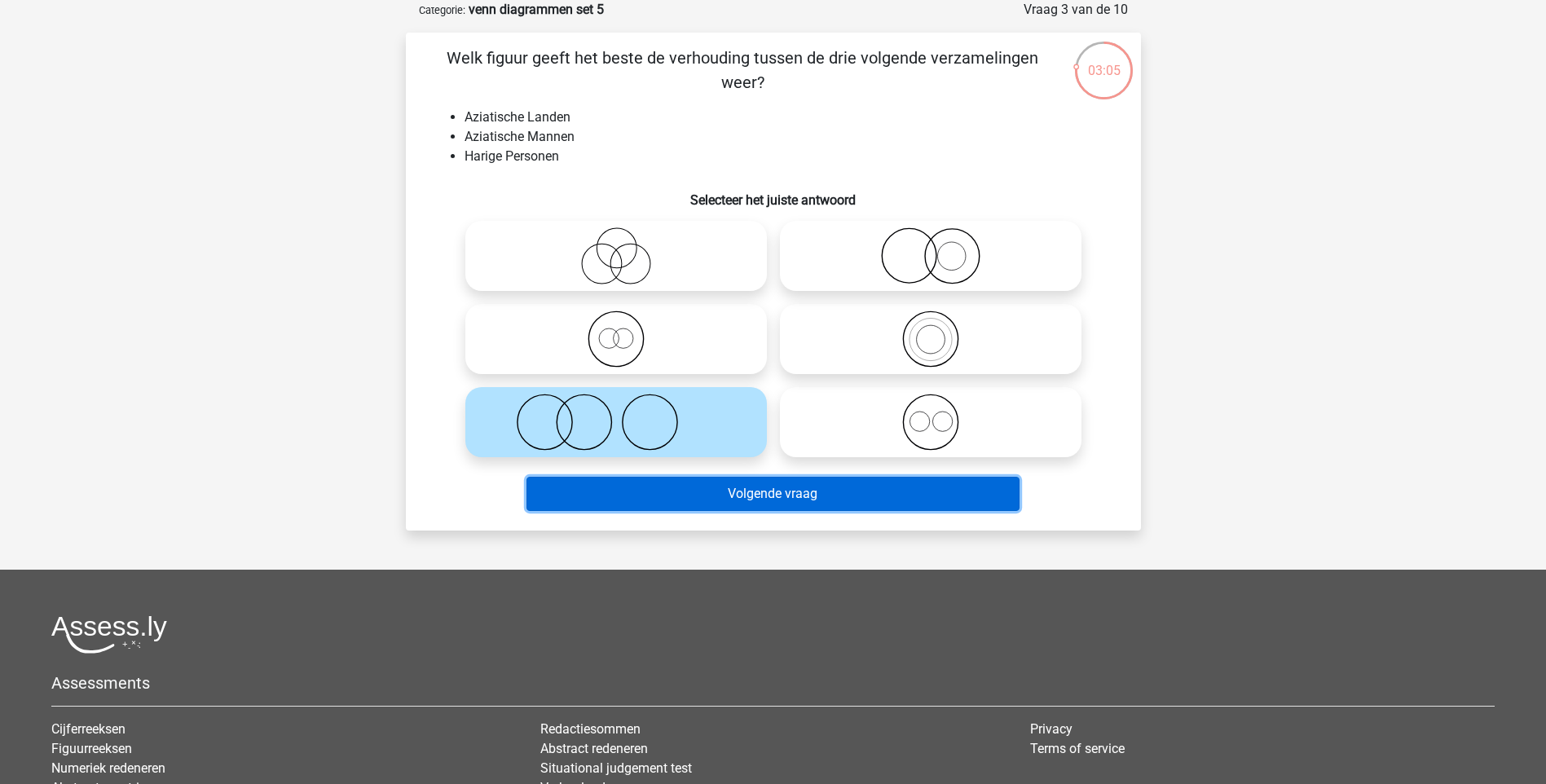
click at [812, 502] on button "Volgende vraag" at bounding box center [772, 493] width 493 height 34
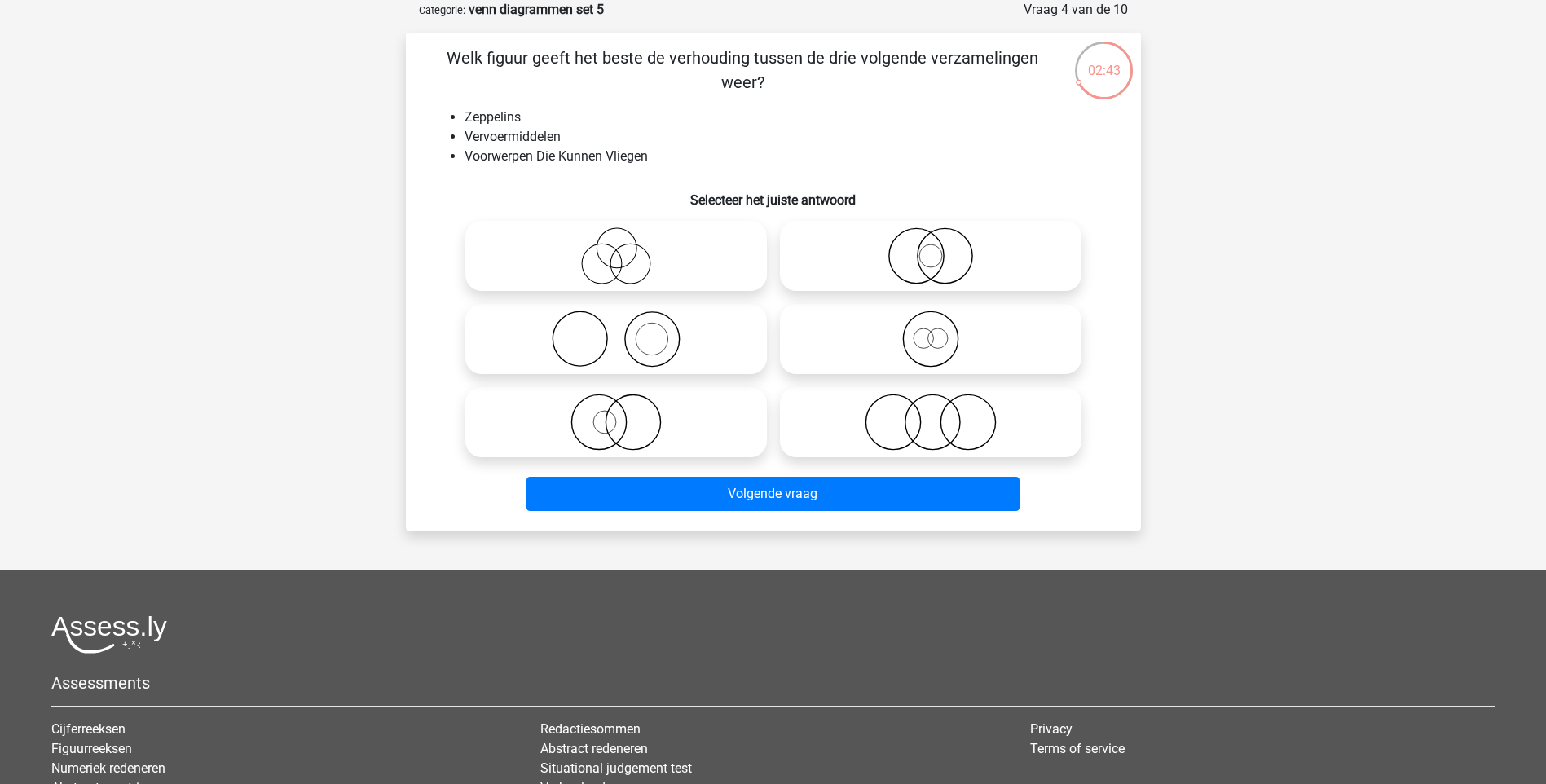
click at [939, 330] on input "radio" at bounding box center [936, 326] width 11 height 11
radio input "true"
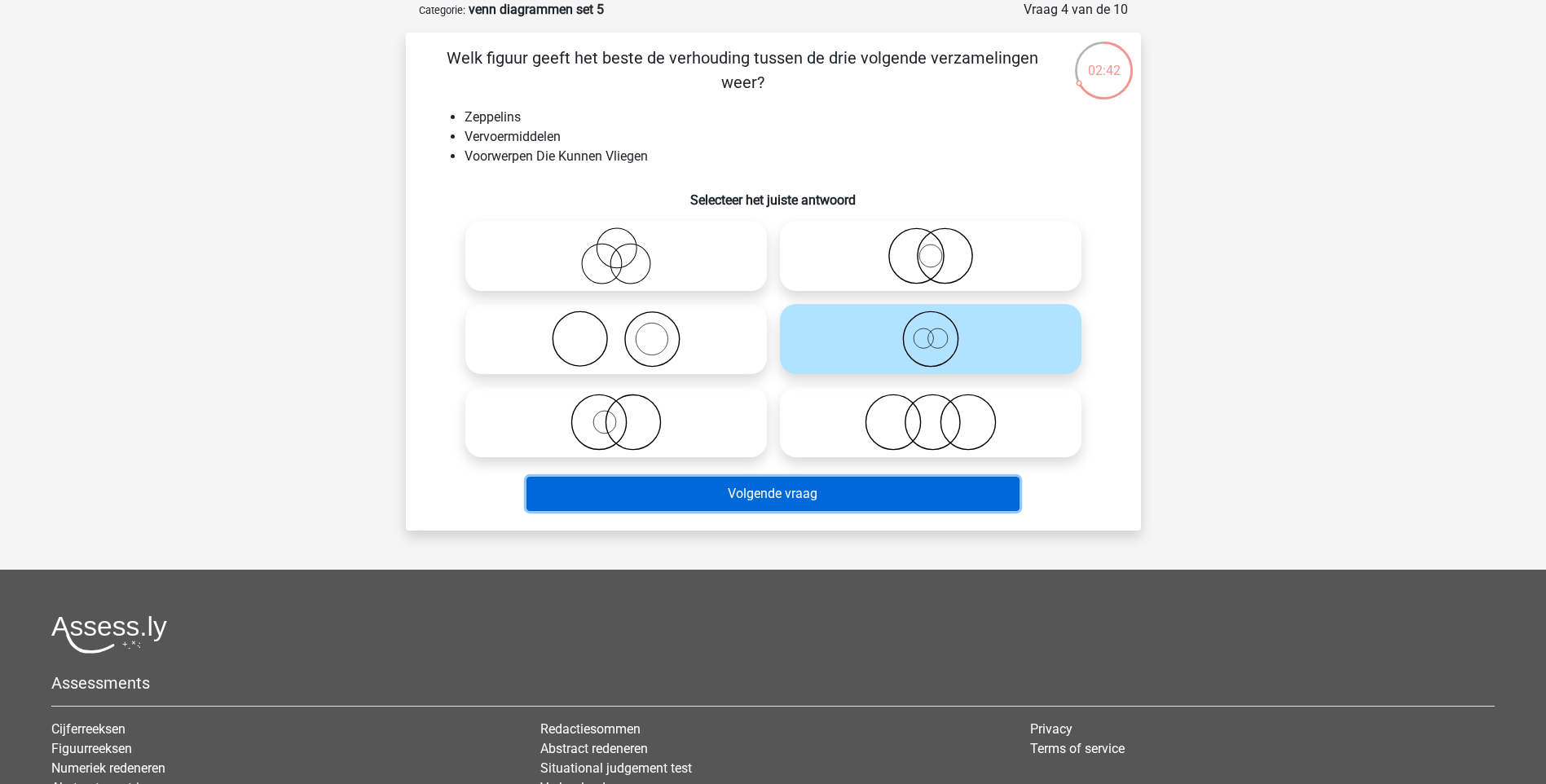
click at [868, 494] on button "Volgende vraag" at bounding box center [772, 493] width 493 height 34
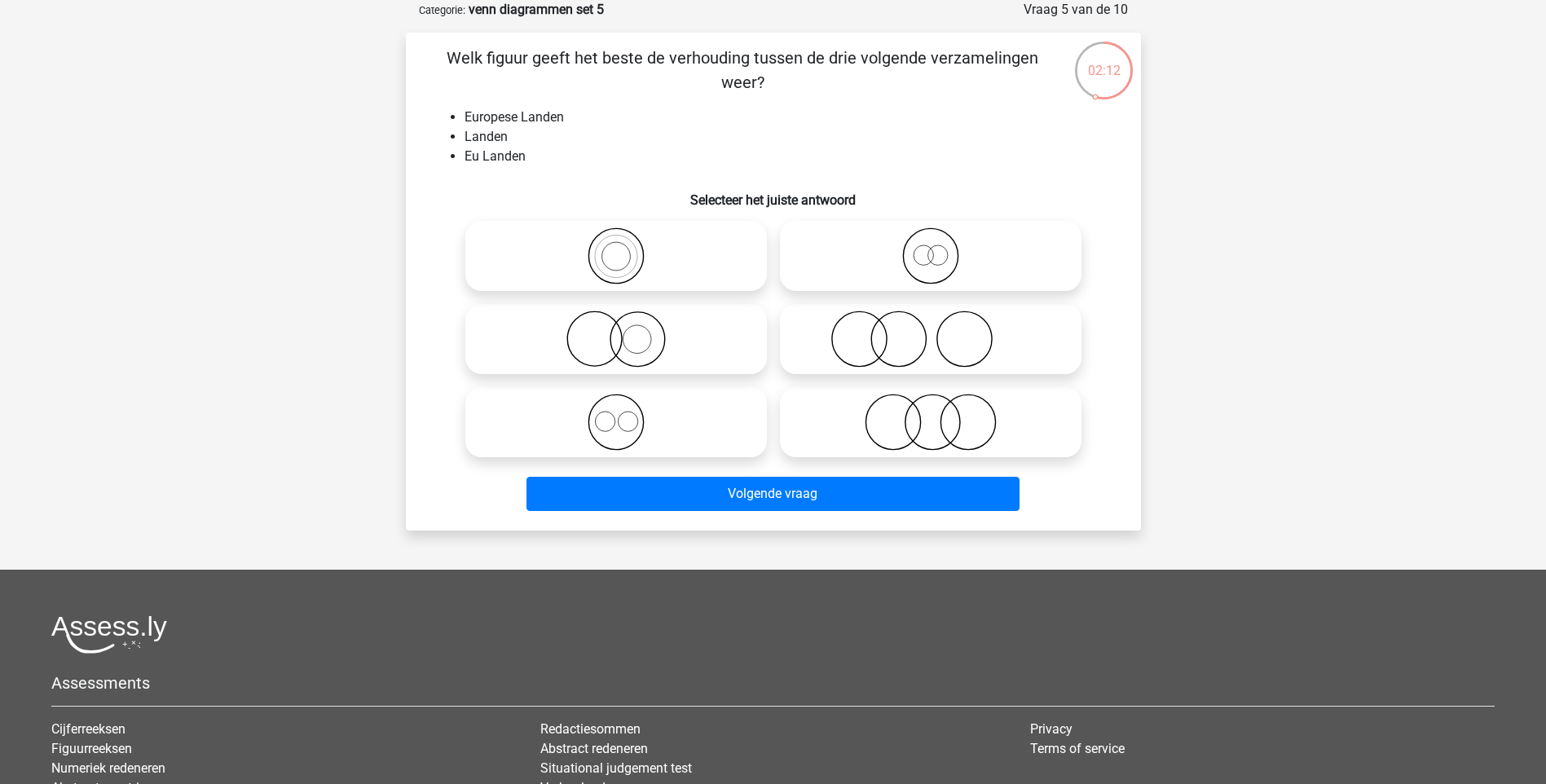
click at [574, 250] on icon at bounding box center [616, 256] width 288 height 57
click at [616, 248] on input "radio" at bounding box center [622, 242] width 11 height 11
radio input "true"
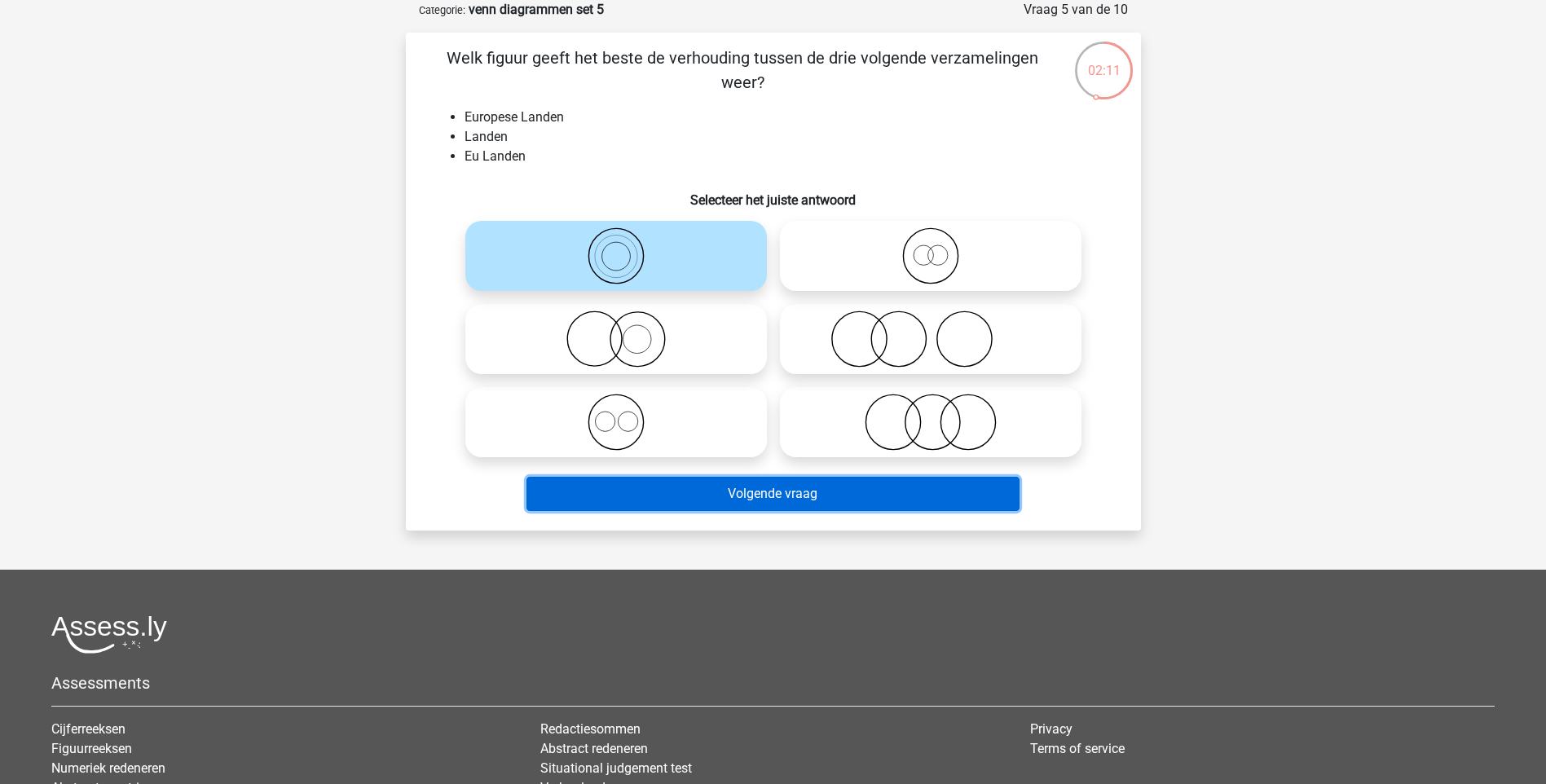
click at [721, 487] on button "Volgende vraag" at bounding box center [772, 493] width 493 height 34
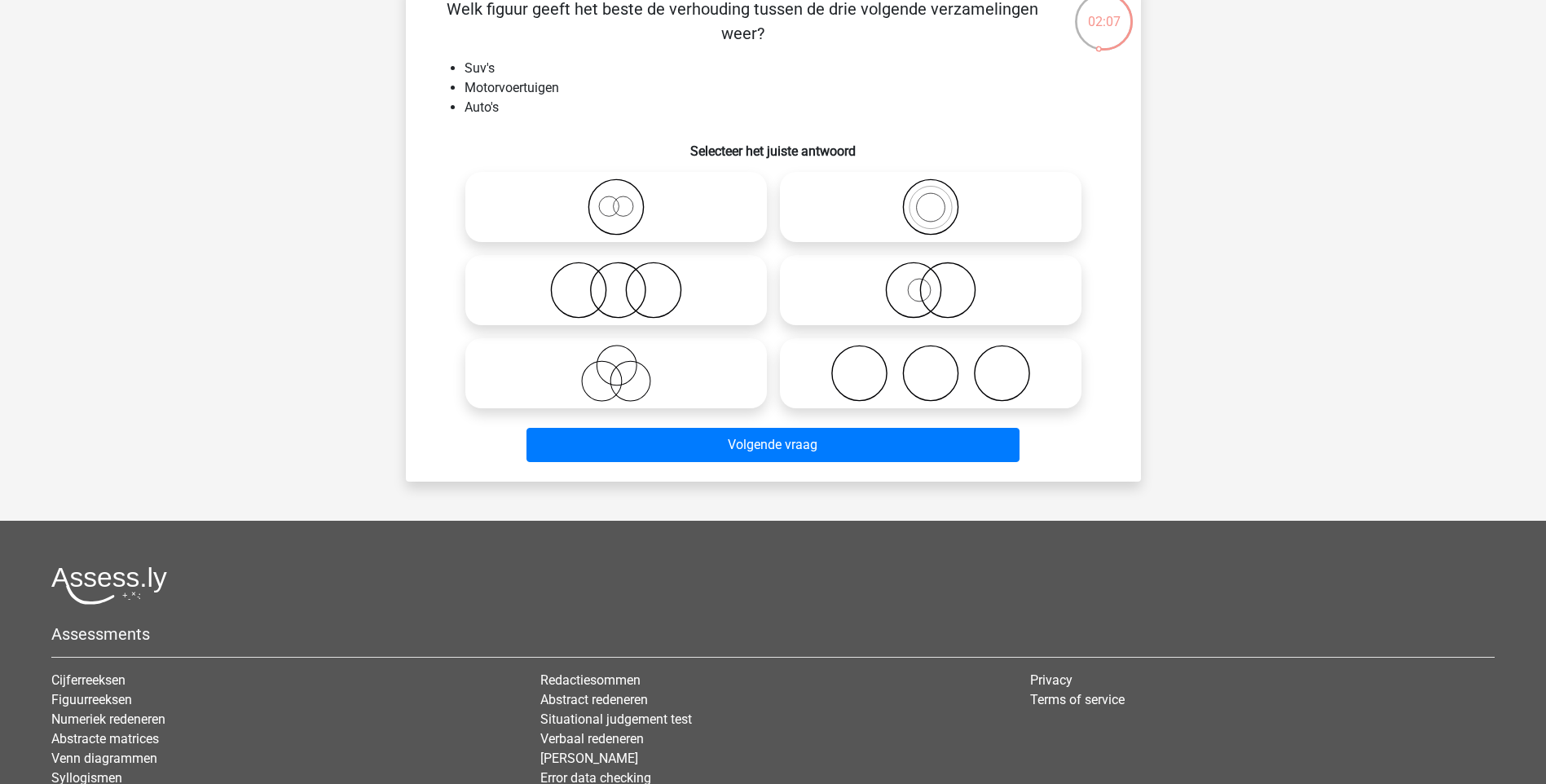
scroll to position [162, 0]
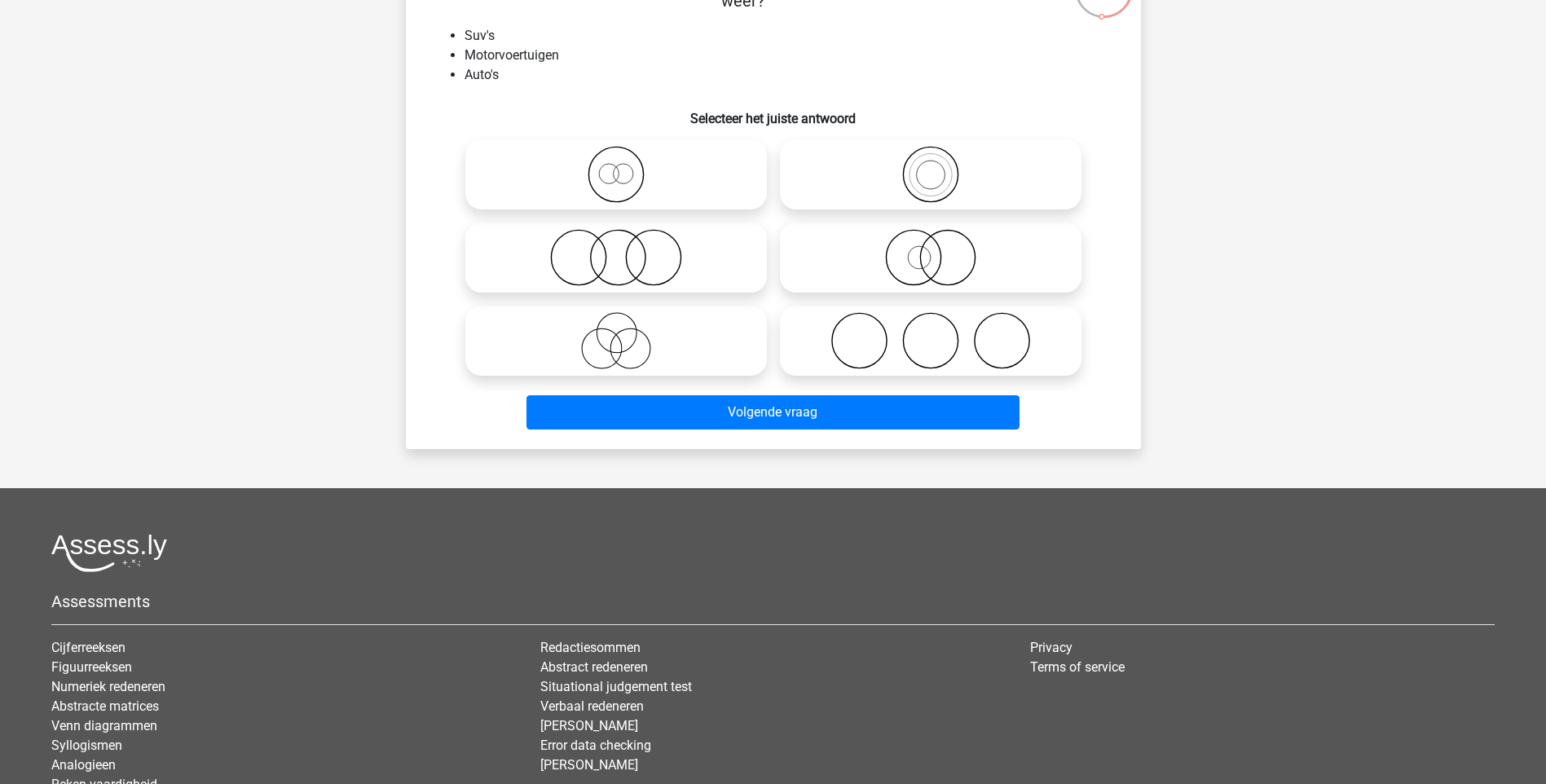
click at [575, 174] on icon at bounding box center [616, 174] width 288 height 57
click at [616, 166] on input "radio" at bounding box center [622, 162] width 11 height 11
radio input "true"
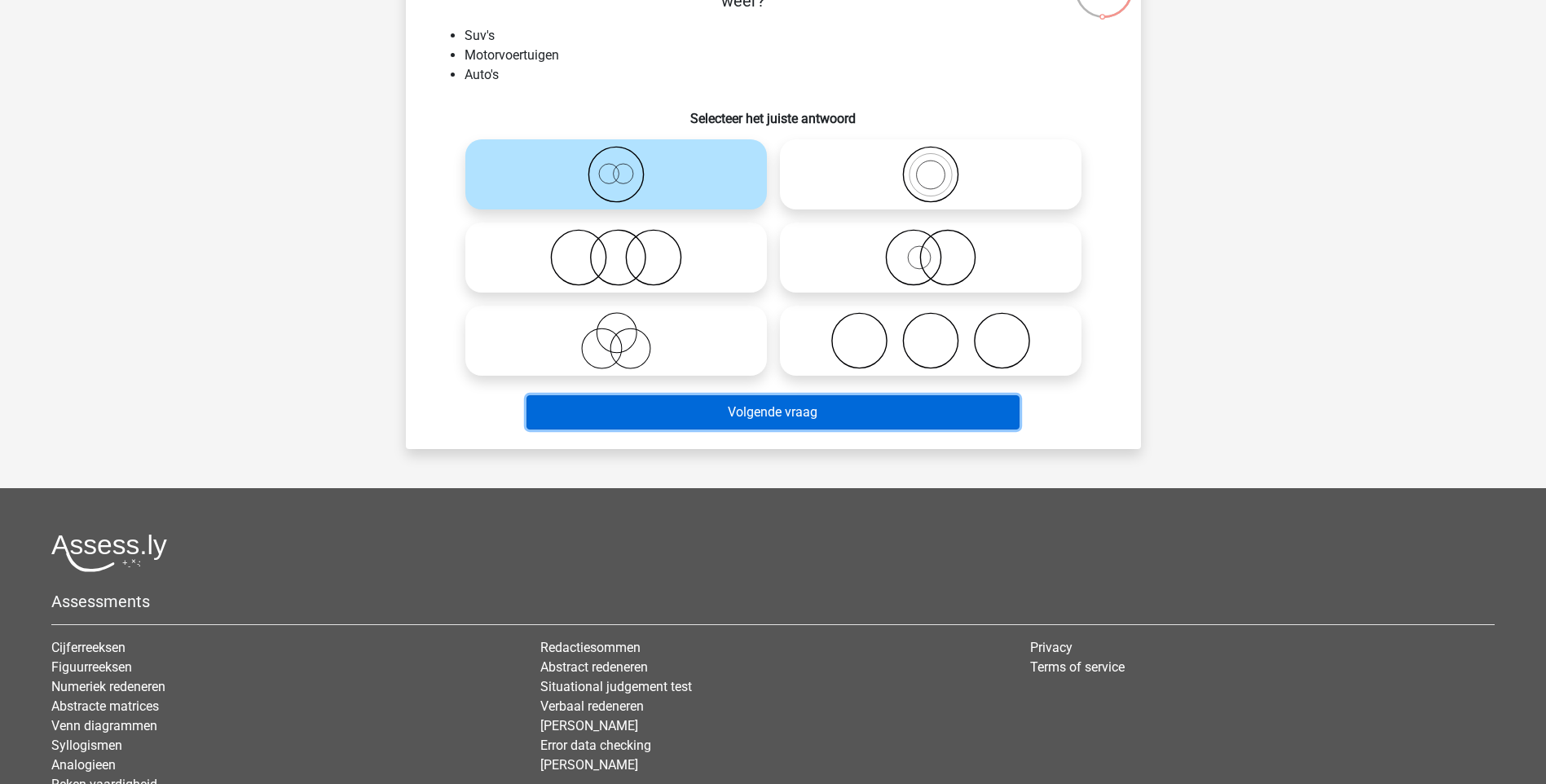
click at [822, 405] on button "Volgende vraag" at bounding box center [772, 411] width 493 height 34
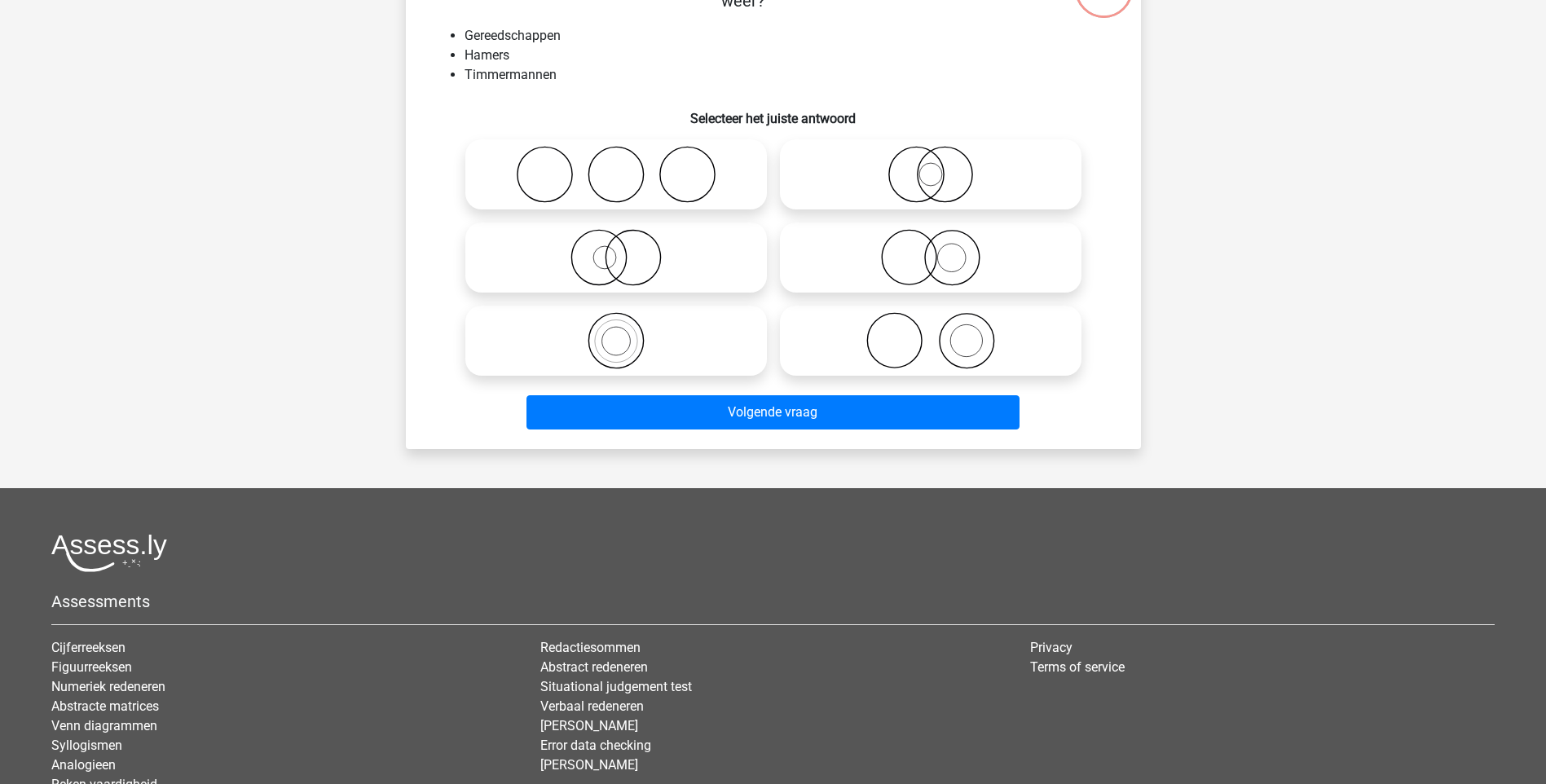
scroll to position [82, 0]
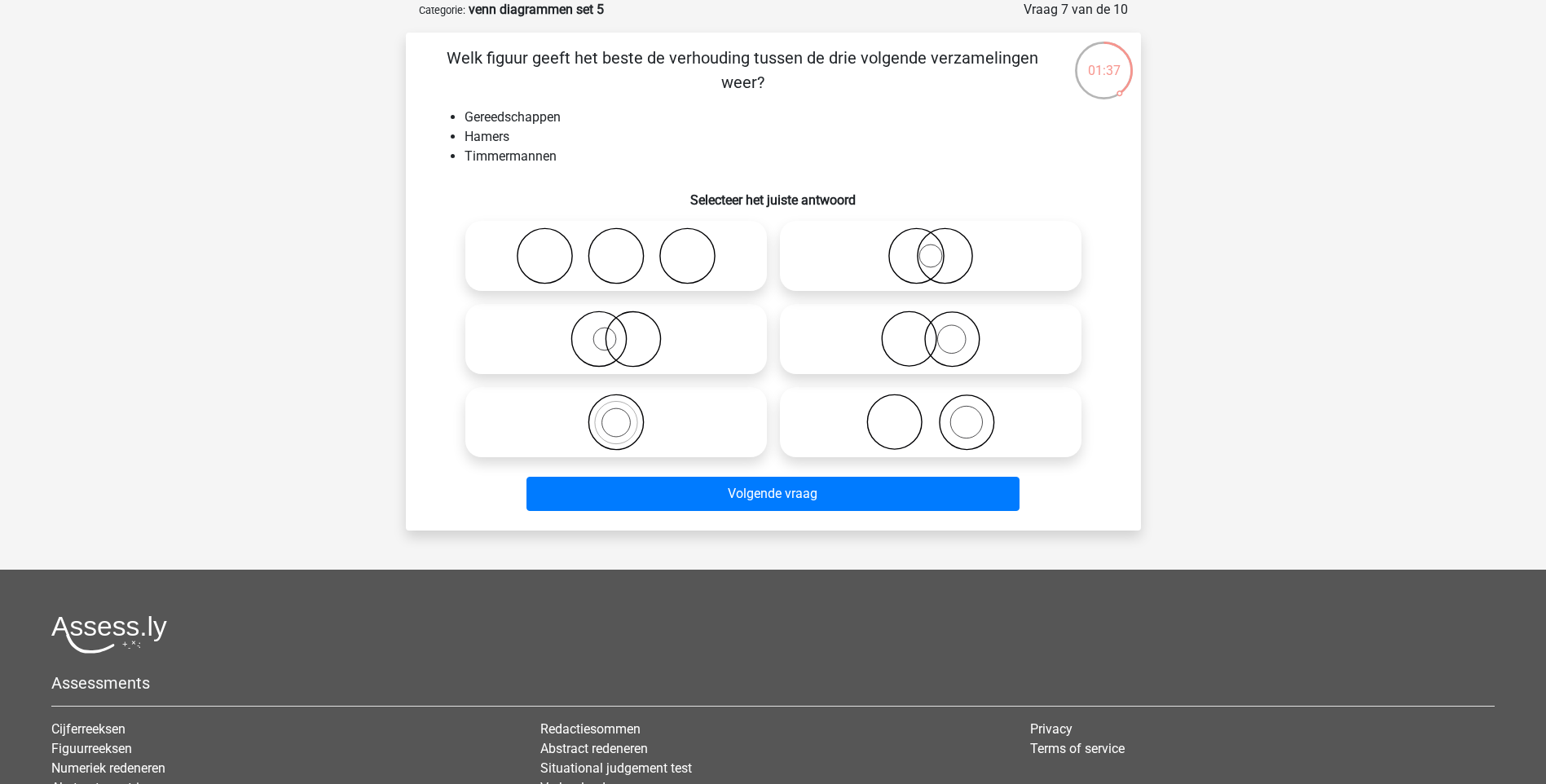
click at [886, 329] on icon at bounding box center [930, 339] width 288 height 57
click at [931, 329] on input "radio" at bounding box center [936, 326] width 11 height 11
radio input "true"
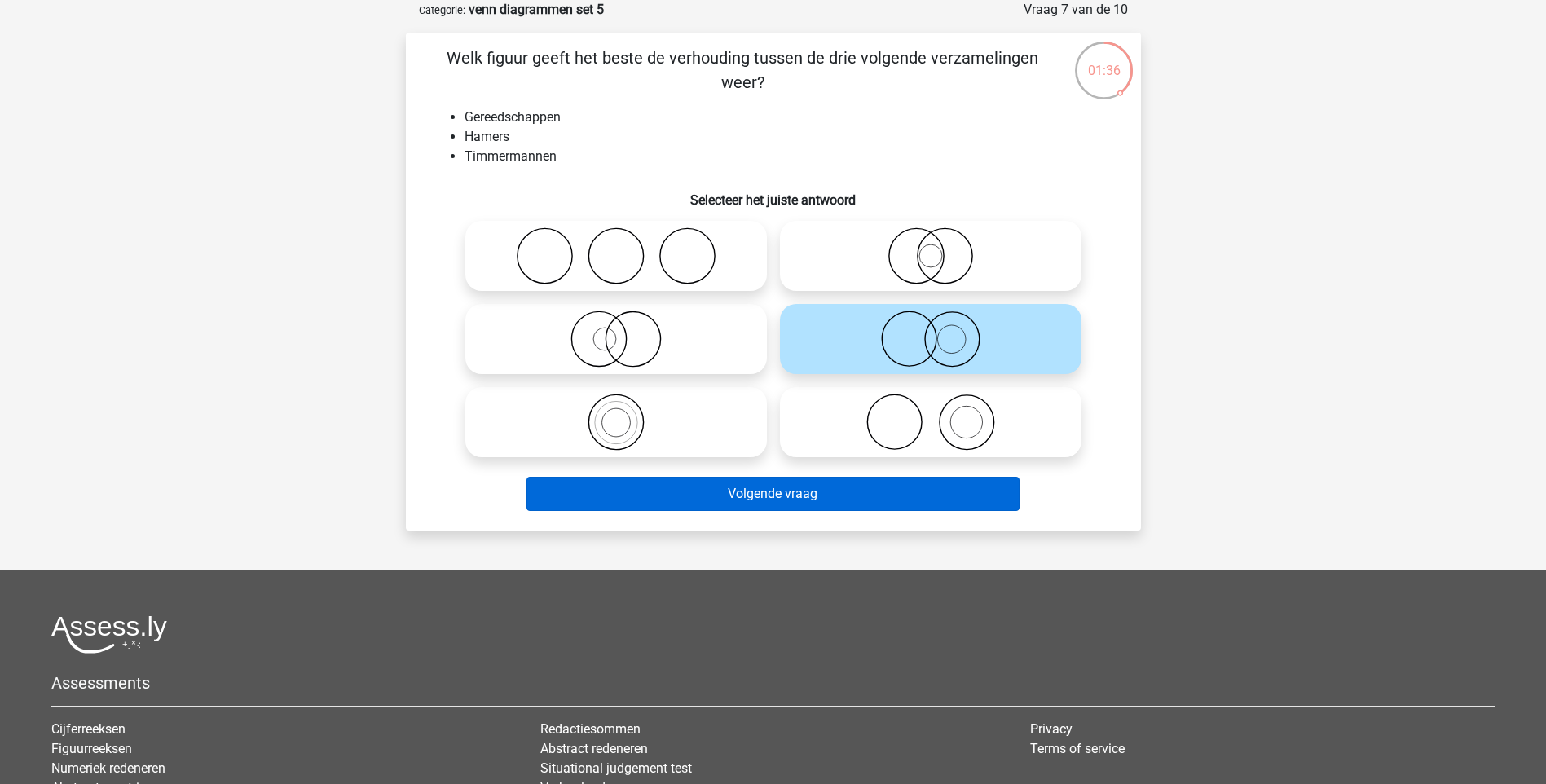
drag, startPoint x: 853, startPoint y: 479, endPoint x: 869, endPoint y: 498, distance: 24.8
click at [866, 496] on div "Volgende vraag" at bounding box center [773, 490] width 683 height 54
click at [849, 492] on button "Volgende vraag" at bounding box center [772, 493] width 493 height 34
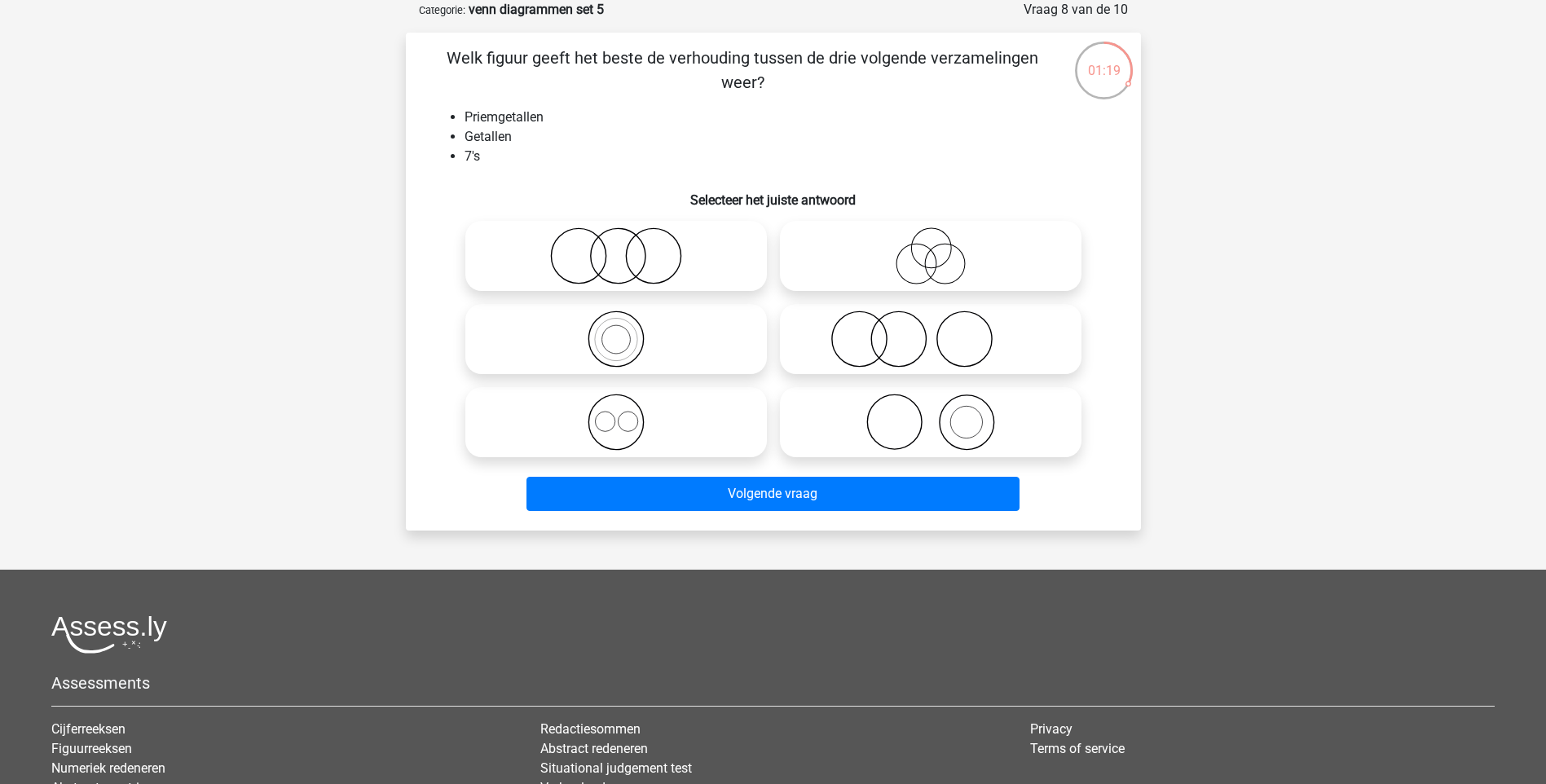
click at [670, 257] on icon at bounding box center [616, 256] width 288 height 57
click at [626, 248] on input "radio" at bounding box center [622, 242] width 11 height 11
radio input "true"
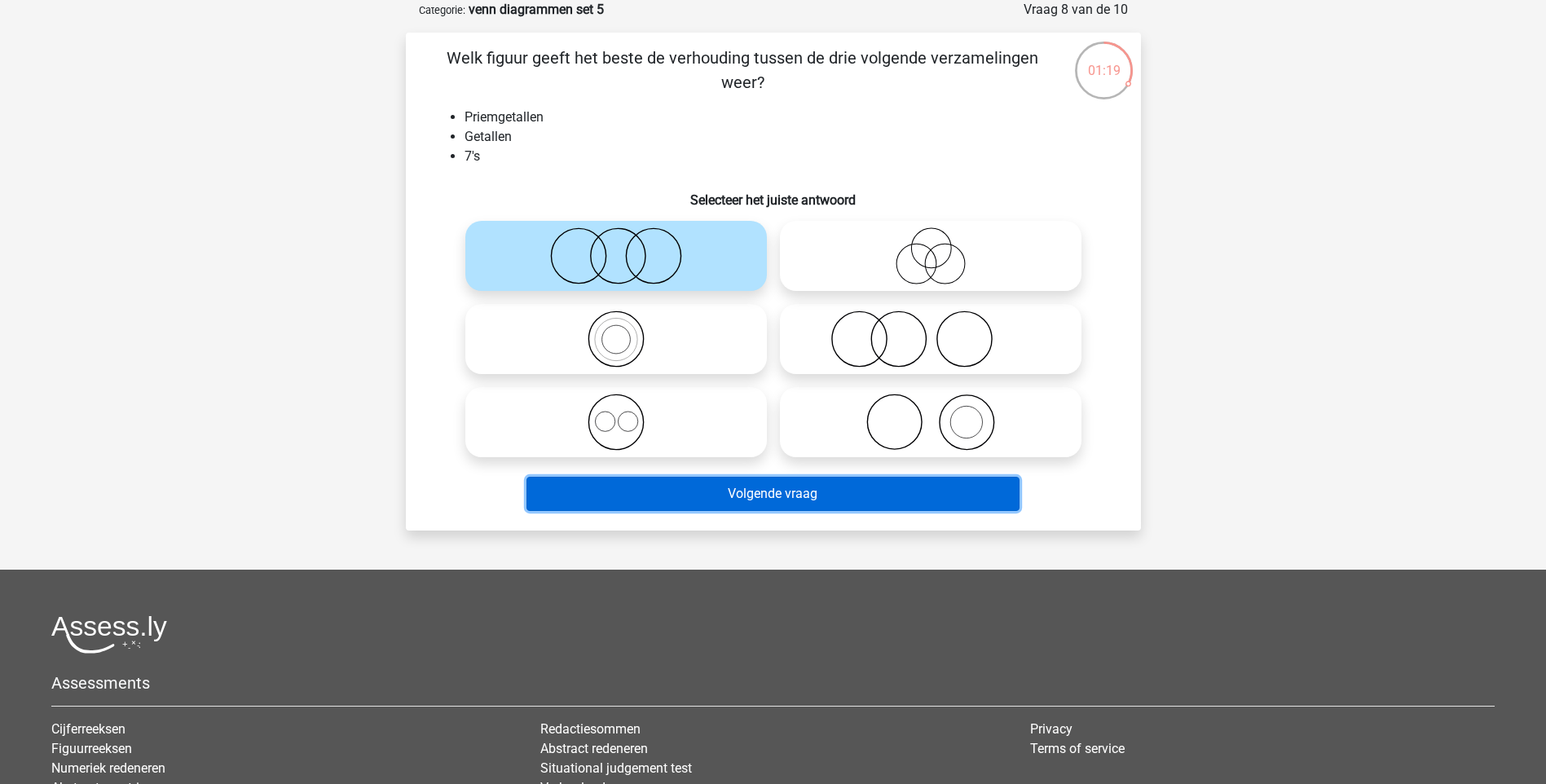
click at [713, 477] on button "Volgende vraag" at bounding box center [772, 493] width 493 height 34
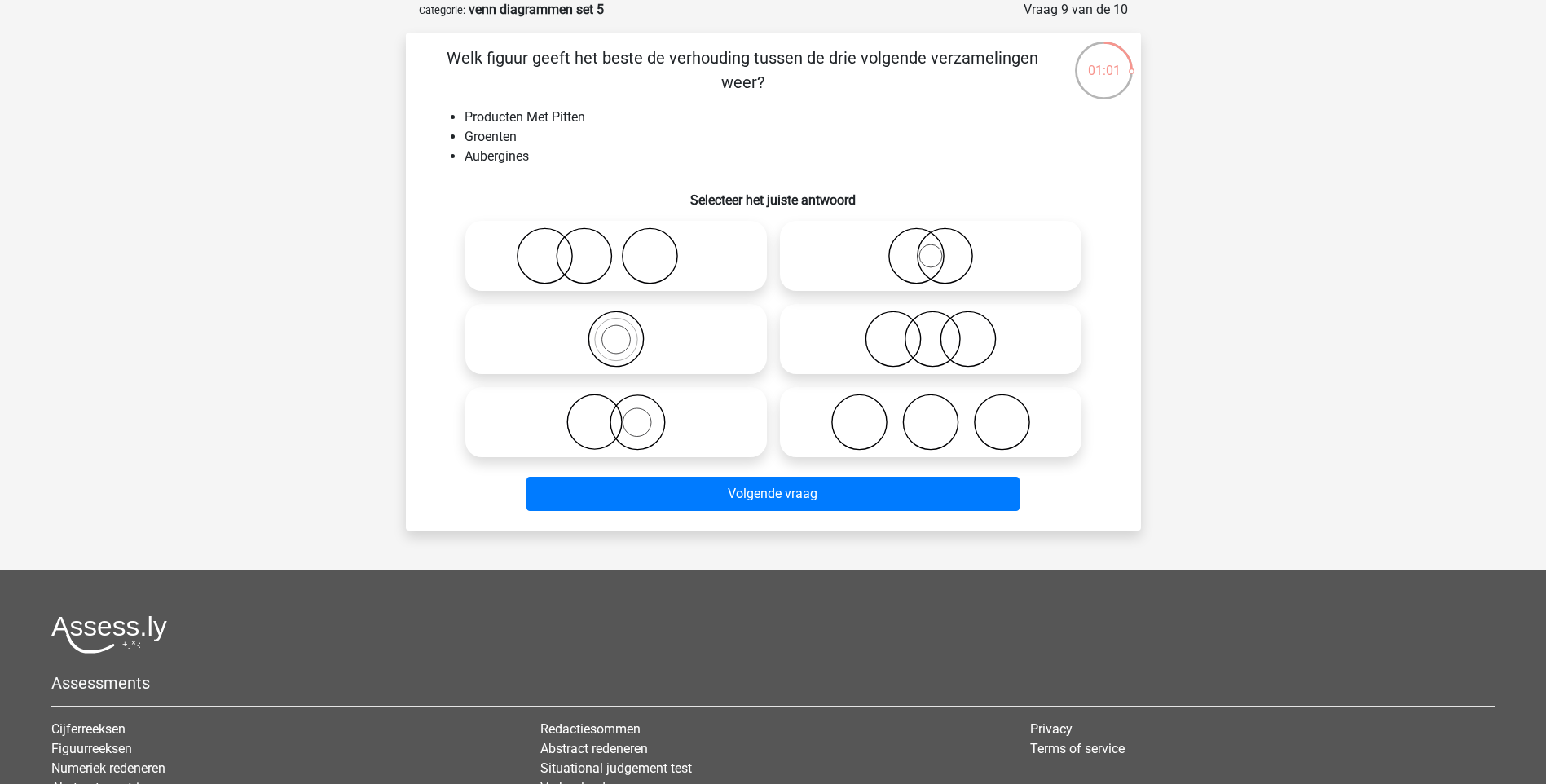
click at [913, 322] on icon at bounding box center [930, 339] width 288 height 57
click at [931, 322] on input "radio" at bounding box center [936, 326] width 11 height 11
radio input "true"
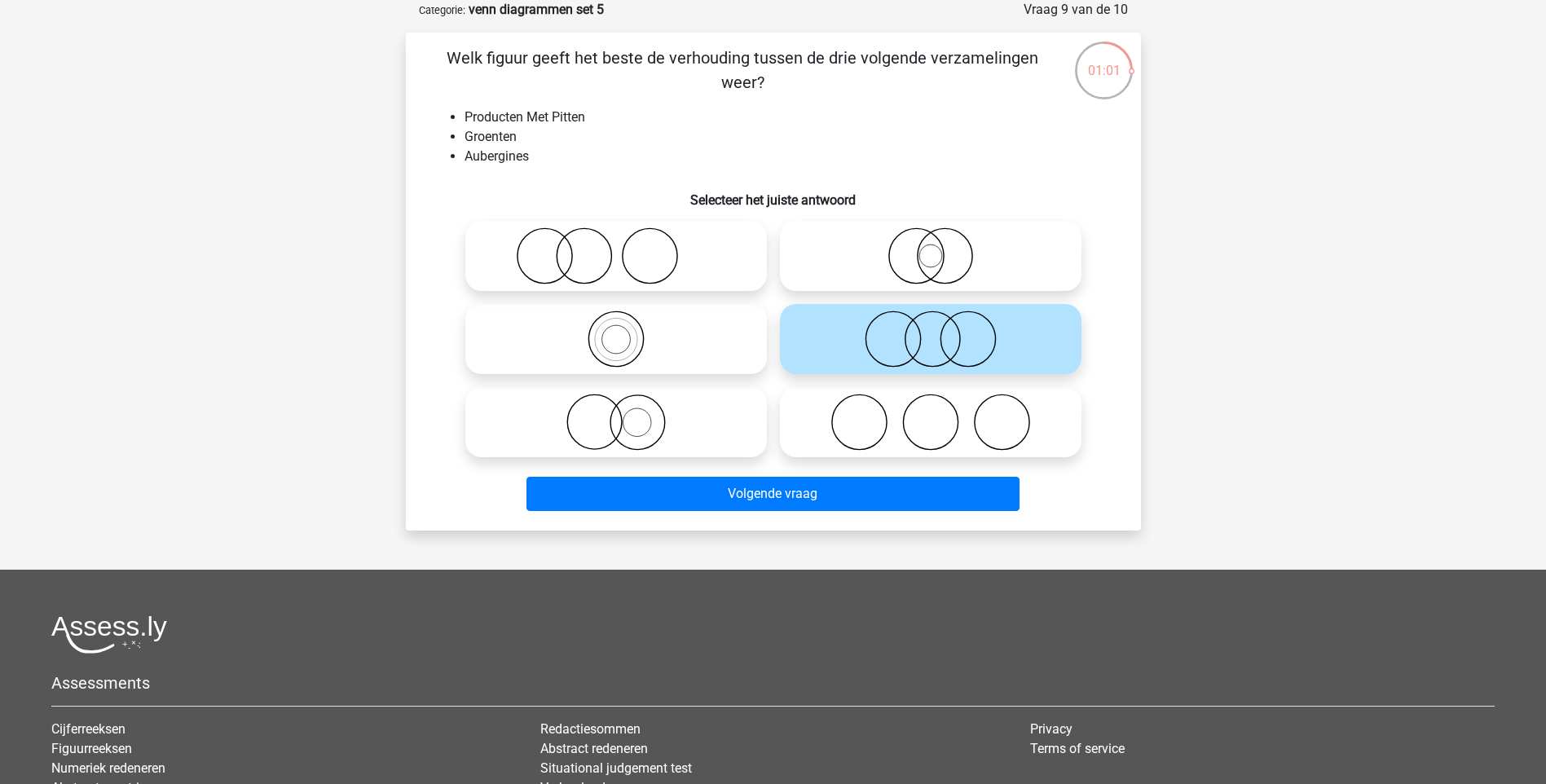
click at [768, 530] on div "Welk figuur geeft het beste de verhouding tussen de drie volgende verzamelingen…" at bounding box center [773, 281] width 735 height 498
click at [766, 465] on div "Volgende vraag" at bounding box center [773, 490] width 683 height 54
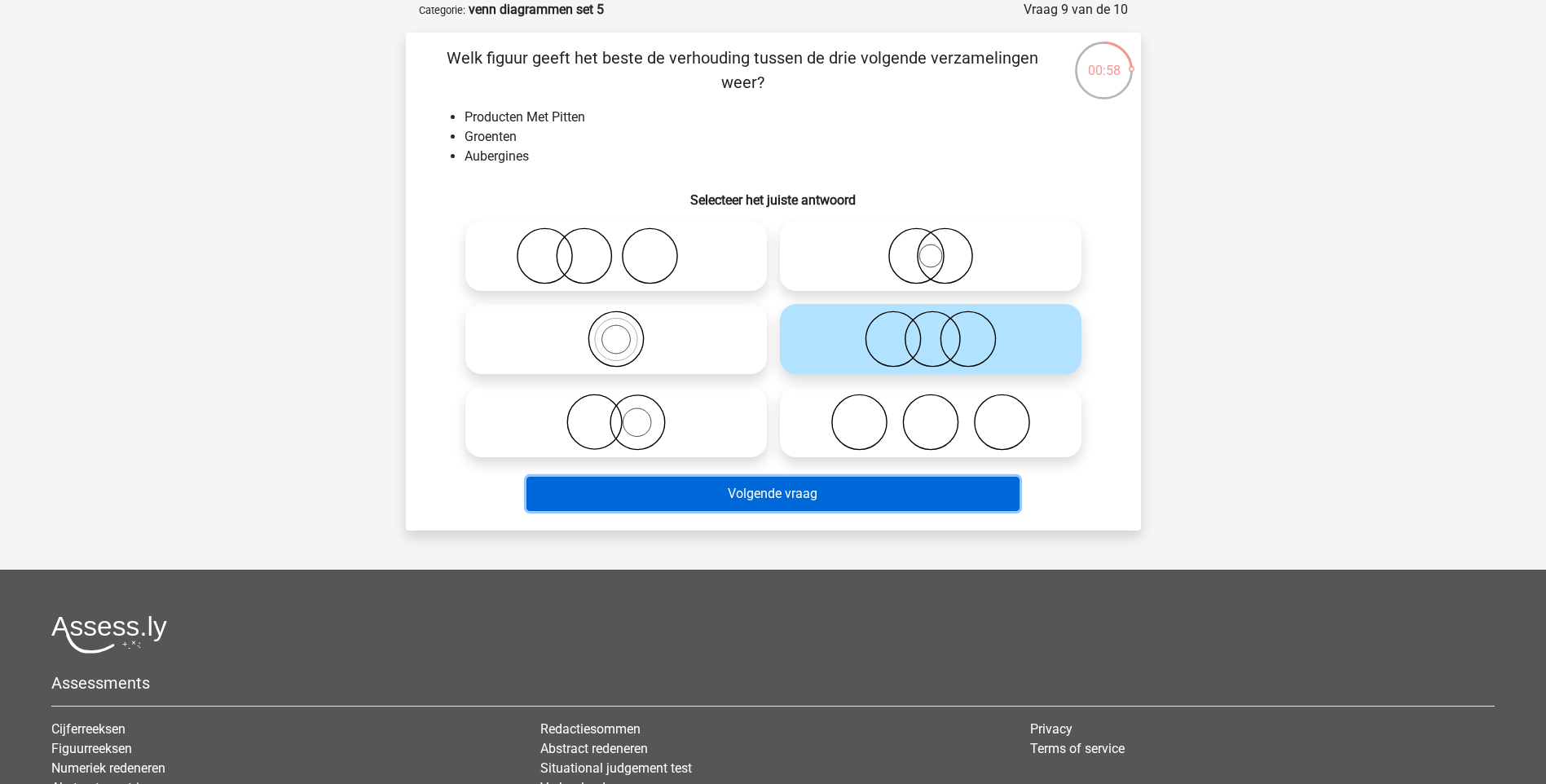
click at [764, 496] on button "Volgende vraag" at bounding box center [772, 493] width 493 height 34
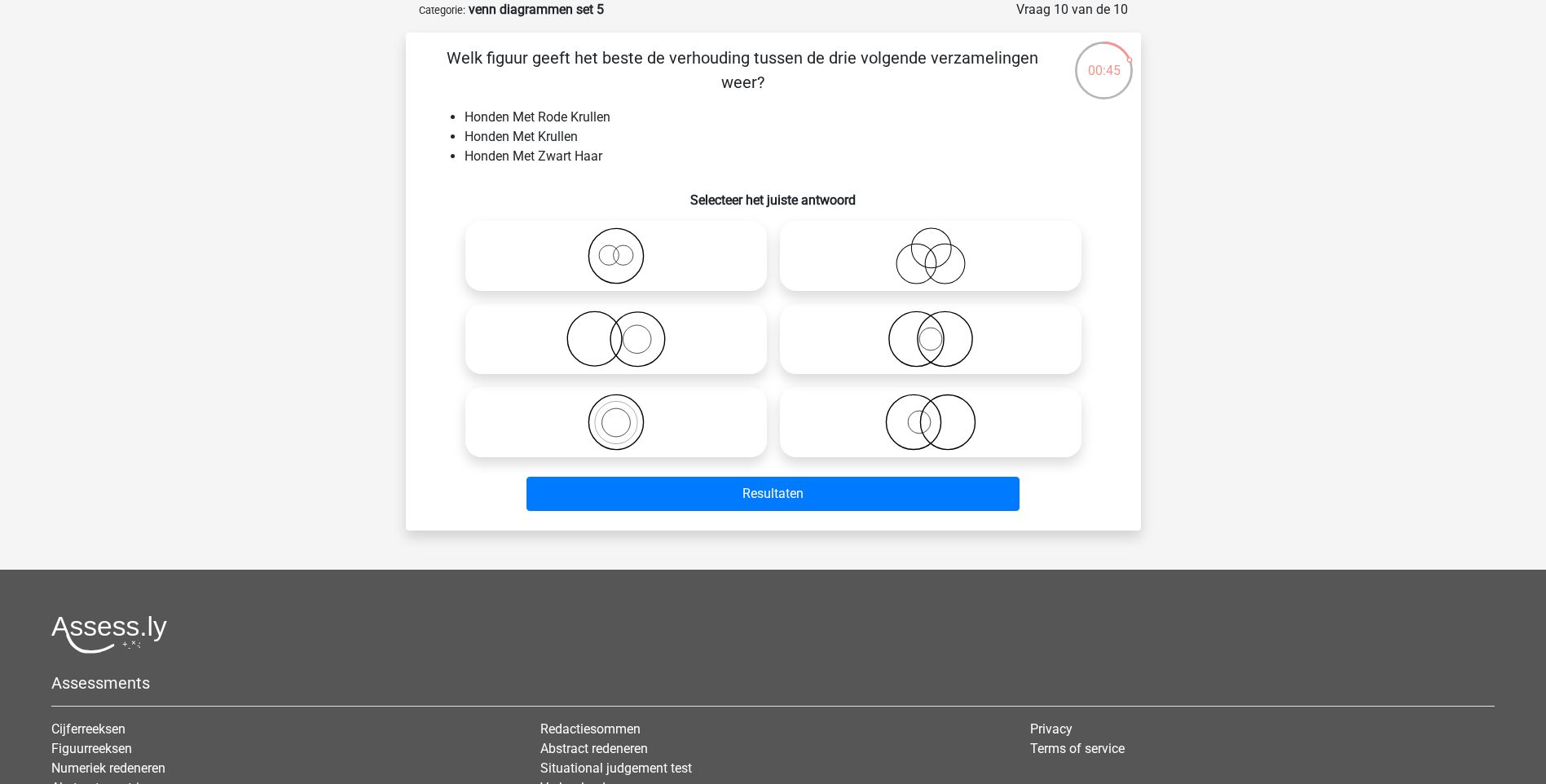
click at [640, 329] on icon at bounding box center [616, 339] width 288 height 57
click at [626, 329] on input "radio" at bounding box center [622, 326] width 11 height 11
radio input "true"
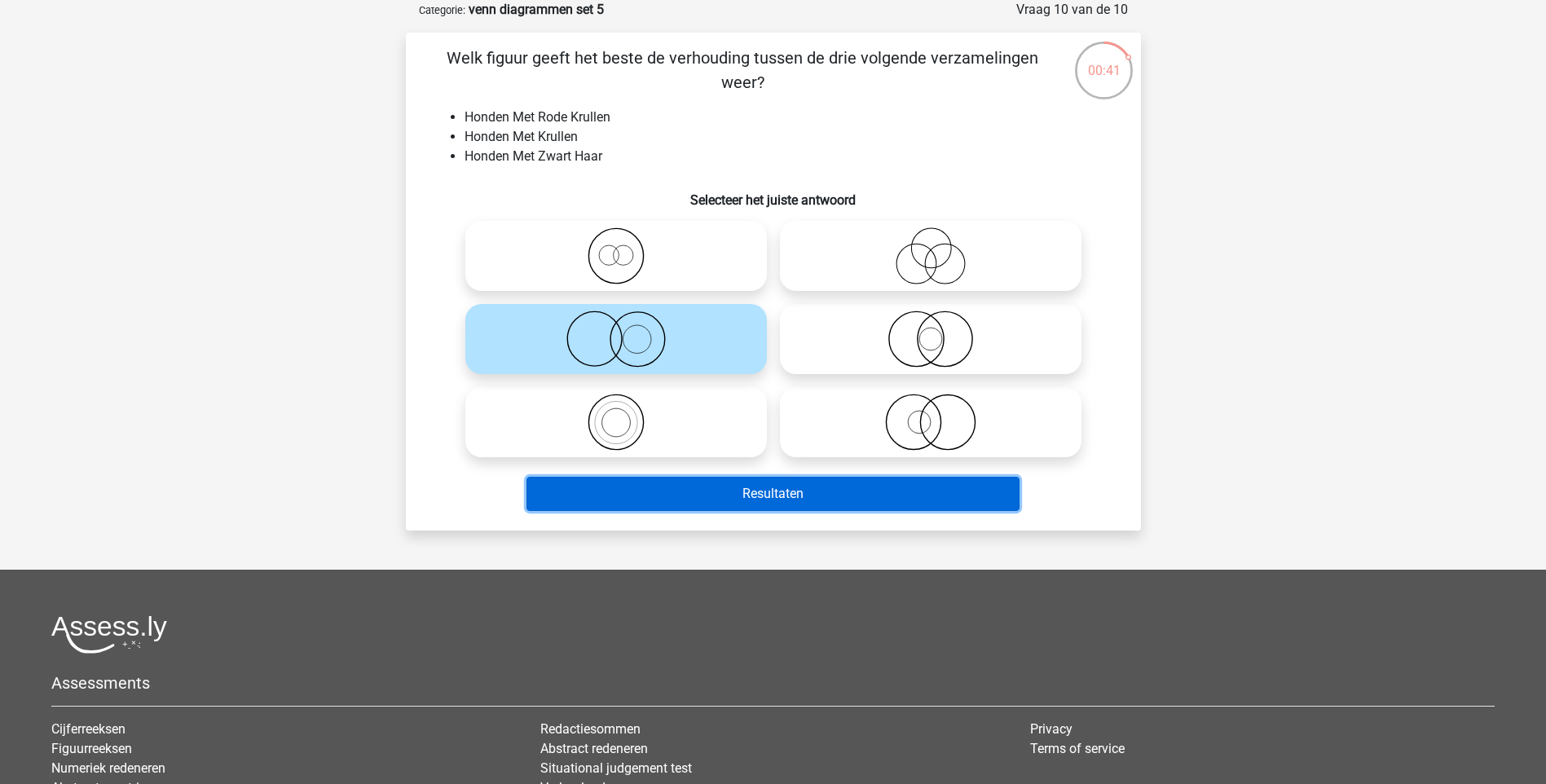
click at [795, 504] on button "Resultaten" at bounding box center [772, 493] width 493 height 34
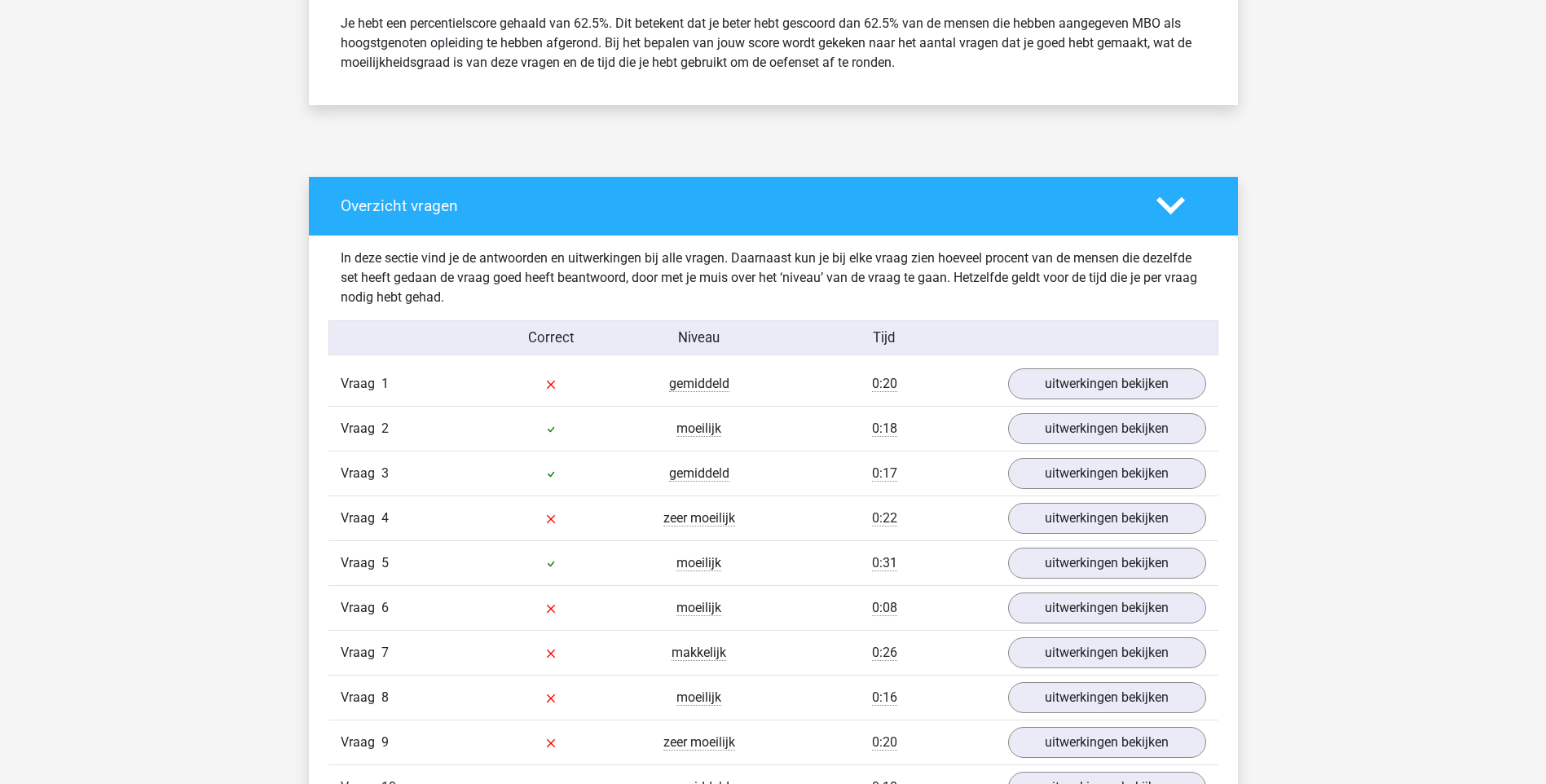
scroll to position [814, 0]
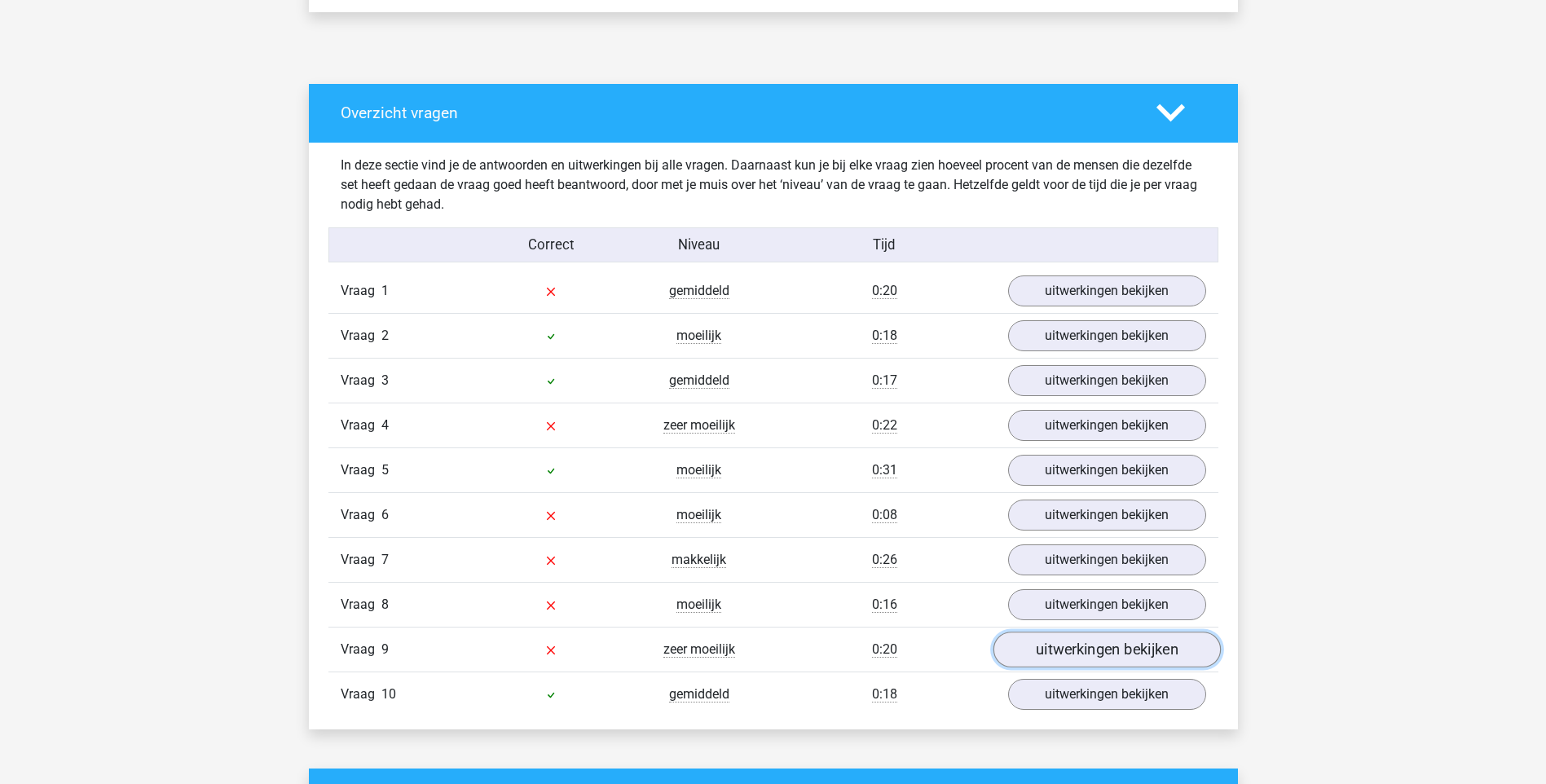
click at [1021, 641] on link "uitwerkingen bekijken" at bounding box center [1106, 649] width 228 height 36
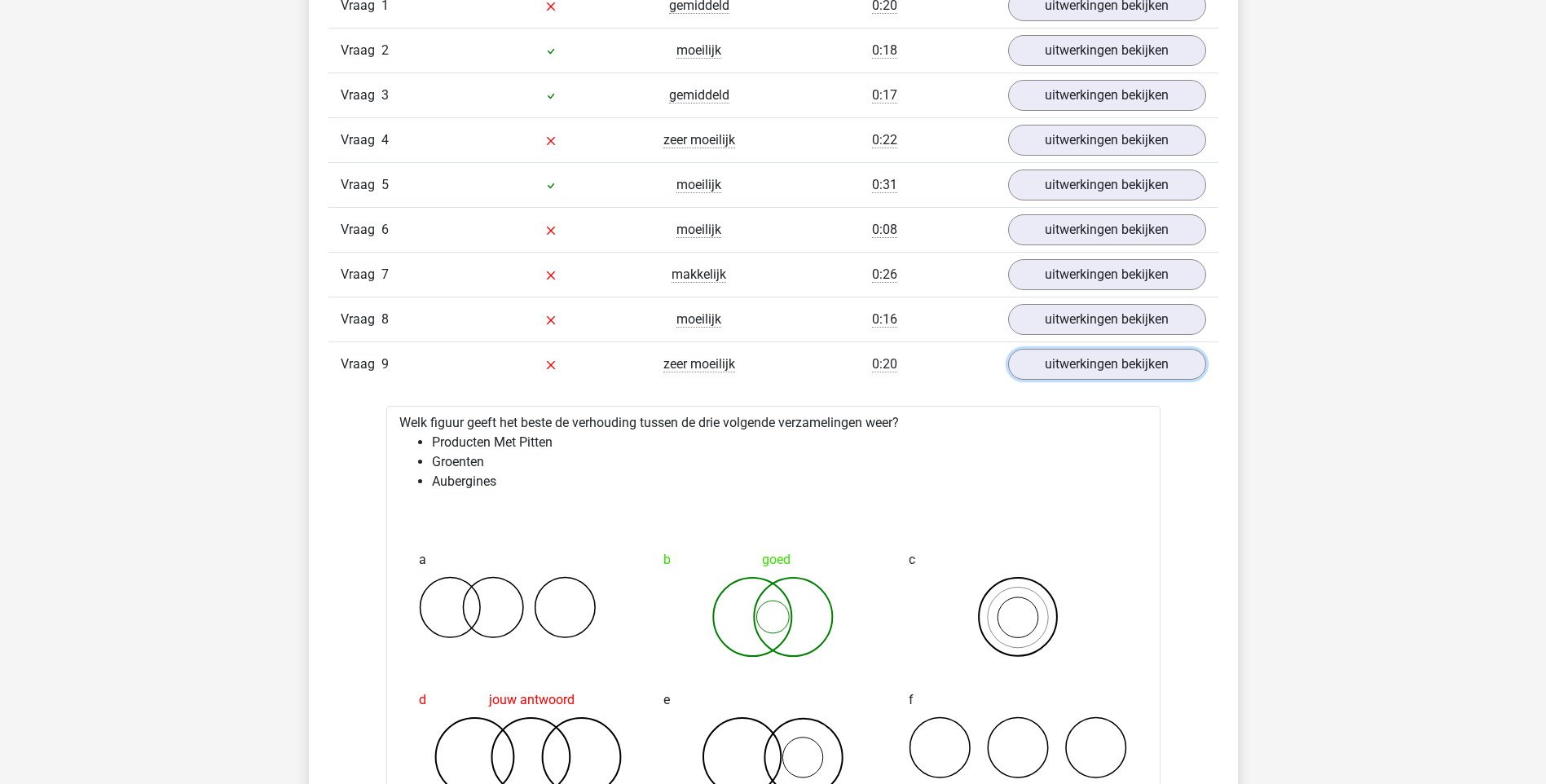
scroll to position [1059, 0]
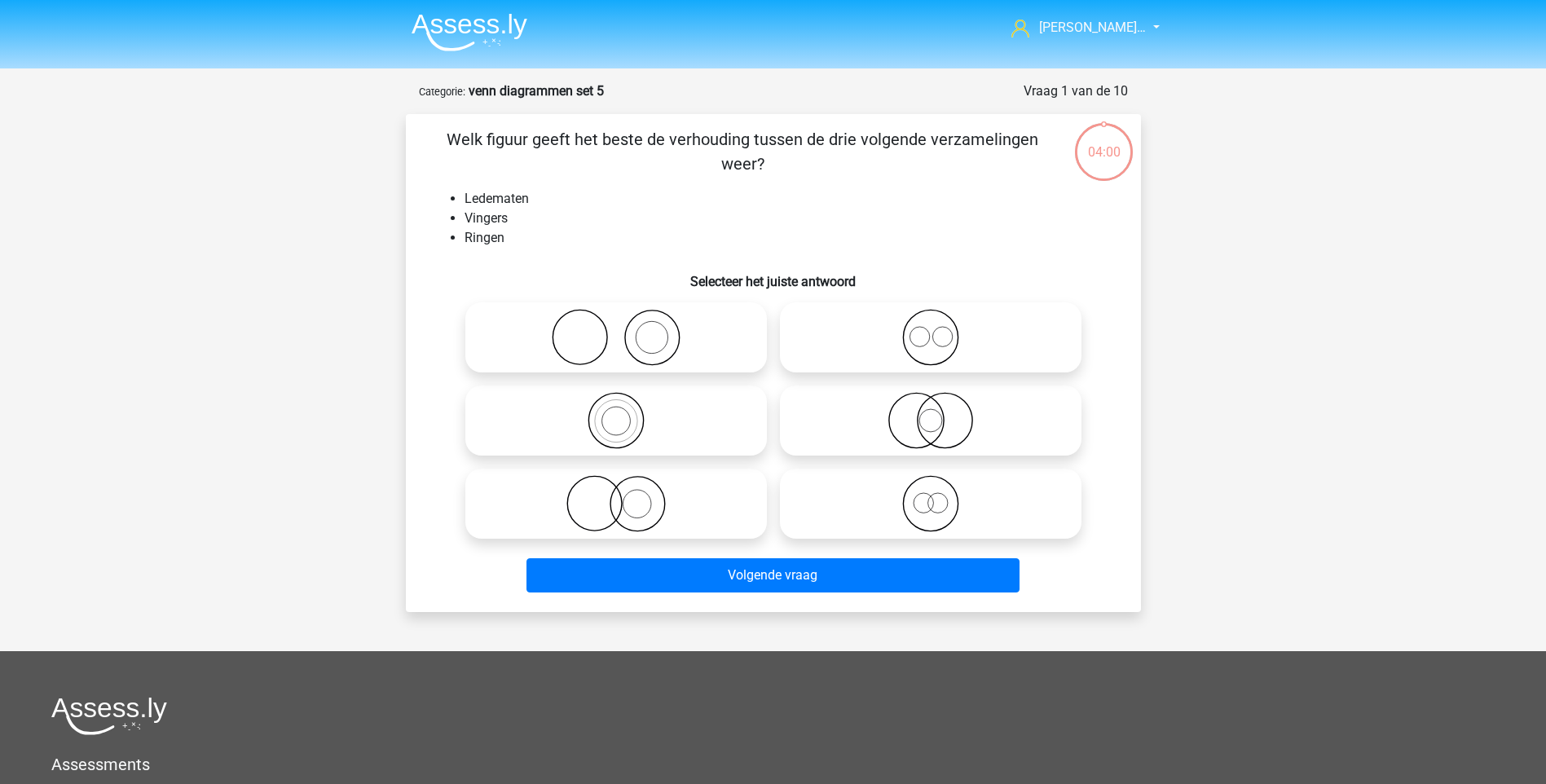
scroll to position [82, 0]
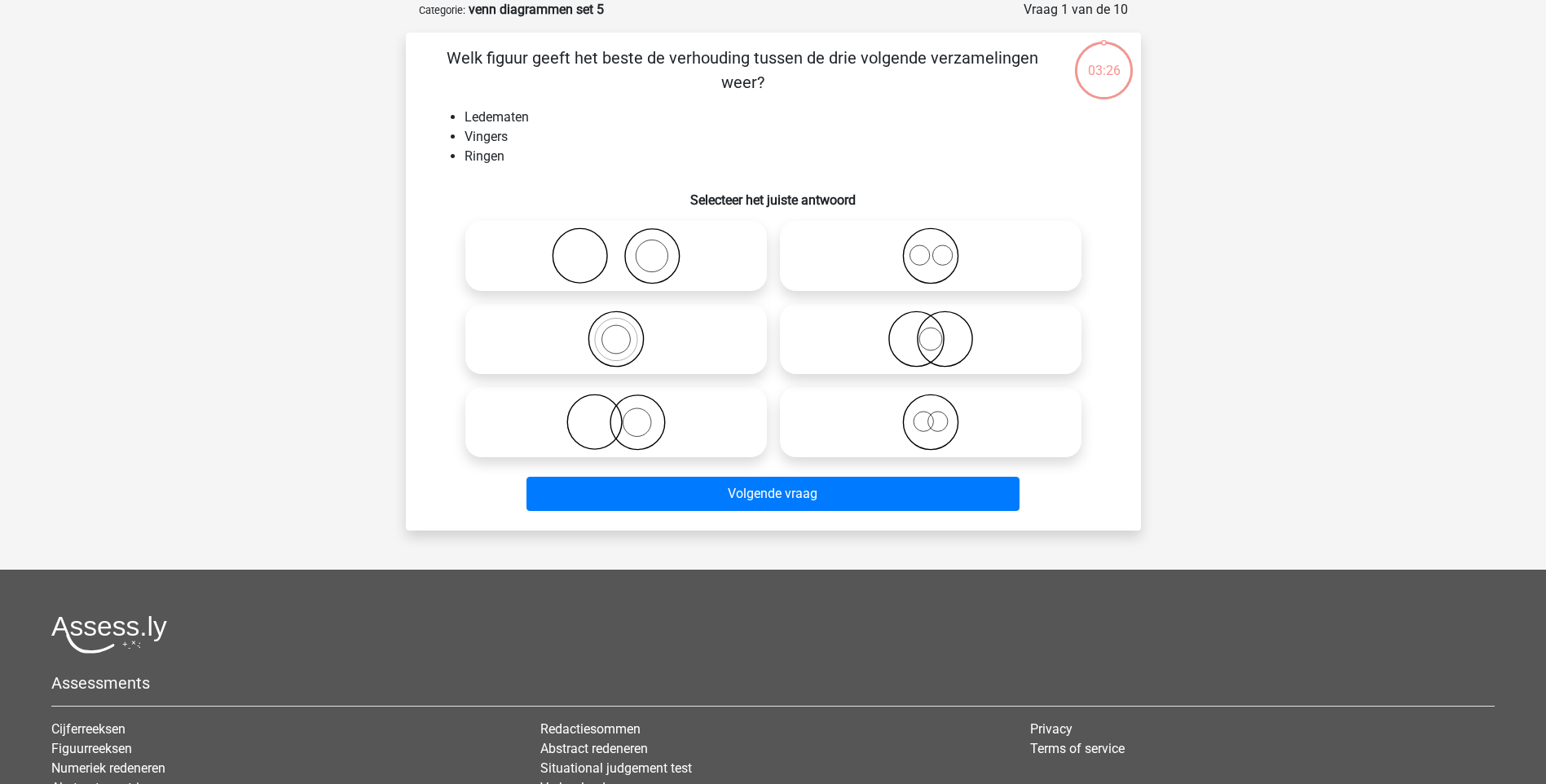
click at [563, 418] on icon at bounding box center [616, 422] width 288 height 57
click at [616, 414] on input "radio" at bounding box center [622, 409] width 11 height 11
radio input "true"
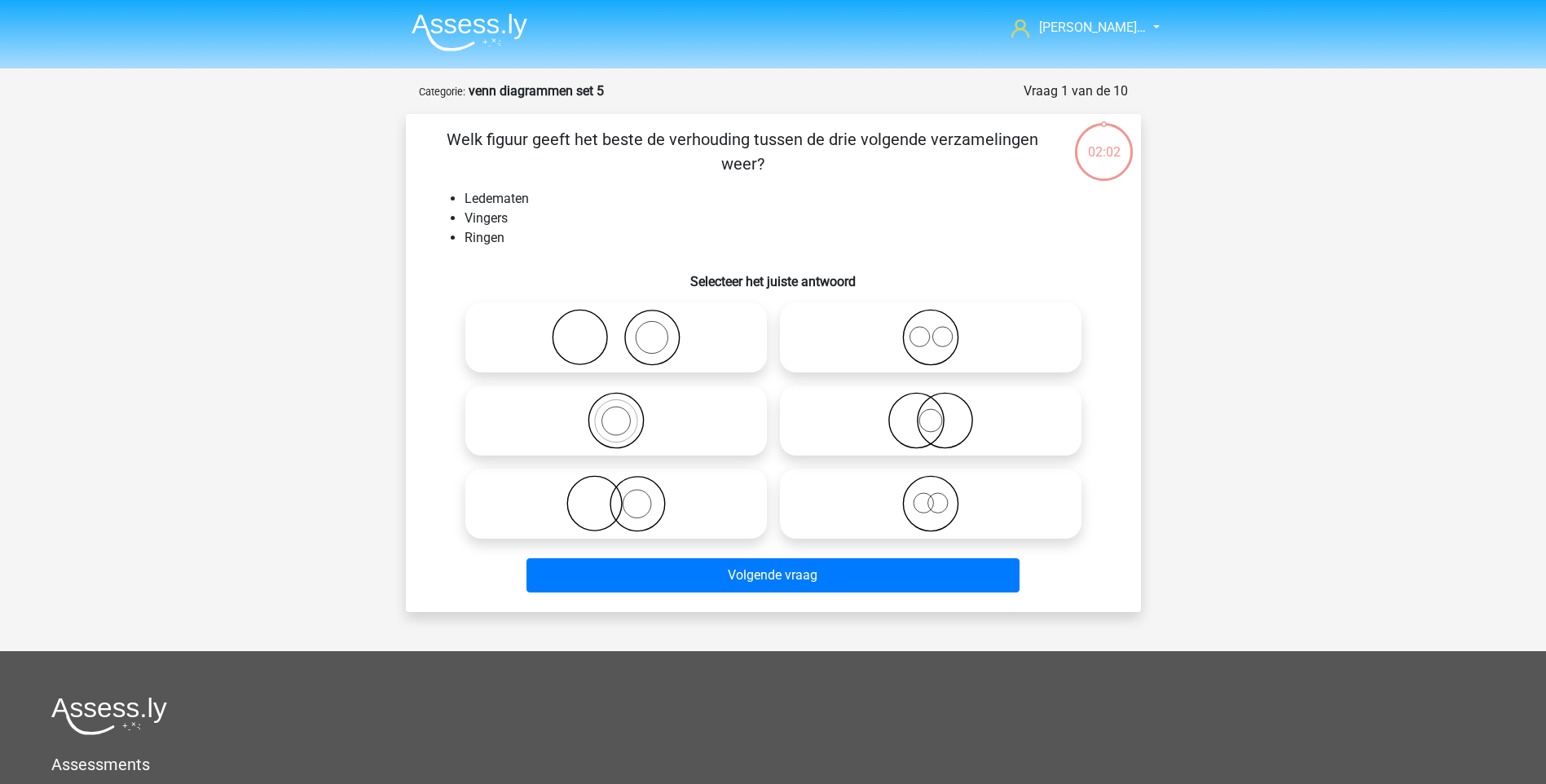
click at [957, 501] on icon at bounding box center [930, 503] width 288 height 57
click at [941, 496] on input "radio" at bounding box center [936, 490] width 11 height 11
radio input "true"
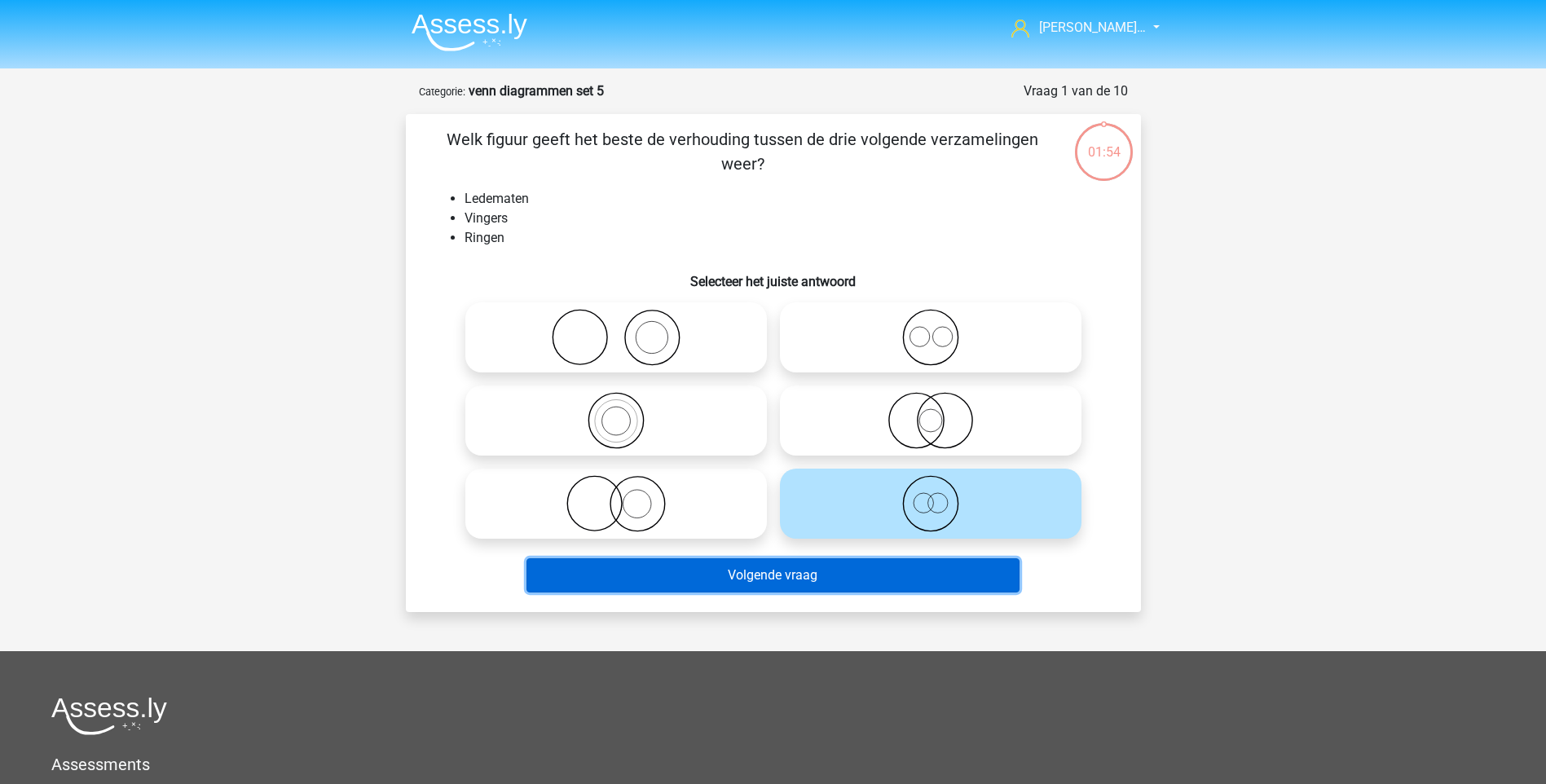
click at [770, 564] on button "Volgende vraag" at bounding box center [772, 575] width 493 height 34
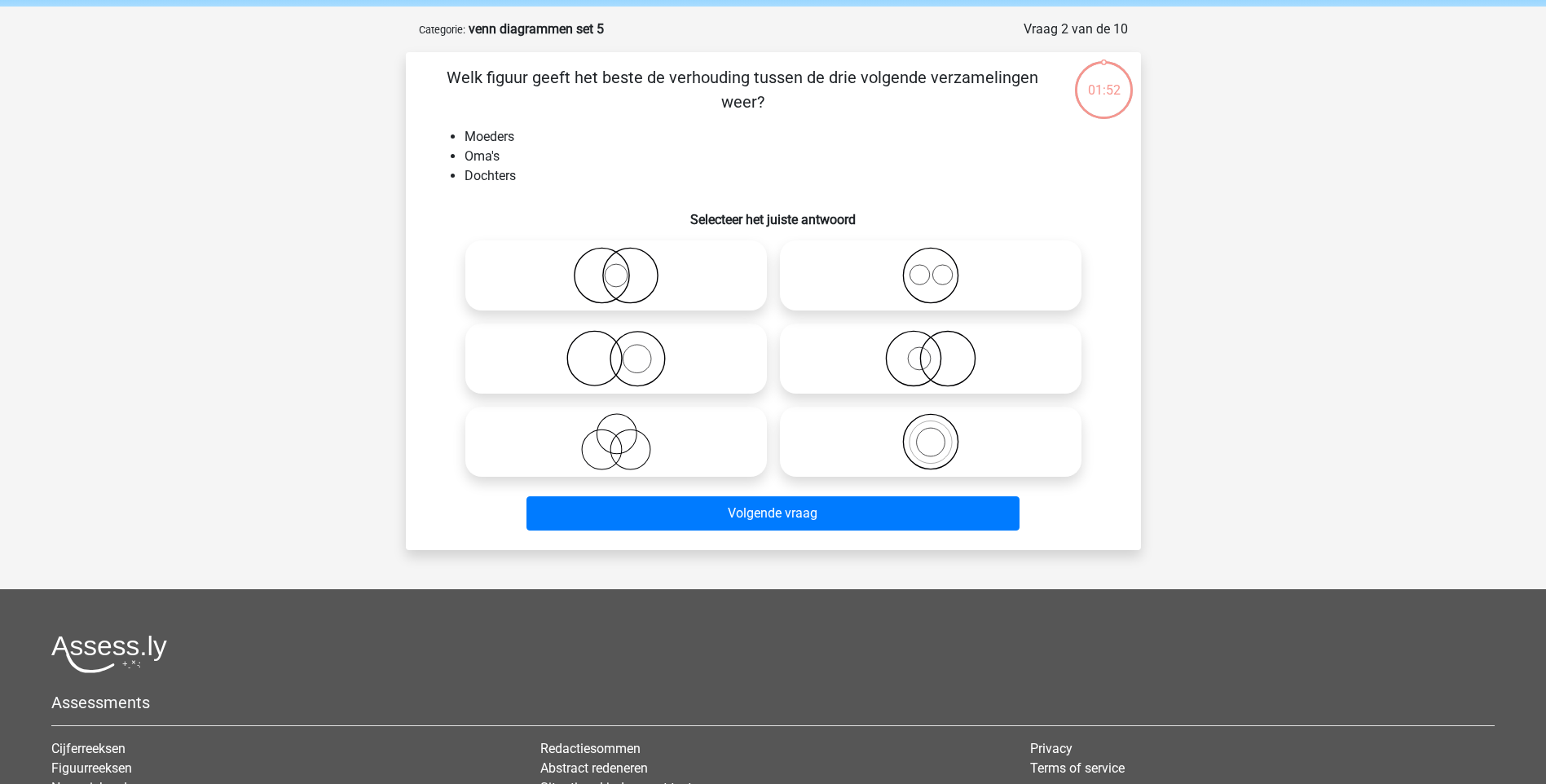
scroll to position [82, 0]
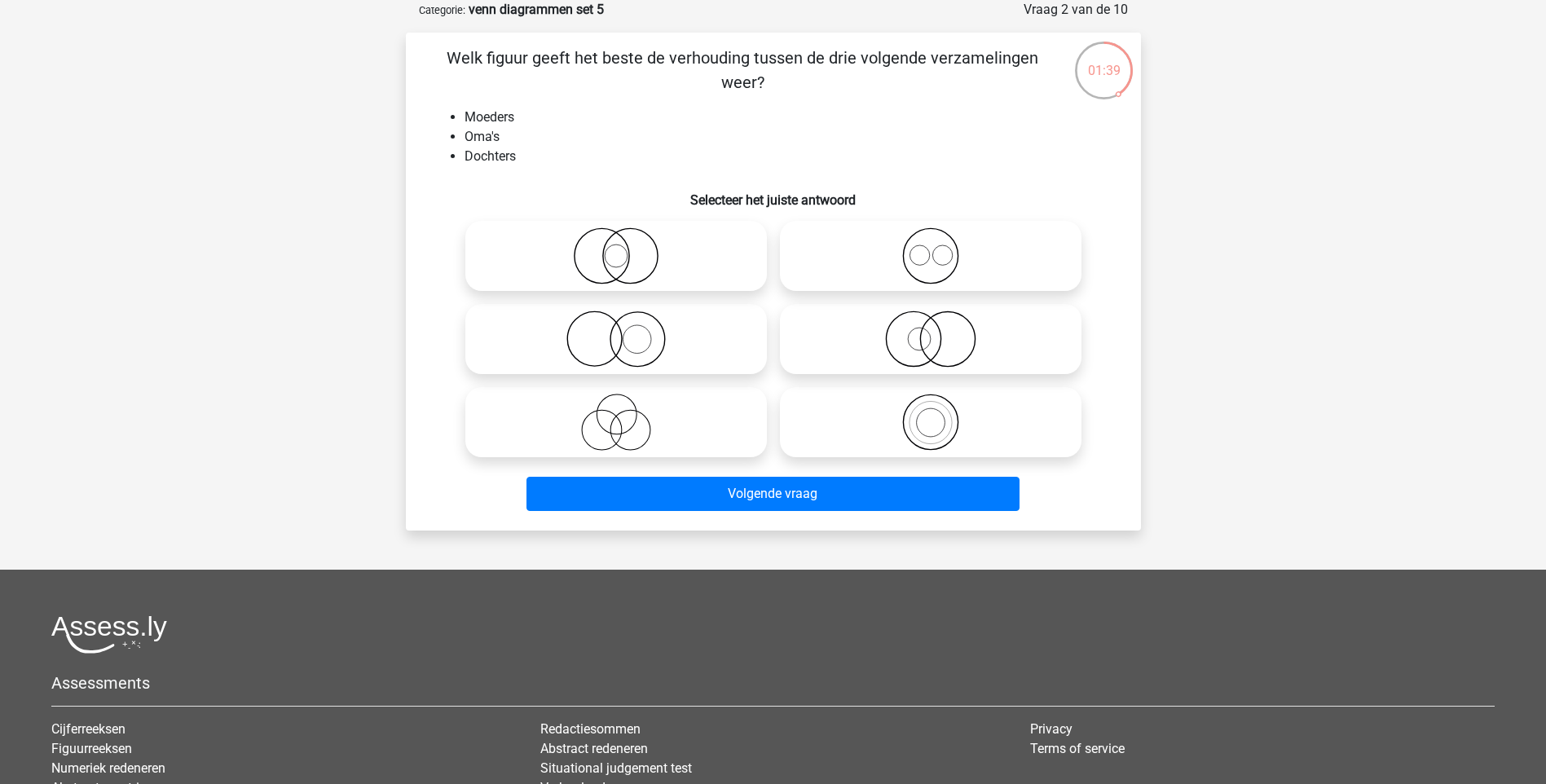
click at [950, 424] on icon at bounding box center [930, 422] width 288 height 57
click at [941, 414] on input "radio" at bounding box center [936, 409] width 11 height 11
radio input "true"
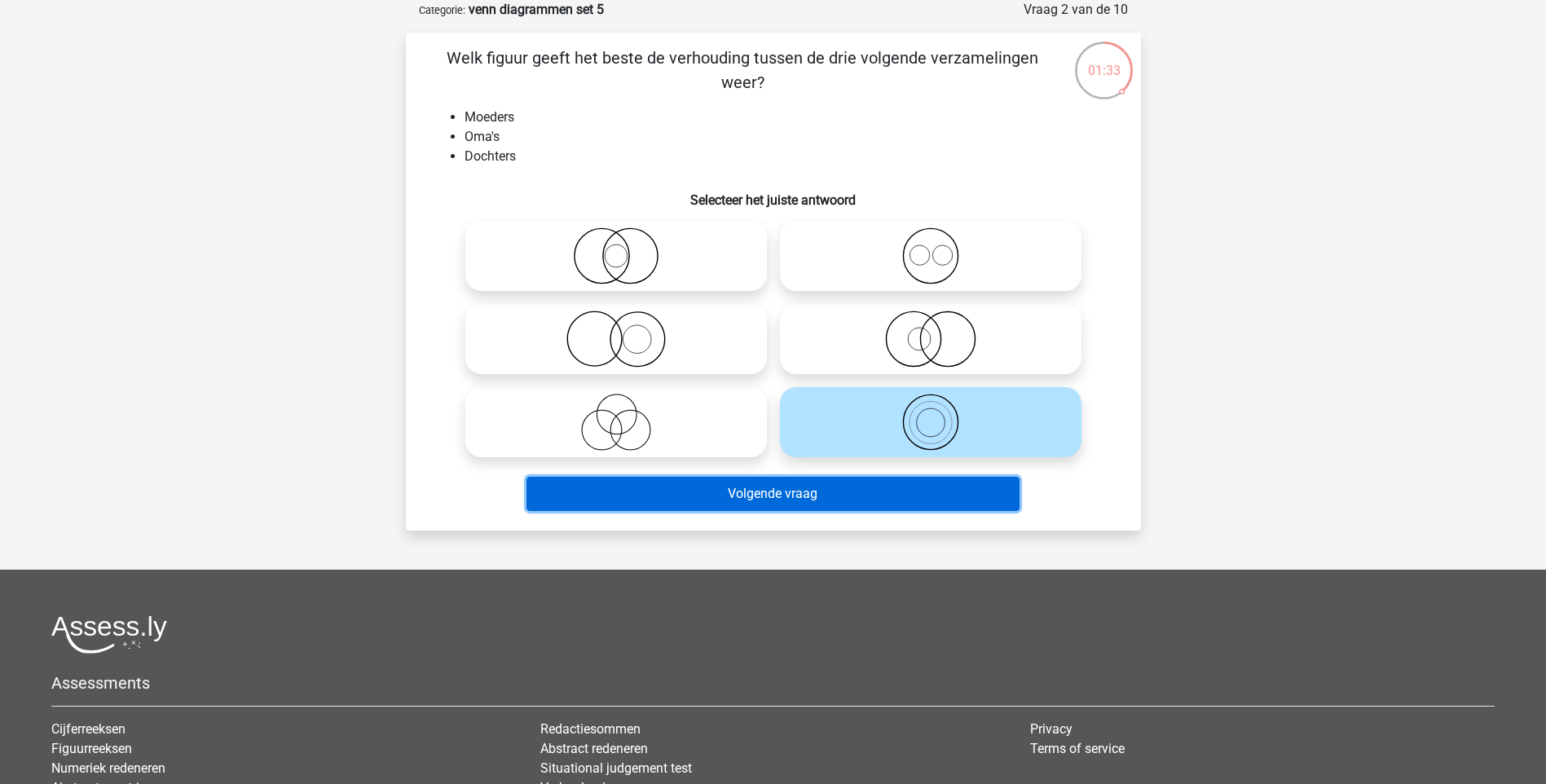
click at [807, 484] on button "Volgende vraag" at bounding box center [772, 493] width 493 height 34
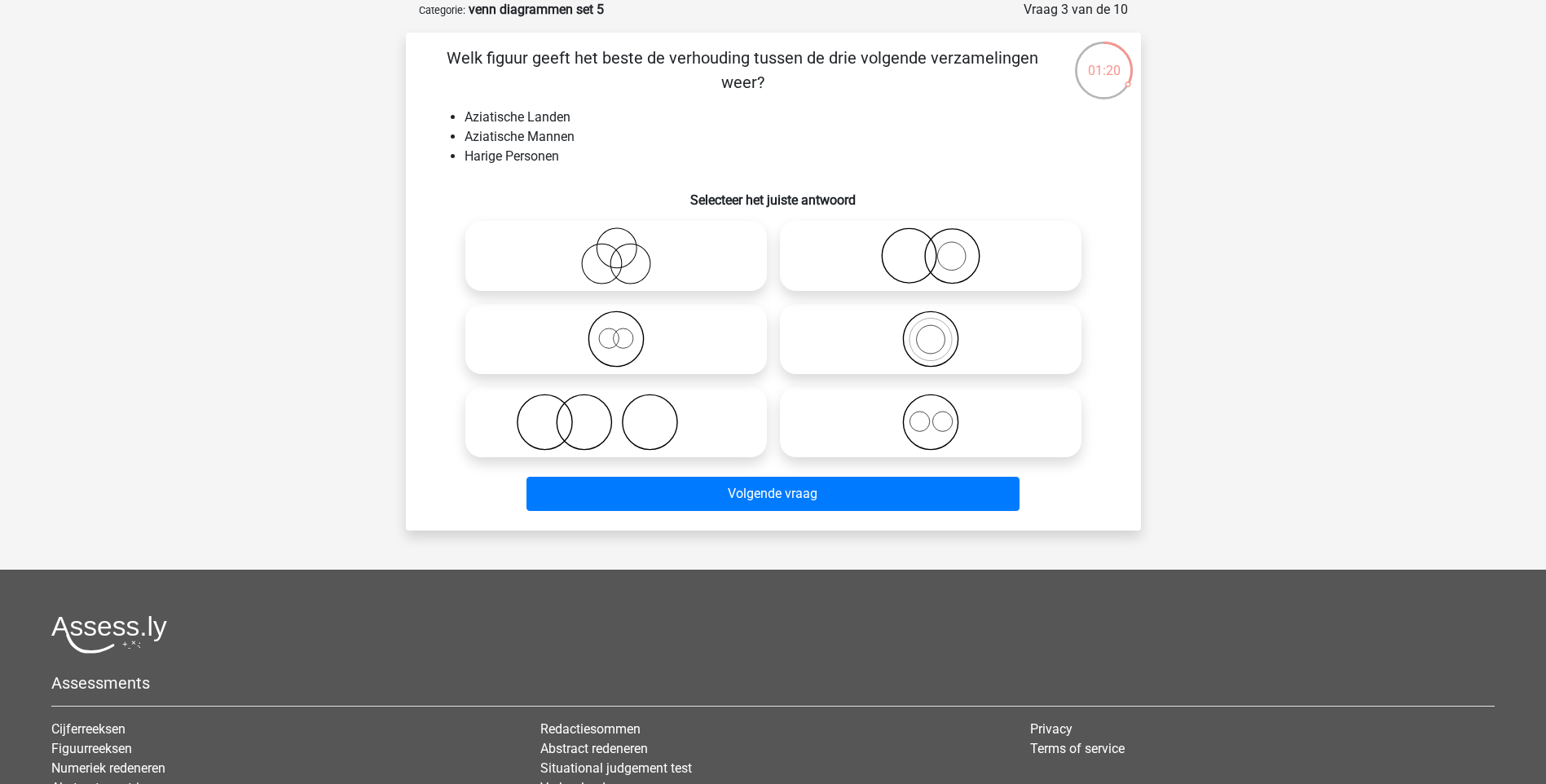
click at [643, 436] on icon at bounding box center [616, 422] width 288 height 57
click at [626, 414] on input "radio" at bounding box center [622, 409] width 11 height 11
radio input "true"
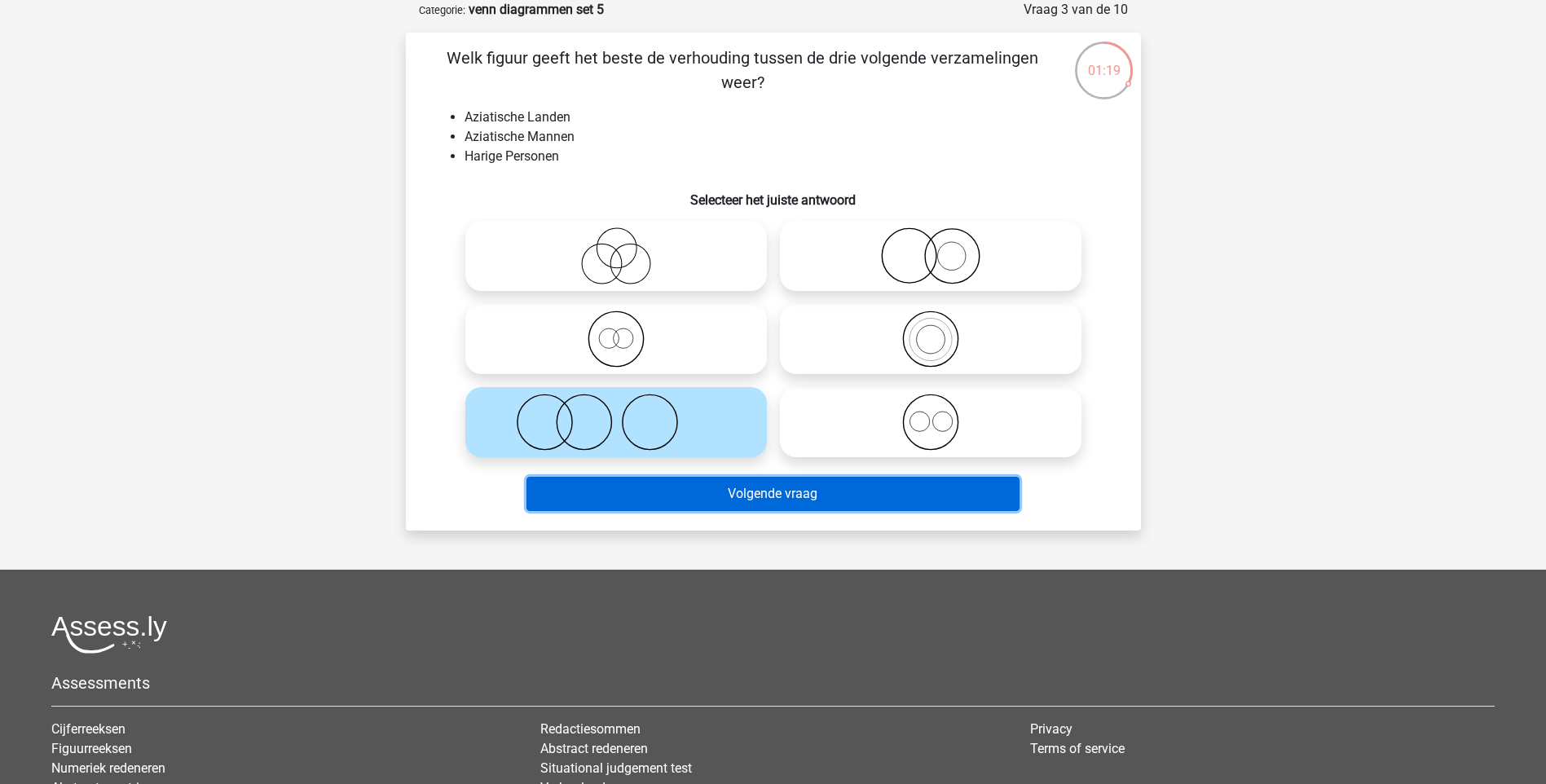
click at [794, 498] on button "Volgende vraag" at bounding box center [772, 493] width 493 height 34
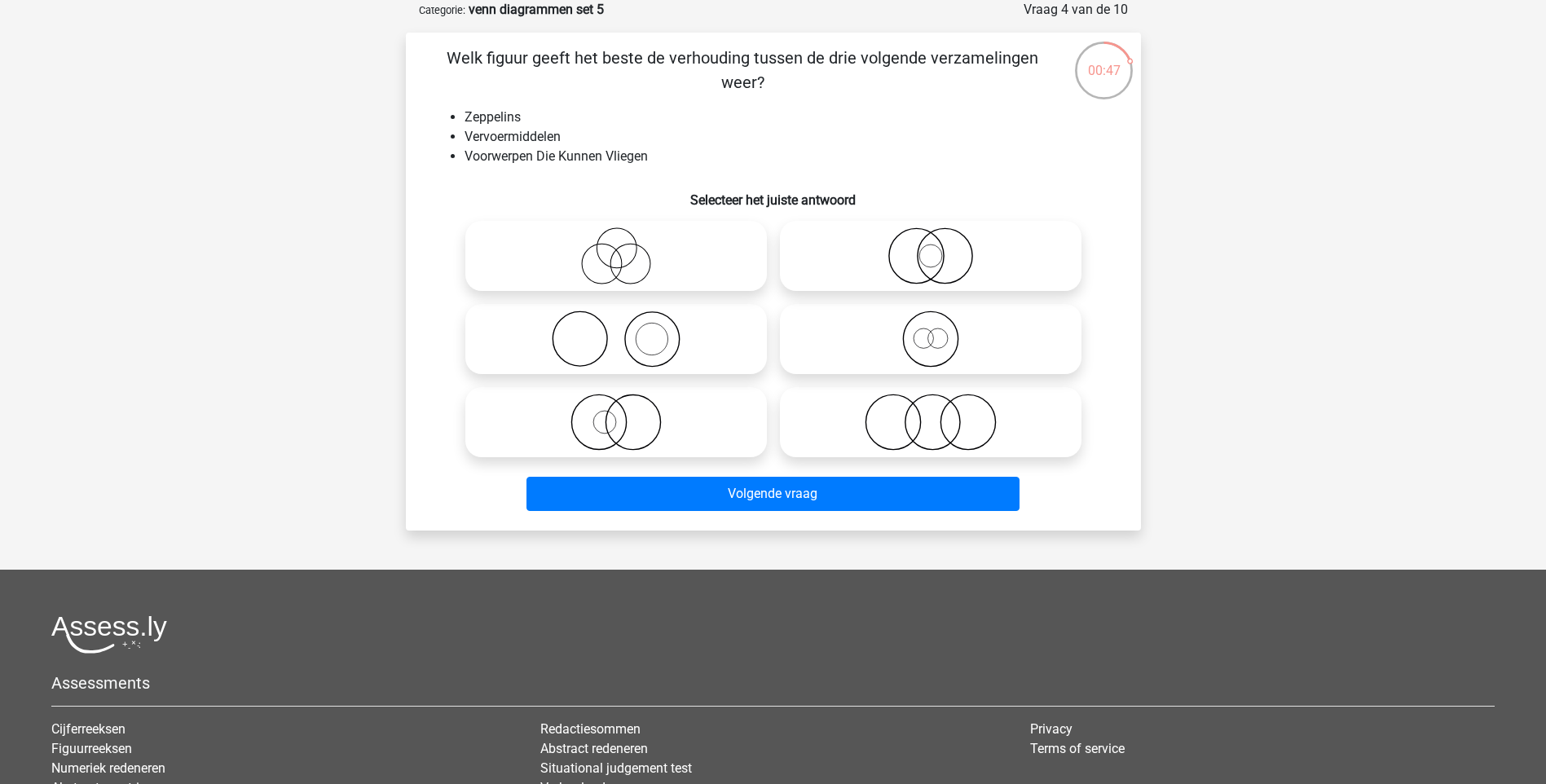
drag, startPoint x: 619, startPoint y: 363, endPoint x: 627, endPoint y: 351, distance: 14.4
click at [620, 362] on icon at bounding box center [616, 339] width 288 height 57
click at [620, 330] on input "radio" at bounding box center [622, 326] width 11 height 11
radio input "true"
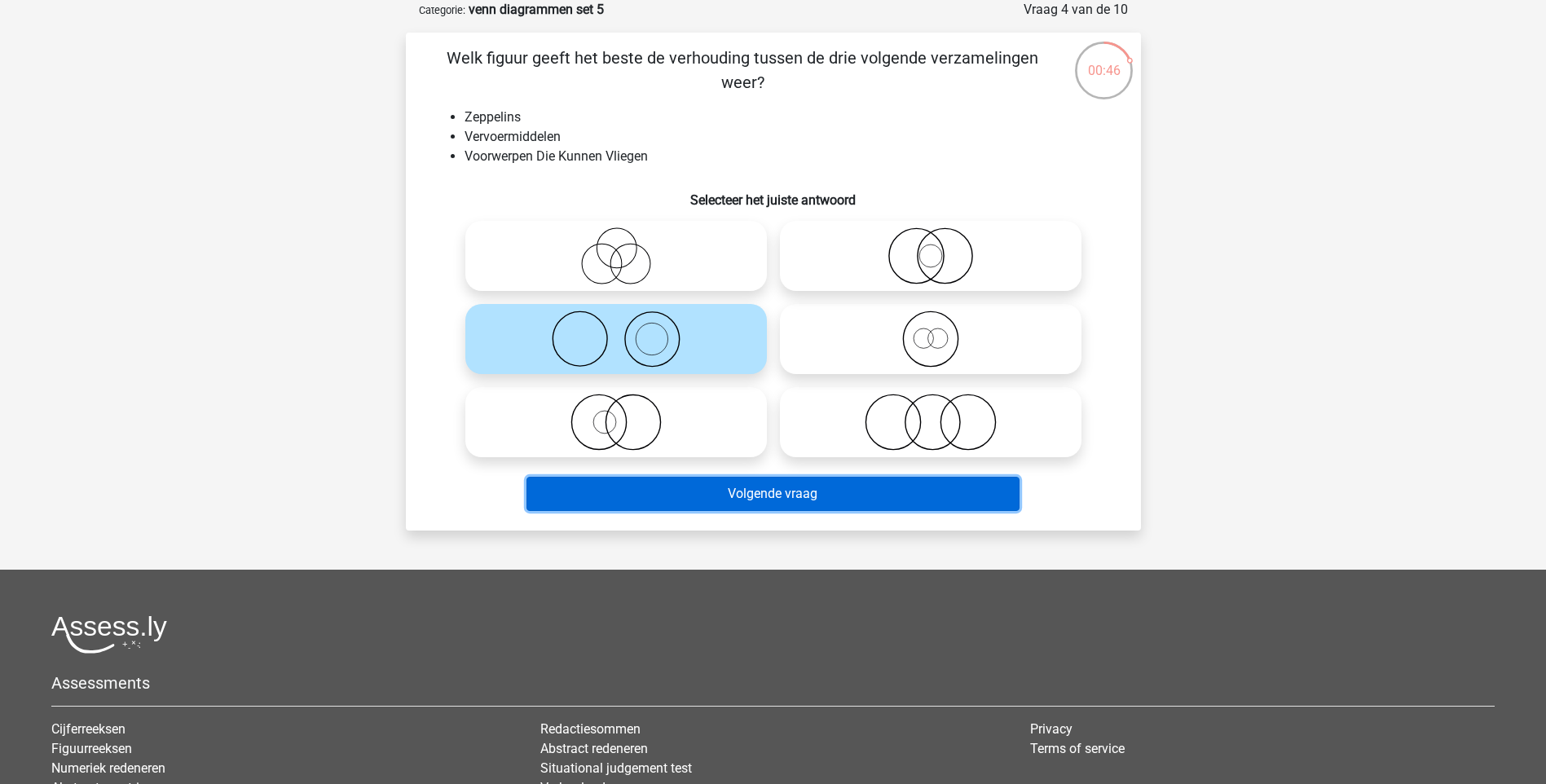
click at [795, 487] on button "Volgende vraag" at bounding box center [772, 493] width 493 height 34
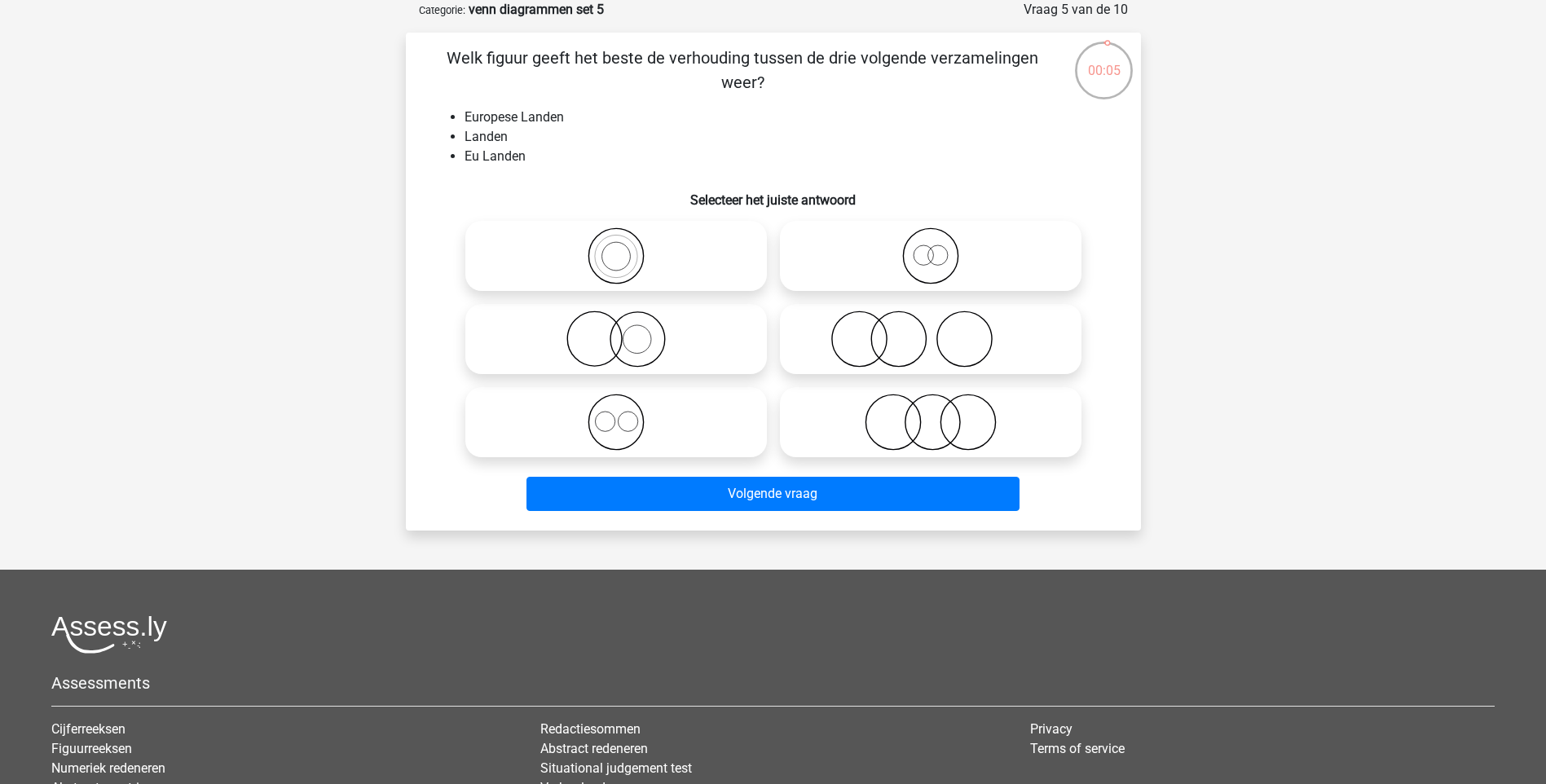
click at [909, 229] on icon at bounding box center [930, 256] width 288 height 57
click at [931, 237] on input "radio" at bounding box center [936, 242] width 11 height 11
radio input "true"
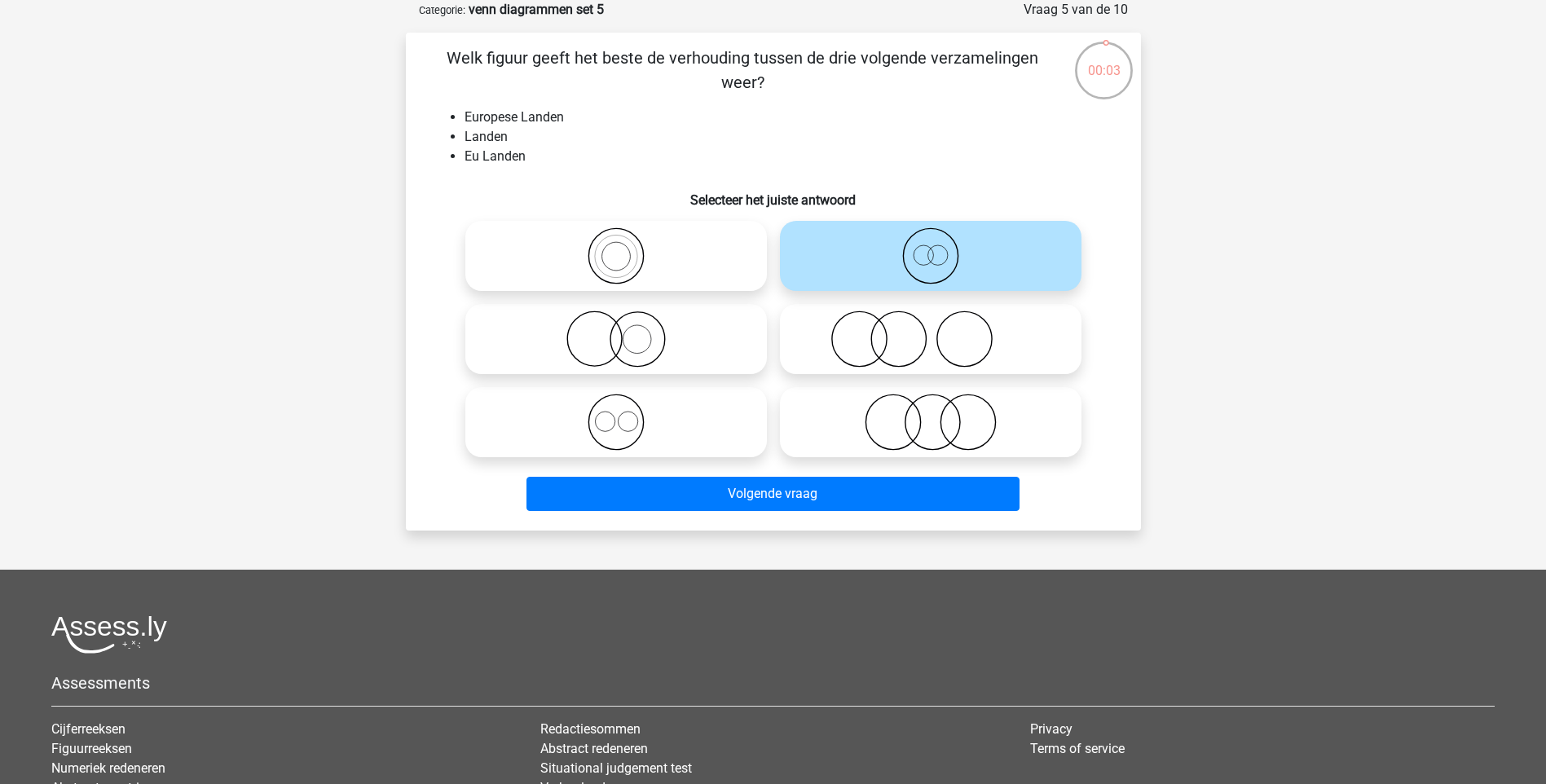
click at [620, 332] on icon at bounding box center [616, 339] width 288 height 57
click at [620, 330] on input "radio" at bounding box center [622, 326] width 11 height 11
radio input "true"
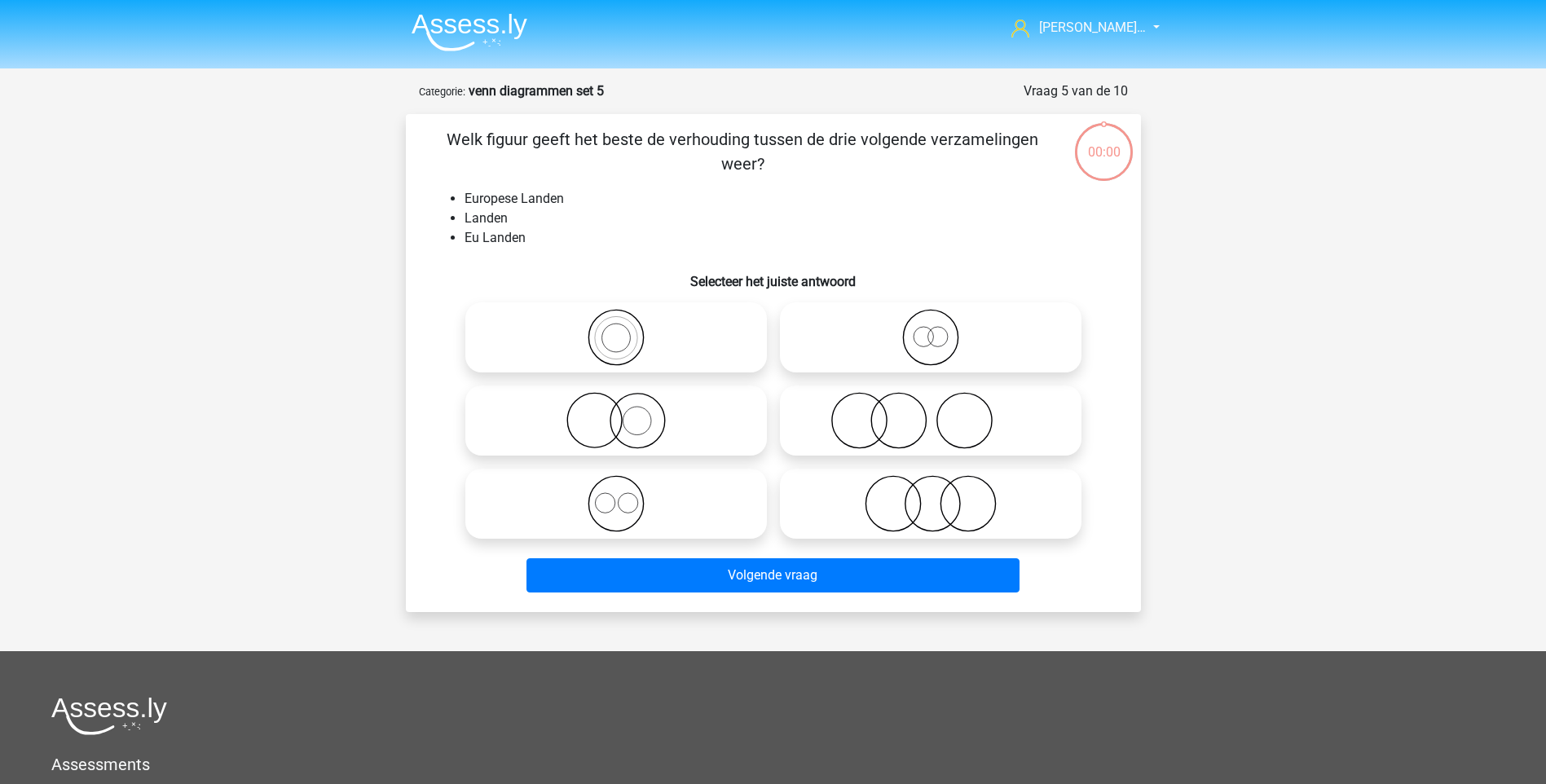
scroll to position [82, 0]
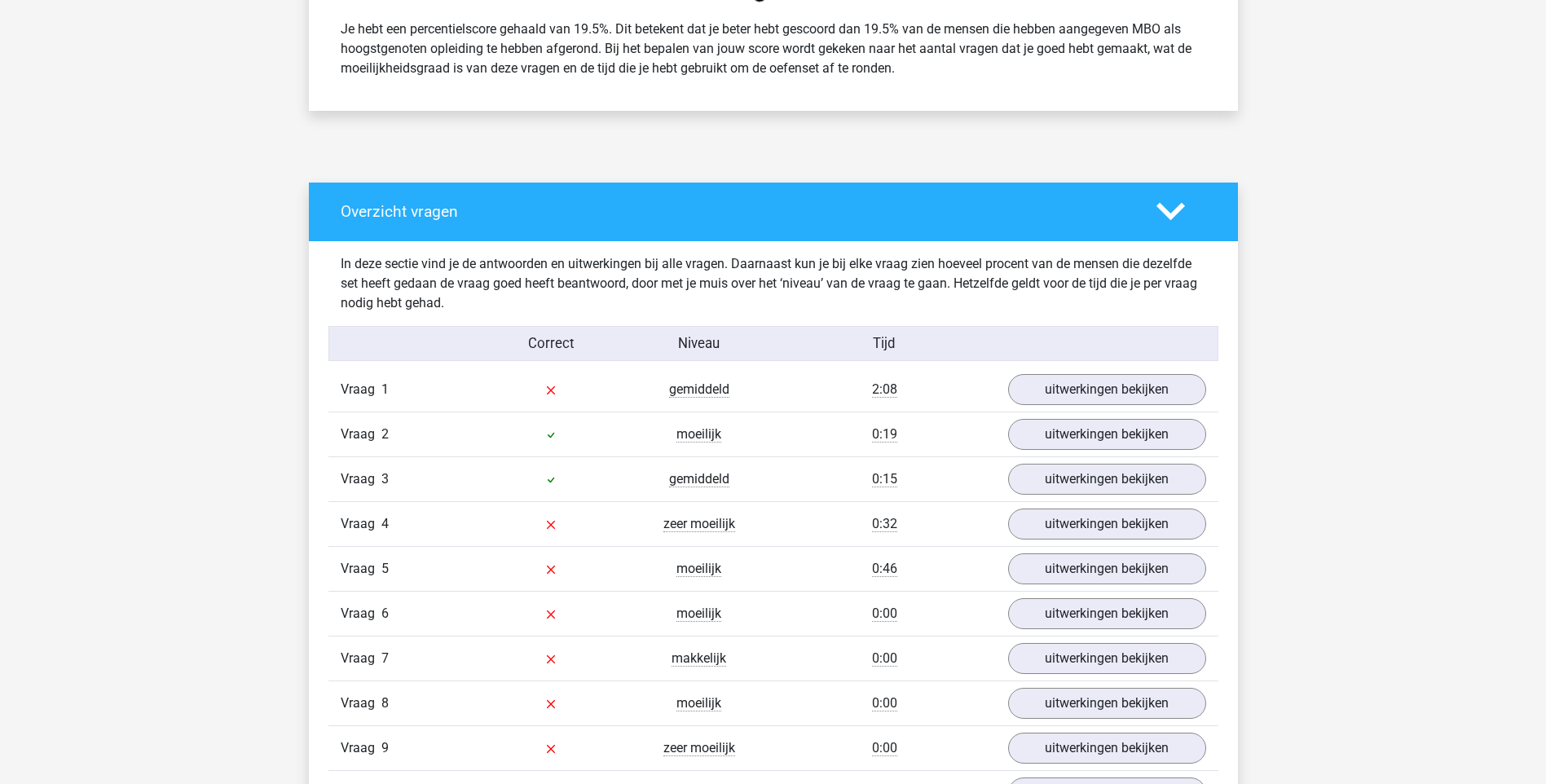
scroll to position [814, 0]
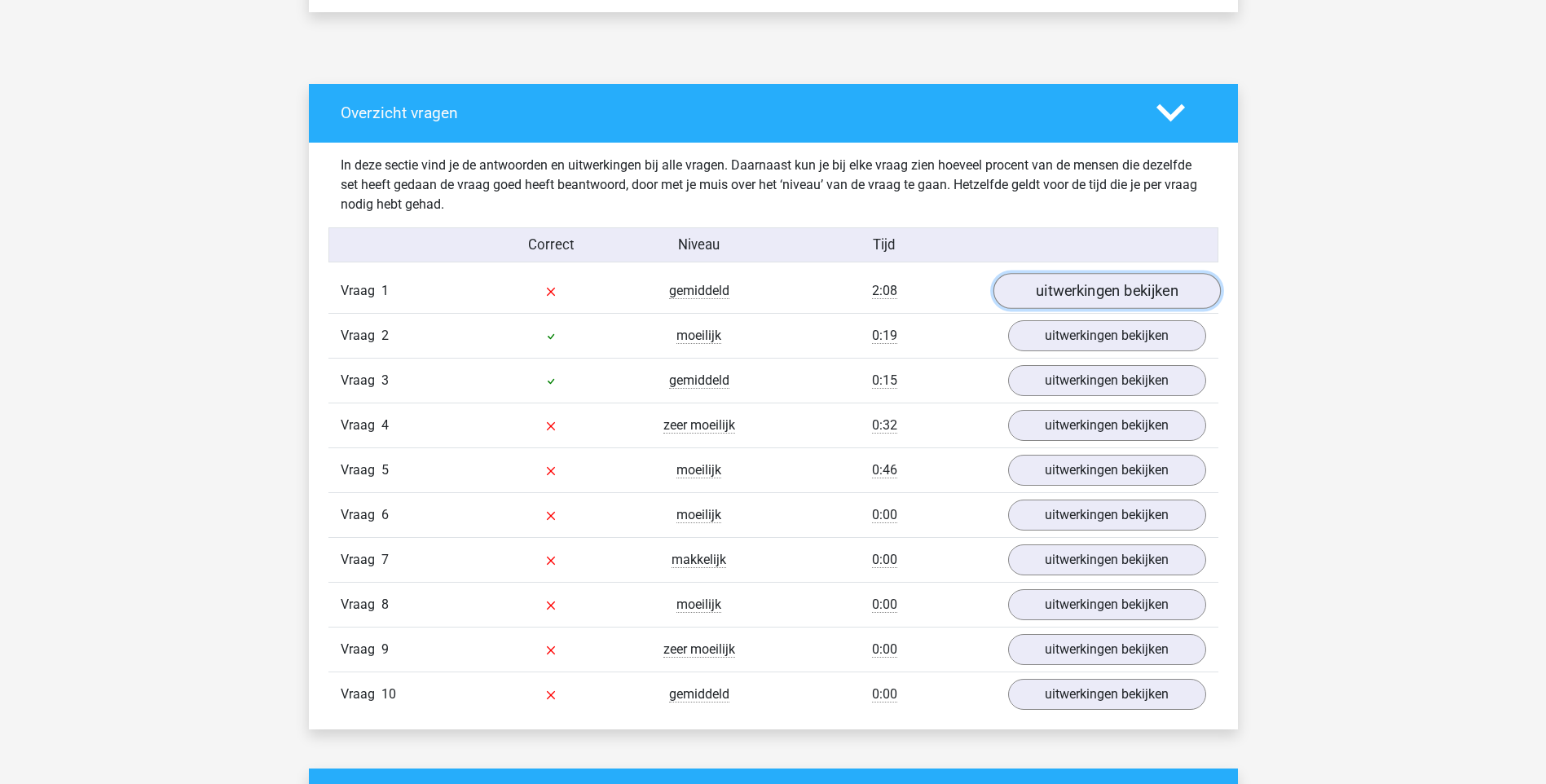
click at [1102, 293] on link "uitwerkingen bekijken" at bounding box center [1106, 290] width 228 height 36
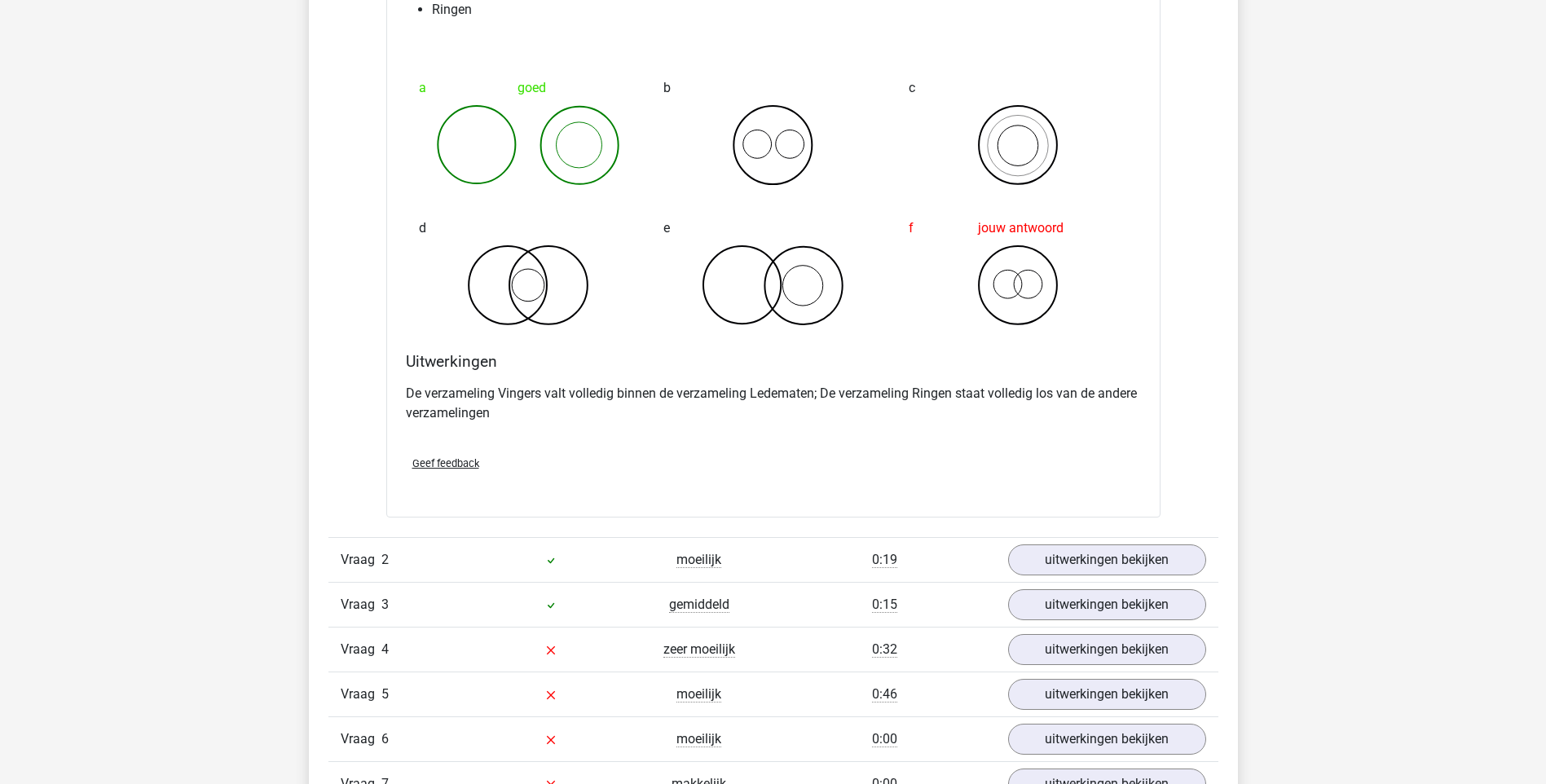
scroll to position [1222, 0]
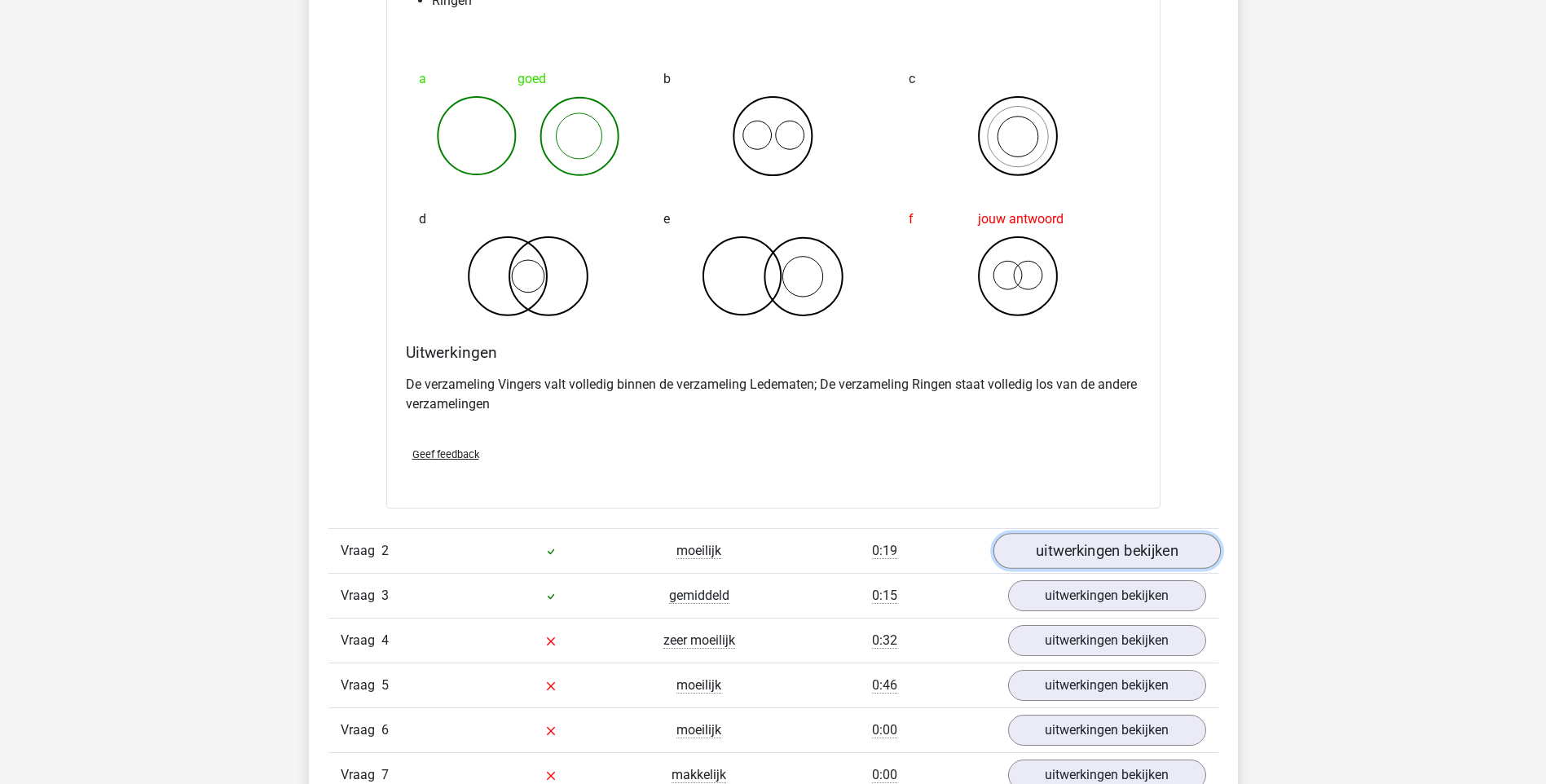
click at [1078, 551] on link "uitwerkingen bekijken" at bounding box center [1106, 550] width 228 height 36
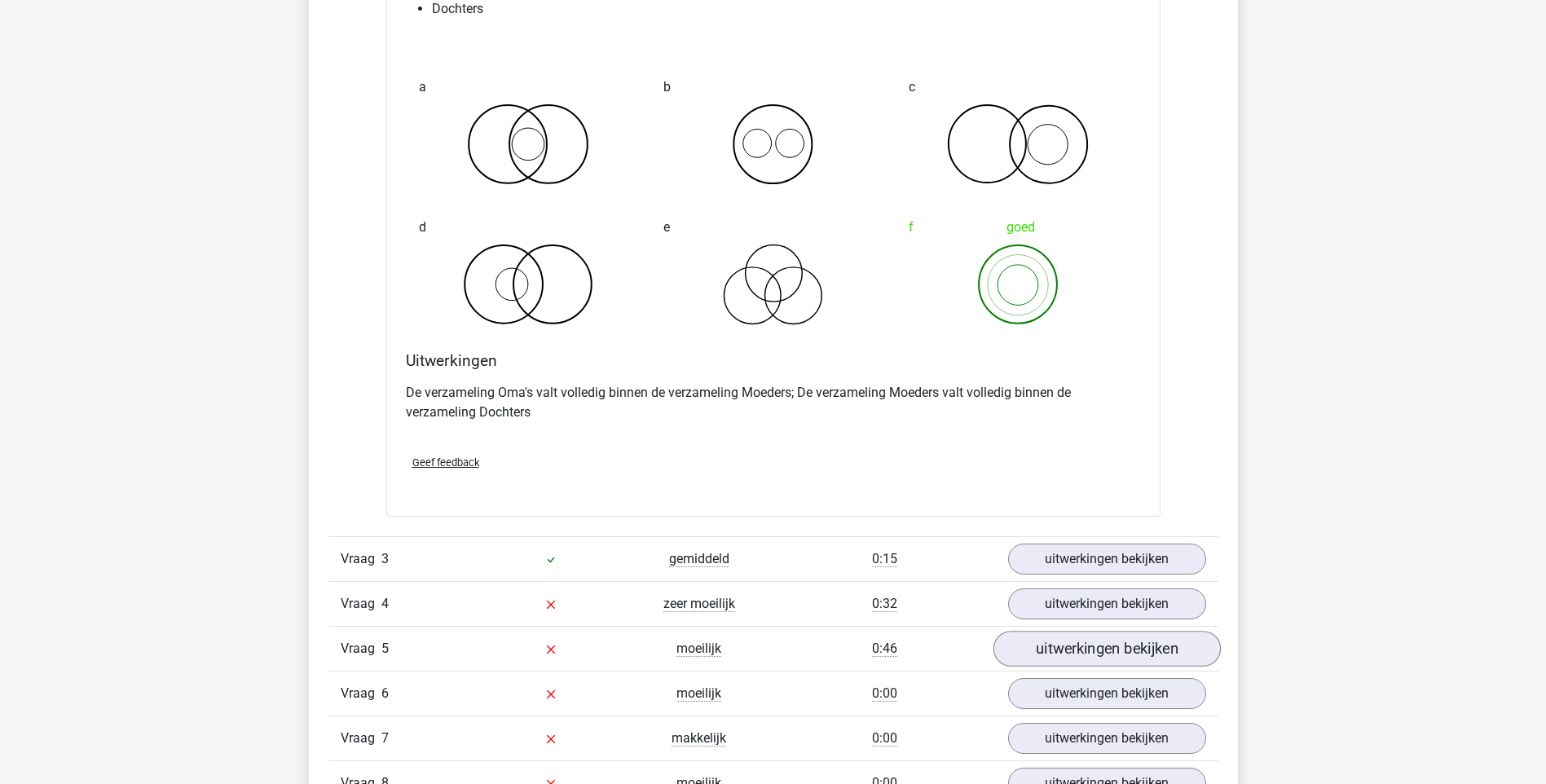
scroll to position [1955, 0]
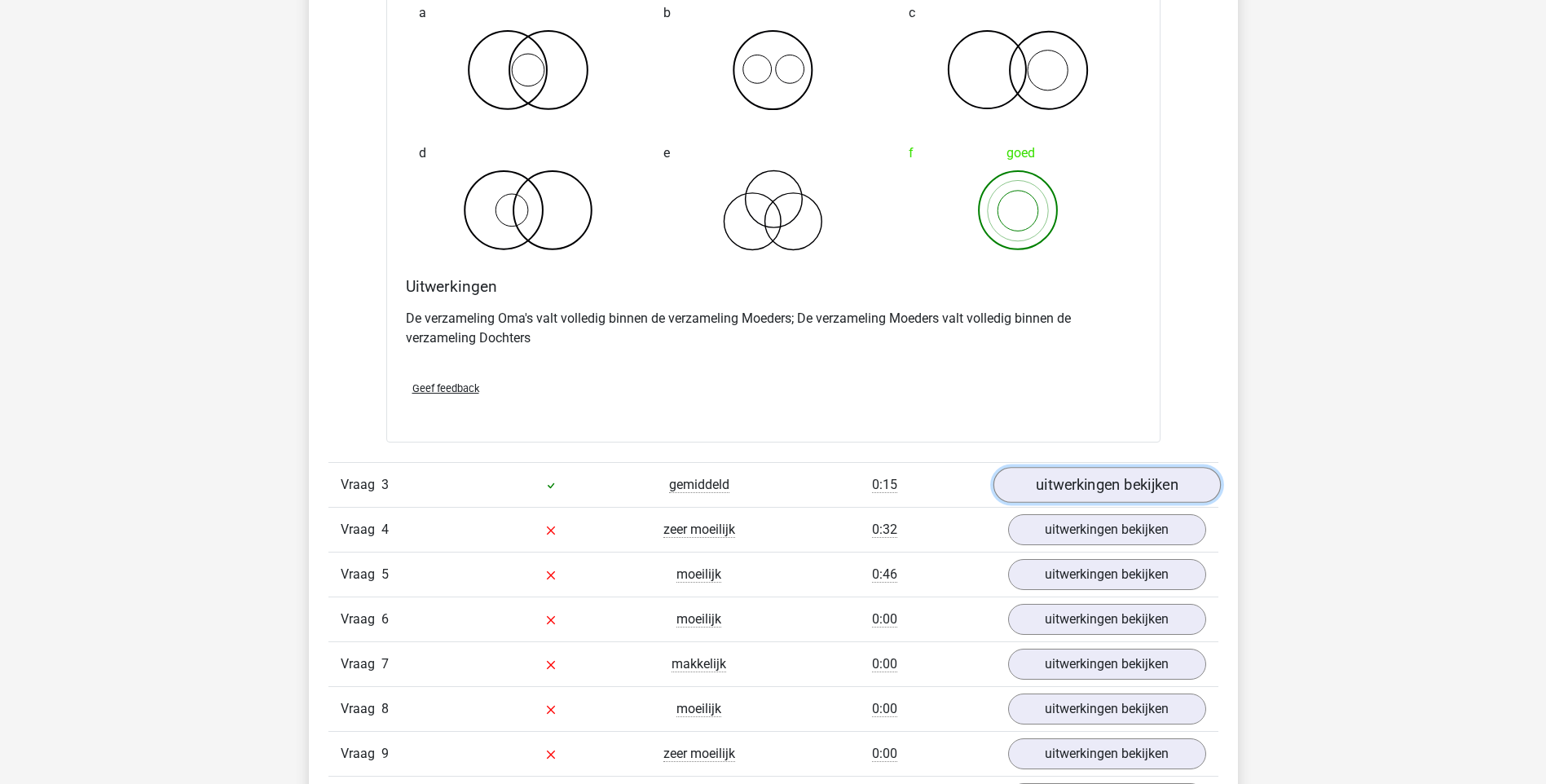
click at [1095, 483] on link "uitwerkingen bekijken" at bounding box center [1106, 485] width 228 height 36
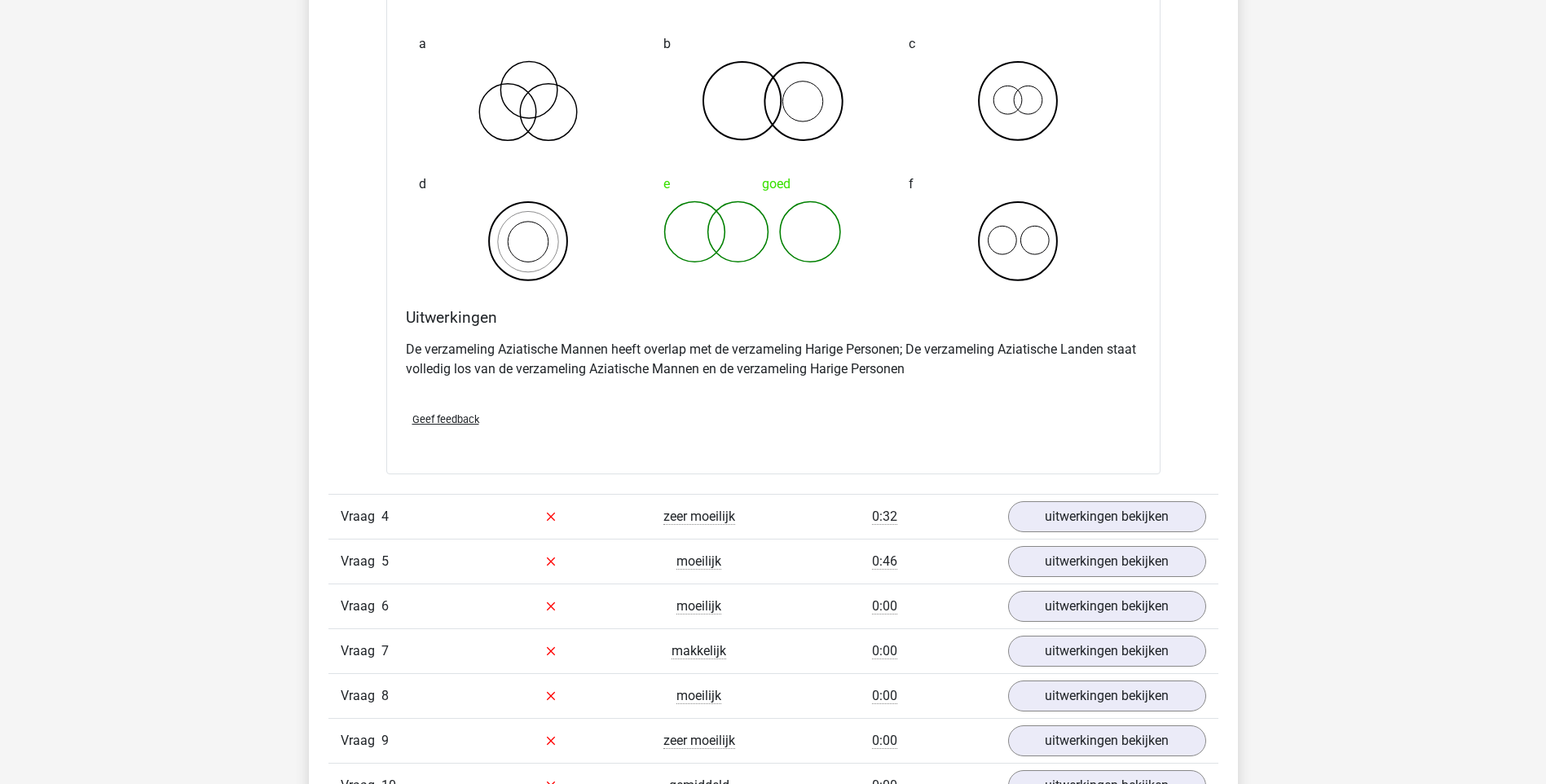
scroll to position [2607, 0]
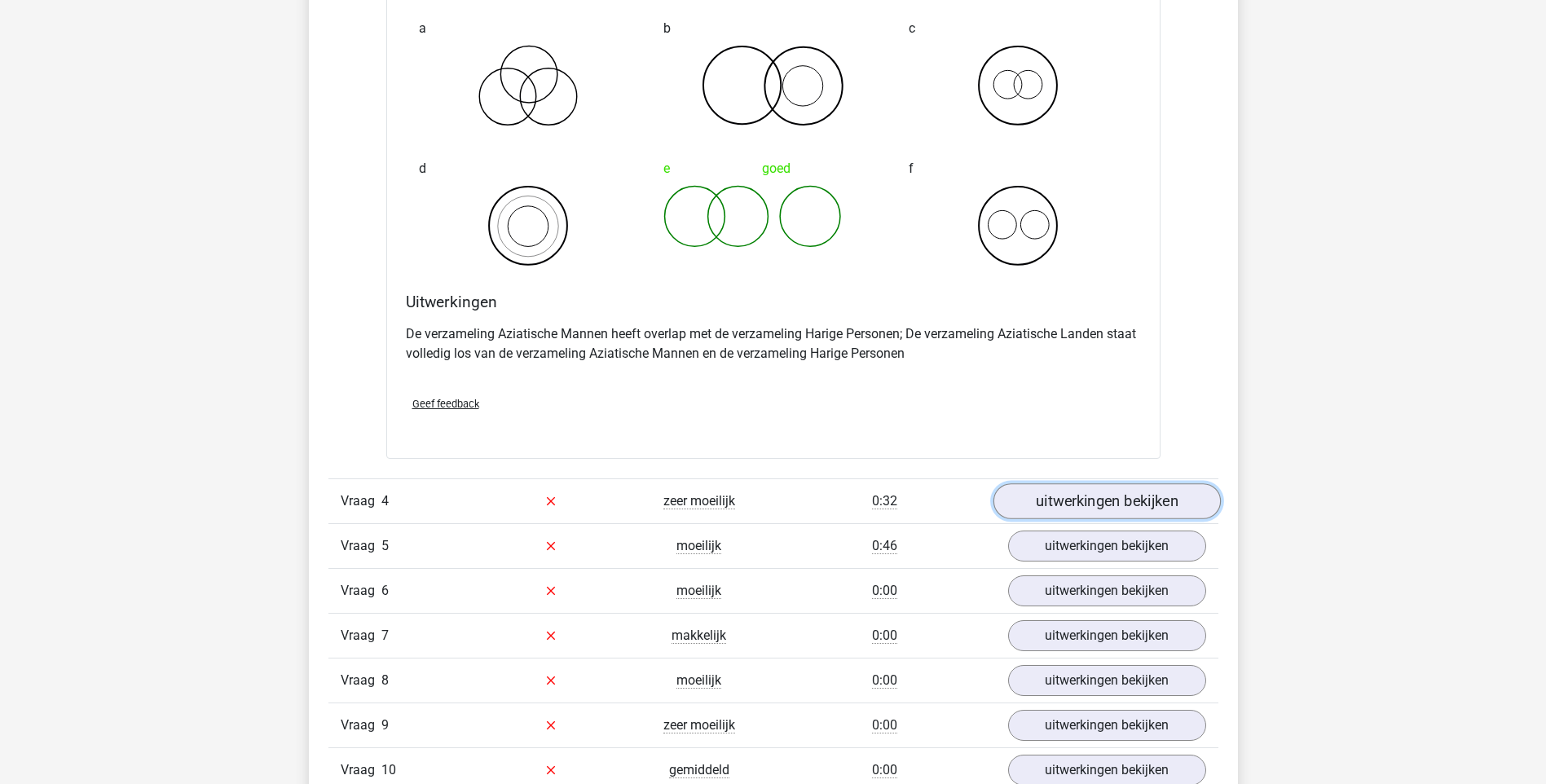
click at [1099, 496] on link "uitwerkingen bekijken" at bounding box center [1106, 500] width 228 height 36
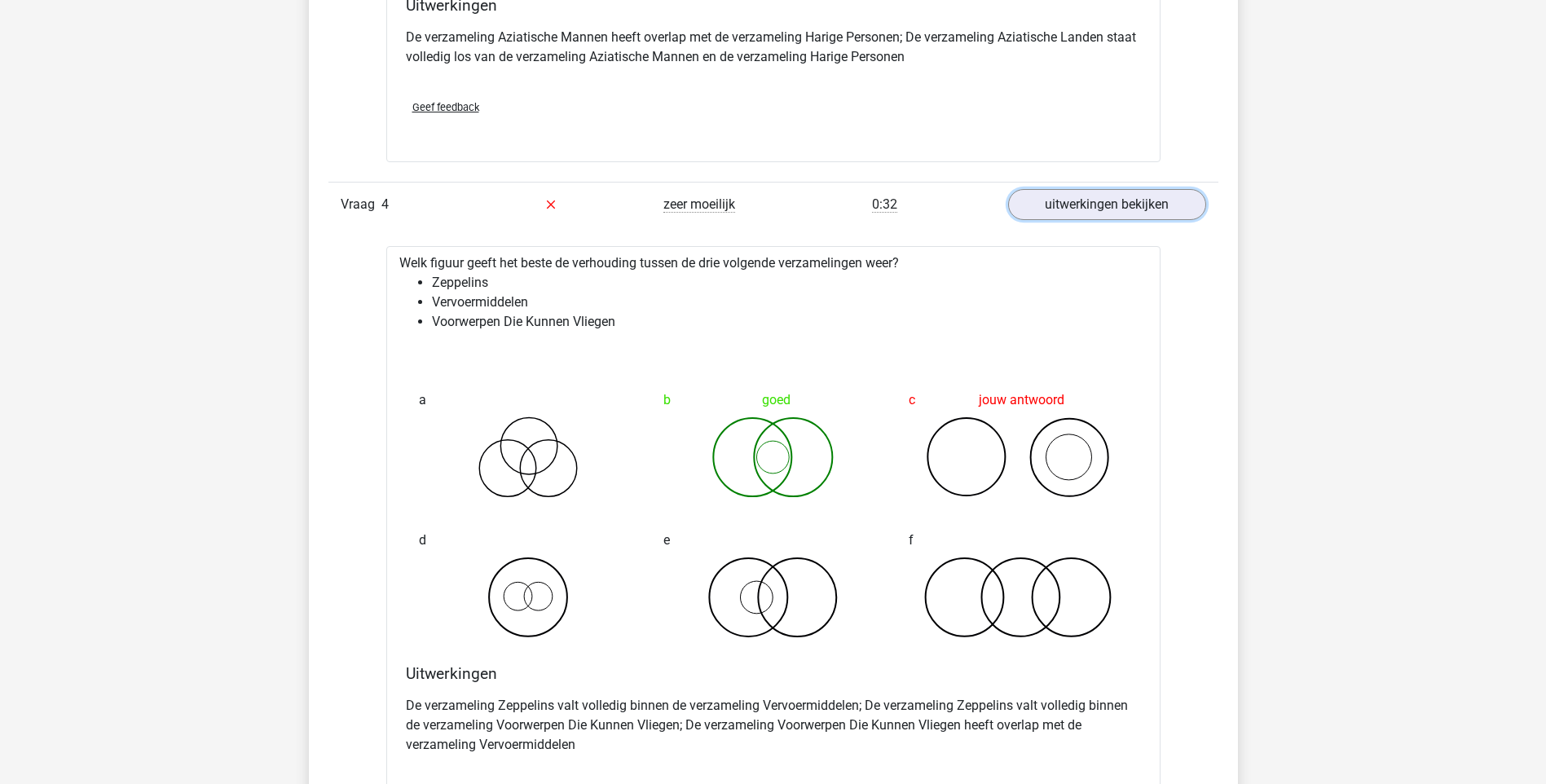
scroll to position [2933, 0]
